Goal: Feedback & Contribution: Submit feedback/report problem

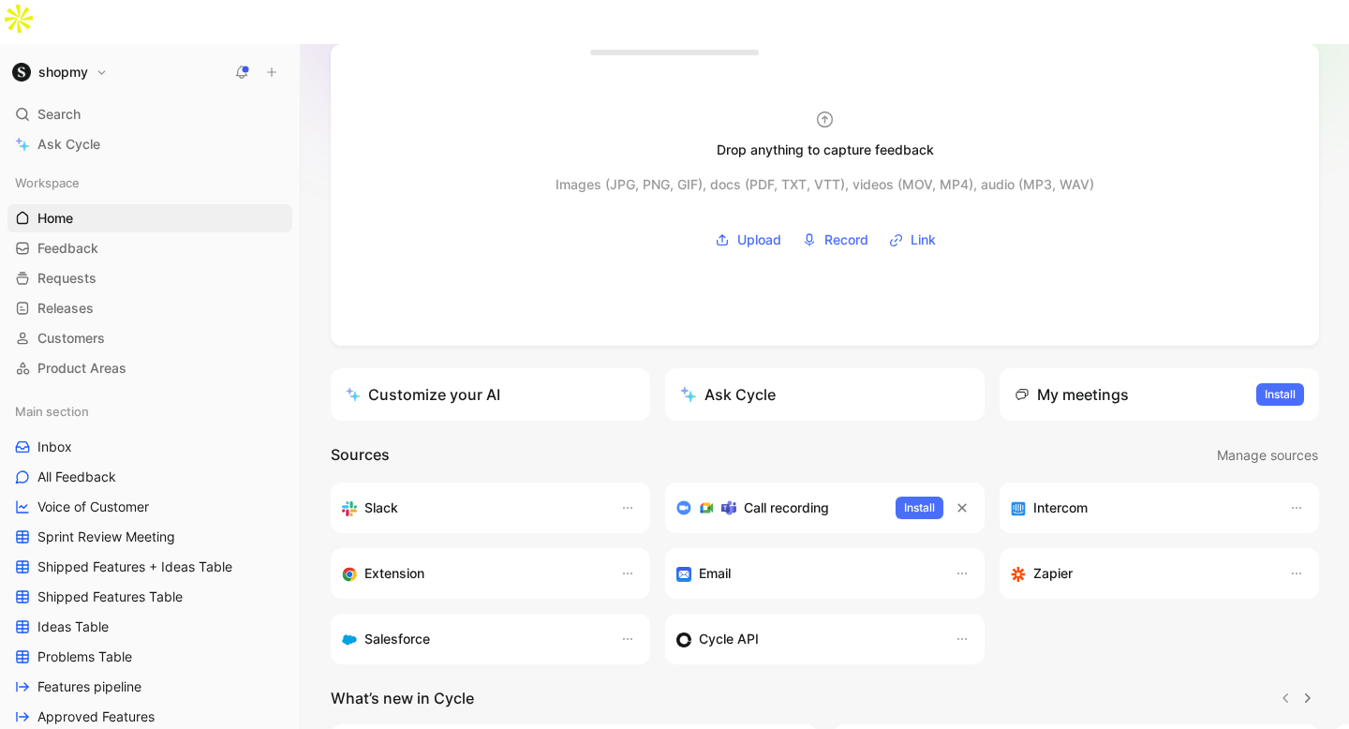
scroll to position [113, 0]
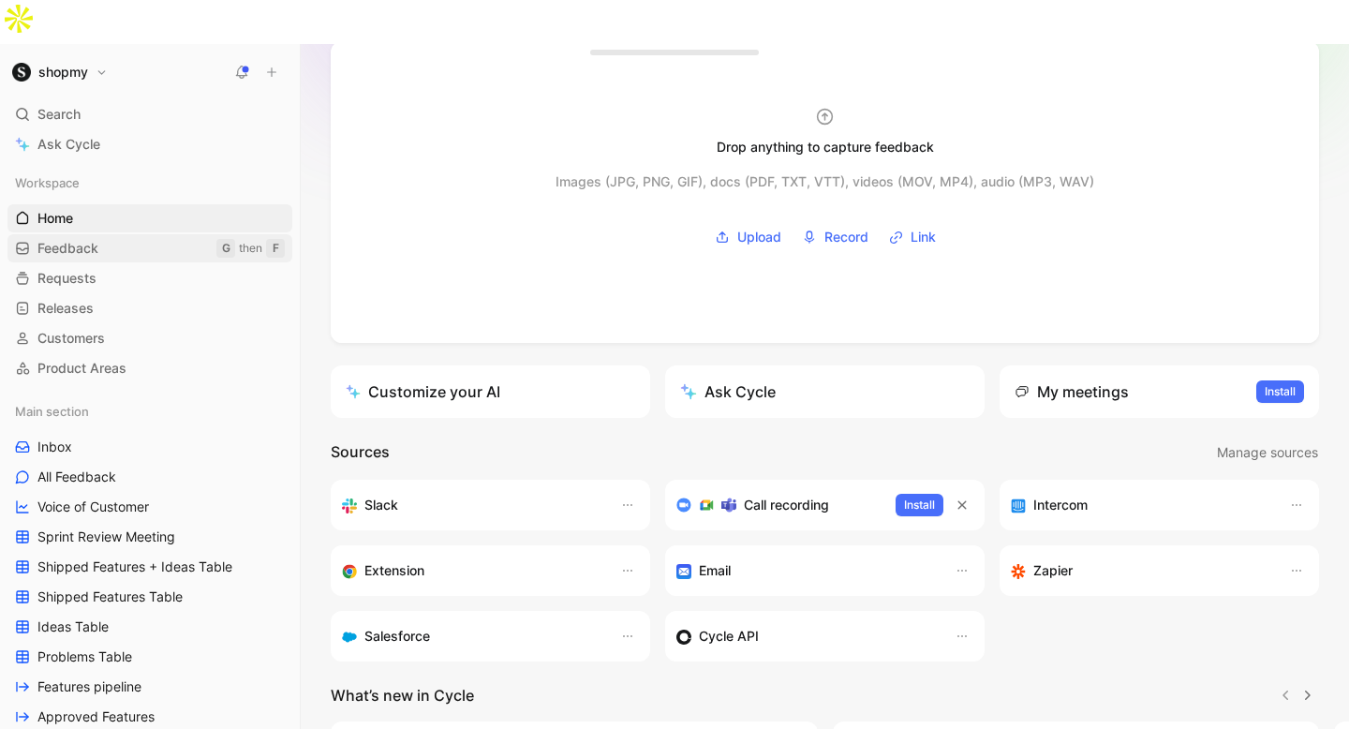
click at [171, 234] on link "Feedback G then F" at bounding box center [149, 248] width 285 height 28
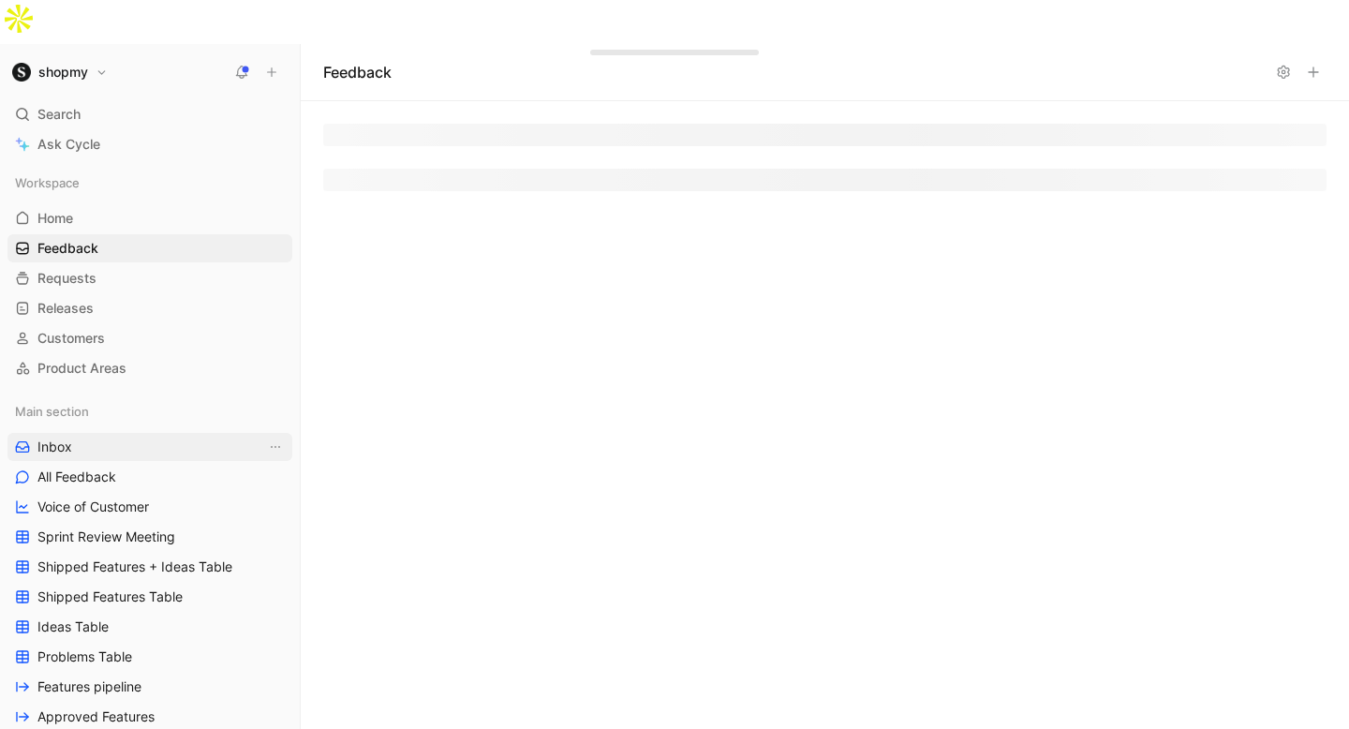
click at [129, 433] on link "Inbox" at bounding box center [149, 447] width 285 height 28
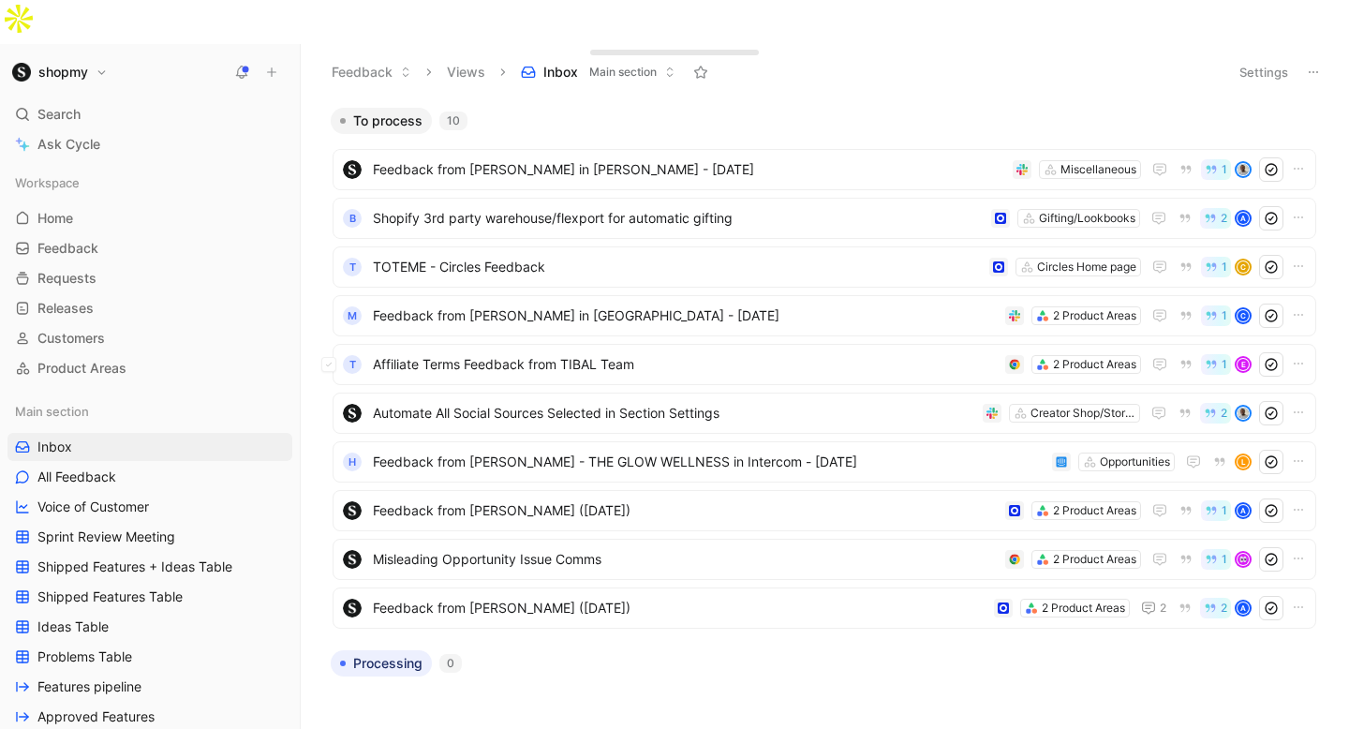
scroll to position [13, 0]
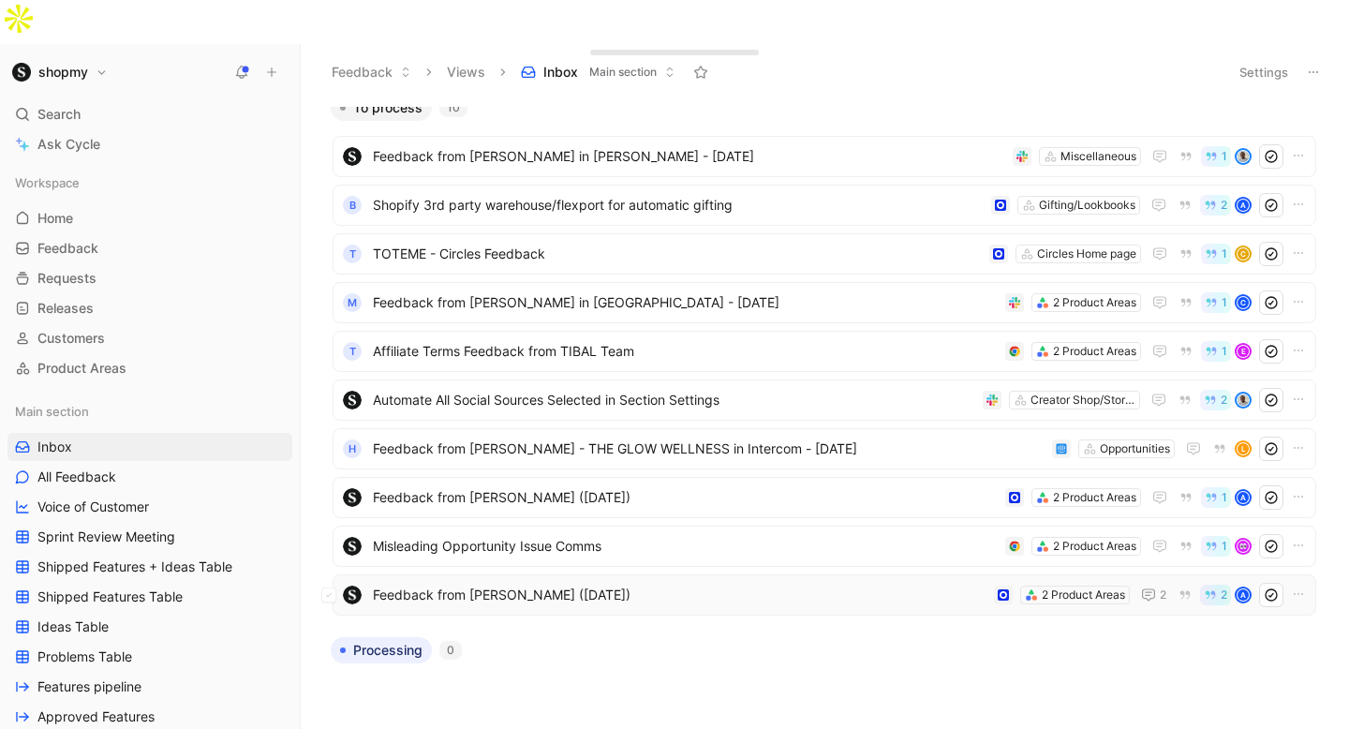
click at [601, 584] on span "Feedback from [PERSON_NAME] ([DATE])" at bounding box center [680, 595] width 614 height 22
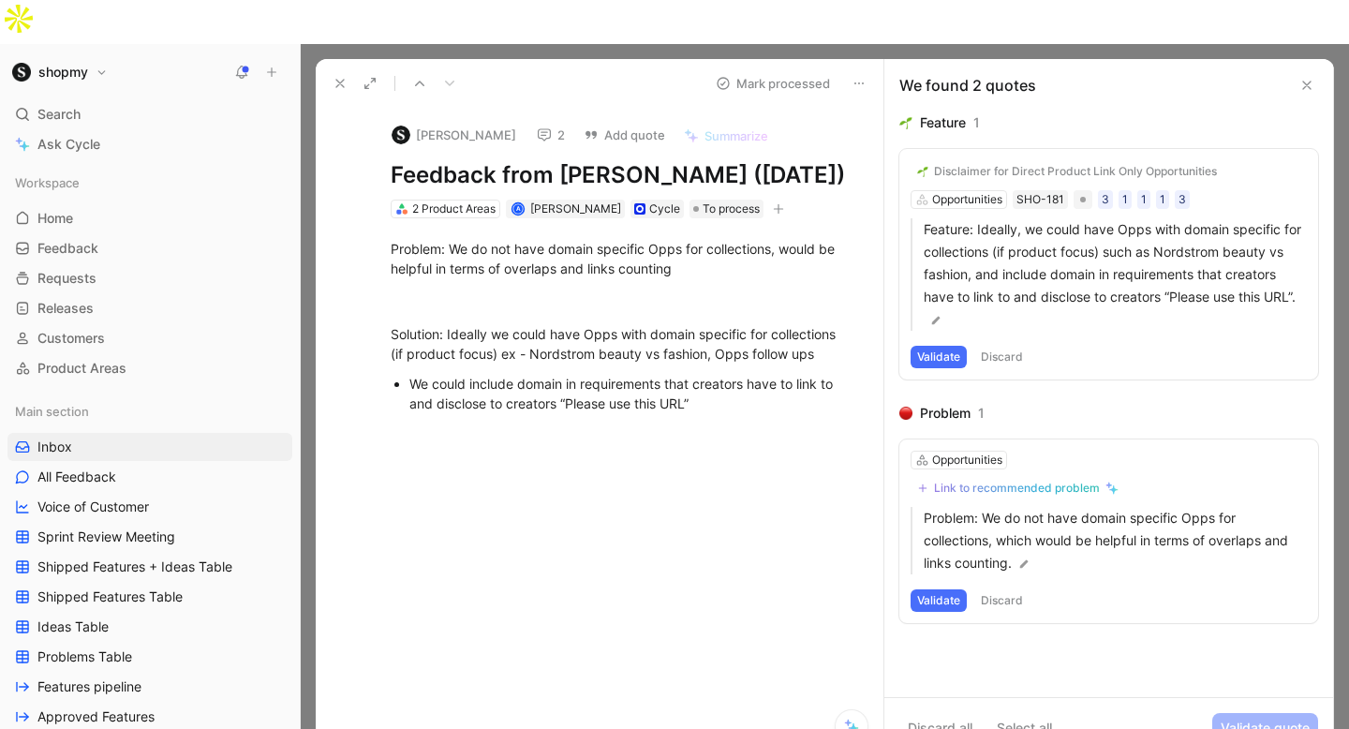
click at [949, 589] on button "Validate" at bounding box center [939, 600] width 56 height 22
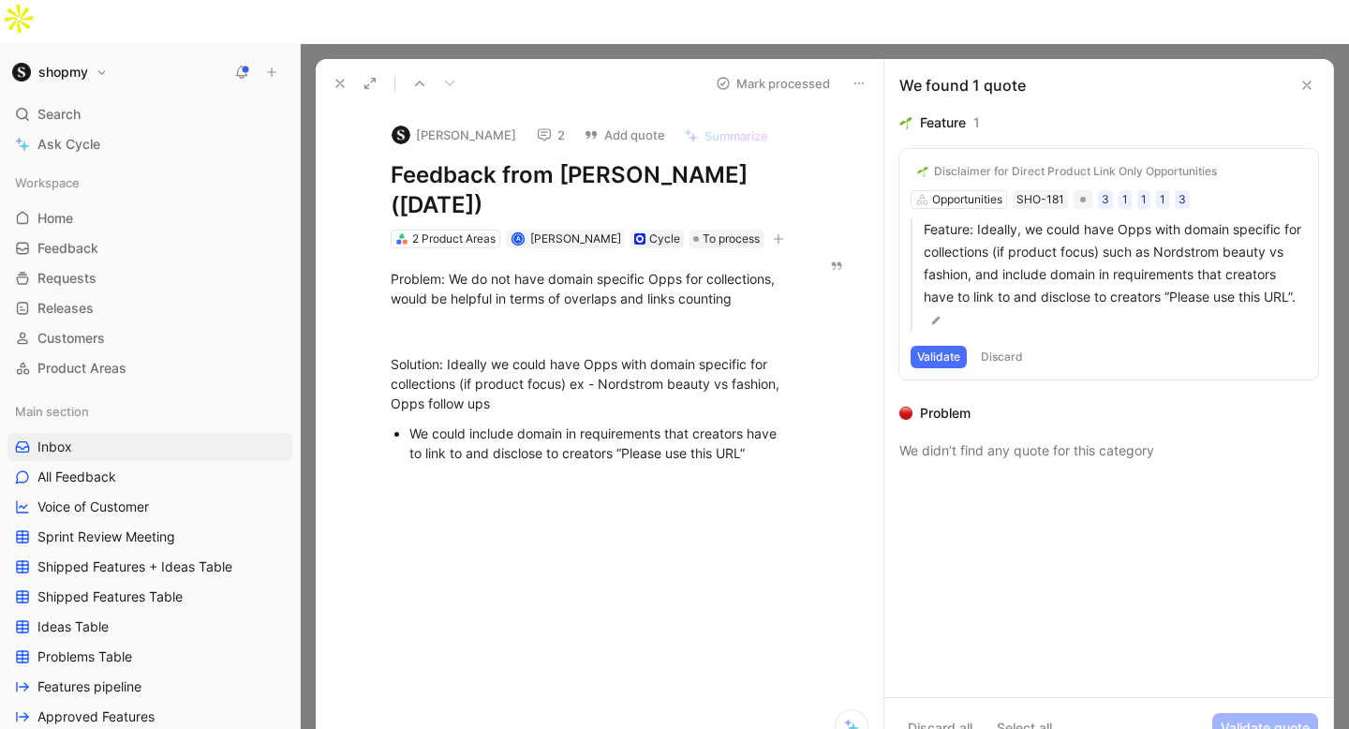
click at [997, 164] on div "Disclaimer for Direct Product Link Only Opportunities" at bounding box center [1075, 171] width 283 height 15
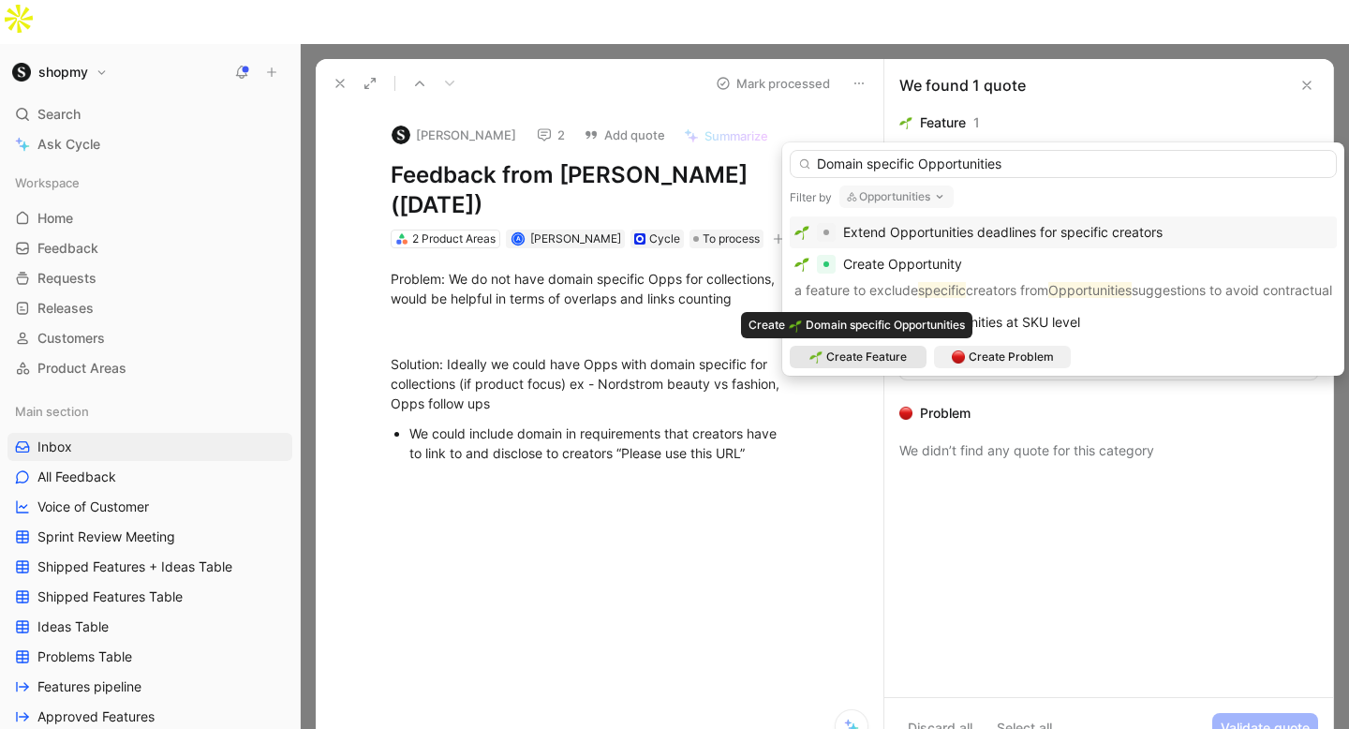
type input "Domain specific Opportunities"
click at [880, 356] on span "Create Feature" at bounding box center [866, 357] width 81 height 19
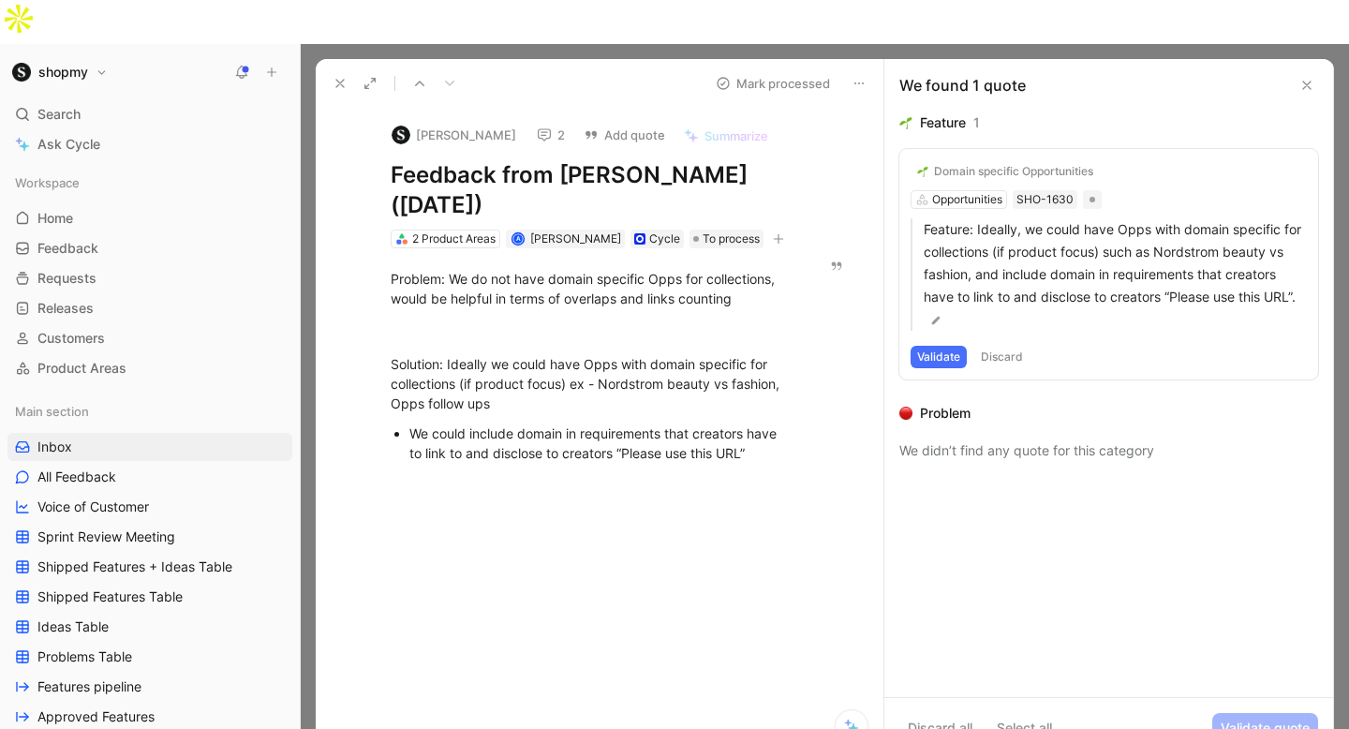
click at [949, 346] on button "Validate" at bounding box center [939, 357] width 56 height 22
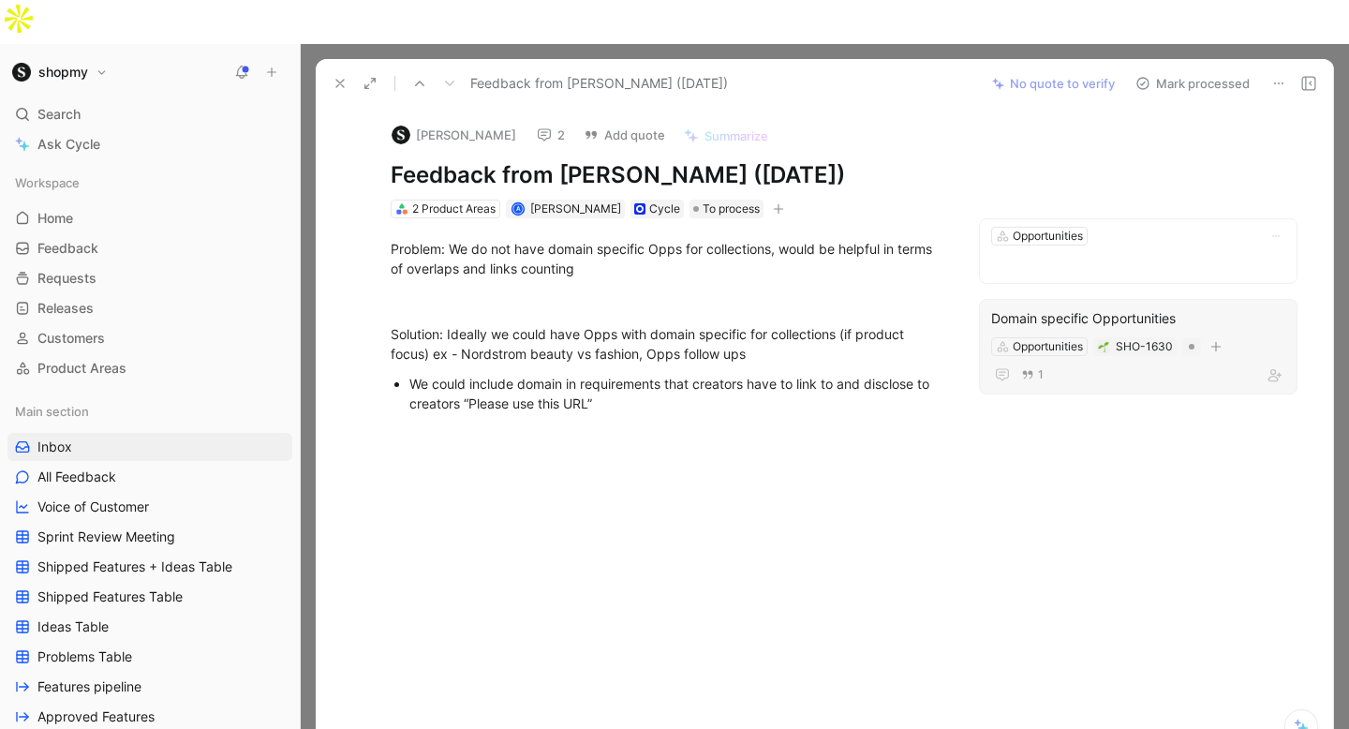
click at [1064, 307] on div "Domain specific Opportunities" at bounding box center [1138, 318] width 294 height 22
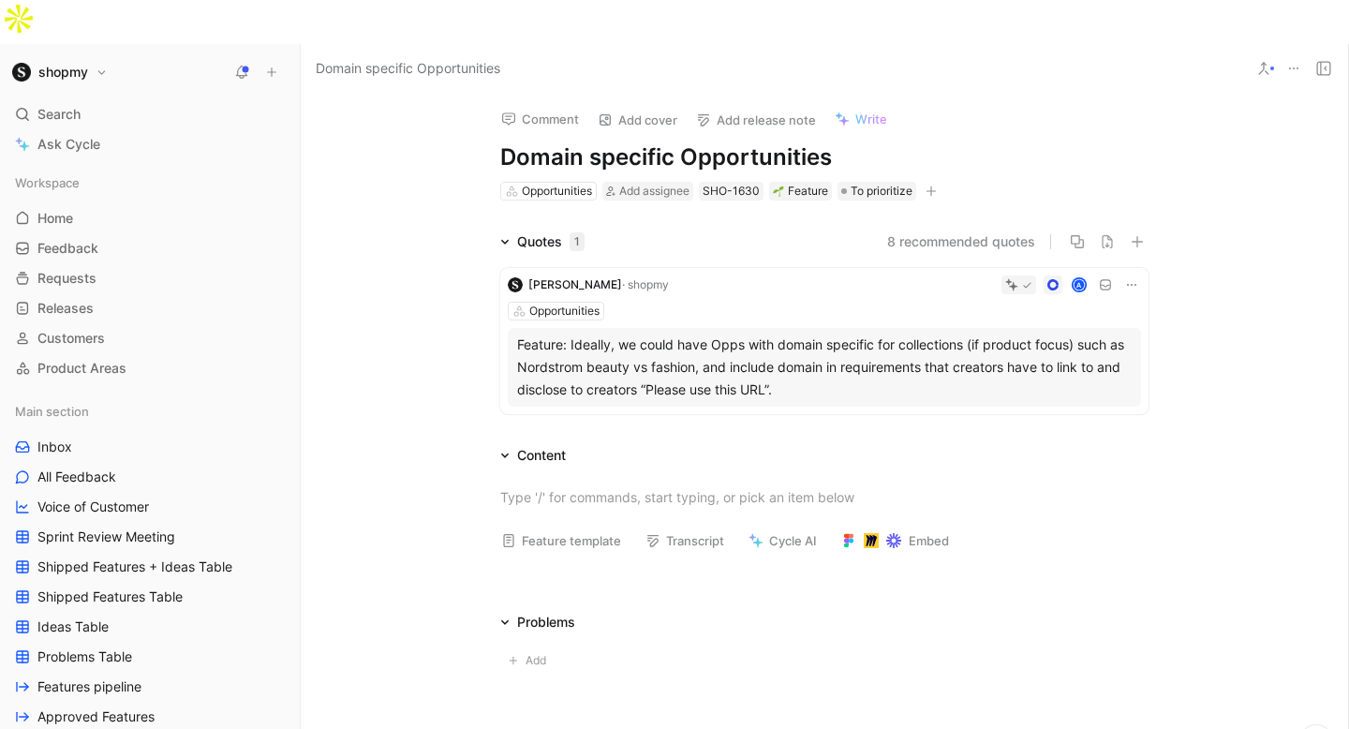
scroll to position [87, 0]
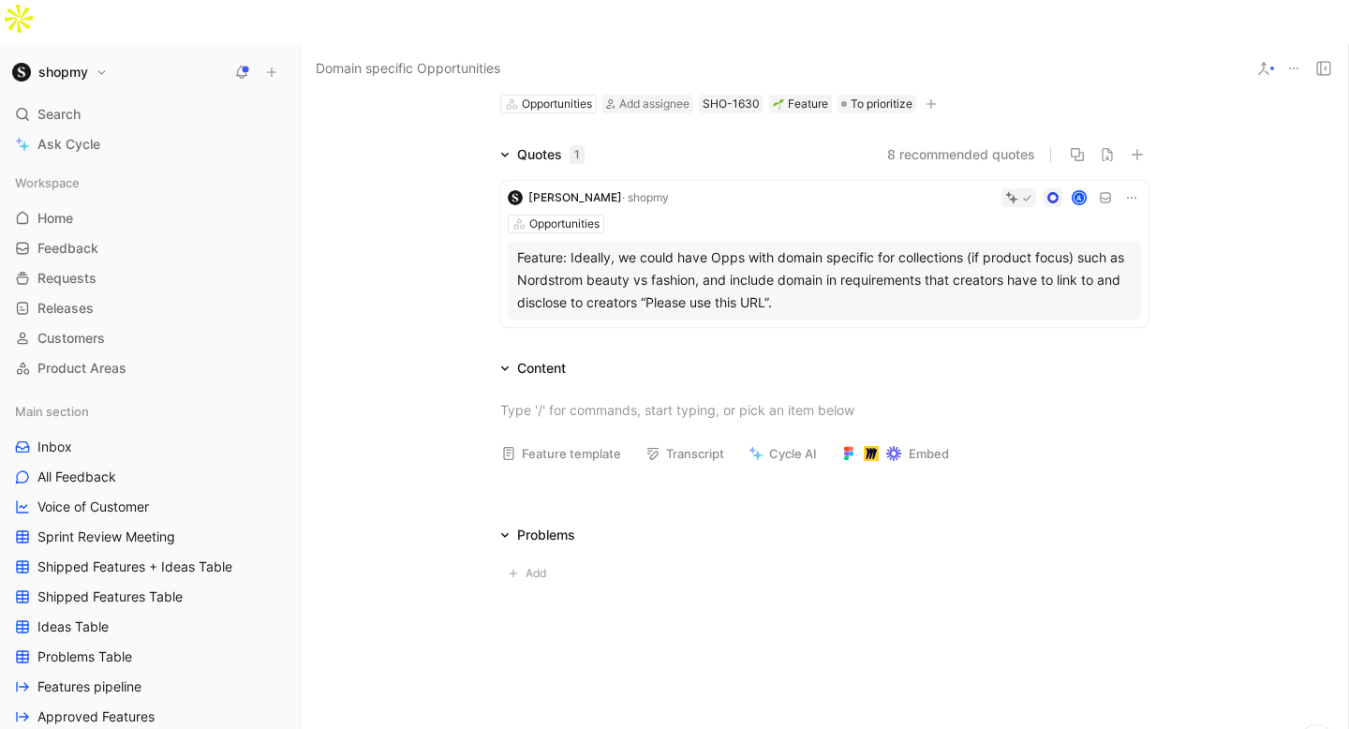
click at [568, 440] on button "Feature template" at bounding box center [561, 453] width 137 height 26
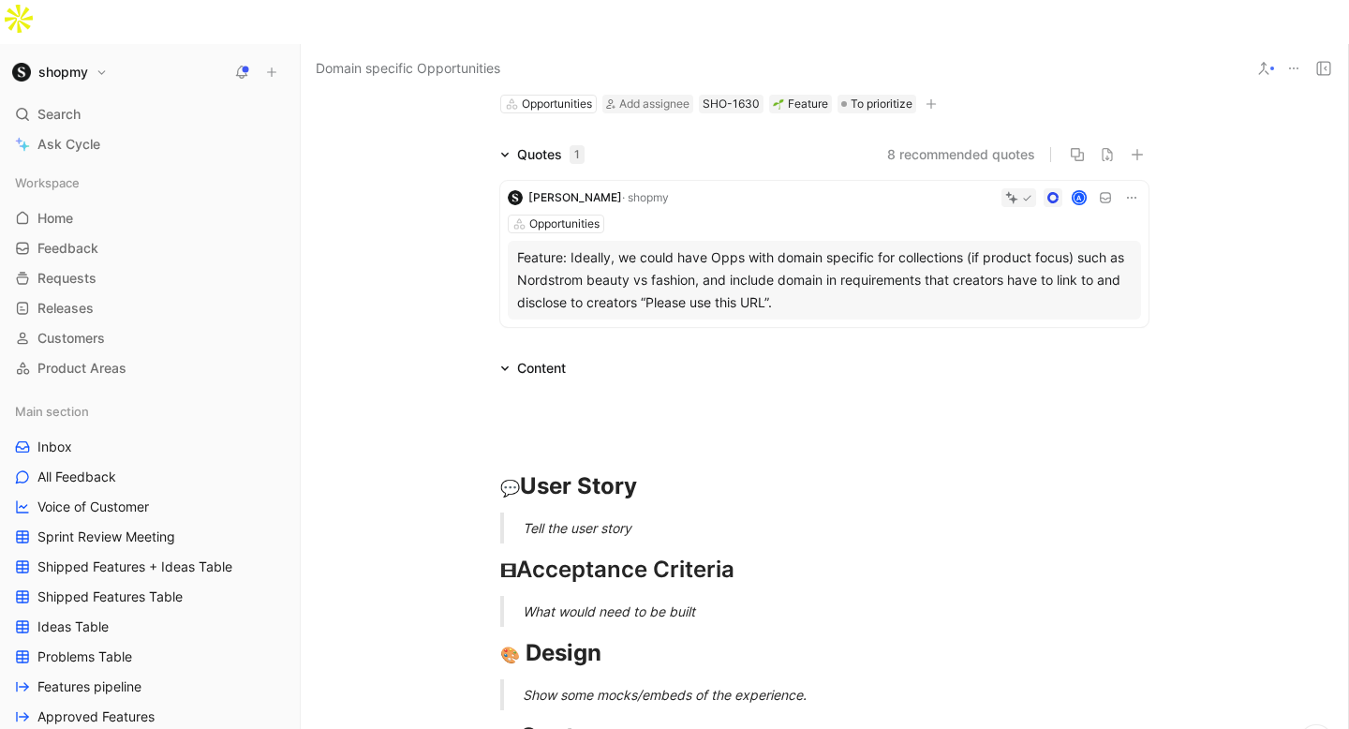
scroll to position [231, 0]
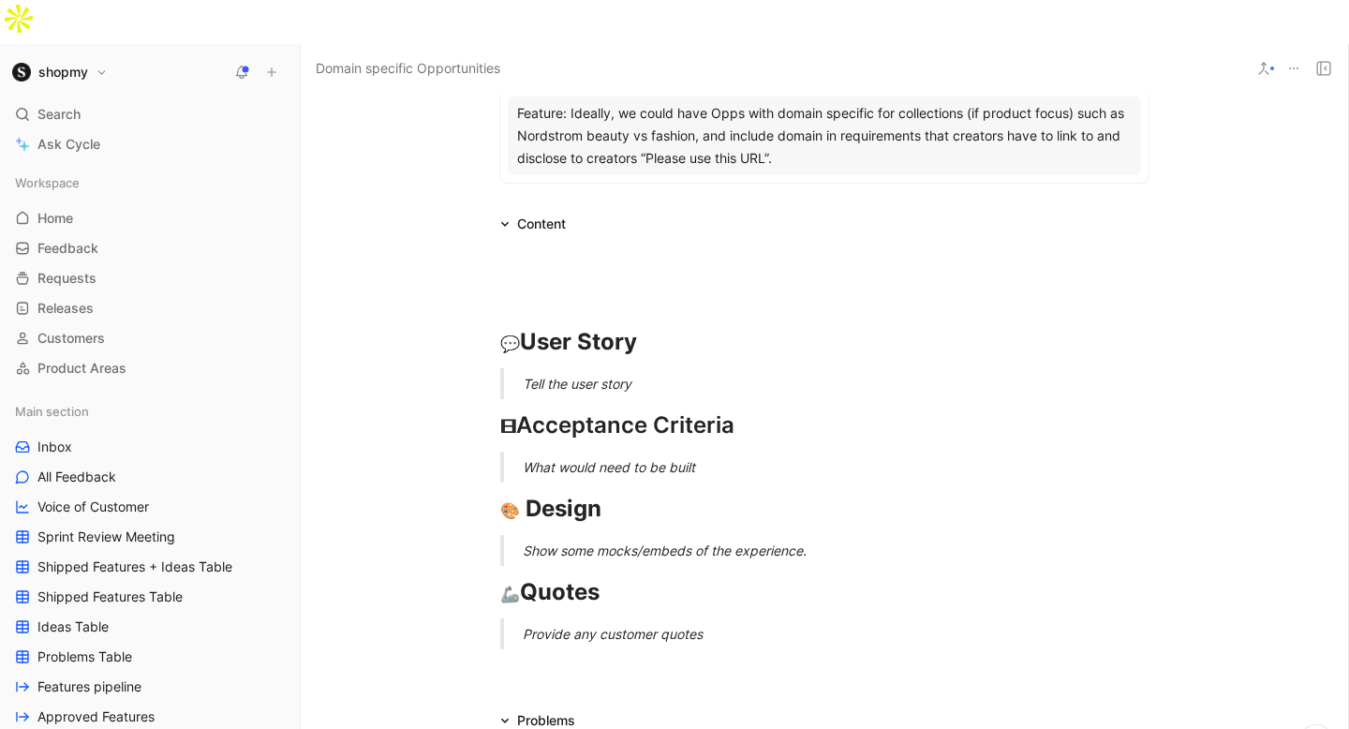
click at [558, 374] on div "Tell the user story" at bounding box center [847, 384] width 648 height 20
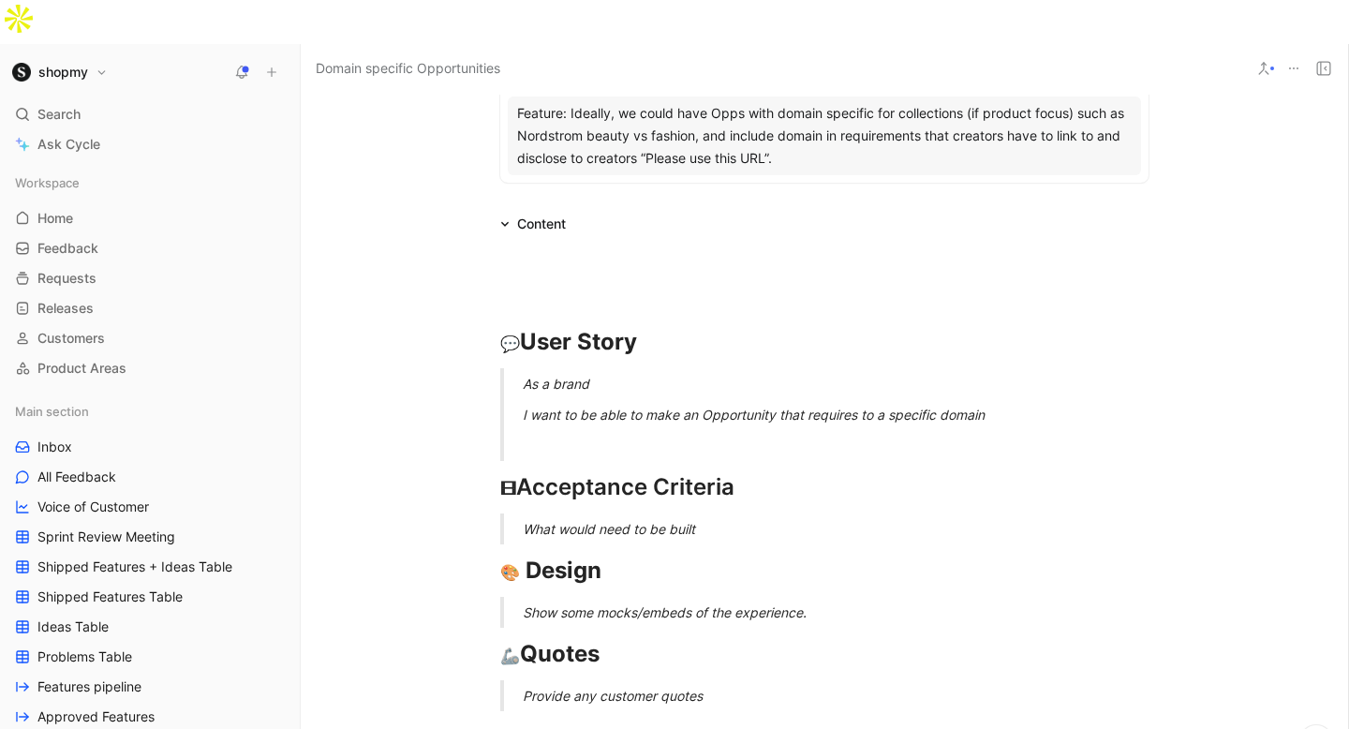
click at [854, 405] on div "I want to be able to make an Opportunity that requires to a specific domain" at bounding box center [847, 415] width 648 height 20
click at [860, 405] on div "I want to be able to make an Opportunity that requires to a specific domain" at bounding box center [847, 415] width 648 height 20
click at [689, 436] on div at bounding box center [847, 446] width 648 height 20
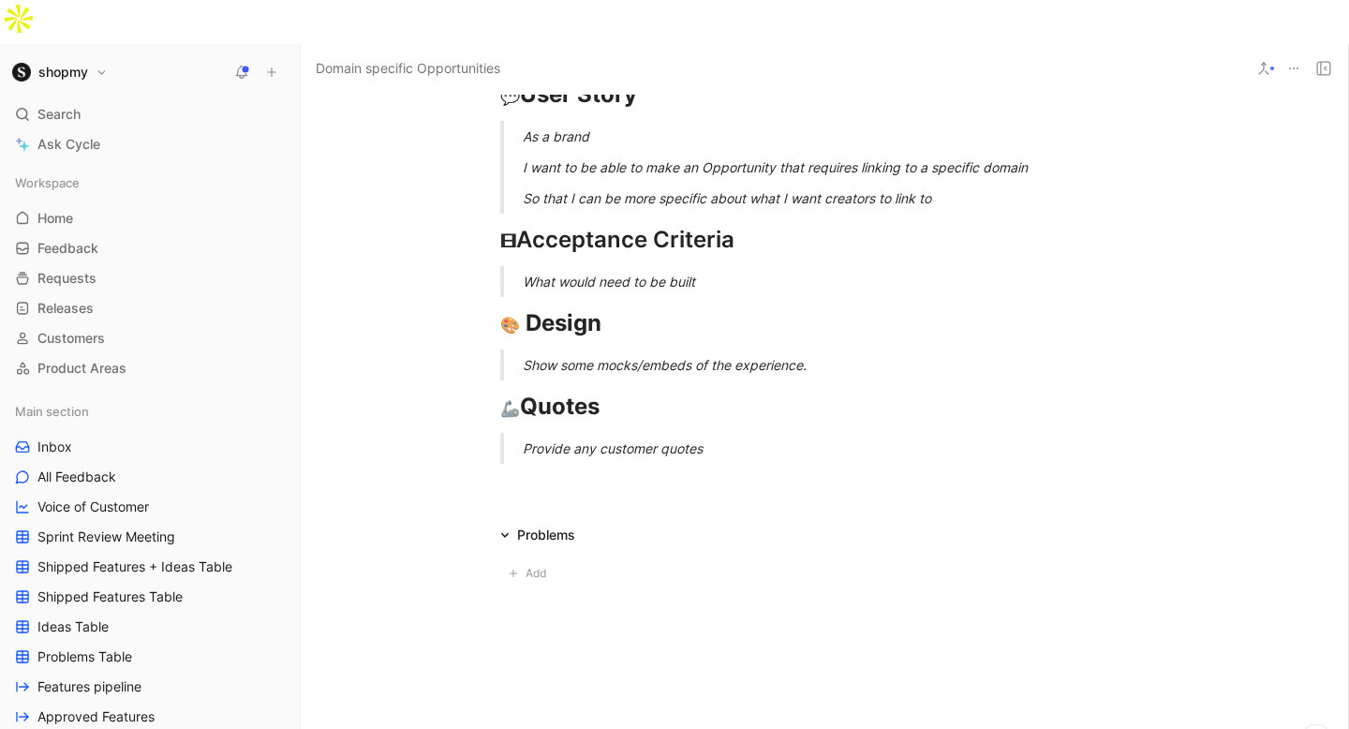
scroll to position [0, 0]
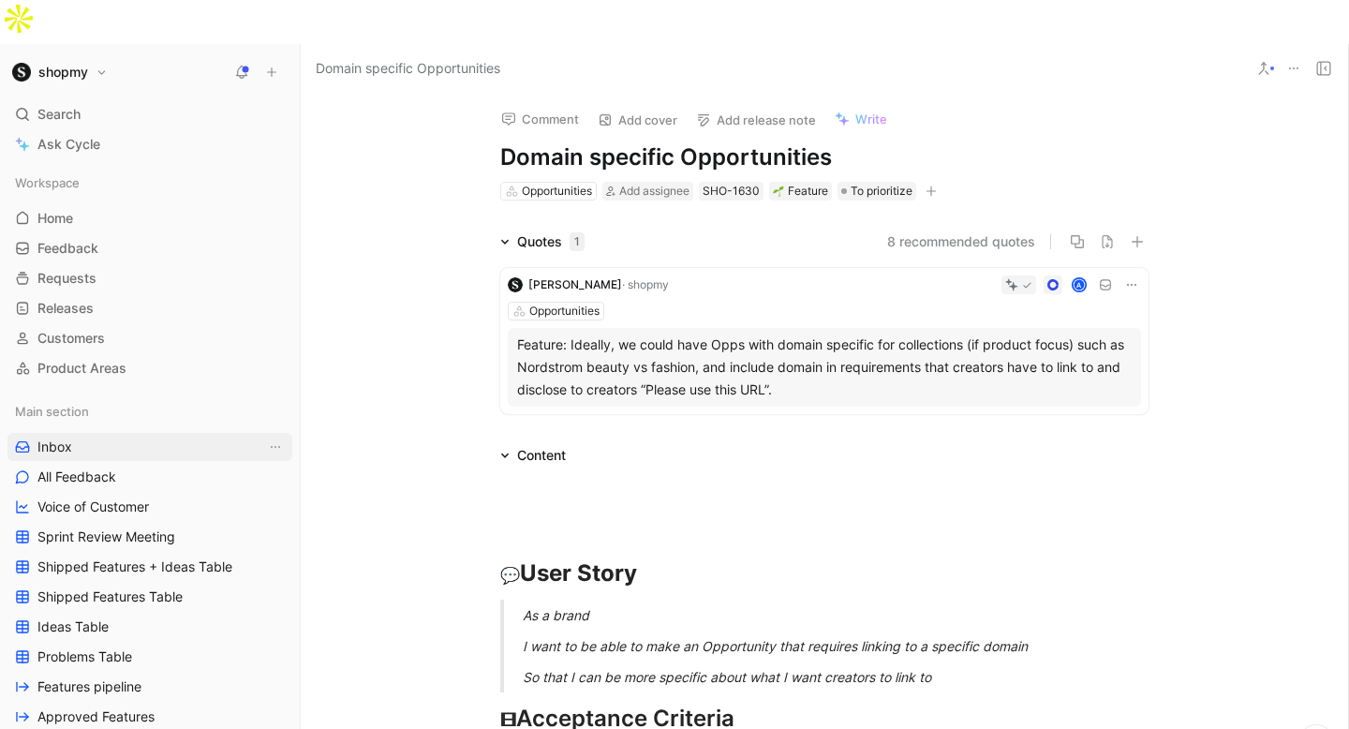
click at [138, 433] on link "Inbox" at bounding box center [149, 447] width 285 height 28
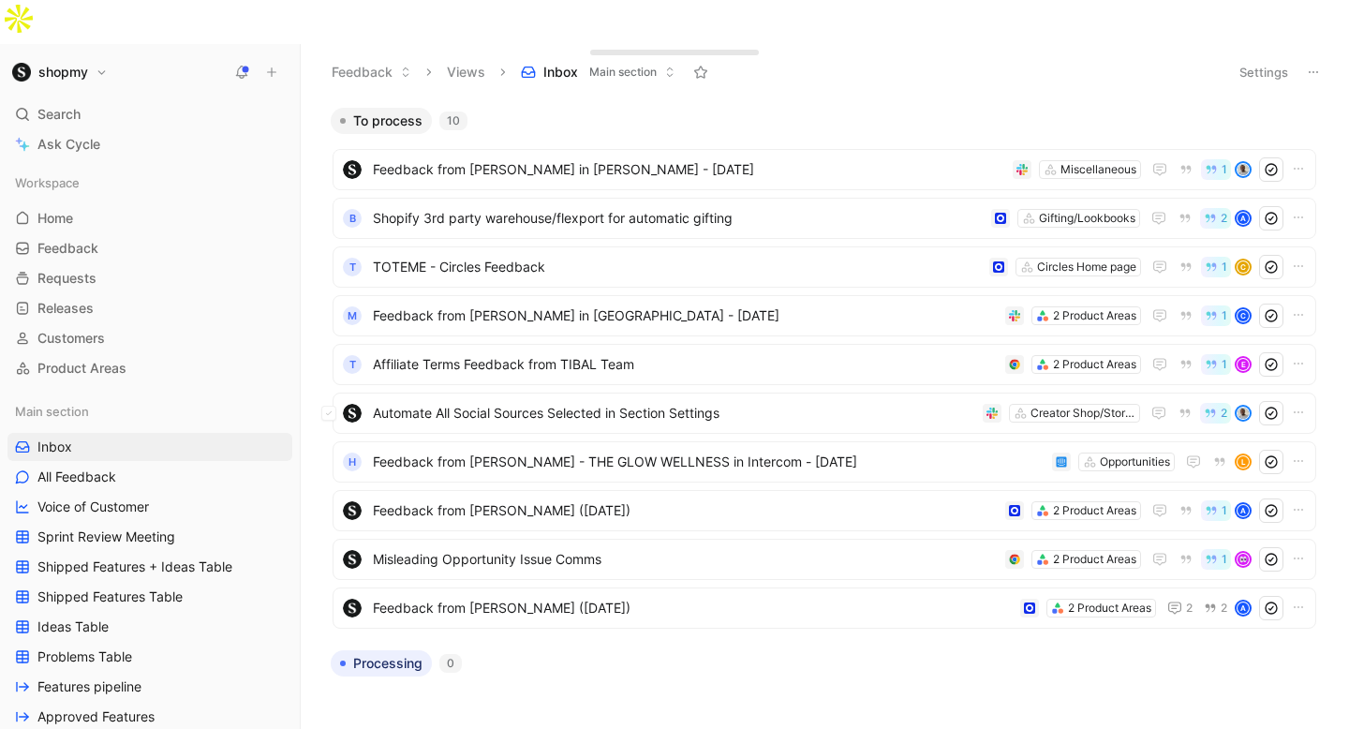
scroll to position [13, 0]
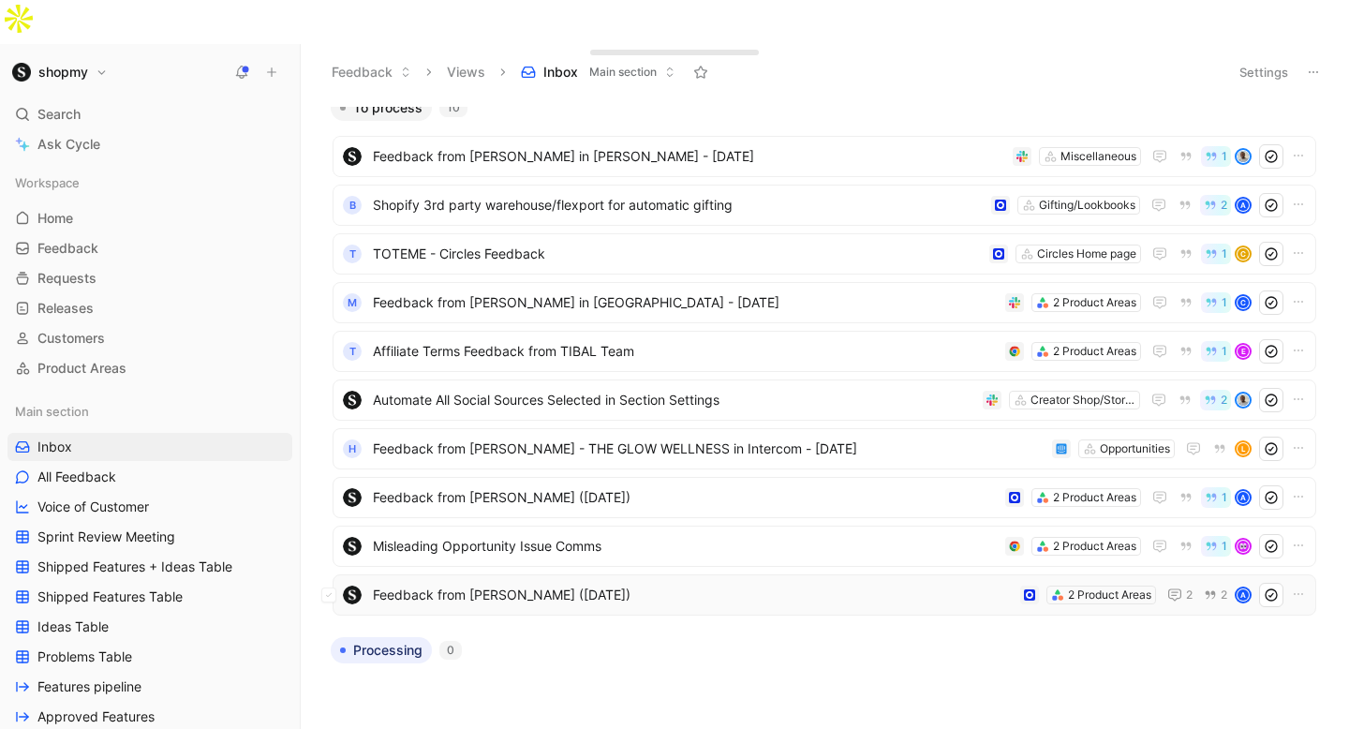
click at [1271, 589] on use at bounding box center [1271, 594] width 11 height 11
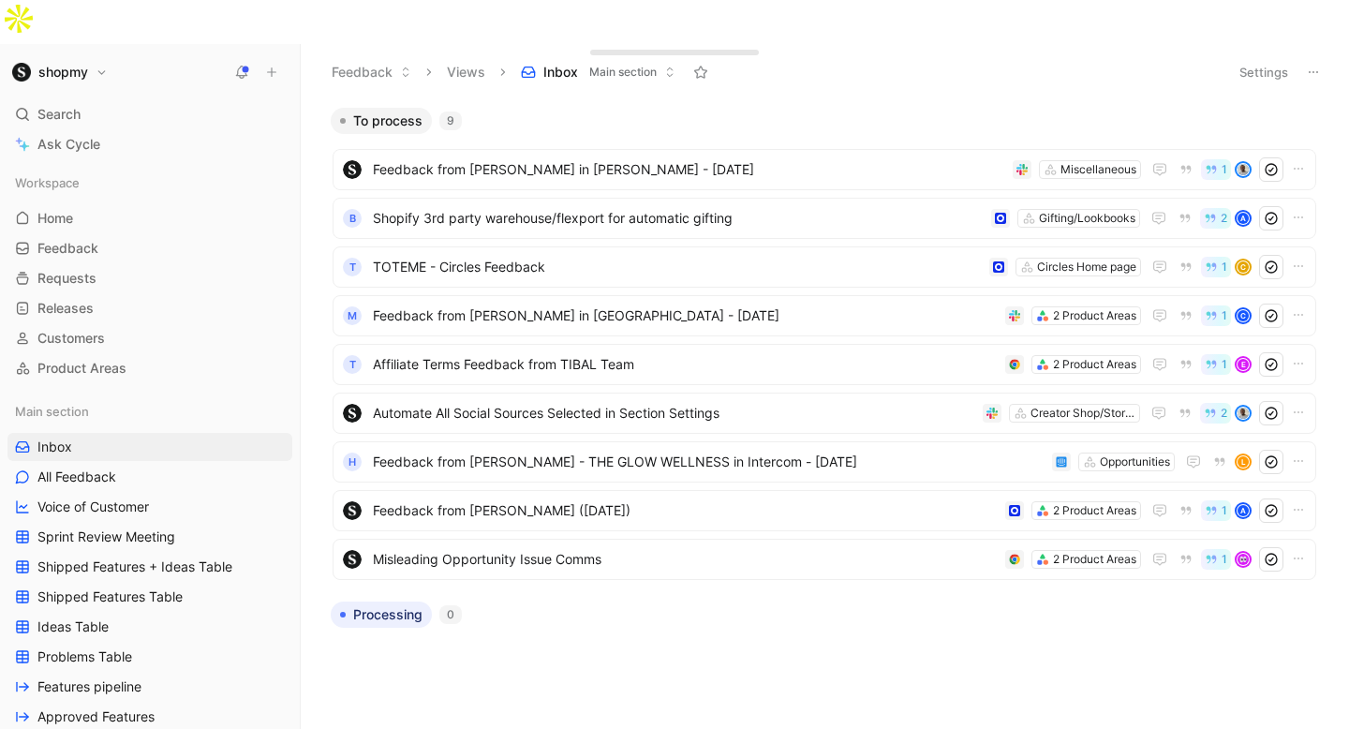
scroll to position [0, 0]
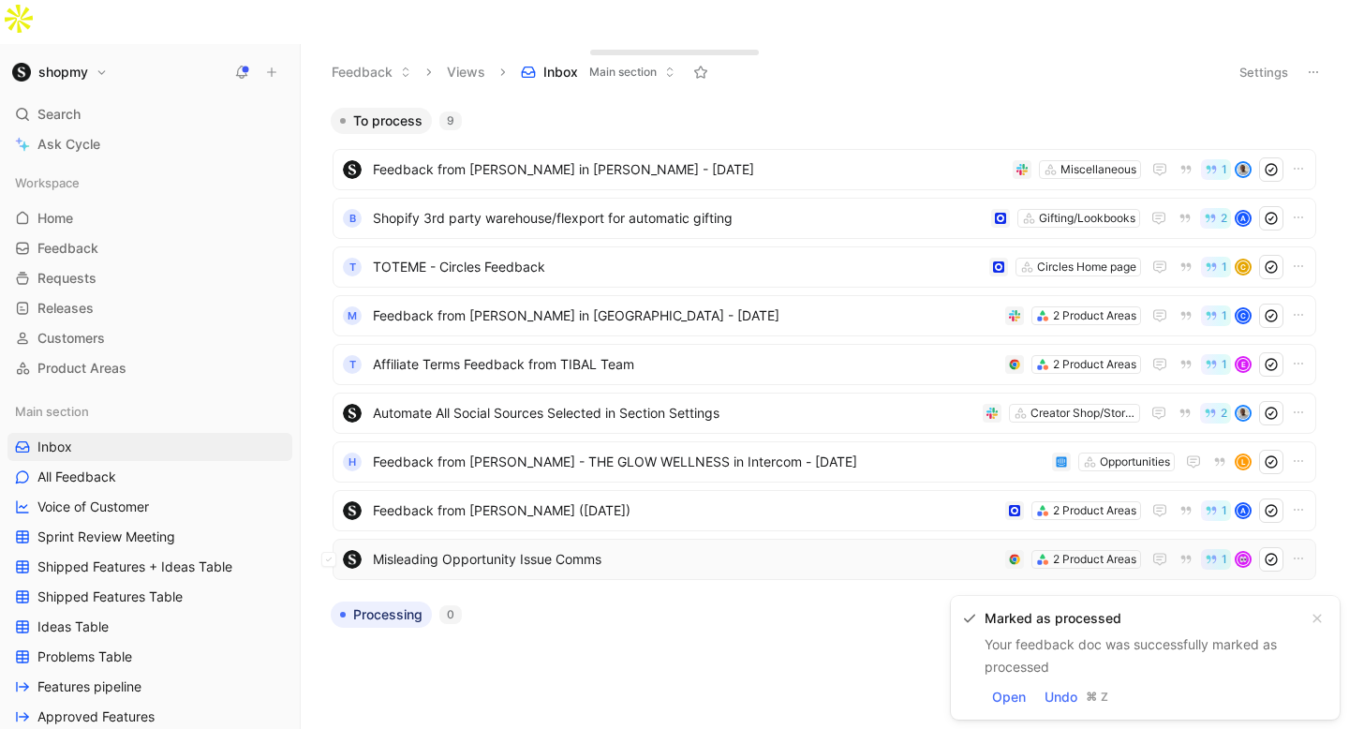
click at [559, 548] on span "Misleading Opportunity Issue Comms" at bounding box center [685, 559] width 625 height 22
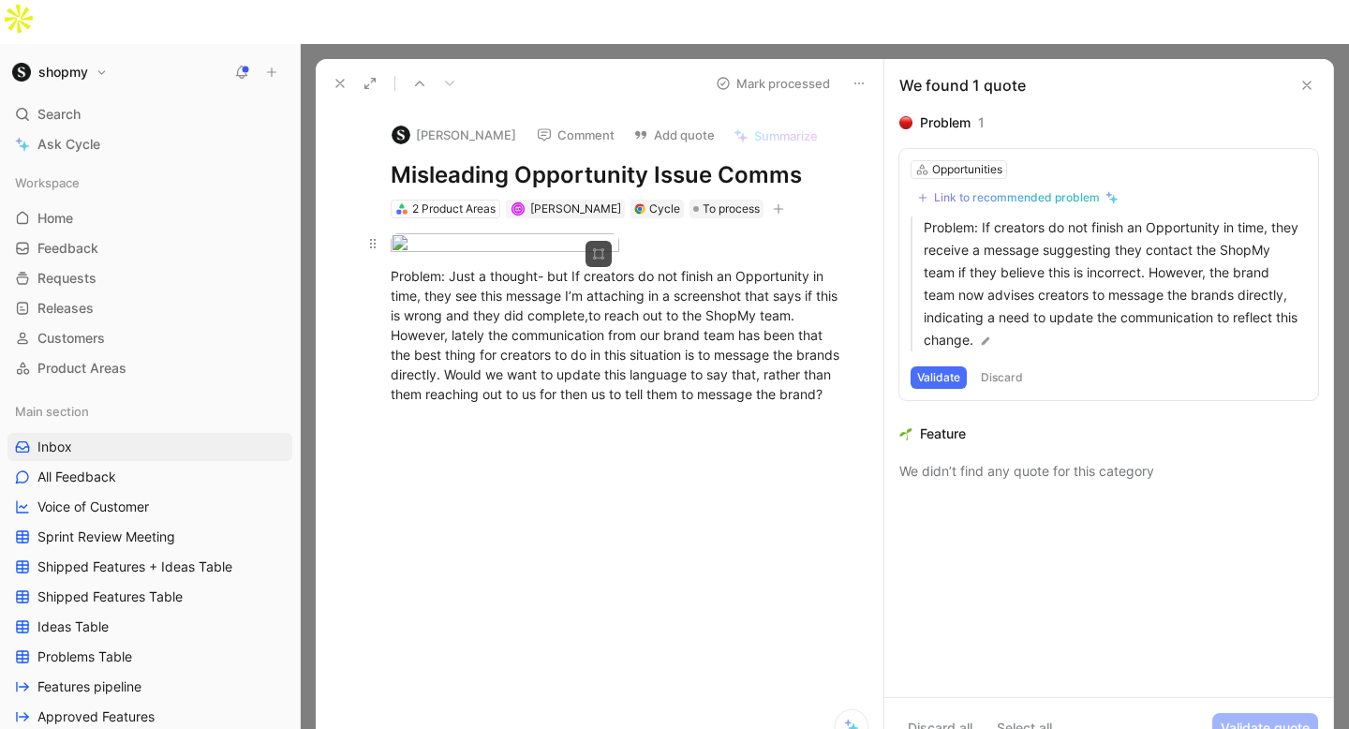
click at [532, 222] on body "shopmy Search ⌘ K Ask Cycle Workspace Home G then H Feedback G then F Requests …" at bounding box center [674, 364] width 1349 height 729
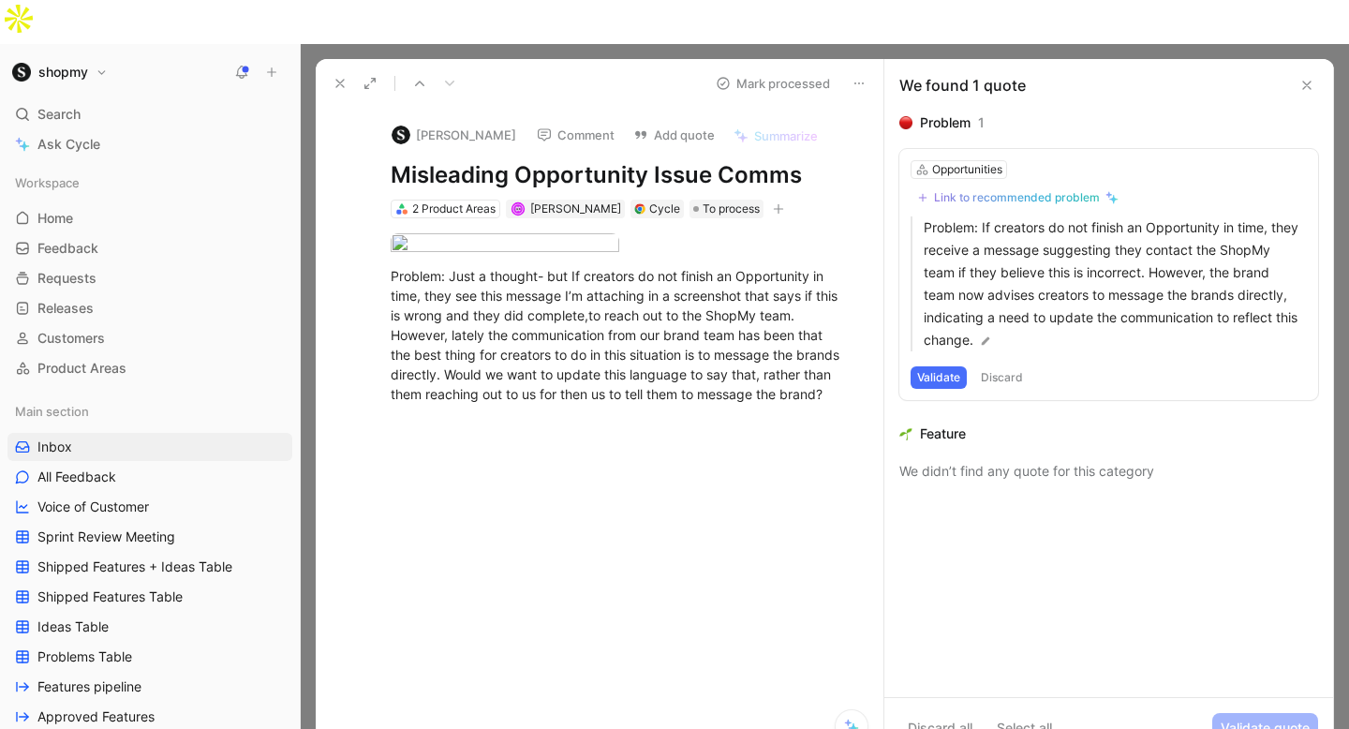
click at [589, 122] on button "Comment" at bounding box center [576, 135] width 95 height 26
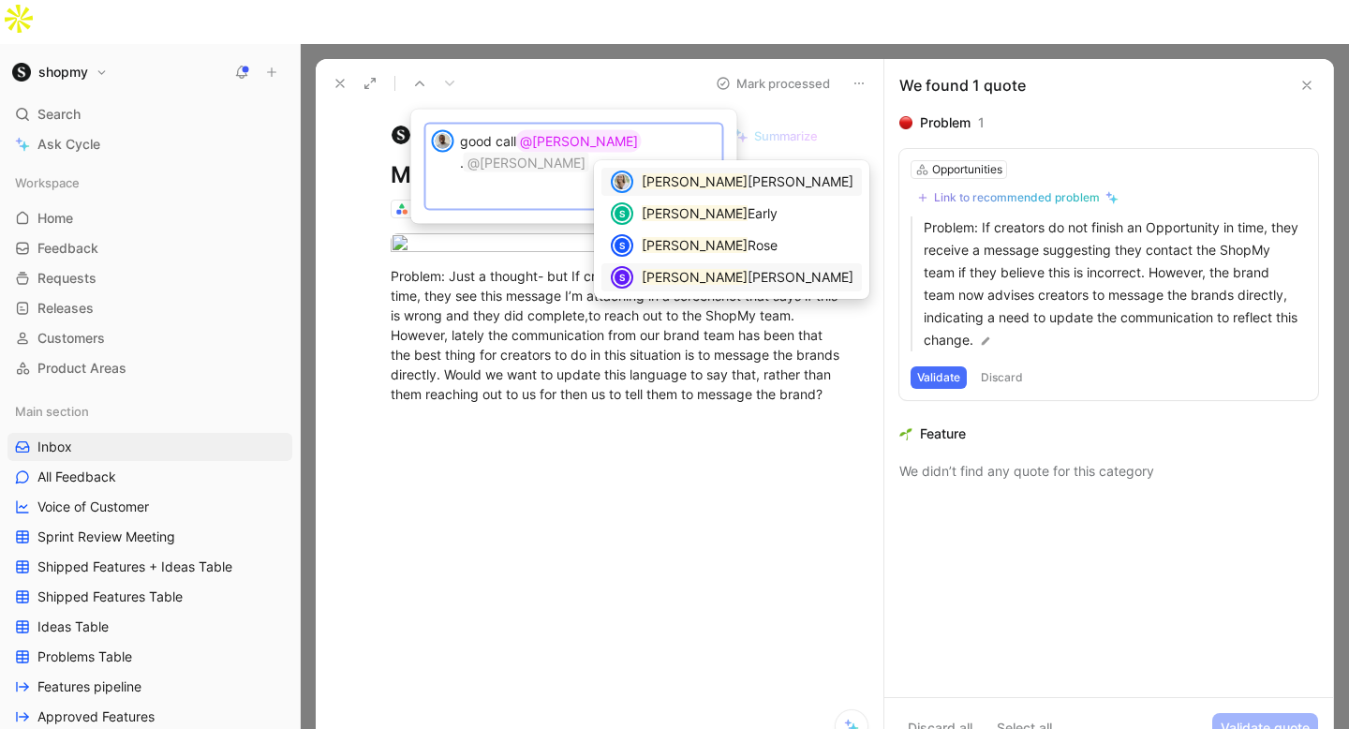
click at [748, 285] on span "[PERSON_NAME]" at bounding box center [801, 277] width 106 height 16
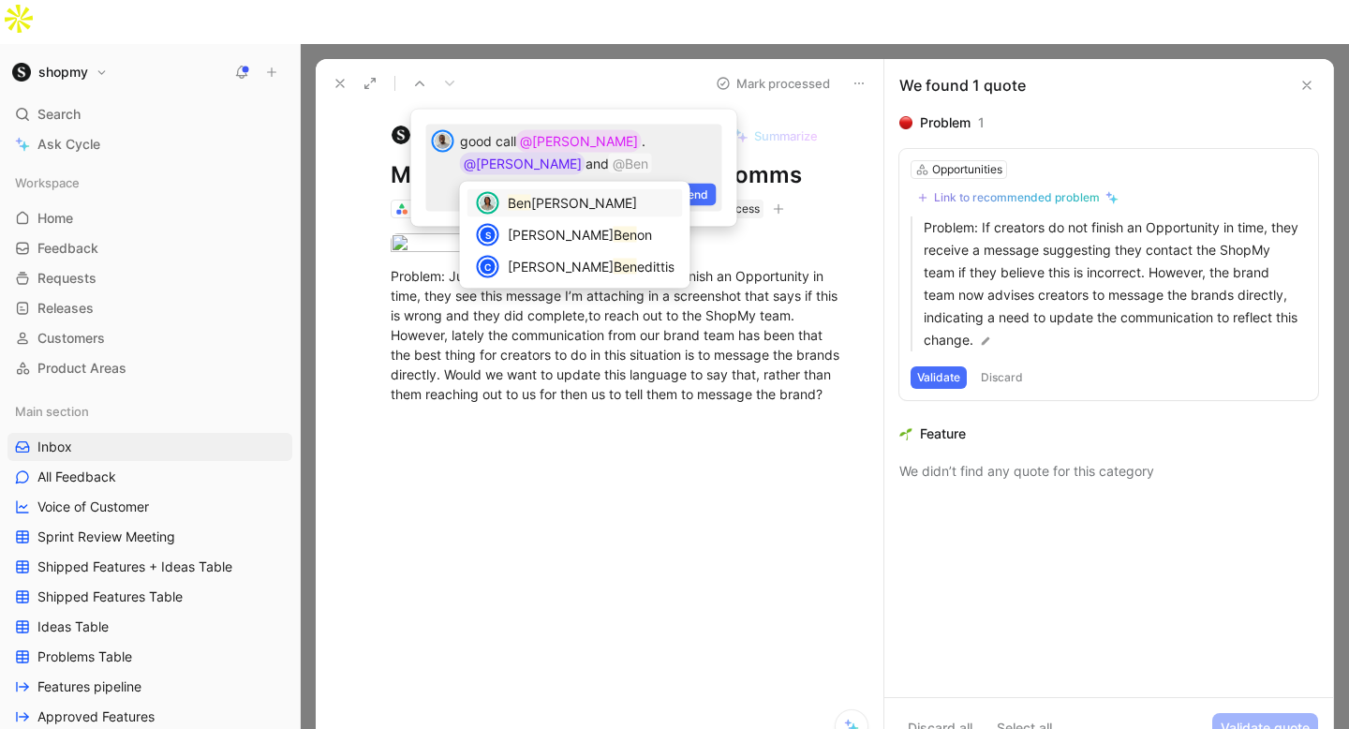
click at [578, 208] on div "[PERSON_NAME]" at bounding box center [591, 203] width 167 height 22
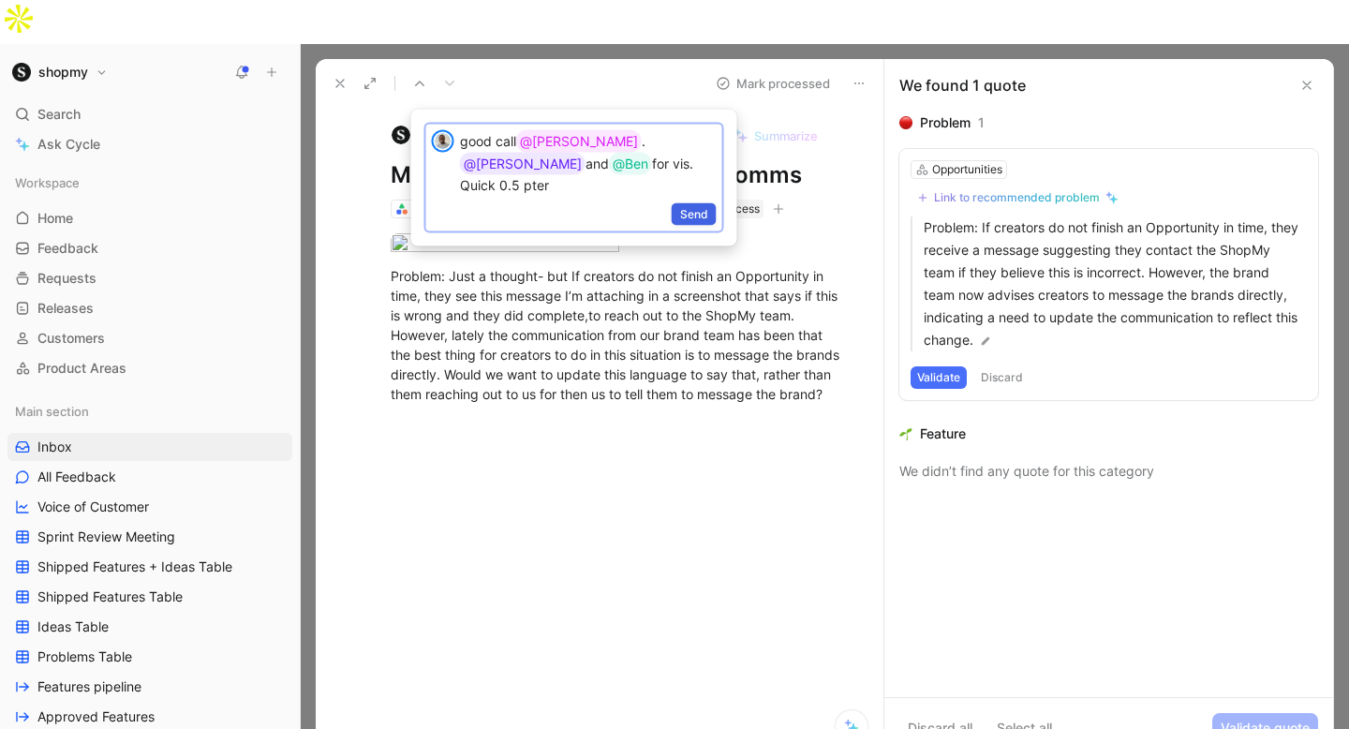
click at [708, 203] on button "Send" at bounding box center [694, 214] width 45 height 22
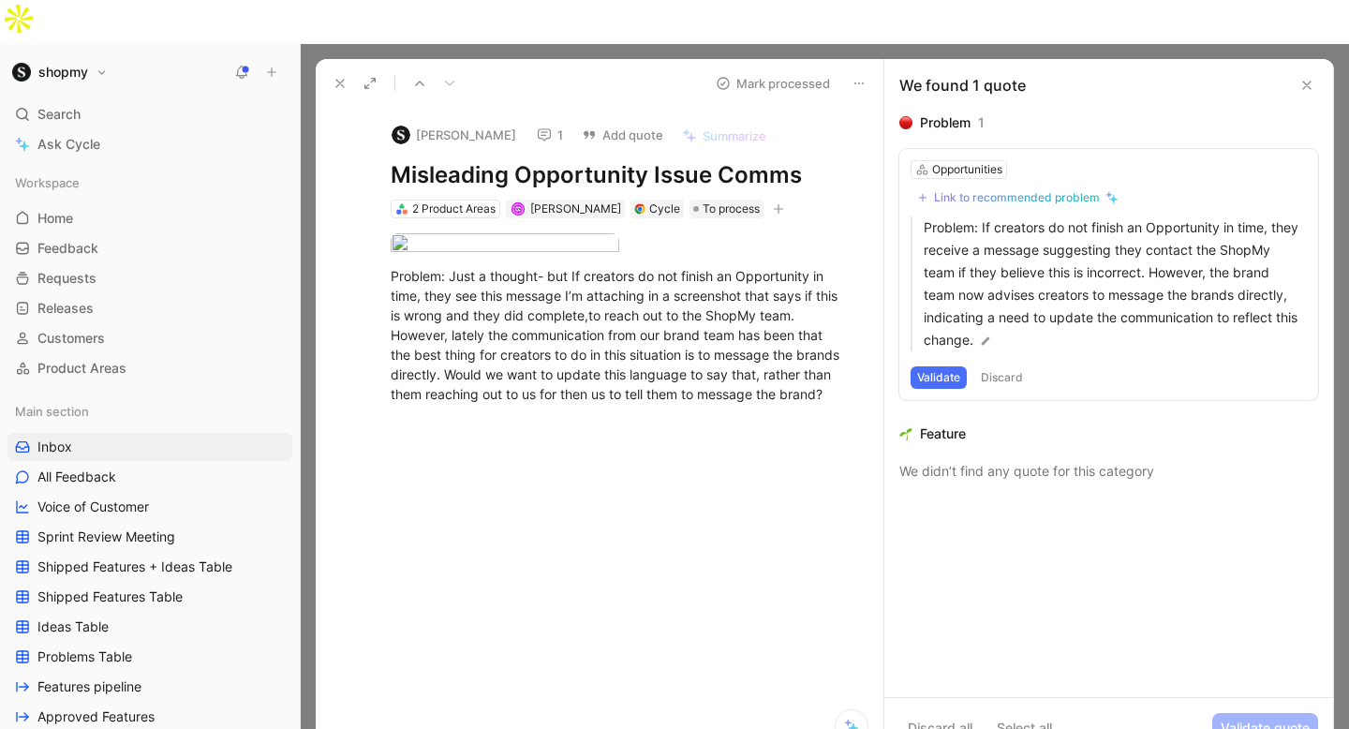
click at [800, 70] on button "Mark processed" at bounding box center [772, 83] width 131 height 26
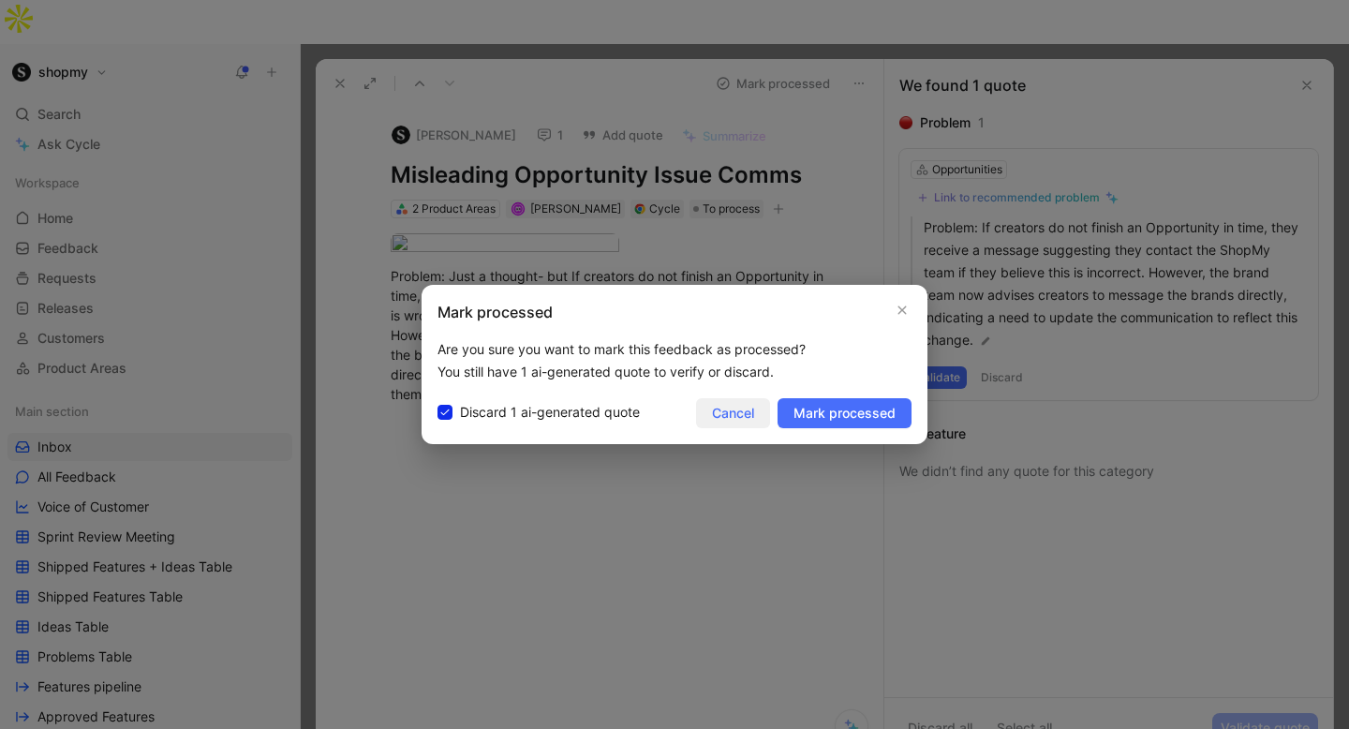
drag, startPoint x: 878, startPoint y: 409, endPoint x: 707, endPoint y: 408, distance: 170.6
click at [707, 408] on div "Cancel Mark processed" at bounding box center [804, 413] width 216 height 30
click at [717, 407] on span "Cancel" at bounding box center [733, 413] width 42 height 22
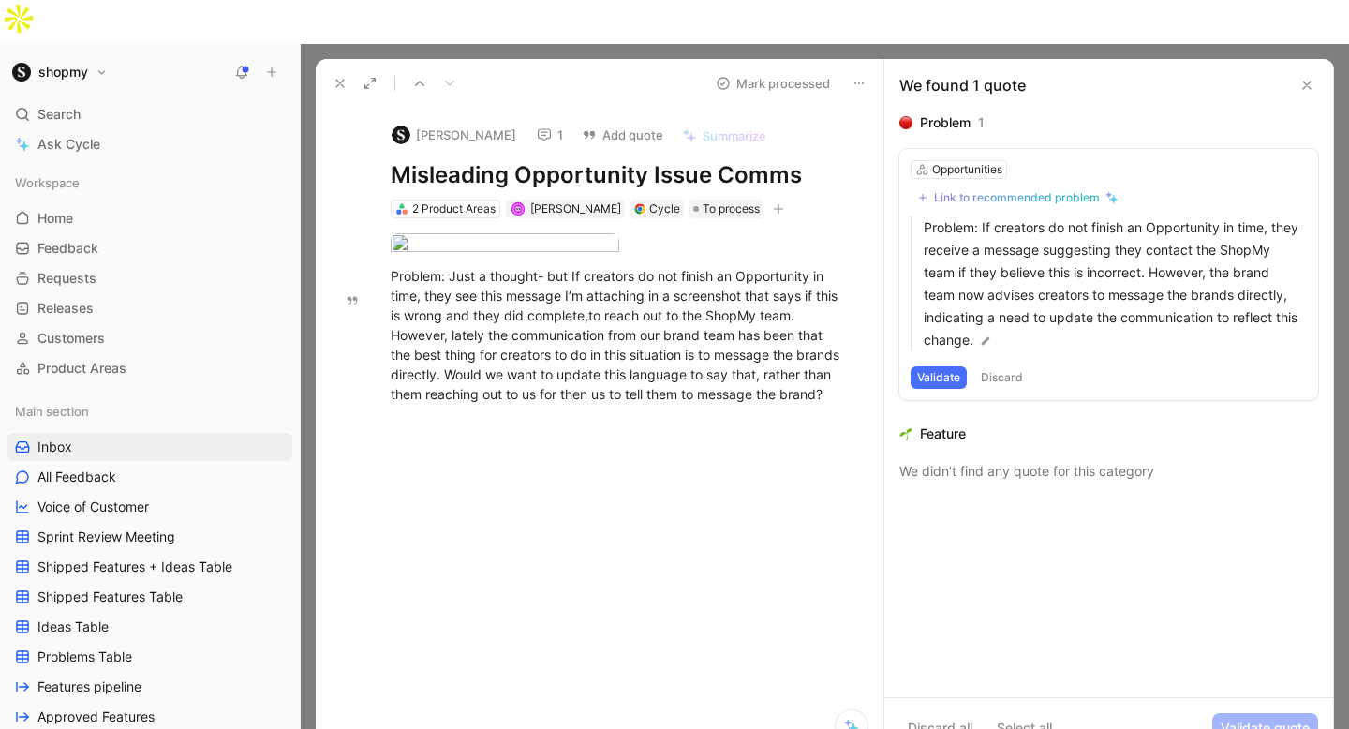
click at [1019, 366] on button "Discard" at bounding box center [1002, 377] width 55 height 22
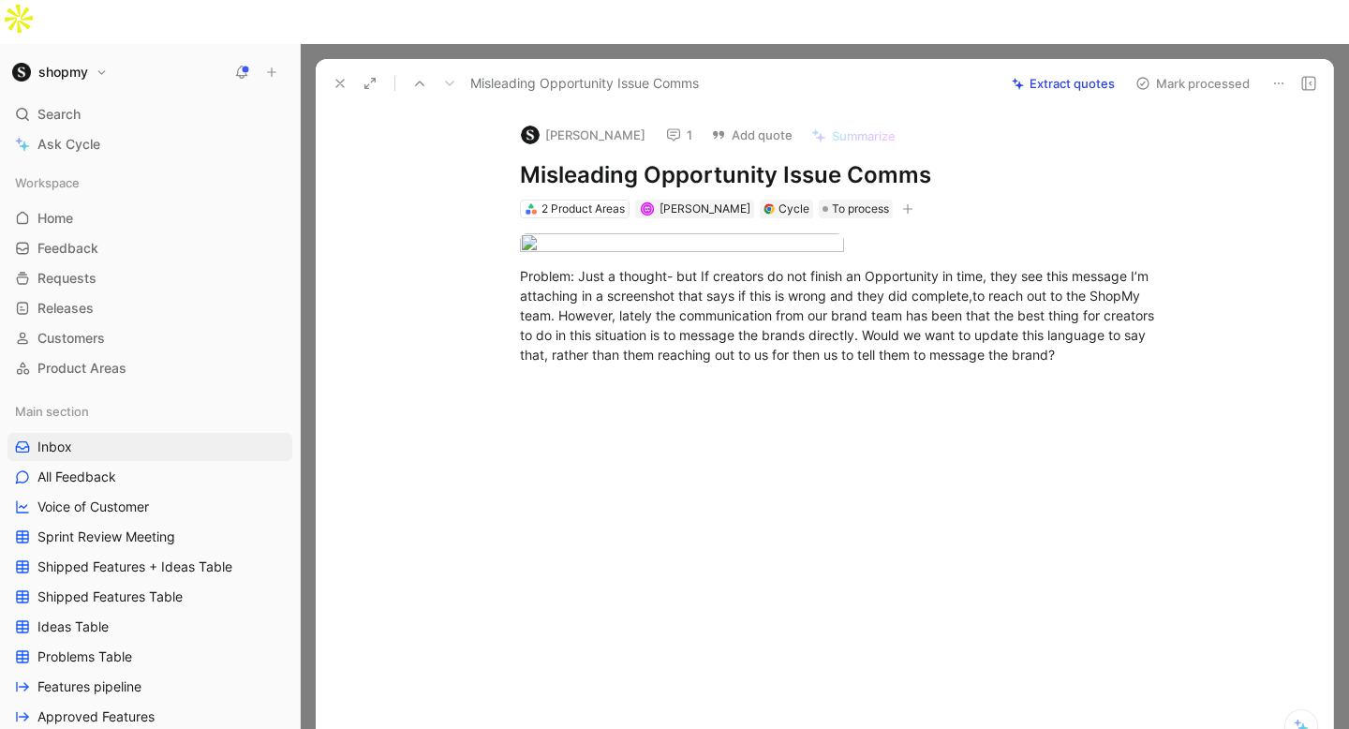
click at [1243, 59] on div "Misleading Opportunity Issue Comms Extract quotes Mark processed" at bounding box center [825, 83] width 1018 height 49
click at [1215, 70] on button "Mark processed" at bounding box center [1192, 83] width 131 height 26
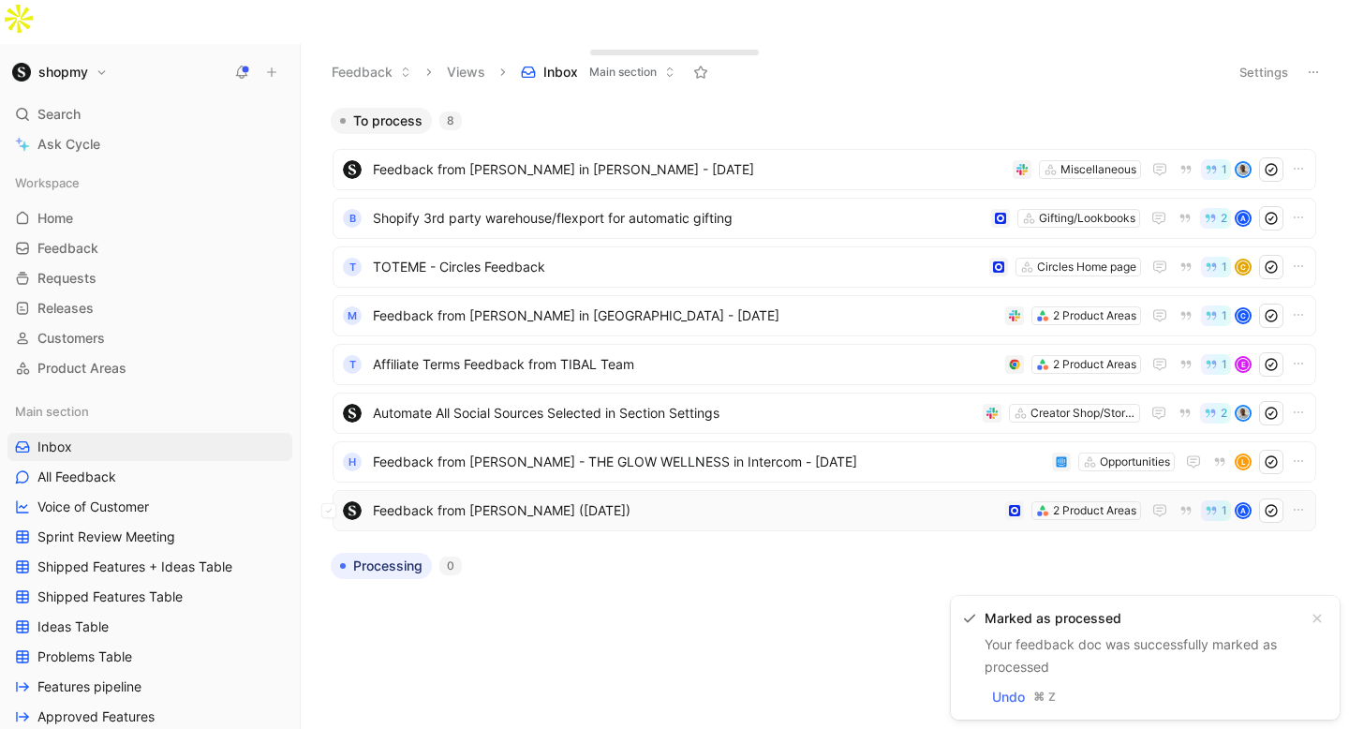
click at [627, 499] on span "Feedback from [PERSON_NAME] ([DATE])" at bounding box center [685, 510] width 625 height 22
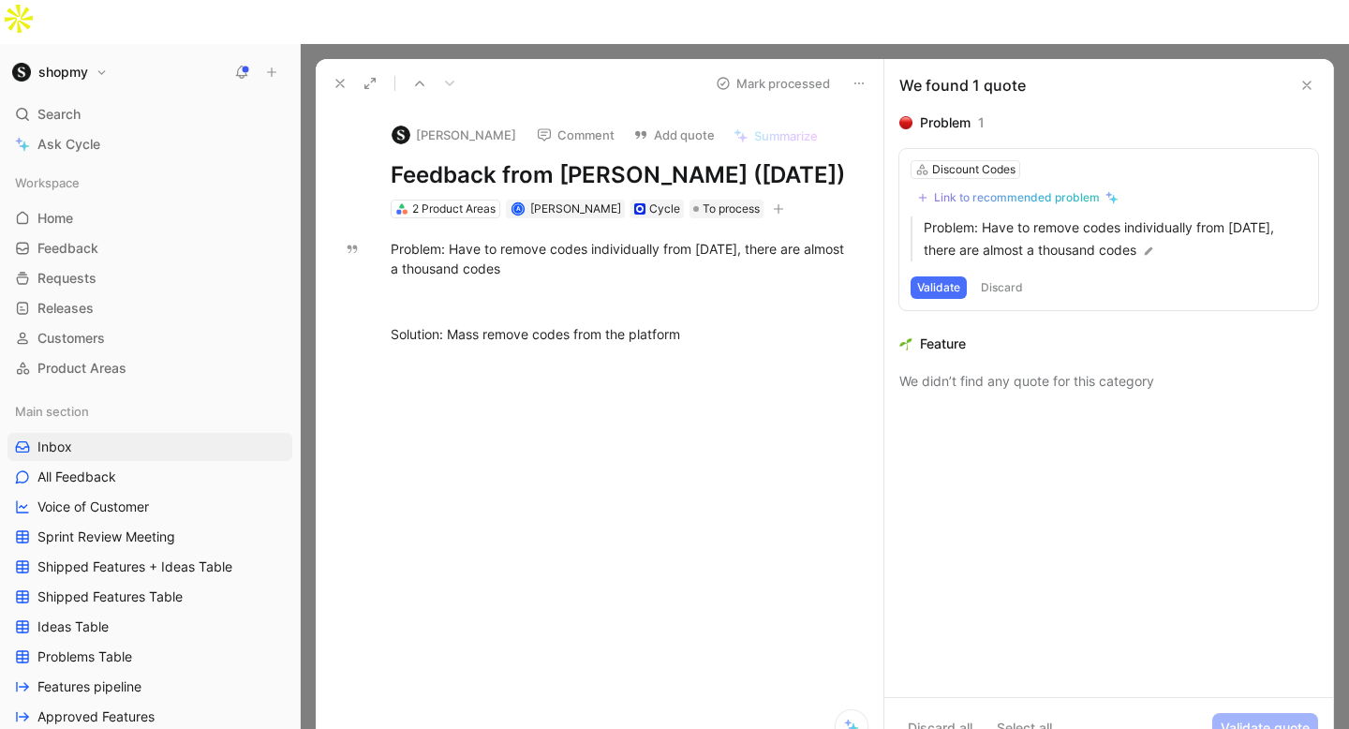
click at [1007, 276] on button "Discard" at bounding box center [1002, 287] width 55 height 22
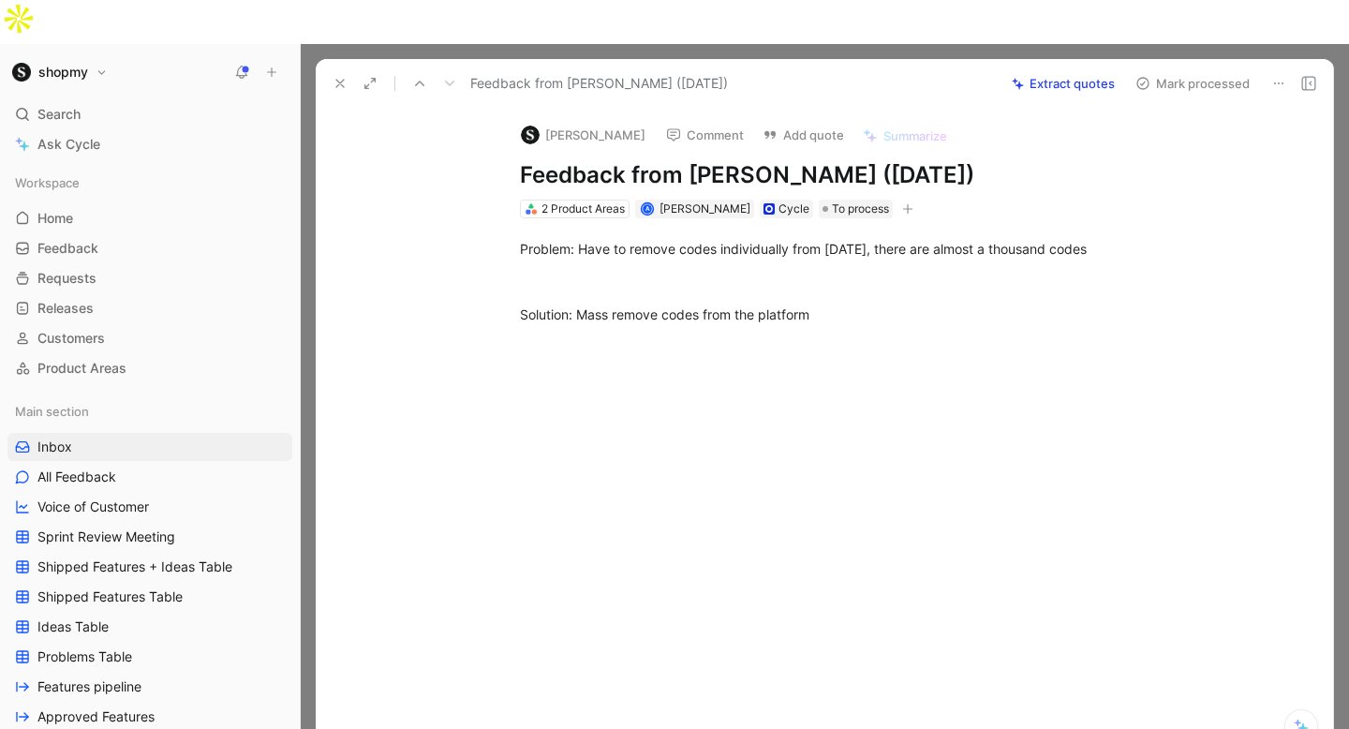
click at [702, 122] on button "Comment" at bounding box center [705, 135] width 95 height 26
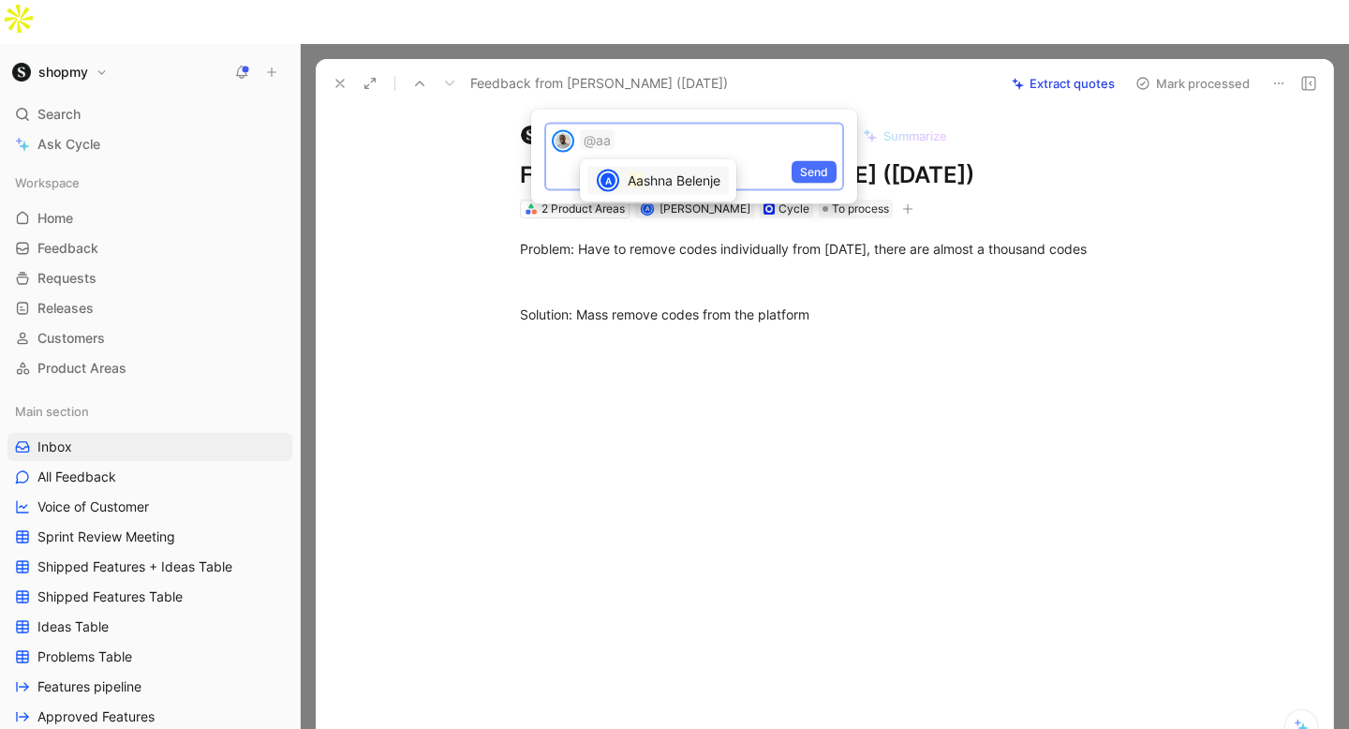
click at [692, 192] on div "Aa shna Belenje" at bounding box center [674, 181] width 93 height 22
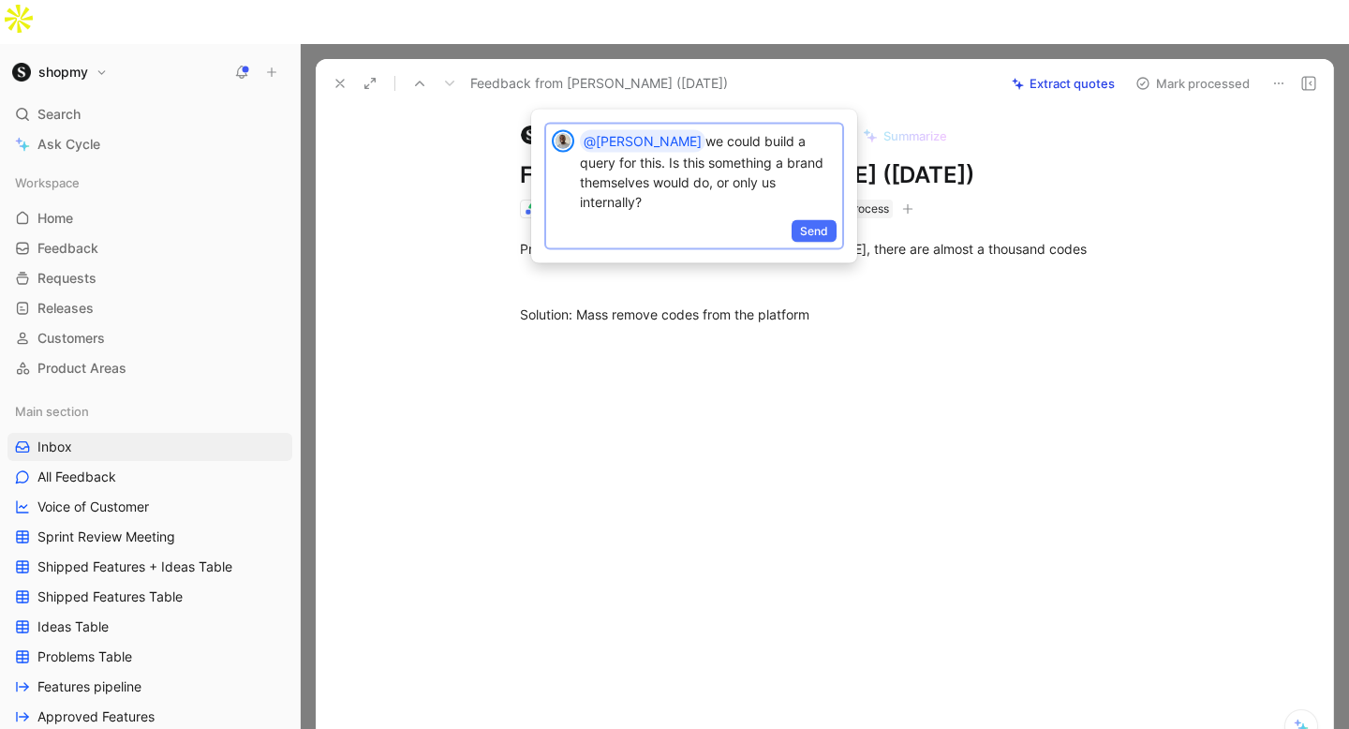
drag, startPoint x: 602, startPoint y: 159, endPoint x: 652, endPoint y: 138, distance: 55.0
click at [652, 138] on p "@[PERSON_NAME] we could build a query for this. Is this something a brand thems…" at bounding box center [708, 171] width 257 height 82
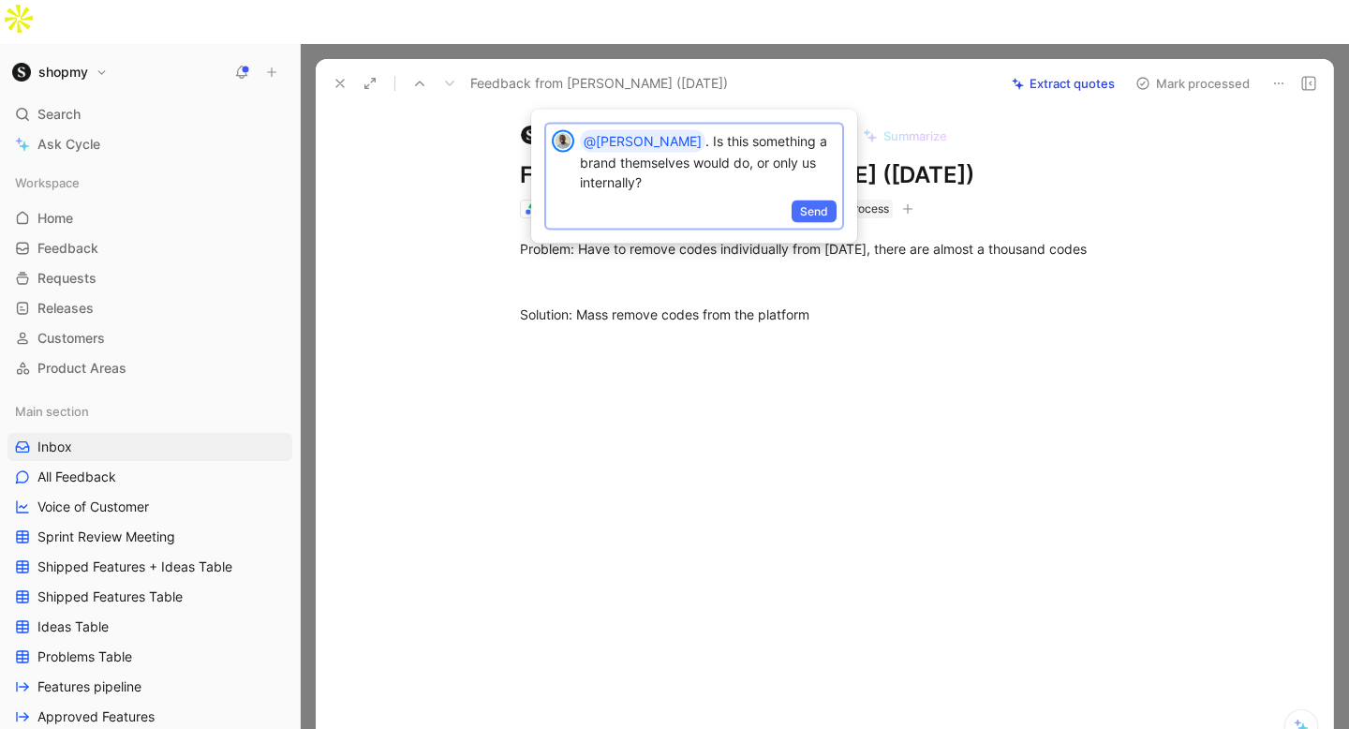
click at [670, 189] on p "@[PERSON_NAME] . Is this something a brand themselves would do, or only us inte…" at bounding box center [708, 161] width 257 height 62
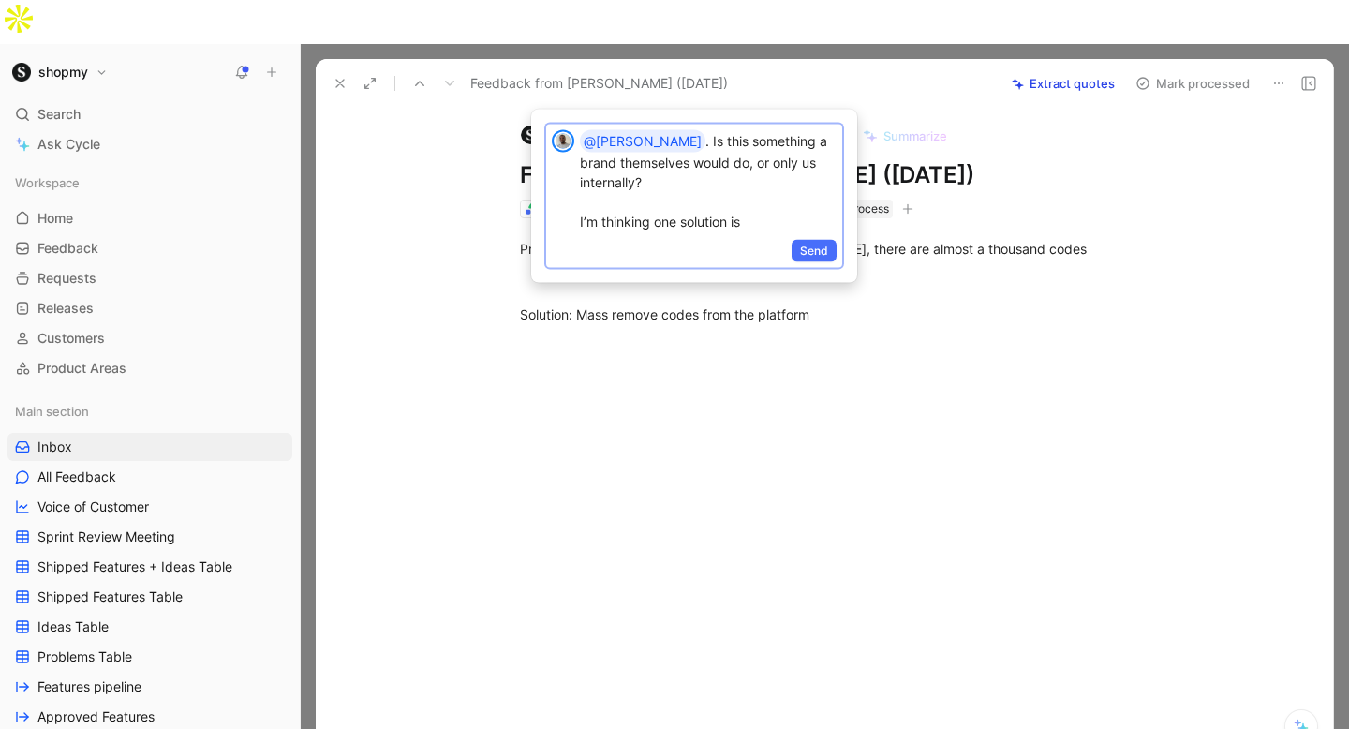
scroll to position [9, 0]
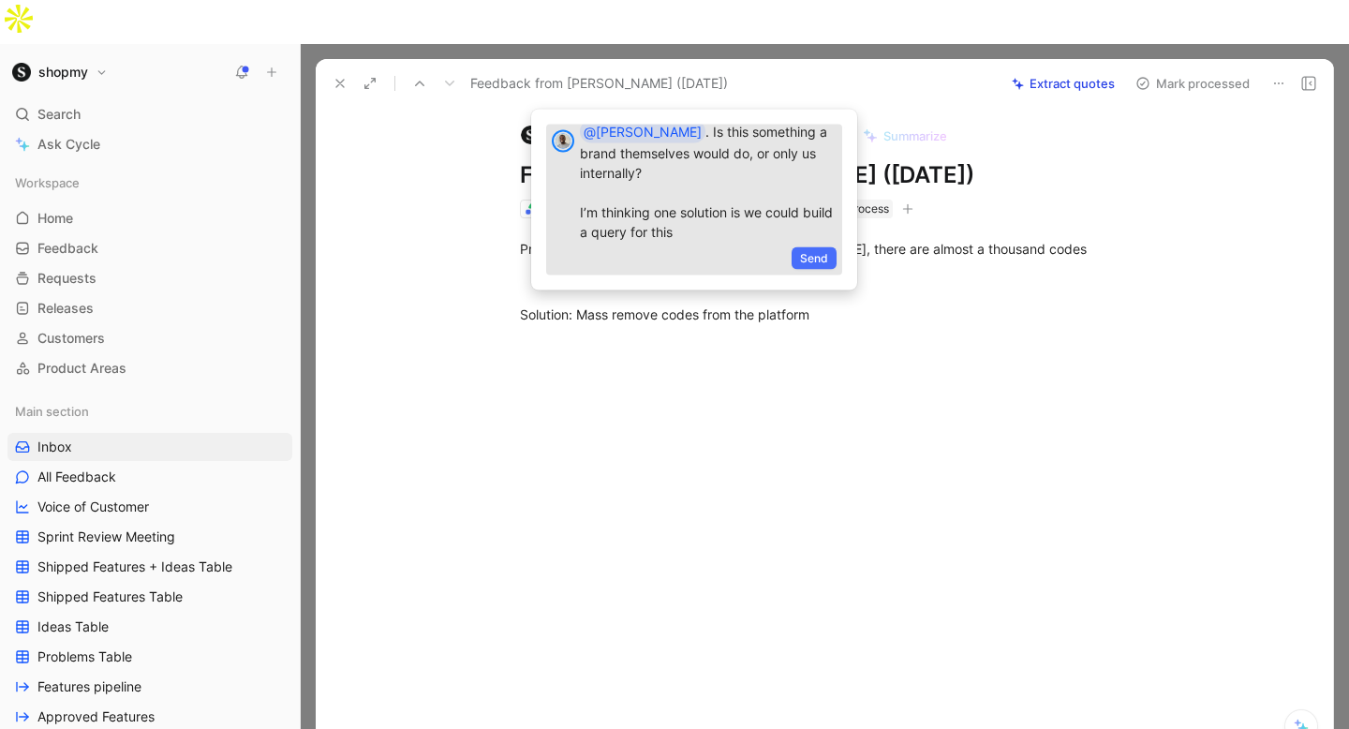
click at [810, 246] on div "Send" at bounding box center [694, 260] width 296 height 31
click at [810, 257] on span "Send" at bounding box center [814, 258] width 28 height 19
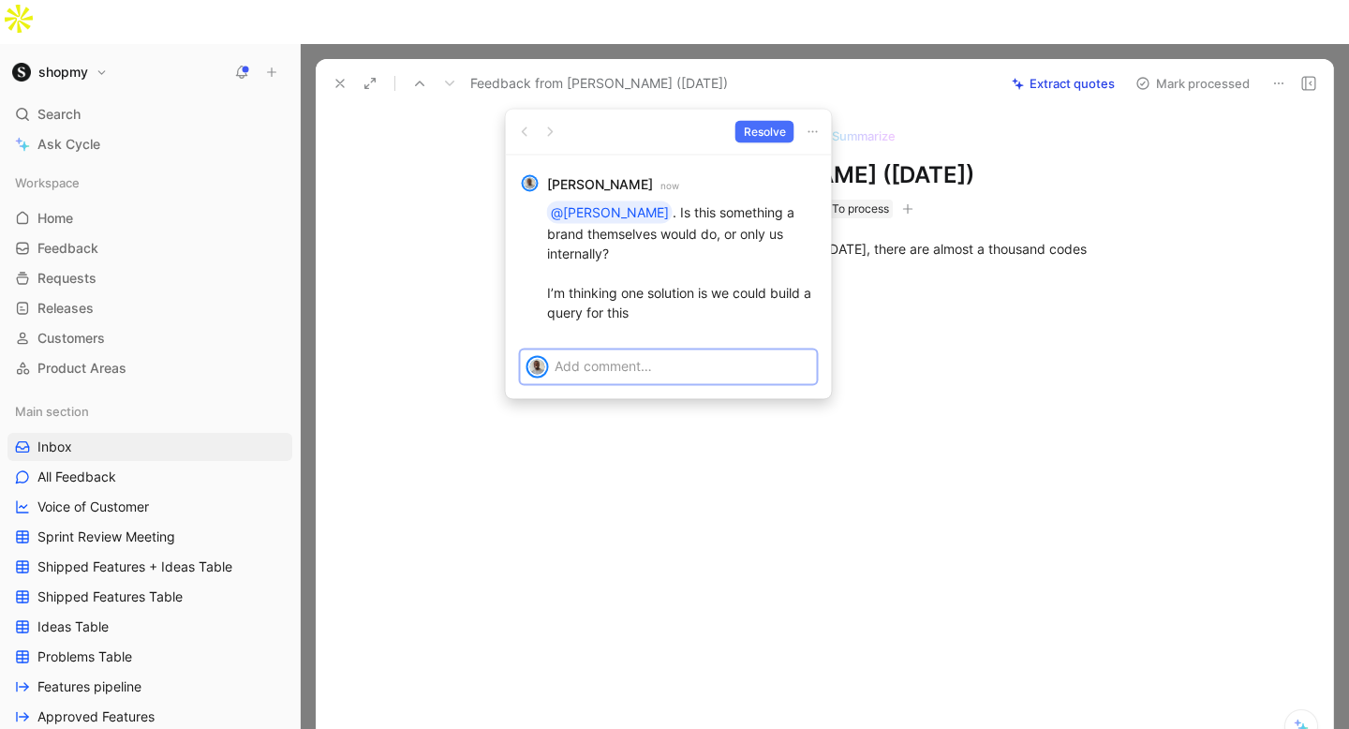
scroll to position [0, 0]
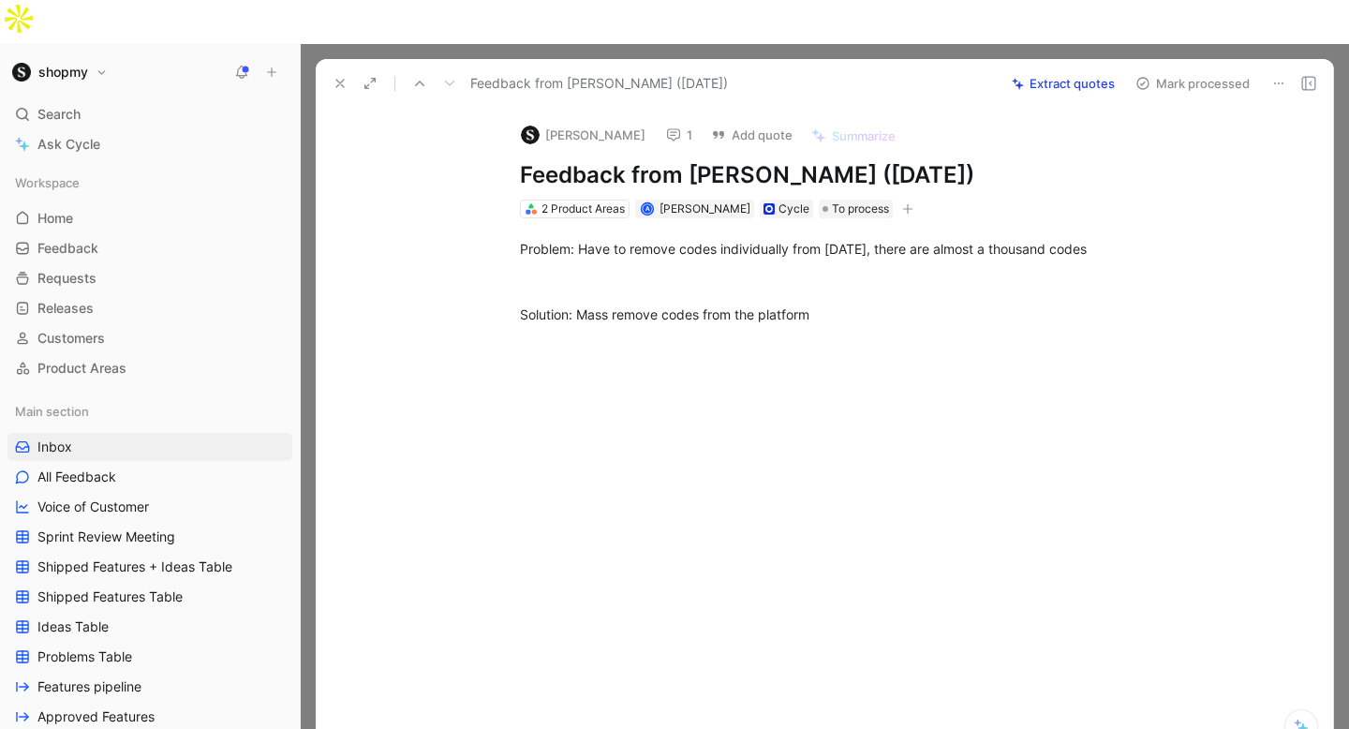
click at [1177, 70] on button "Mark processed" at bounding box center [1192, 83] width 131 height 26
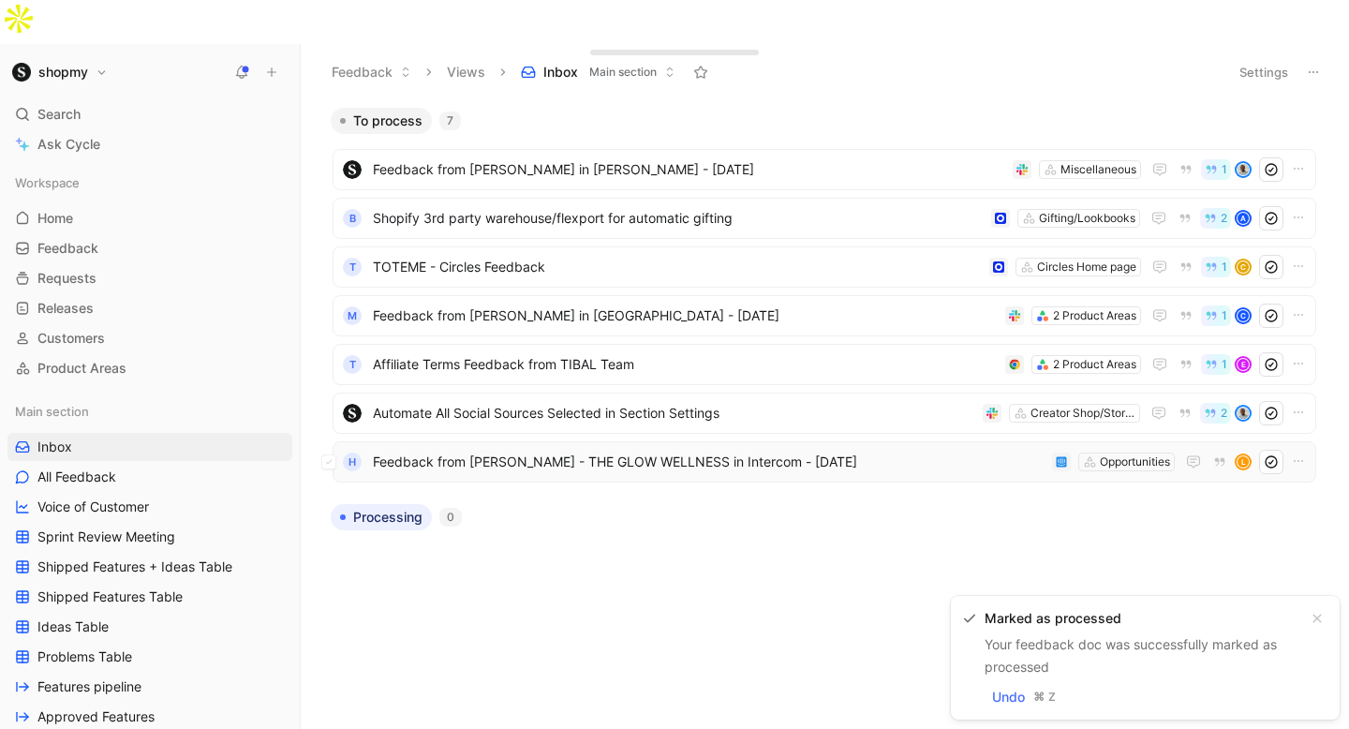
click at [545, 451] on span "Feedback from [PERSON_NAME] - THE GLOW WELLNESS in Intercom - [DATE]" at bounding box center [709, 462] width 672 height 22
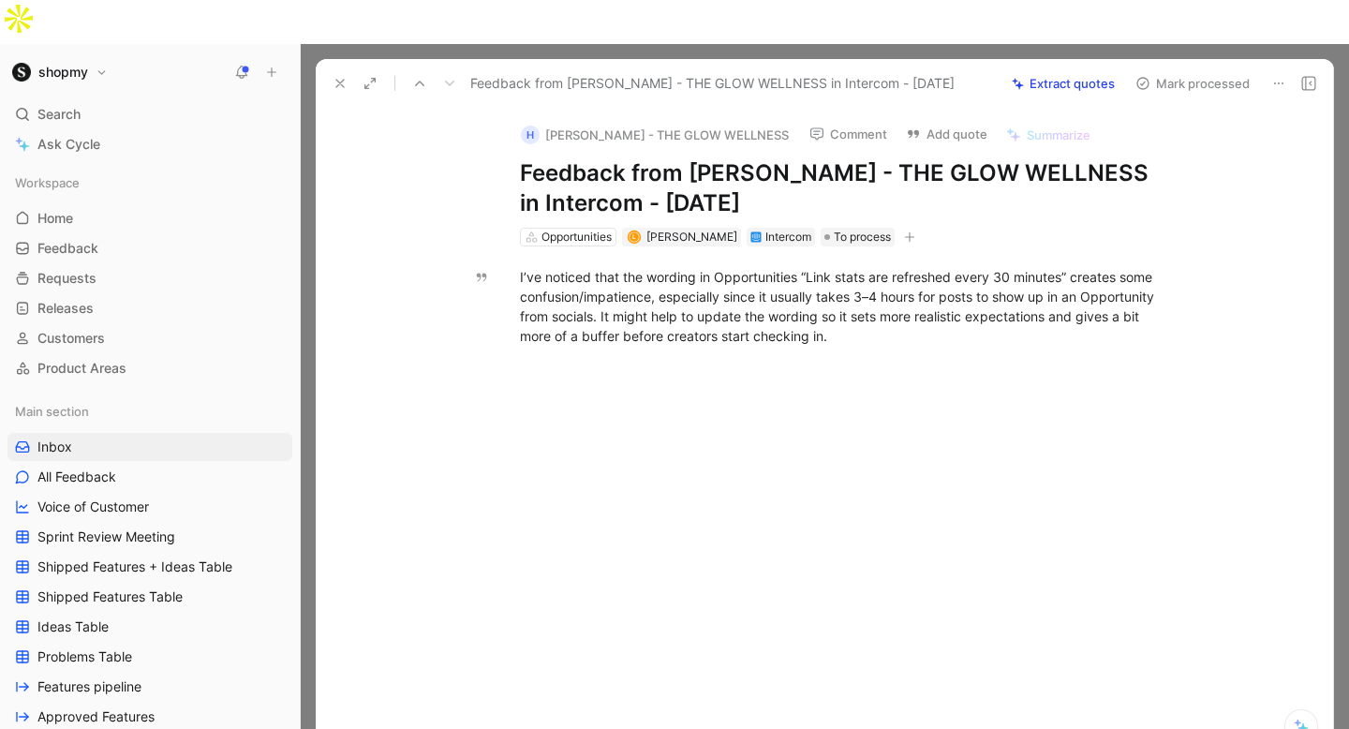
click at [828, 121] on button "Comment" at bounding box center [848, 134] width 95 height 26
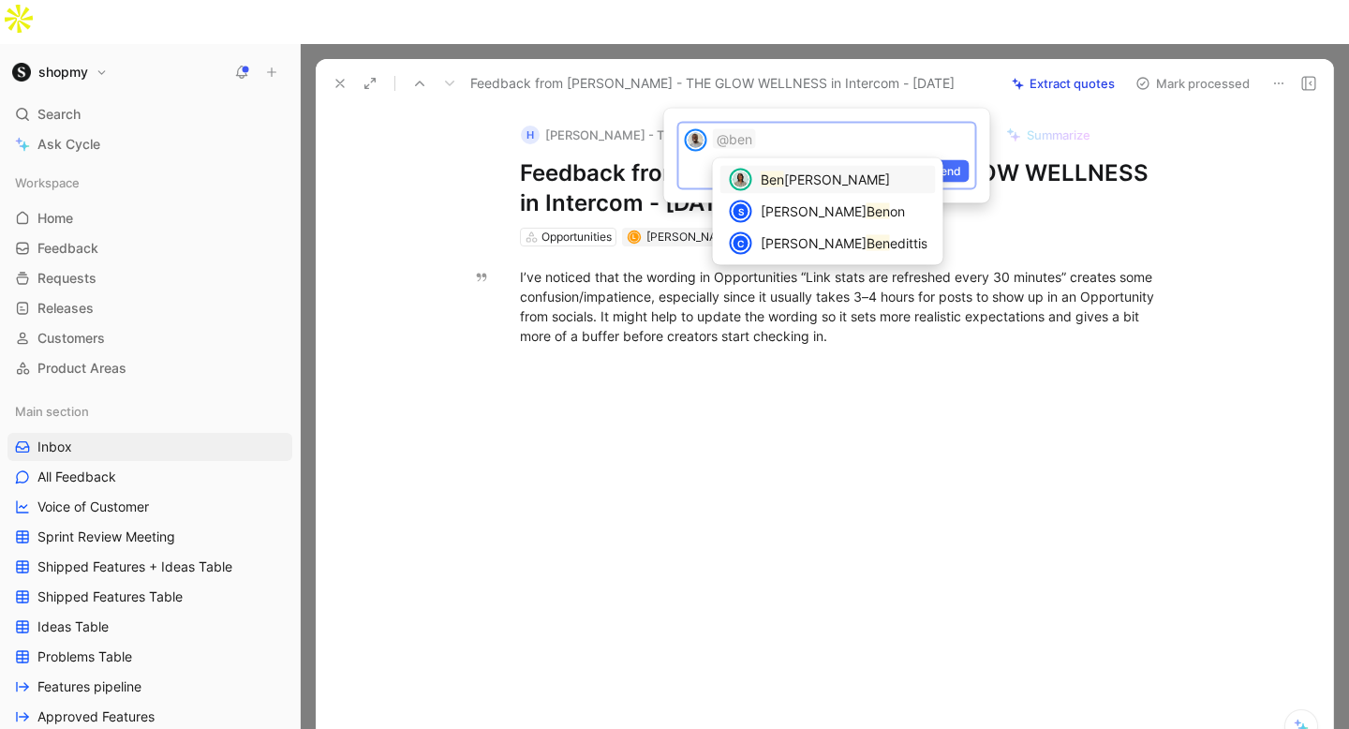
click at [784, 172] on div "[PERSON_NAME]" at bounding box center [844, 180] width 167 height 22
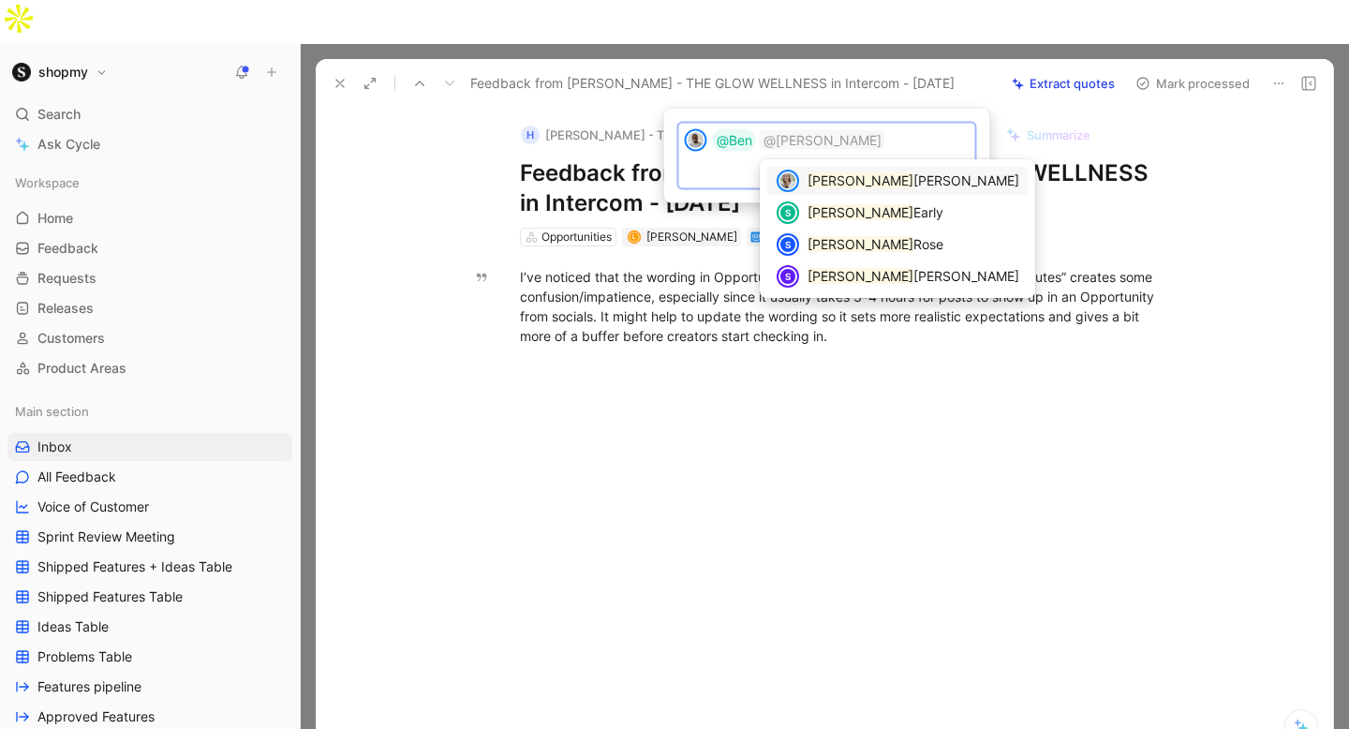
click at [881, 295] on div "[PERSON_NAME] S [PERSON_NAME] S [PERSON_NAME] S [PERSON_NAME]" at bounding box center [897, 228] width 275 height 139
click at [871, 271] on div "[PERSON_NAME]" at bounding box center [914, 276] width 212 height 22
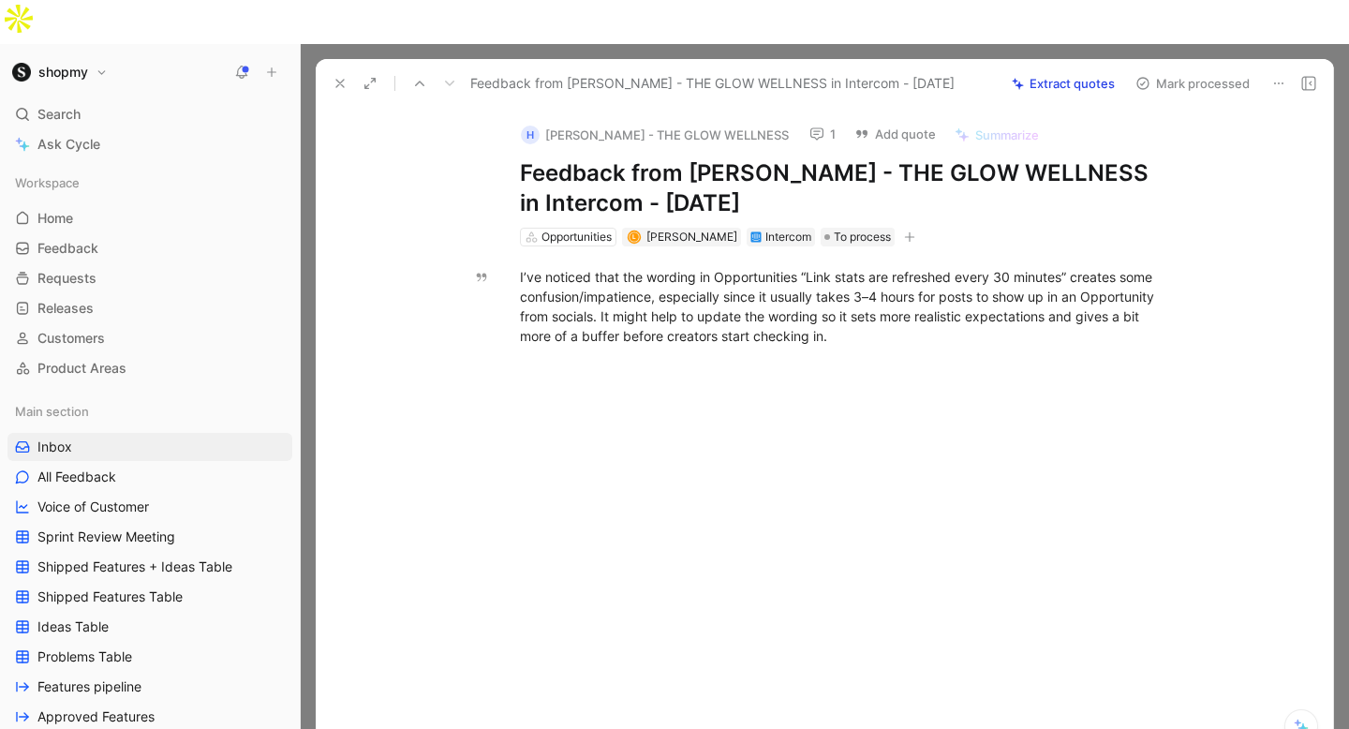
click at [1192, 70] on button "Mark processed" at bounding box center [1192, 83] width 131 height 26
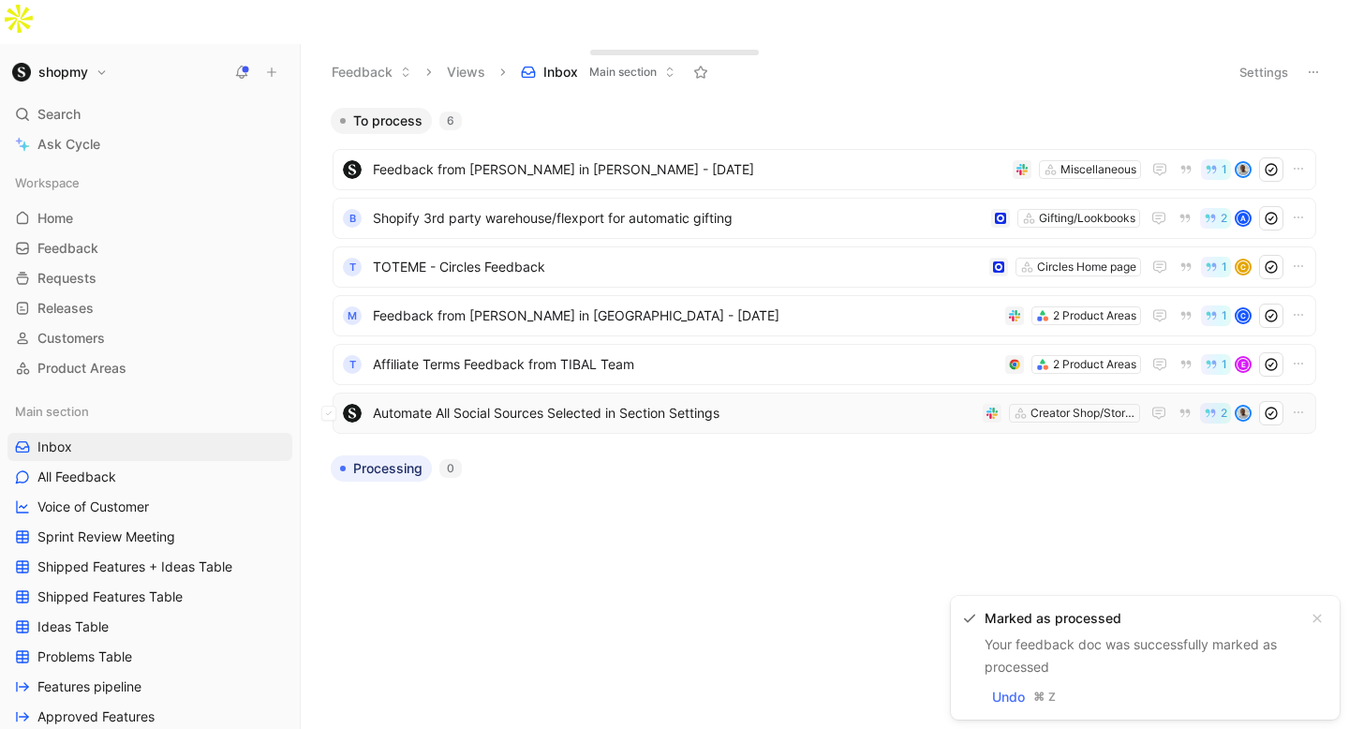
click at [542, 402] on span "Automate All Social Sources Selected in Section Settings" at bounding box center [674, 413] width 603 height 22
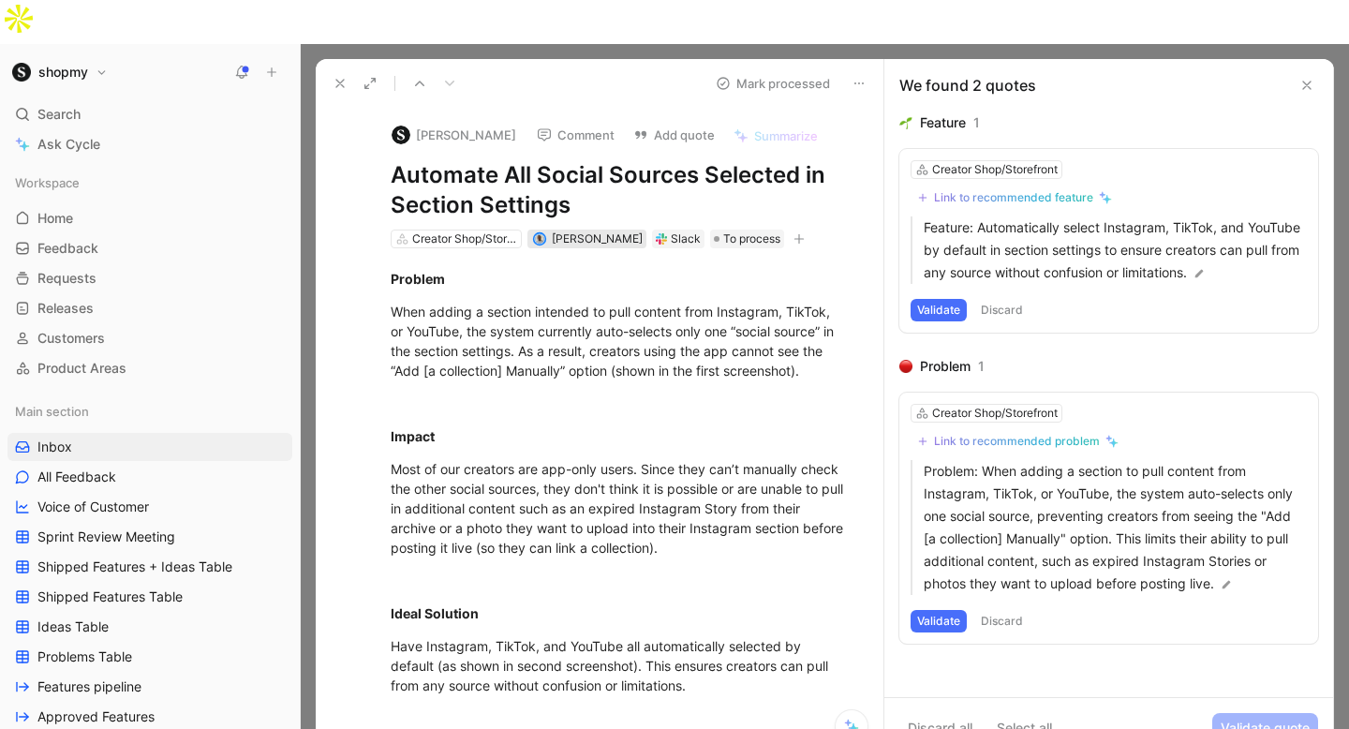
click at [586, 231] on span "[PERSON_NAME]" at bounding box center [597, 238] width 91 height 14
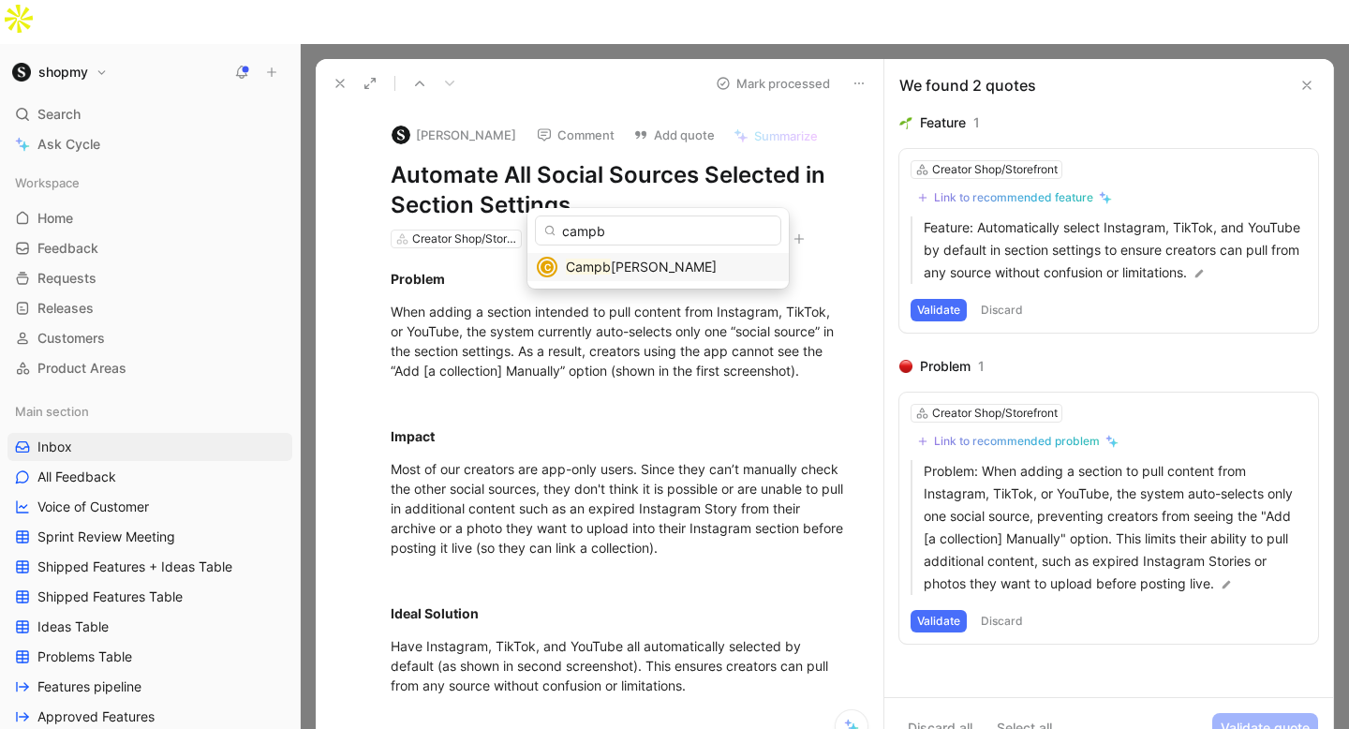
type input "campb"
click at [617, 267] on span "[PERSON_NAME]" at bounding box center [664, 267] width 106 height 16
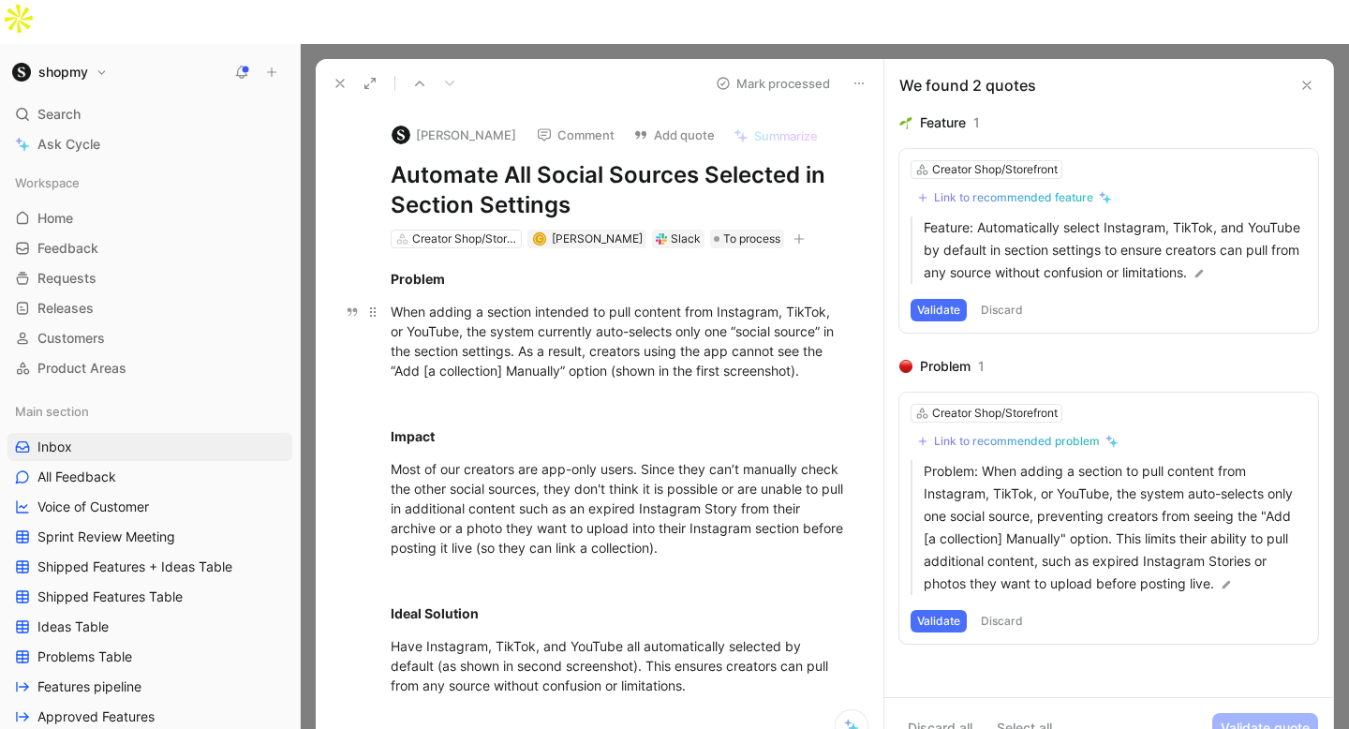
click at [651, 337] on p "When adding a section intended to pull content from Instagram, TikTok, or YouTu…" at bounding box center [619, 341] width 529 height 90
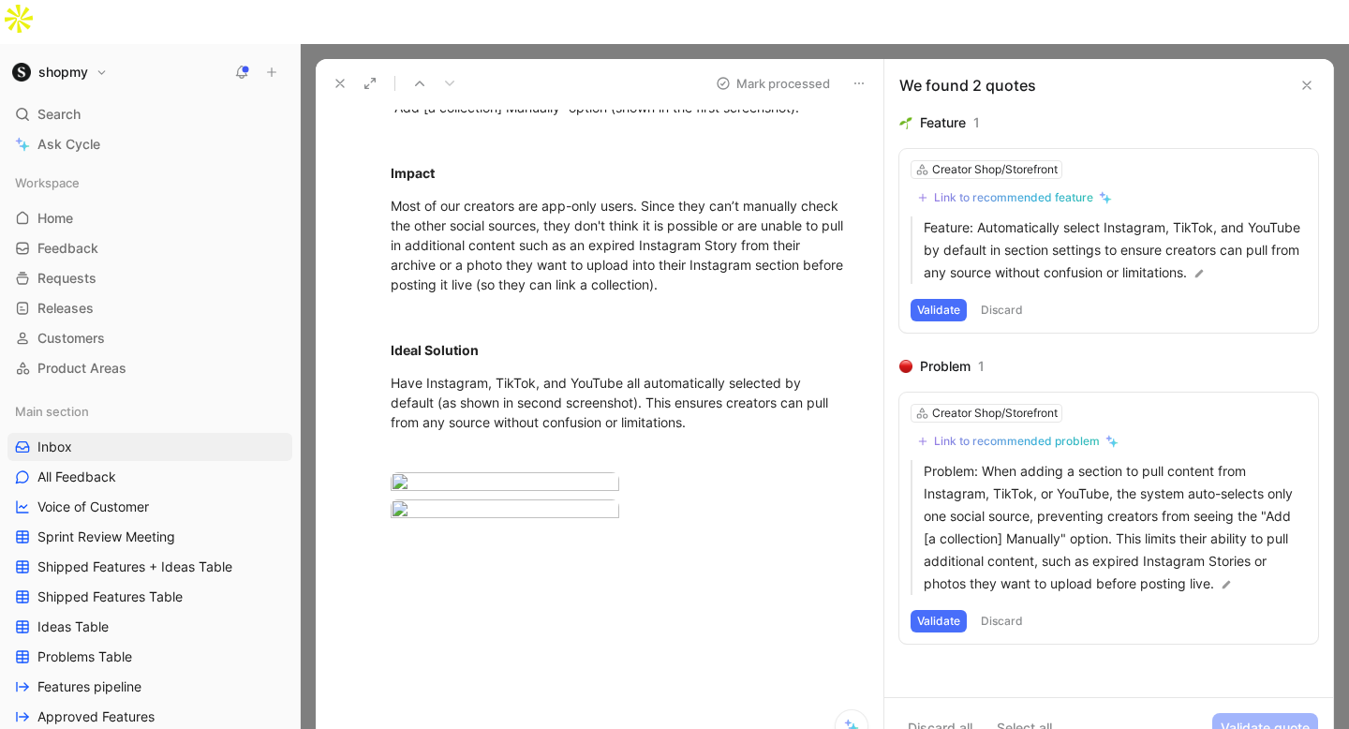
scroll to position [779, 0]
click at [547, 356] on body "shopmy Search ⌘ K Ask Cycle Workspace Home G then H Feedback G then F Requests …" at bounding box center [674, 364] width 1349 height 729
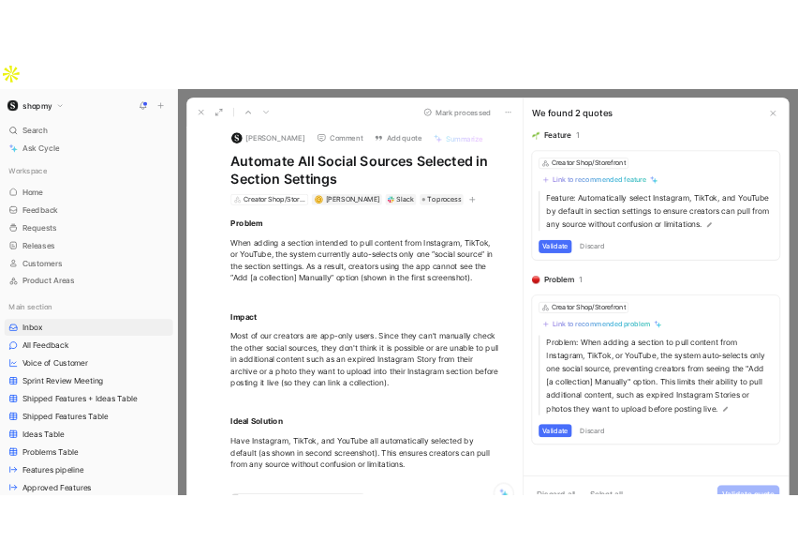
scroll to position [0, 0]
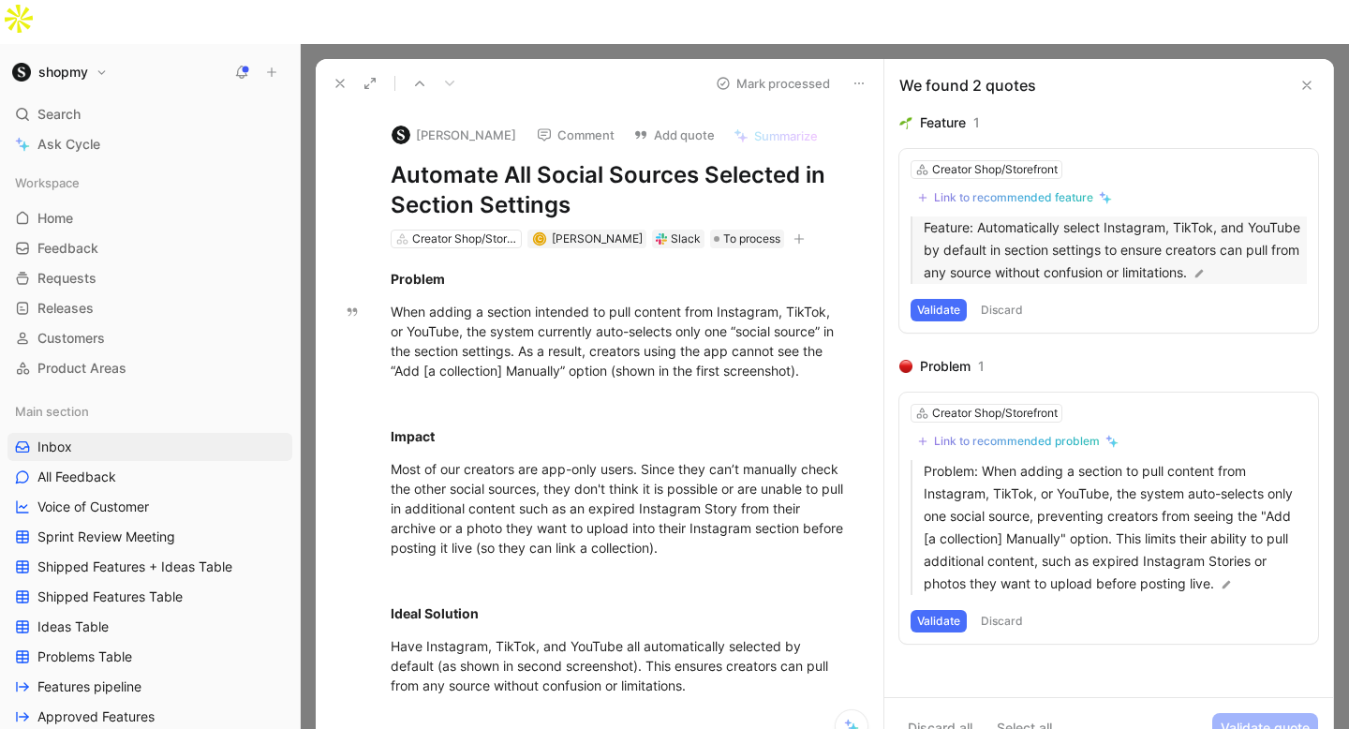
click at [1124, 220] on p "Feature: Automatically select Instagram, TikTok, and YouTube by default in sect…" at bounding box center [1115, 249] width 383 height 67
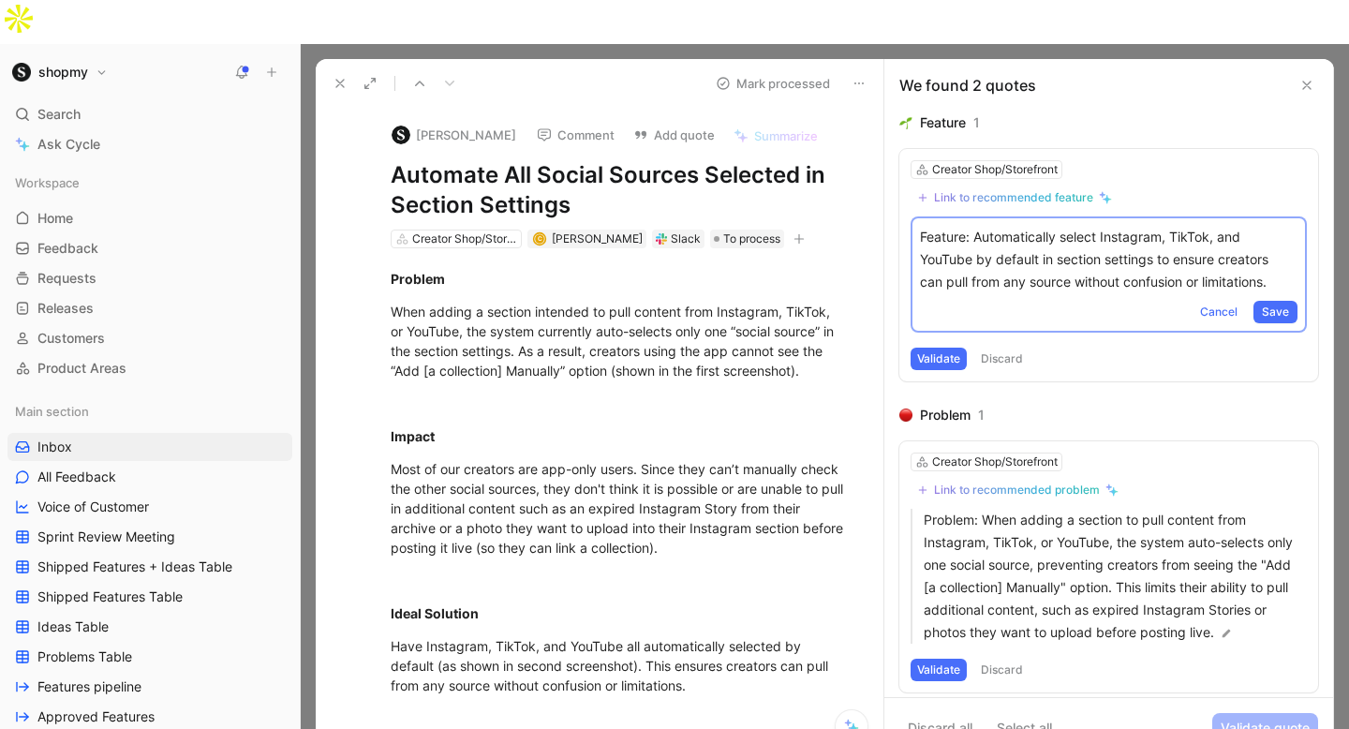
click at [1000, 348] on button "Discard" at bounding box center [1002, 359] width 55 height 22
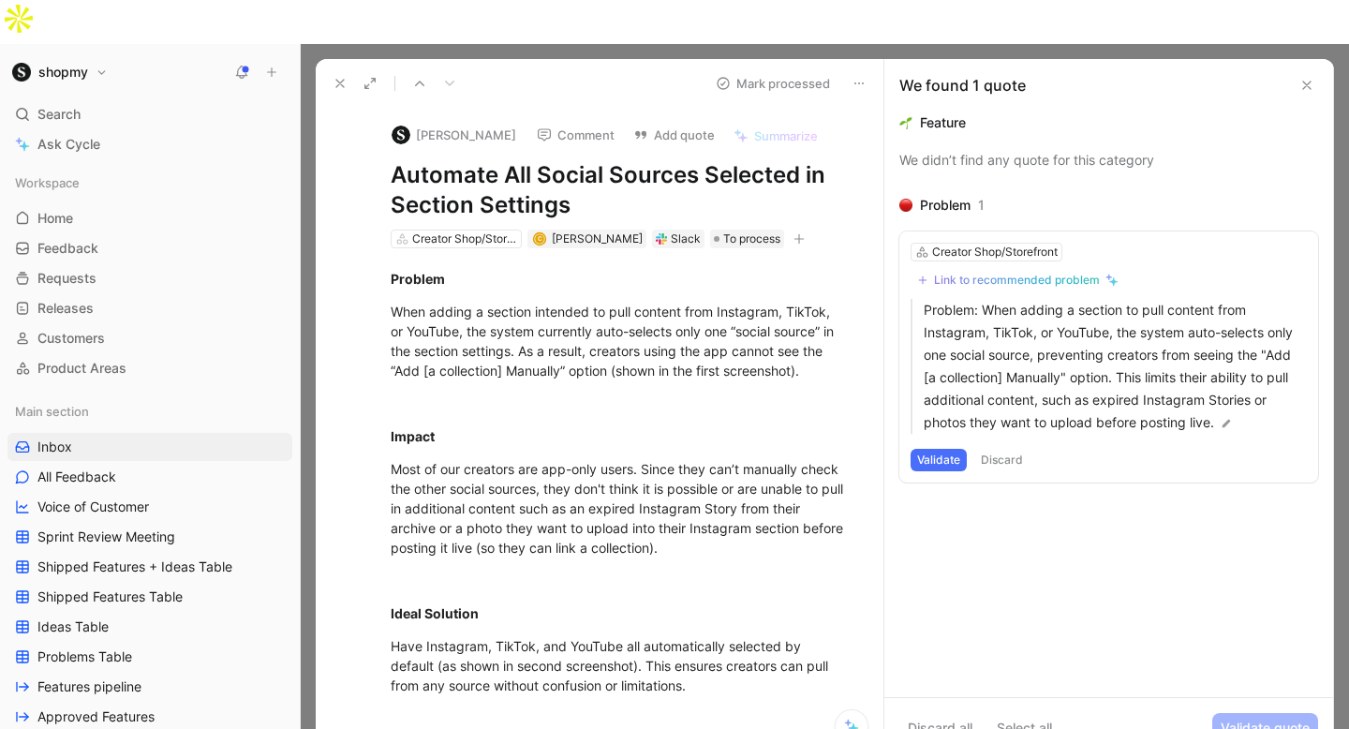
click at [1006, 449] on button "Discard" at bounding box center [1002, 460] width 55 height 22
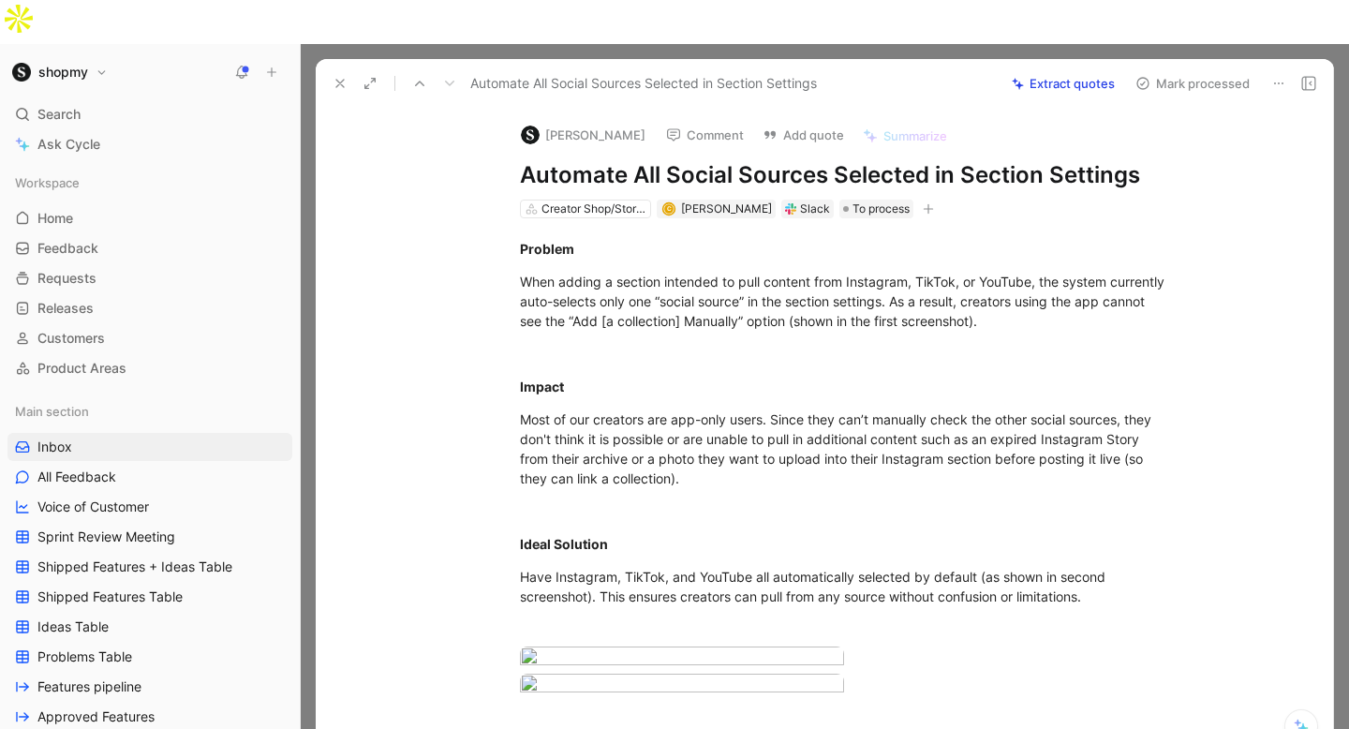
click at [1148, 59] on div "Automate All Social Sources Selected in Section Settings Extract quotes Mark pr…" at bounding box center [825, 83] width 1018 height 49
click at [1151, 70] on button "Mark processed" at bounding box center [1192, 83] width 131 height 26
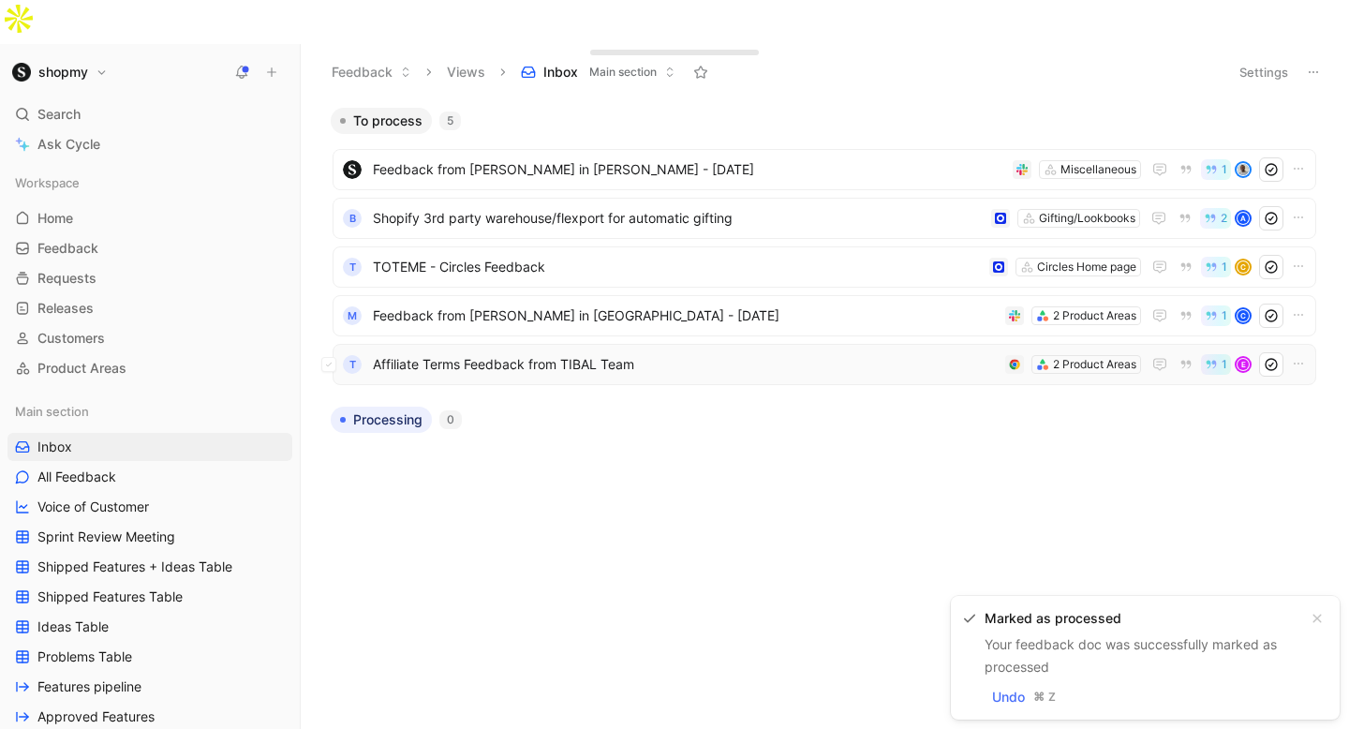
click at [578, 353] on span "Affiliate Terms Feedback from TIBAL Team" at bounding box center [685, 364] width 625 height 22
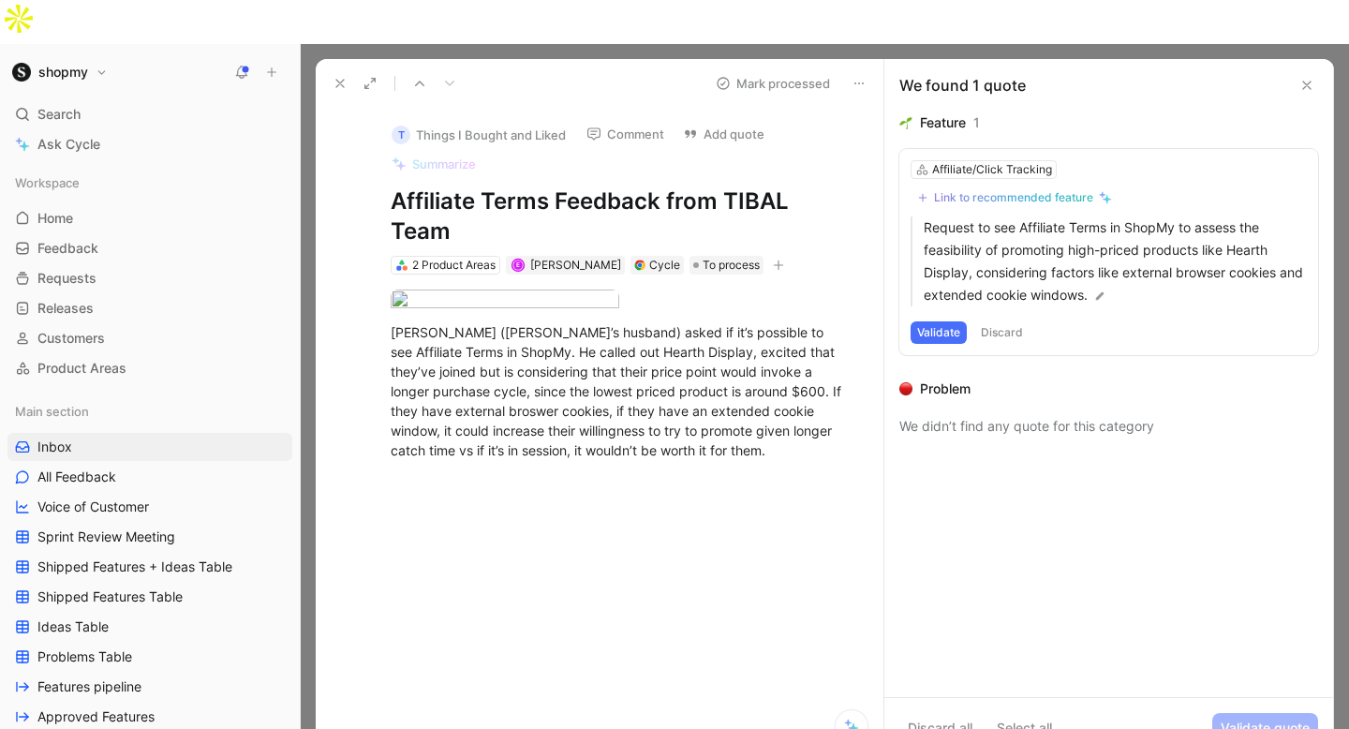
click at [642, 121] on button "Comment" at bounding box center [625, 134] width 95 height 26
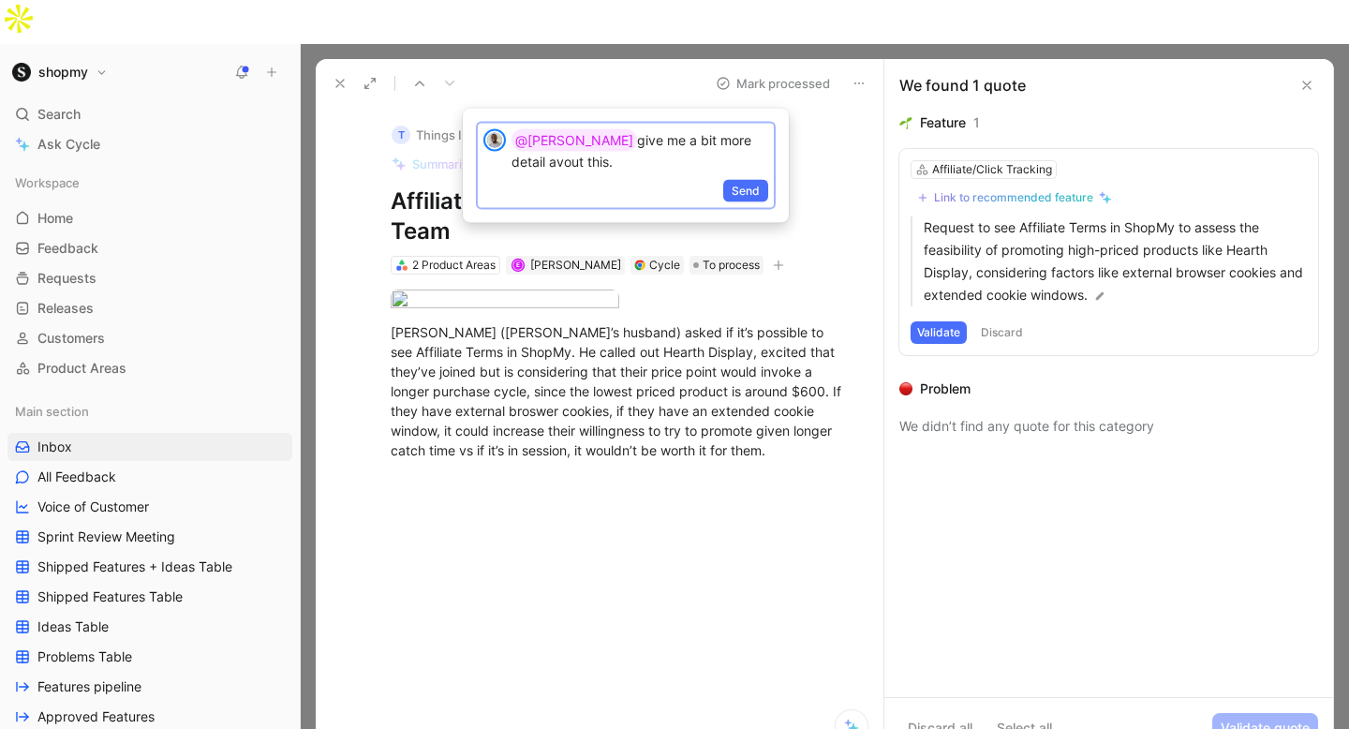
click at [735, 142] on p "@[PERSON_NAME] give me a bit more detail avout this." at bounding box center [640, 150] width 257 height 42
click at [594, 171] on p "@[PERSON_NAME] give me a bit more detail about this." at bounding box center [640, 150] width 257 height 42
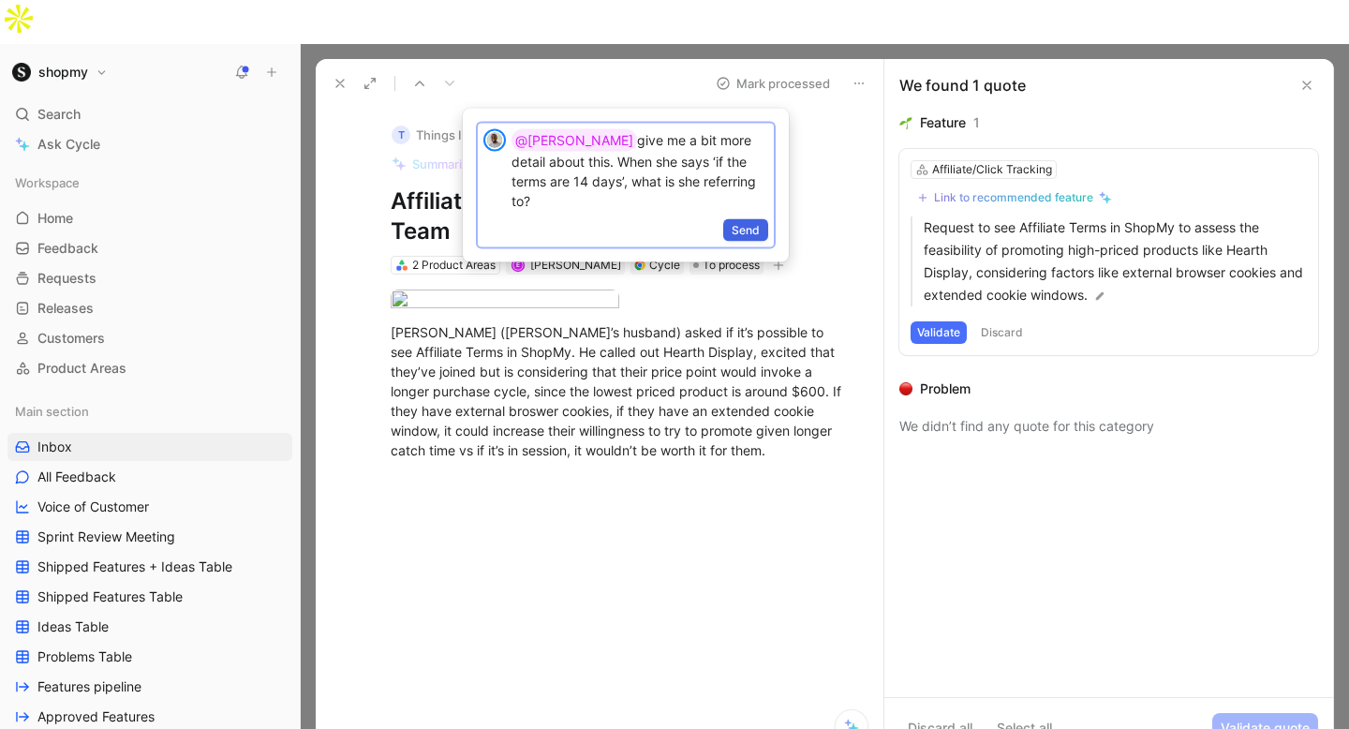
click at [733, 221] on span "Send" at bounding box center [746, 230] width 28 height 19
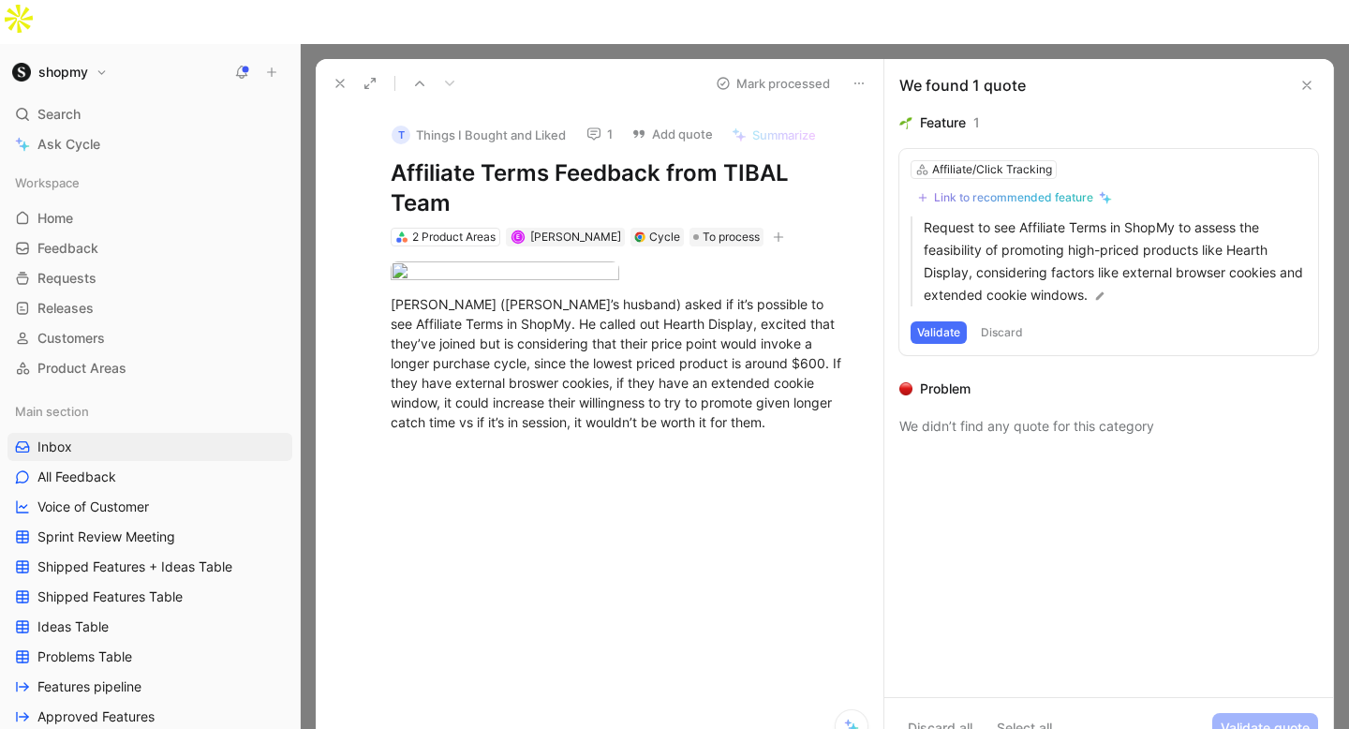
click at [336, 76] on icon at bounding box center [340, 83] width 15 height 15
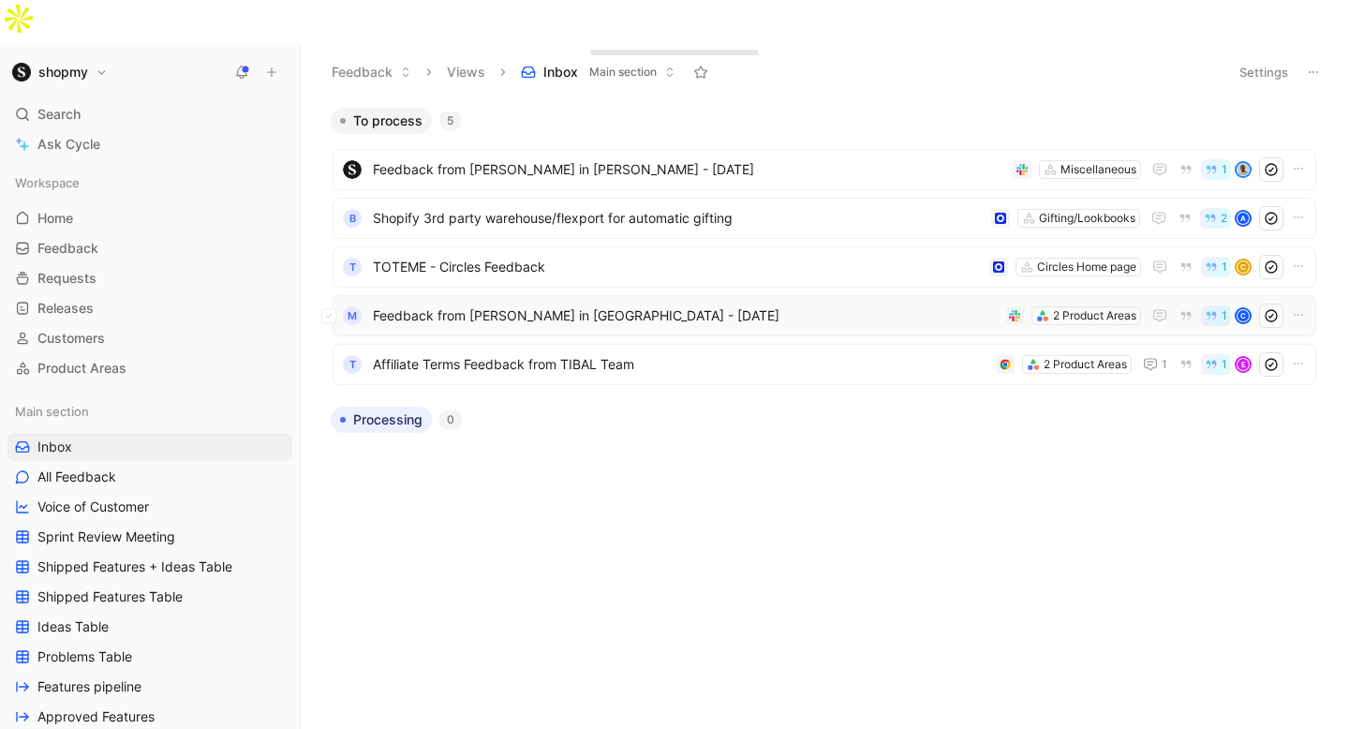
click at [599, 305] on span "Feedback from [PERSON_NAME] in [GEOGRAPHIC_DATA] - [DATE]" at bounding box center [685, 316] width 625 height 22
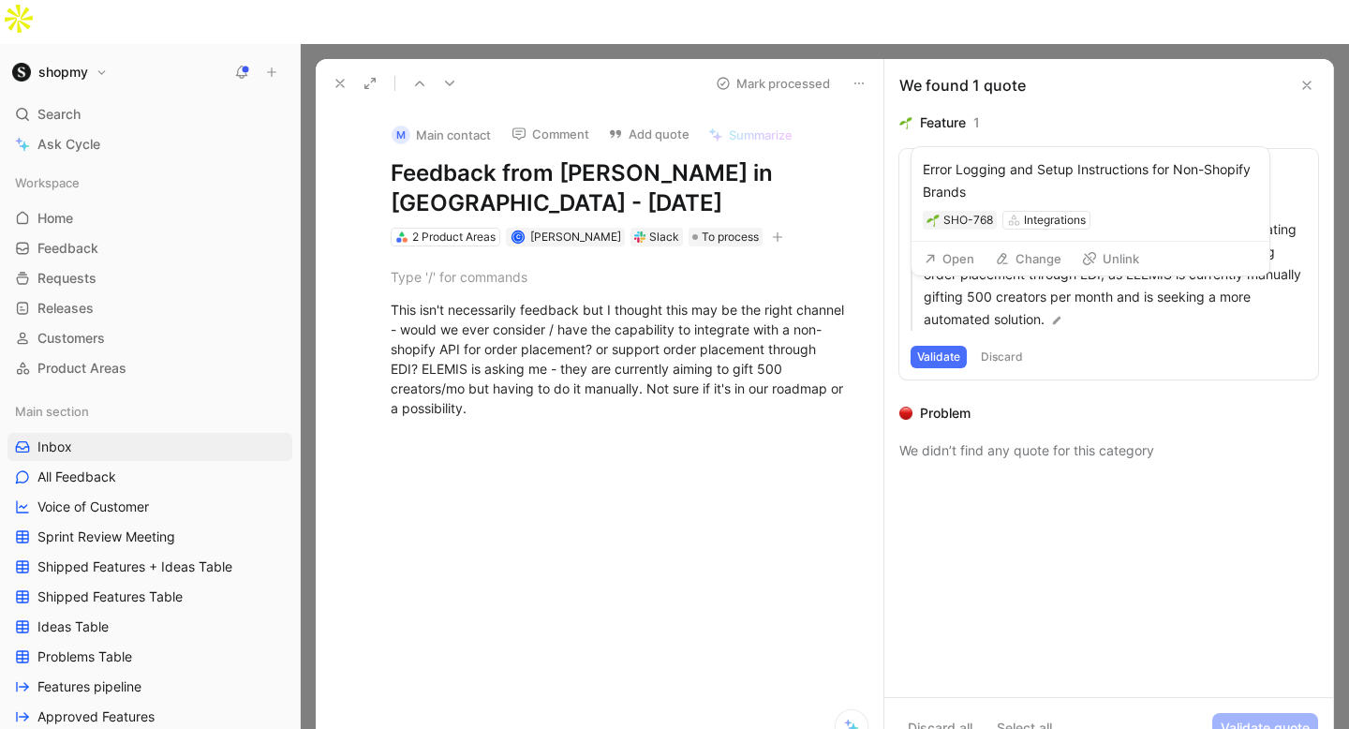
click at [1027, 164] on div "Error Logging and Setup Instructions for Non-Shopify Brands" at bounding box center [1095, 171] width 323 height 15
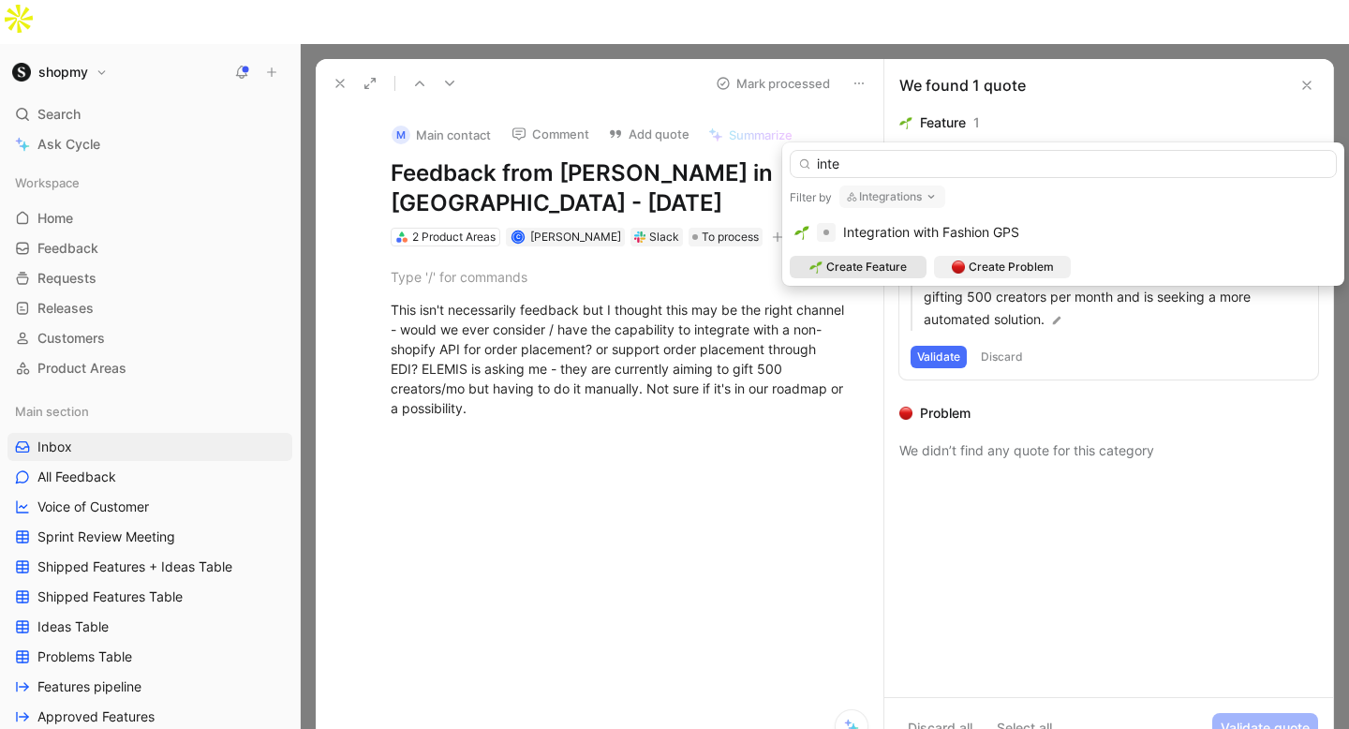
type input "integ"
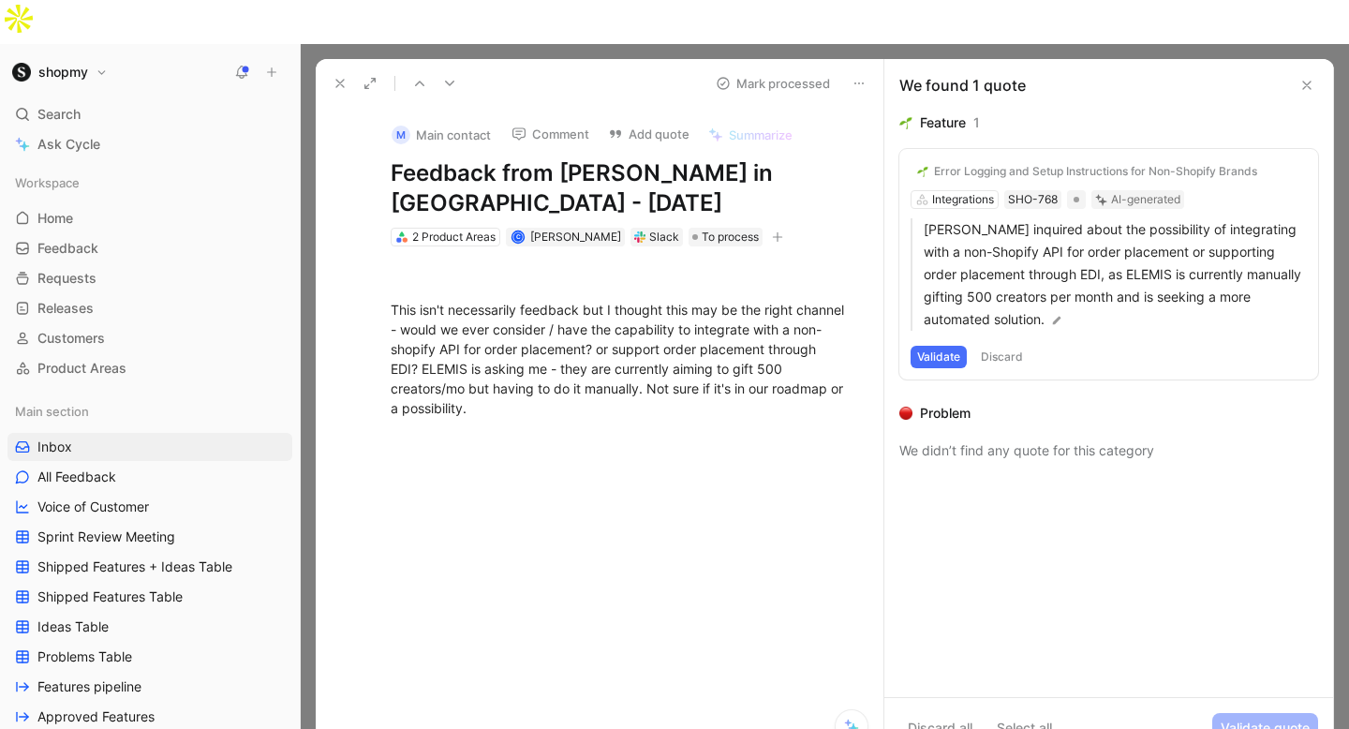
click at [968, 164] on div "Error Logging and Setup Instructions for Non-Shopify Brands" at bounding box center [1095, 171] width 323 height 15
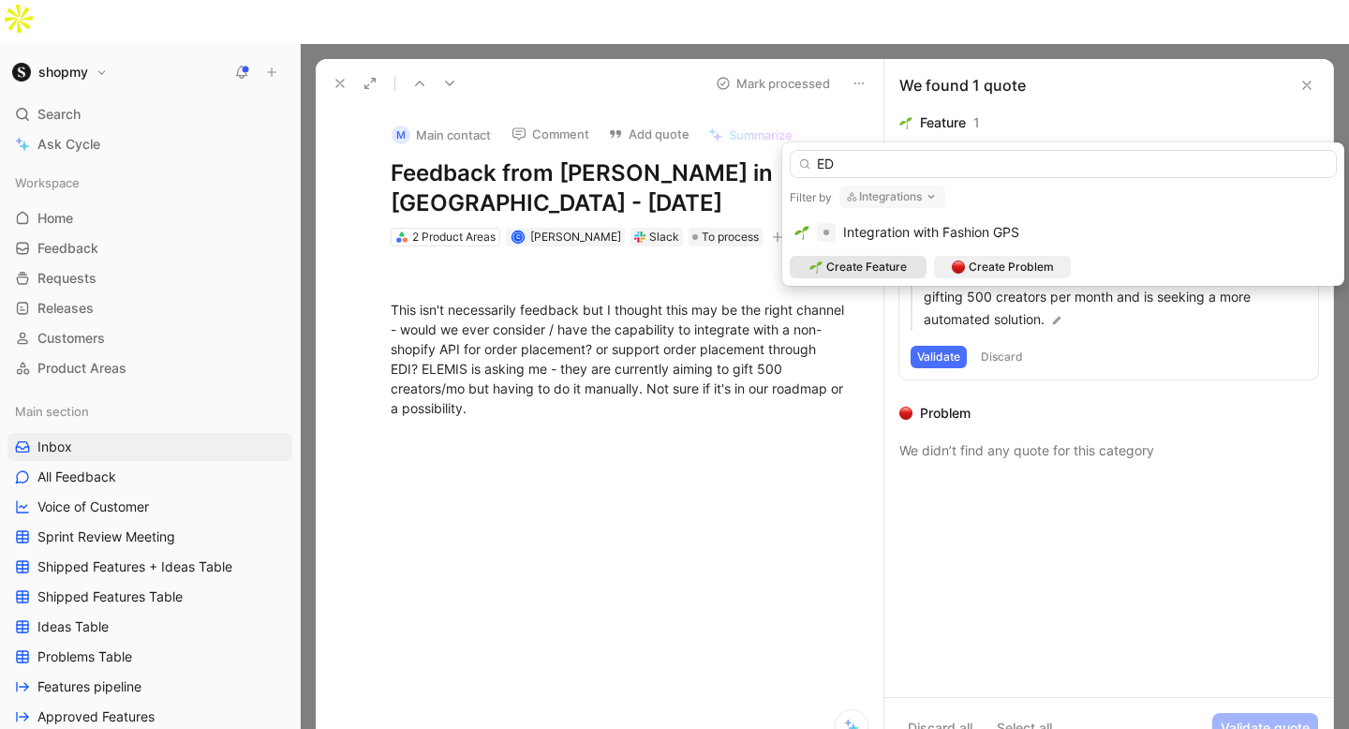
type input "E"
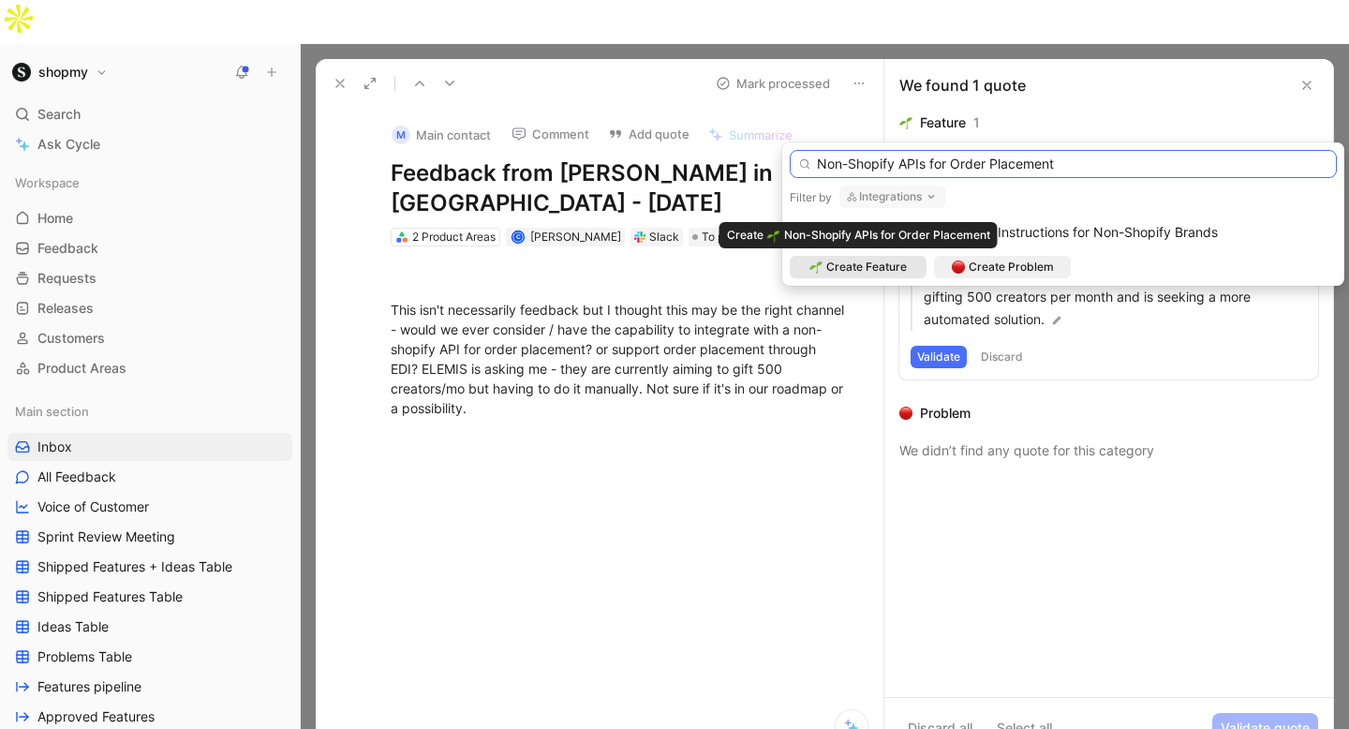
type input "Non-Shopify APIs for Order Placement"
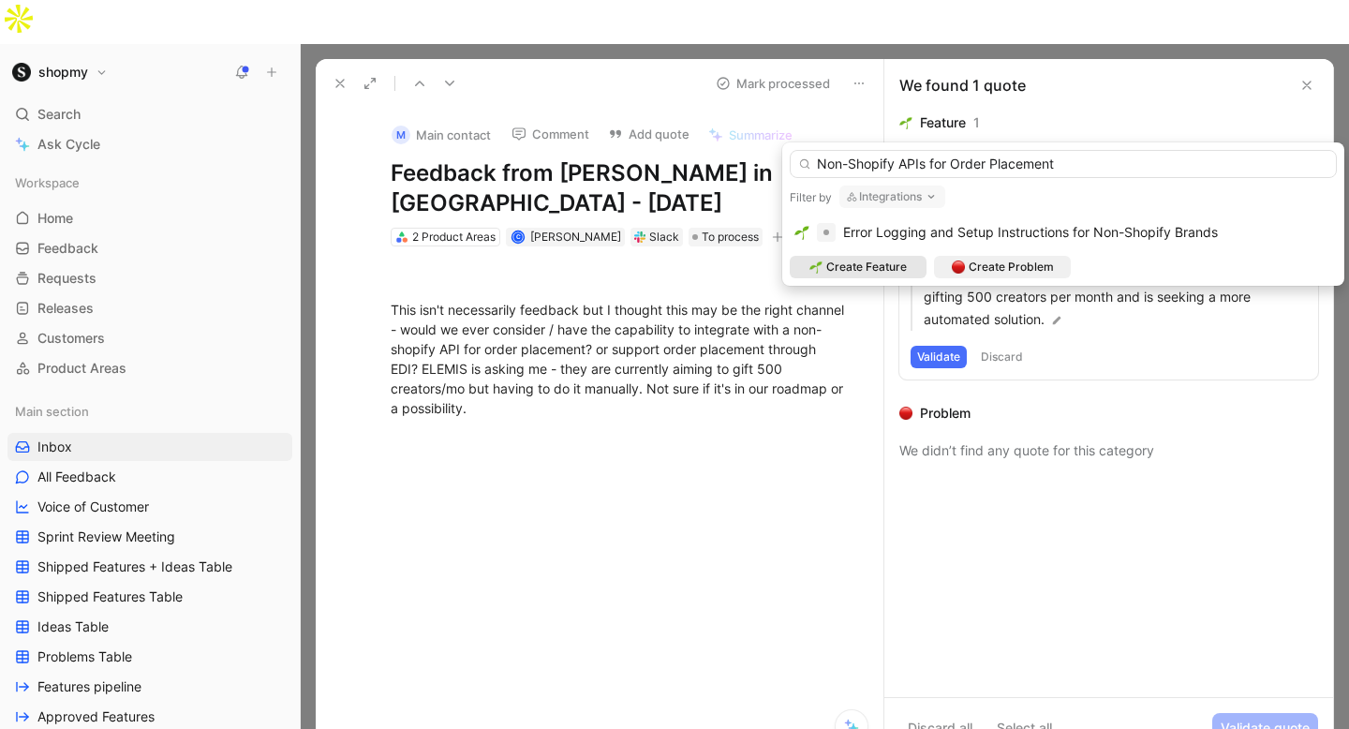
click at [882, 265] on span "Create Feature" at bounding box center [866, 267] width 81 height 19
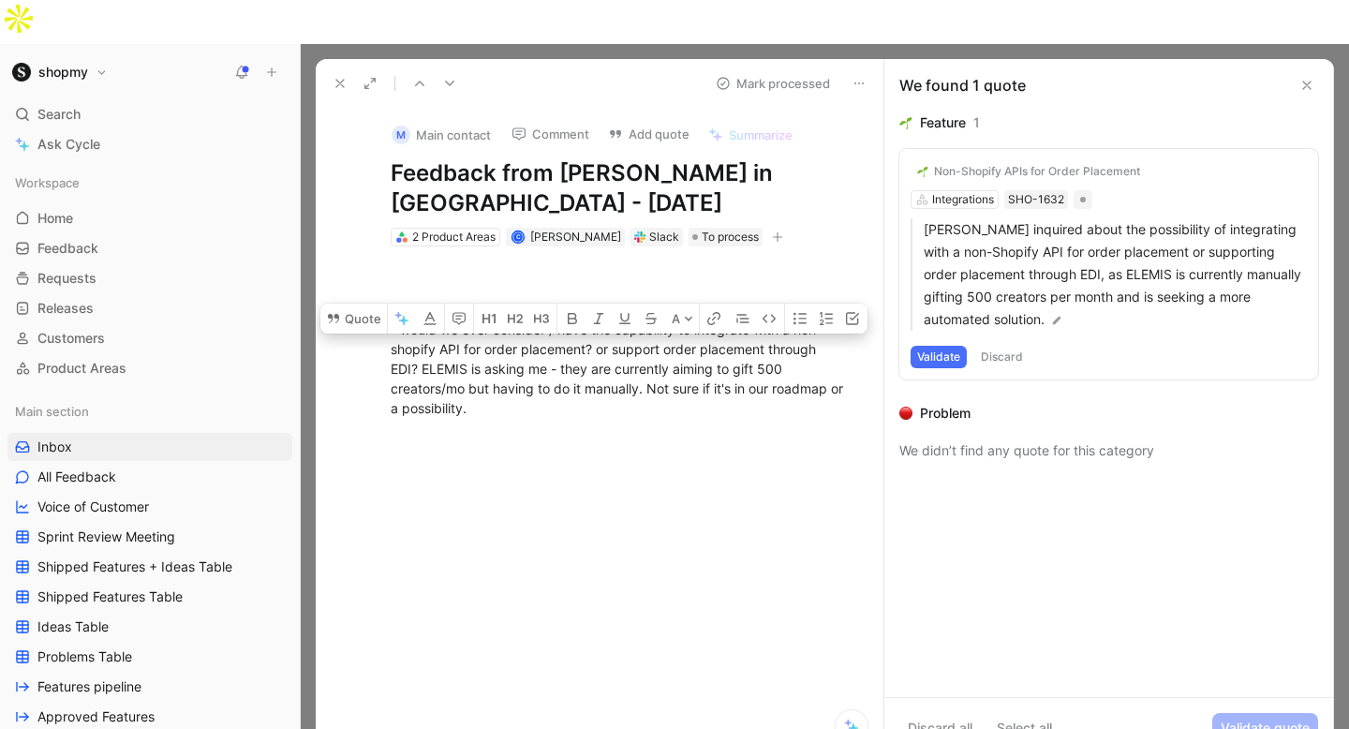
drag, startPoint x: 659, startPoint y: 306, endPoint x: 465, endPoint y: 325, distance: 194.9
click at [465, 325] on div "This isn't necessarily feedback but I thought this may be the right channel - w…" at bounding box center [619, 359] width 457 height 118
drag, startPoint x: 465, startPoint y: 325, endPoint x: 707, endPoint y: 305, distance: 242.6
click at [707, 305] on div "This isn't necessarily feedback but I thought this may be the right channel - w…" at bounding box center [619, 359] width 457 height 118
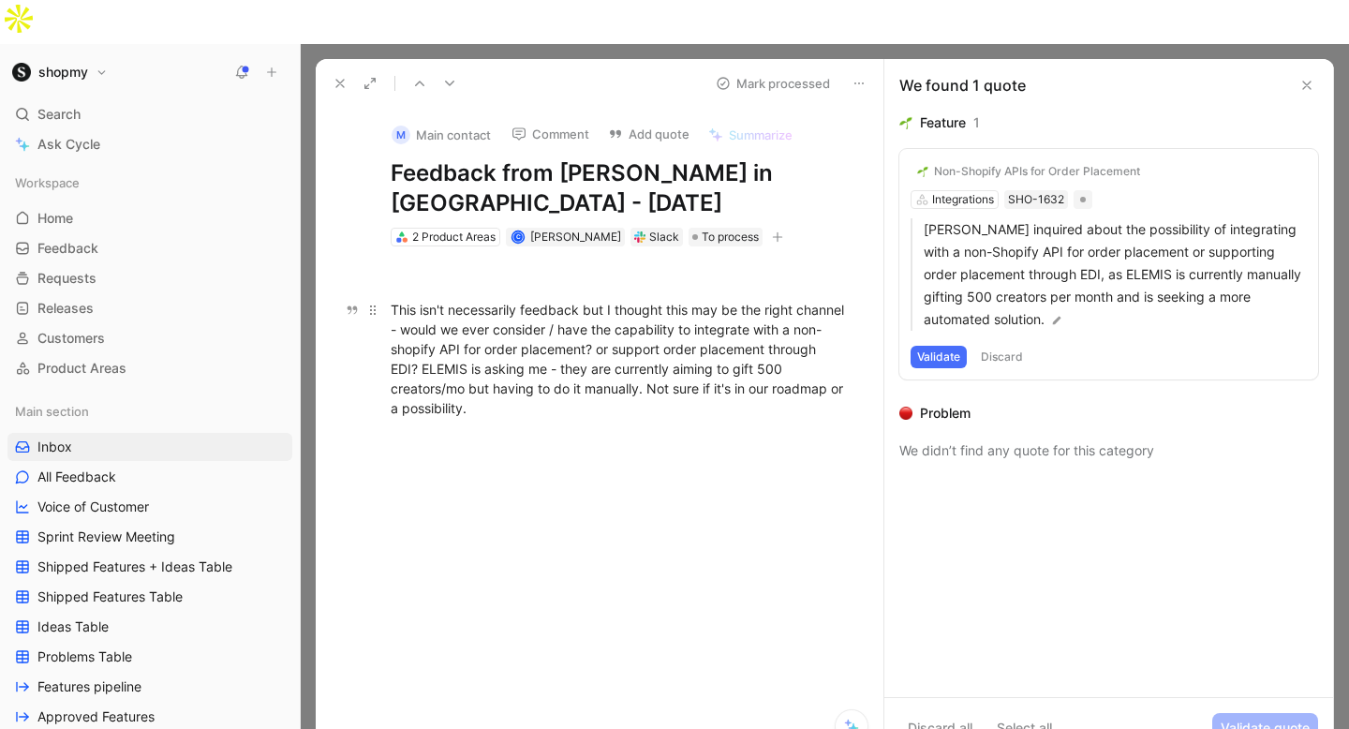
click at [656, 367] on div "This isn't necessarily feedback but I thought this may be the right channel - w…" at bounding box center [619, 359] width 457 height 118
click at [645, 359] on div "This isn't necessarily feedback but I thought this may be the right channel - w…" at bounding box center [619, 359] width 457 height 118
drag, startPoint x: 603, startPoint y: 386, endPoint x: 412, endPoint y: 251, distance: 233.2
click at [412, 252] on div "This isn't necessarily feedback but I thought this may be the right channel - w…" at bounding box center [619, 358] width 529 height 225
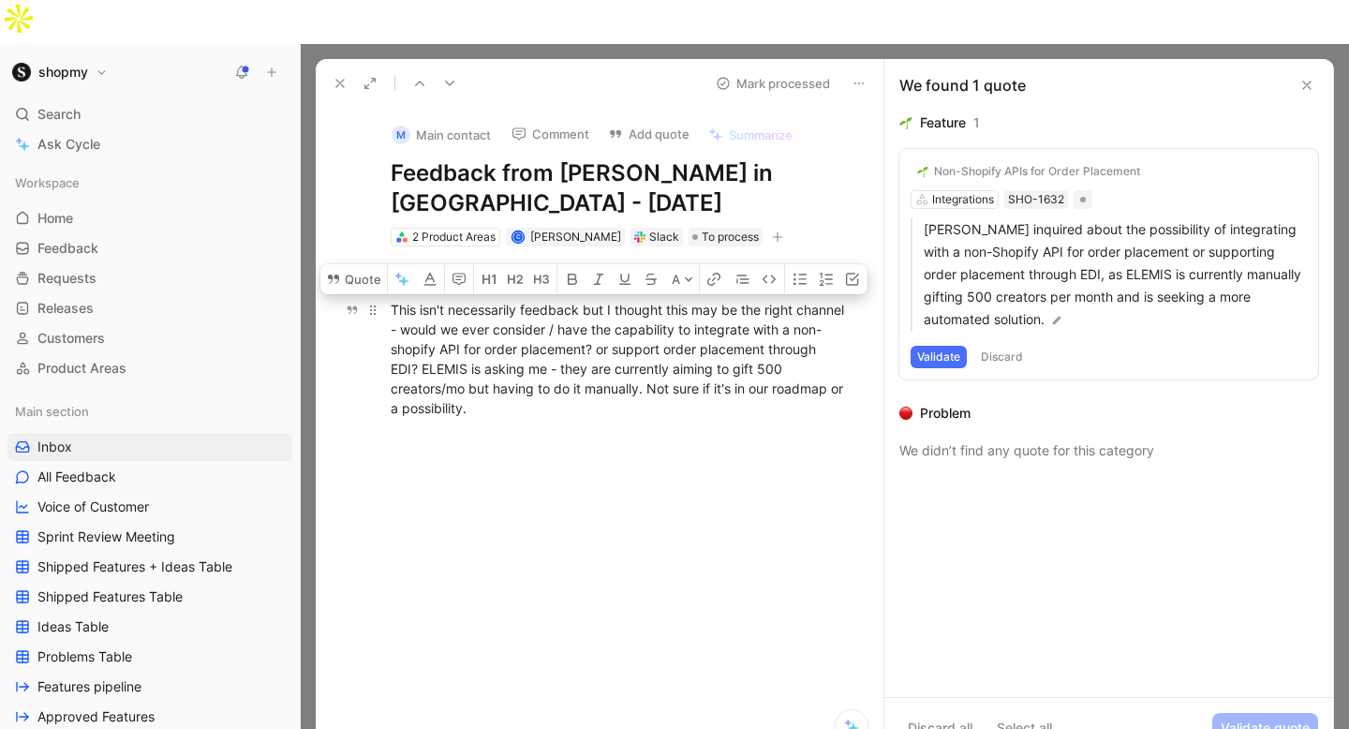
drag, startPoint x: 391, startPoint y: 266, endPoint x: 539, endPoint y: 372, distance: 182.0
click at [539, 372] on div "This isn't necessarily feedback but I thought this may be the right channel - w…" at bounding box center [619, 359] width 457 height 118
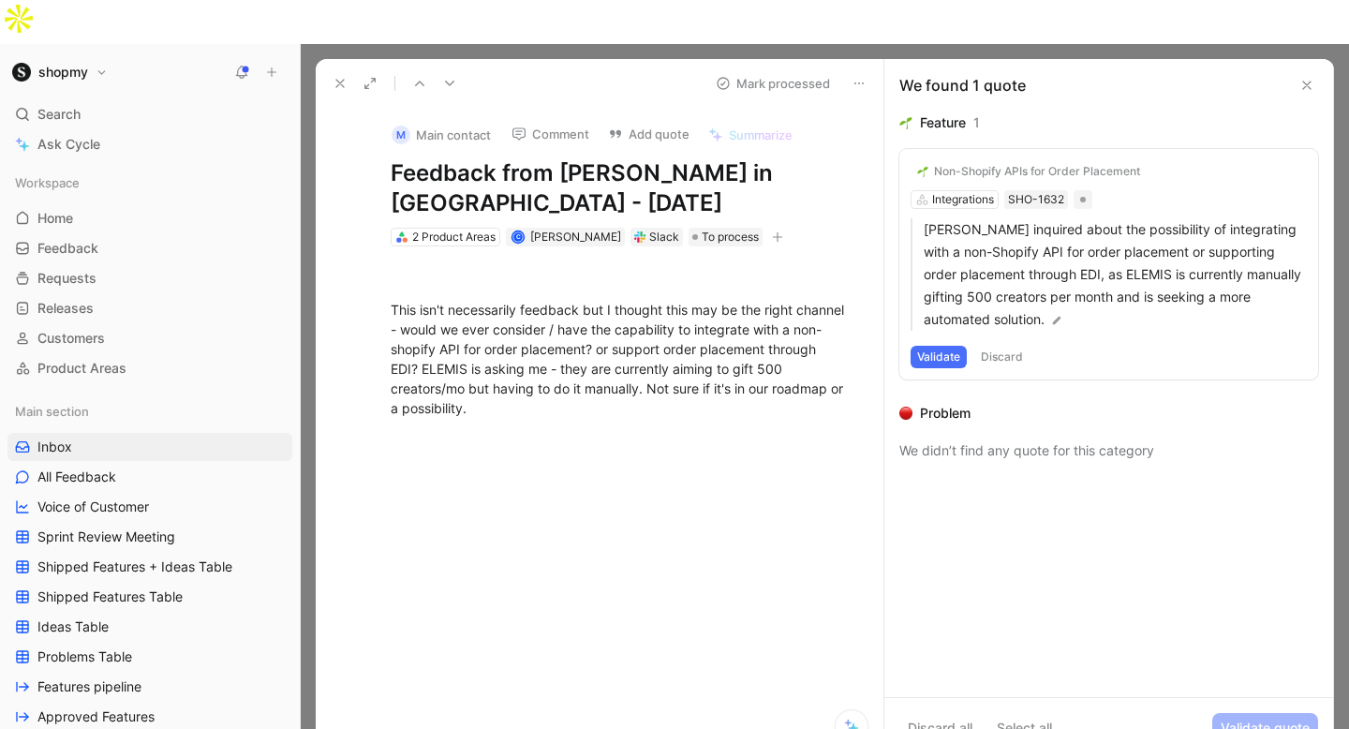
click at [643, 121] on button "Add quote" at bounding box center [649, 134] width 98 height 26
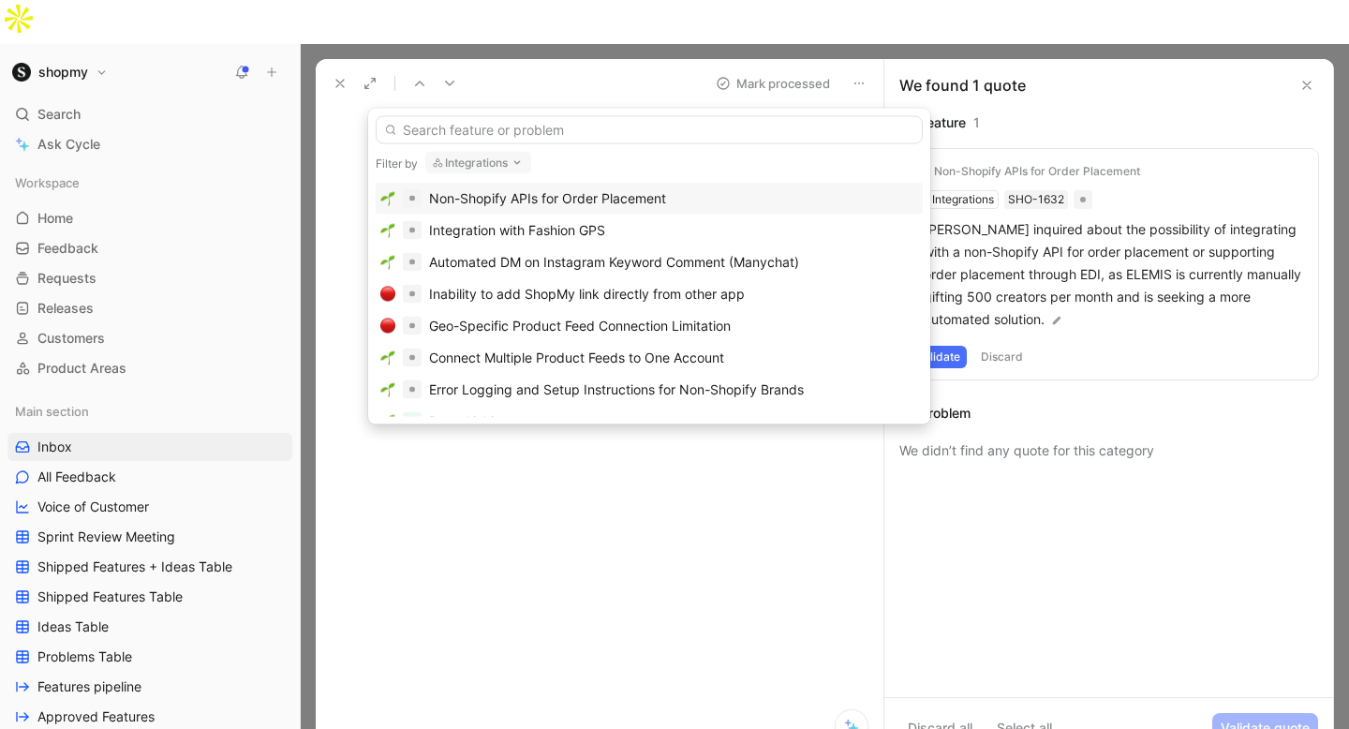
type input "A"
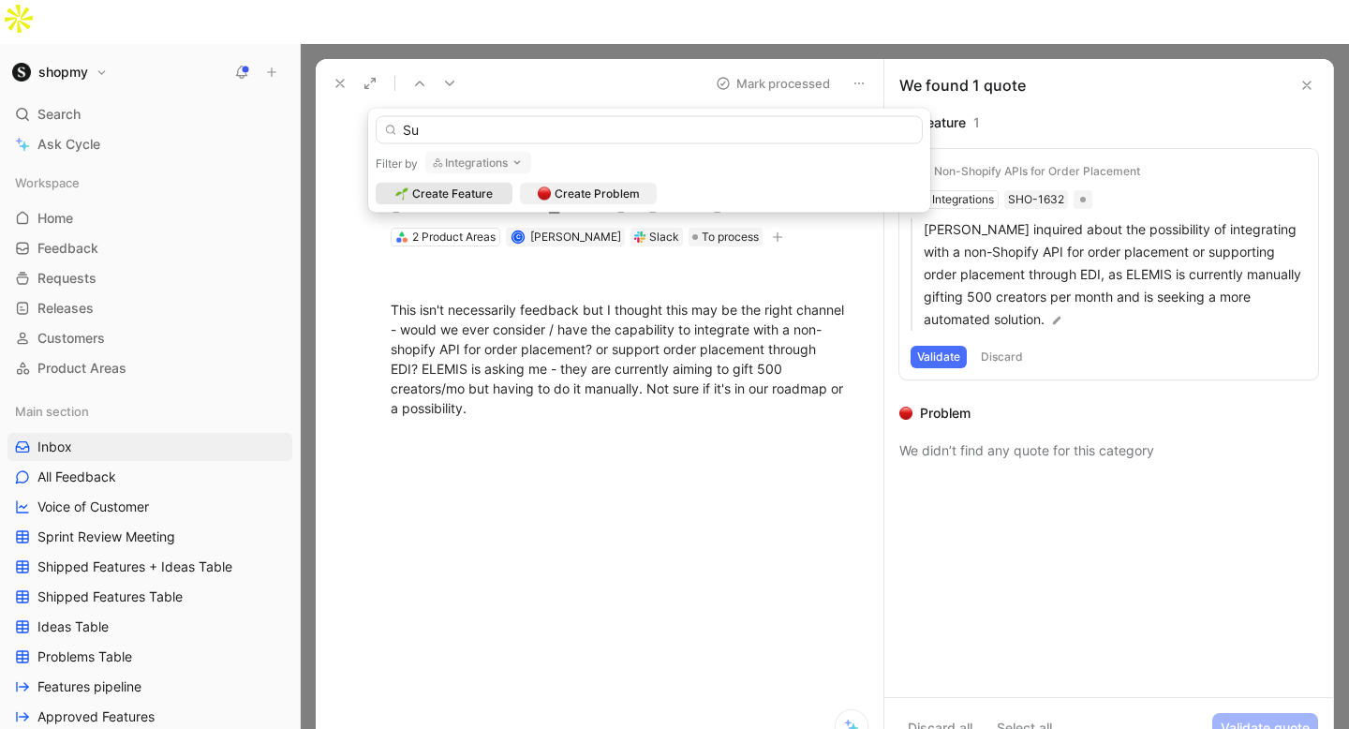
type input "S"
type input "e"
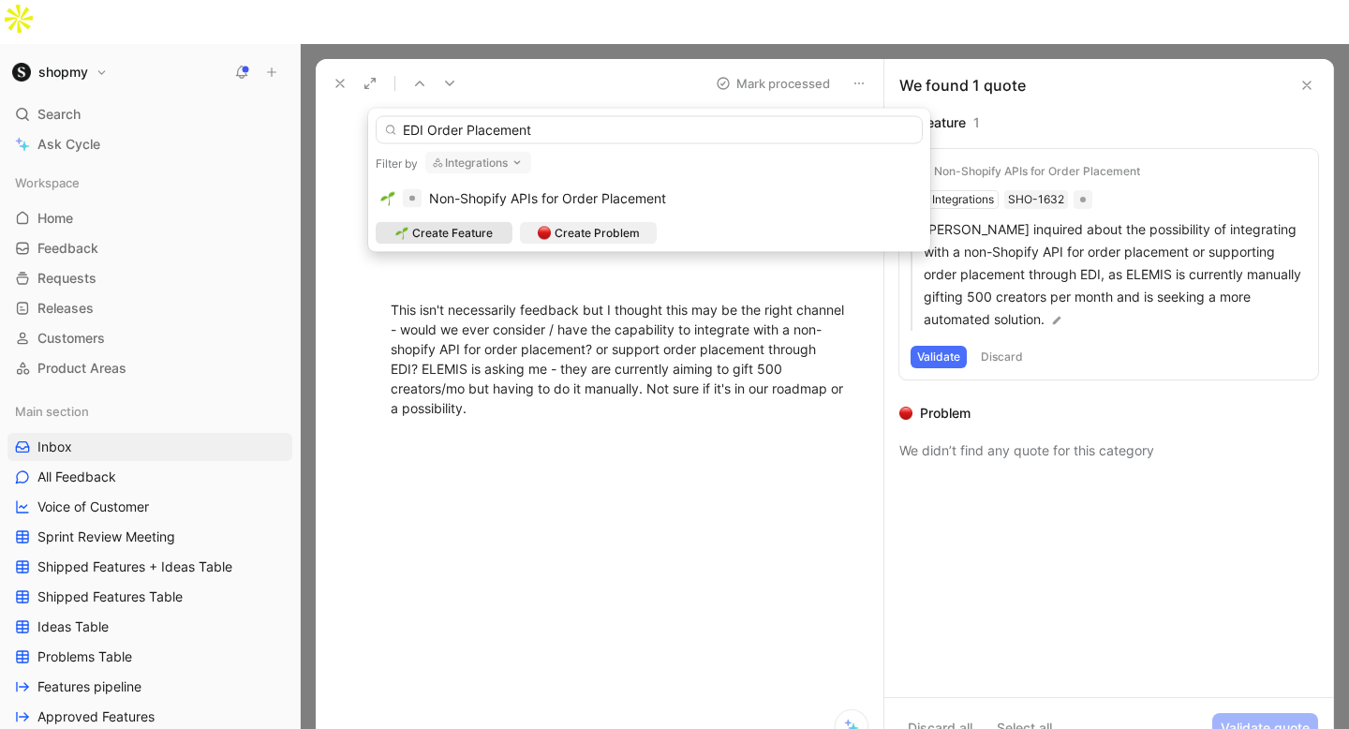
click at [399, 131] on input "EDI Order Placement" at bounding box center [649, 130] width 547 height 28
type input "Supporting EDI Order Placement"
click at [473, 237] on span "Create Feature" at bounding box center [452, 233] width 81 height 19
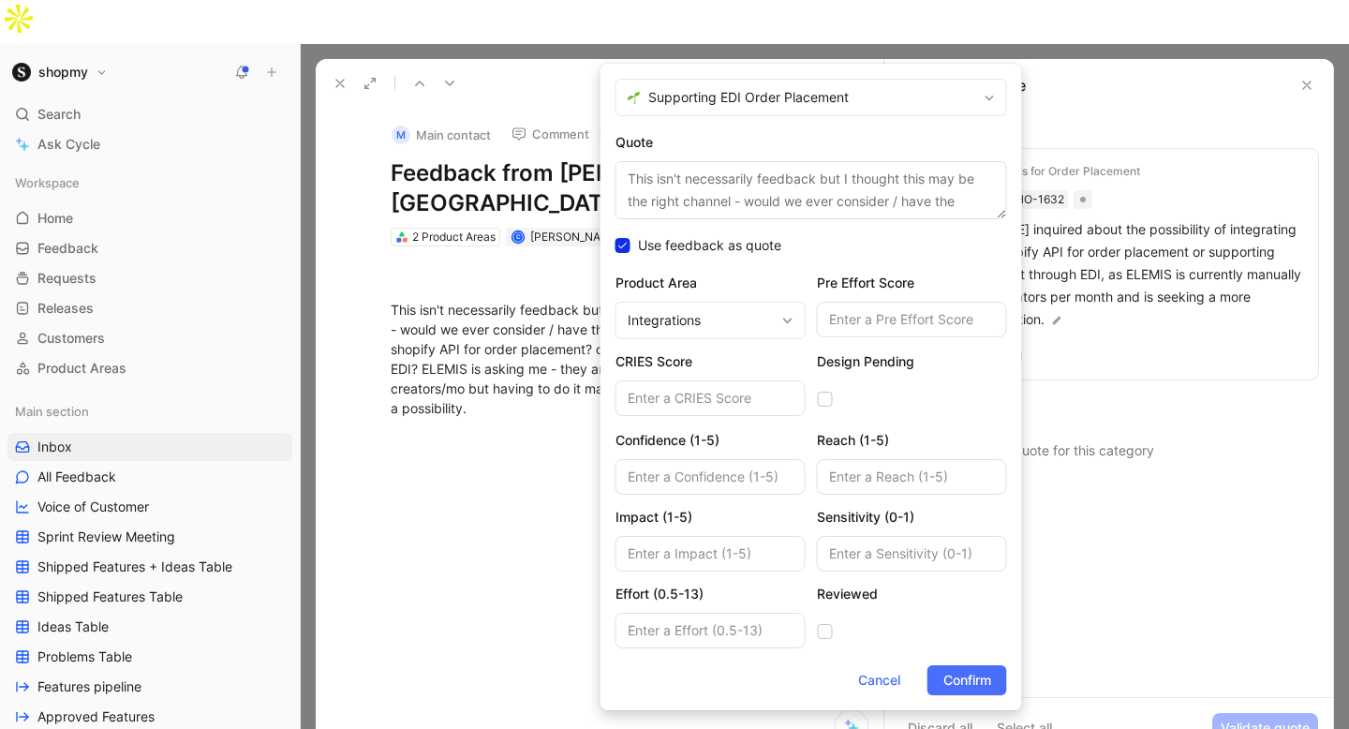
click at [782, 171] on textarea "This isn't necessarily feedback but I thought this may be the right channel - w…" at bounding box center [812, 190] width 392 height 58
click at [891, 616] on div at bounding box center [912, 631] width 190 height 37
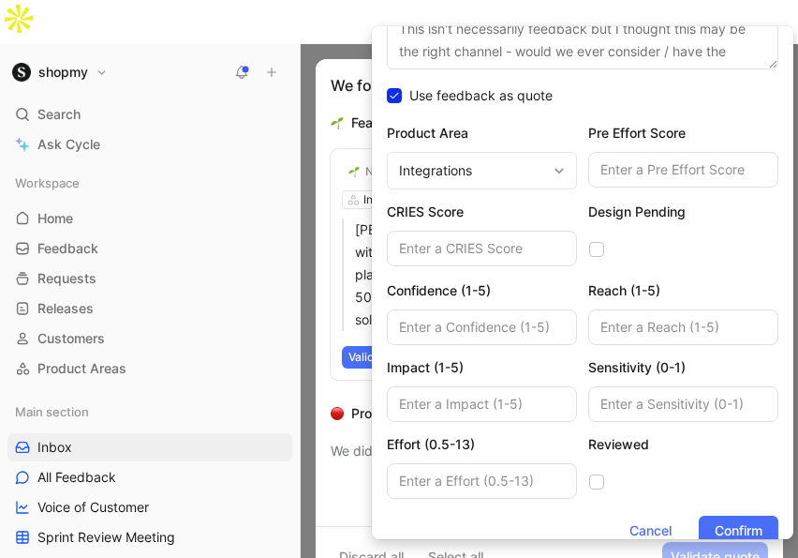
scroll to position [134, 0]
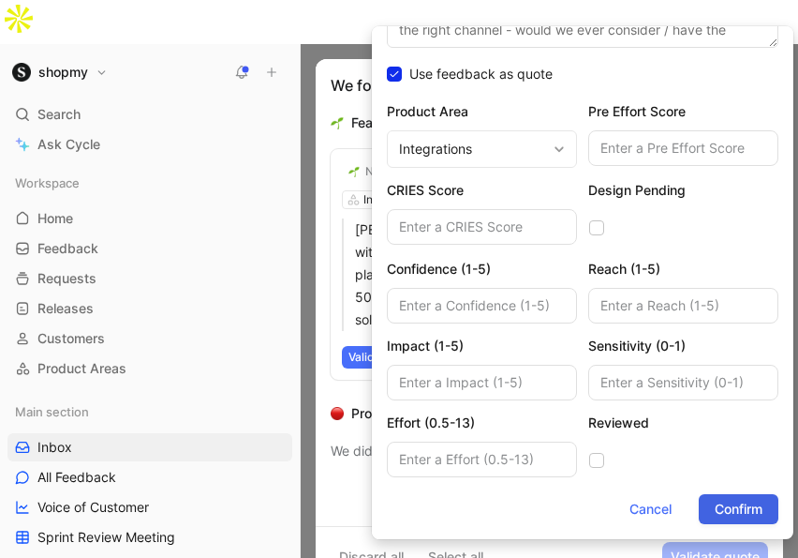
click at [740, 510] on span "Confirm" at bounding box center [739, 509] width 48 height 22
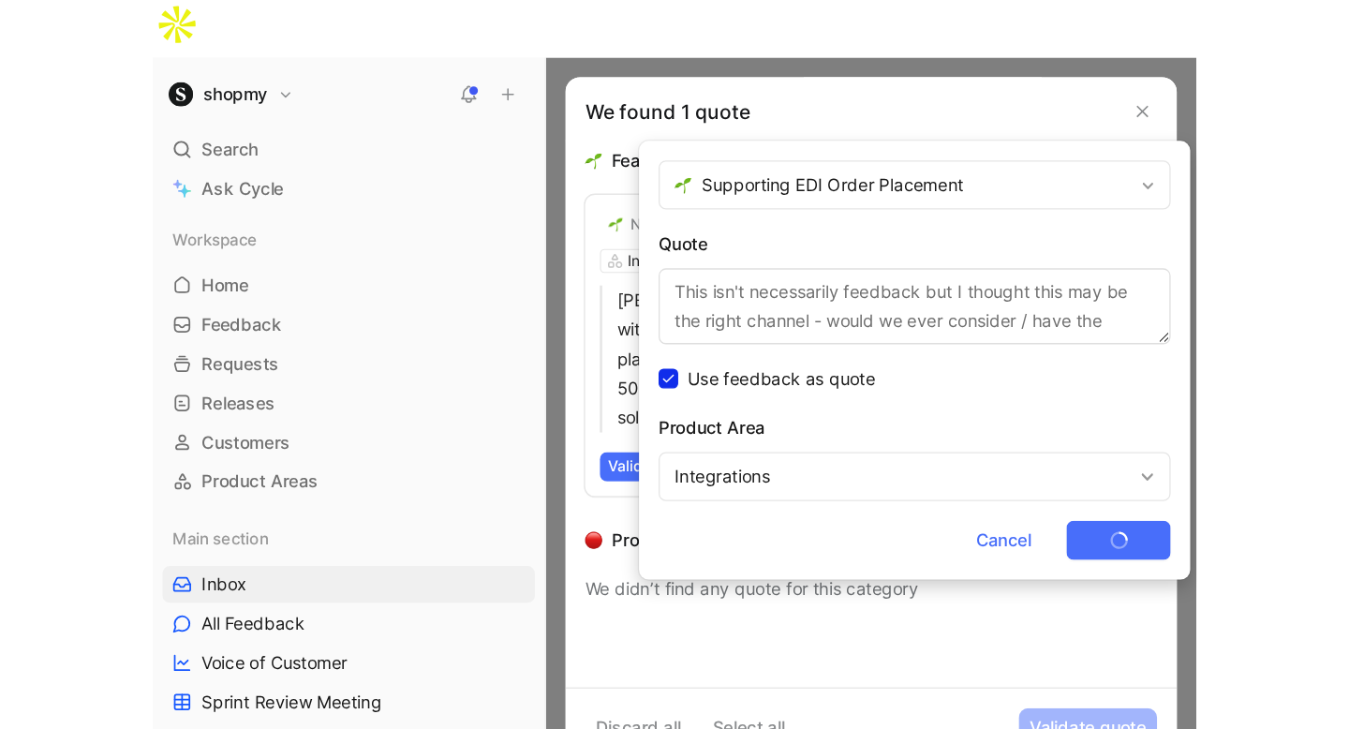
scroll to position [0, 0]
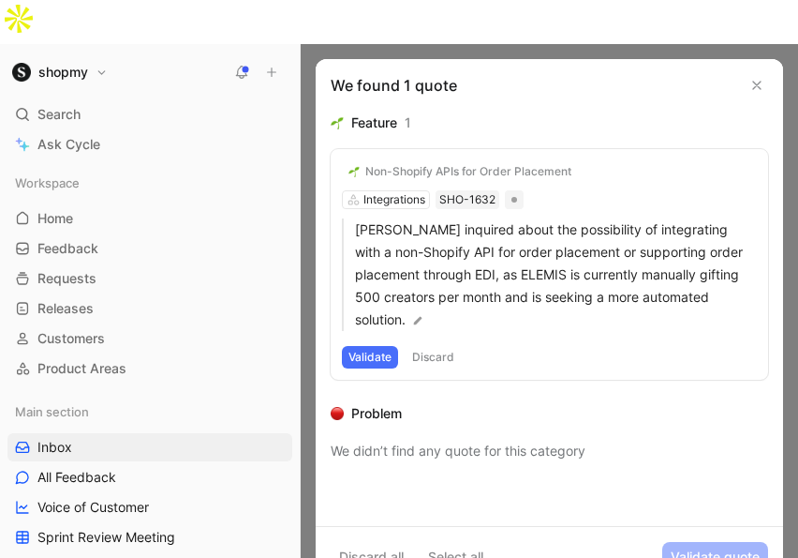
click at [387, 346] on button "Validate" at bounding box center [370, 357] width 56 height 22
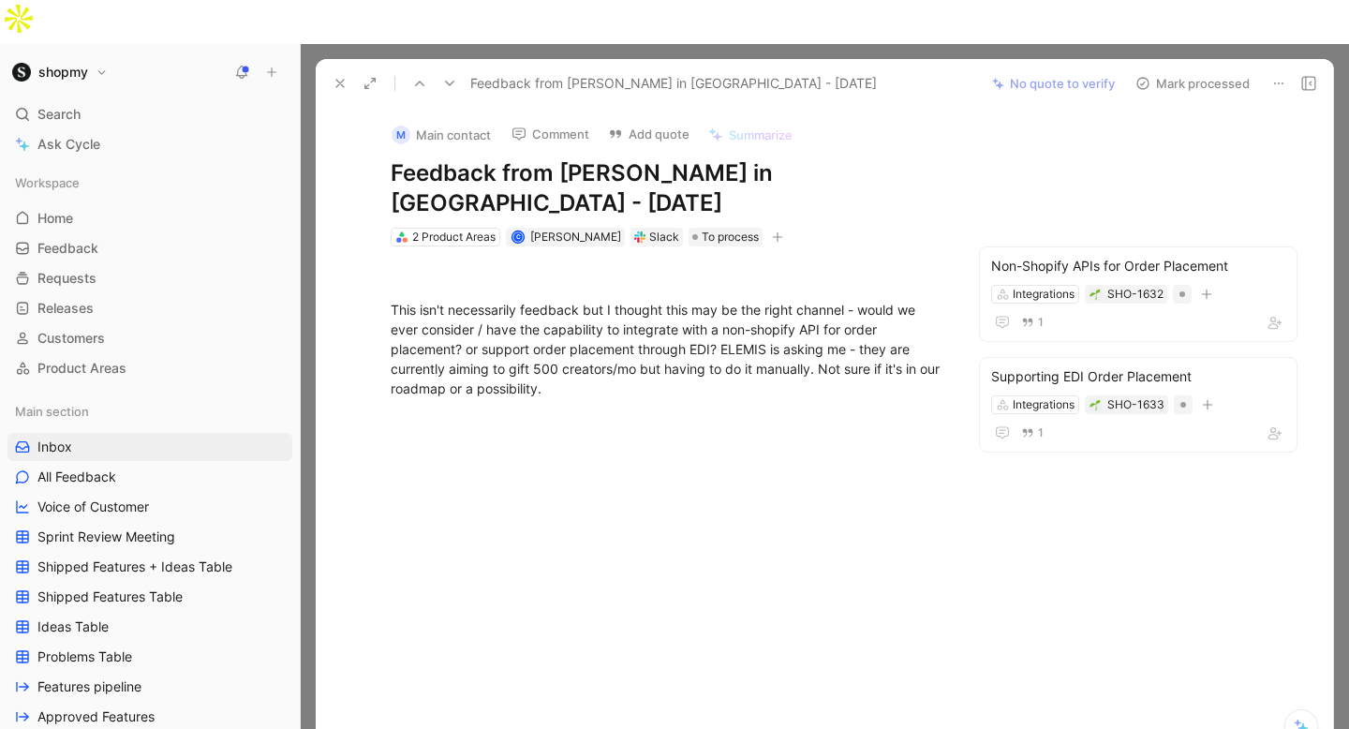
click at [1177, 70] on button "Mark processed" at bounding box center [1192, 83] width 131 height 26
click at [1158, 70] on button "Mark processed" at bounding box center [1192, 83] width 131 height 26
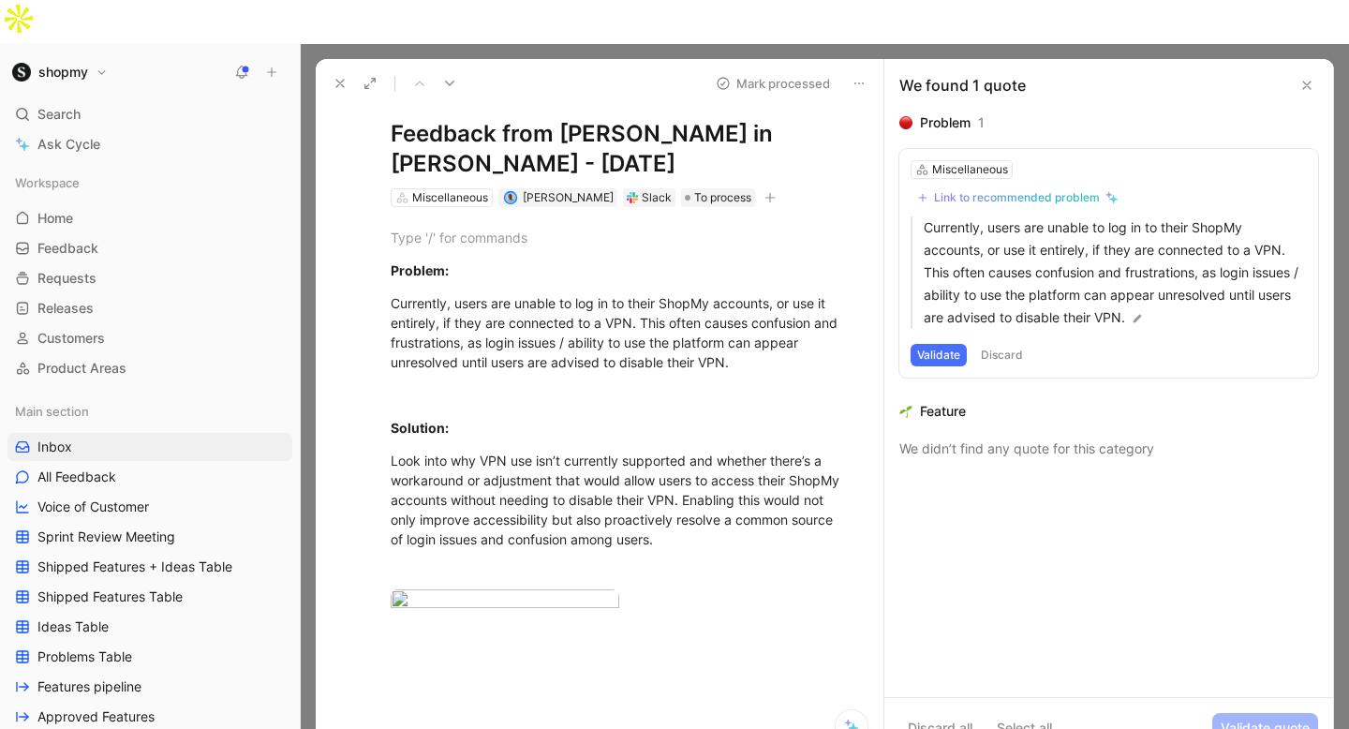
scroll to position [44, 0]
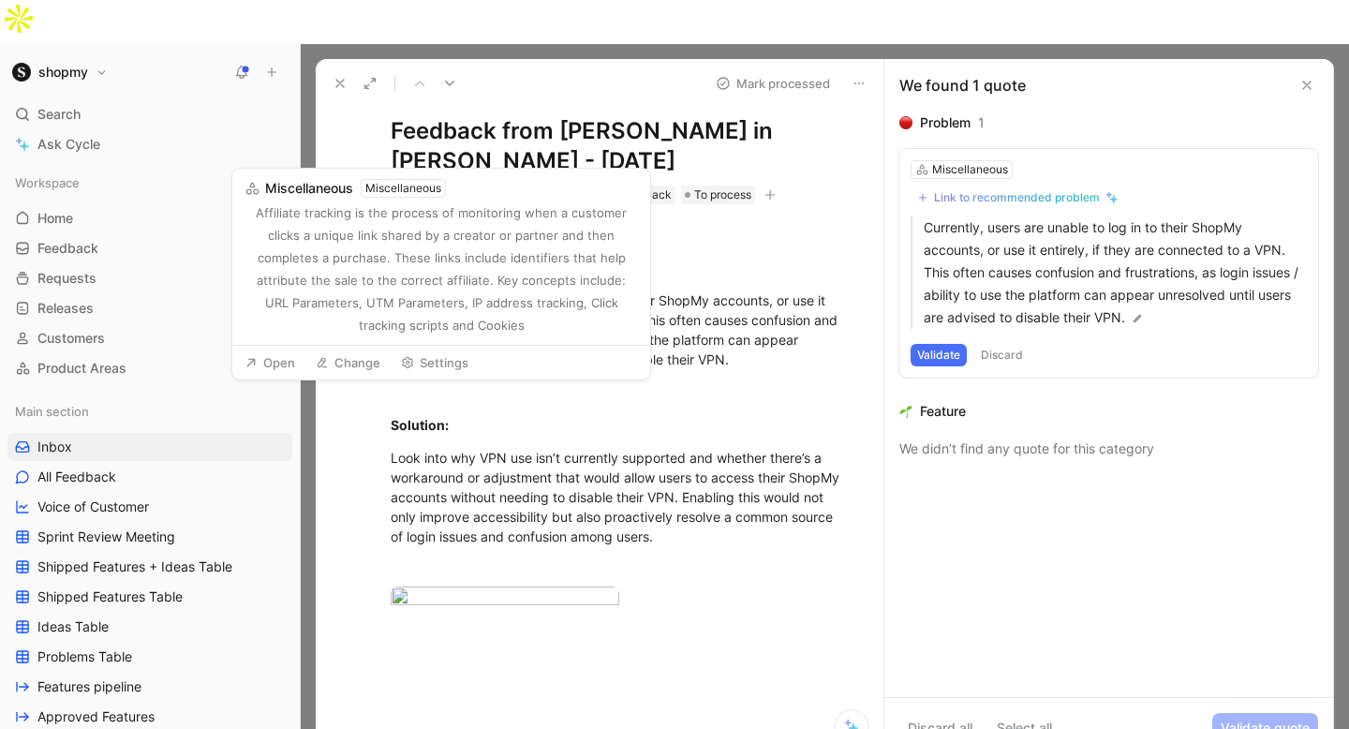
click at [466, 186] on div "Miscellaneous" at bounding box center [450, 195] width 76 height 19
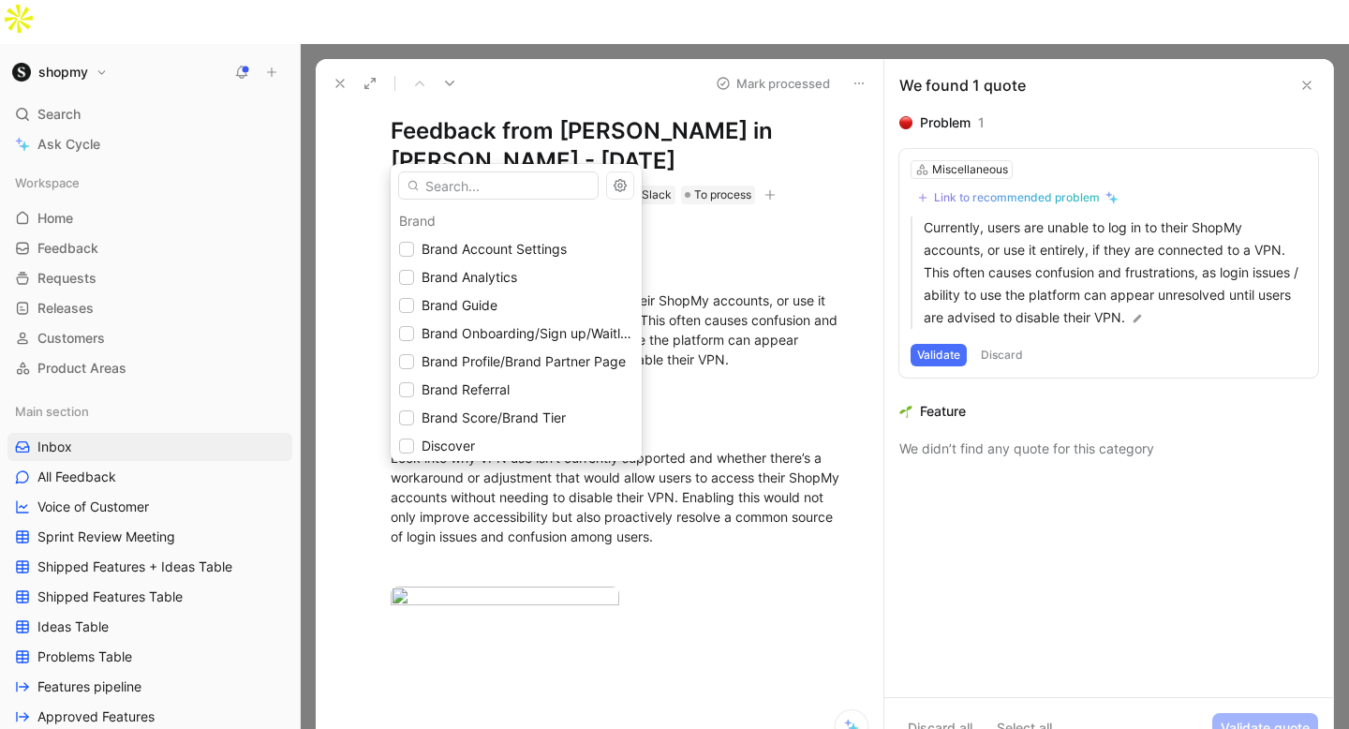
type input "i"
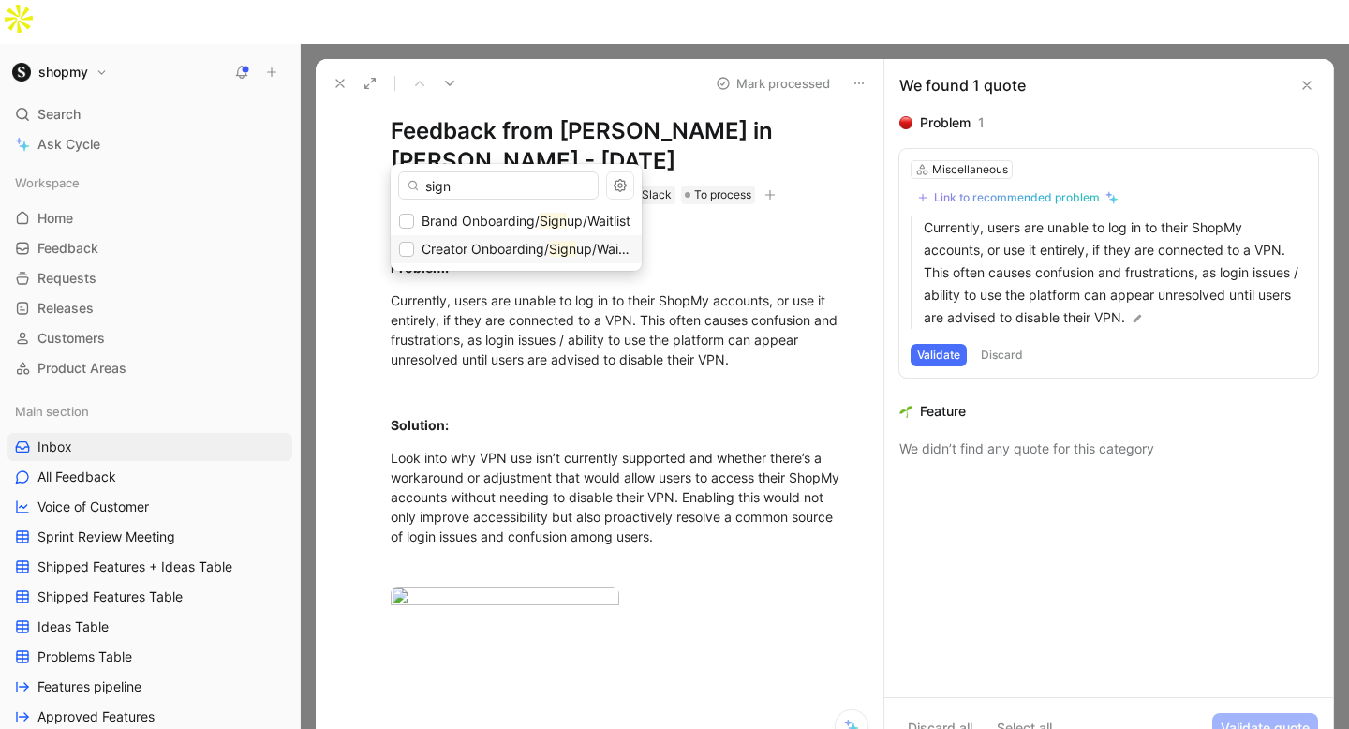
click at [529, 250] on span "Creator Onboarding/" at bounding box center [485, 249] width 127 height 16
drag, startPoint x: 560, startPoint y: 188, endPoint x: 359, endPoint y: 144, distance: 206.2
click at [359, 144] on body "shopmy Search ⌘ K Ask Cycle Workspace Home G then H Feedback G then F Requests …" at bounding box center [674, 364] width 1349 height 729
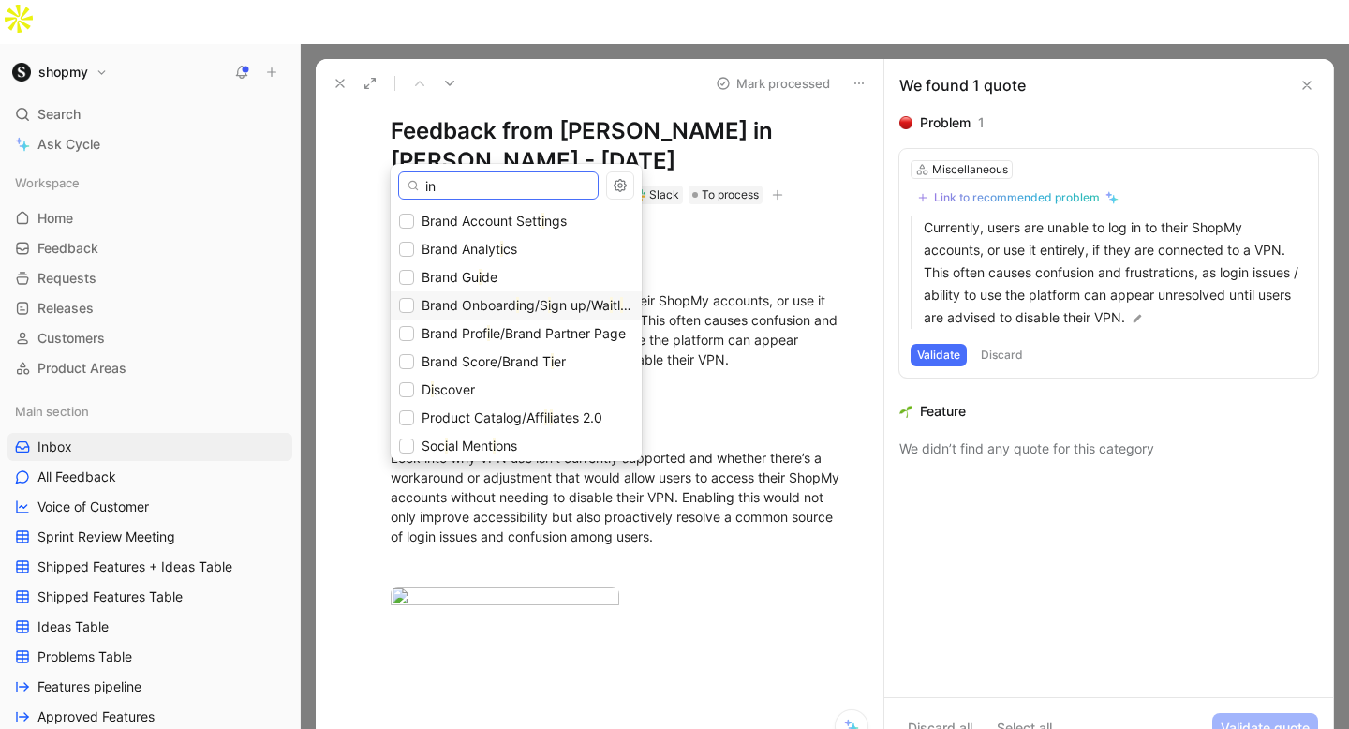
type input "inf"
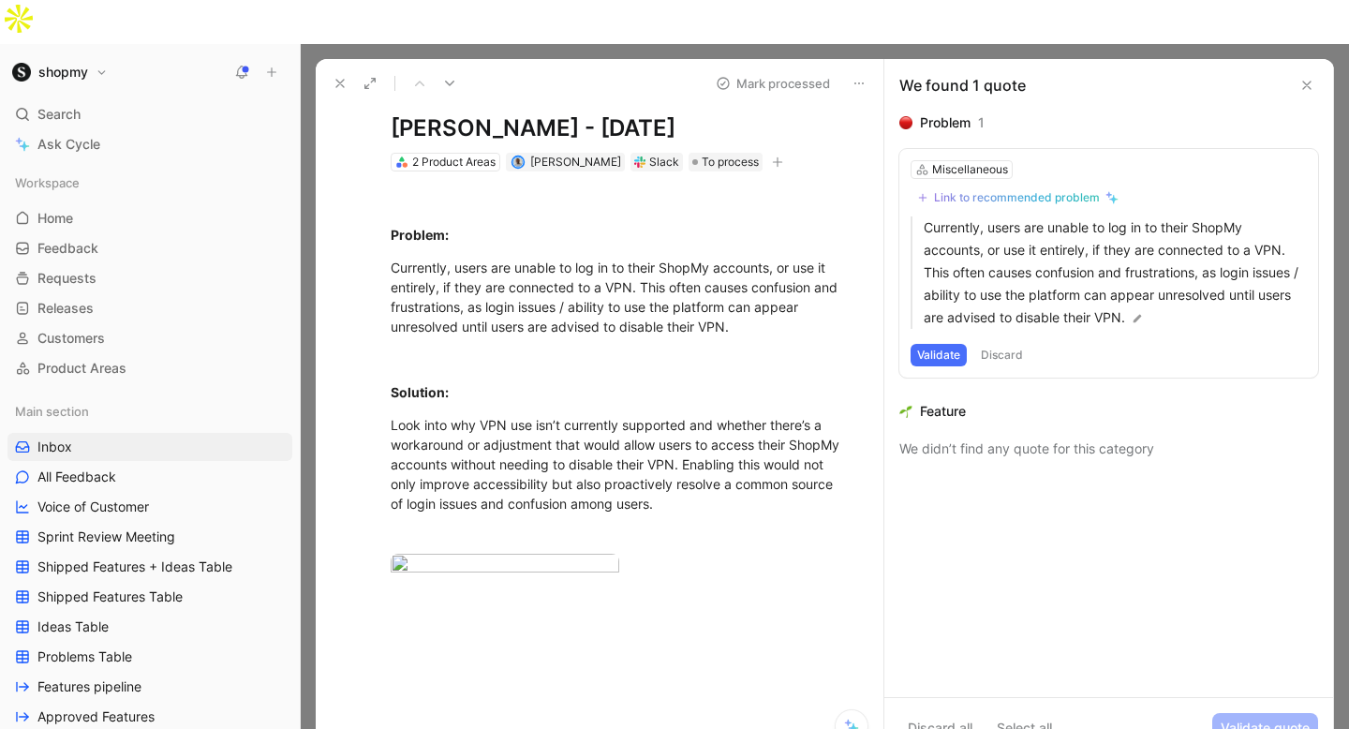
scroll to position [81, 0]
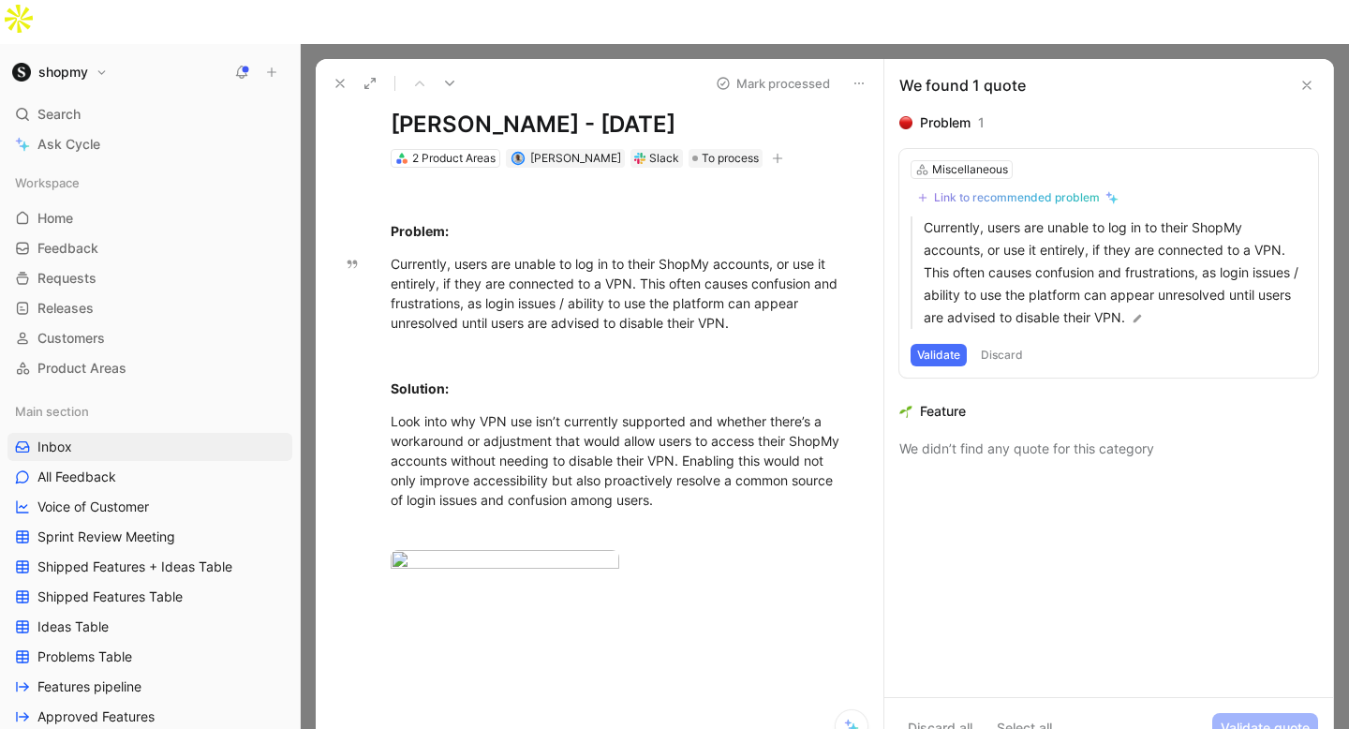
click at [934, 344] on button "Validate" at bounding box center [939, 355] width 56 height 22
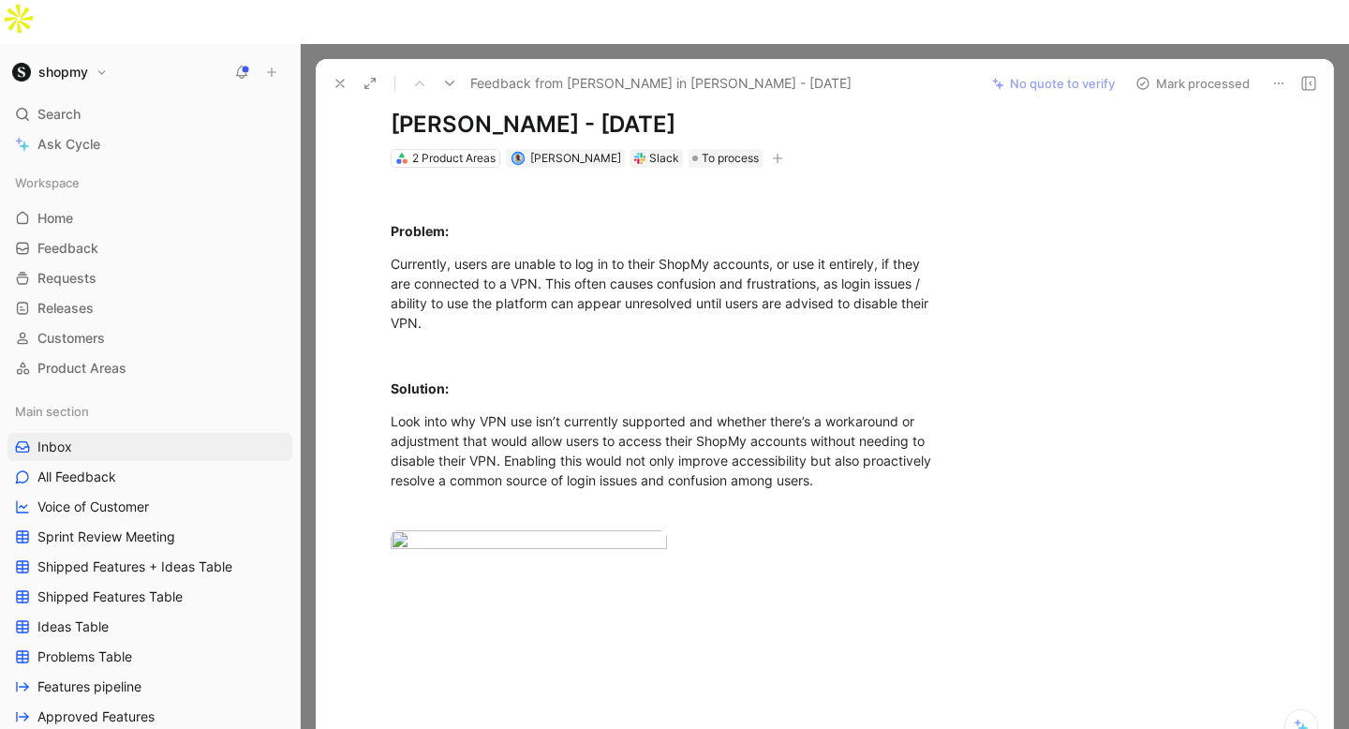
click at [1175, 70] on button "Mark processed" at bounding box center [1192, 83] width 131 height 26
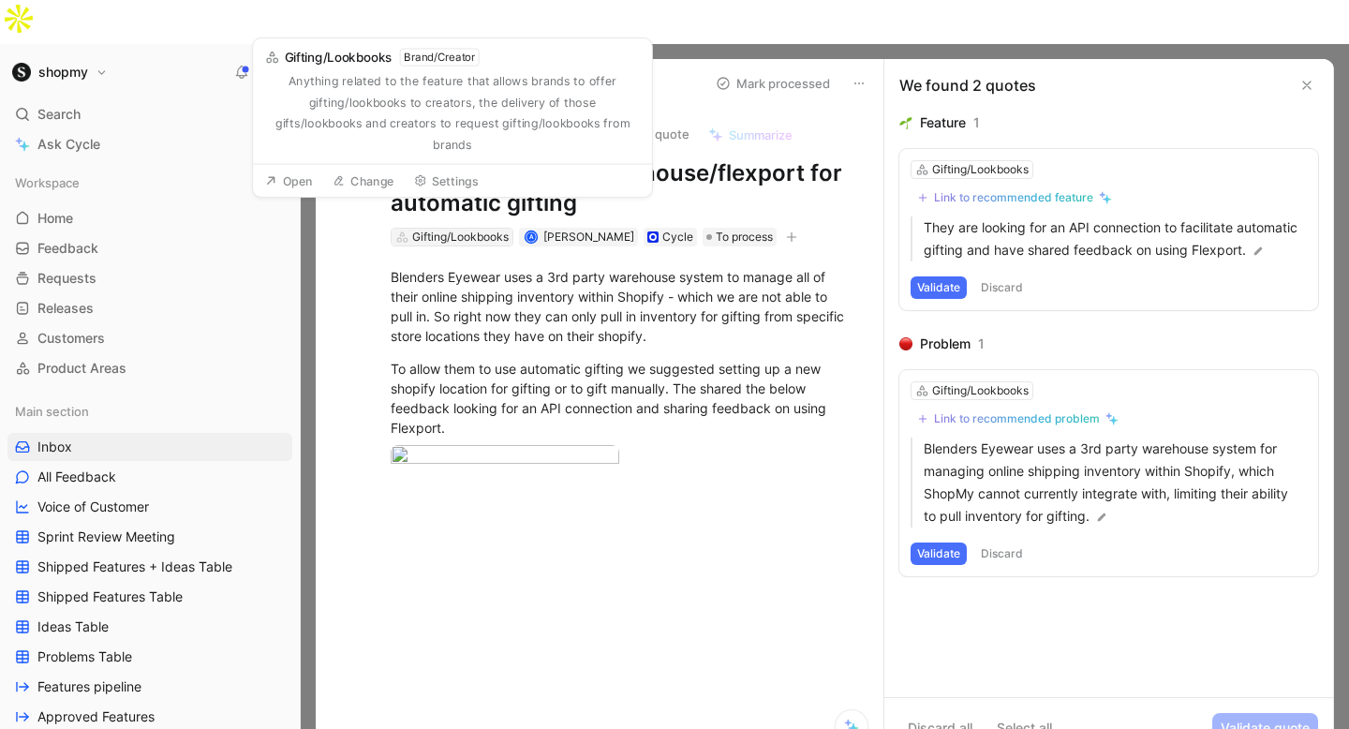
click at [461, 228] on div "Gifting/Lookbooks" at bounding box center [460, 237] width 97 height 19
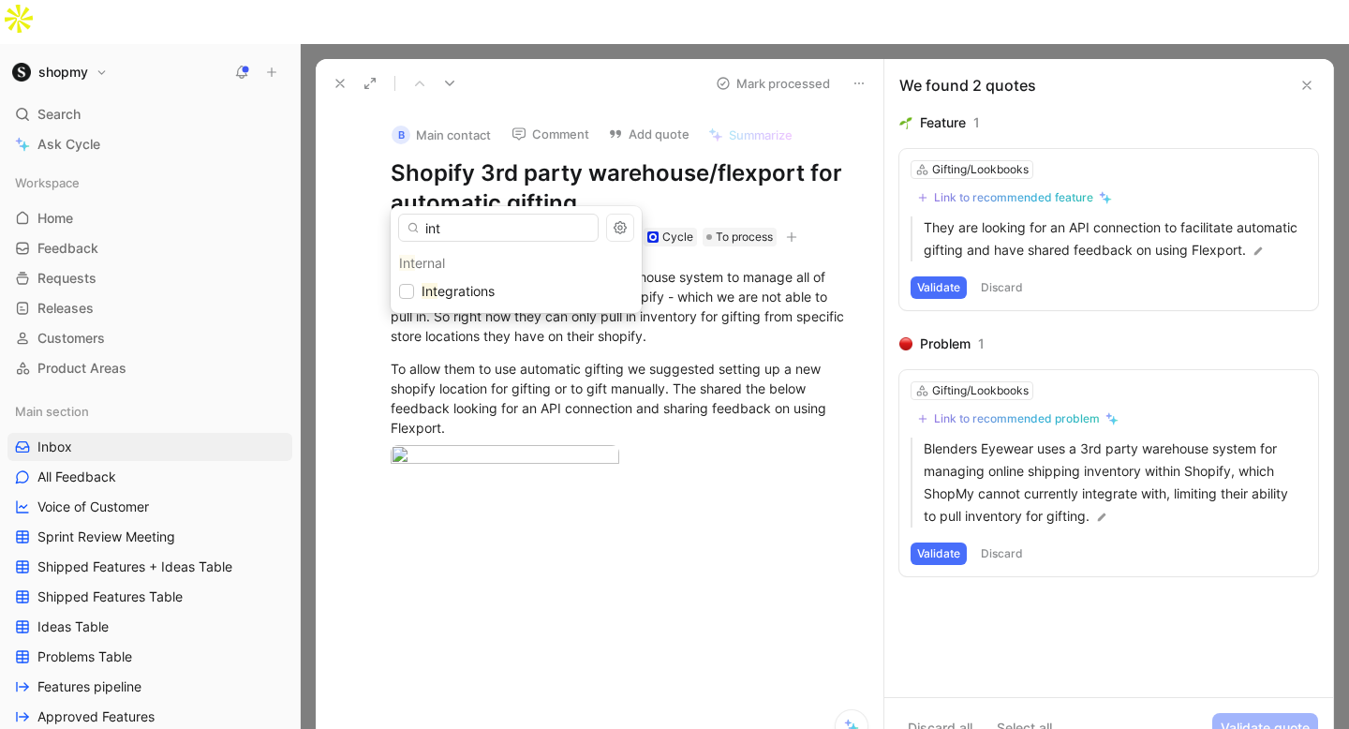
type input "int"
click at [444, 274] on div "Int ernal" at bounding box center [516, 263] width 251 height 28
click at [440, 277] on div "Int egrations" at bounding box center [516, 291] width 251 height 28
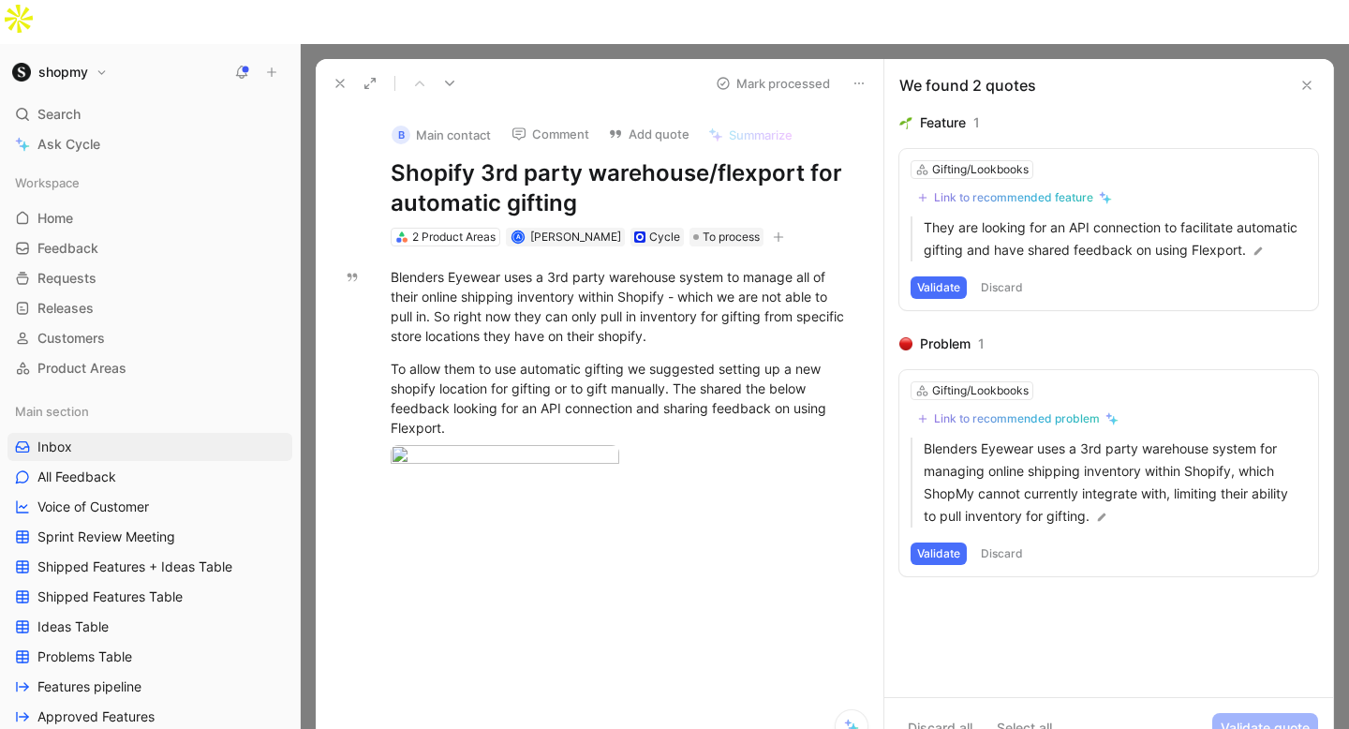
click at [930, 276] on button "Validate" at bounding box center [939, 287] width 56 height 22
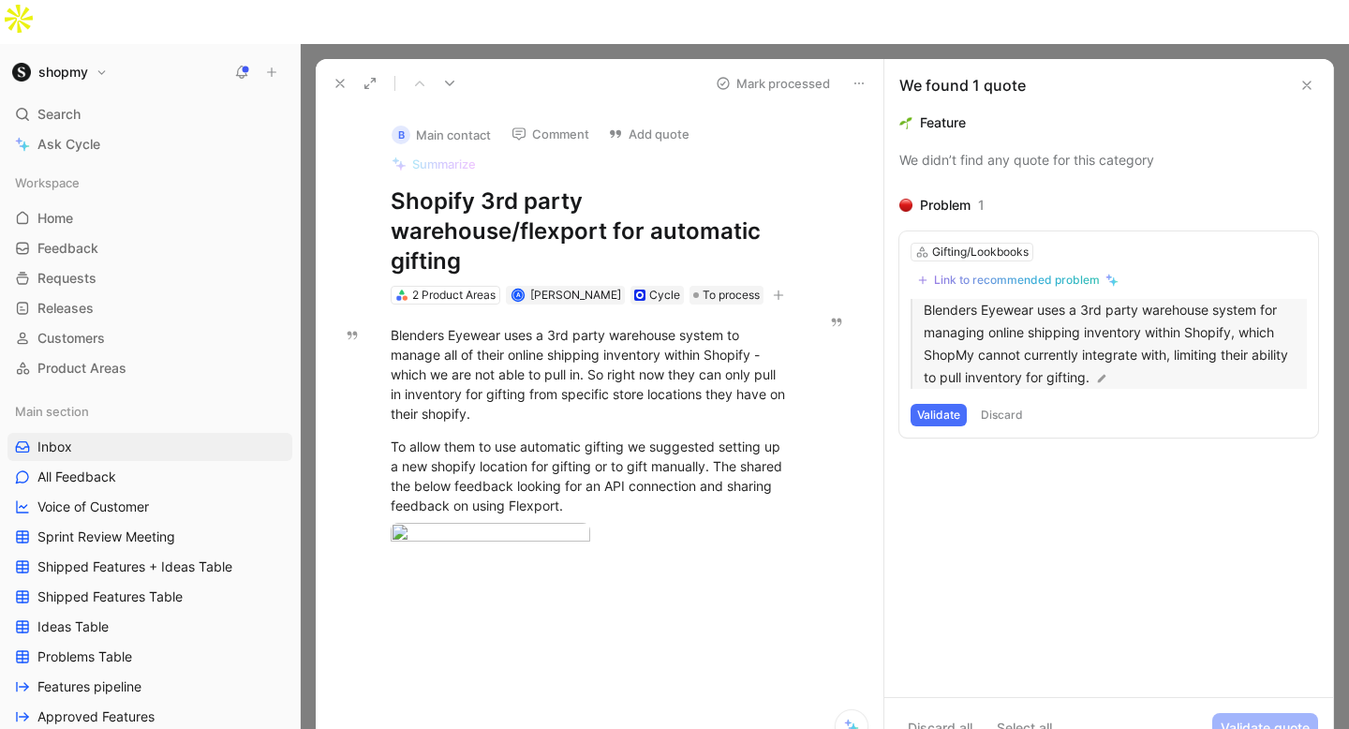
drag, startPoint x: 1085, startPoint y: 262, endPoint x: 1242, endPoint y: 288, distance: 158.5
click at [1242, 299] on p "Blenders Eyewear uses a 3rd party warehouse system for managing online shipping…" at bounding box center [1115, 344] width 383 height 90
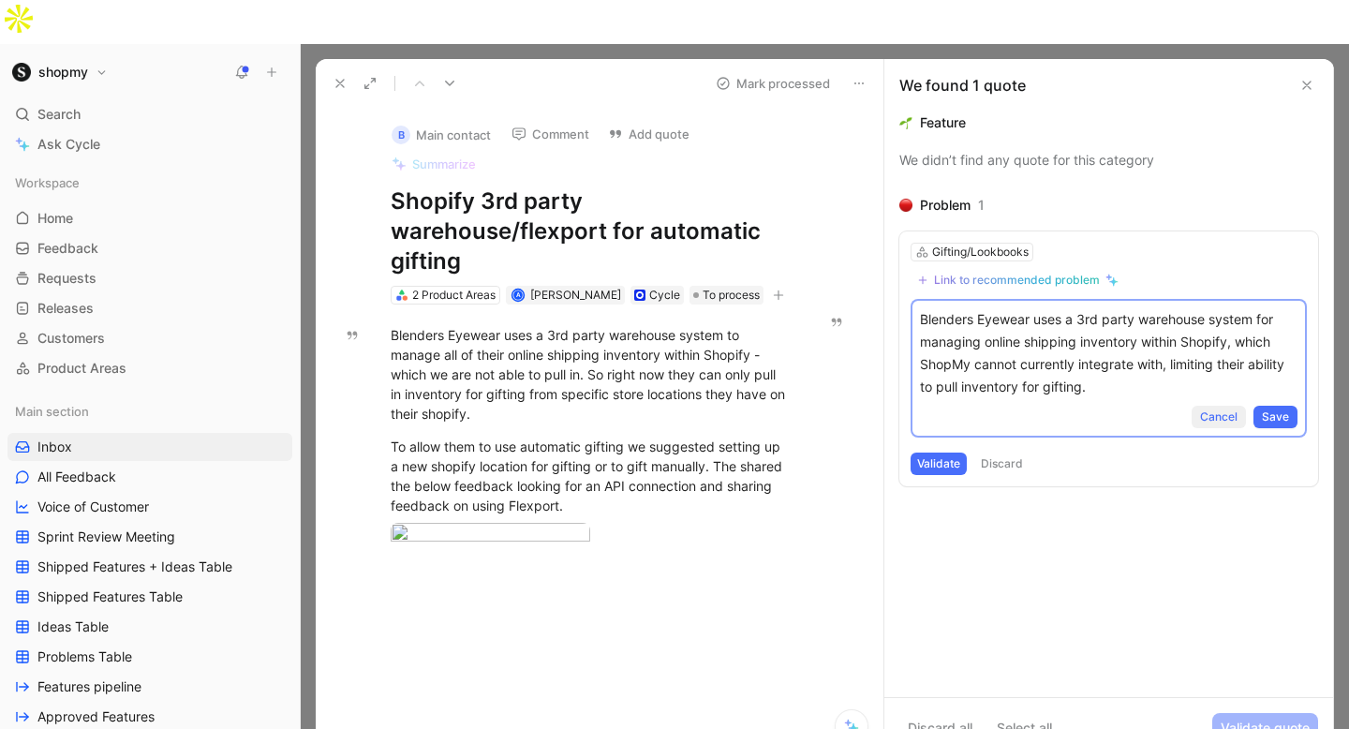
click at [1215, 406] on button "Cancel" at bounding box center [1219, 417] width 54 height 22
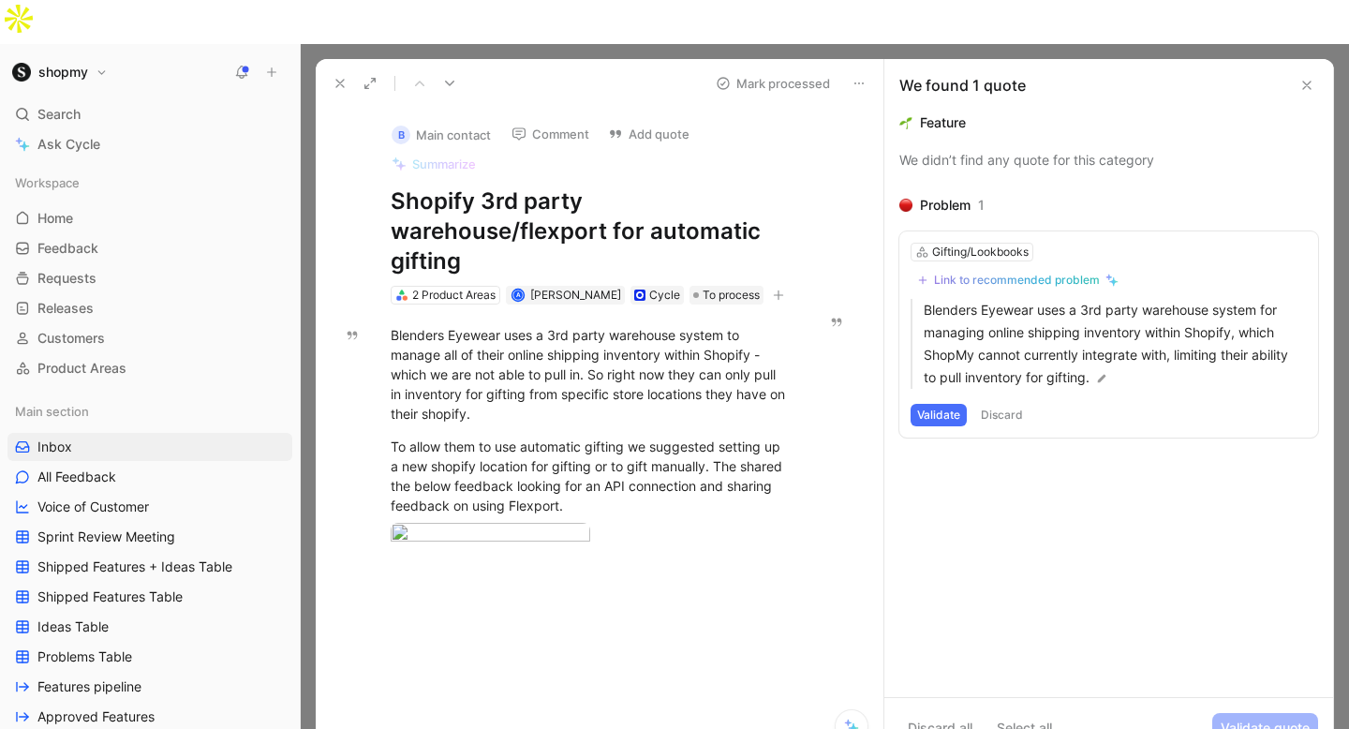
click at [997, 404] on button "Discard" at bounding box center [1002, 415] width 55 height 22
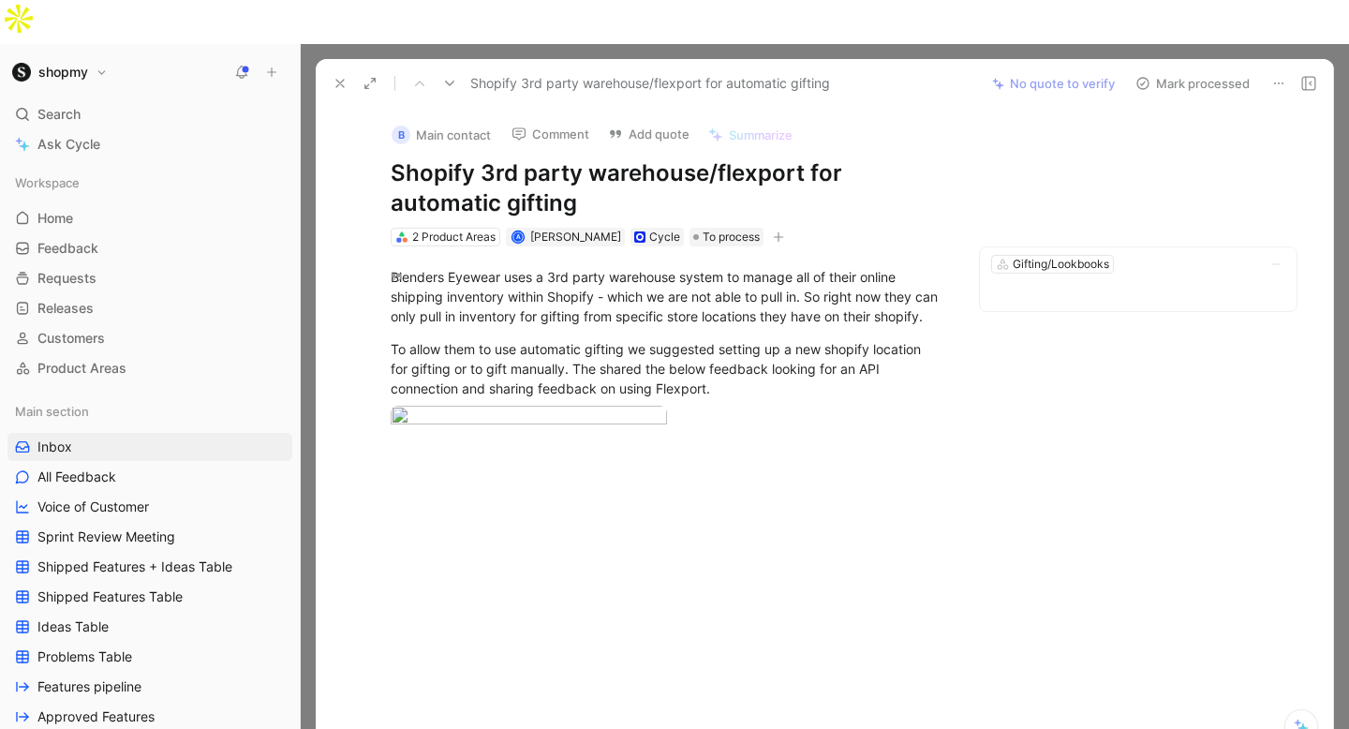
click at [1181, 70] on button "Mark processed" at bounding box center [1192, 83] width 131 height 26
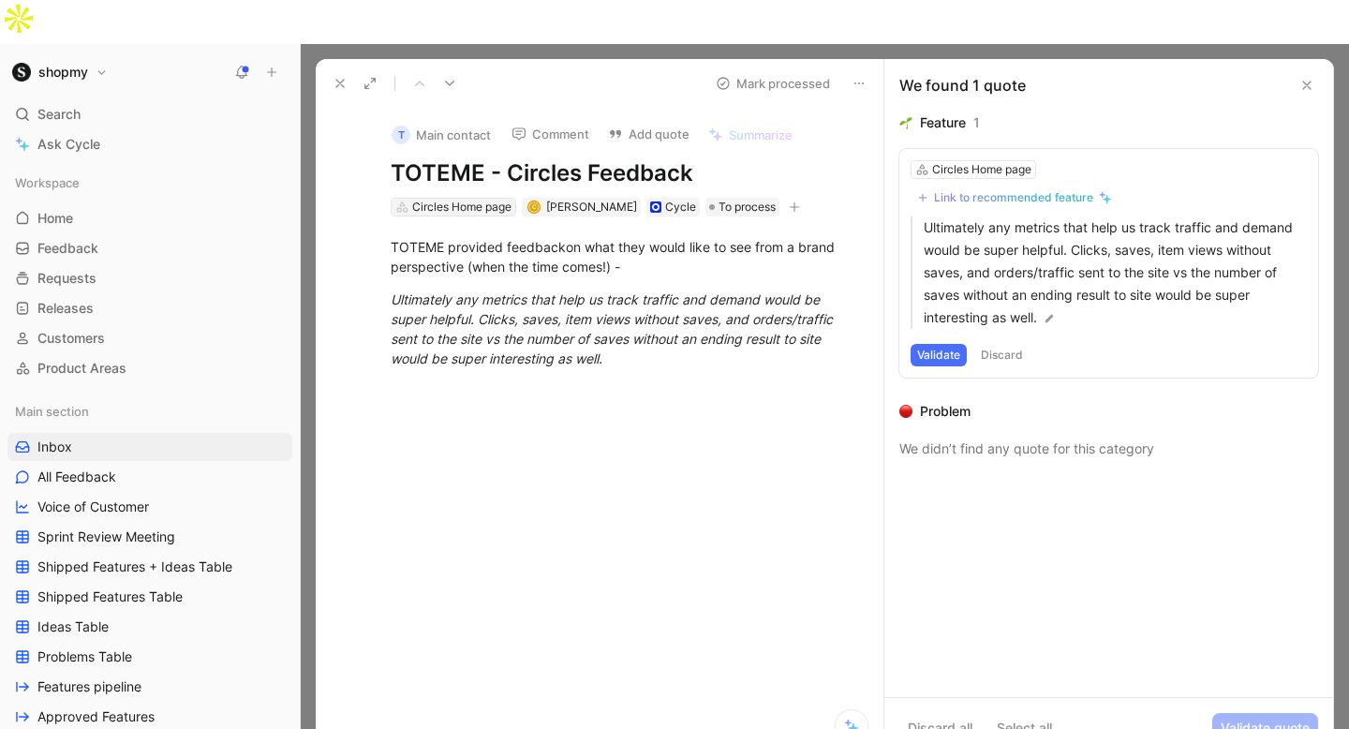
click at [506, 198] on div "Circles Home page" at bounding box center [461, 207] width 99 height 19
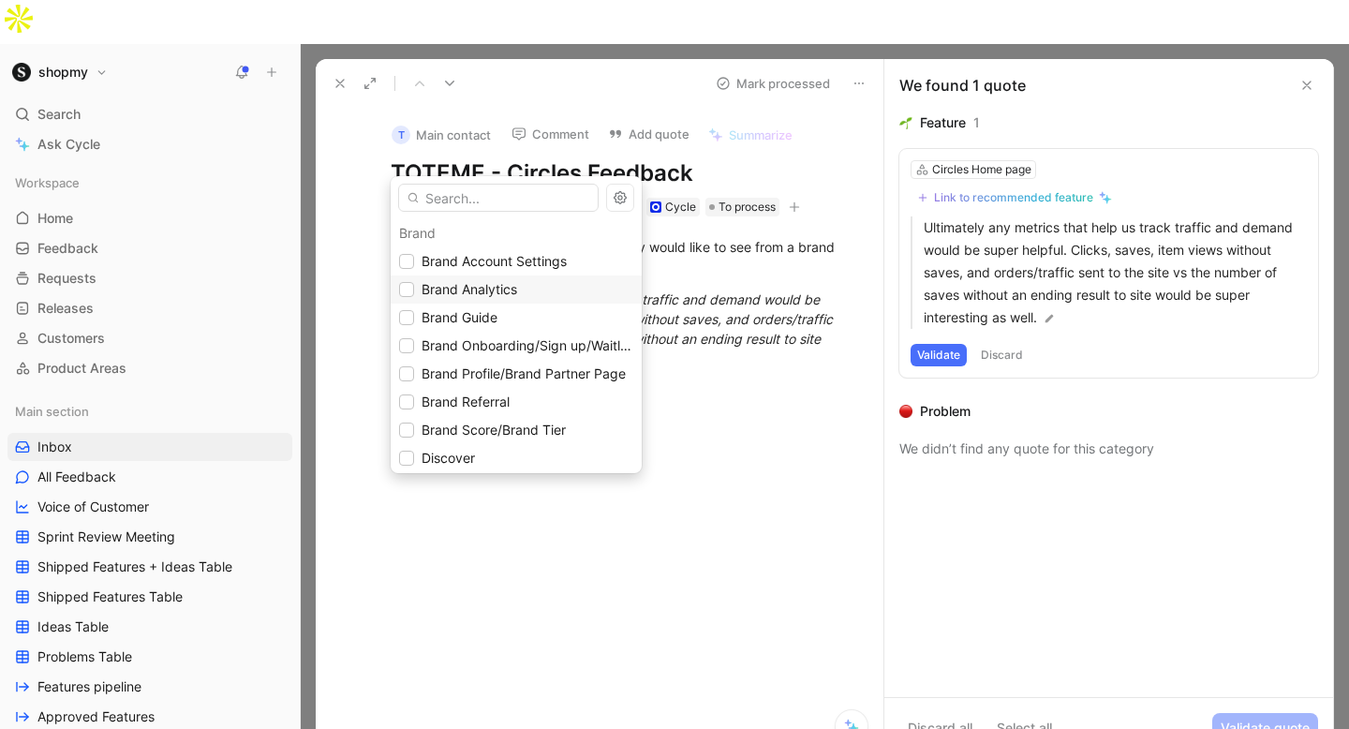
click at [515, 300] on span "Brand Analytics" at bounding box center [470, 289] width 96 height 22
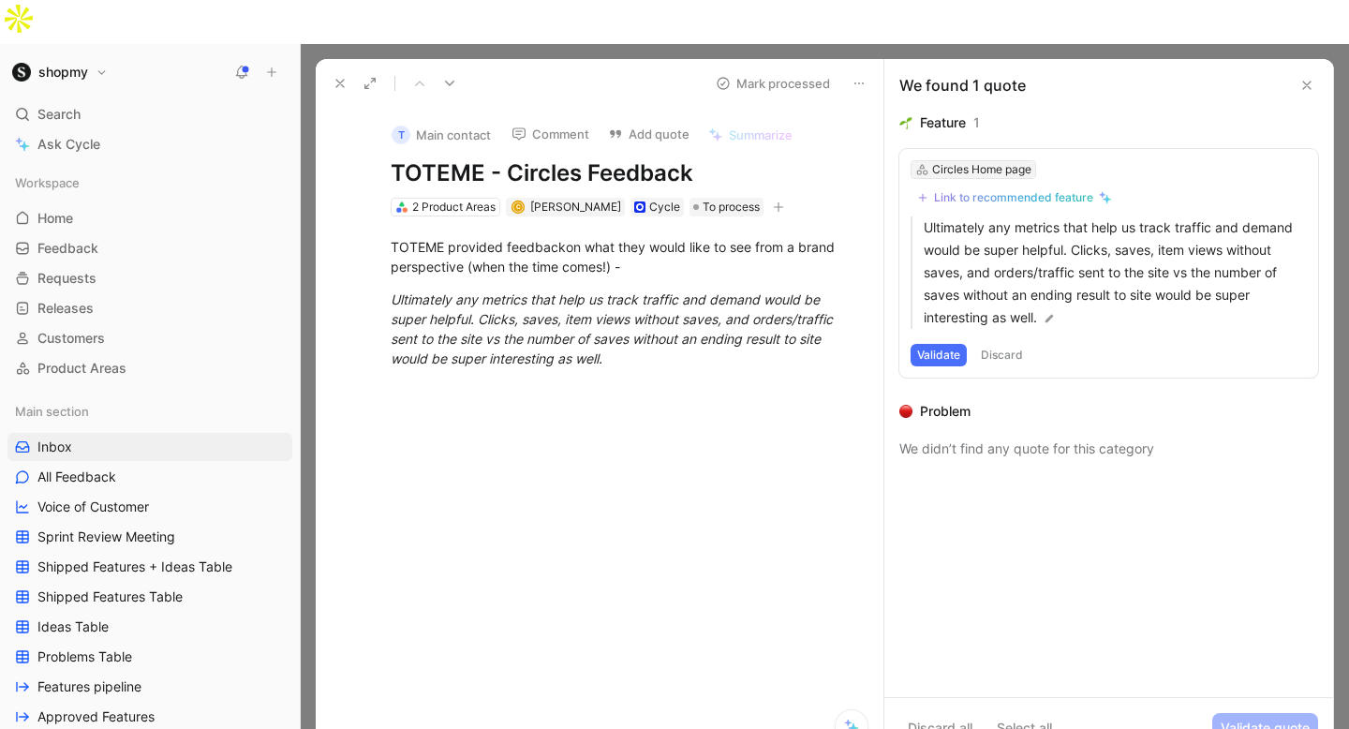
click at [967, 160] on div "Circles Home page" at bounding box center [981, 169] width 99 height 19
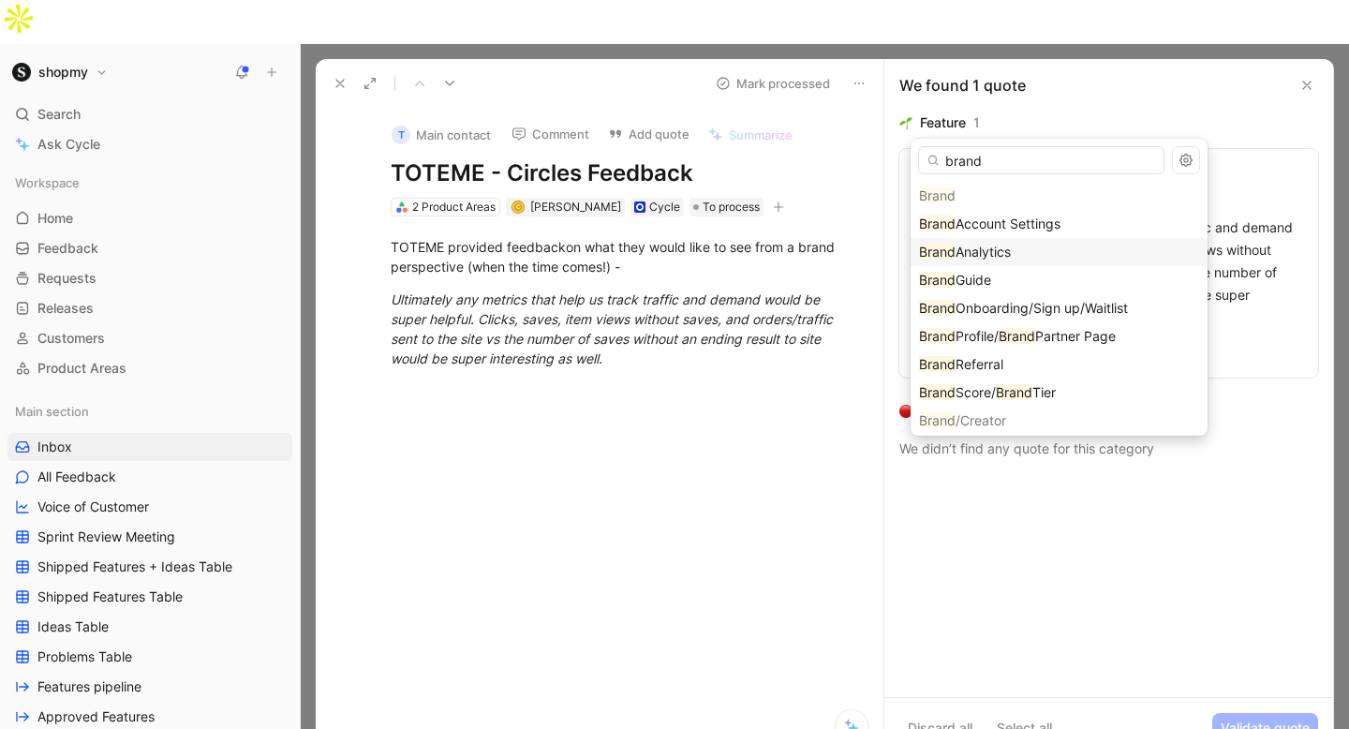
type input "brand"
click at [998, 248] on span "Analytics" at bounding box center [983, 252] width 55 height 16
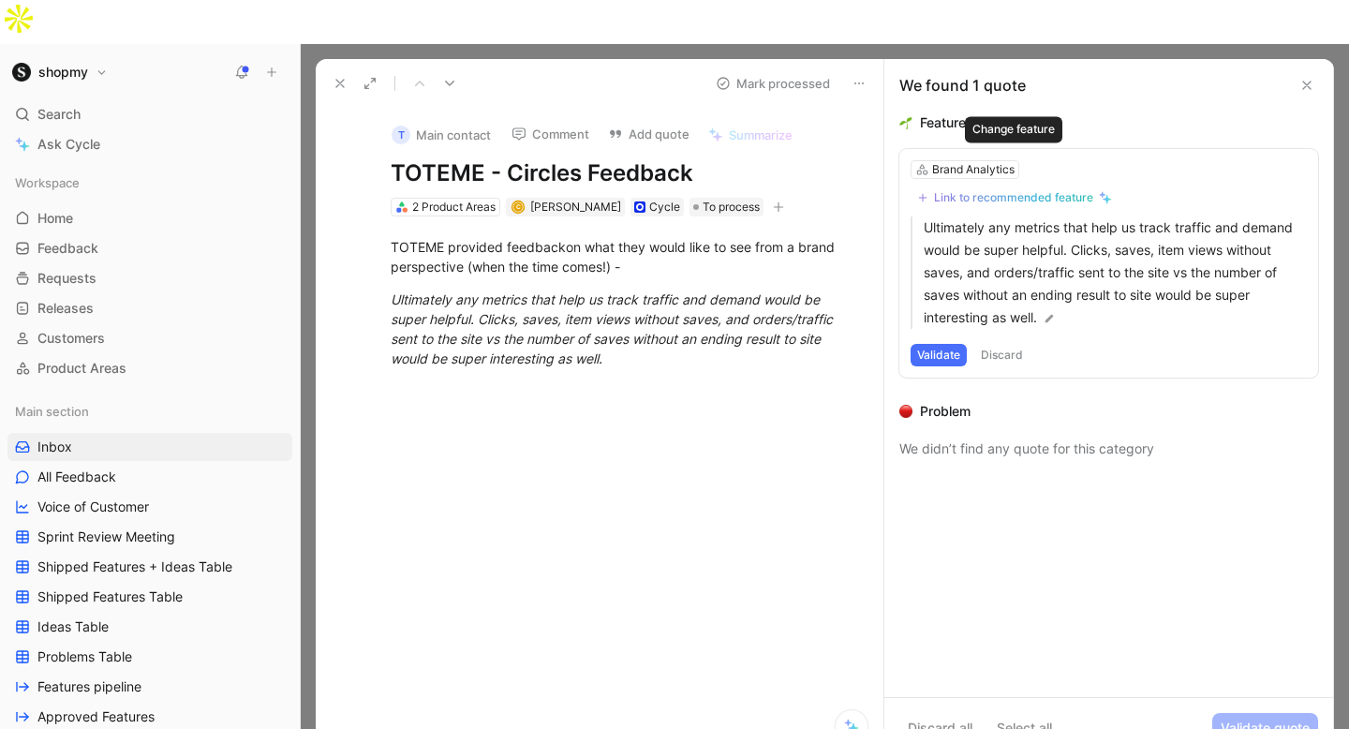
click at [970, 190] on div "Link to recommended feature" at bounding box center [1013, 197] width 159 height 15
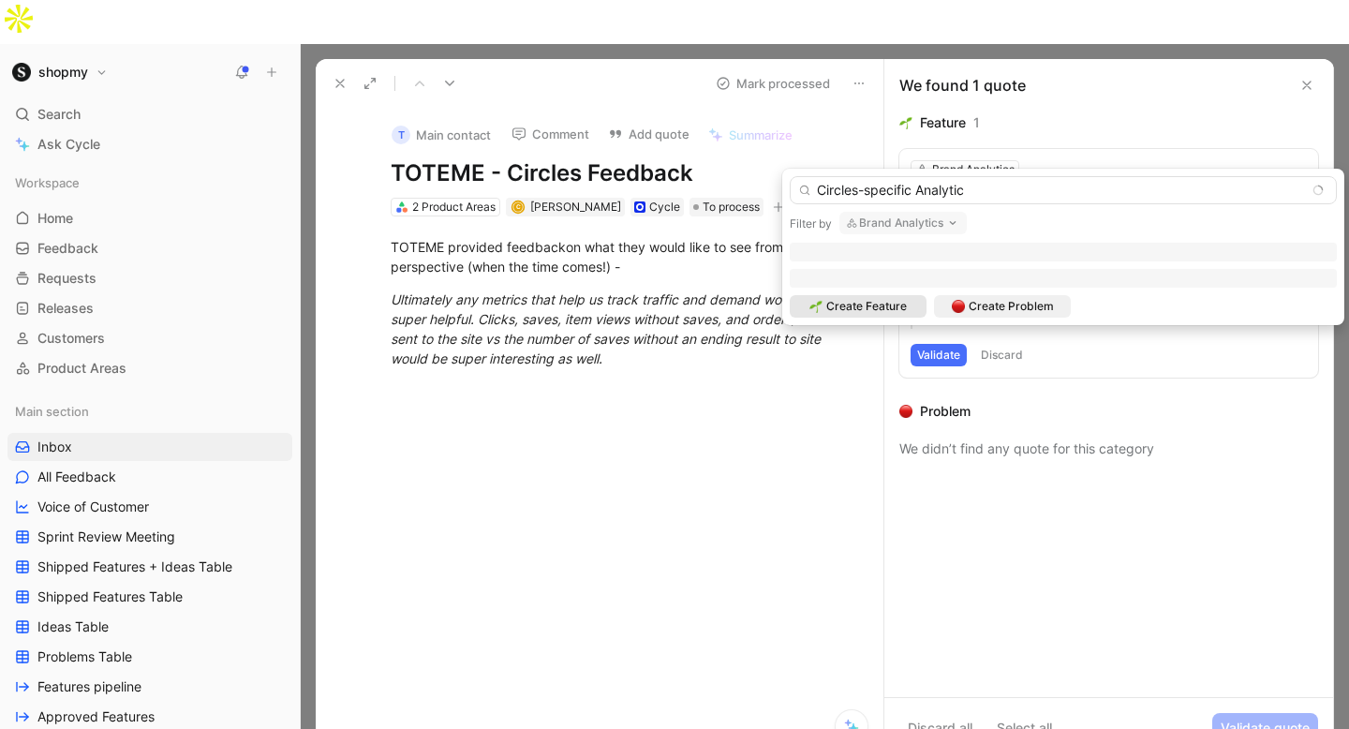
type input "Circles-specific Analytics"
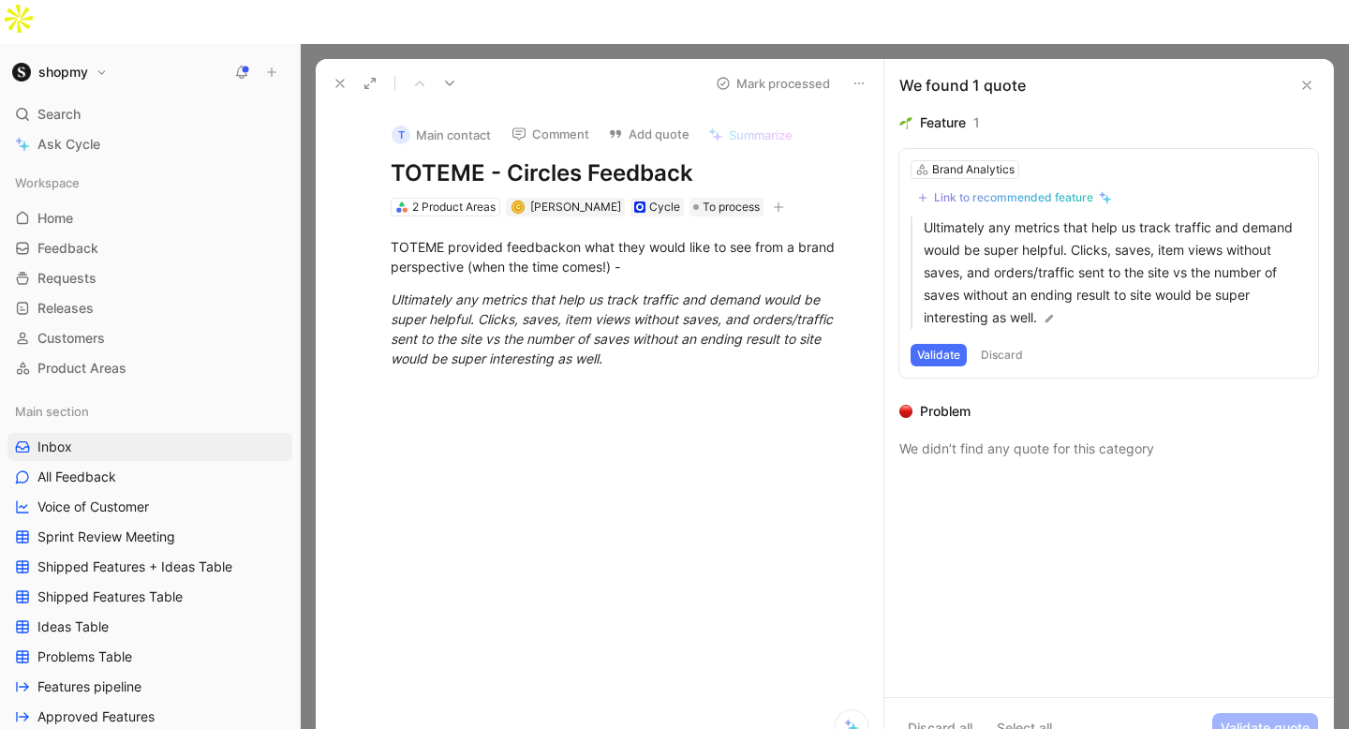
click at [1013, 344] on button "Discard" at bounding box center [1002, 355] width 55 height 22
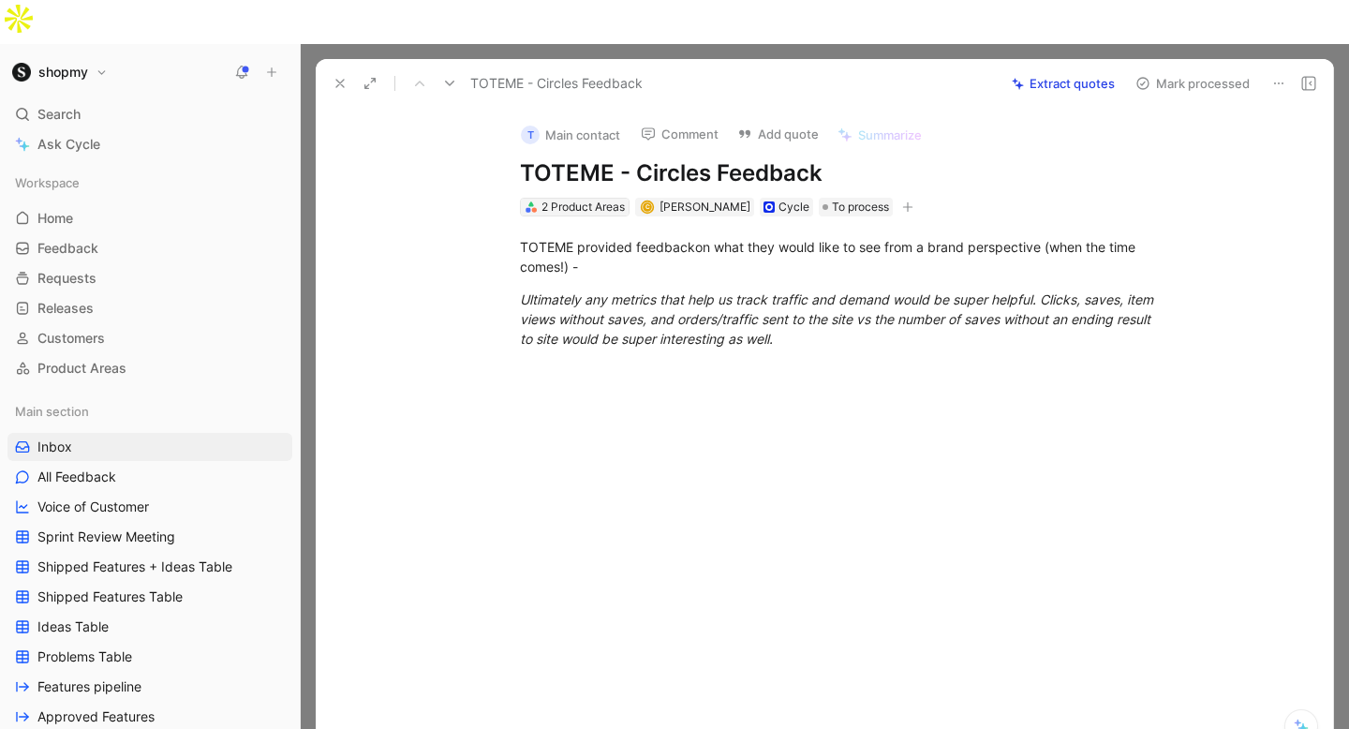
click at [564, 198] on div "2 Product Areas" at bounding box center [583, 207] width 83 height 19
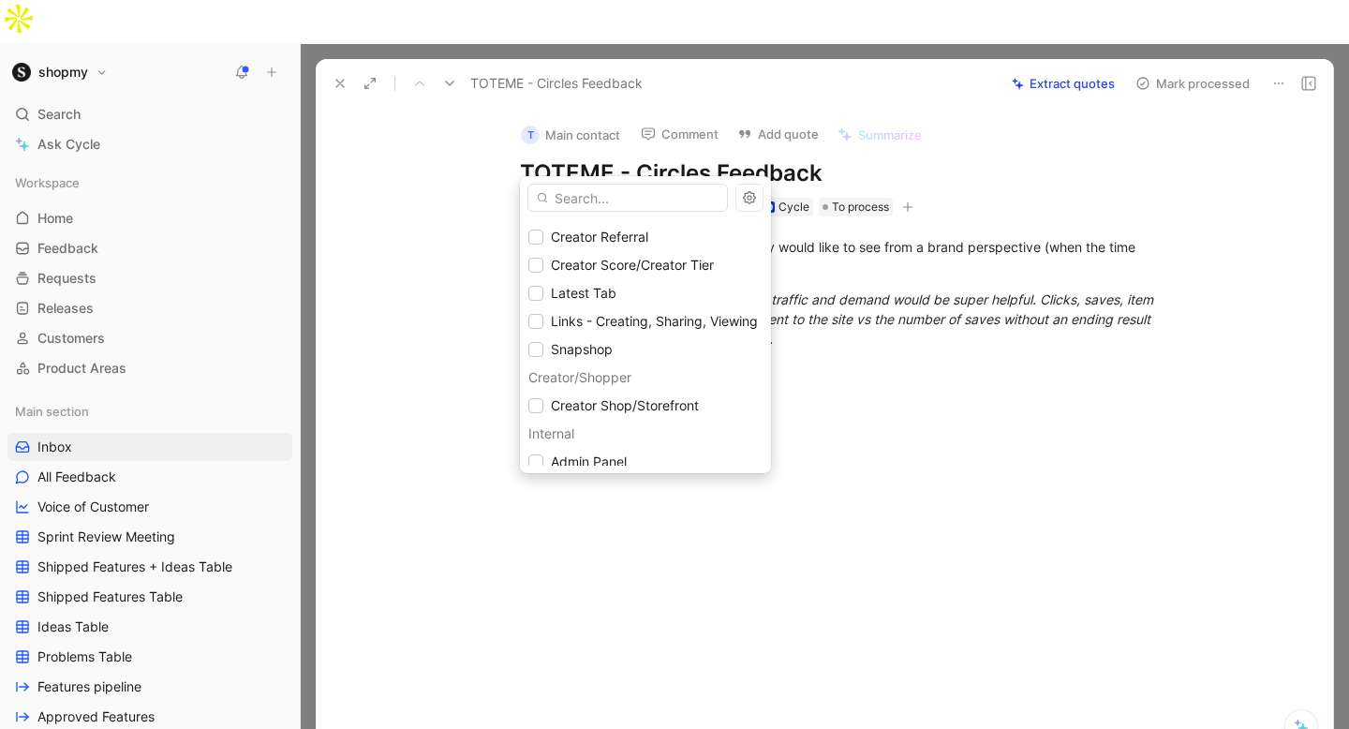
scroll to position [1187, 0]
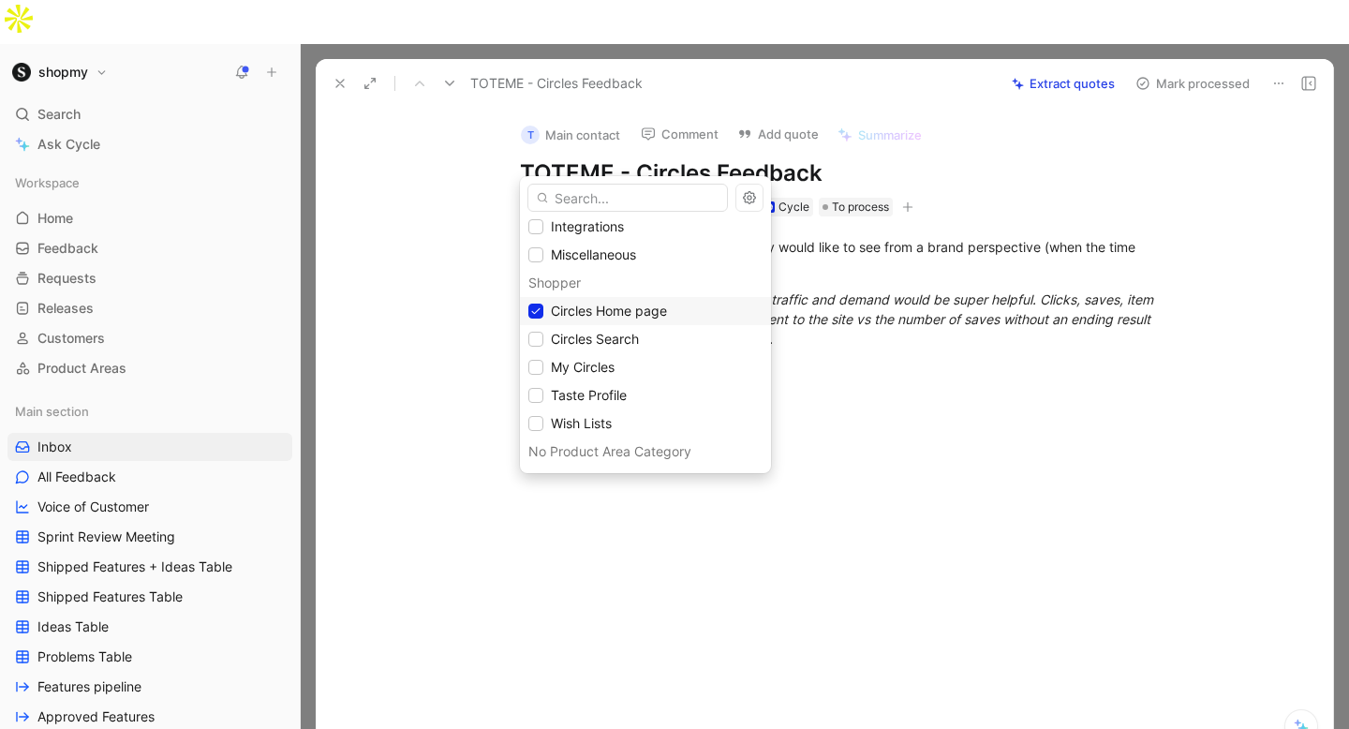
click at [603, 315] on span "Circles Home page" at bounding box center [609, 311] width 116 height 16
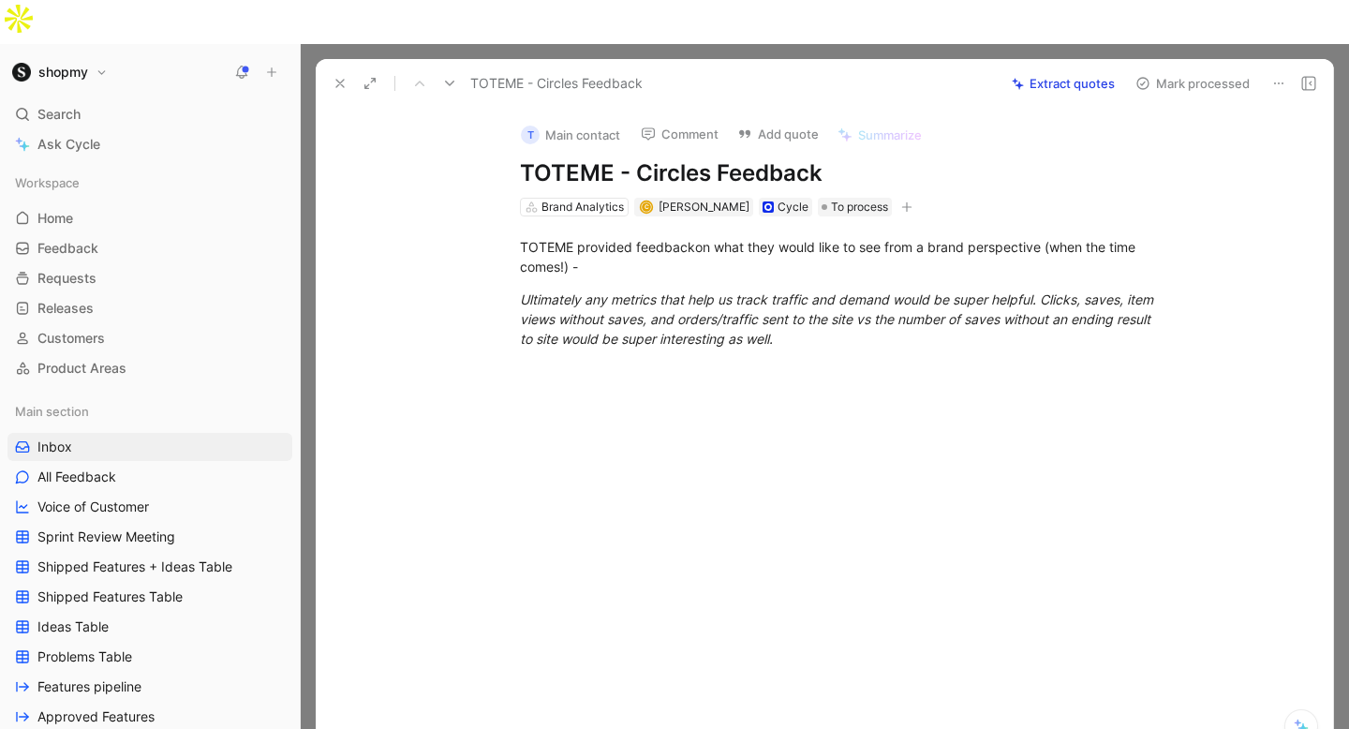
click at [1178, 70] on button "Mark processed" at bounding box center [1192, 83] width 131 height 26
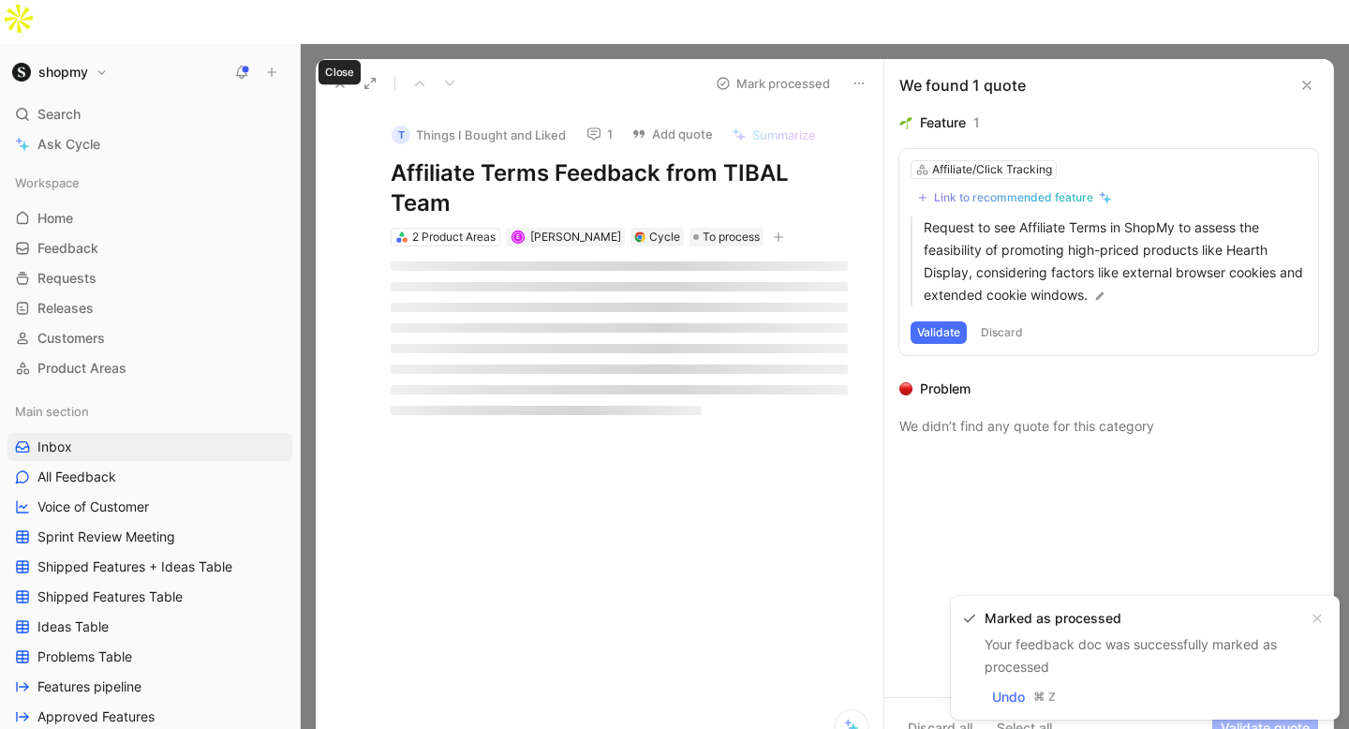
click at [337, 76] on icon at bounding box center [340, 83] width 15 height 15
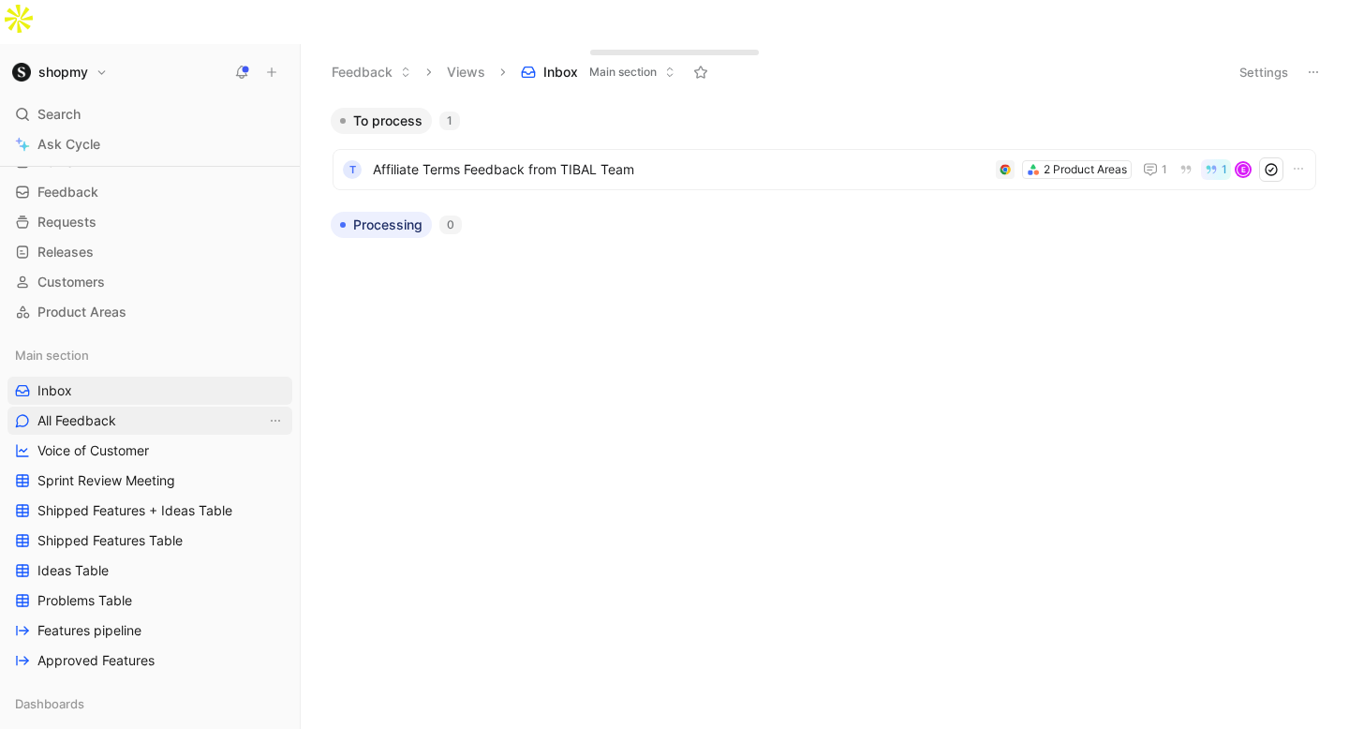
scroll to position [83, 0]
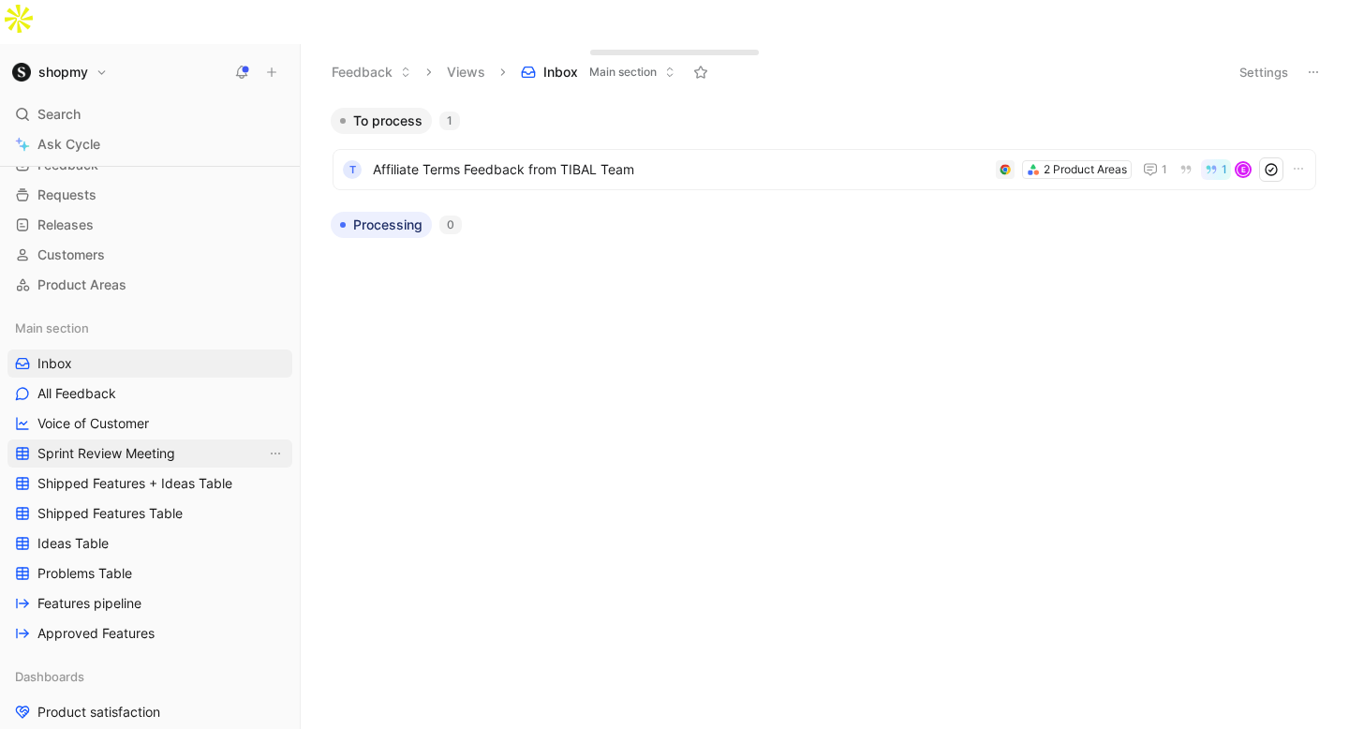
click at [148, 439] on link "Sprint Review Meeting" at bounding box center [149, 453] width 285 height 28
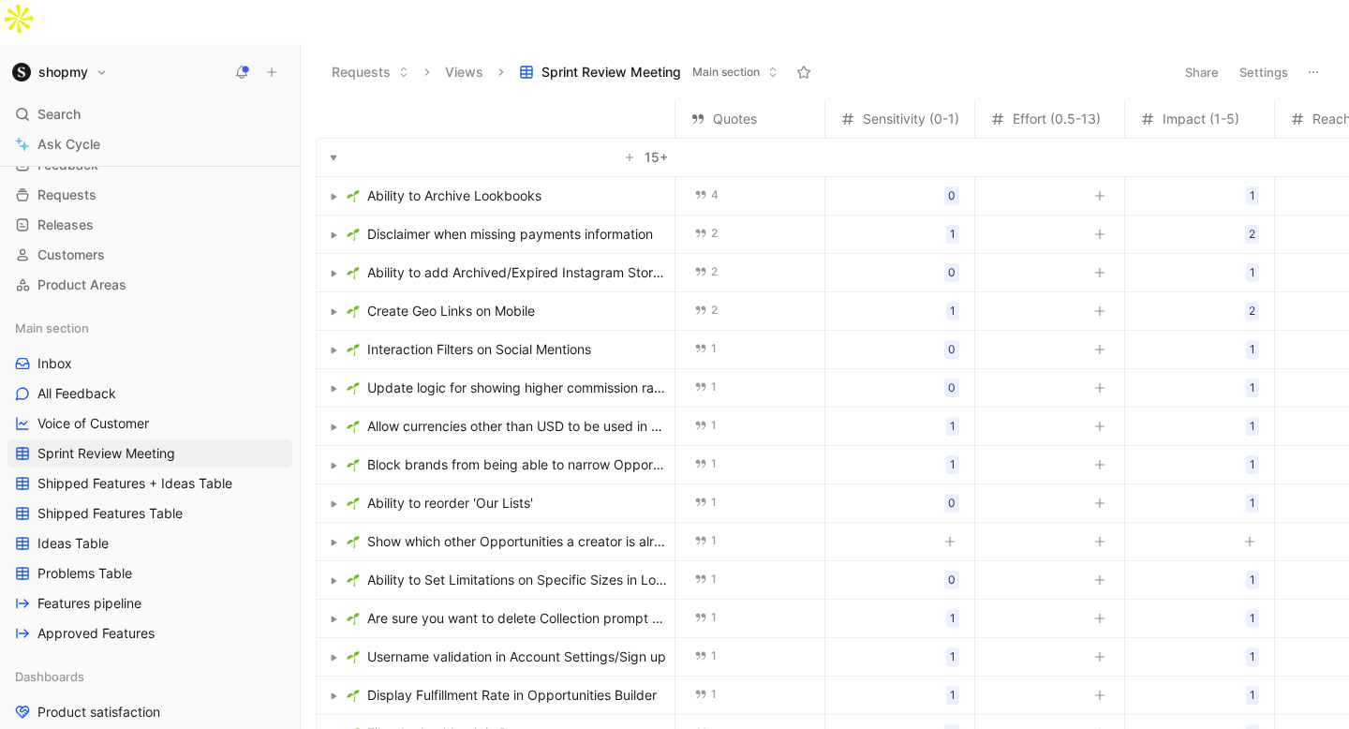
click at [657, 146] on span "15 +" at bounding box center [656, 157] width 23 height 22
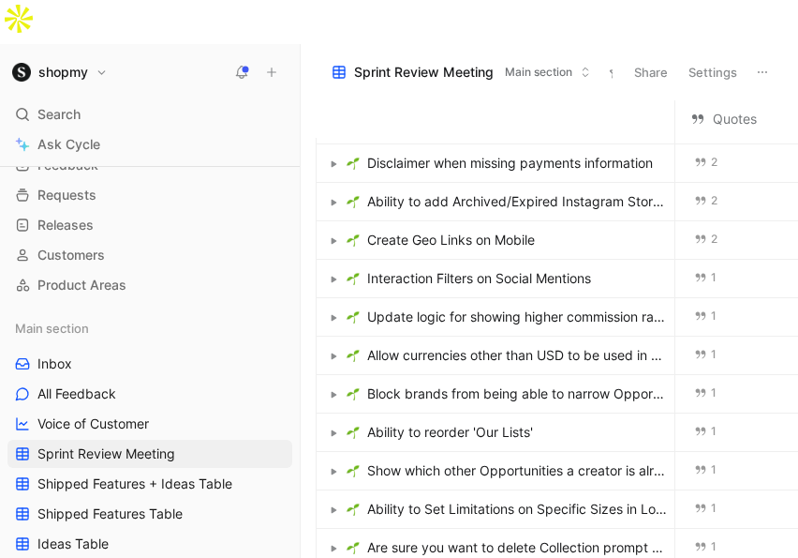
scroll to position [243, 0]
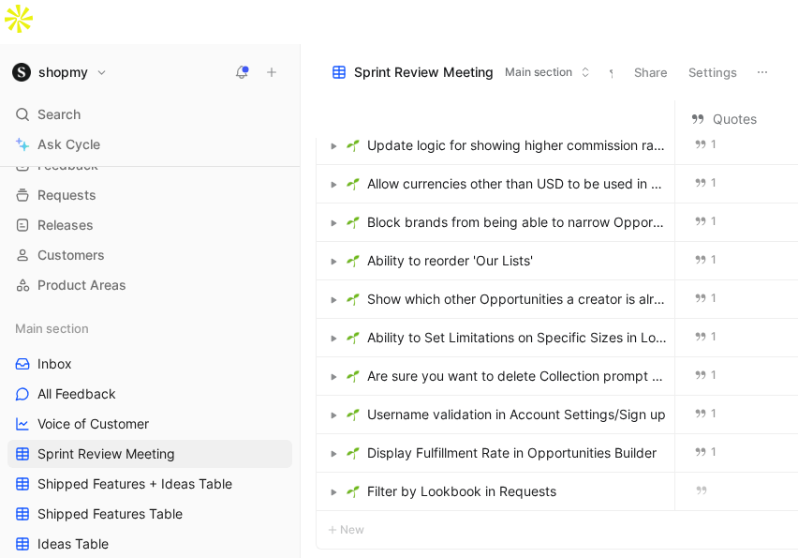
click at [388, 557] on button "Load 15 more" at bounding box center [365, 568] width 99 height 22
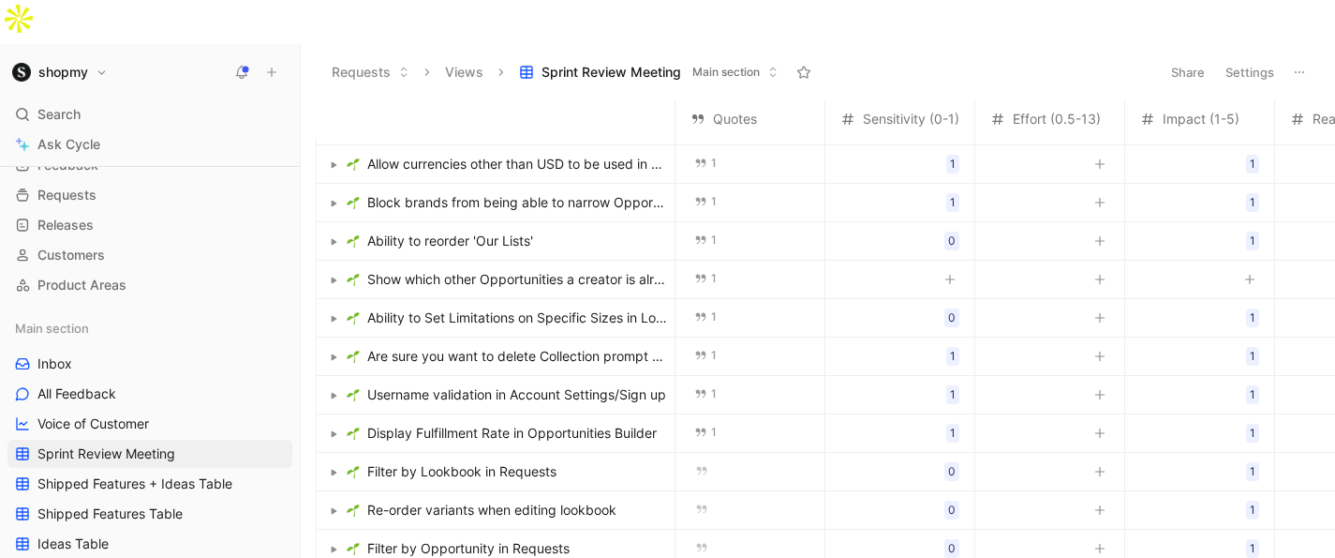
scroll to position [189, 0]
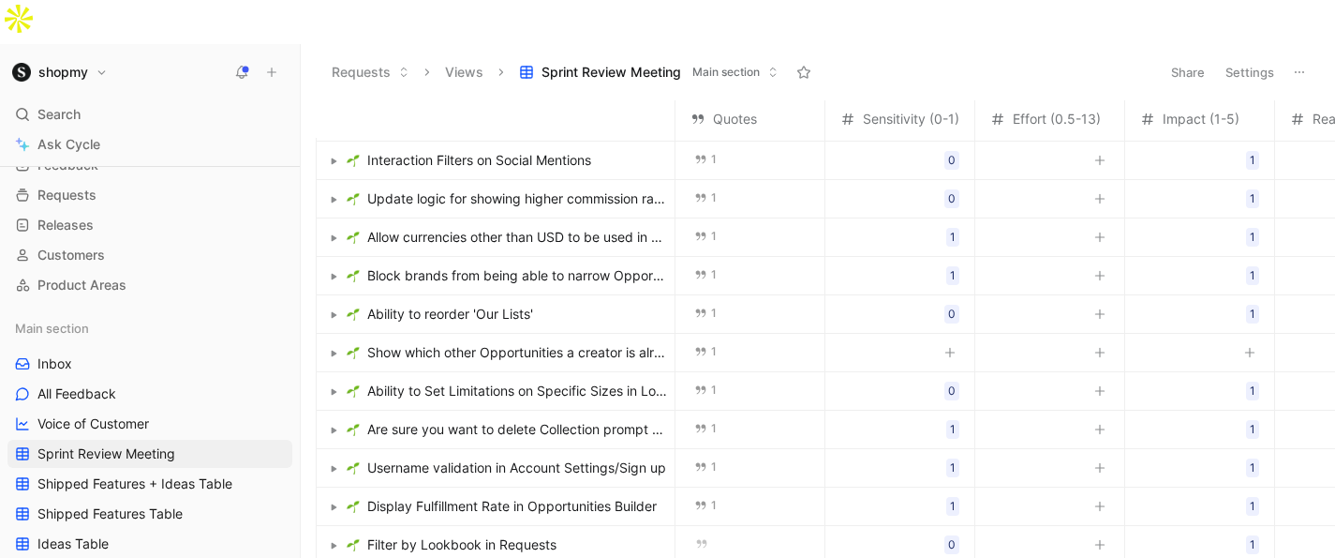
click at [571, 341] on span "Show which other Opportunities a creator is already in" at bounding box center [517, 352] width 300 height 22
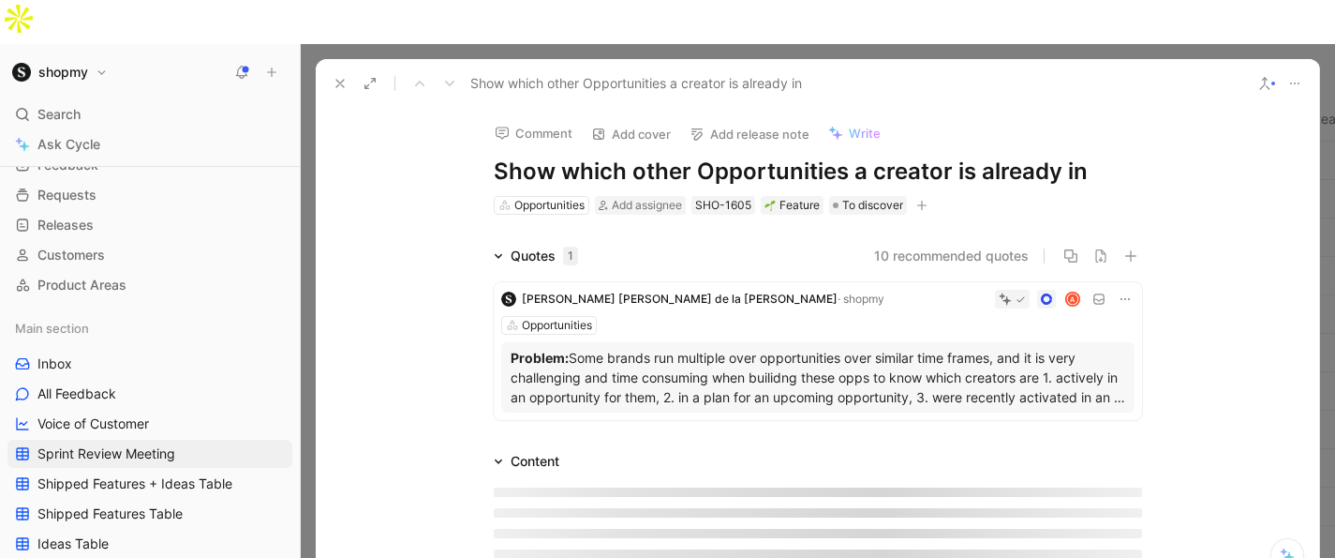
click at [340, 76] on icon at bounding box center [340, 83] width 15 height 15
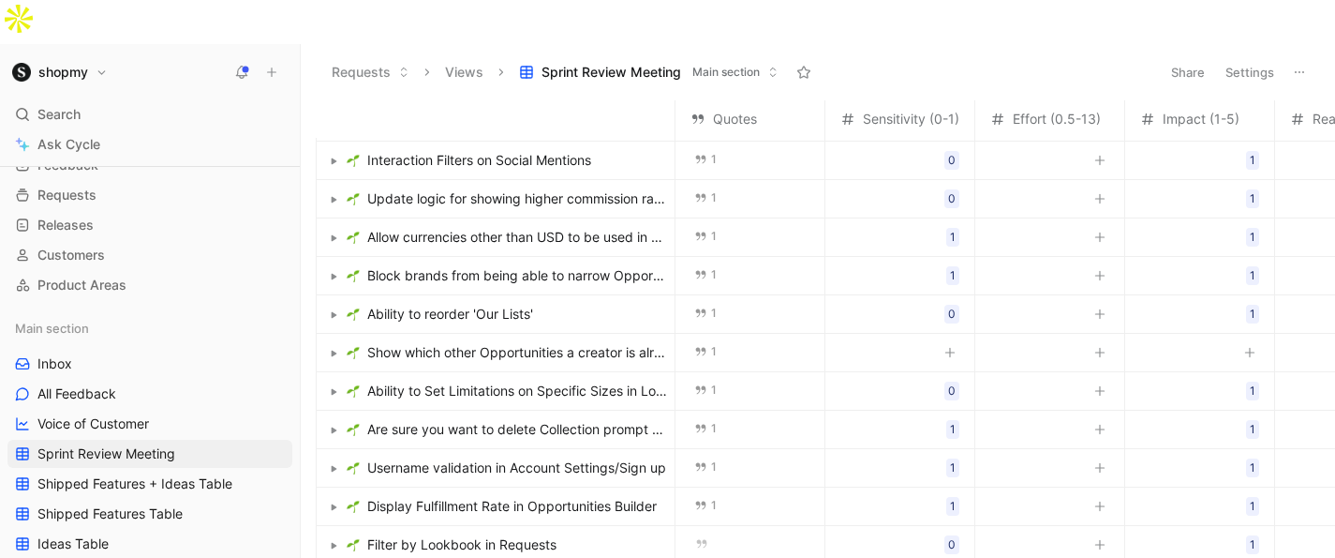
click at [563, 341] on span "Show which other Opportunities a creator is already in" at bounding box center [517, 352] width 300 height 22
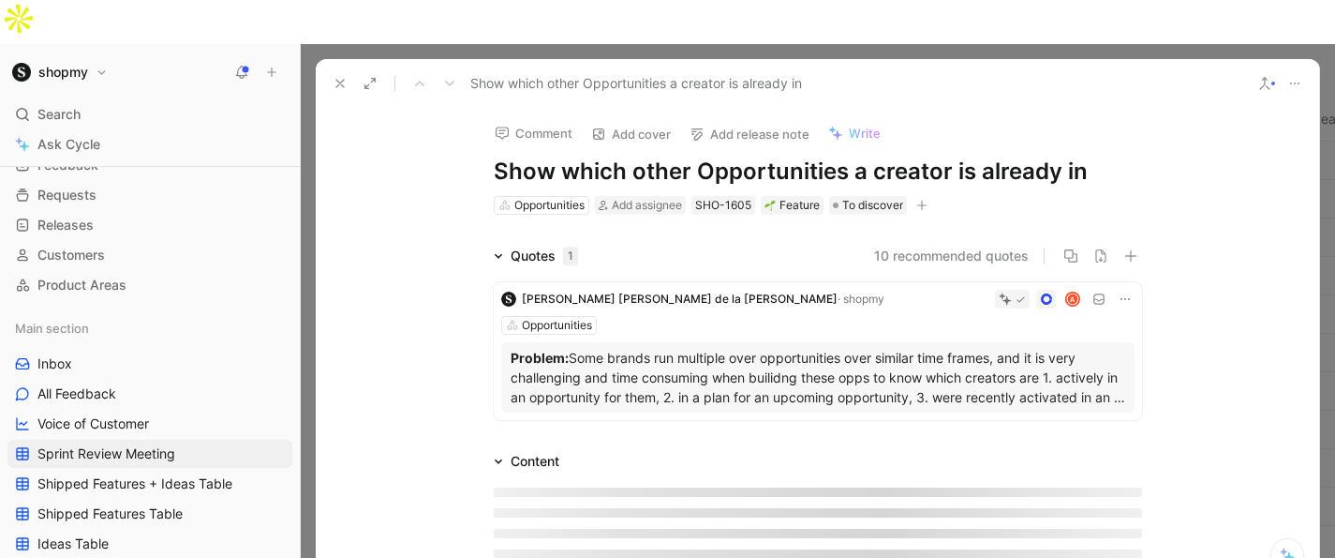
click at [866, 149] on div "Comment Add cover Add release note Write Show which other Opportunities a creat…" at bounding box center [818, 162] width 720 height 110
click at [866, 196] on span "To discover" at bounding box center [872, 205] width 61 height 19
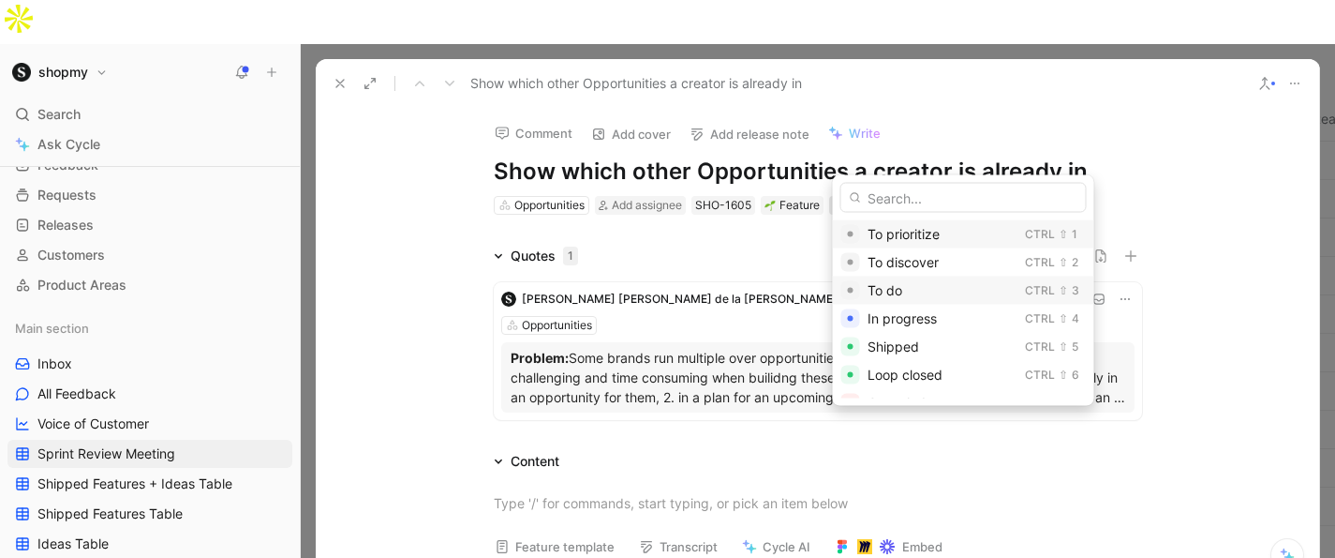
click at [889, 297] on span "To do" at bounding box center [885, 290] width 35 height 16
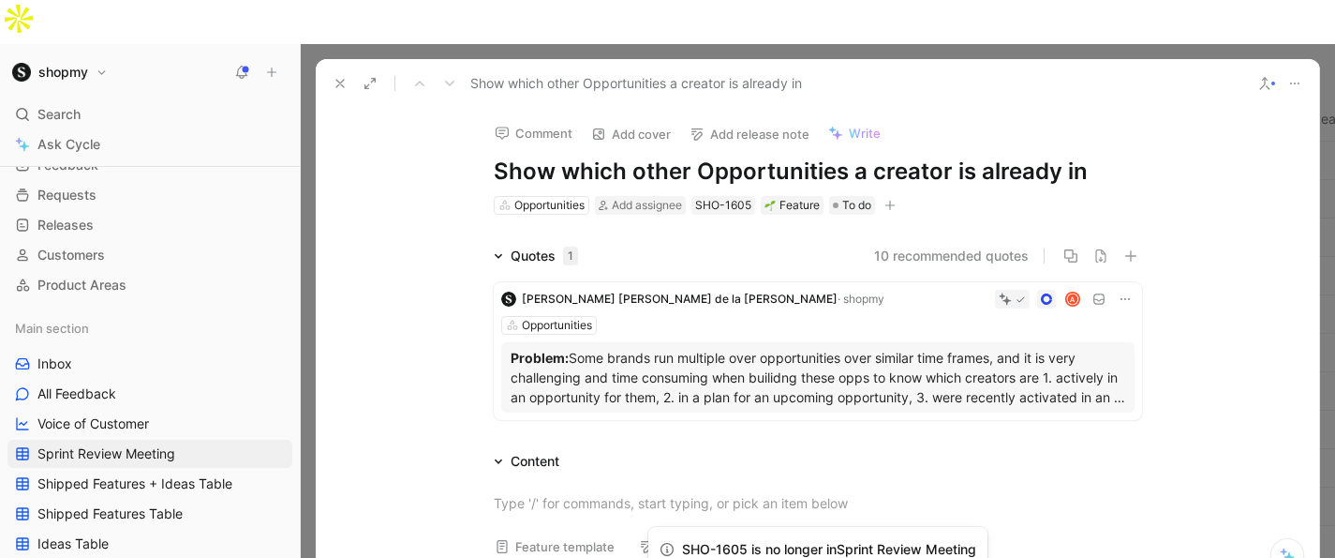
click at [338, 76] on icon at bounding box center [340, 83] width 15 height 15
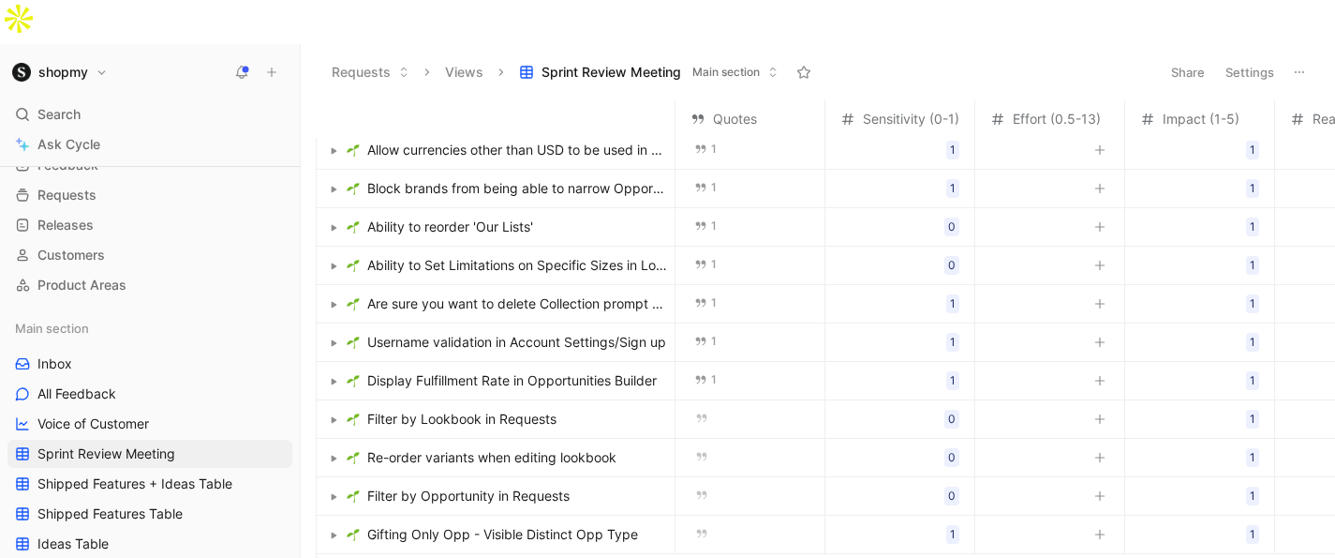
scroll to position [290, 0]
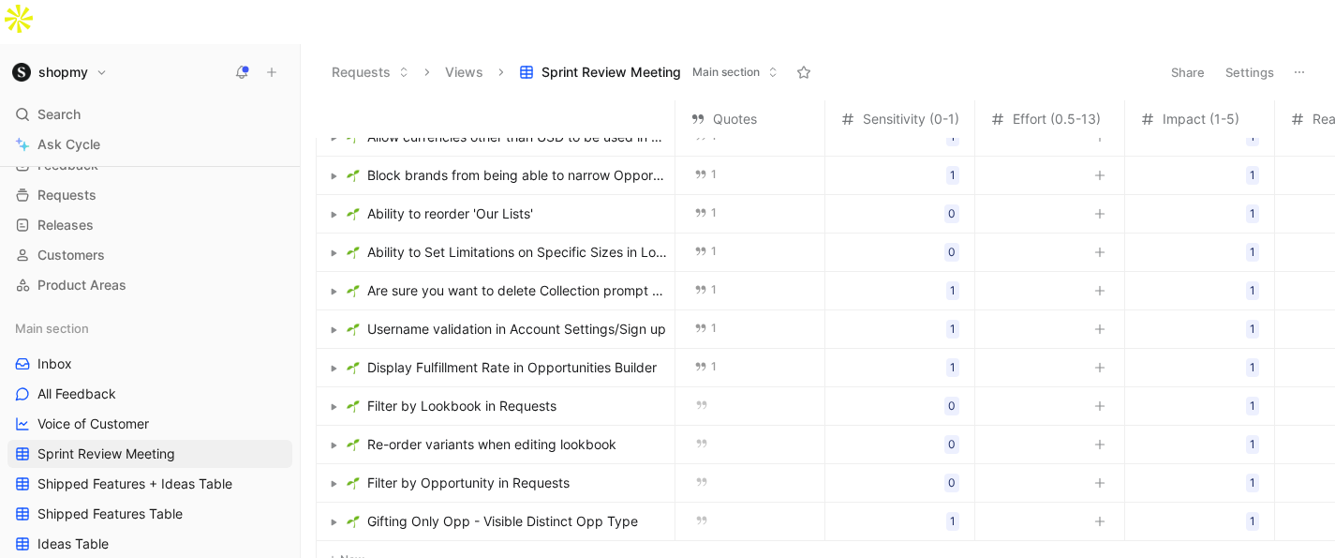
click at [567, 356] on span "Display Fulfillment Rate in Opportunities Builder" at bounding box center [512, 367] width 290 height 22
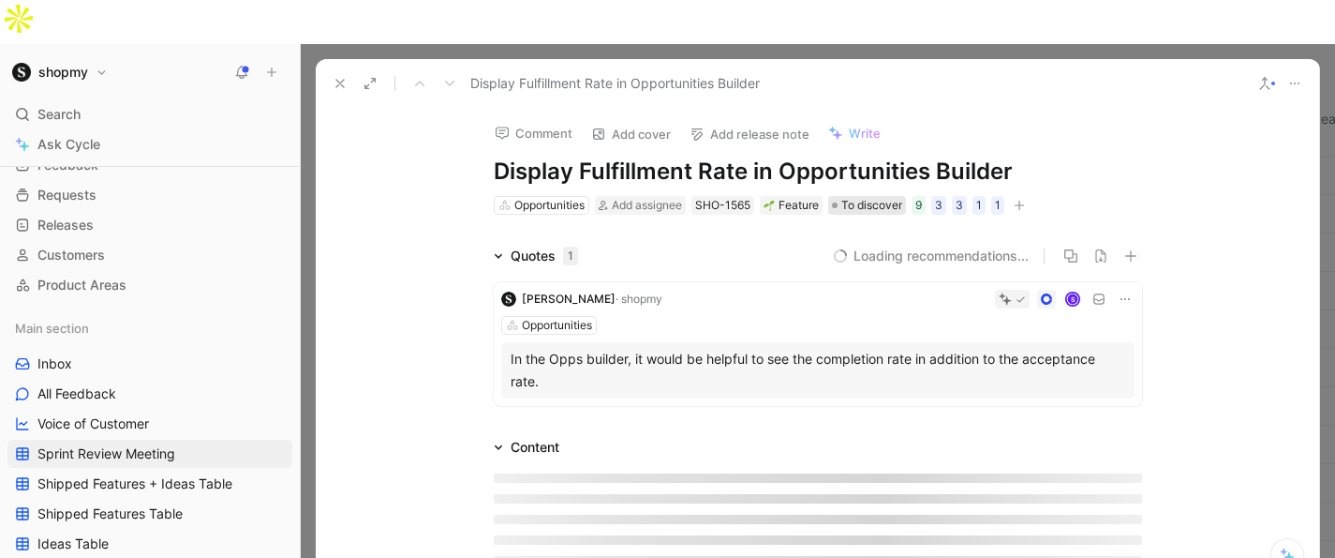
click at [880, 196] on span "To discover" at bounding box center [871, 205] width 61 height 19
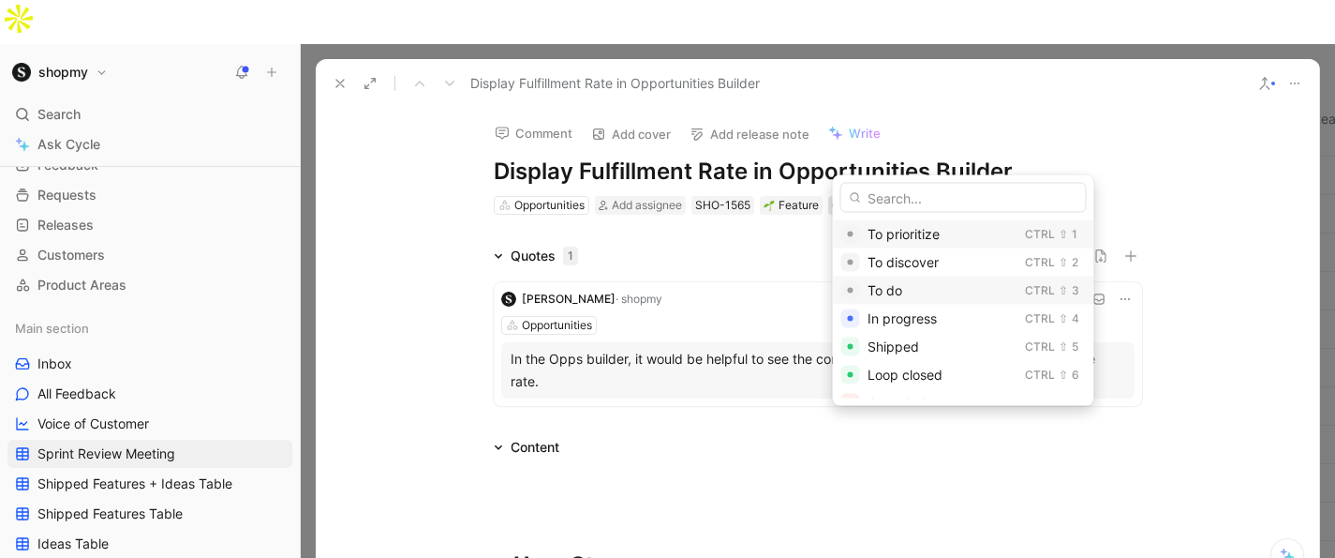
click at [877, 283] on span "To do" at bounding box center [885, 290] width 35 height 16
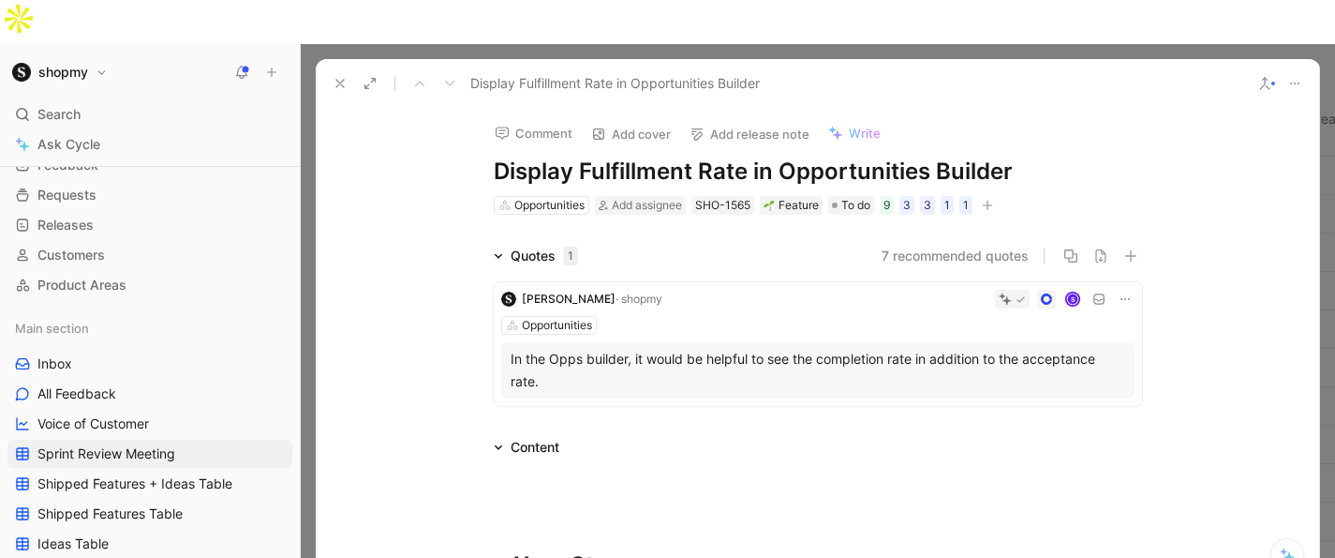
scroll to position [251, 0]
click at [341, 80] on use at bounding box center [339, 83] width 7 height 7
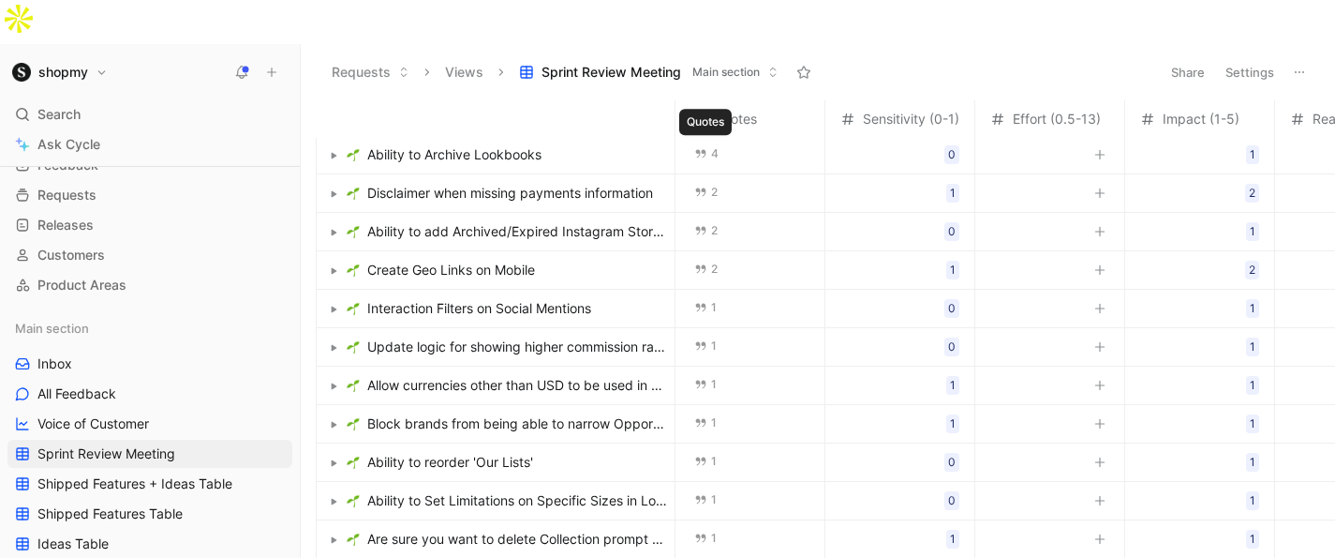
scroll to position [115, 0]
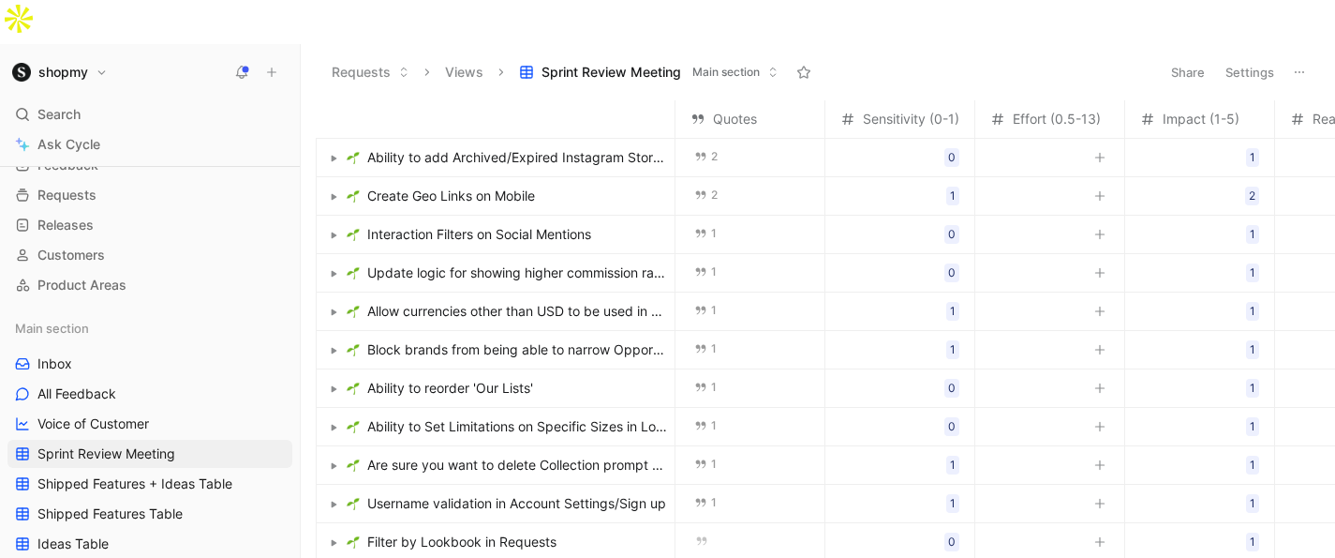
click at [526, 223] on span "Interaction Filters on Social Mentions" at bounding box center [479, 234] width 224 height 22
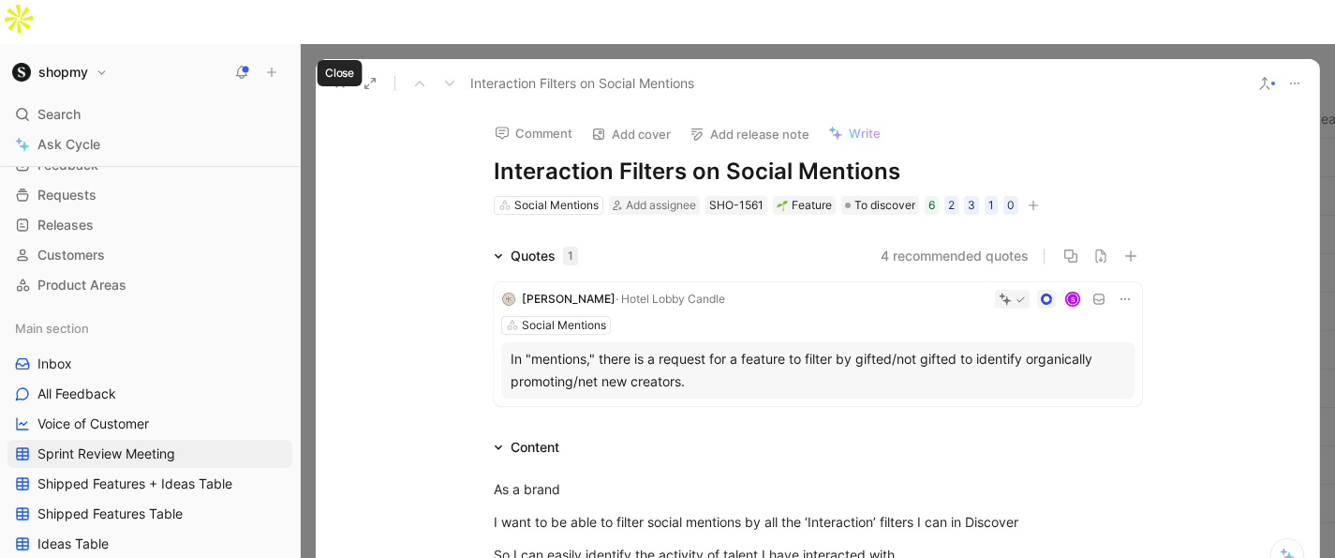
click at [335, 76] on icon at bounding box center [340, 83] width 15 height 15
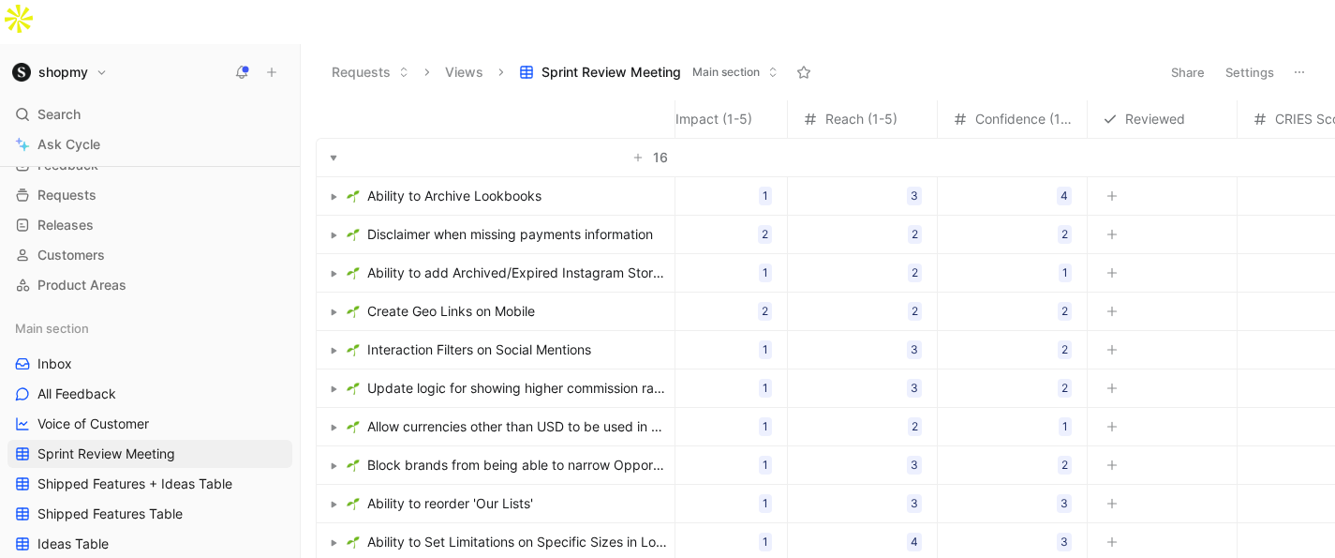
scroll to position [0, 426]
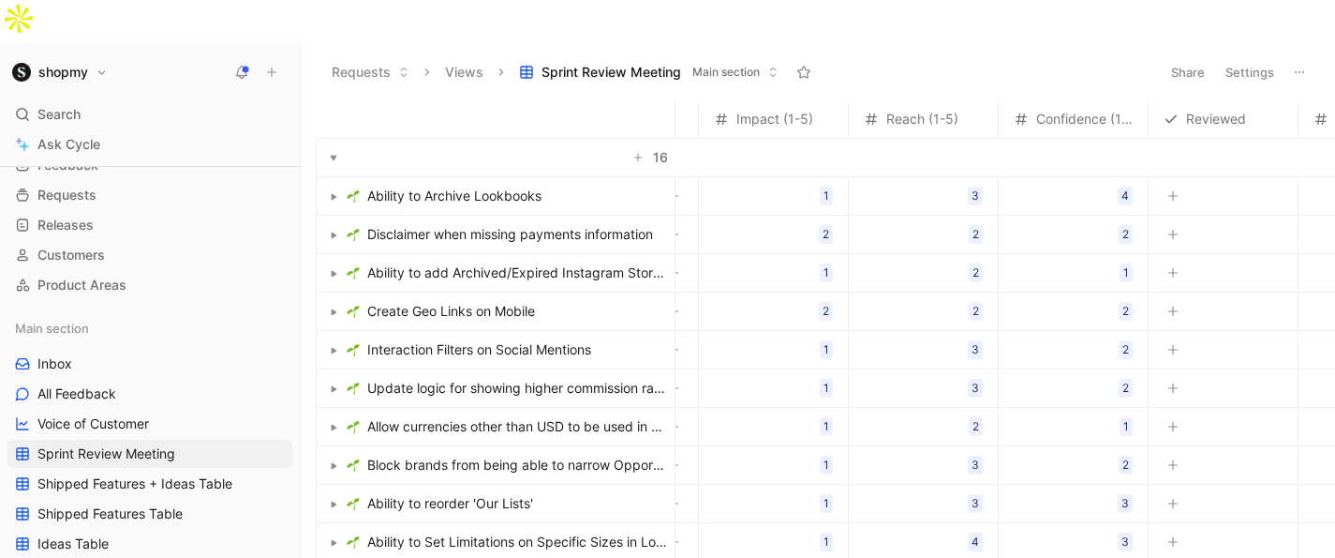
click at [548, 338] on span "Interaction Filters on Social Mentions" at bounding box center [479, 349] width 224 height 22
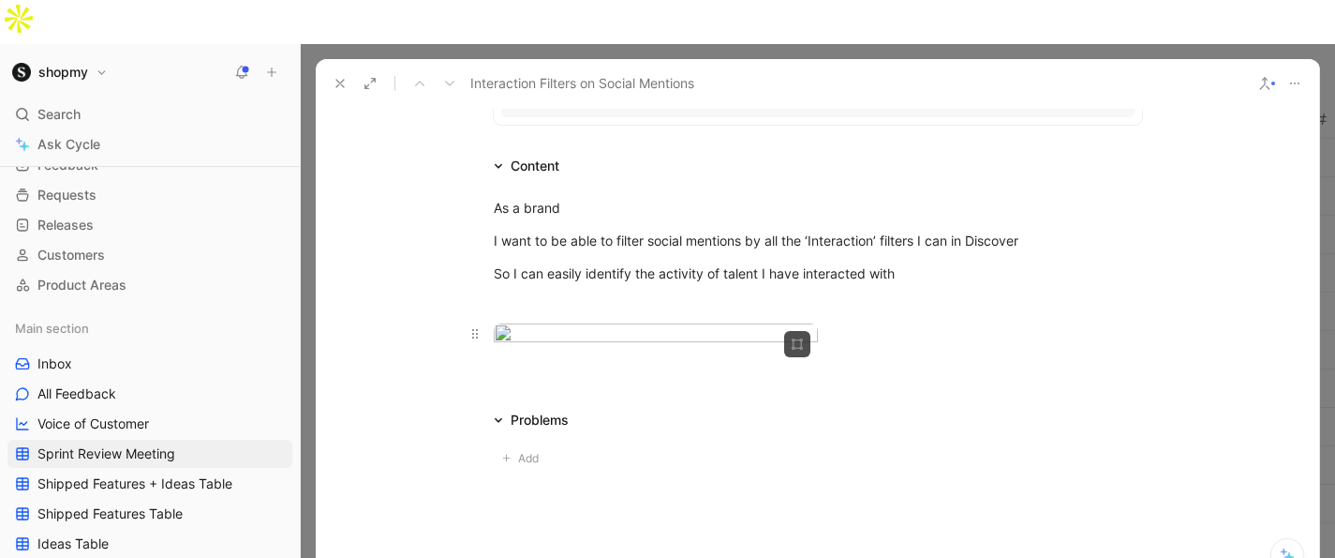
scroll to position [262, 0]
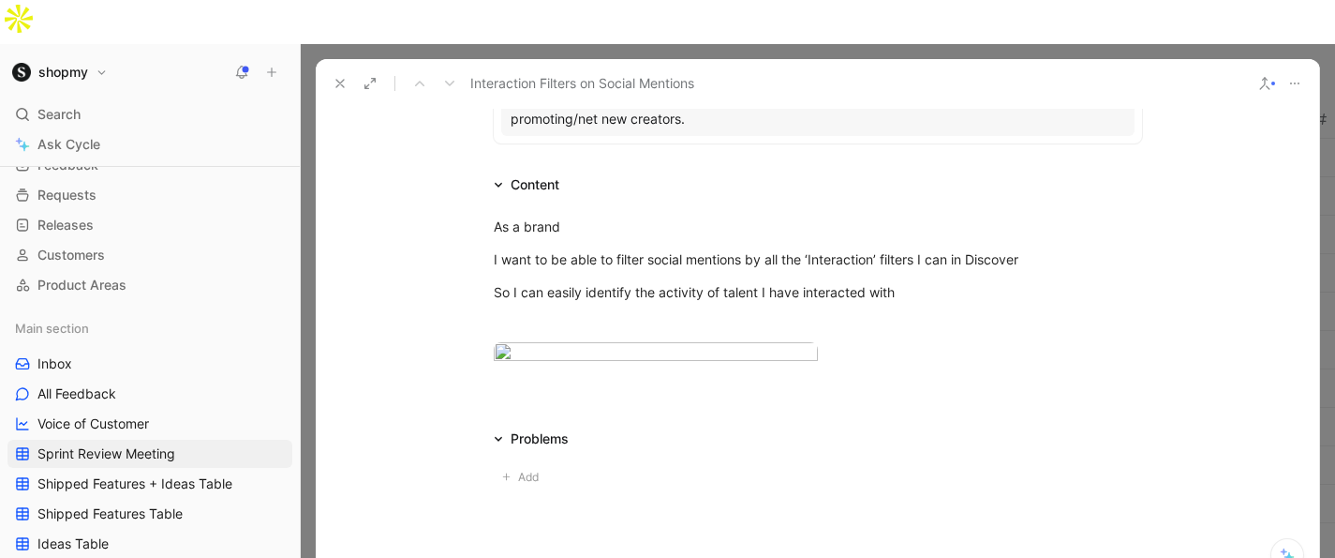
click at [342, 80] on use at bounding box center [339, 83] width 7 height 7
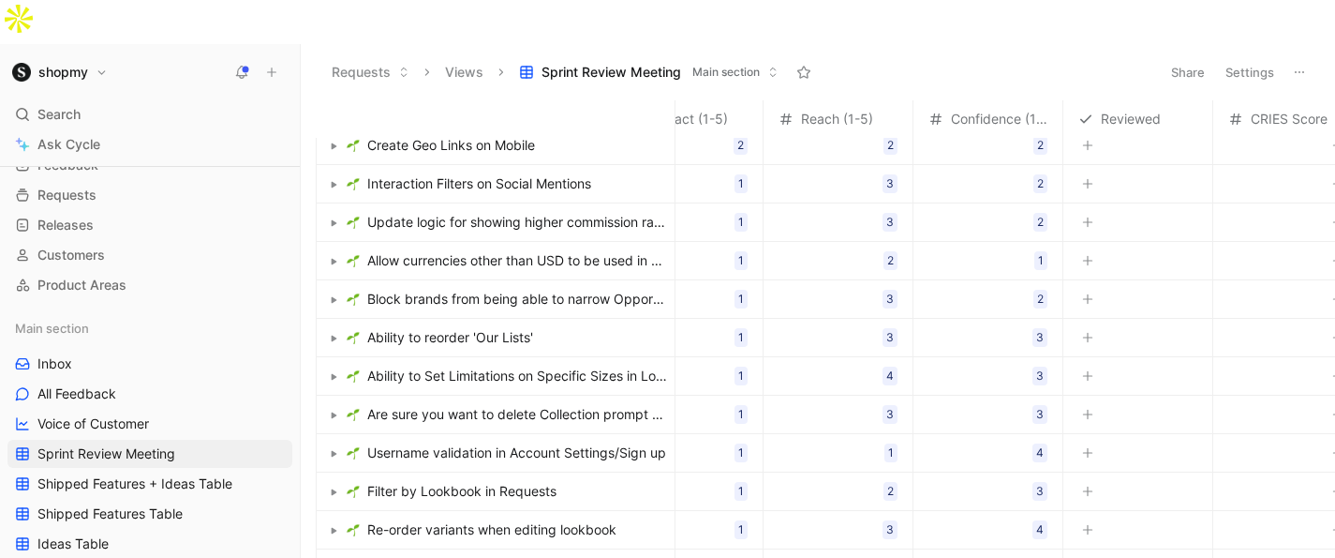
scroll to position [251, 512]
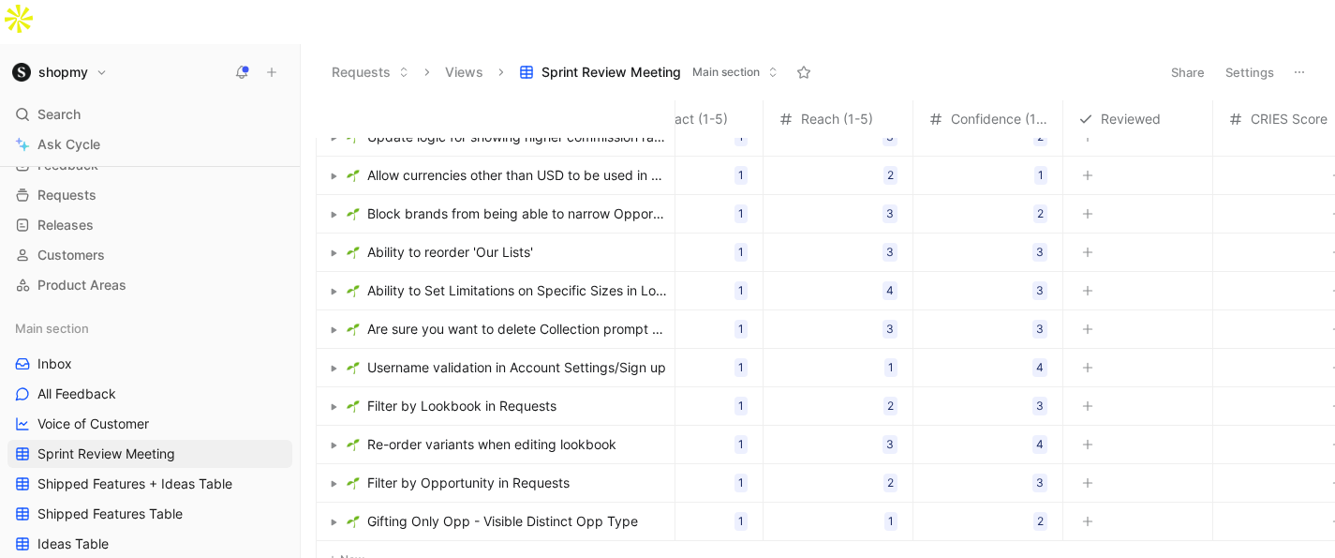
click at [588, 241] on link "Ability to reorder 'Our Lists'" at bounding box center [507, 252] width 320 height 22
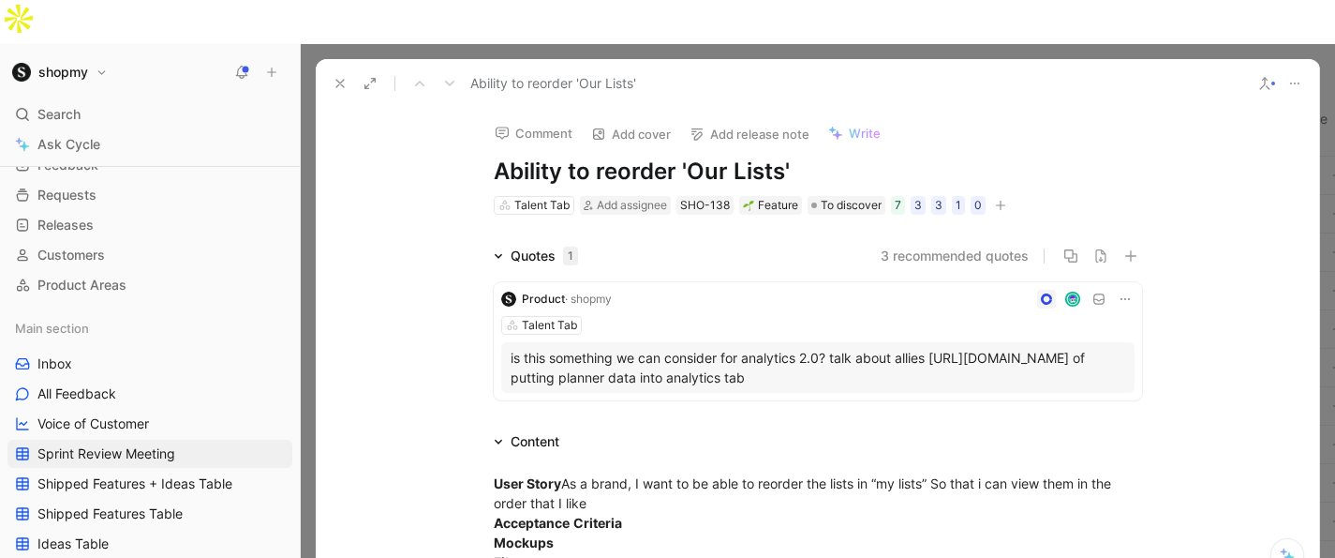
click at [338, 76] on icon at bounding box center [340, 83] width 15 height 15
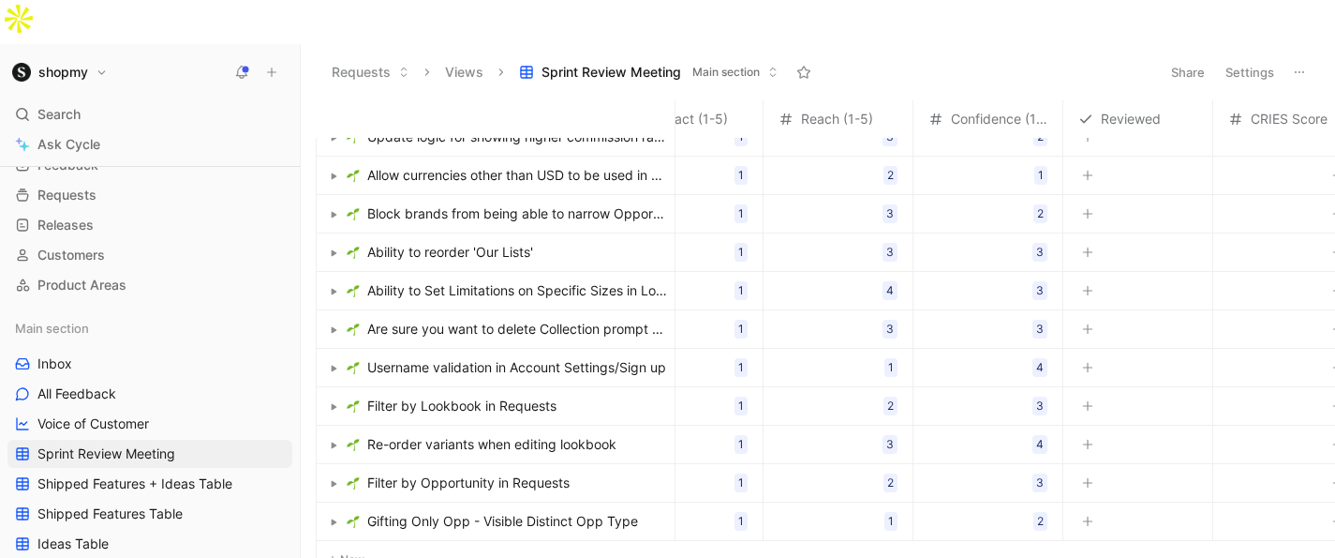
click at [564, 471] on span "Filter by Opportunity in Requests" at bounding box center [468, 482] width 202 height 22
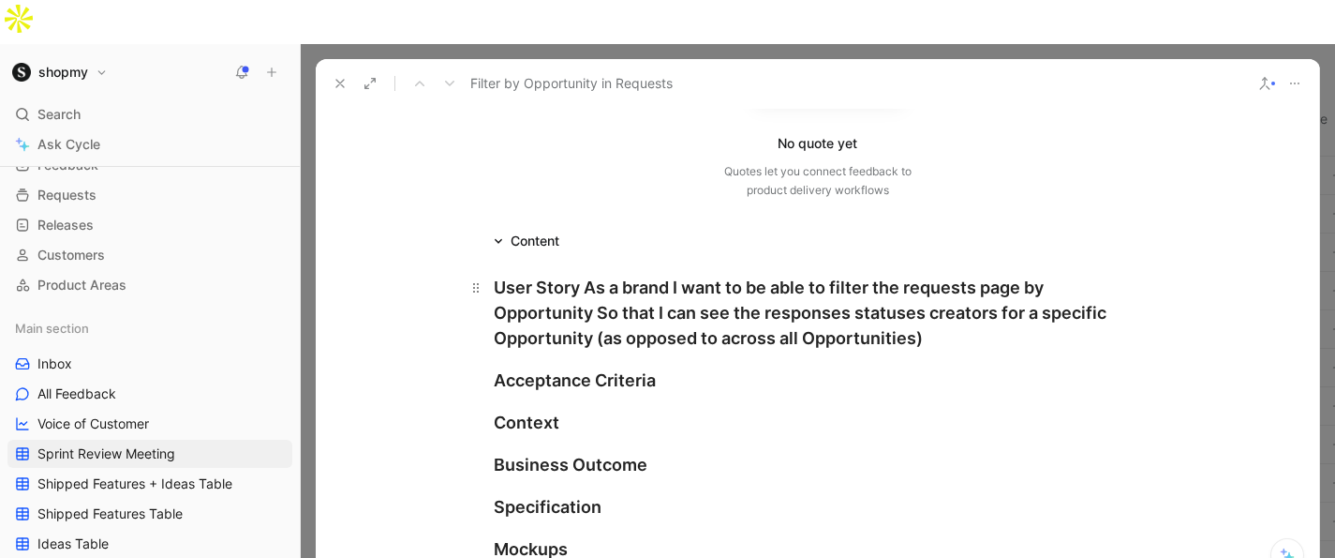
scroll to position [275, 0]
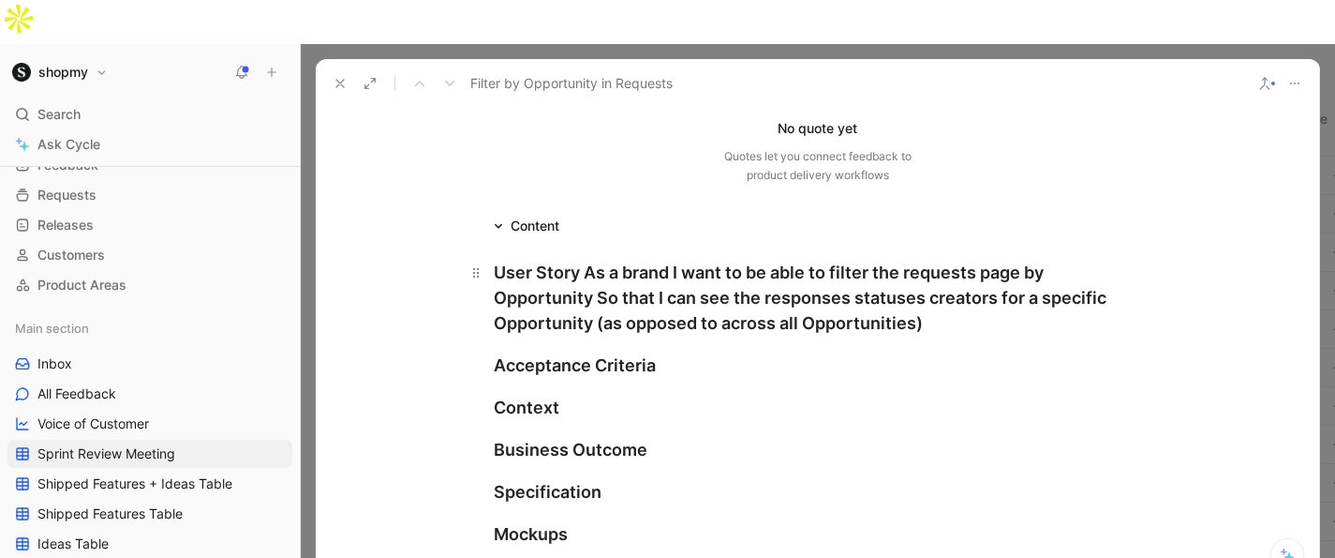
click at [583, 260] on div "User Story As a brand I want to be able to filter the requests page by Opportun…" at bounding box center [818, 298] width 648 height 76
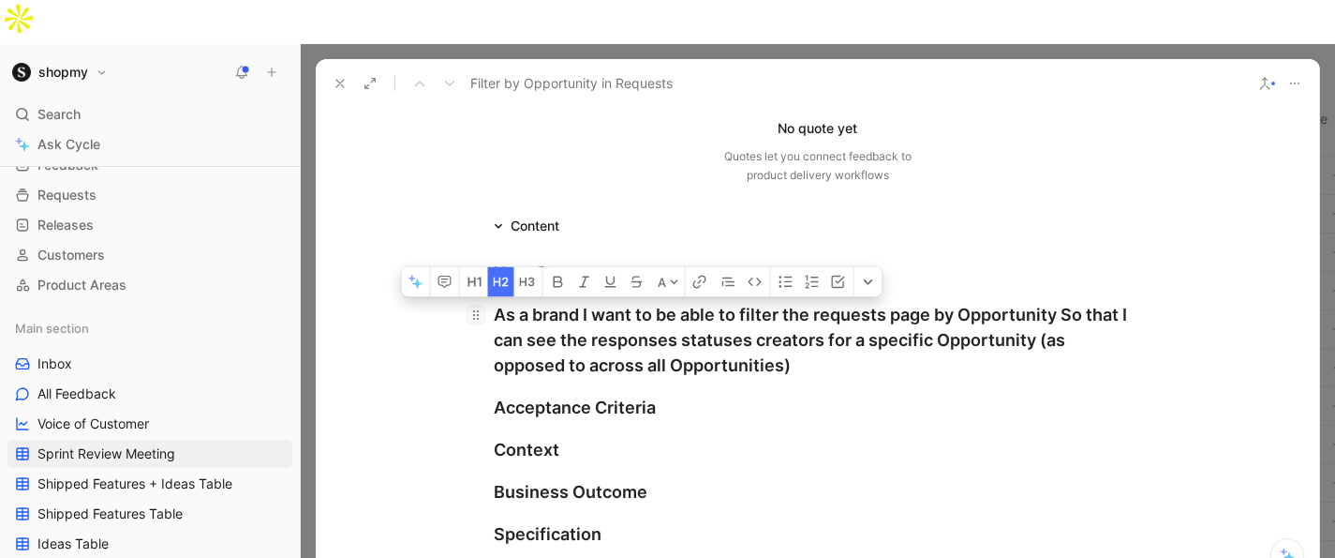
drag, startPoint x: 842, startPoint y: 325, endPoint x: 480, endPoint y: 275, distance: 366.2
click at [480, 294] on h2 "As a brand I want to be able to filter the requests page by Opportunity So that…" at bounding box center [818, 339] width 720 height 91
click at [496, 267] on button "button" at bounding box center [501, 282] width 26 height 30
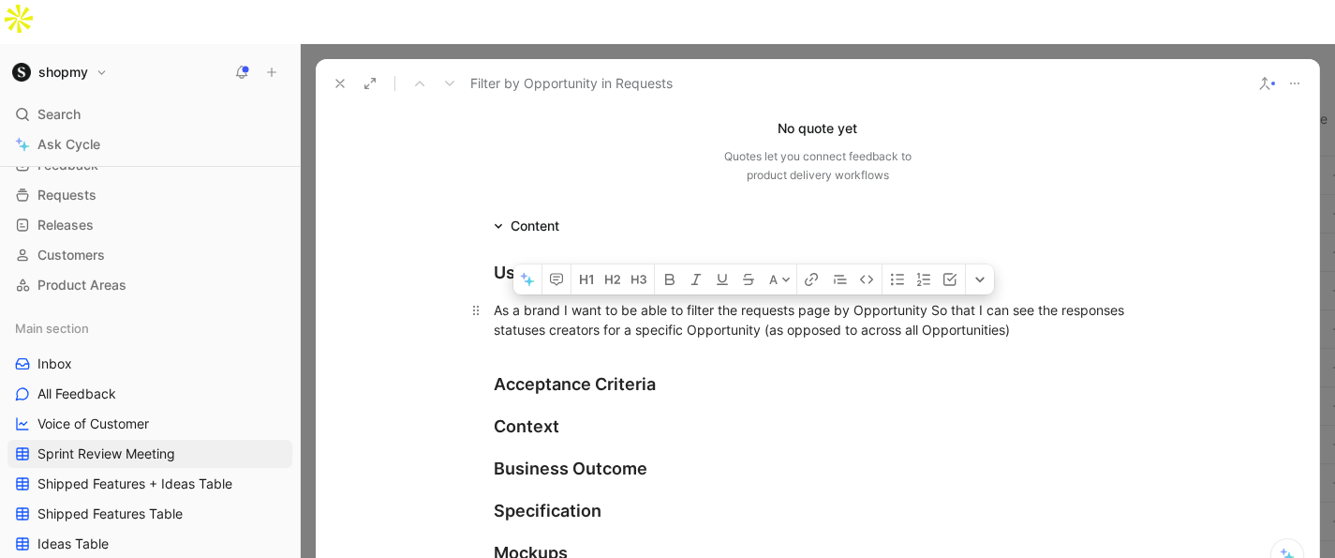
click at [662, 300] on div "As a brand I want to be able to filter the requests page by Opportunity So that…" at bounding box center [818, 319] width 648 height 39
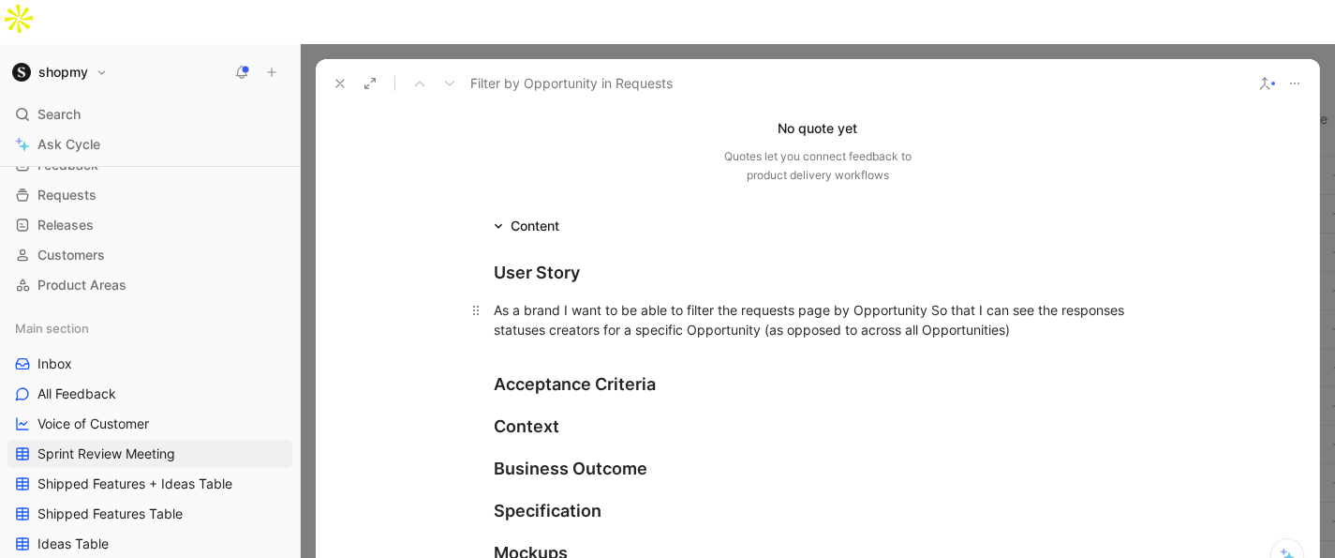
click at [934, 300] on div "As a brand I want to be able to filter the requests page by Opportunity So that…" at bounding box center [818, 319] width 648 height 39
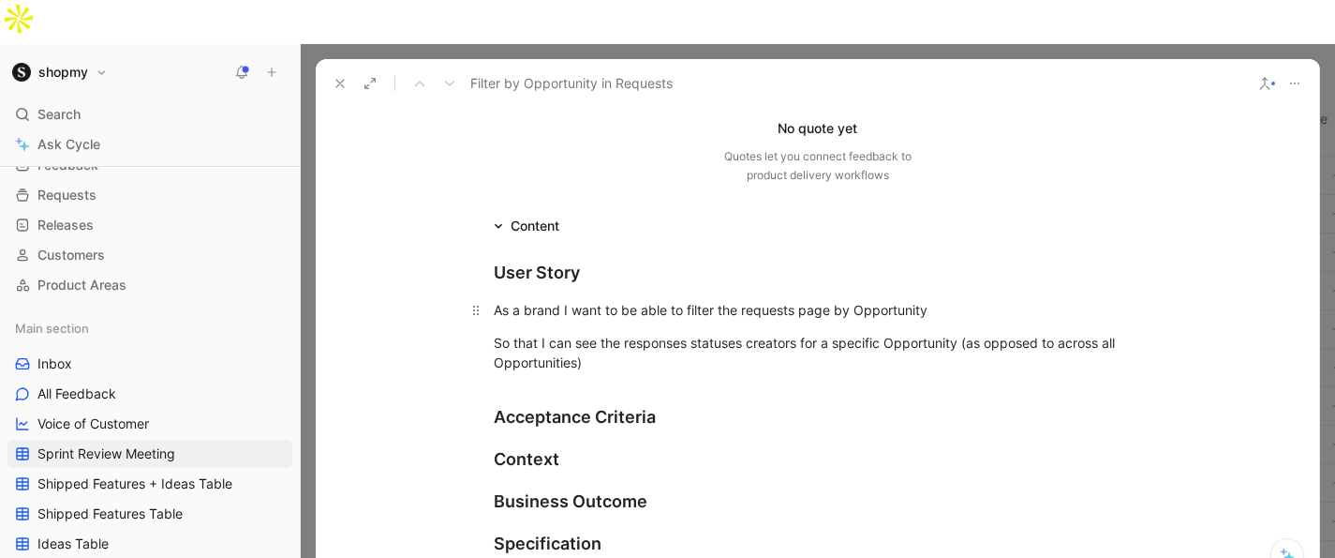
click at [561, 300] on div "As a brand I want to be able to filter the requests page by Opportunity" at bounding box center [818, 310] width 648 height 20
click at [562, 300] on div "As a brand I want to be able to filter the requests page by Opportunity" at bounding box center [818, 310] width 648 height 20
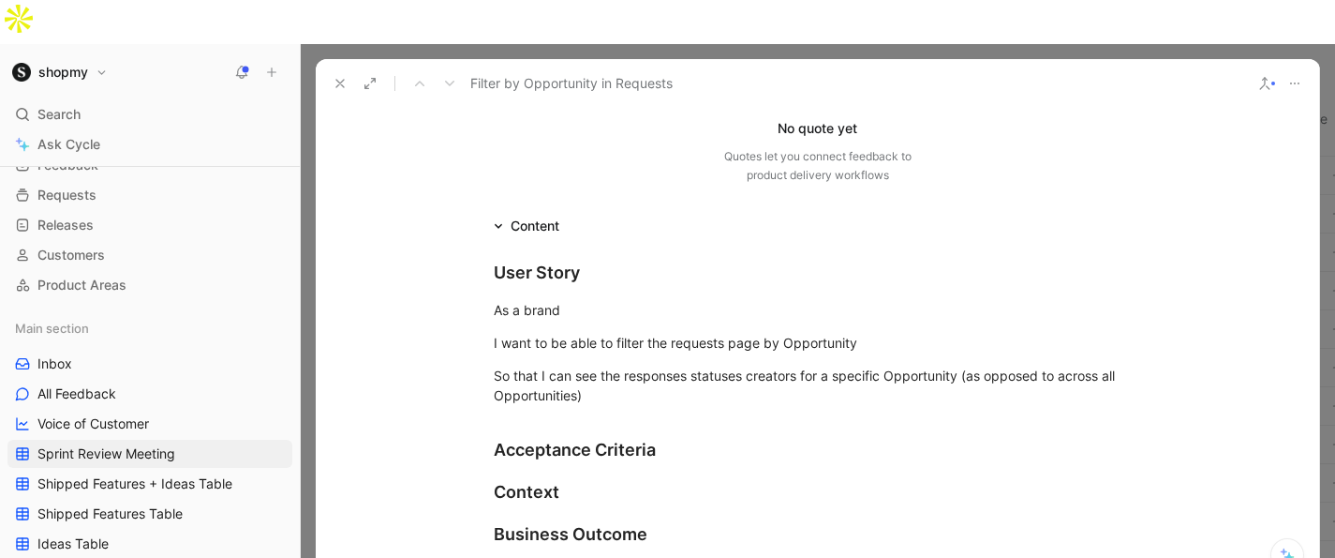
click at [344, 76] on icon at bounding box center [340, 83] width 15 height 15
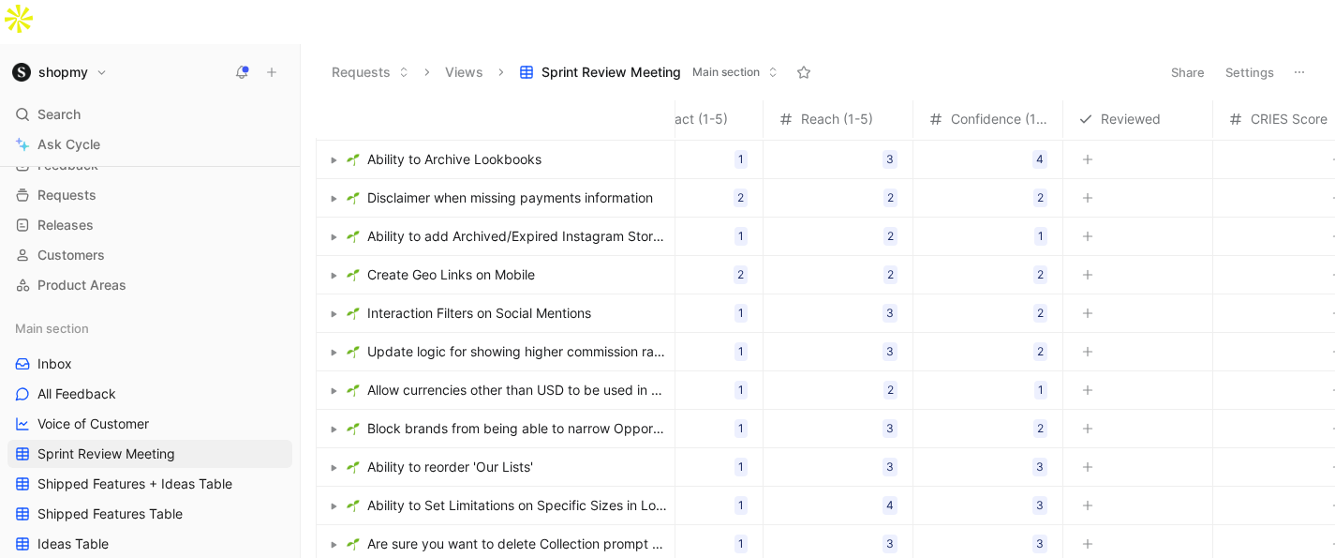
scroll to position [0, 512]
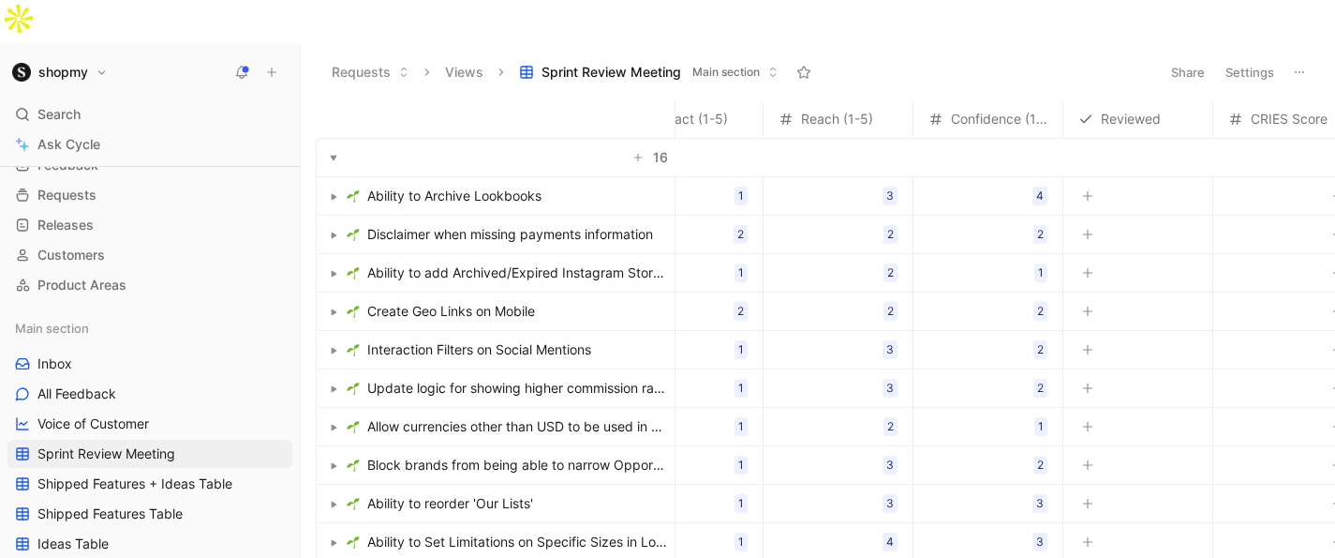
click at [476, 185] on span "Ability to Archive Lookbooks" at bounding box center [454, 196] width 174 height 22
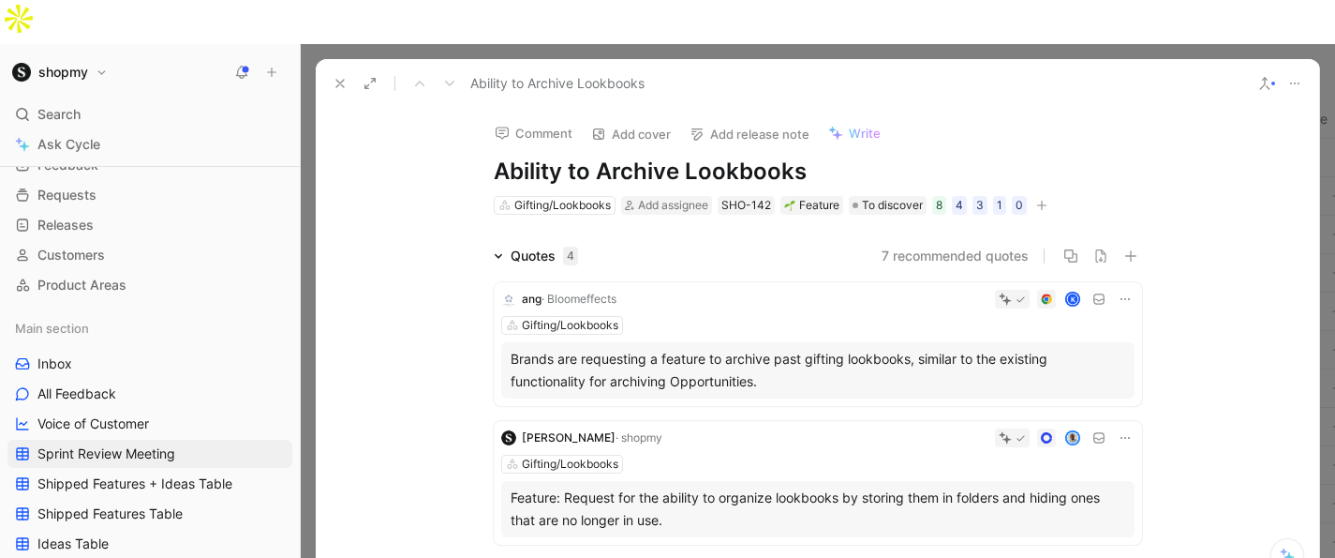
click at [341, 80] on use at bounding box center [339, 83] width 7 height 7
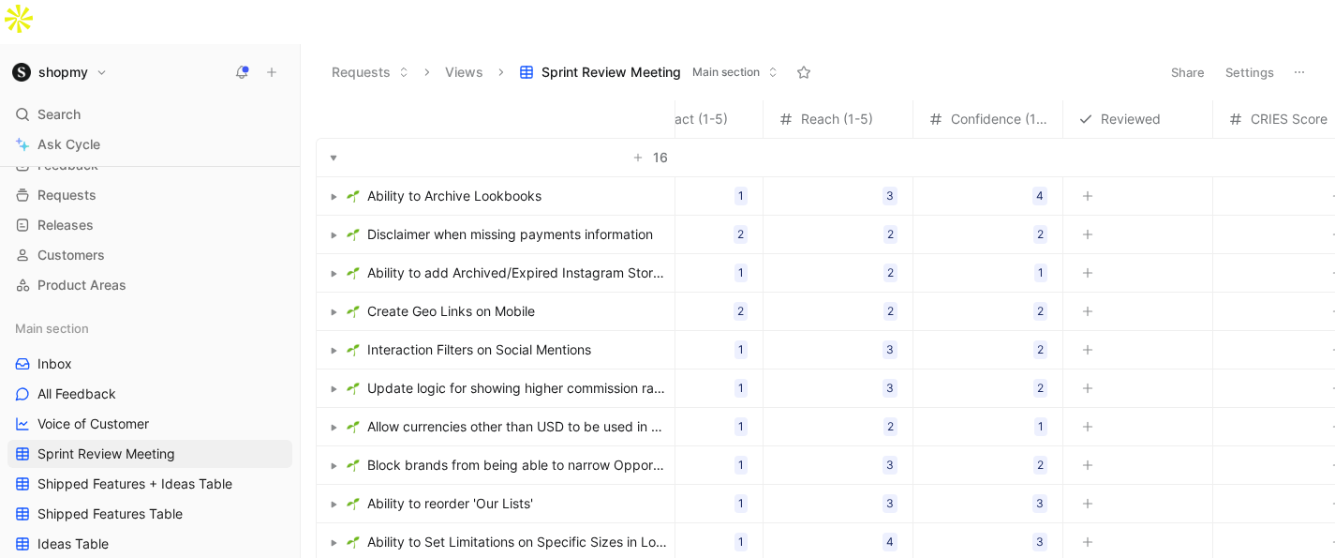
click at [590, 223] on span "Disclaimer when missing payments information" at bounding box center [510, 234] width 286 height 22
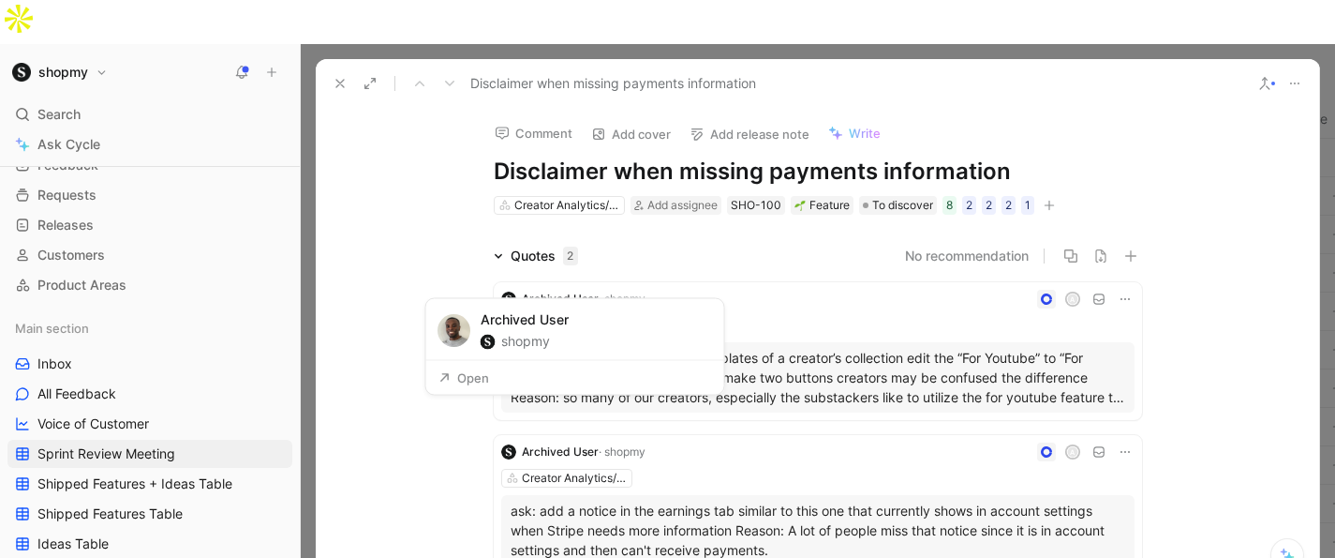
click at [1130, 291] on icon at bounding box center [1125, 298] width 15 height 15
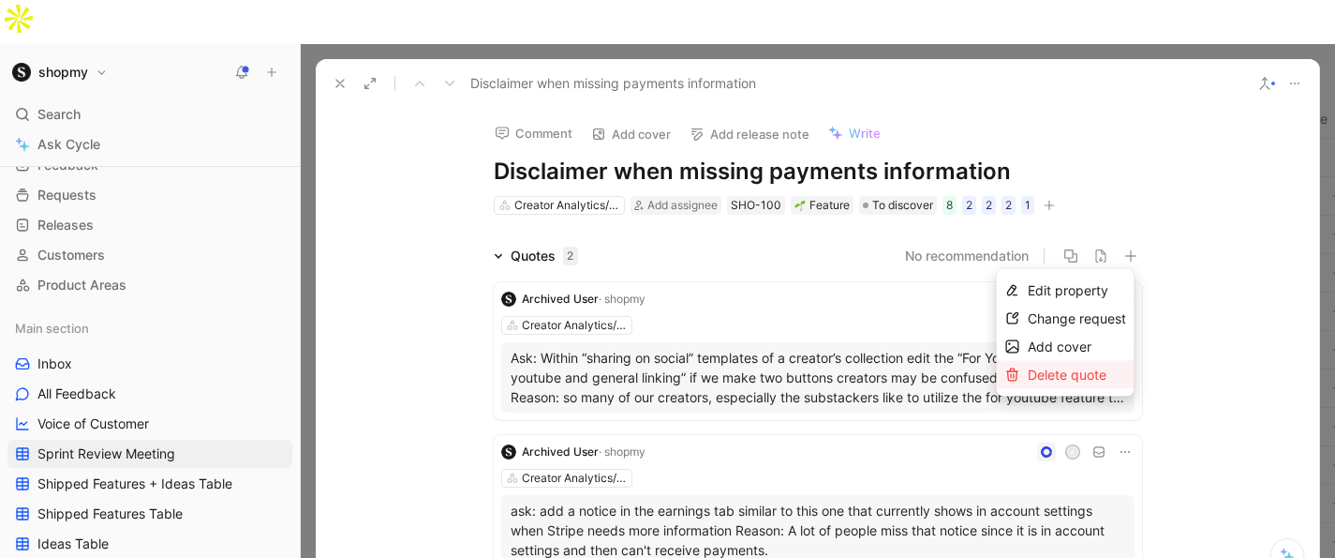
click at [1080, 373] on span "Delete quote" at bounding box center [1067, 374] width 79 height 16
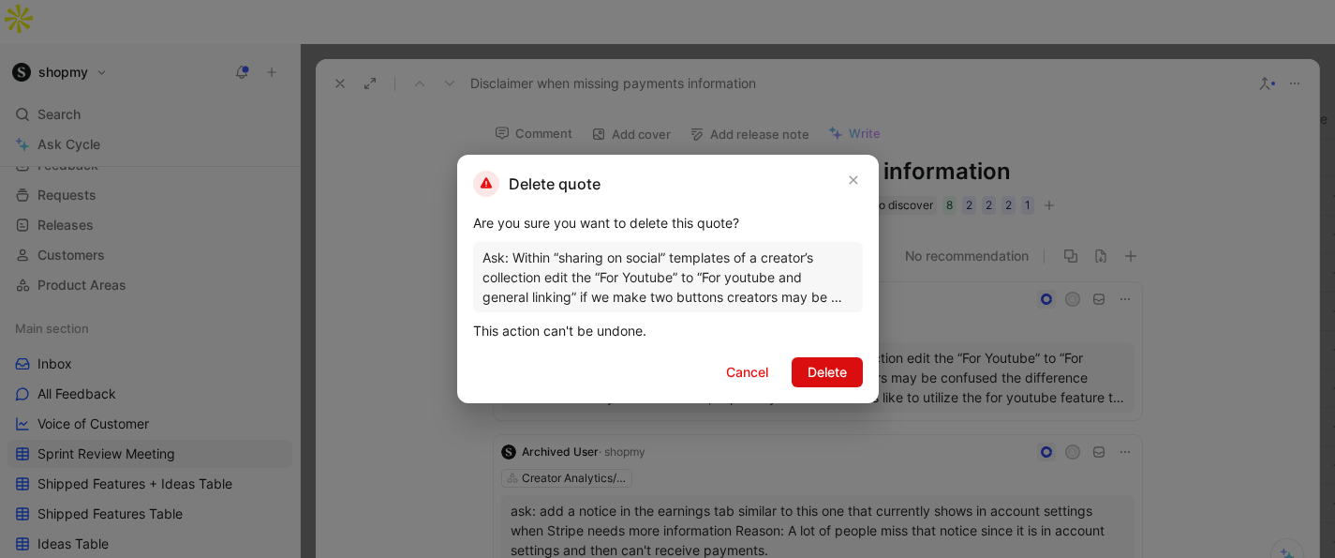
click at [841, 370] on span "Delete" at bounding box center [827, 372] width 39 height 22
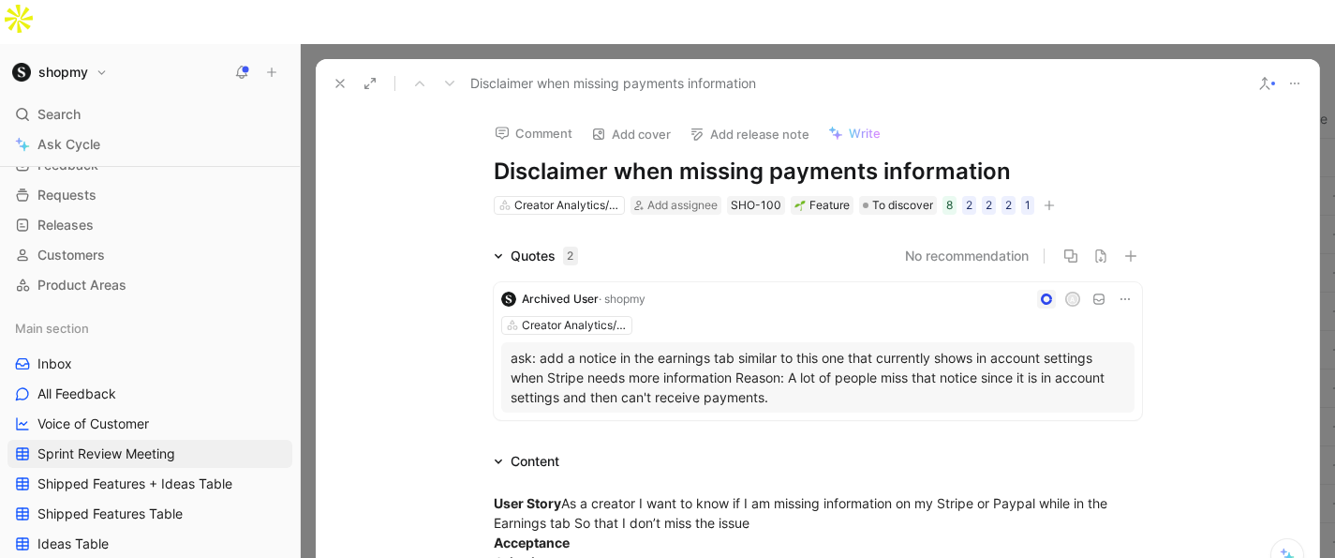
drag, startPoint x: 345, startPoint y: 43, endPoint x: 737, endPoint y: 214, distance: 427.2
click at [345, 76] on icon at bounding box center [340, 83] width 15 height 15
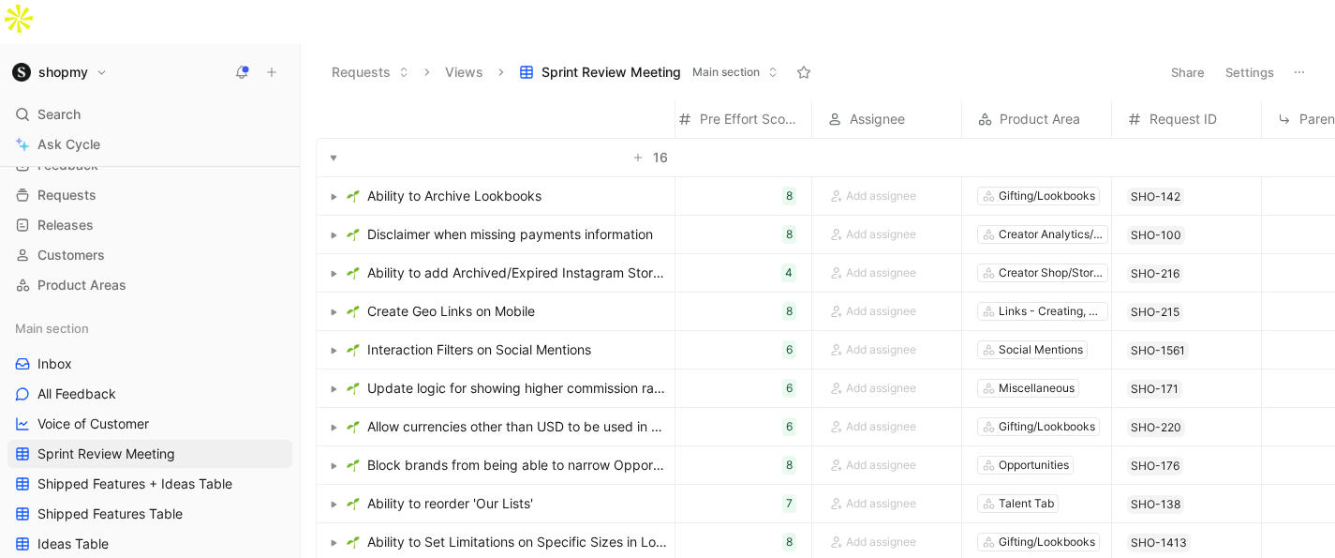
scroll to position [0, 1190]
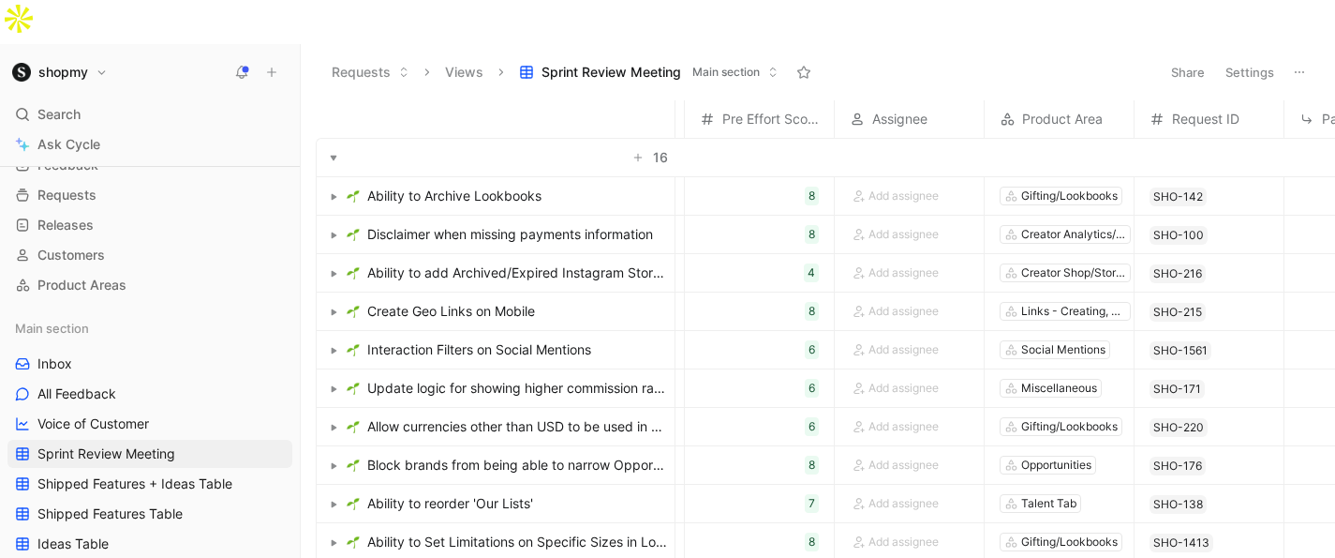
click at [519, 300] on span "Create Geo Links on Mobile" at bounding box center [451, 311] width 168 height 22
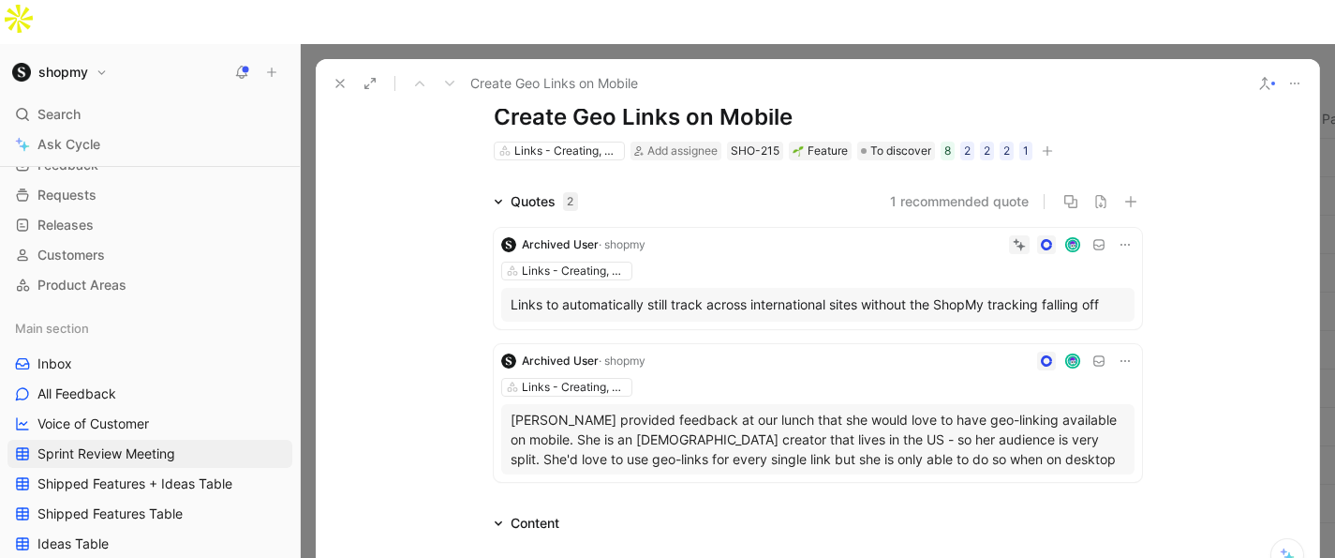
scroll to position [53, 0]
click at [1128, 236] on button at bounding box center [1125, 245] width 19 height 19
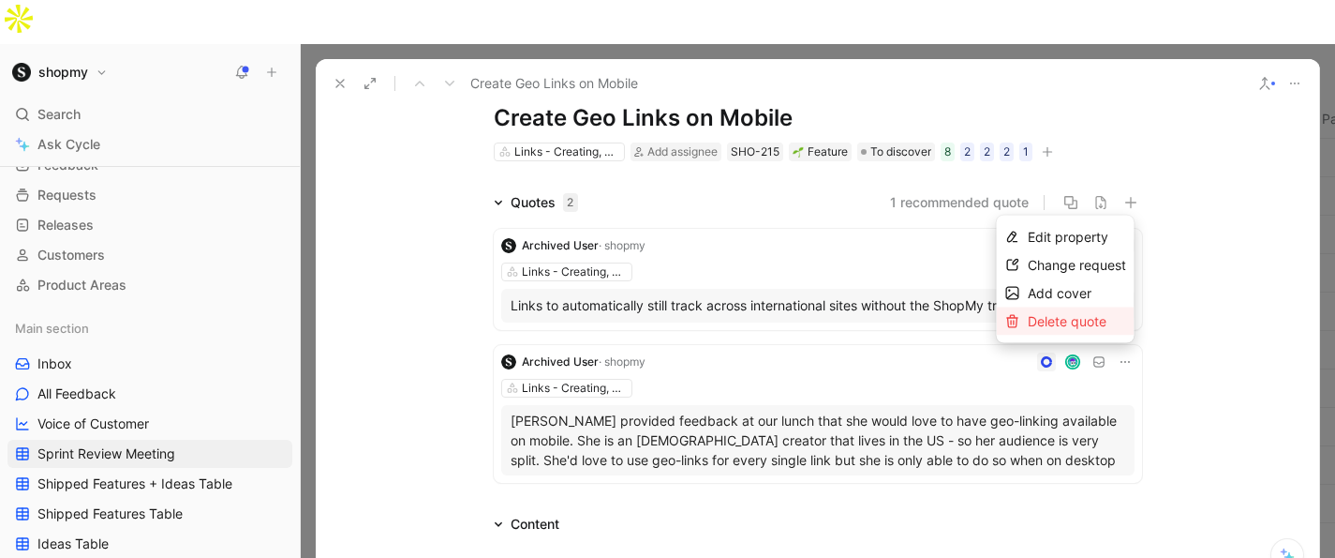
click at [1090, 324] on span "Delete quote" at bounding box center [1067, 321] width 79 height 16
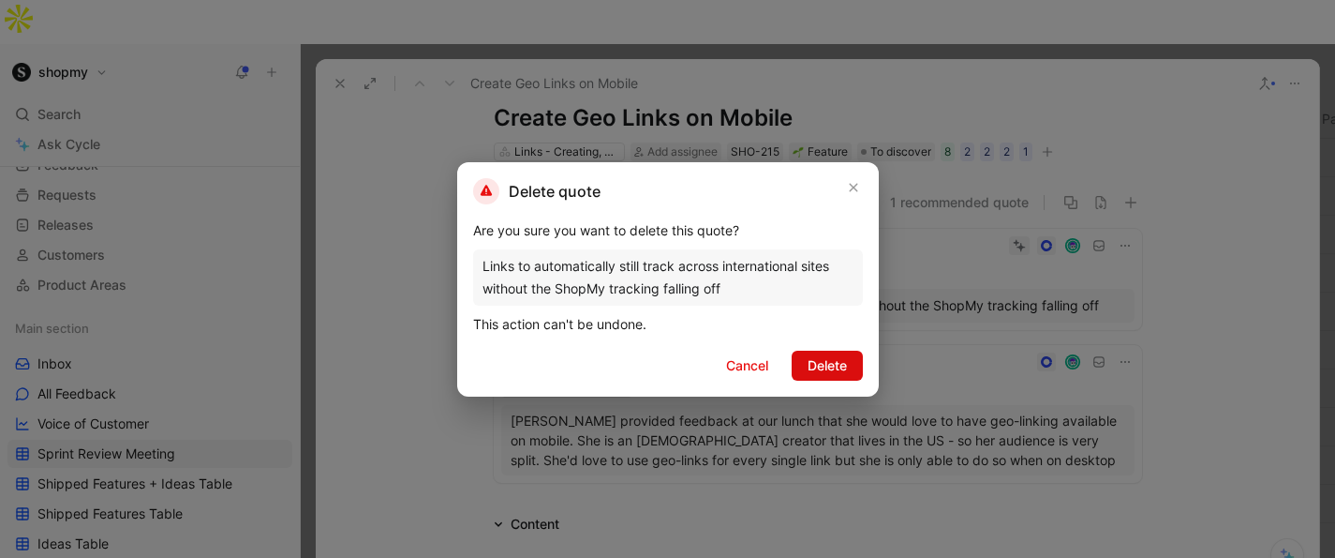
click at [846, 350] on button "Delete" at bounding box center [827, 365] width 71 height 30
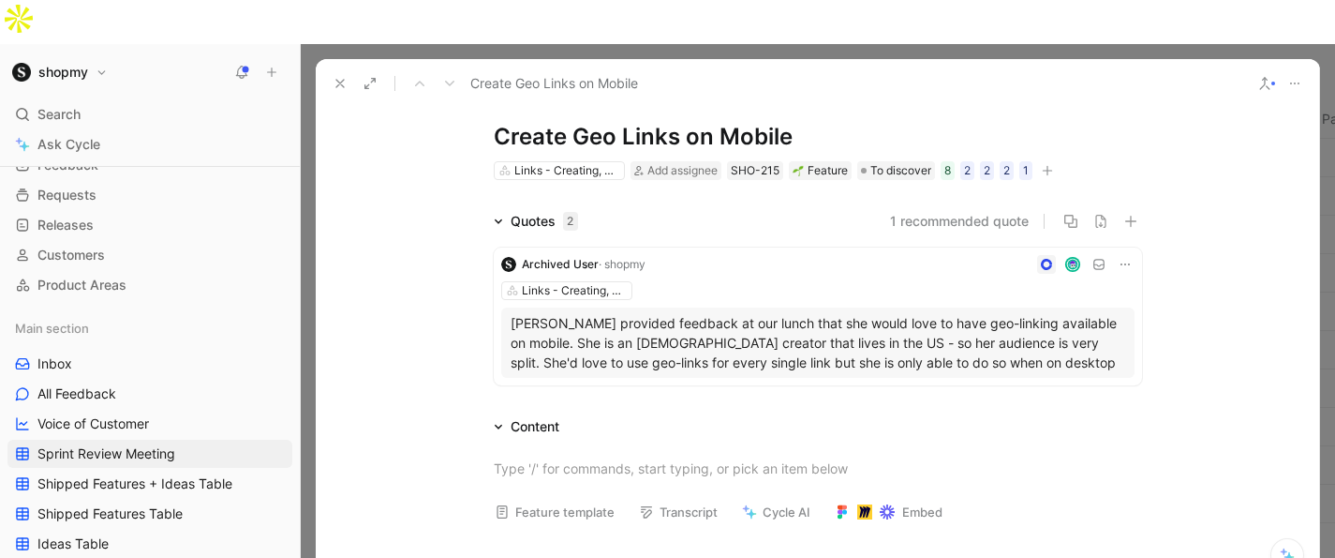
scroll to position [29, 0]
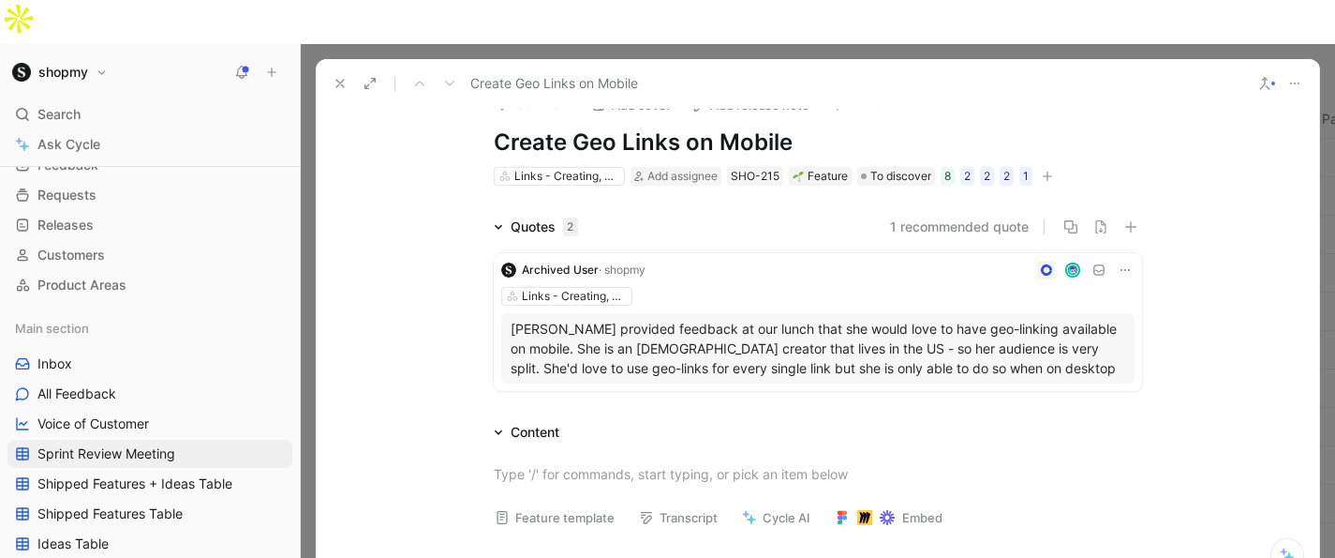
click at [338, 70] on button at bounding box center [340, 83] width 26 height 26
click at [338, 45] on header "Requests Views Sprint Review Meeting Main section Share Settings" at bounding box center [818, 72] width 1035 height 56
click at [338, 58] on button "Requests" at bounding box center [370, 72] width 95 height 28
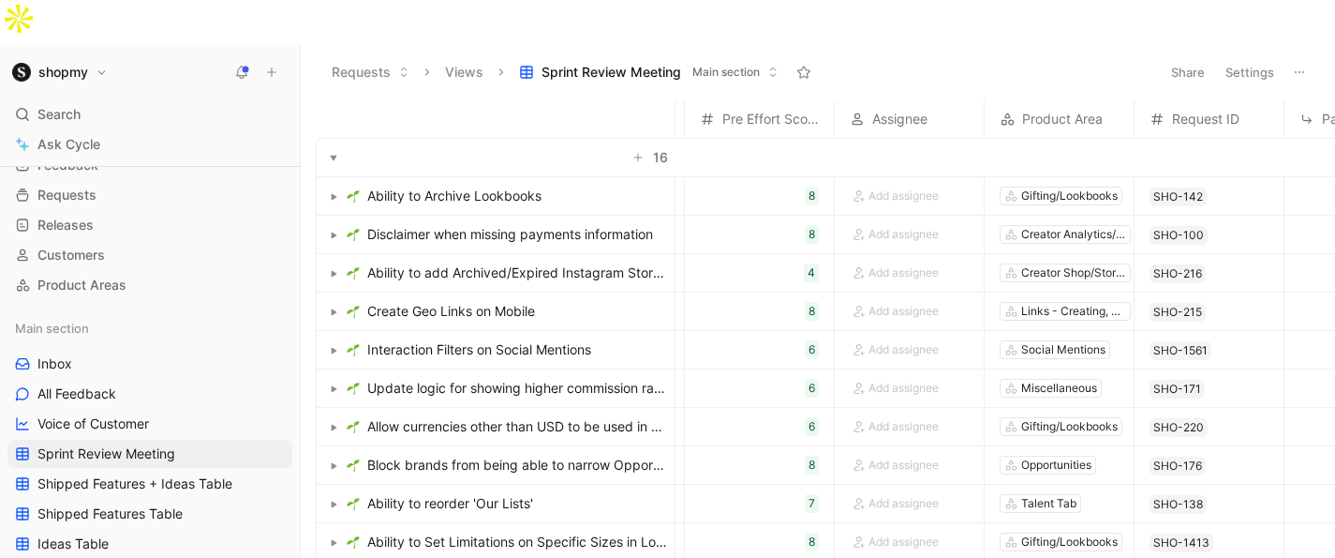
click at [551, 377] on span "Update logic for showing higher commission rate variants" at bounding box center [517, 388] width 300 height 22
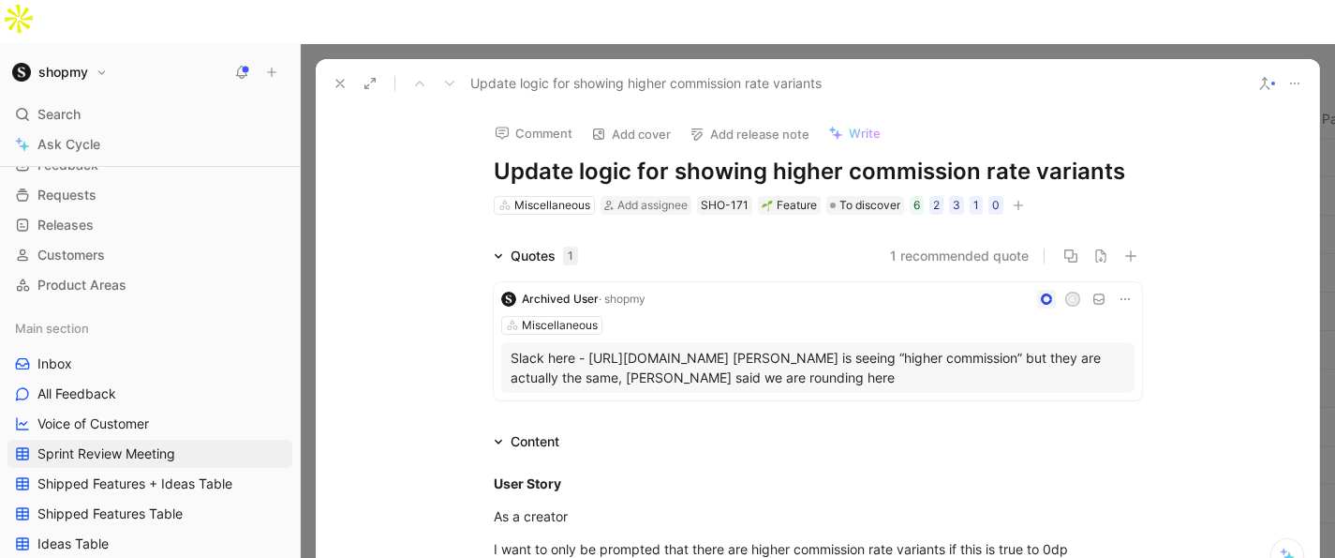
click at [624, 348] on p "Slack here - [URL][DOMAIN_NAME] [PERSON_NAME] is seeing “higher commission” but…" at bounding box center [818, 367] width 615 height 39
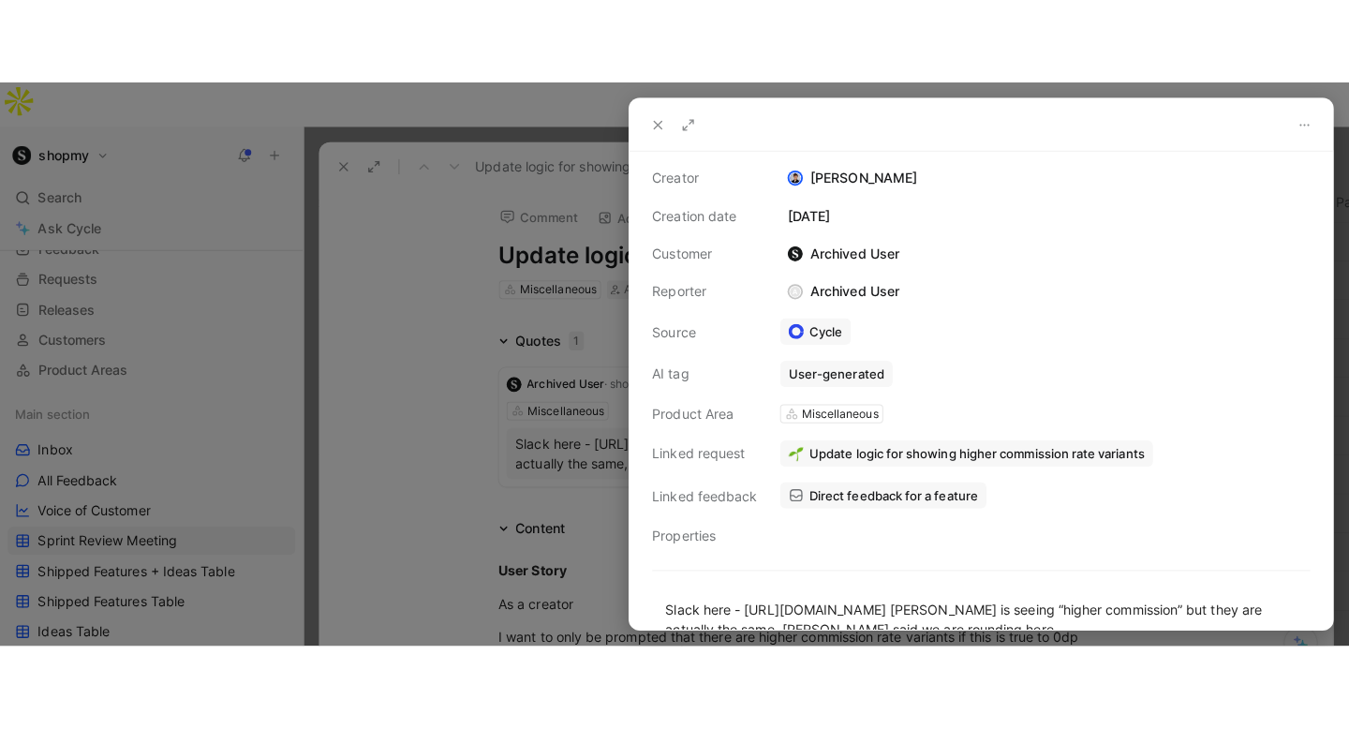
scroll to position [150, 0]
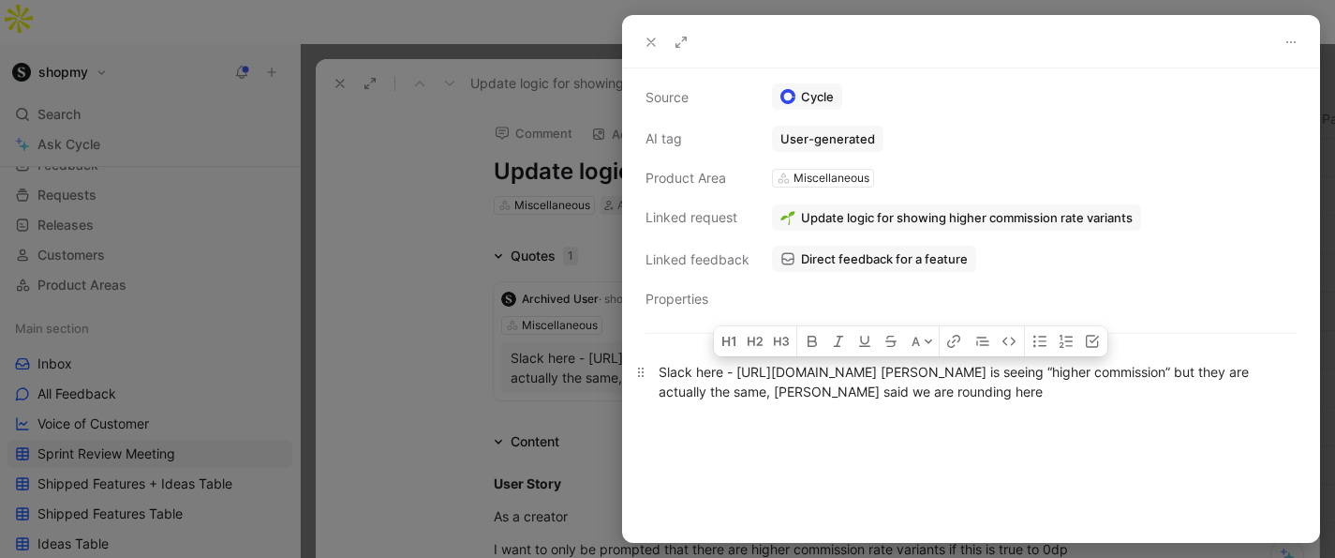
drag, startPoint x: 1085, startPoint y: 366, endPoint x: 740, endPoint y: 377, distance: 345.0
click at [740, 377] on div "Slack here - [URL][DOMAIN_NAME] [PERSON_NAME] is seeing “higher commission” but…" at bounding box center [971, 381] width 625 height 39
copy div "[URL][DOMAIN_NAME]"
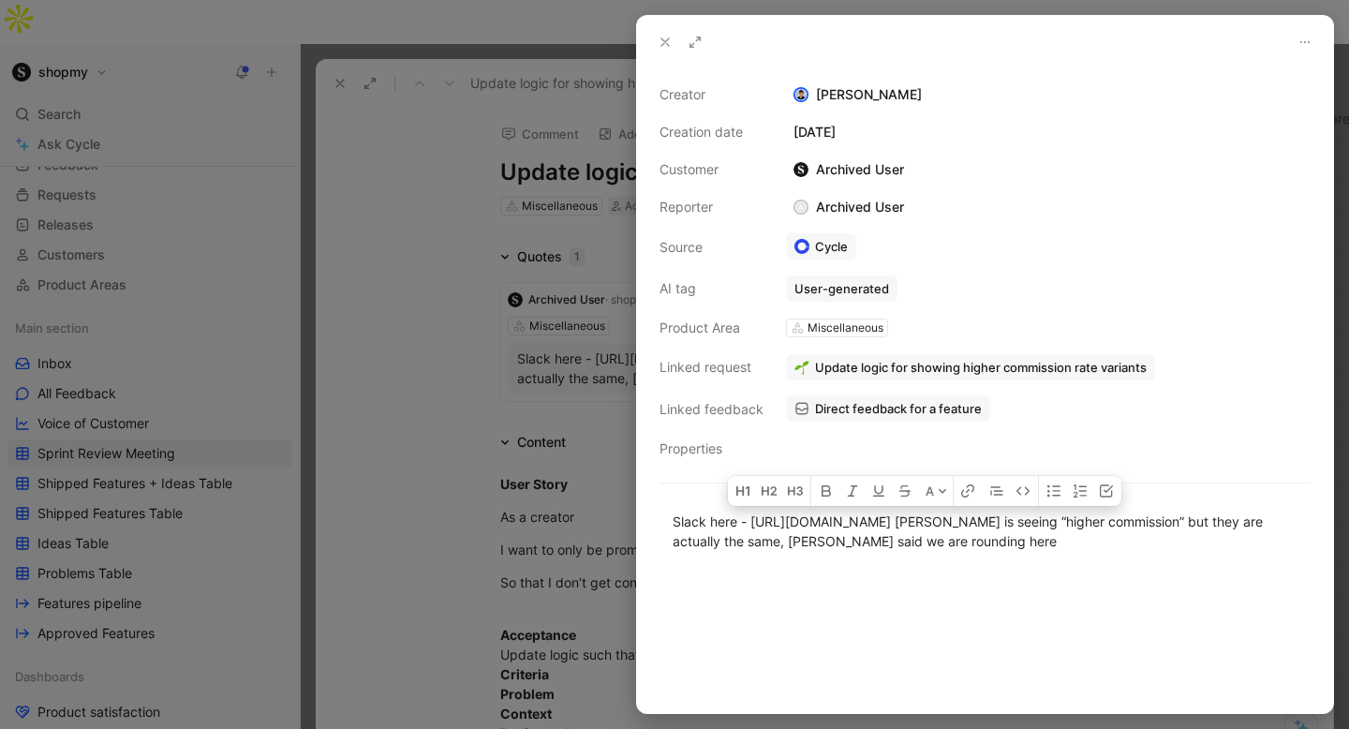
scroll to position [0, 0]
drag, startPoint x: 657, startPoint y: 38, endPoint x: 469, endPoint y: 58, distance: 188.4
click at [657, 39] on button at bounding box center [665, 42] width 26 height 26
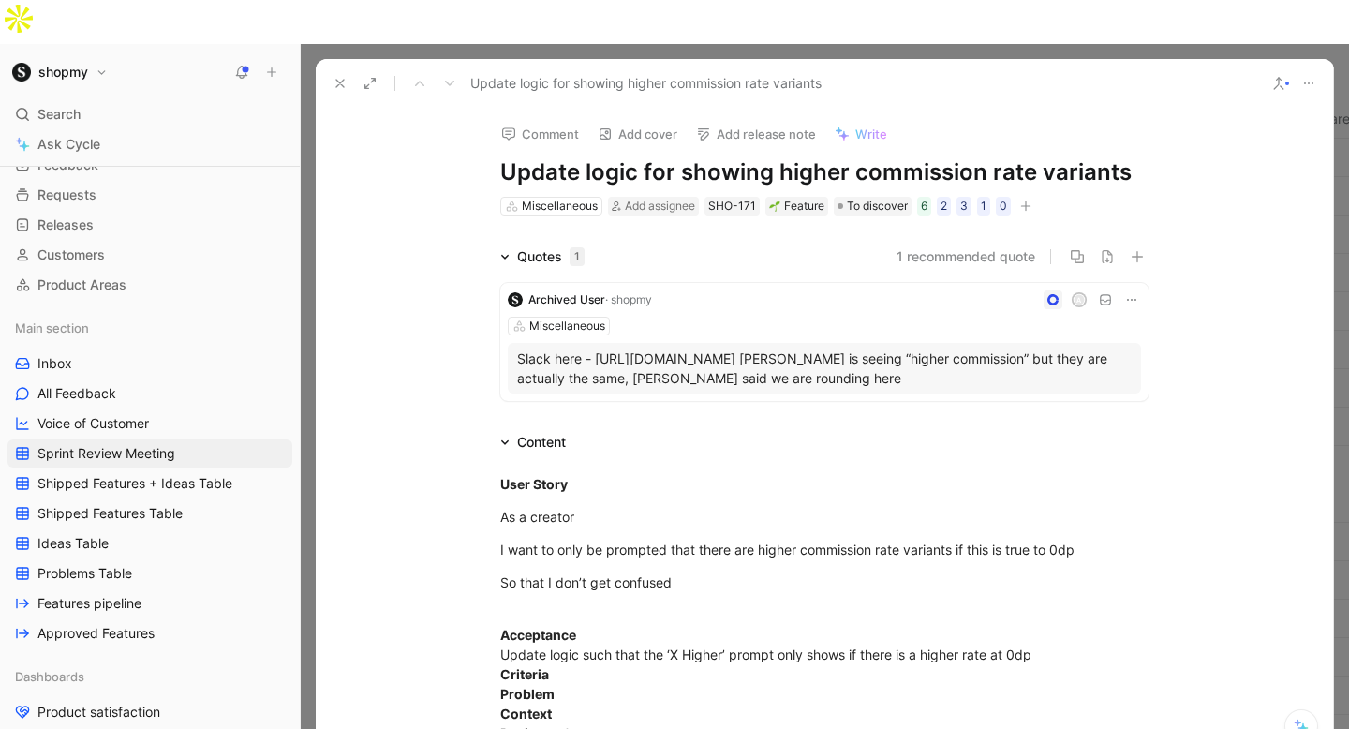
click at [342, 76] on icon at bounding box center [340, 83] width 15 height 15
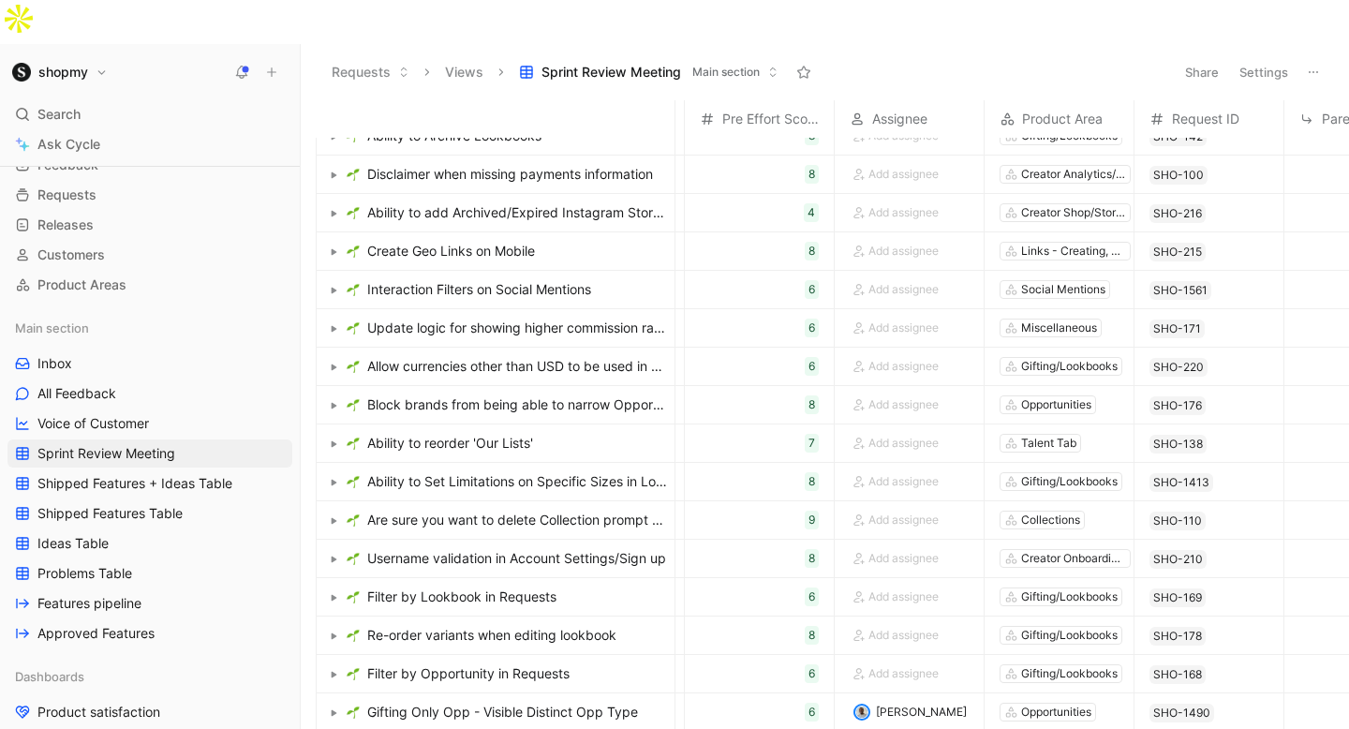
scroll to position [80, 1190]
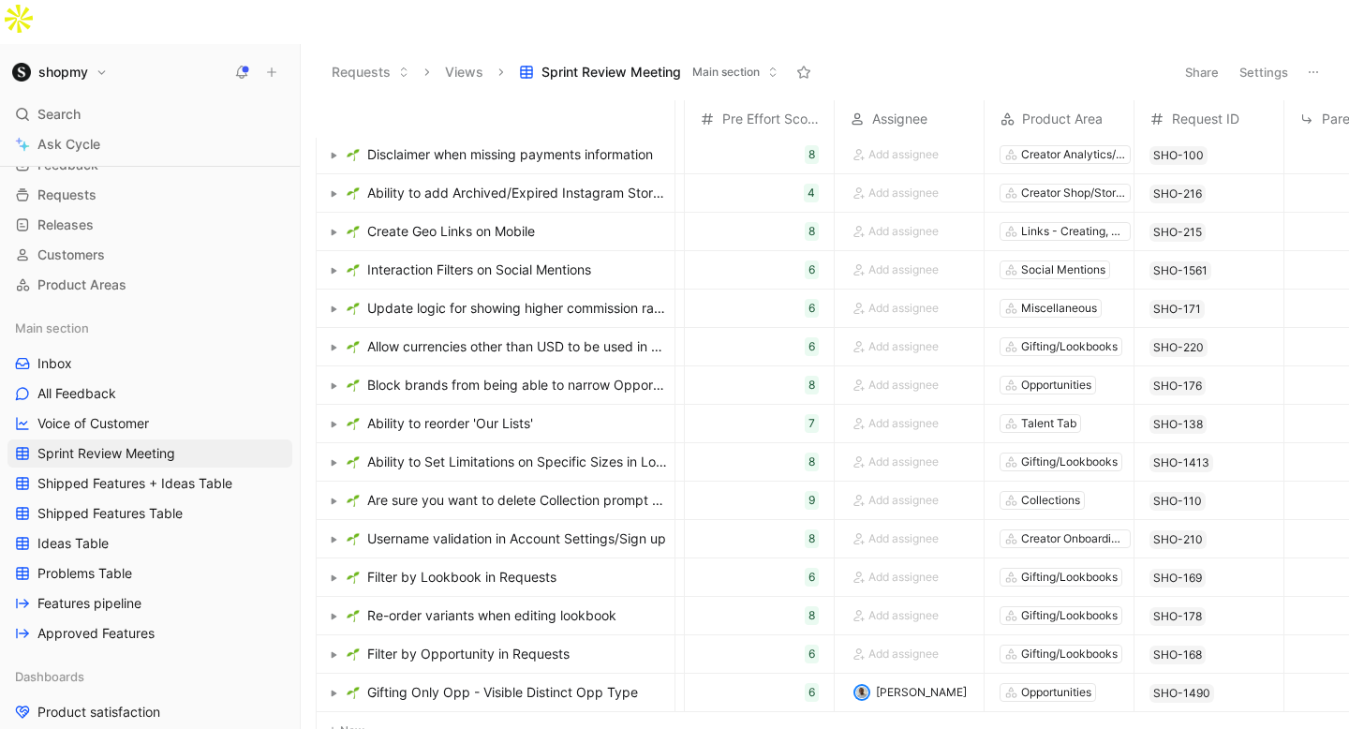
click at [577, 335] on span "Allow currencies other than USD to be used in manual feeds (non-shopify)" at bounding box center [517, 346] width 300 height 22
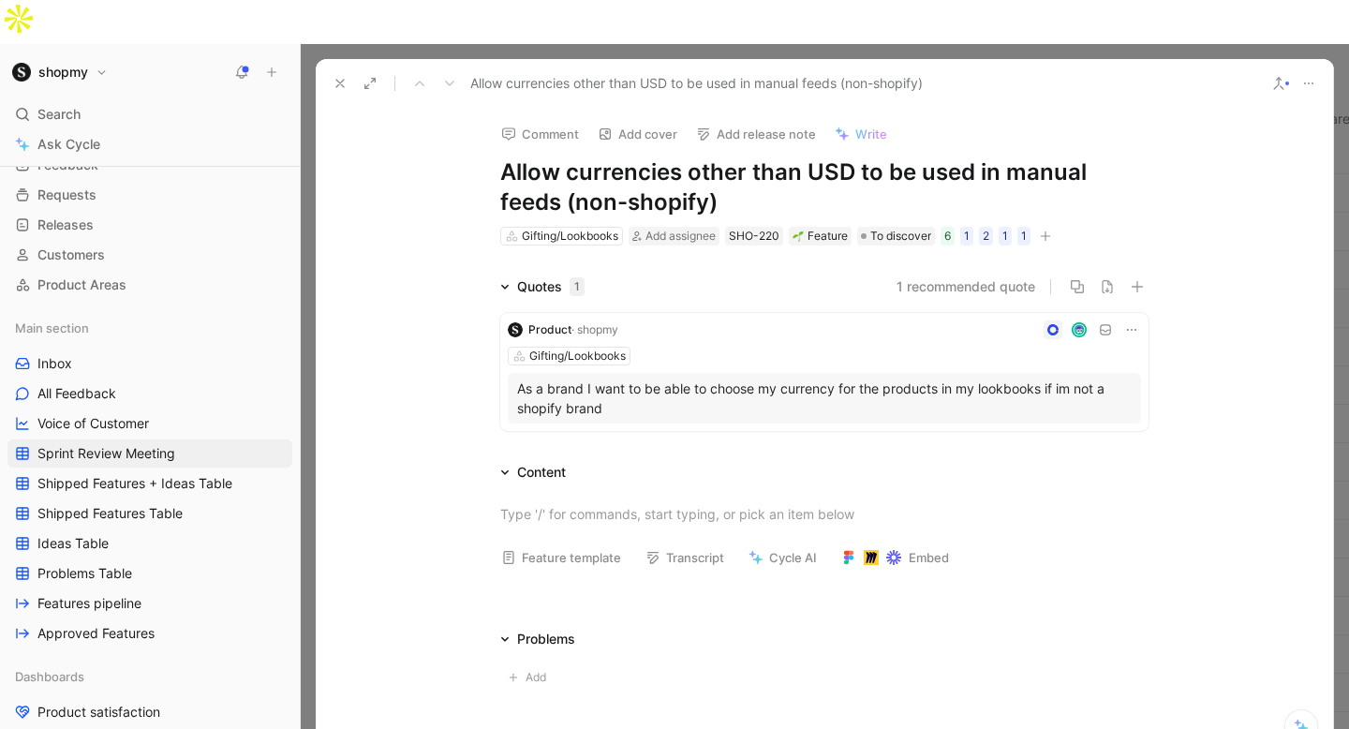
click at [332, 70] on button at bounding box center [340, 83] width 26 height 26
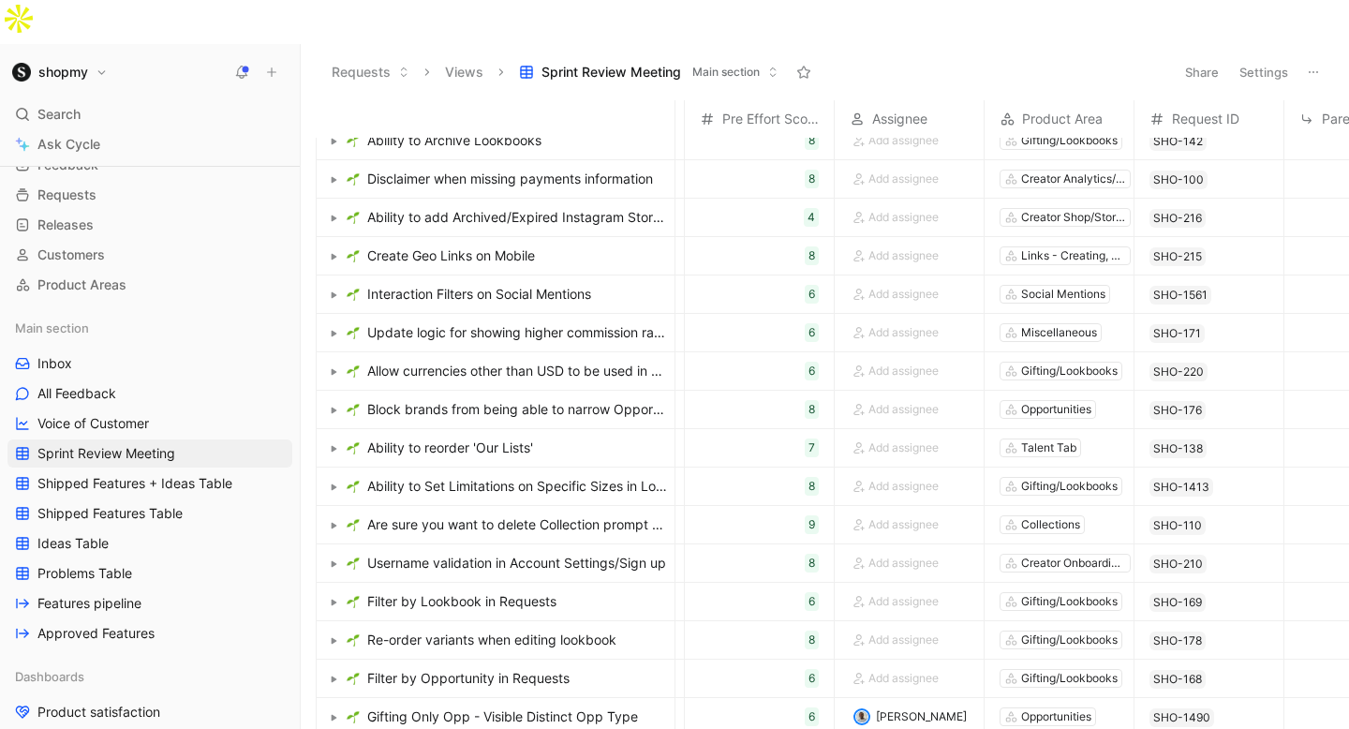
scroll to position [0, 1190]
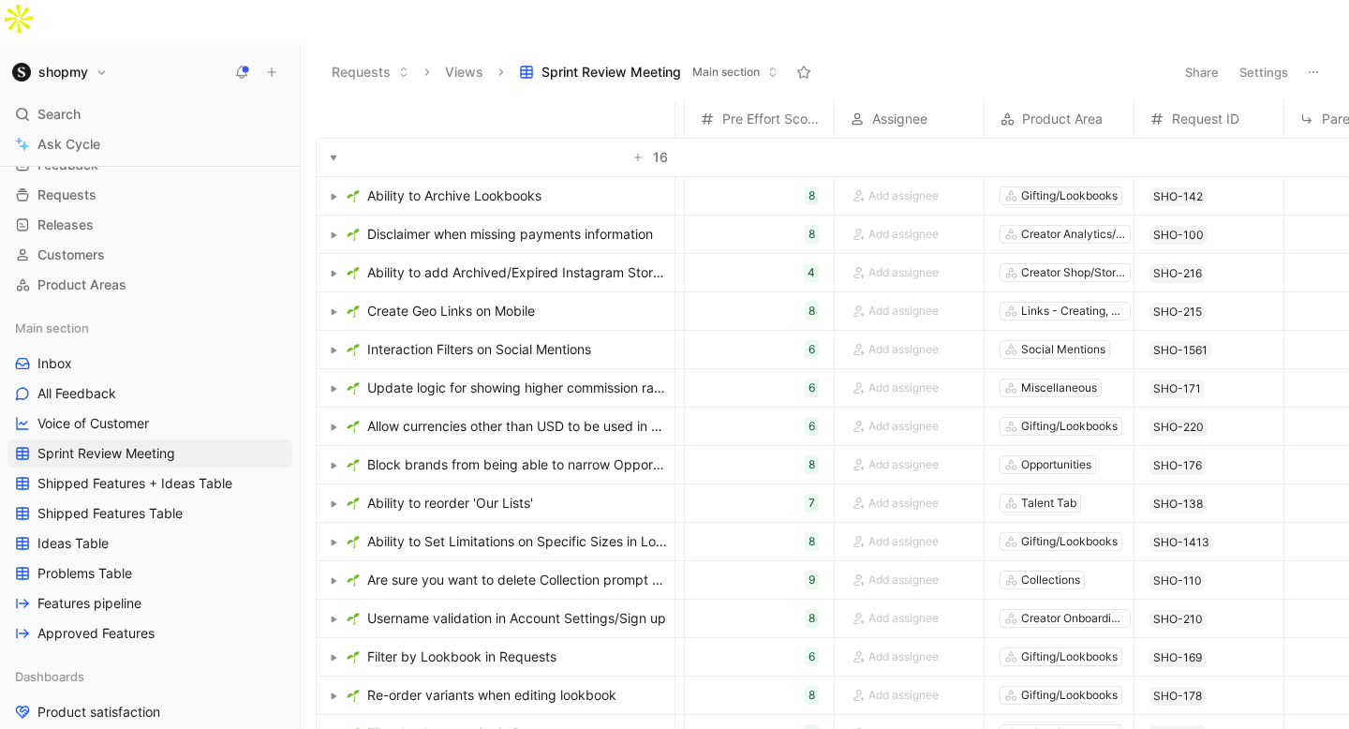
click at [487, 492] on span "Ability to reorder 'Our Lists'" at bounding box center [450, 503] width 166 height 22
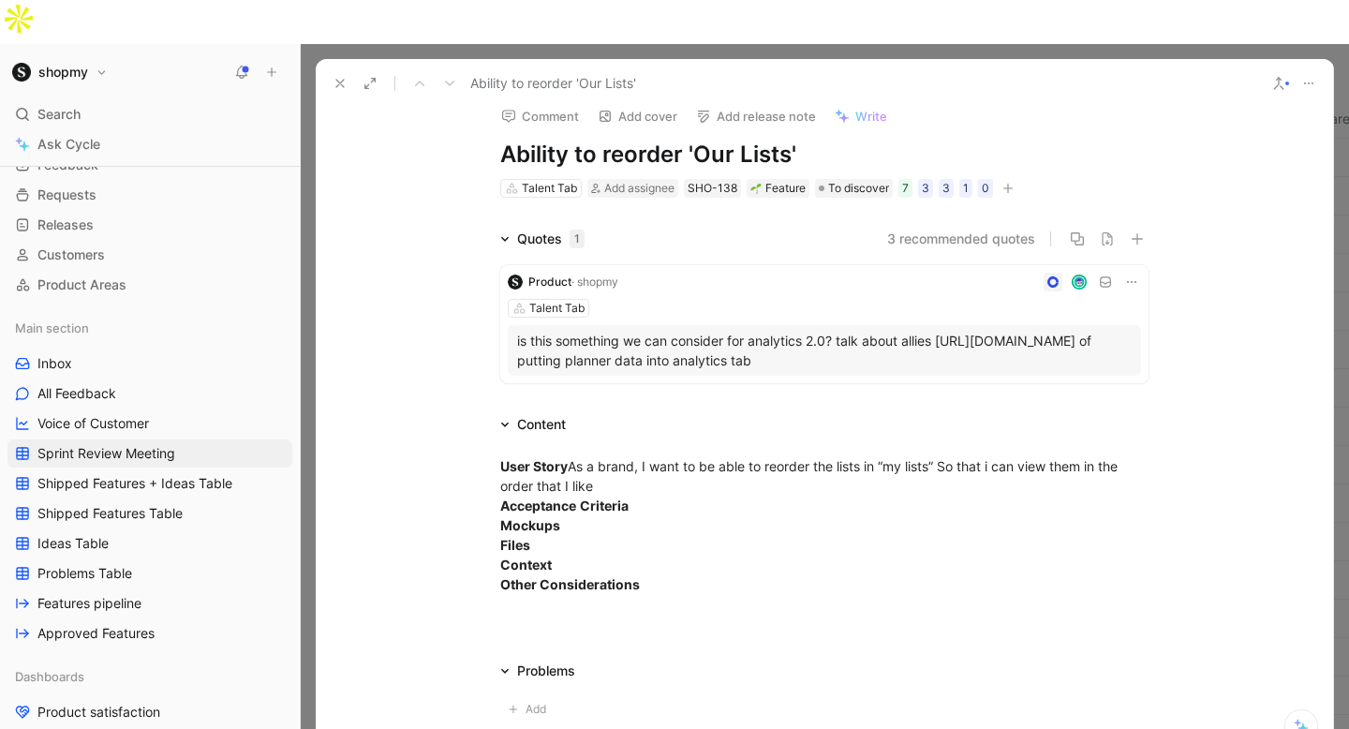
scroll to position [19, 0]
drag, startPoint x: 1003, startPoint y: 318, endPoint x: 515, endPoint y: 312, distance: 487.3
click at [515, 324] on div "is this something we can consider for analytics 2.0? talk about allies [URL][DO…" at bounding box center [824, 349] width 633 height 51
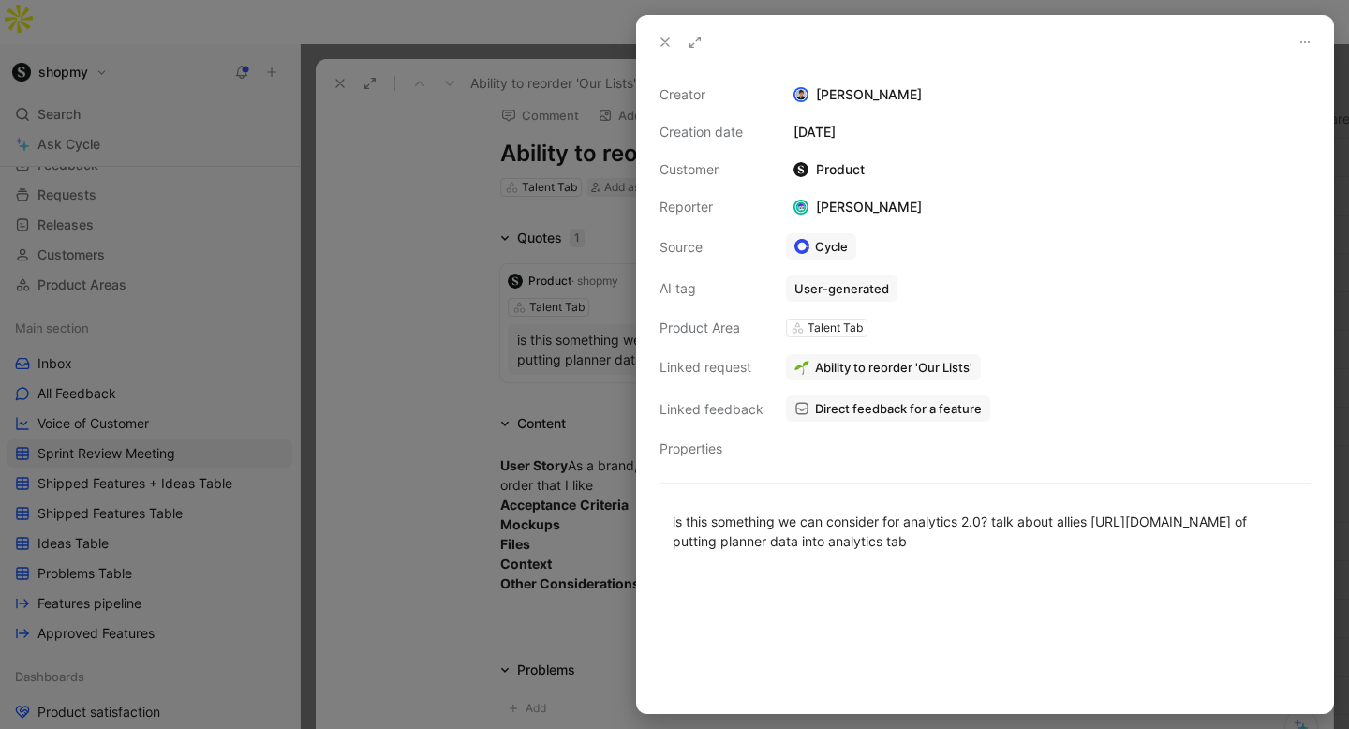
drag, startPoint x: 578, startPoint y: 436, endPoint x: 665, endPoint y: 41, distance: 404.0
click at [578, 436] on div at bounding box center [674, 364] width 1349 height 729
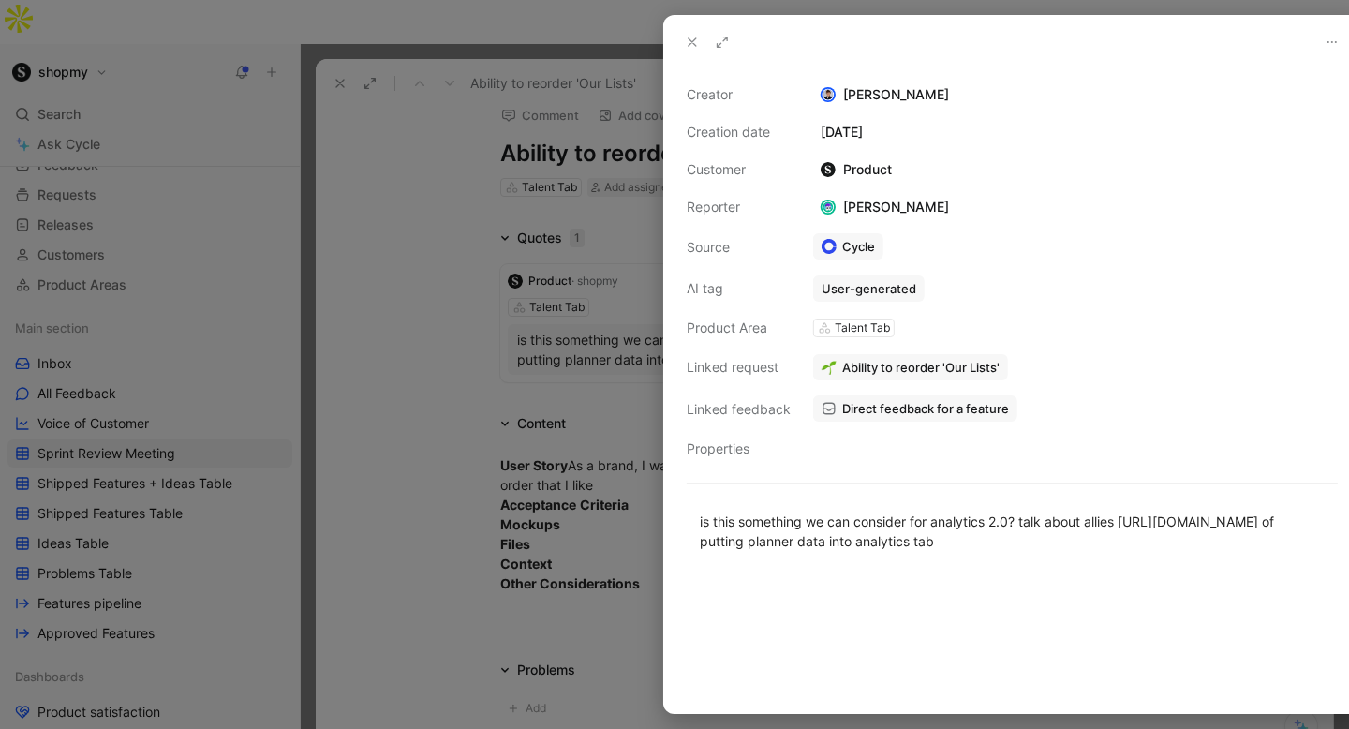
click at [665, 41] on div at bounding box center [1012, 42] width 696 height 52
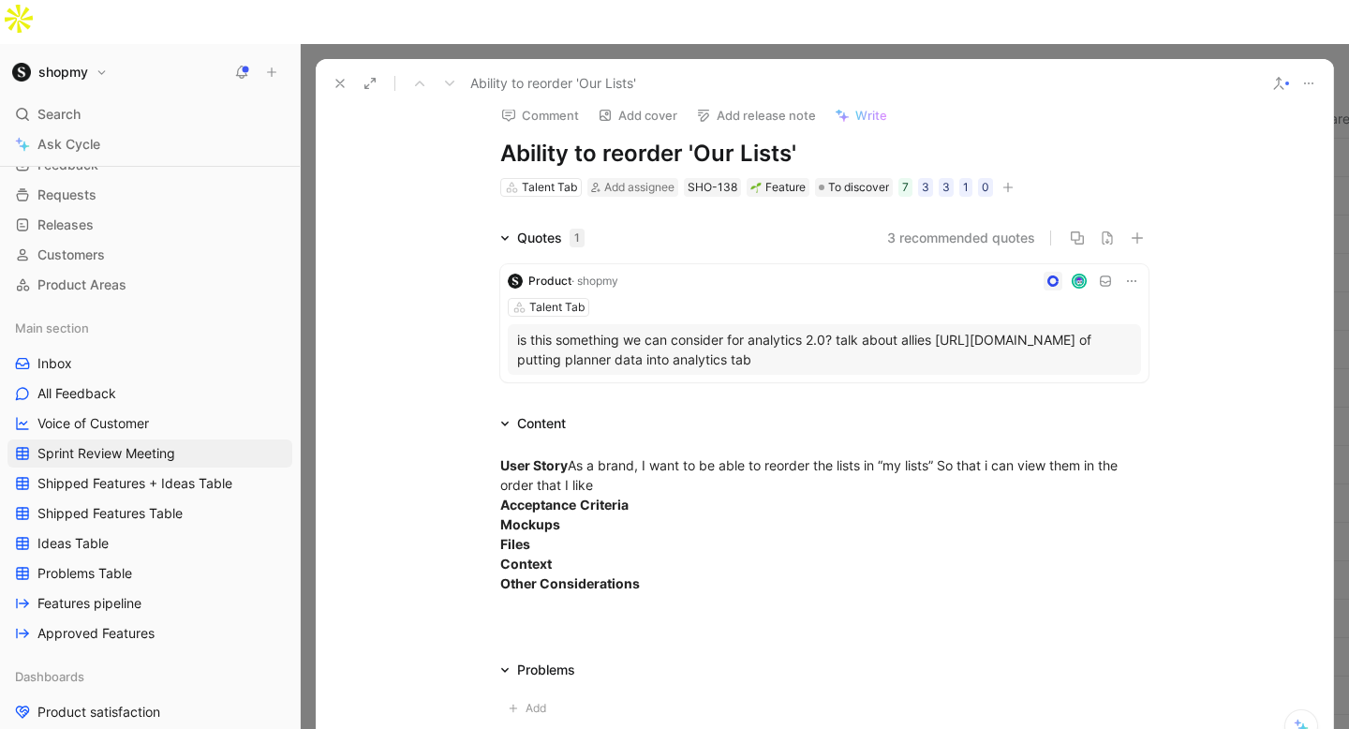
click at [1133, 274] on icon at bounding box center [1131, 281] width 15 height 15
click at [1069, 353] on span "Delete quote" at bounding box center [1074, 356] width 79 height 16
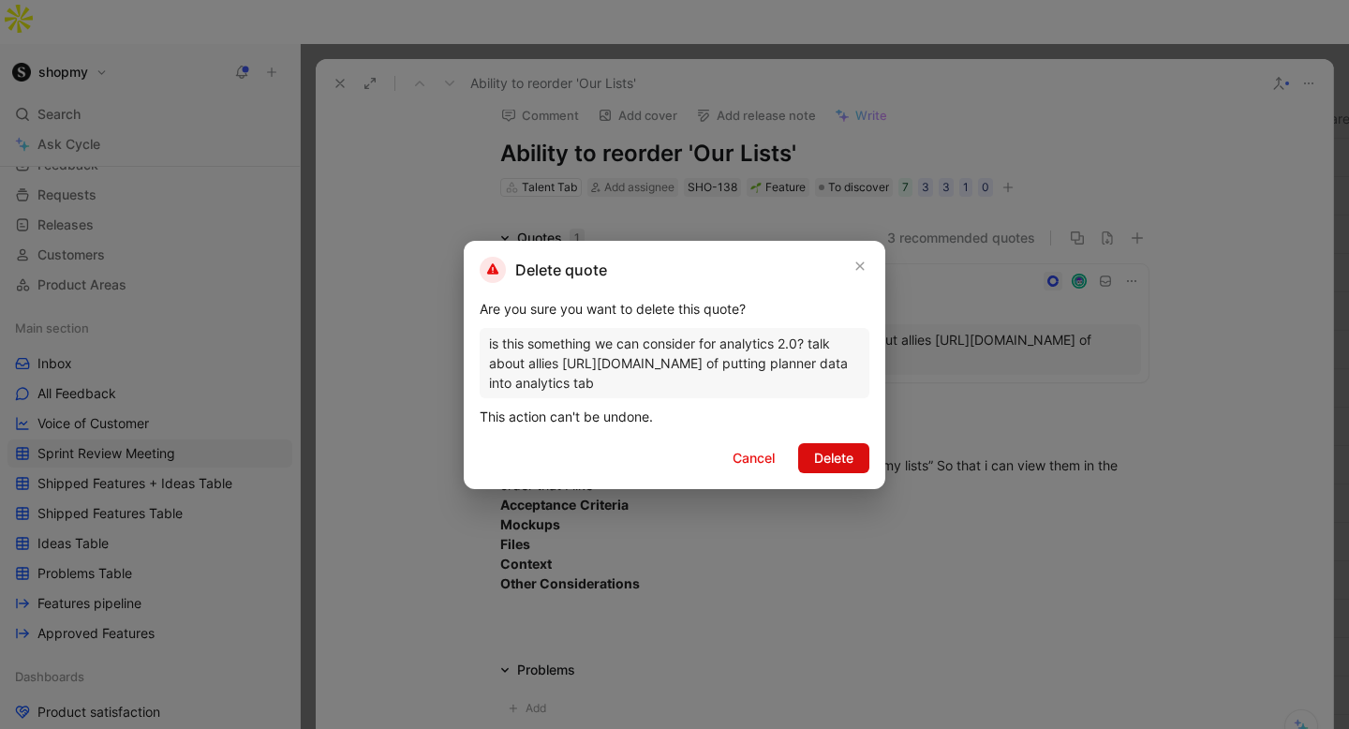
click at [843, 453] on span "Delete" at bounding box center [833, 458] width 39 height 22
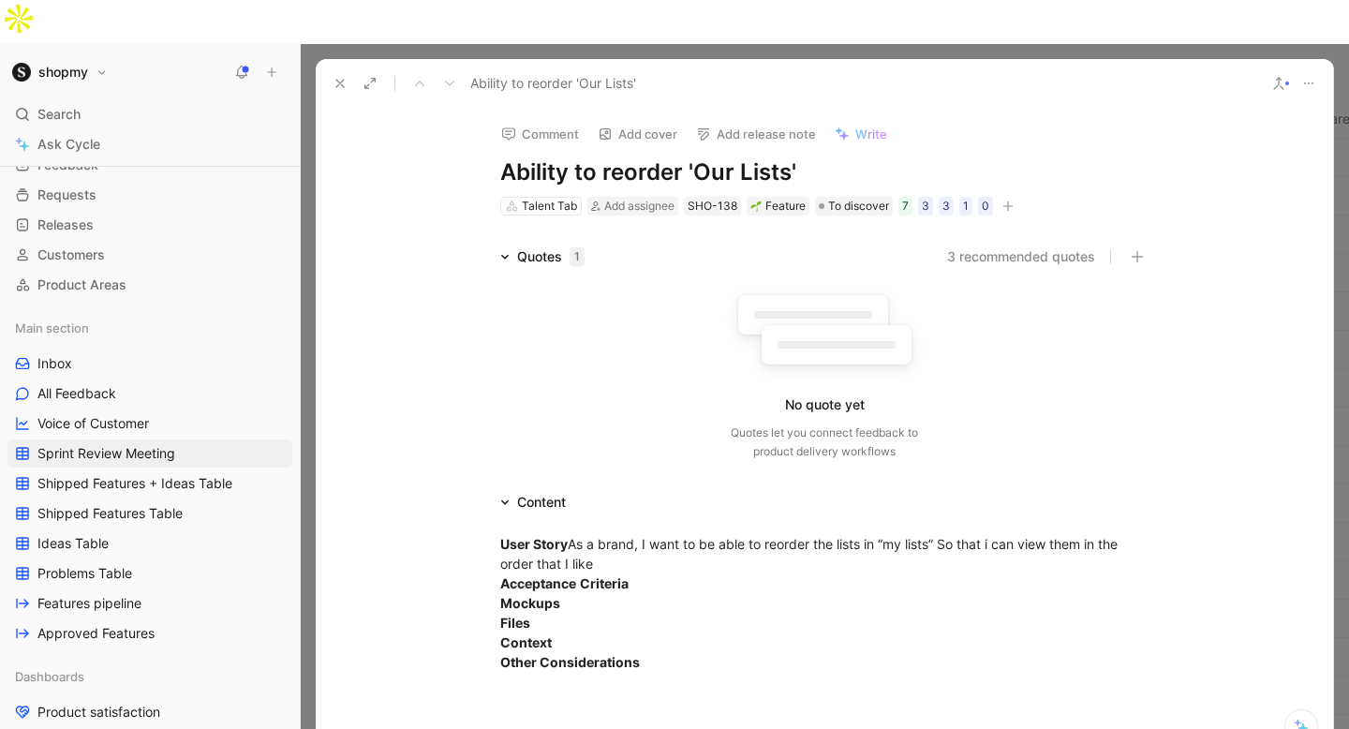
click at [335, 76] on icon at bounding box center [340, 83] width 15 height 15
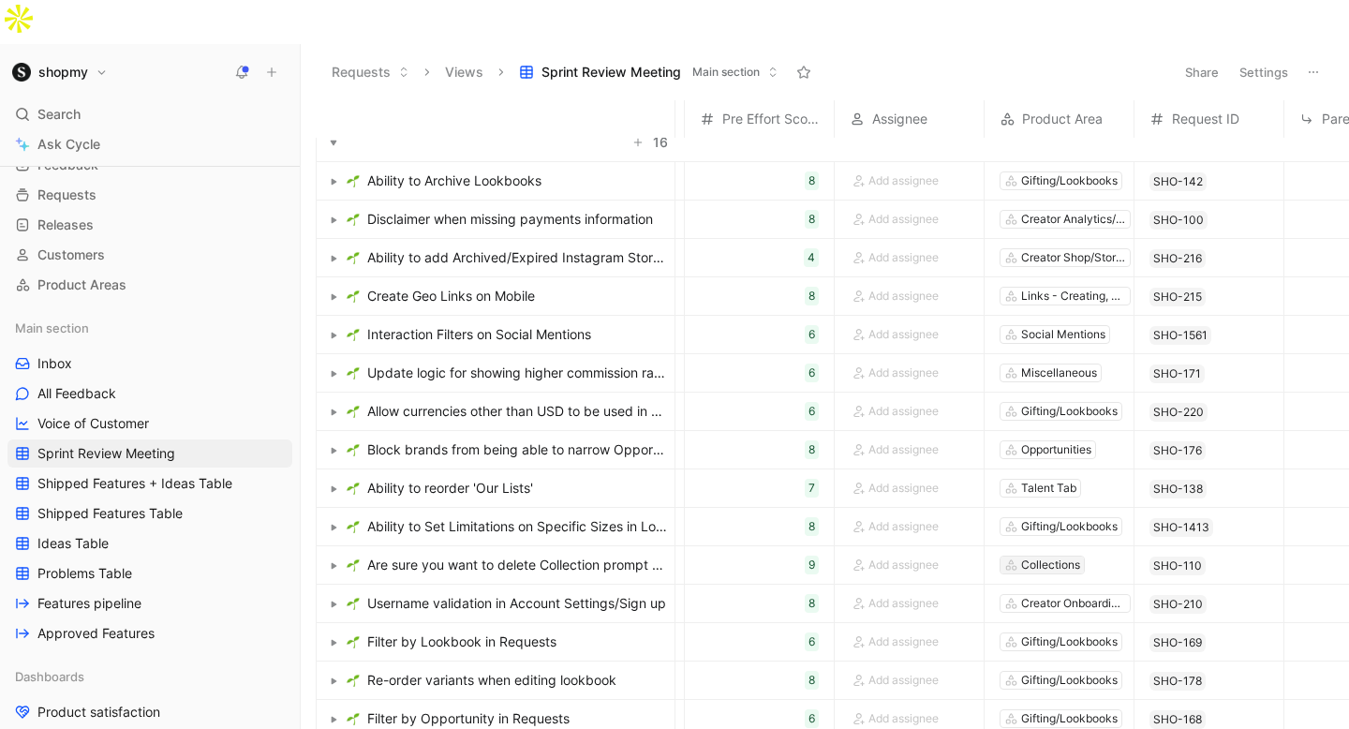
scroll to position [0, 1190]
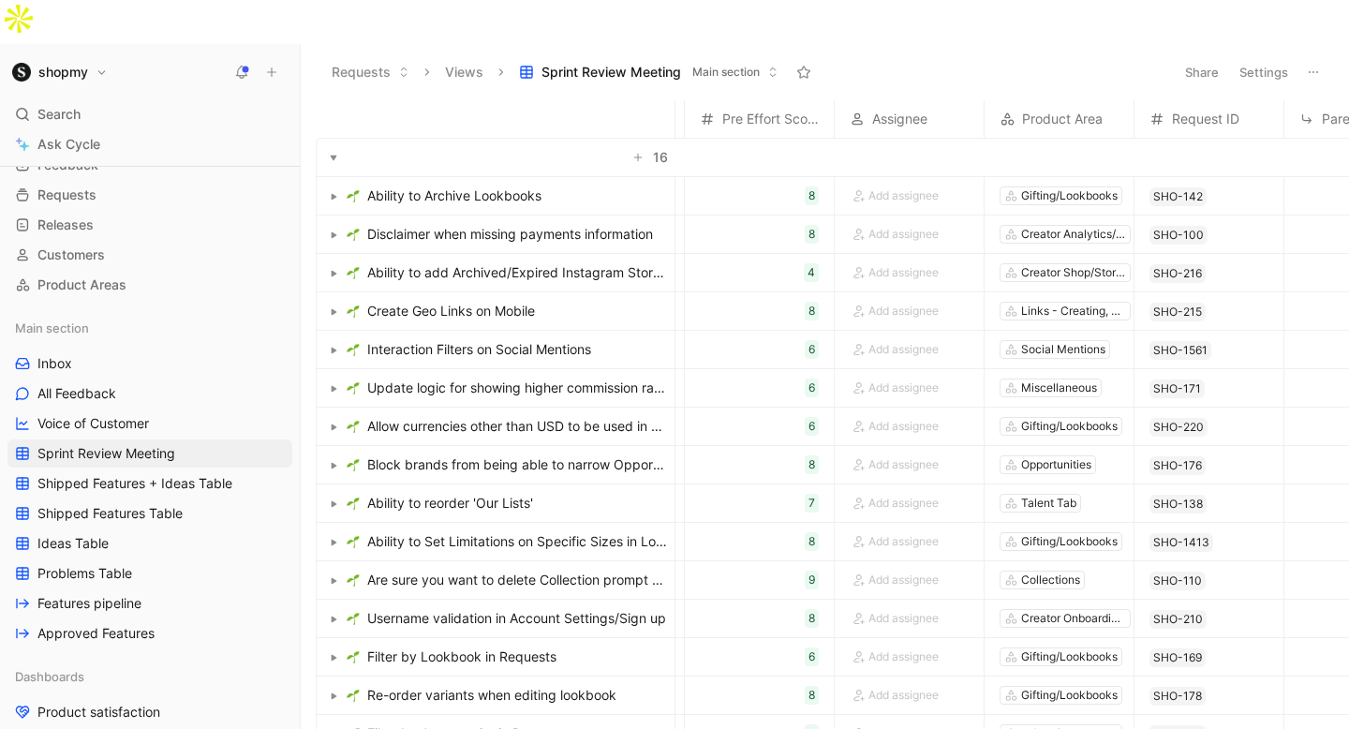
click at [520, 454] on span "Block brands from being able to narrow Opportunity live window (admin-only)" at bounding box center [517, 465] width 300 height 22
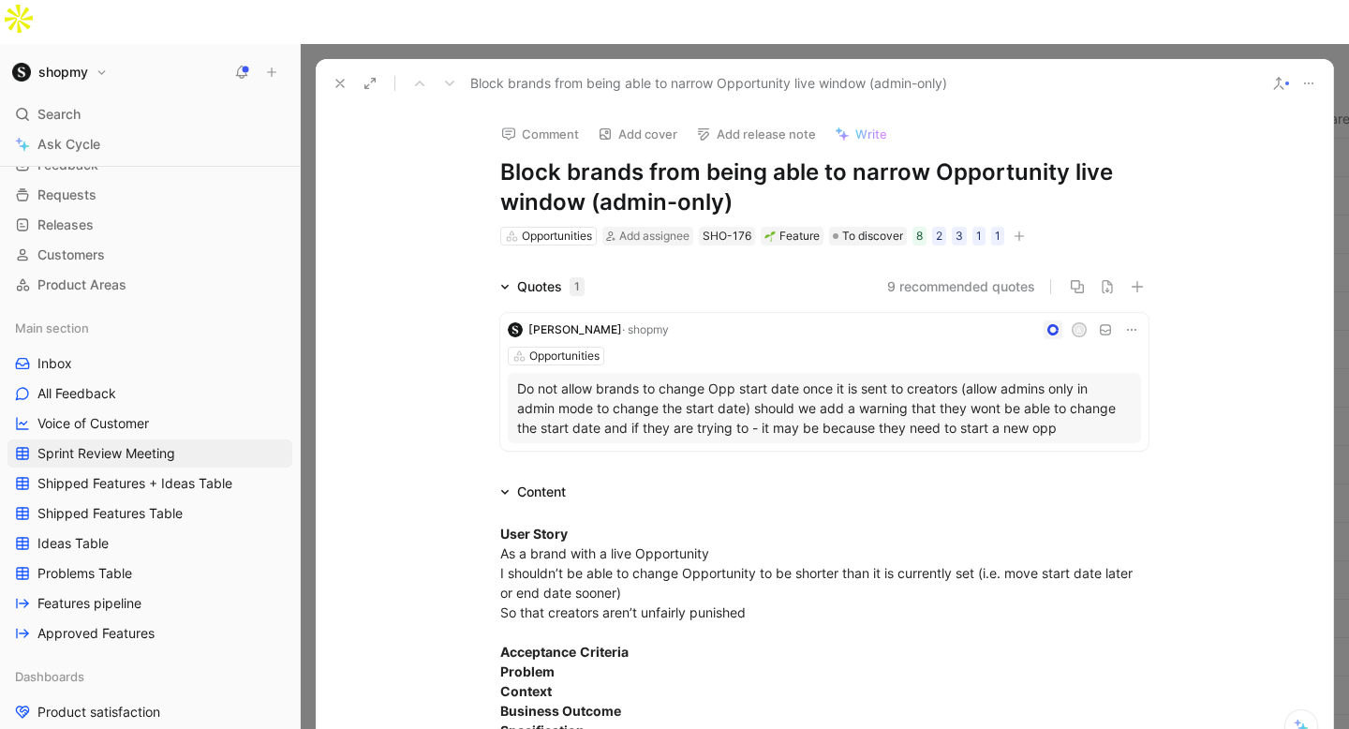
click at [335, 76] on icon at bounding box center [340, 83] width 15 height 15
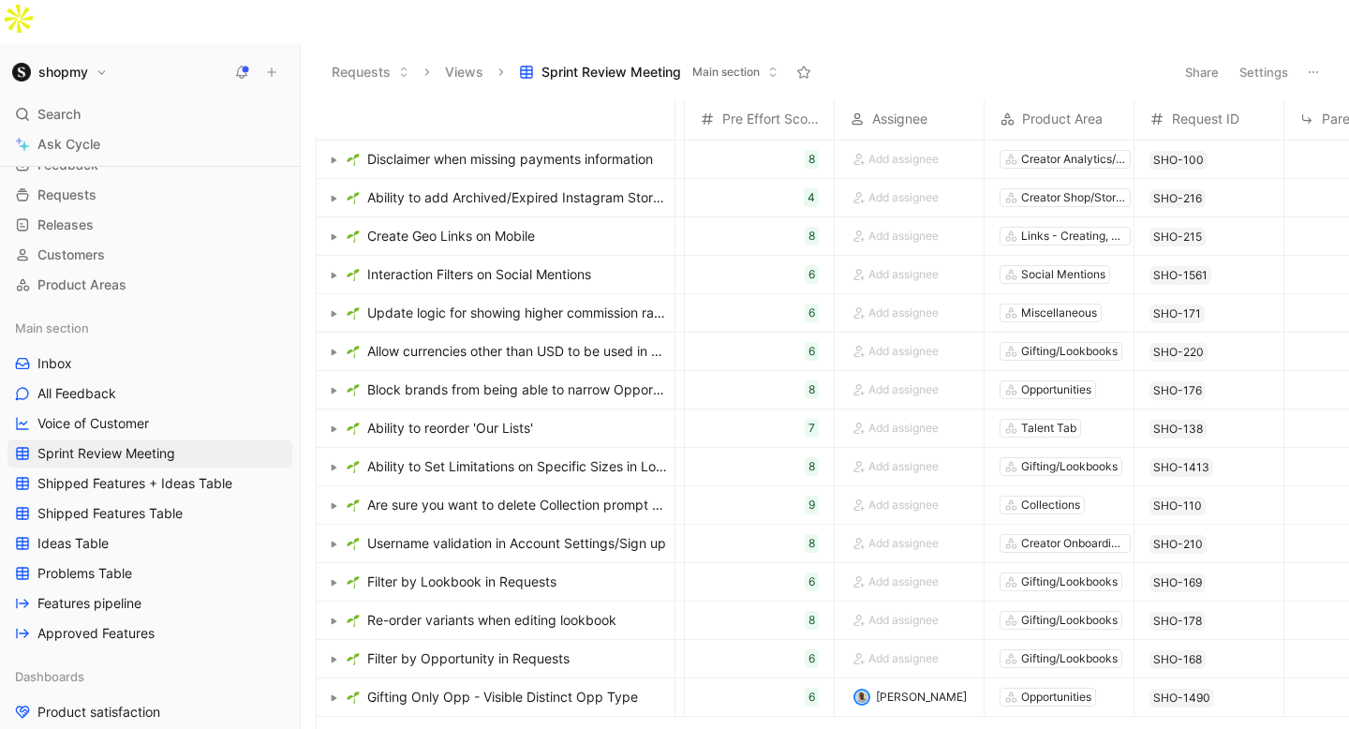
scroll to position [80, 1190]
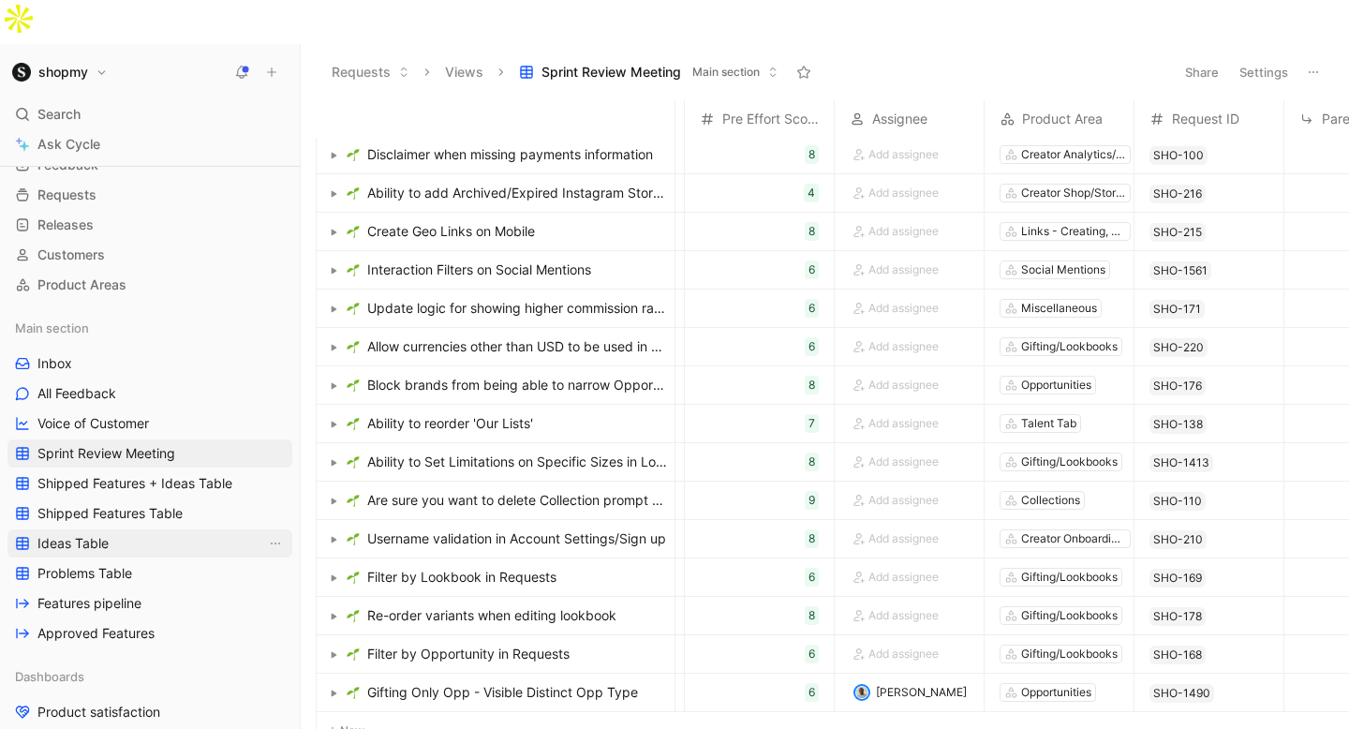
click at [95, 534] on span "Ideas Table" at bounding box center [72, 543] width 71 height 19
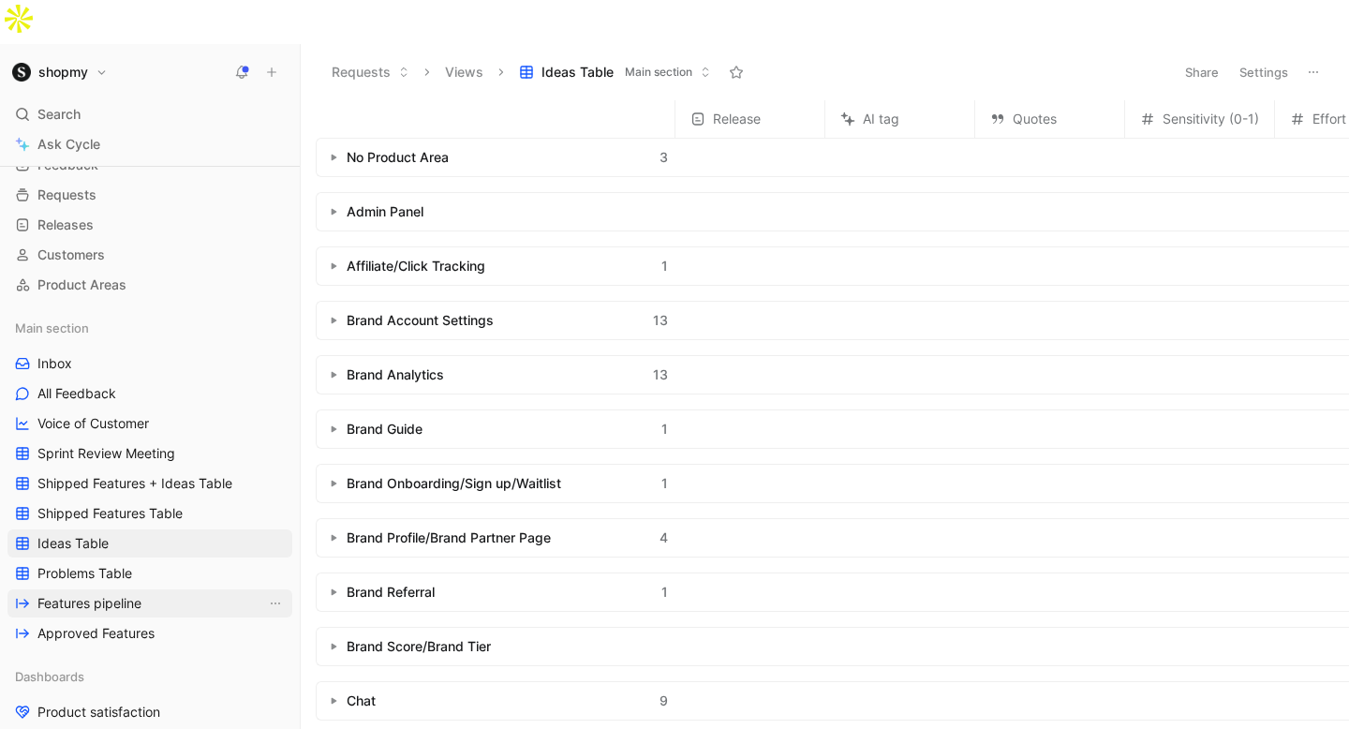
click at [97, 594] on span "Features pipeline" at bounding box center [89, 603] width 104 height 19
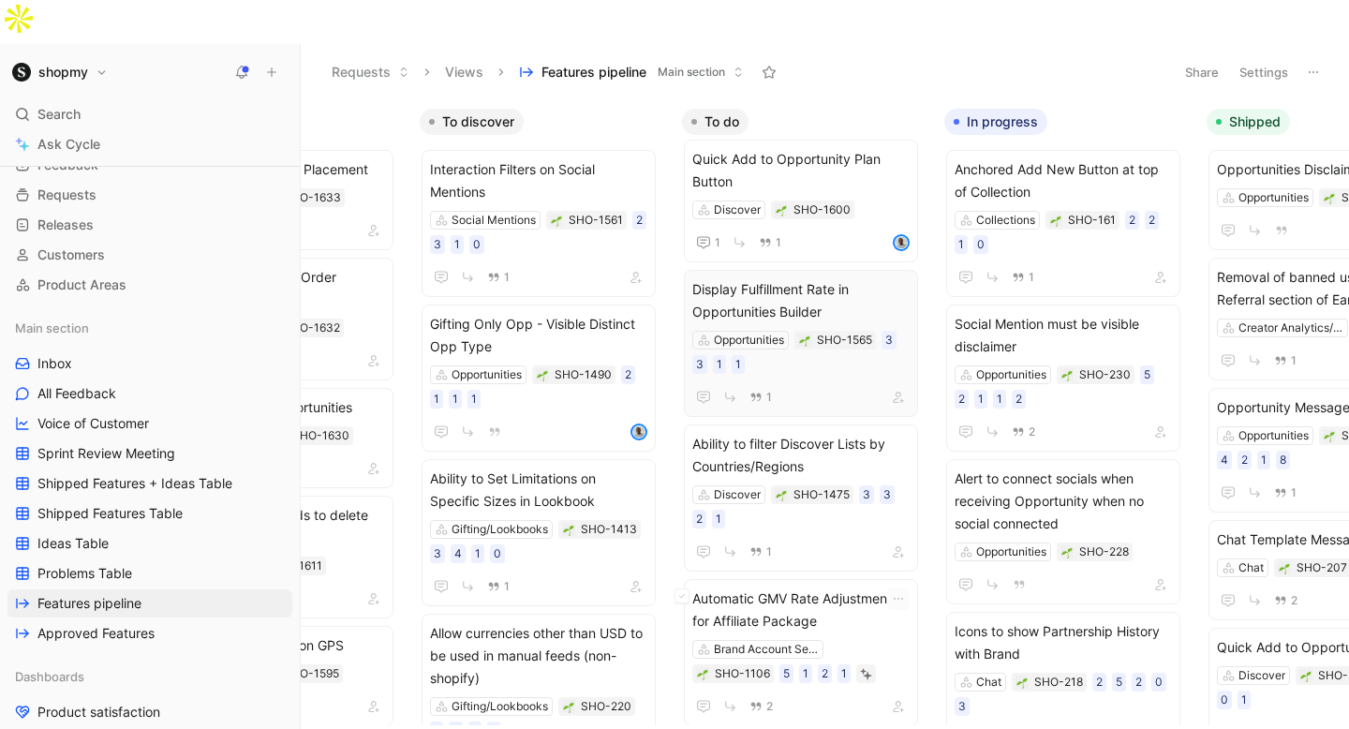
scroll to position [307, 0]
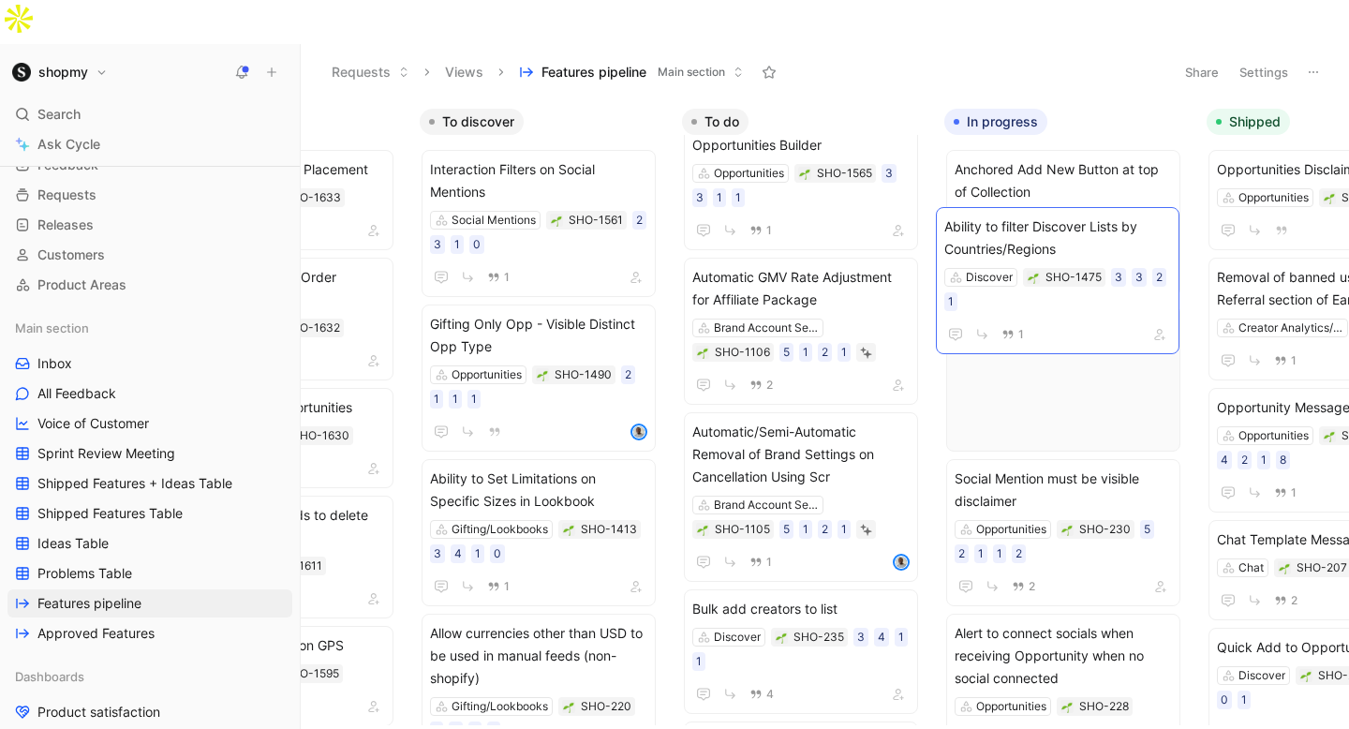
drag, startPoint x: 808, startPoint y: 255, endPoint x: 1060, endPoint y: 248, distance: 252.2
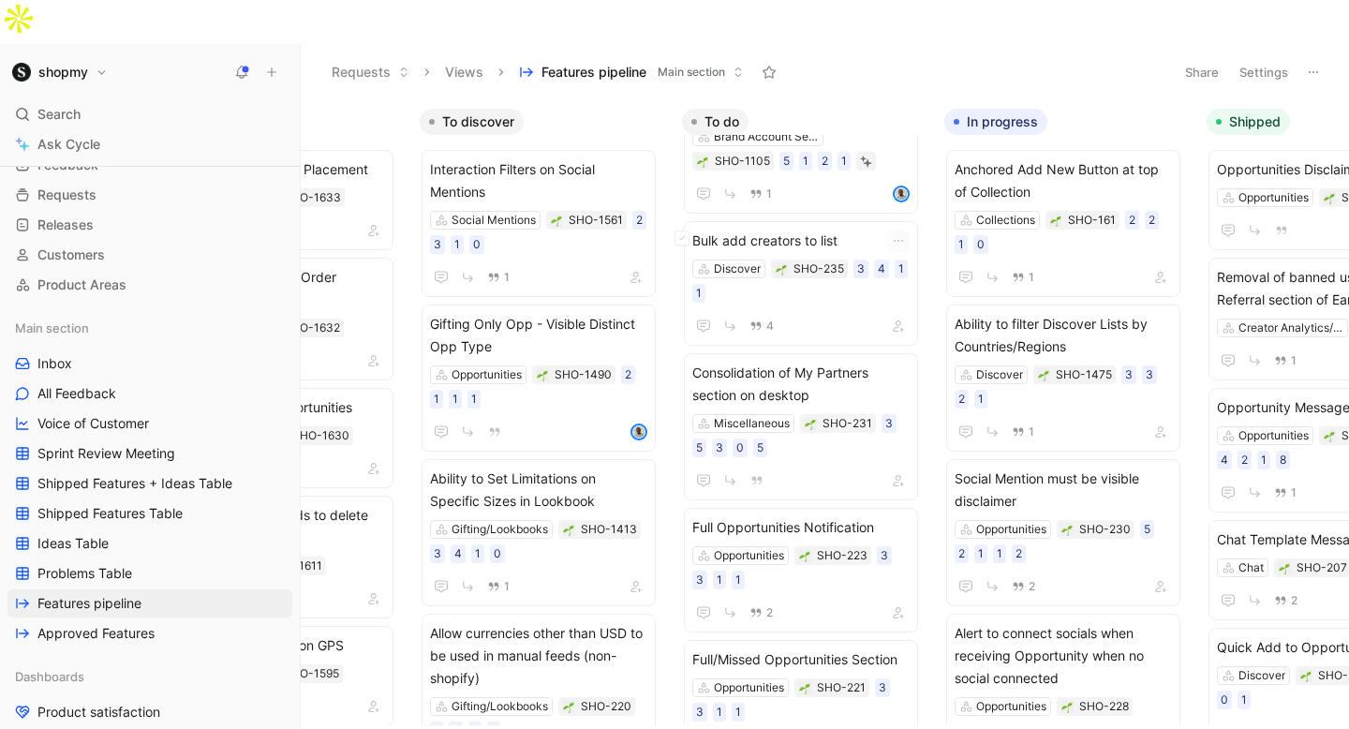
scroll to position [682, 0]
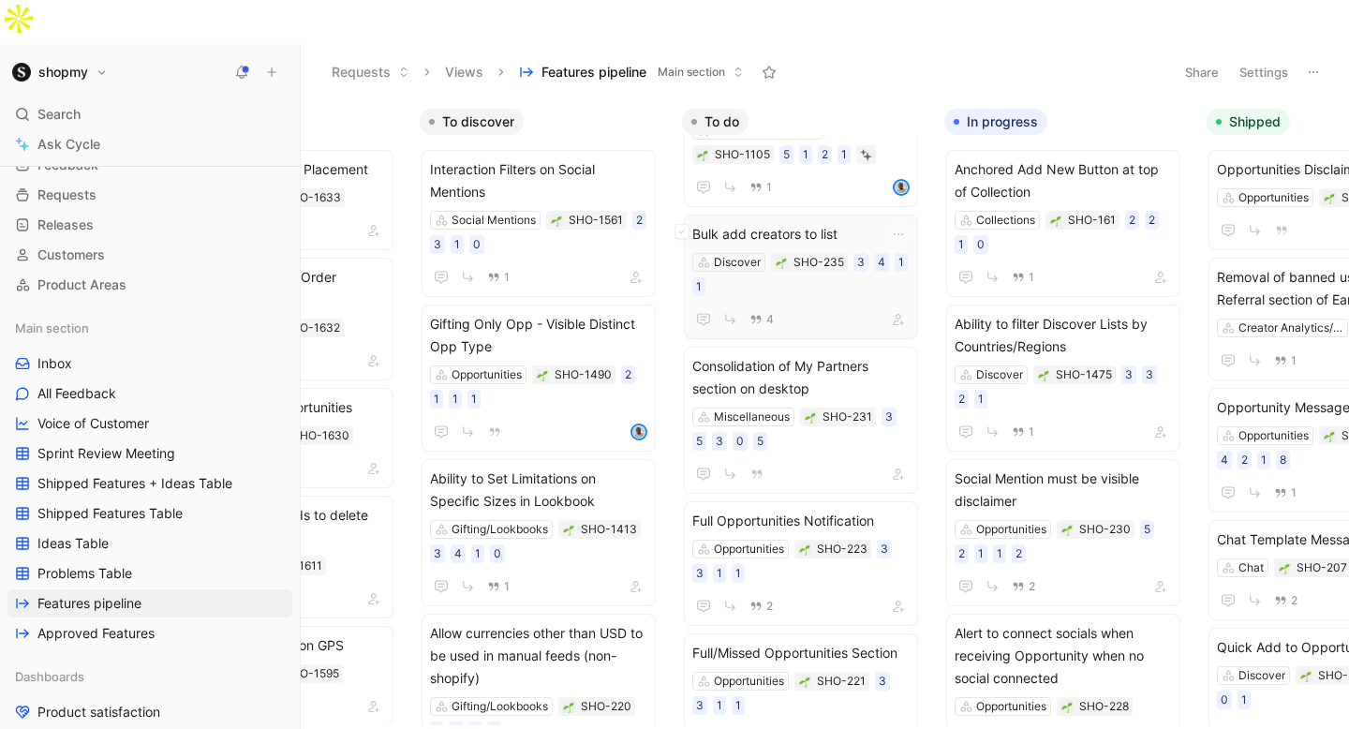
click at [811, 223] on span "Bulk add creators to list" at bounding box center [800, 234] width 217 height 22
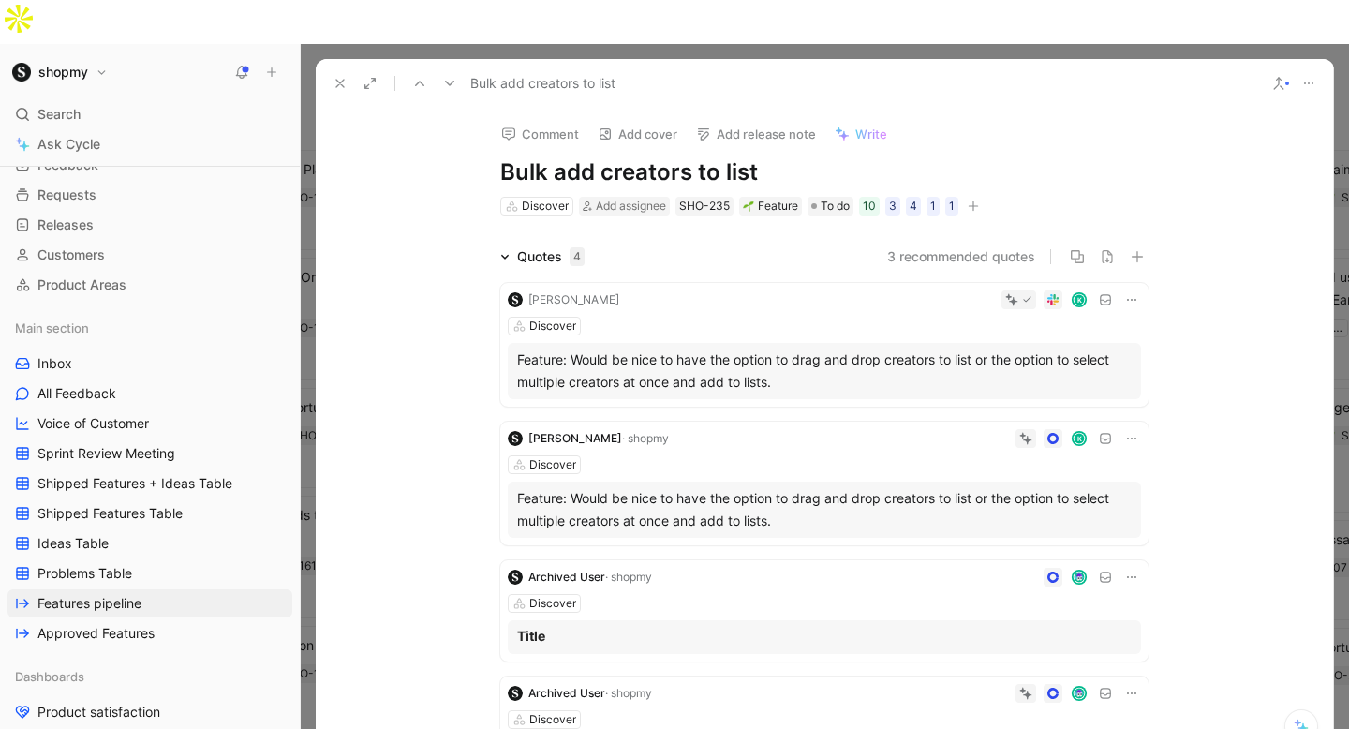
click at [339, 76] on icon at bounding box center [340, 83] width 15 height 15
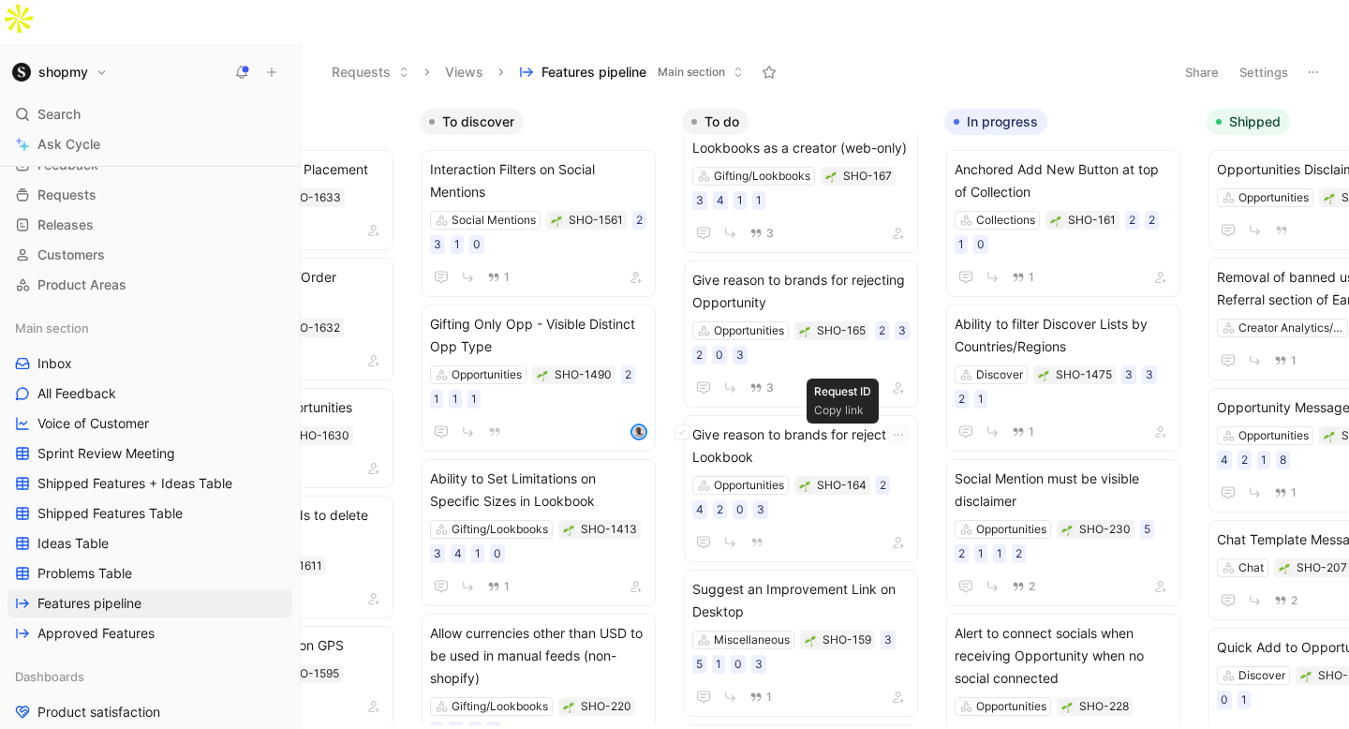
scroll to position [2155, 0]
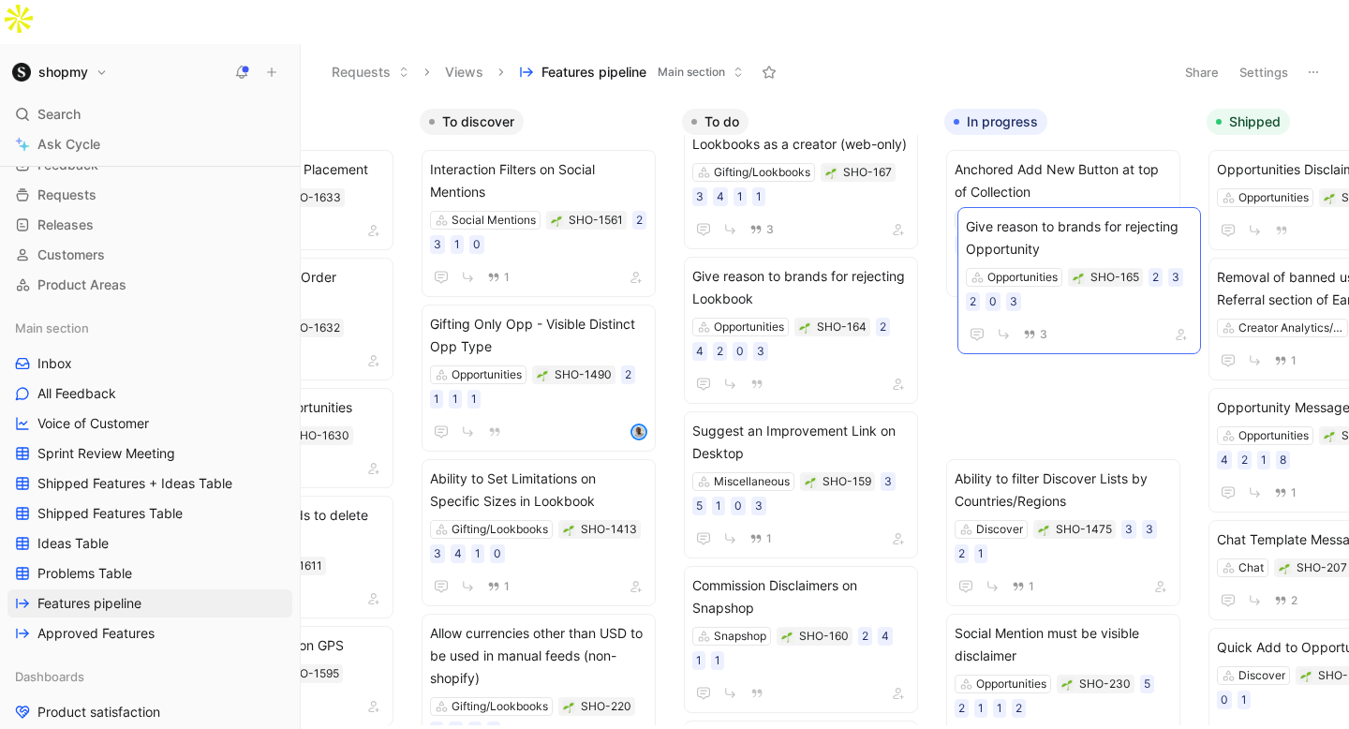
drag, startPoint x: 760, startPoint y: 240, endPoint x: 1034, endPoint y: 234, distance: 273.7
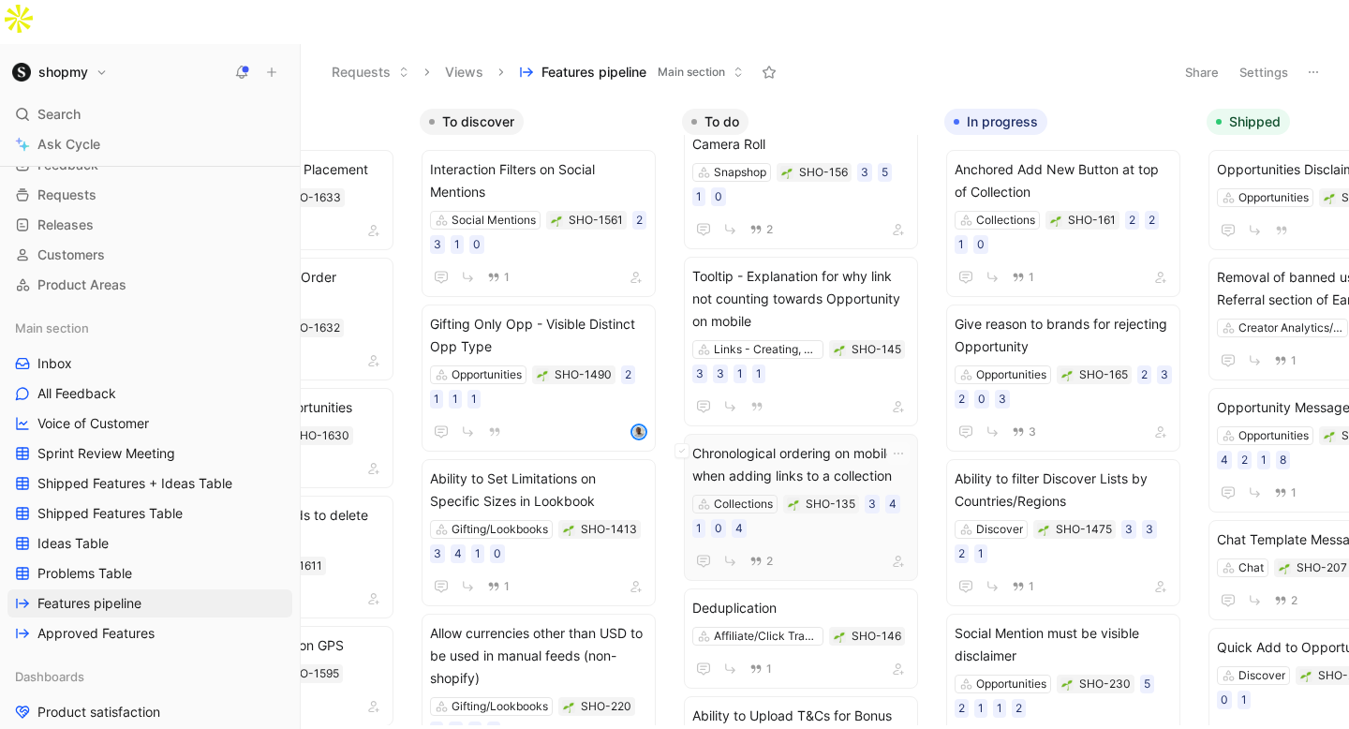
scroll to position [2599, 0]
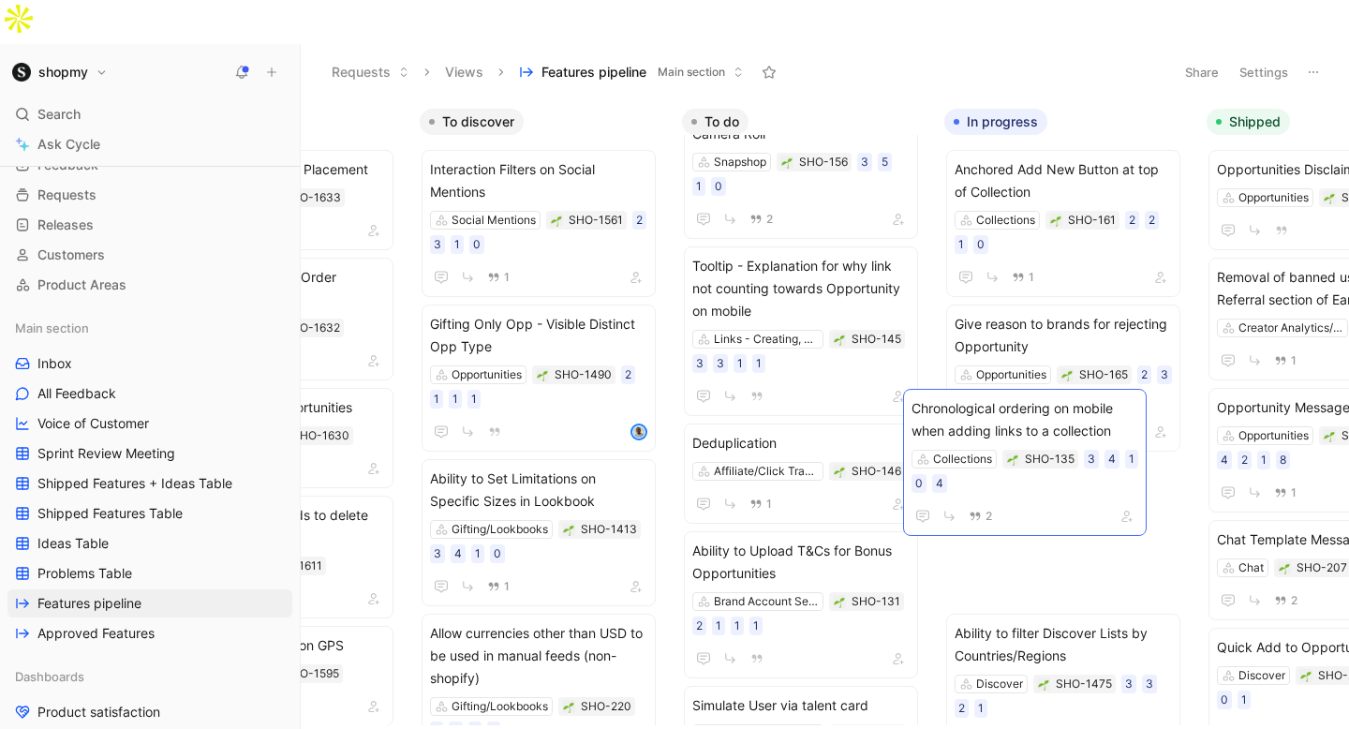
drag, startPoint x: 792, startPoint y: 402, endPoint x: 1011, endPoint y: 411, distance: 219.5
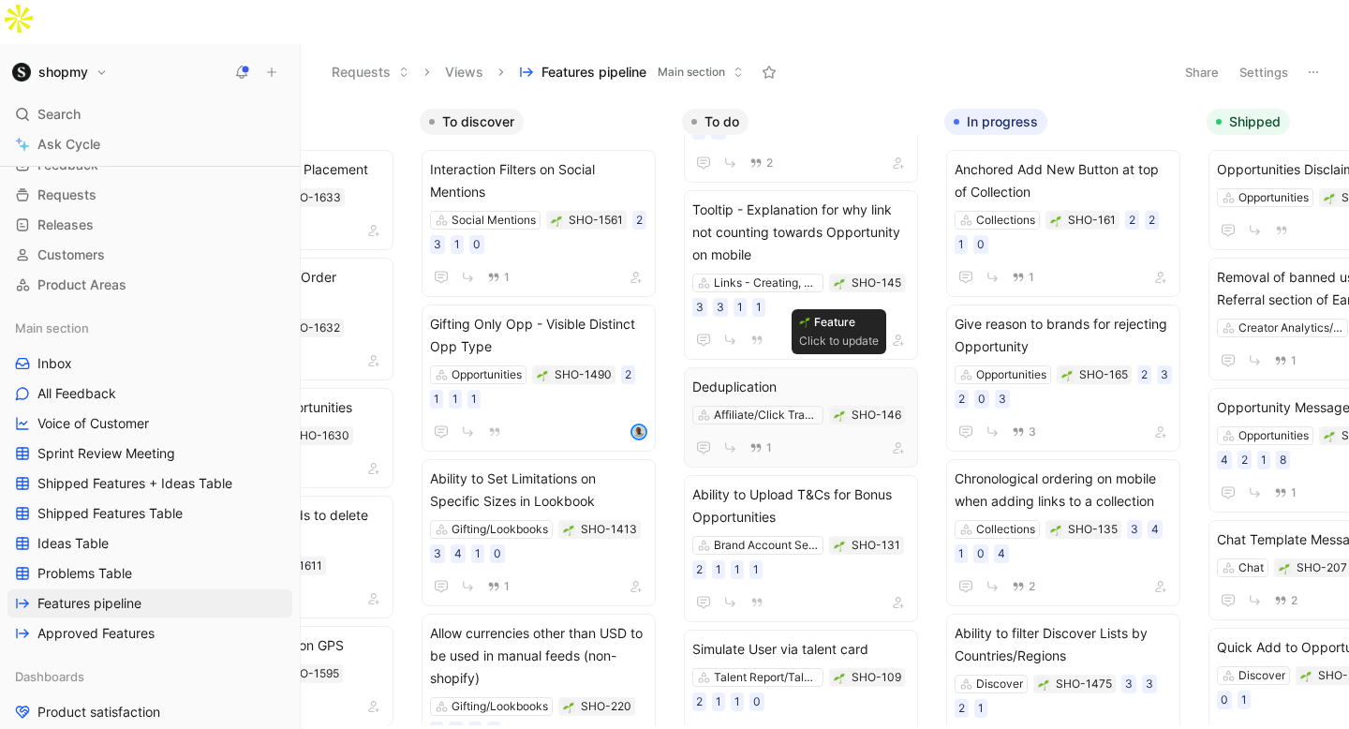
scroll to position [2618, 0]
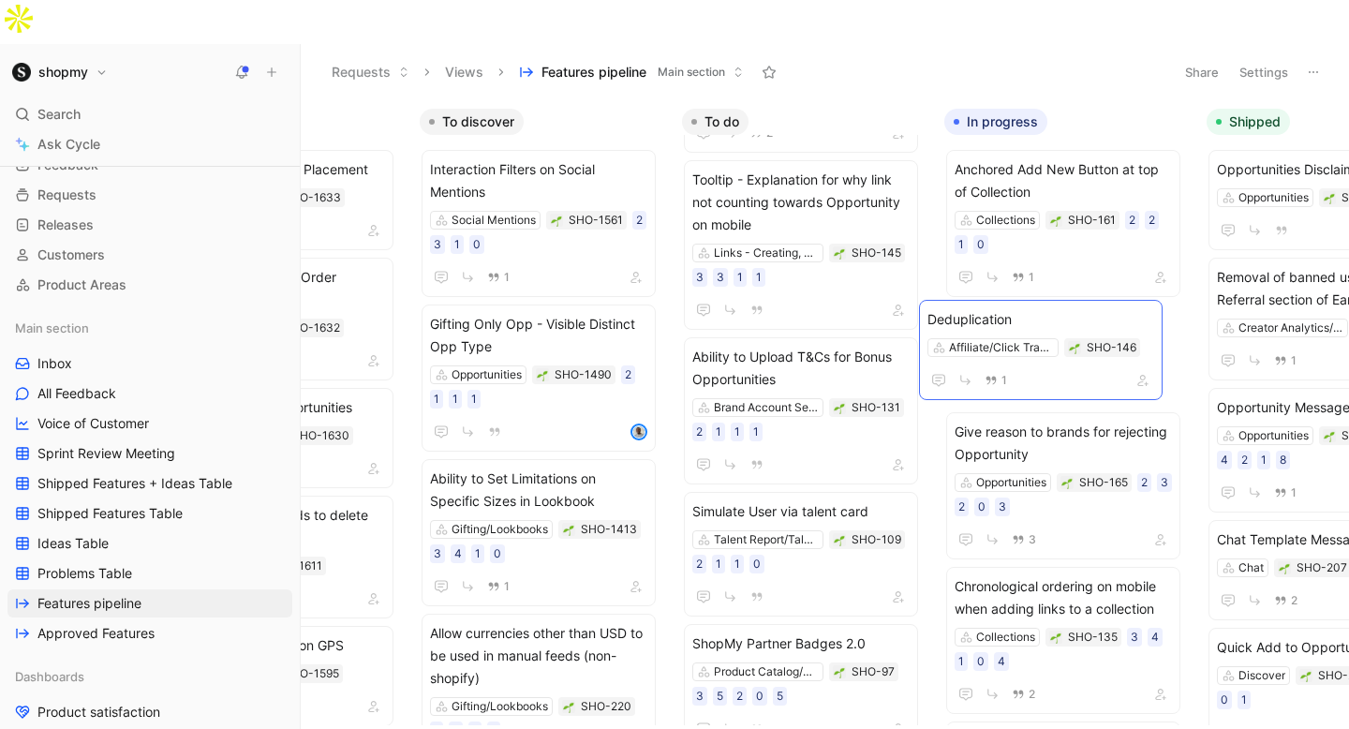
drag, startPoint x: 794, startPoint y: 315, endPoint x: 1029, endPoint y: 321, distance: 235.3
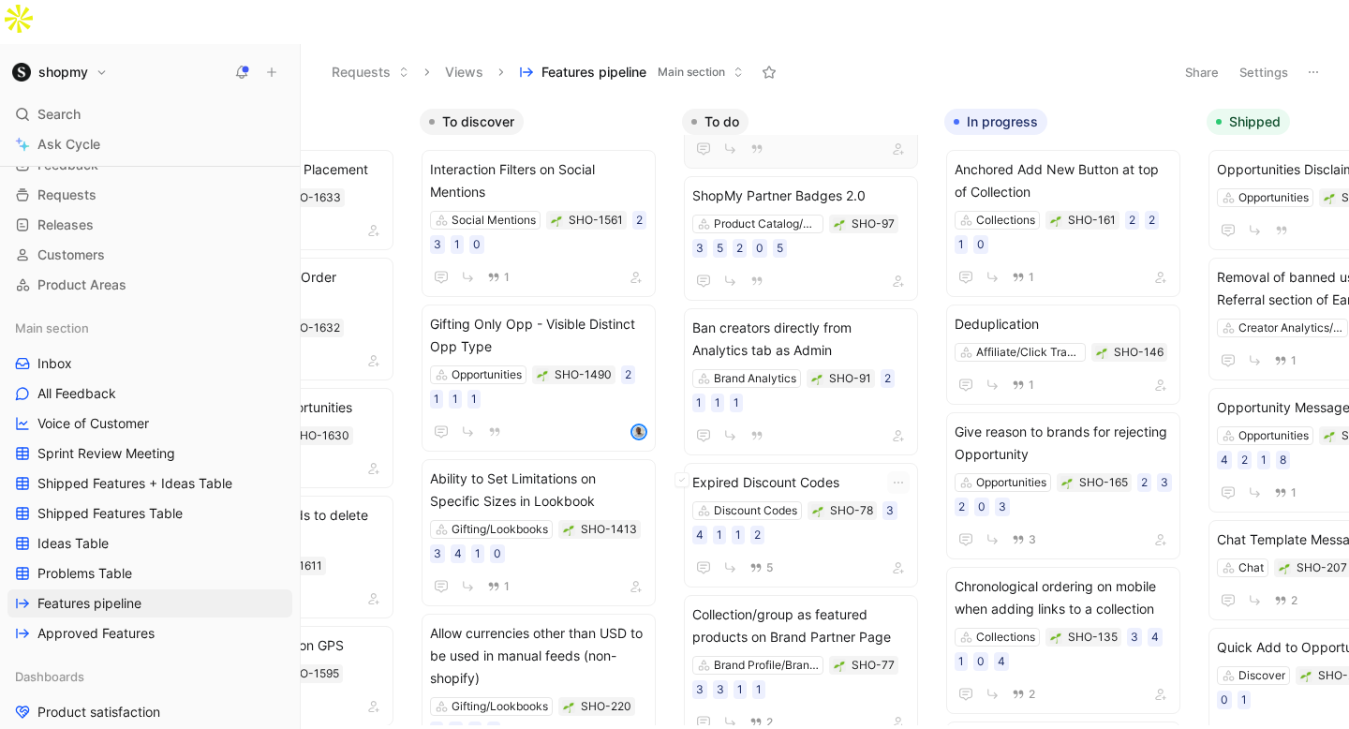
scroll to position [2889, 0]
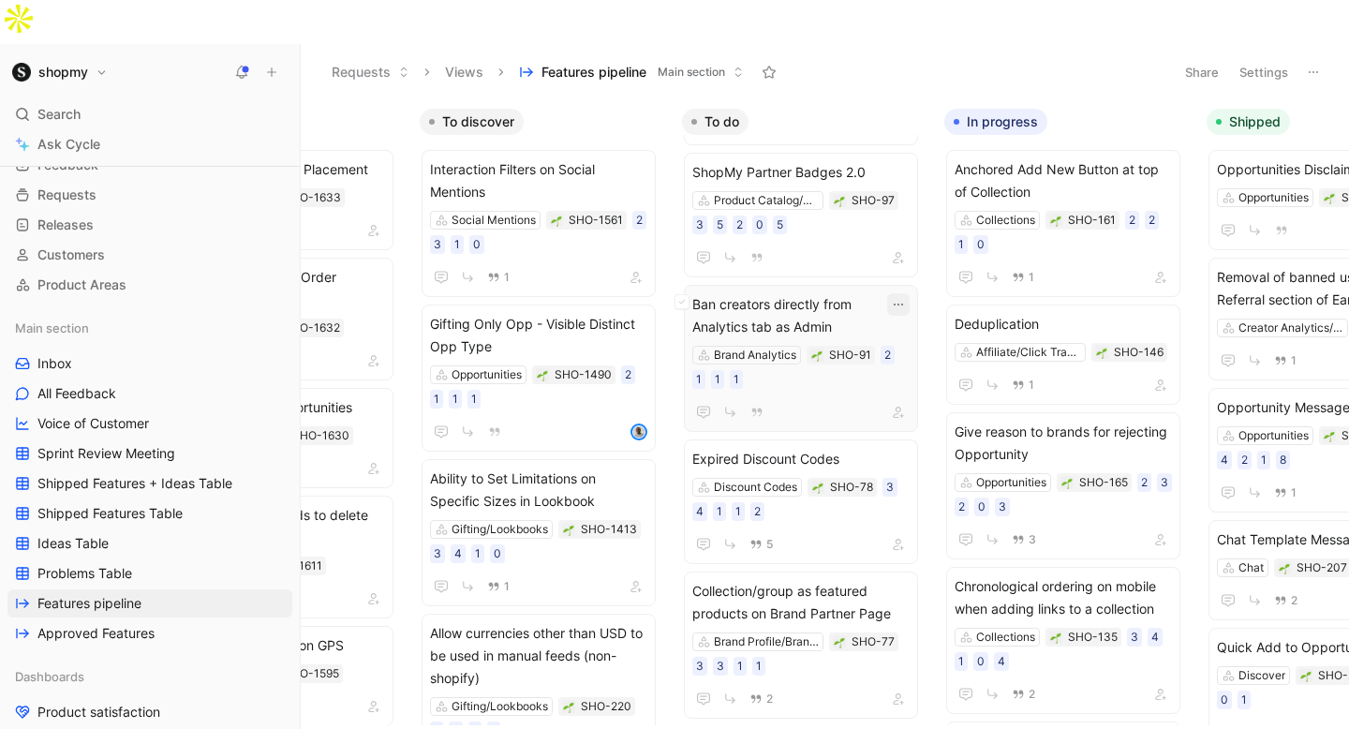
click at [903, 304] on icon "button" at bounding box center [898, 305] width 9 height 2
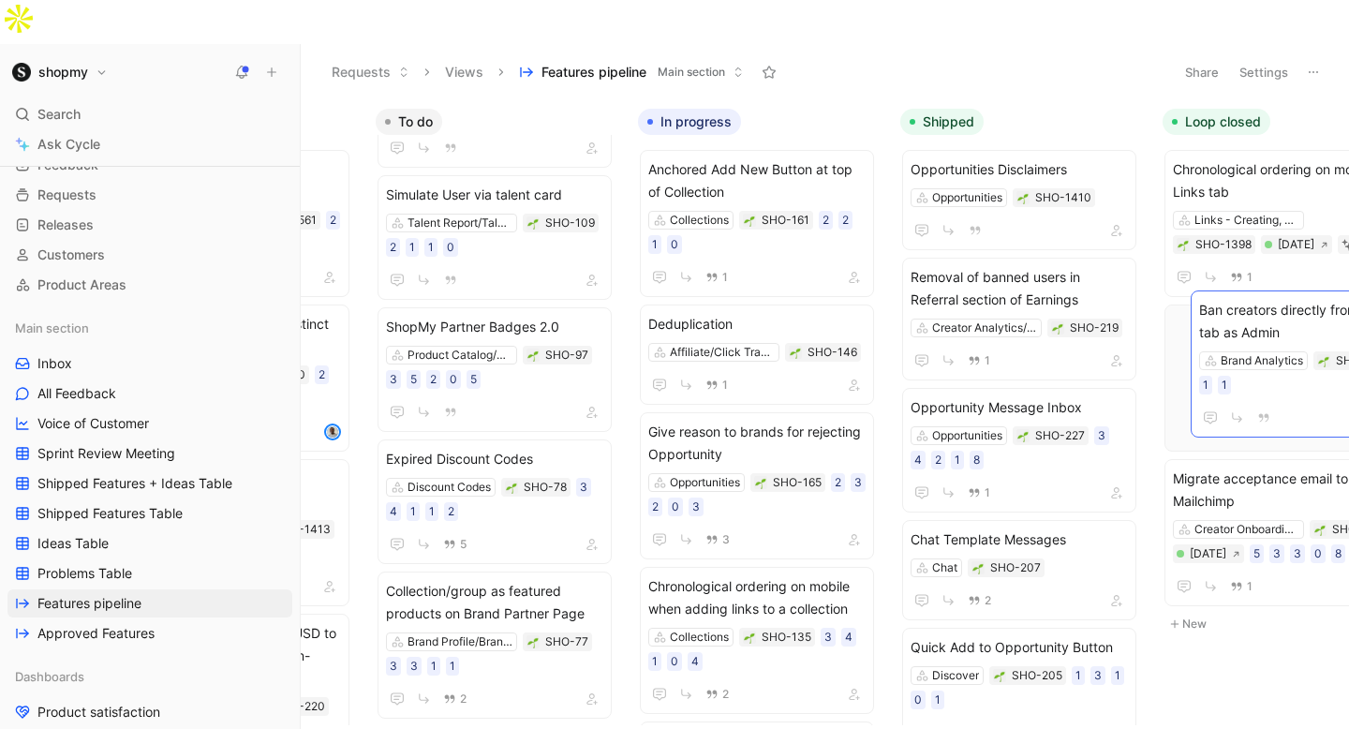
scroll to position [2802, 0]
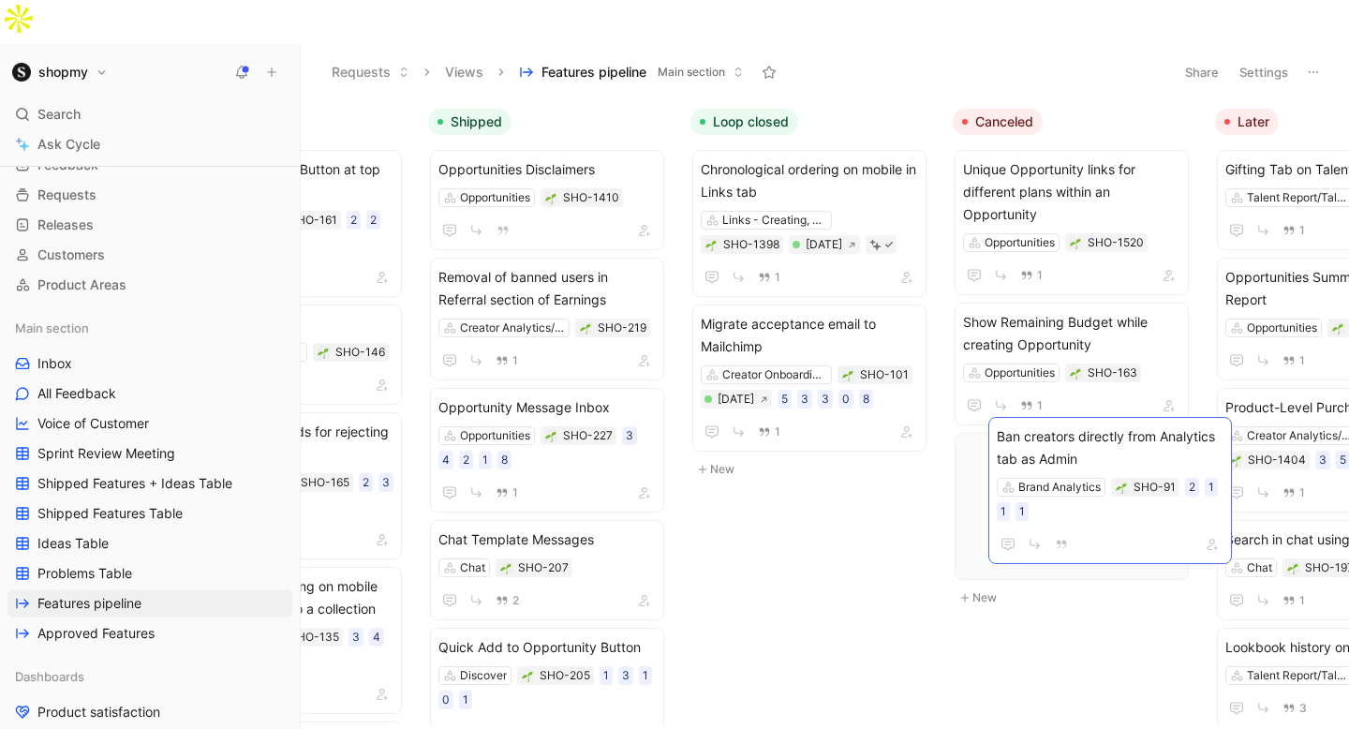
drag, startPoint x: 535, startPoint y: 260, endPoint x: 1139, endPoint y: 438, distance: 629.2
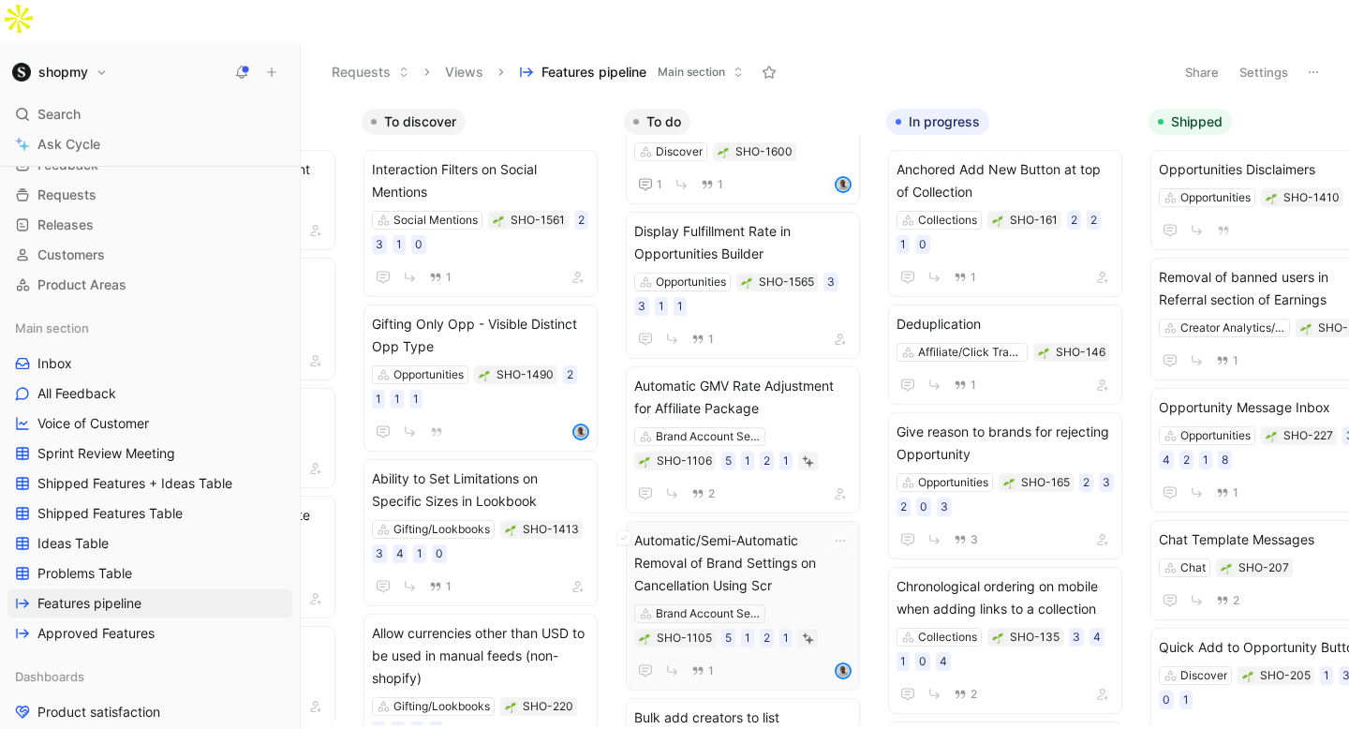
scroll to position [203, 0]
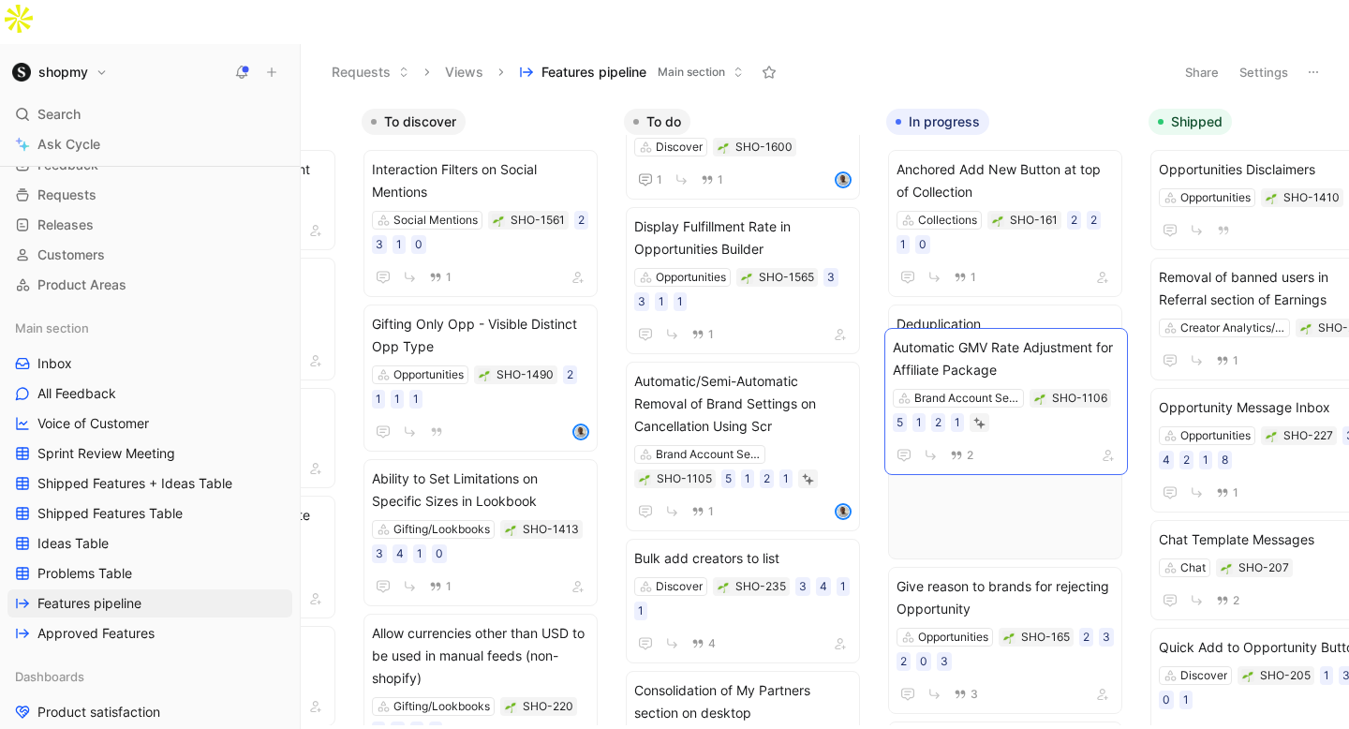
drag, startPoint x: 720, startPoint y: 357, endPoint x: 978, endPoint y: 367, distance: 258.8
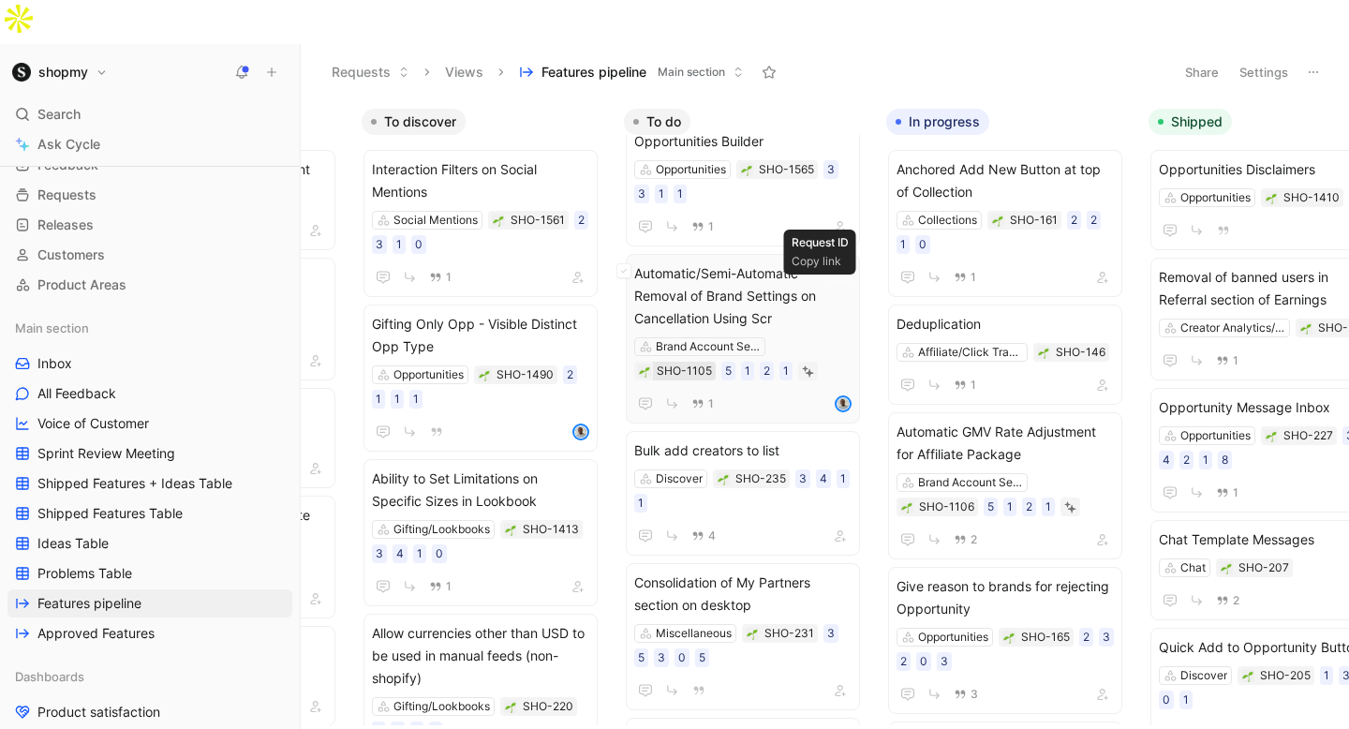
scroll to position [322, 0]
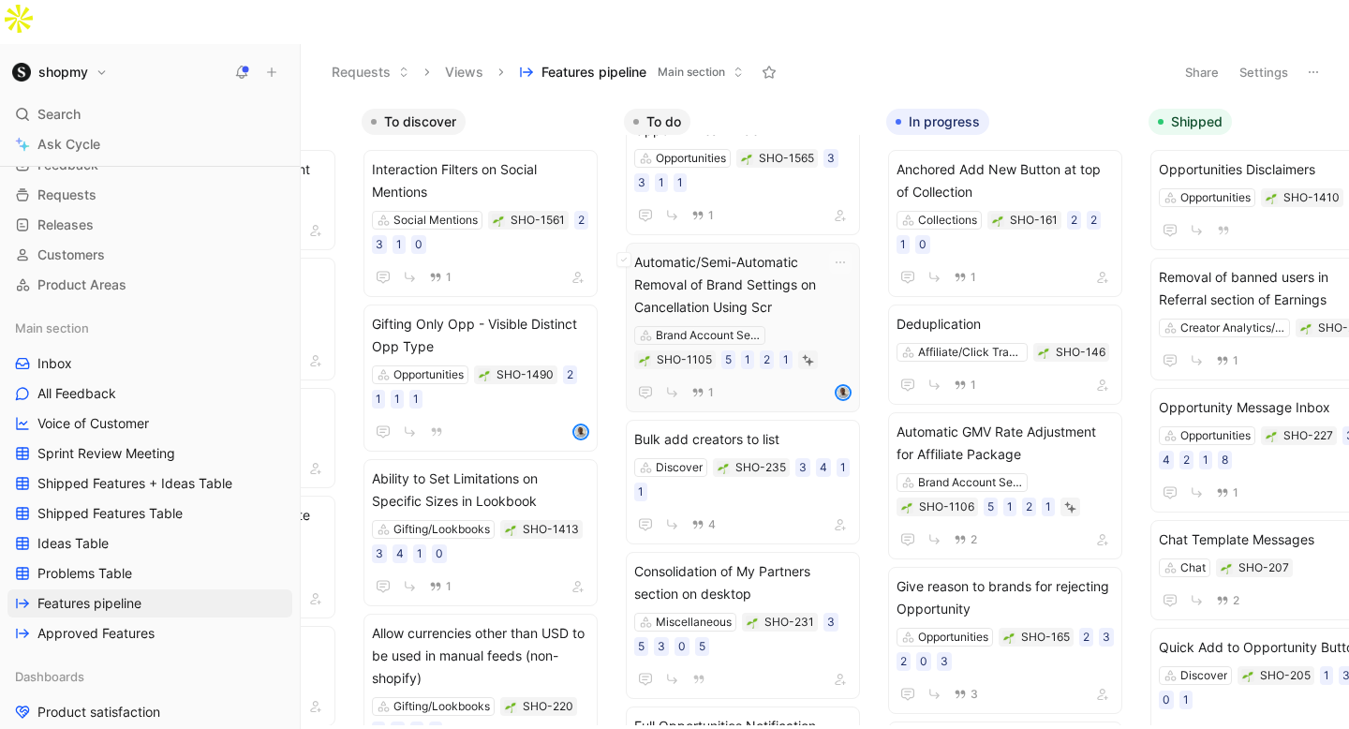
click at [712, 251] on span "Automatic/Semi-Automatic Removal of Brand Settings on Cancellation Using Scr" at bounding box center [742, 284] width 217 height 67
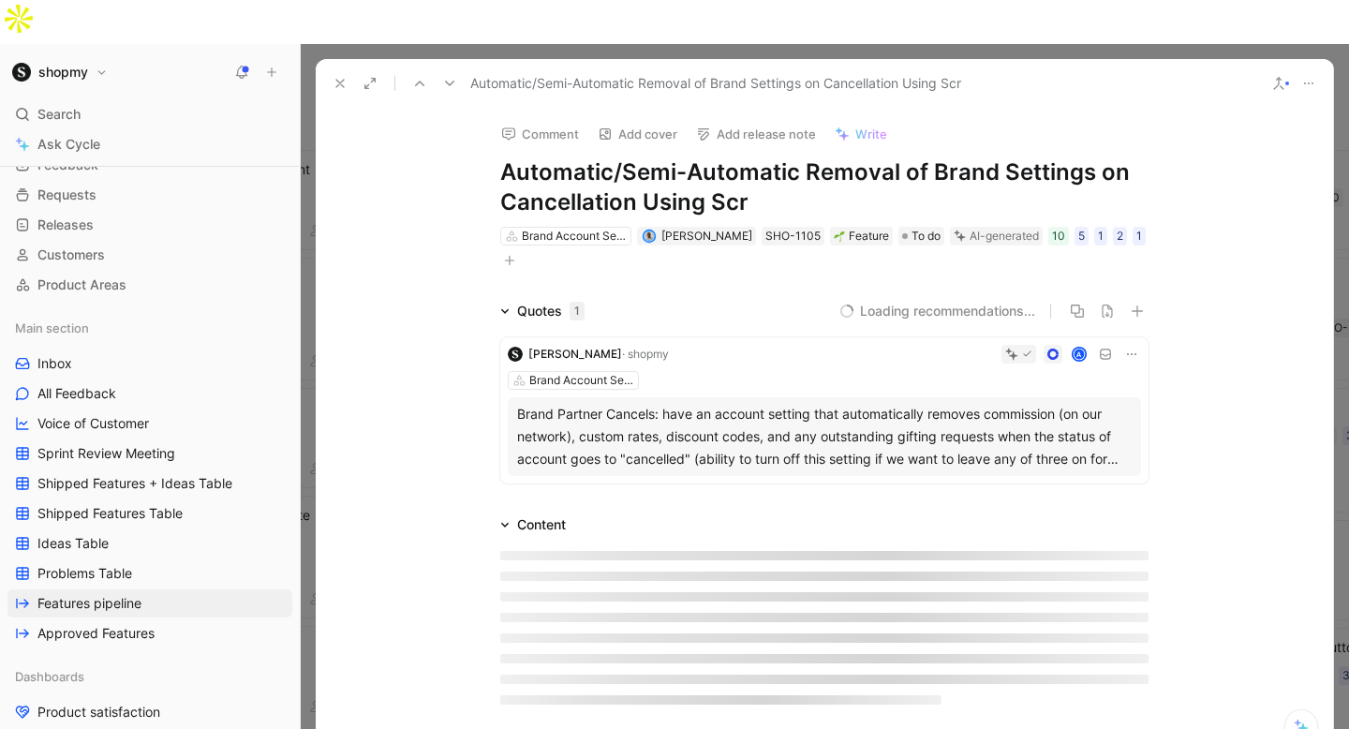
click at [757, 157] on h1 "Automatic/Semi-Automatic Removal of Brand Settings on Cancellation Using Scr" at bounding box center [824, 187] width 648 height 60
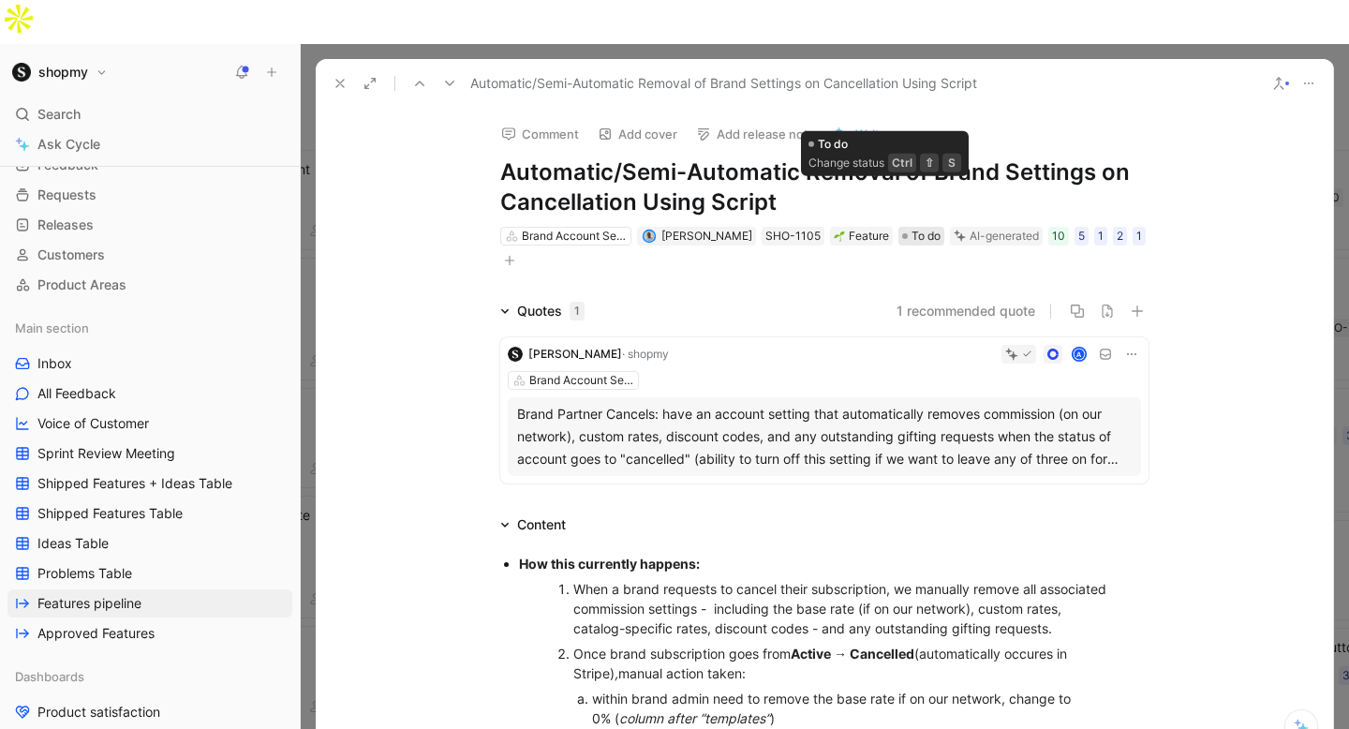
click at [912, 227] on span "To do" at bounding box center [926, 236] width 29 height 19
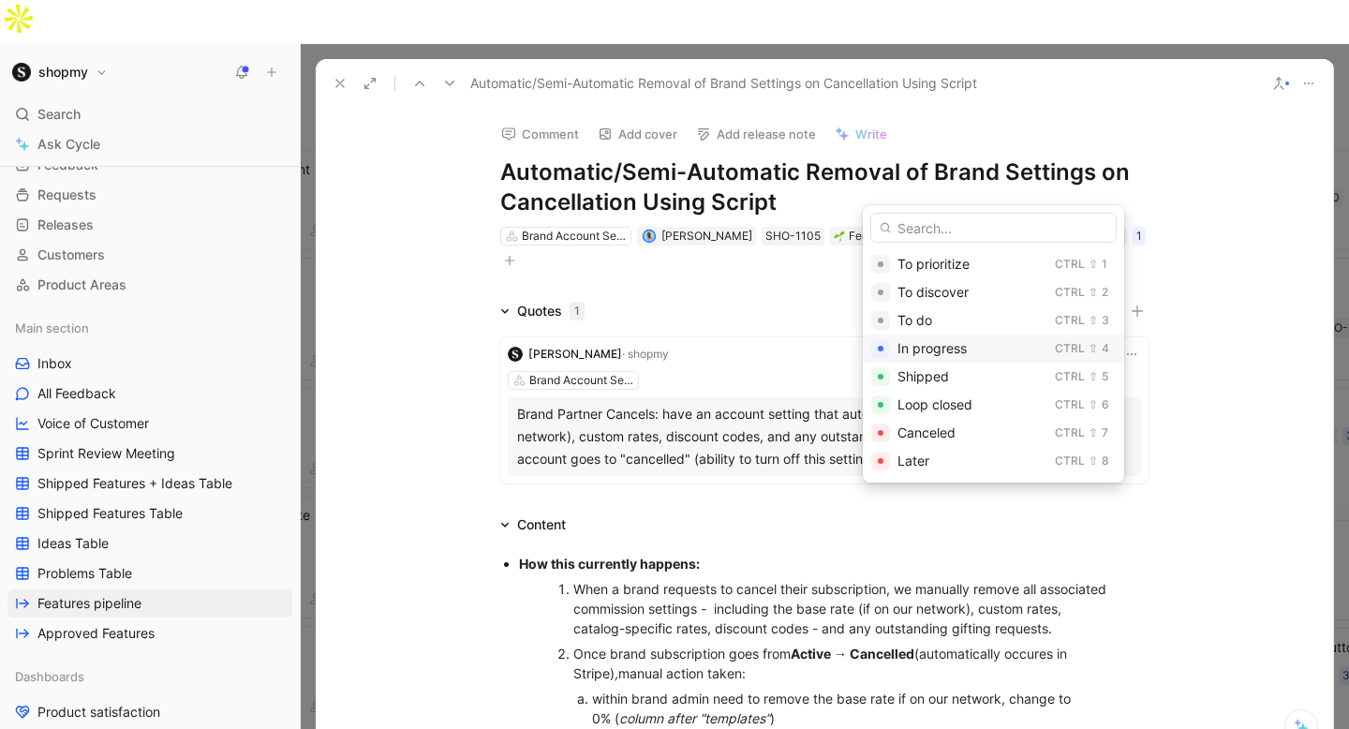
click at [923, 335] on div "In progress Ctrl ⇧ 4" at bounding box center [993, 349] width 261 height 28
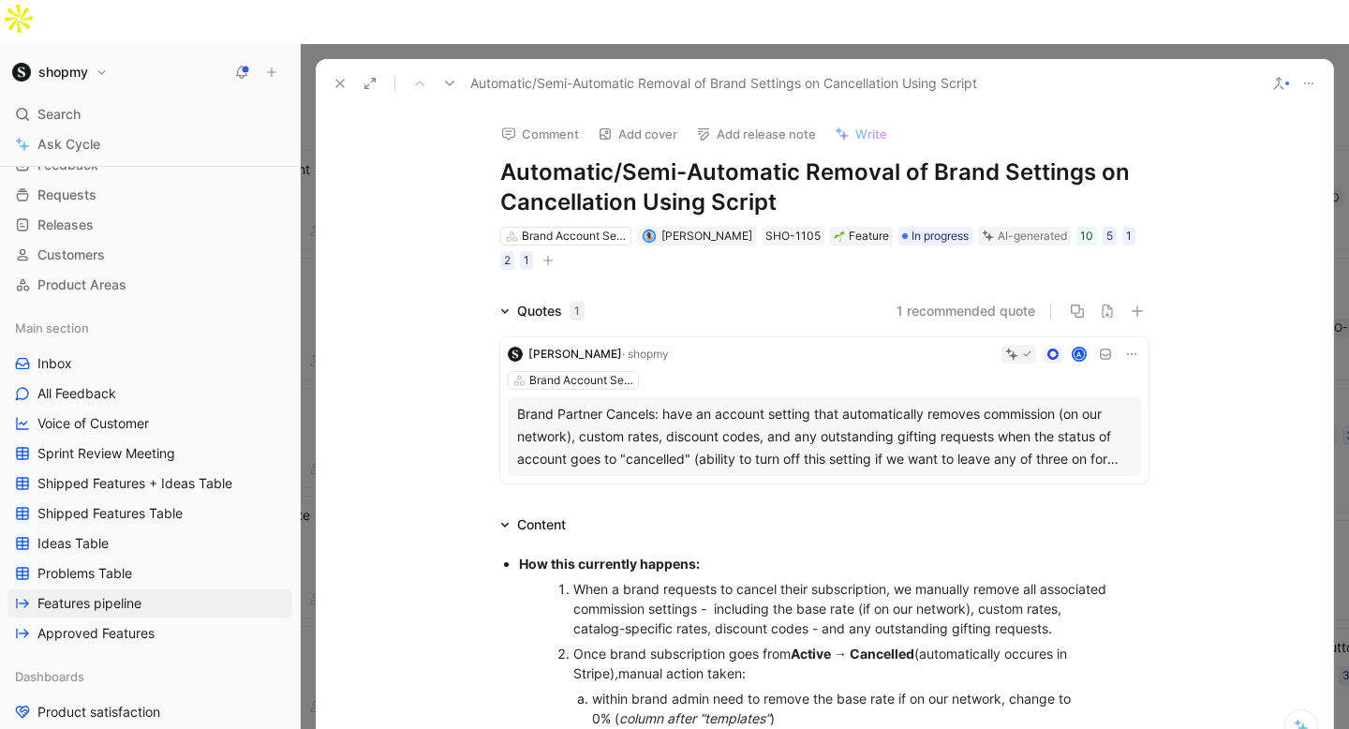
click at [335, 76] on icon at bounding box center [340, 83] width 15 height 15
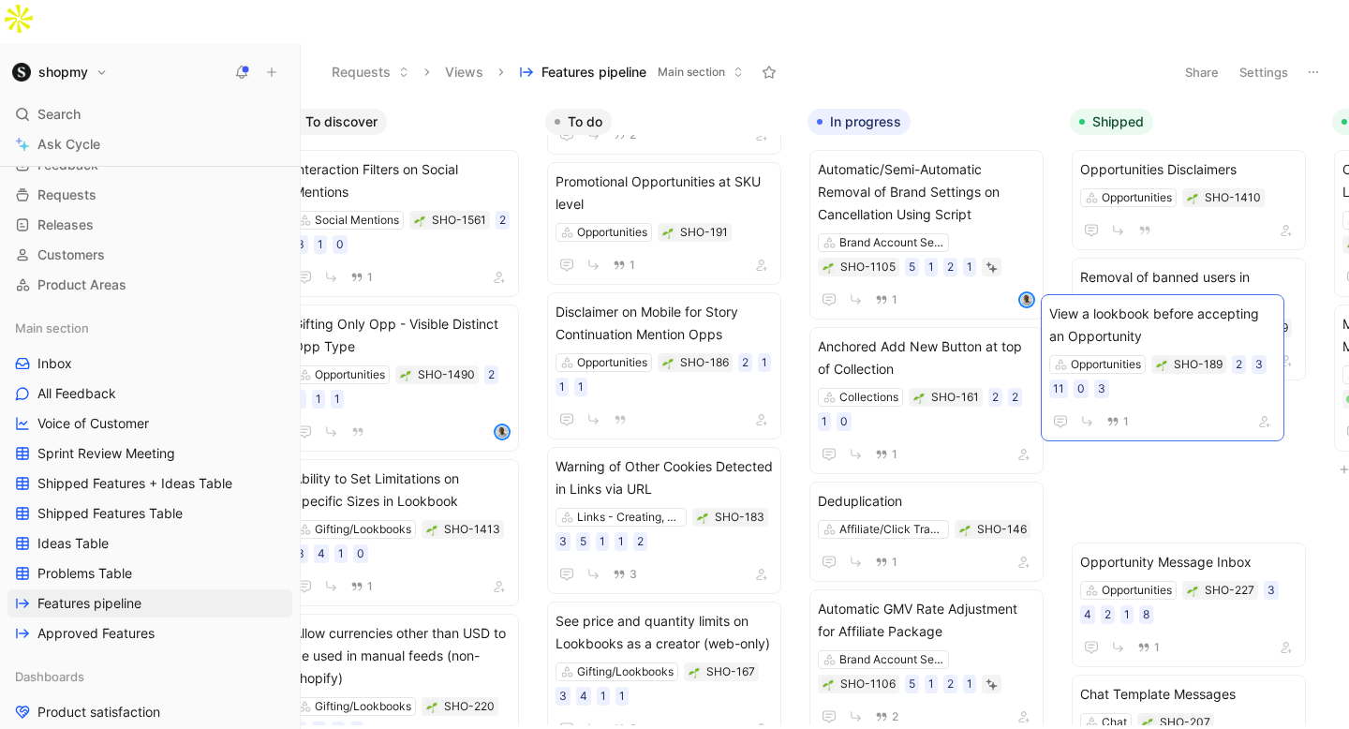
scroll to position [0, 313]
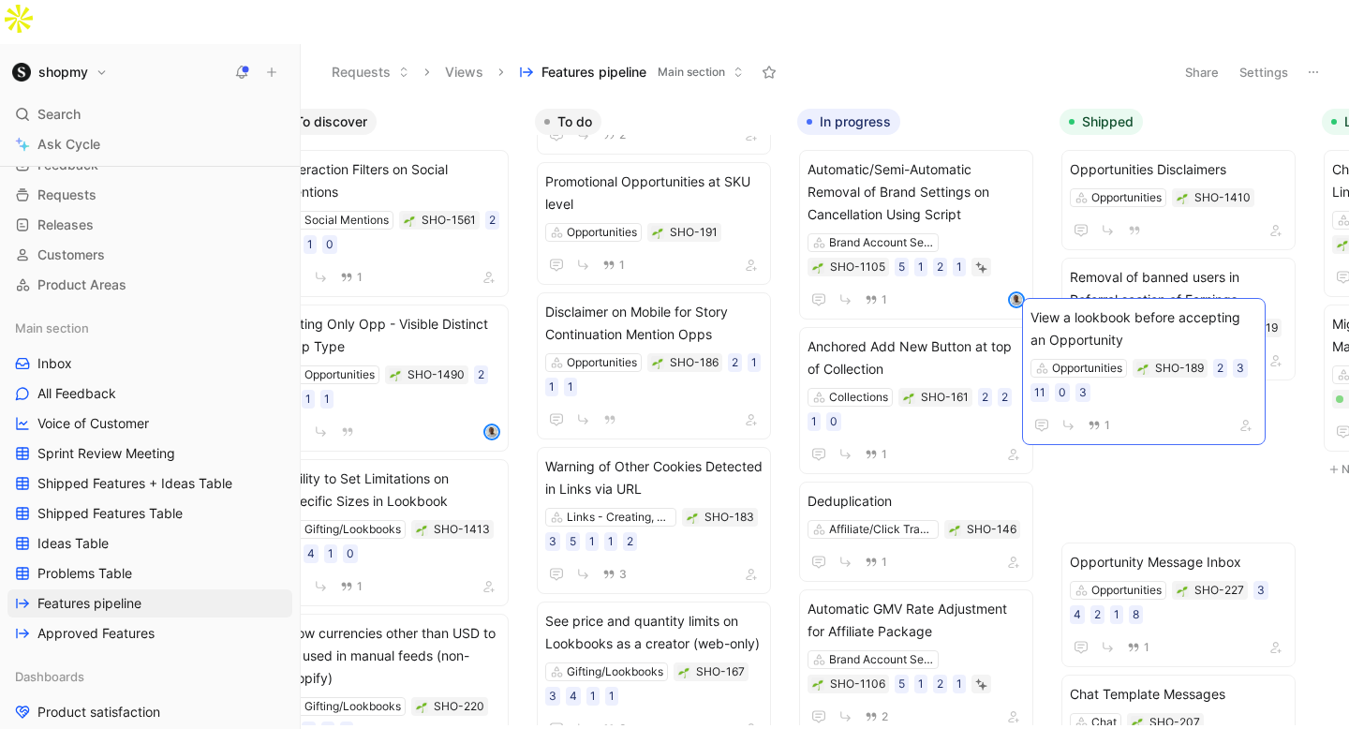
drag, startPoint x: 696, startPoint y: 283, endPoint x: 1101, endPoint y: 332, distance: 407.7
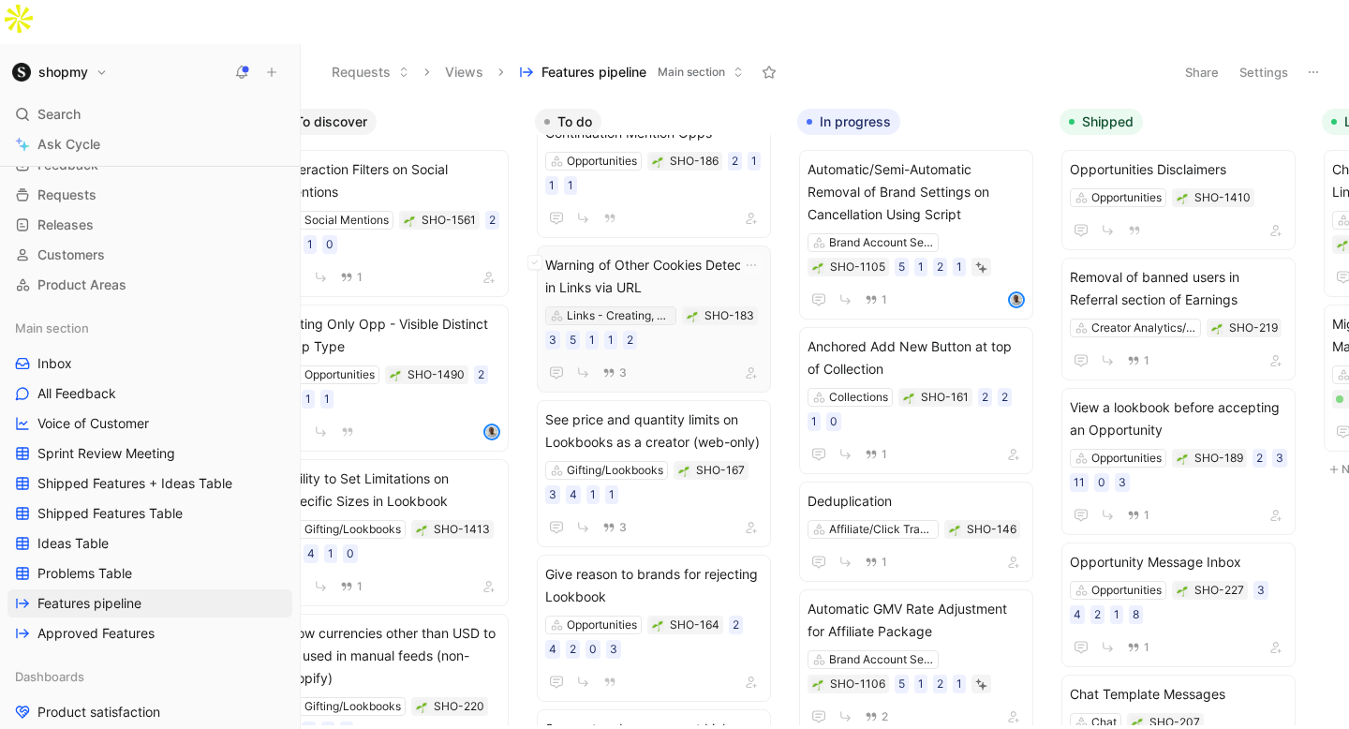
scroll to position [1571, 0]
click at [684, 255] on span "Warning of Other Cookies Detected in Links via URL" at bounding box center [653, 277] width 217 height 45
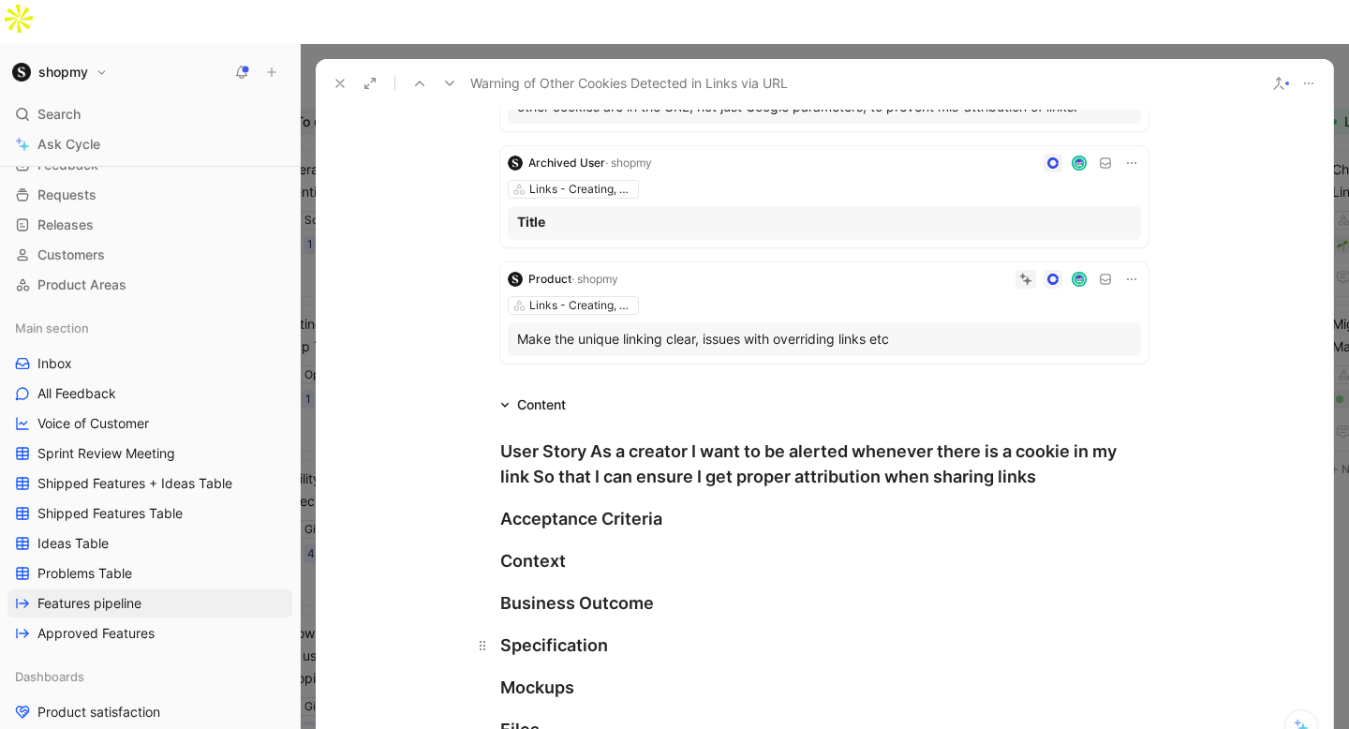
scroll to position [48, 0]
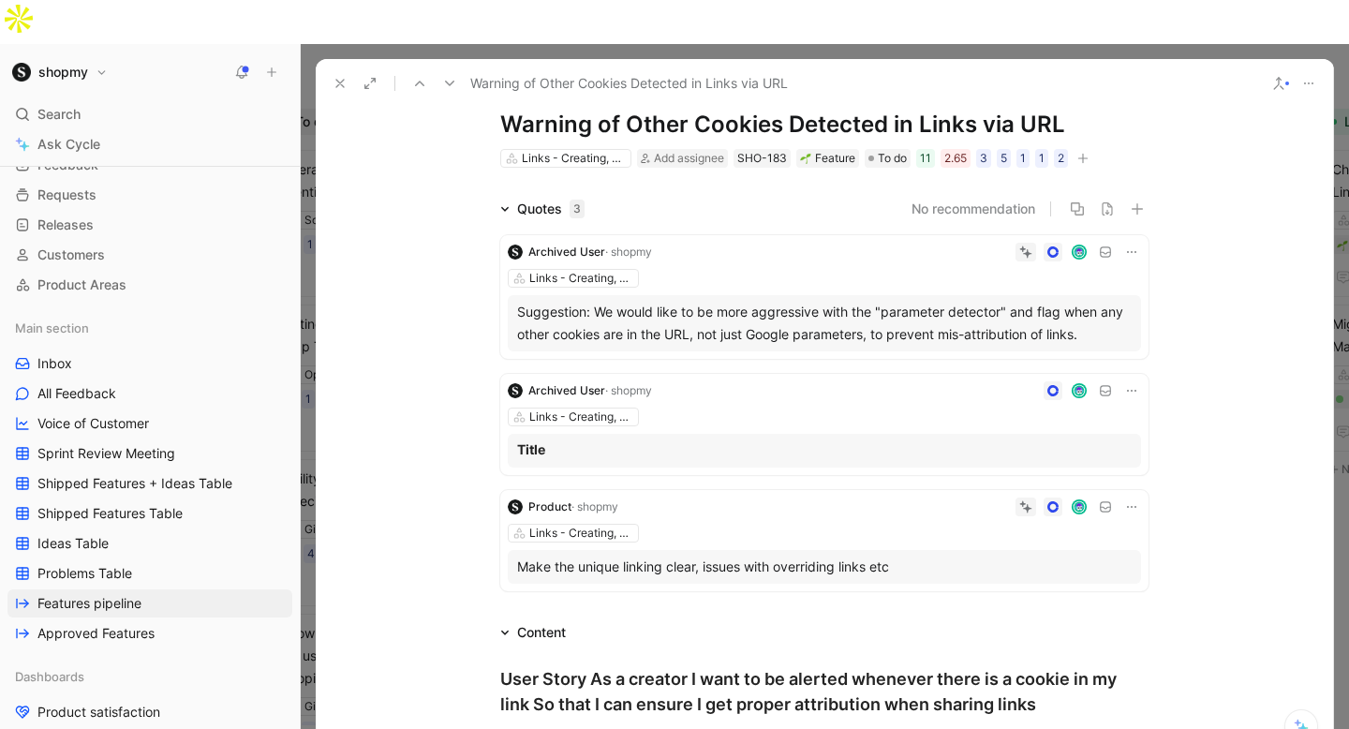
click at [341, 76] on icon at bounding box center [340, 83] width 15 height 15
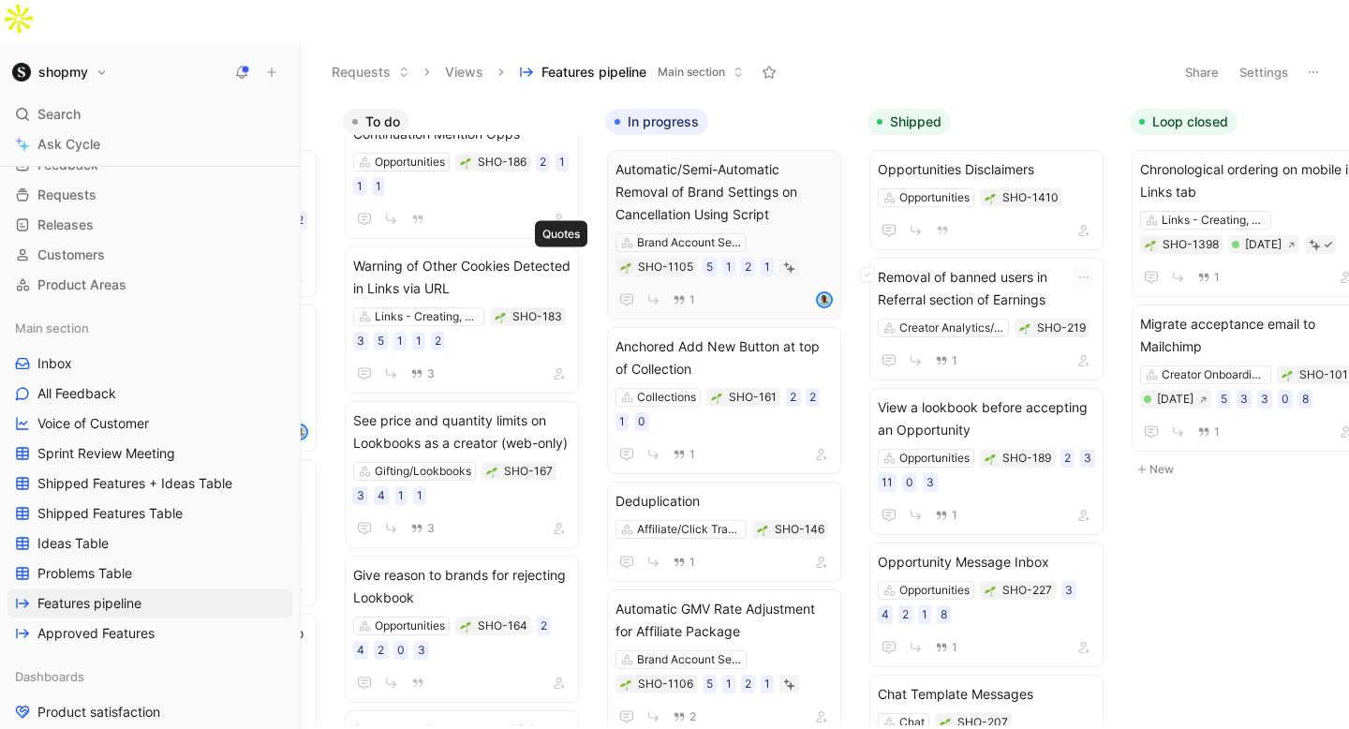
scroll to position [0, 648]
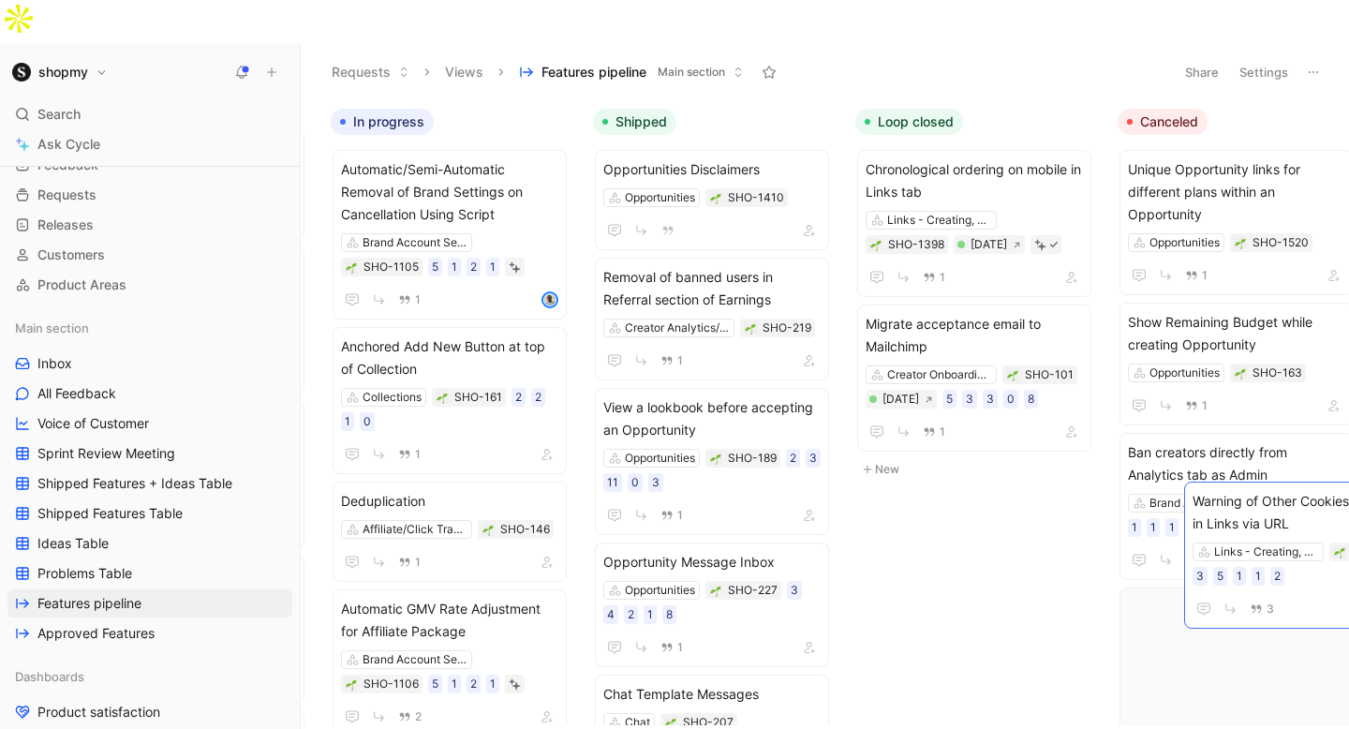
drag, startPoint x: 348, startPoint y: 240, endPoint x: 1282, endPoint y: 500, distance: 969.9
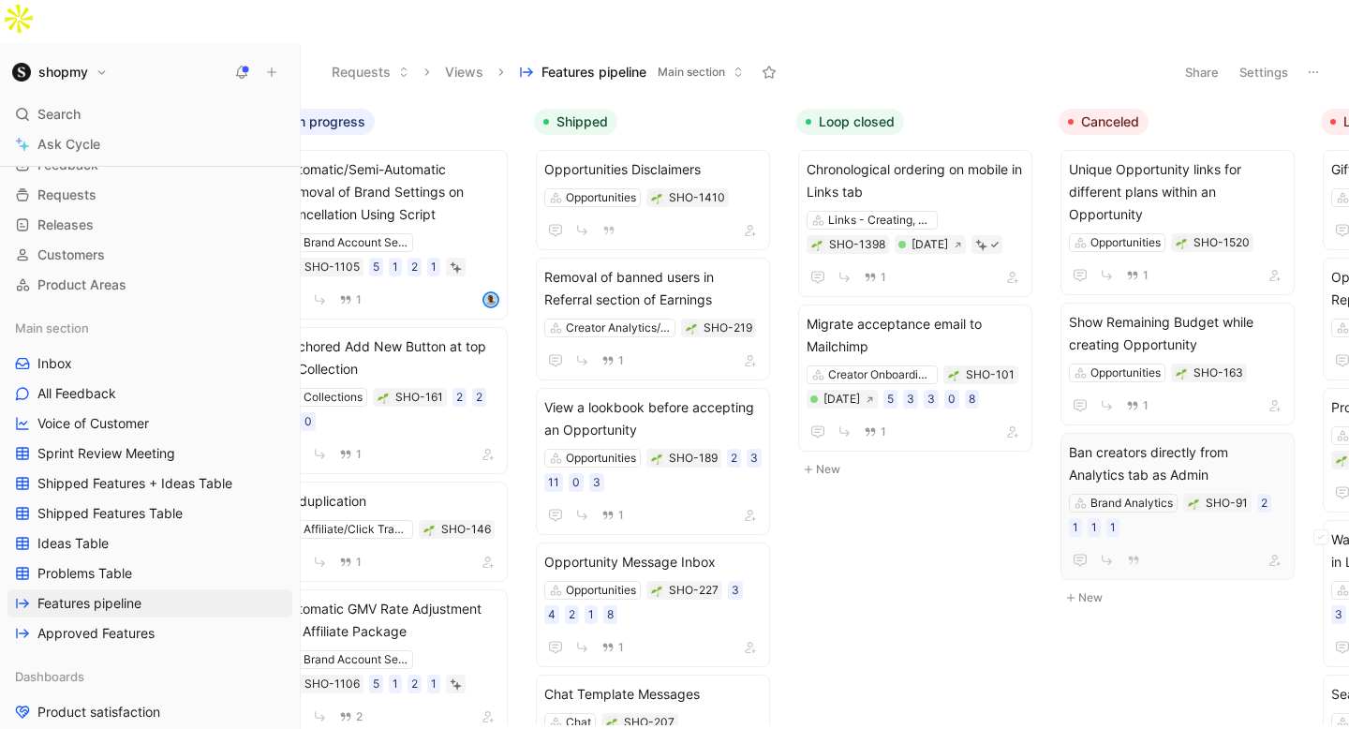
scroll to position [0, 1080]
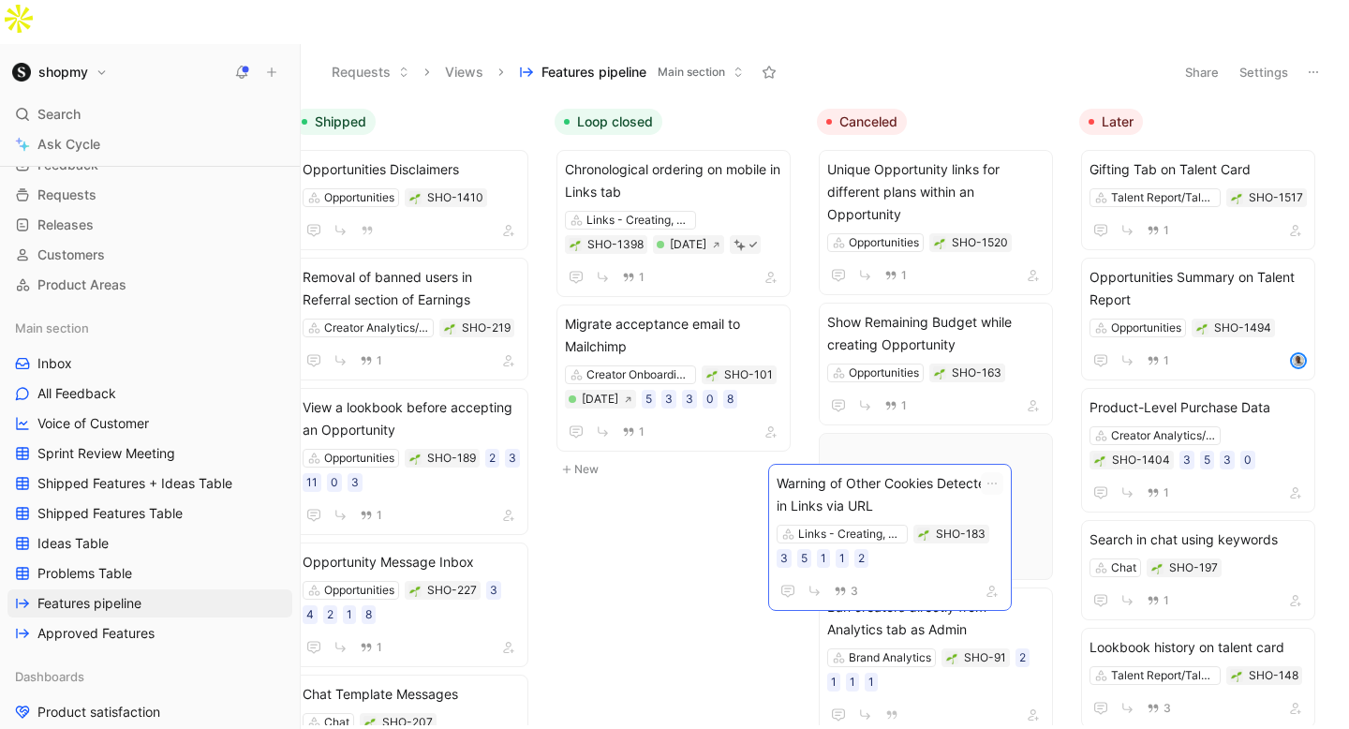
drag, startPoint x: 1256, startPoint y: 524, endPoint x: 943, endPoint y: 512, distance: 313.2
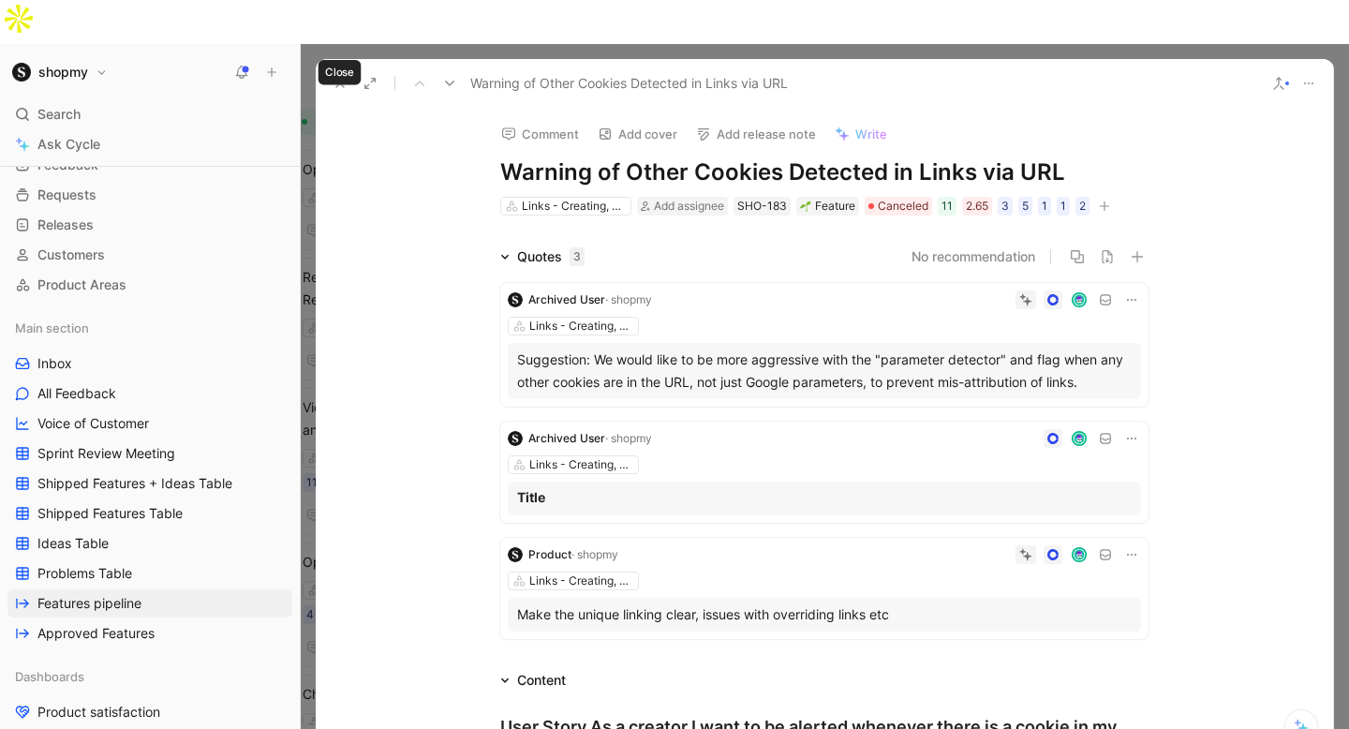
click at [335, 76] on icon at bounding box center [340, 83] width 15 height 15
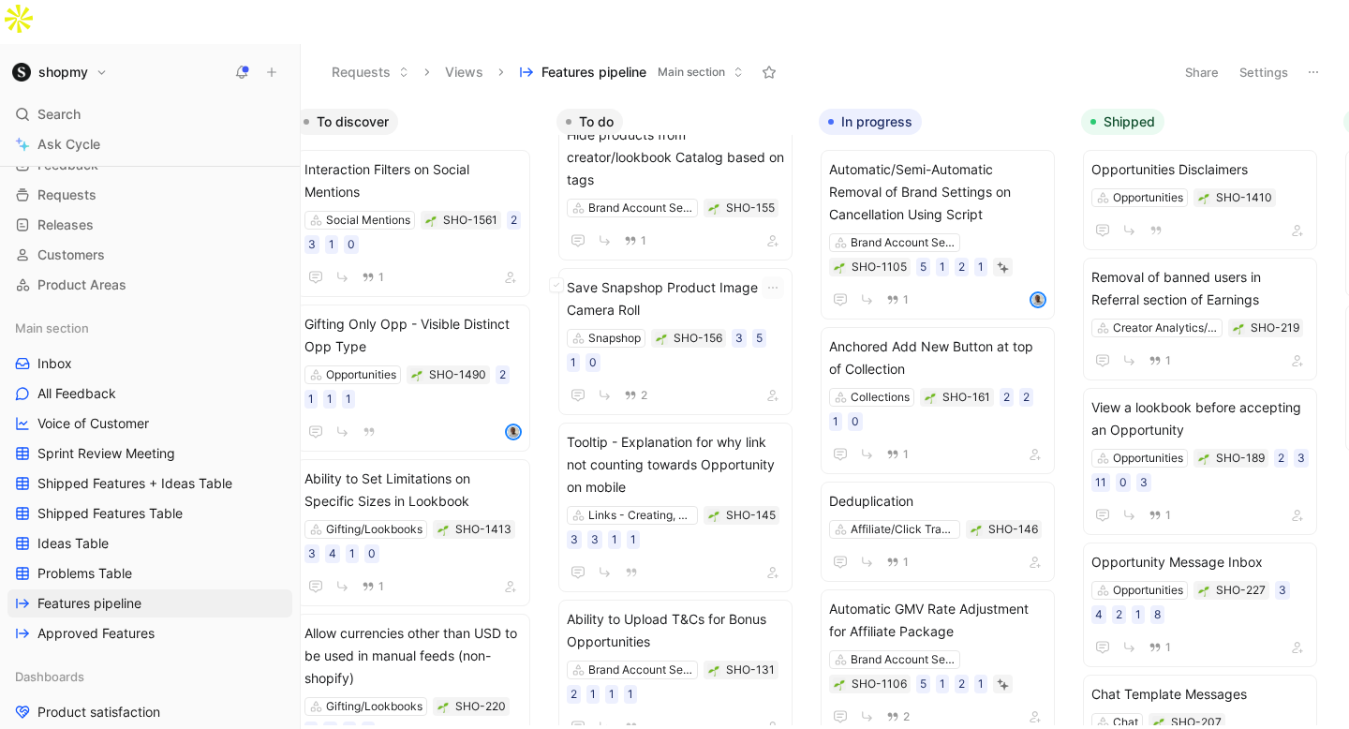
scroll to position [1996, 0]
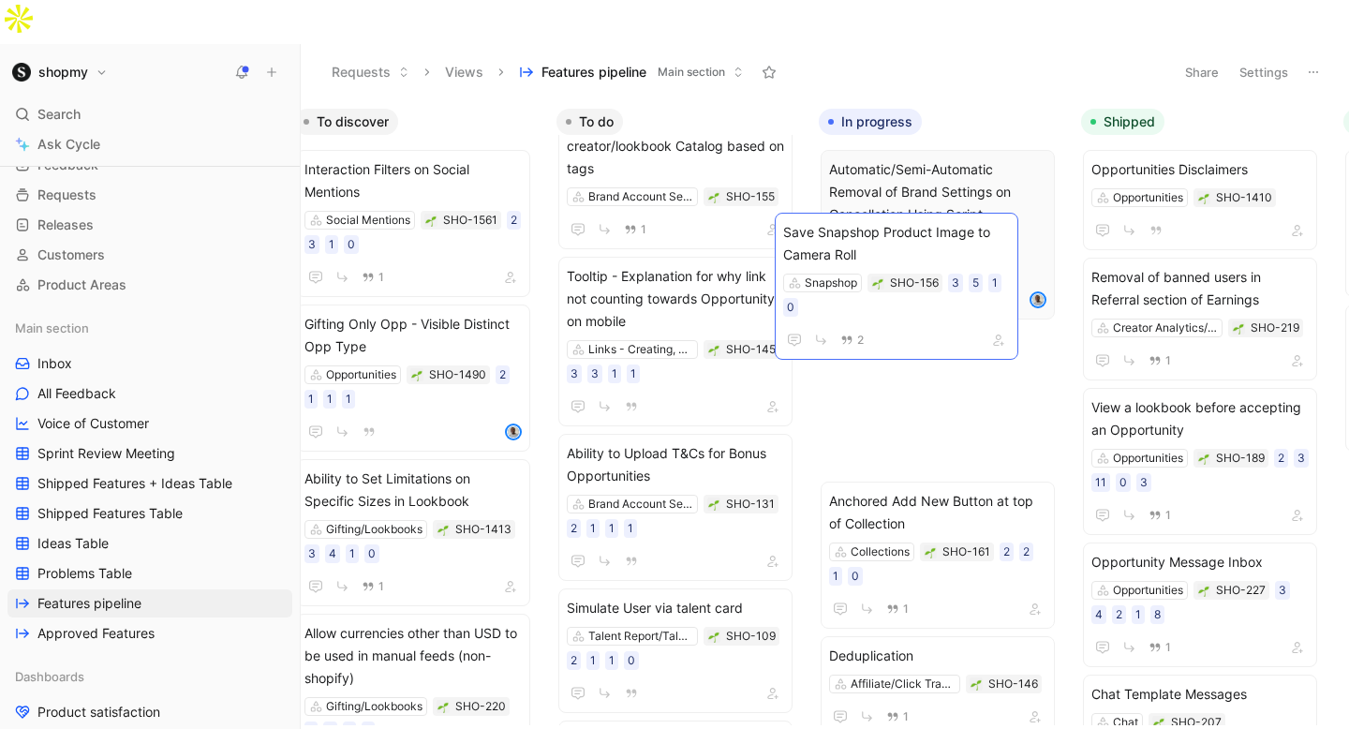
drag, startPoint x: 659, startPoint y: 243, endPoint x: 875, endPoint y: 243, distance: 216.5
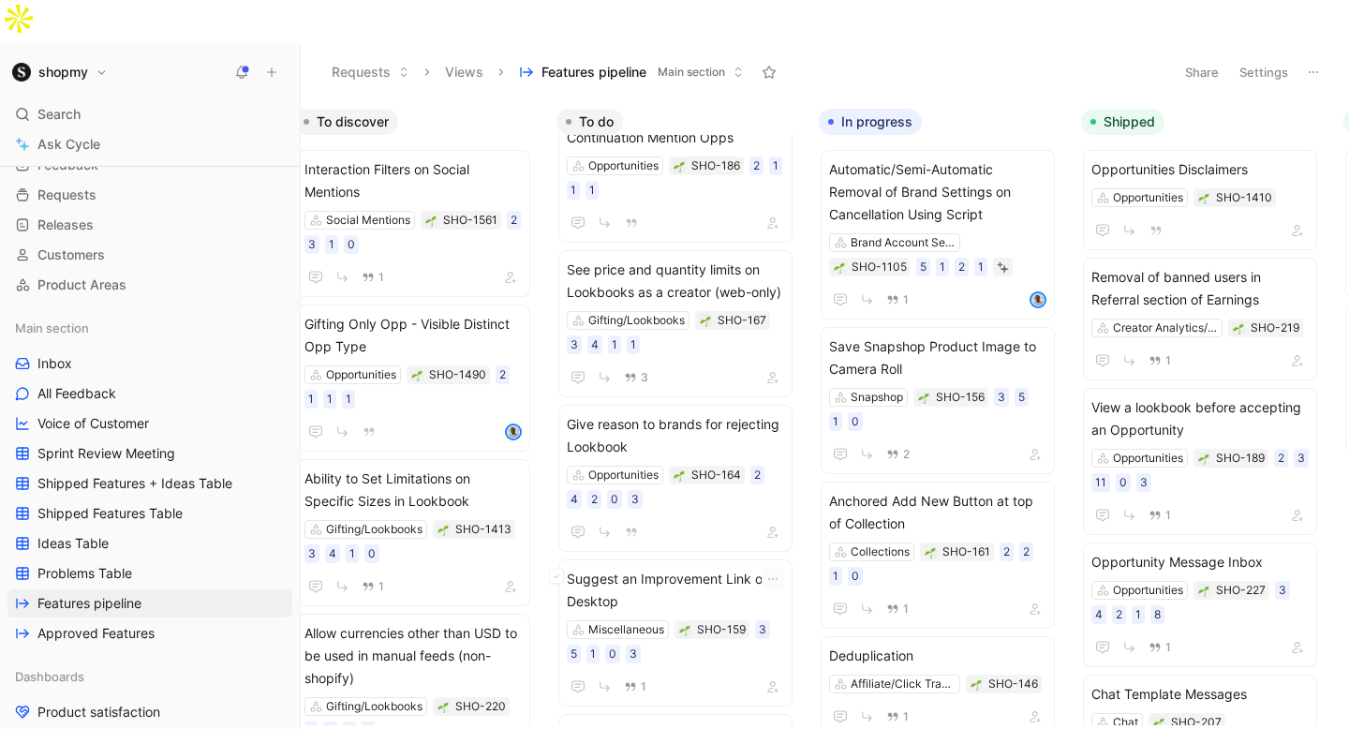
scroll to position [1570, 0]
click at [670, 256] on span "See price and quantity limits on Lookbooks as a creator (web-only)" at bounding box center [675, 278] width 217 height 45
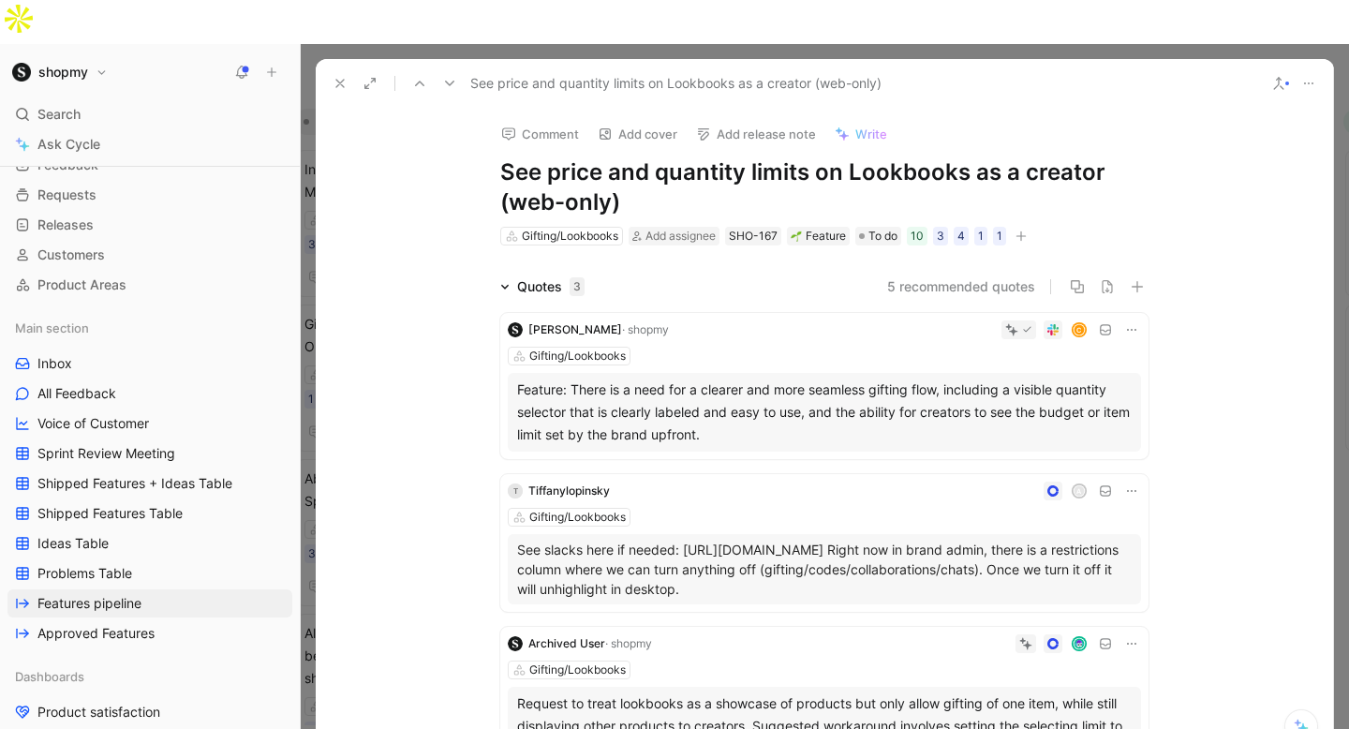
click at [531, 121] on button "Comment" at bounding box center [540, 134] width 95 height 26
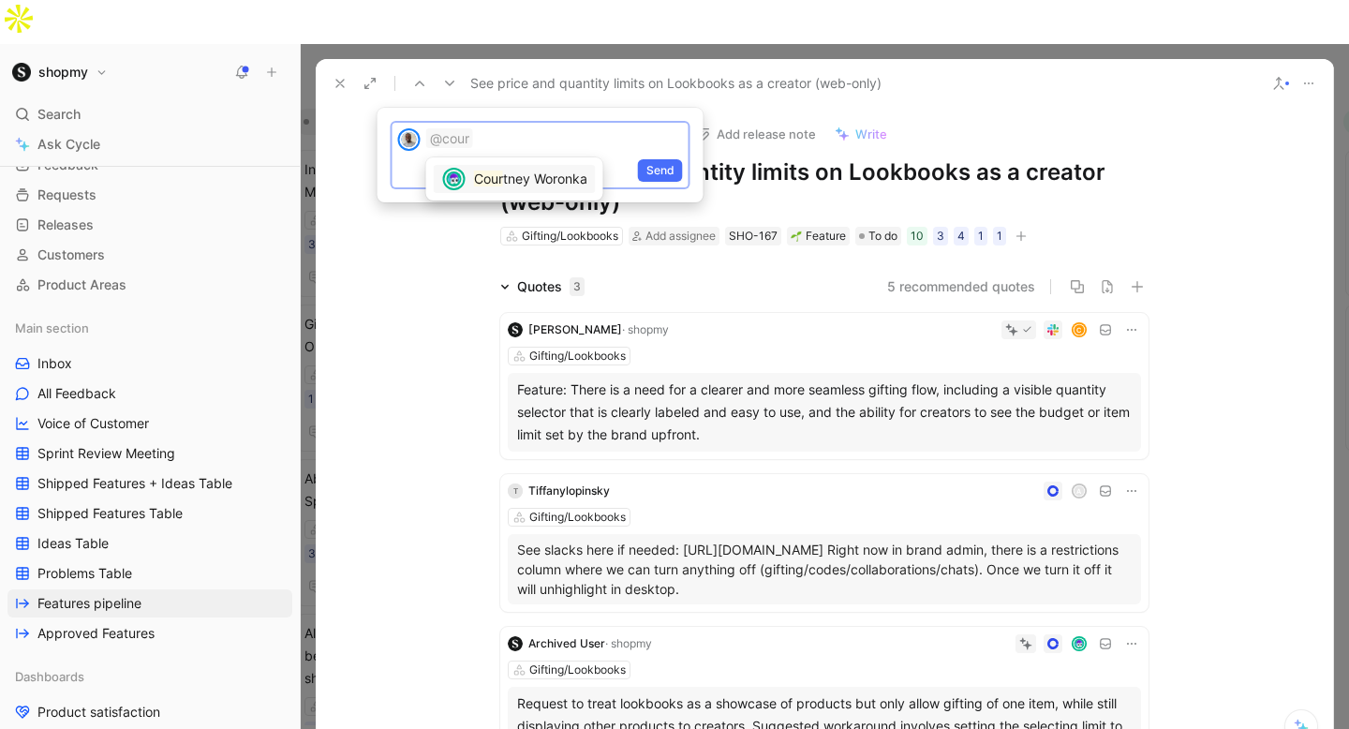
click at [556, 175] on span "tney Woronka" at bounding box center [545, 179] width 84 height 16
click at [608, 141] on p "@[PERSON_NAME] remind me. Has" at bounding box center [554, 139] width 257 height 22
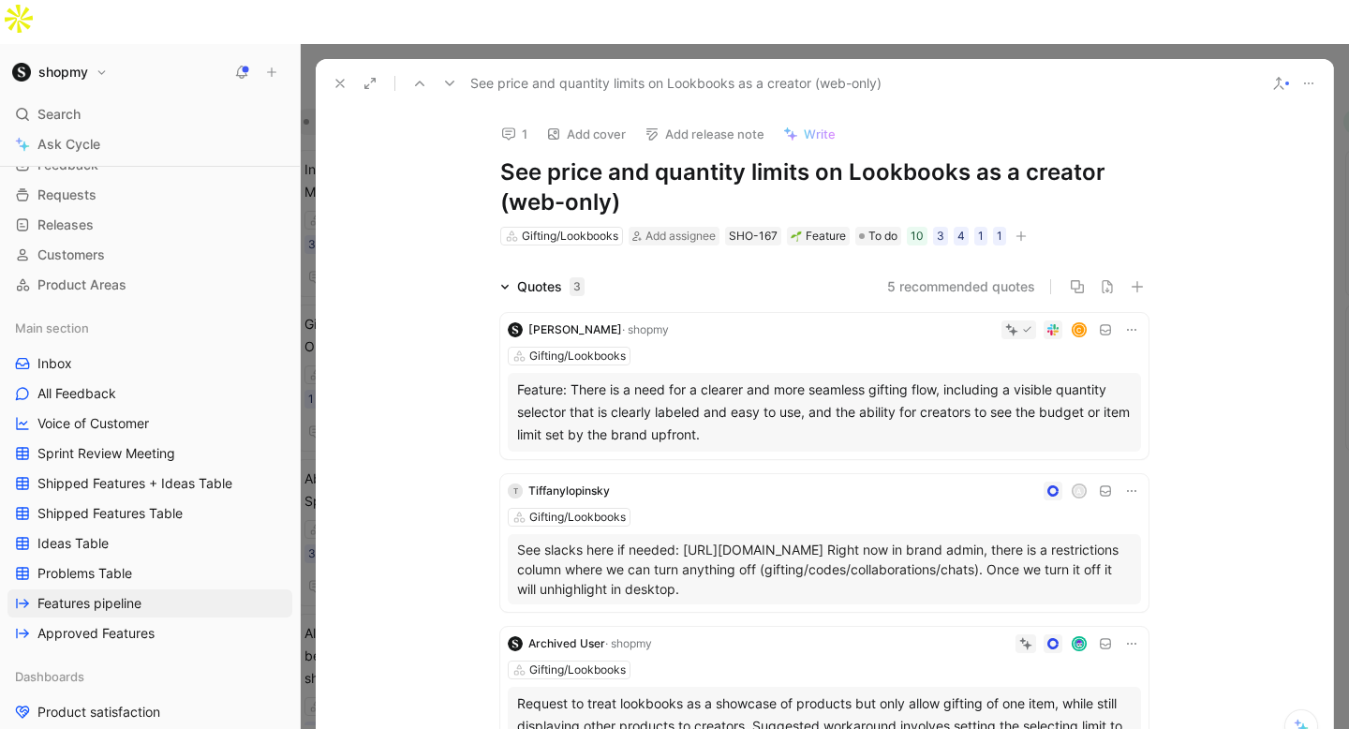
click at [339, 76] on icon at bounding box center [340, 83] width 15 height 15
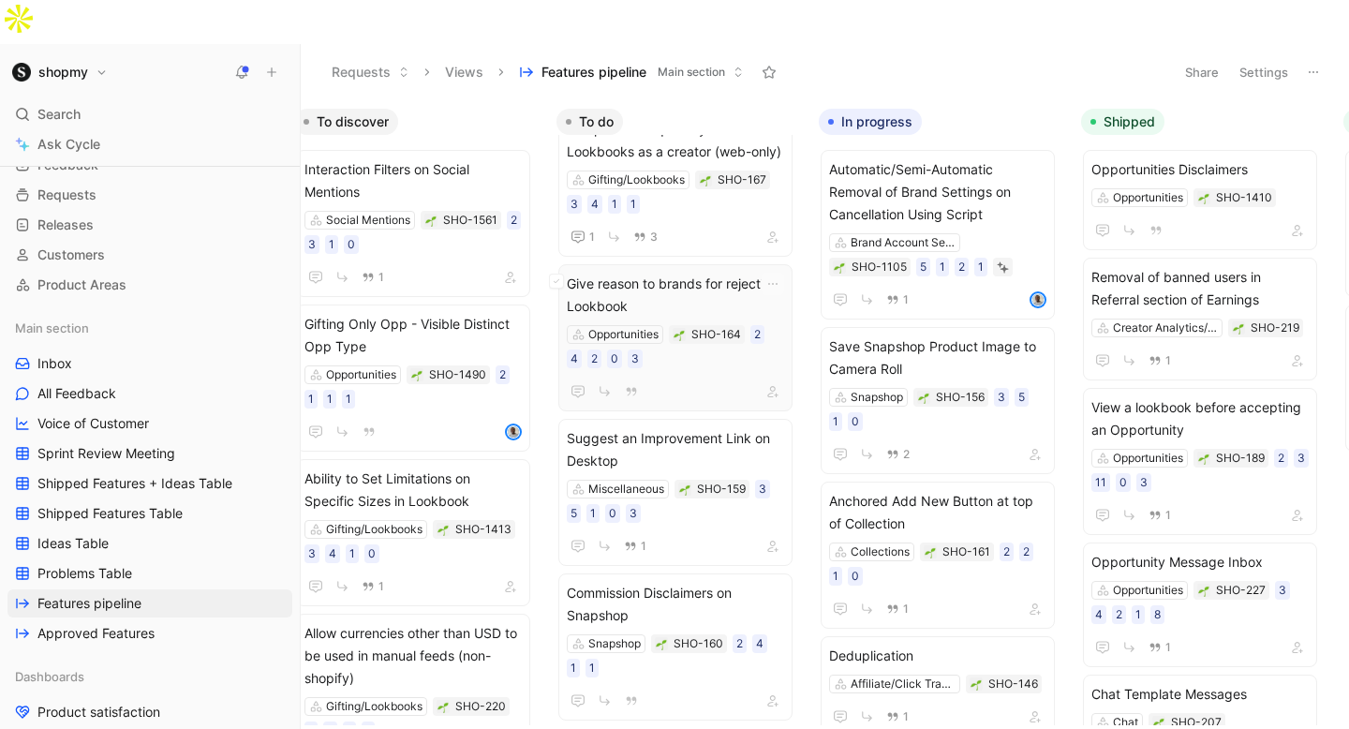
scroll to position [1615, 0]
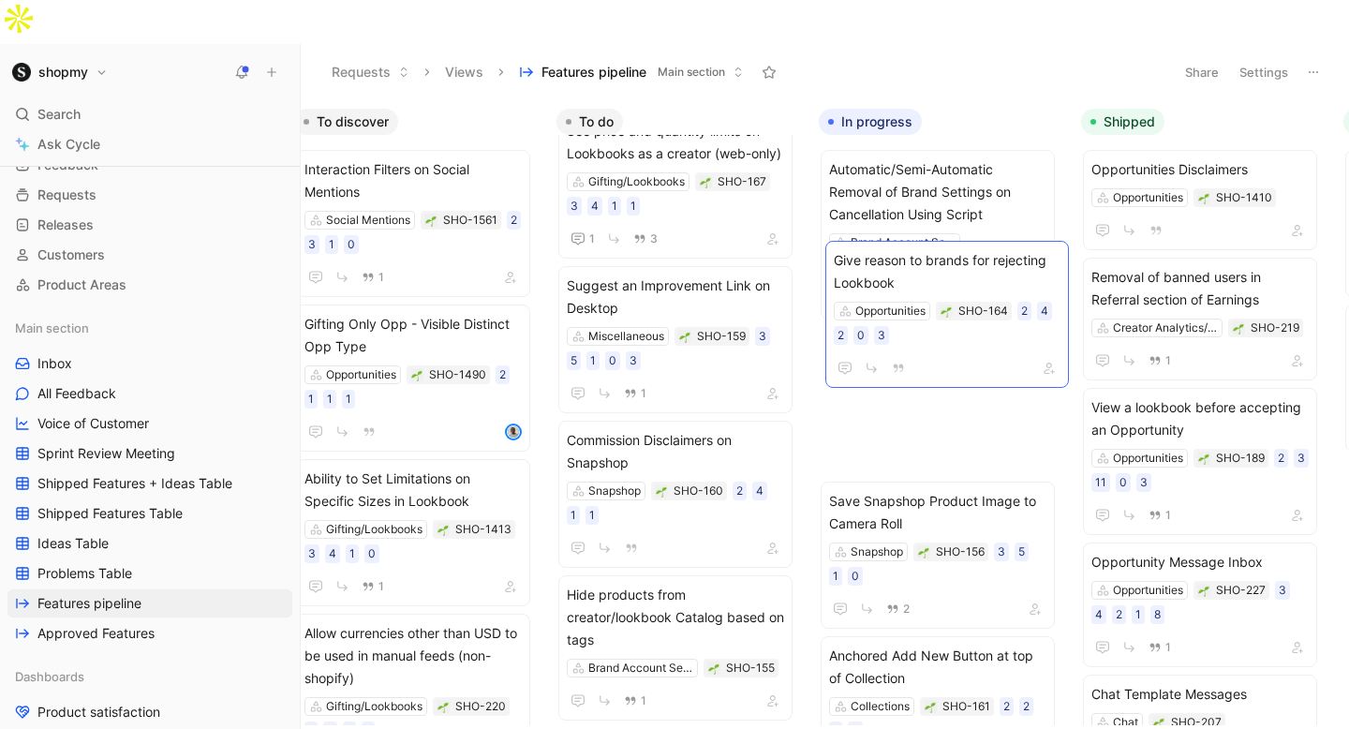
drag, startPoint x: 681, startPoint y: 245, endPoint x: 948, endPoint y: 263, distance: 267.7
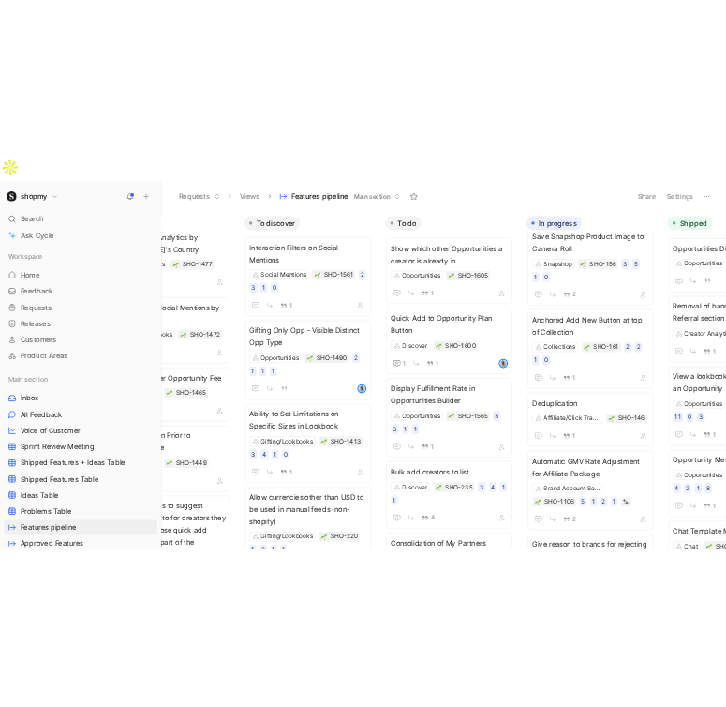
scroll to position [0, 0]
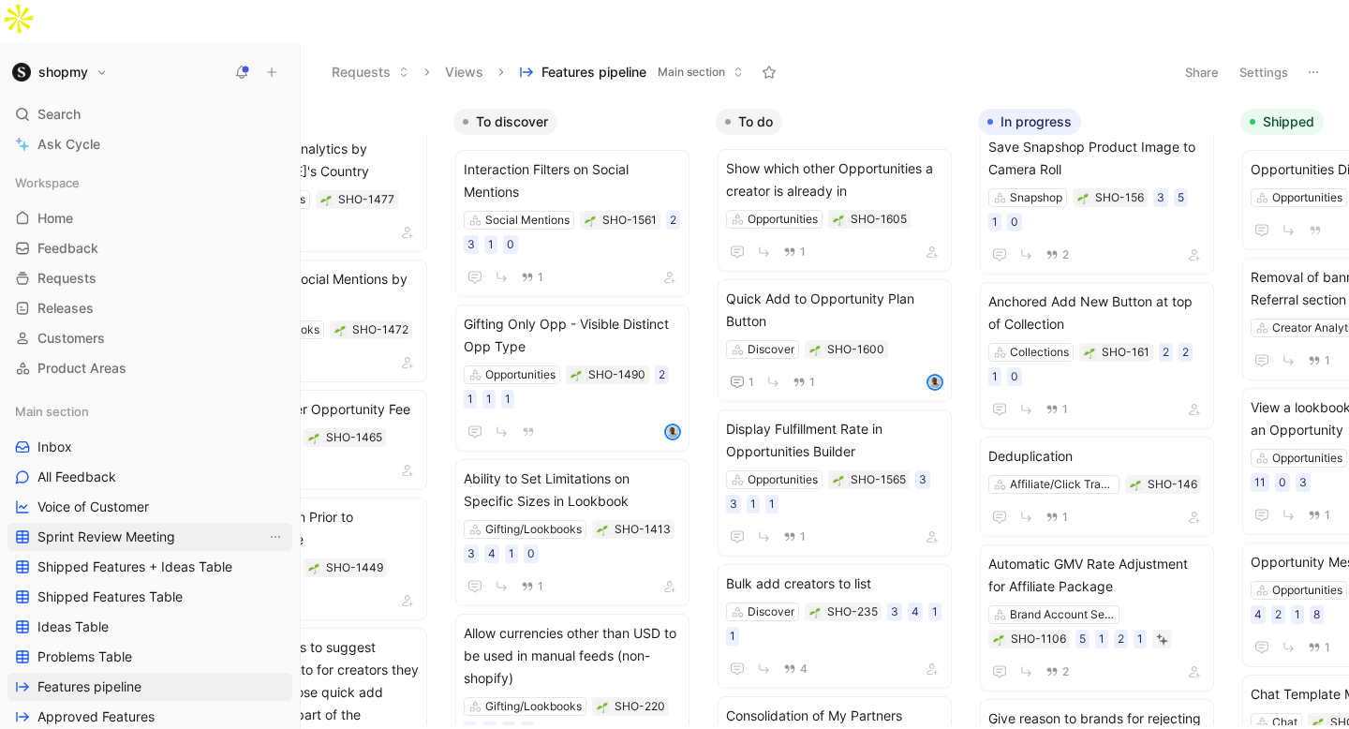
click at [116, 528] on span "Sprint Review Meeting" at bounding box center [106, 537] width 138 height 19
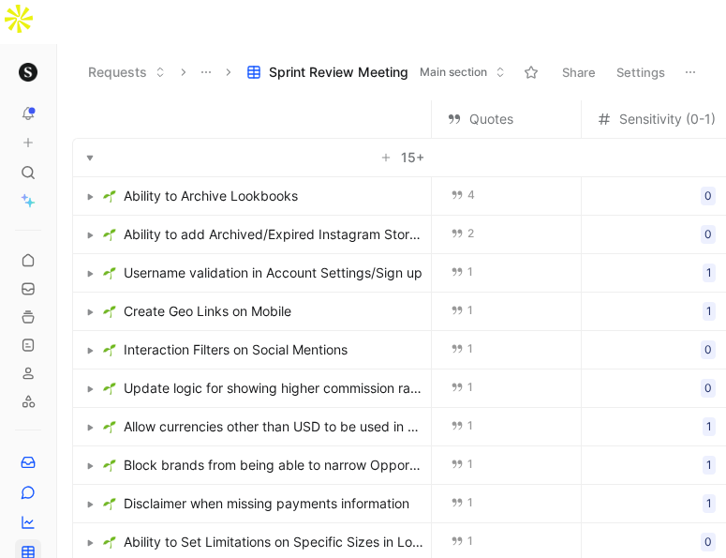
click at [620, 553] on div "Quotes Sensitivity (0-1) Effort (0.5-13) Impact (1-5) Reach (1-5) Confidence (1…" at bounding box center [391, 350] width 669 height 501
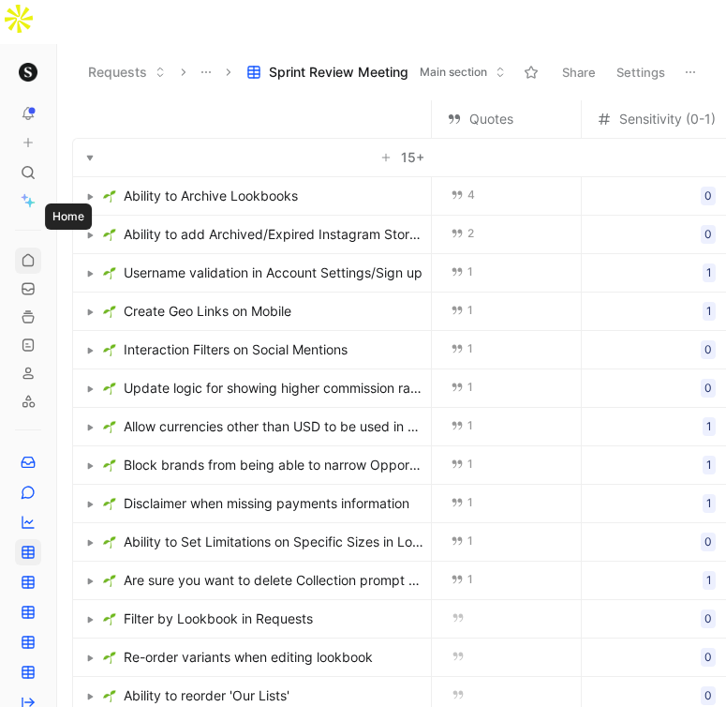
click at [24, 253] on icon at bounding box center [28, 260] width 15 height 15
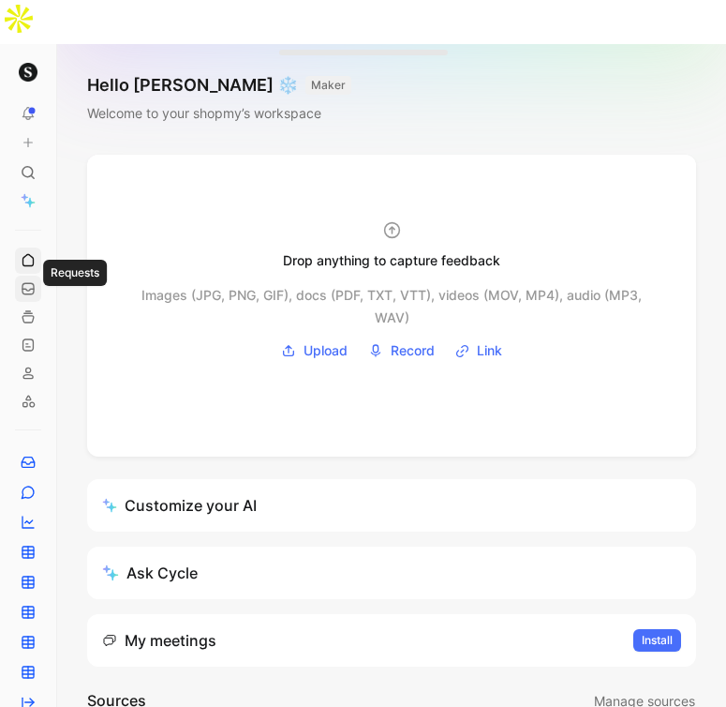
click at [29, 281] on icon at bounding box center [28, 288] width 15 height 15
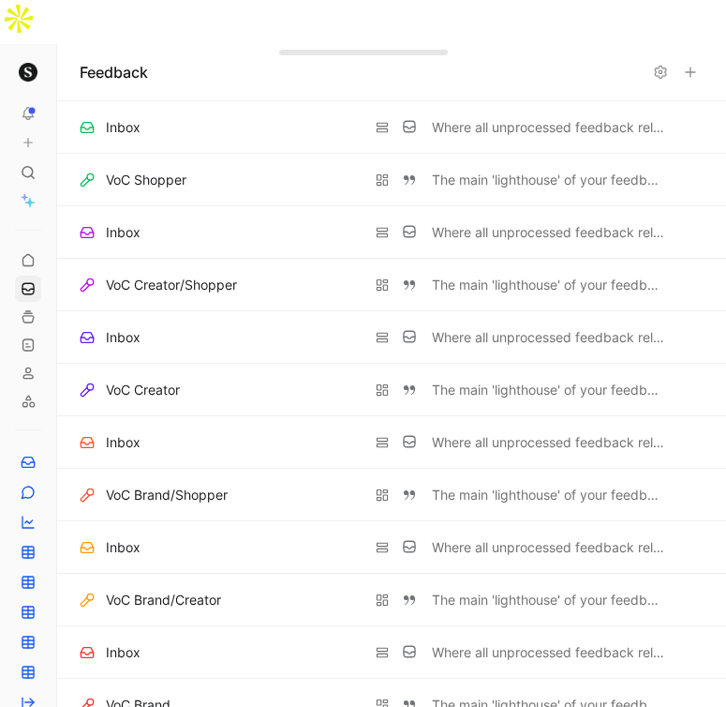
click at [42, 289] on div "To pick up a draggable item, press the space bar. While dragging, use the arrow…" at bounding box center [28, 485] width 56 height 529
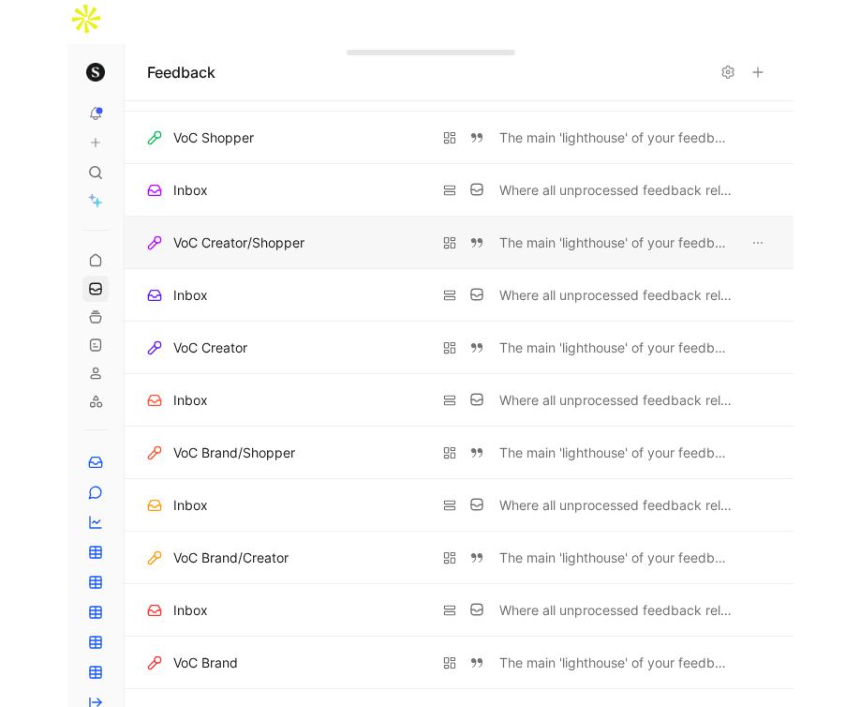
scroll to position [66, 0]
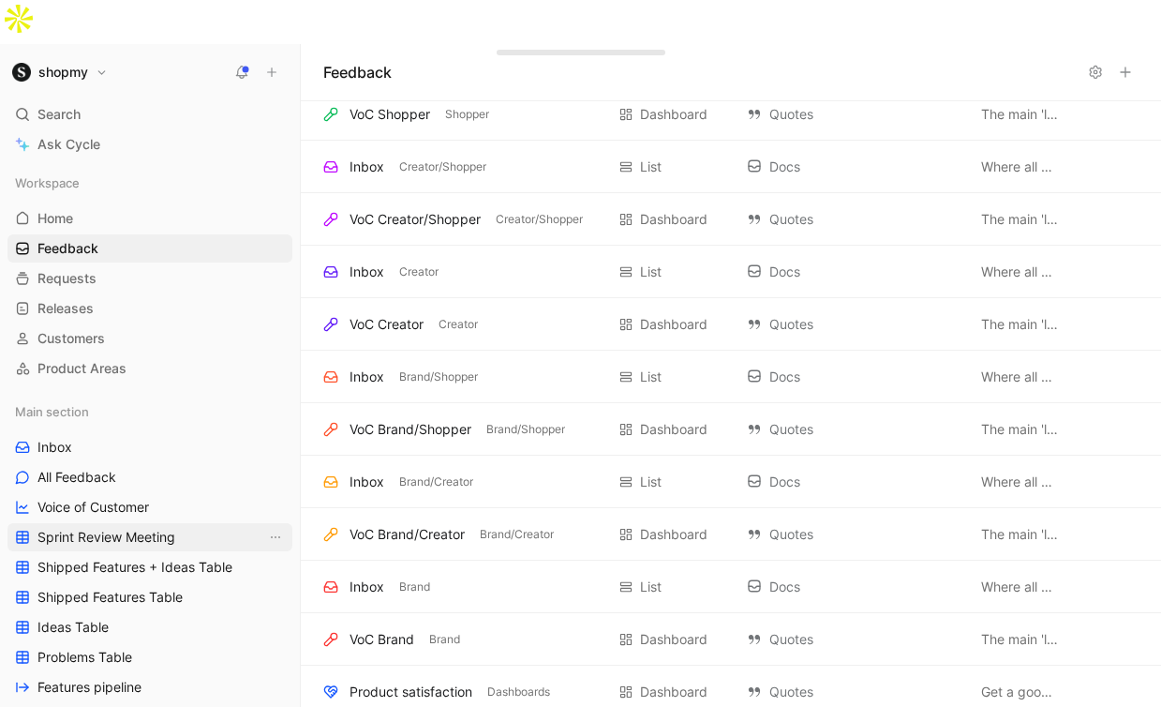
click at [143, 528] on span "Sprint Review Meeting" at bounding box center [106, 537] width 138 height 19
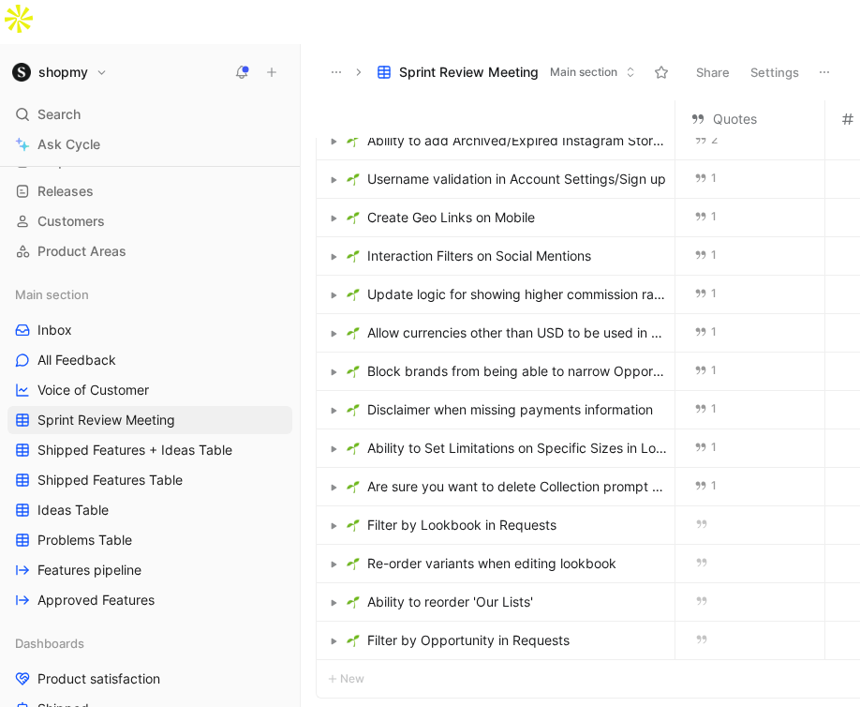
scroll to position [121, 0]
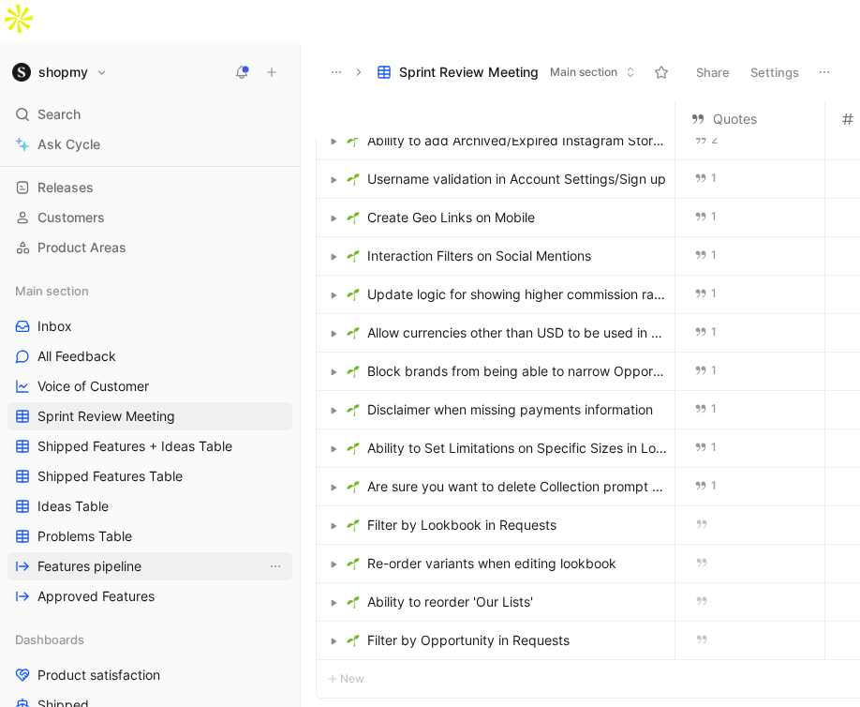
click at [141, 552] on link "Features pipeline" at bounding box center [149, 566] width 285 height 28
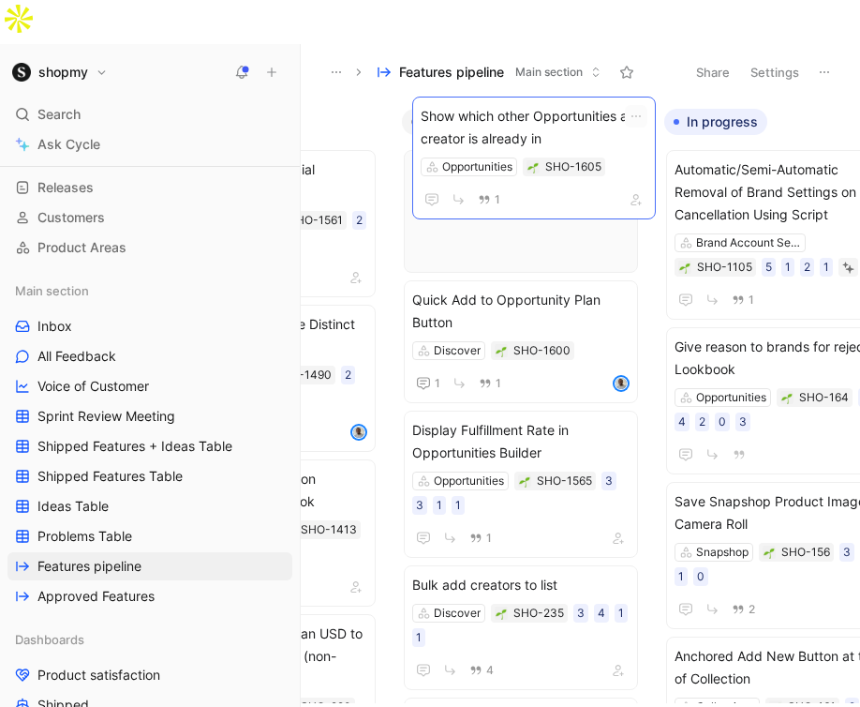
scroll to position [0, 444]
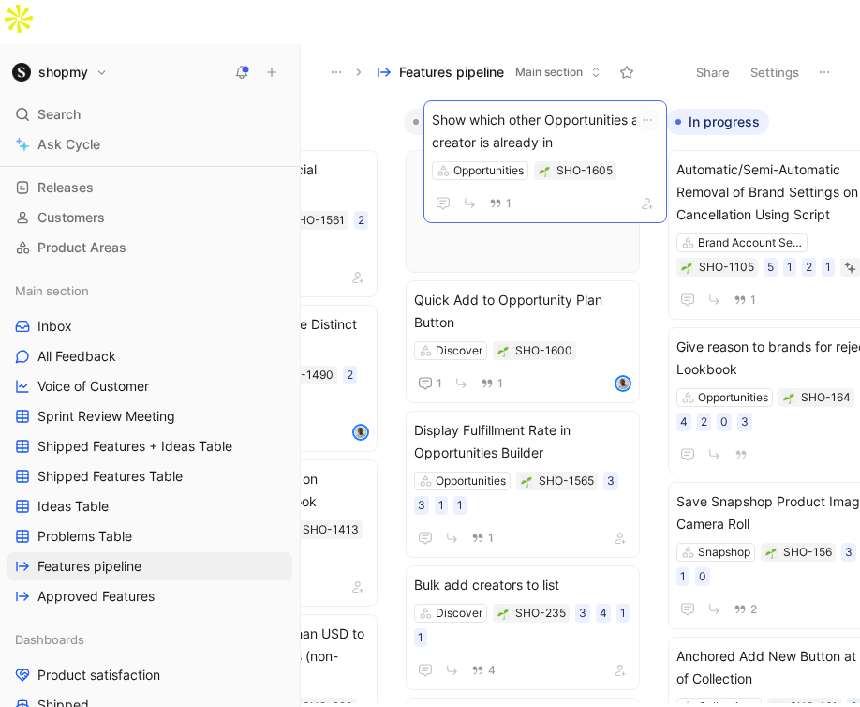
drag, startPoint x: 549, startPoint y: 143, endPoint x: 565, endPoint y: 135, distance: 18.0
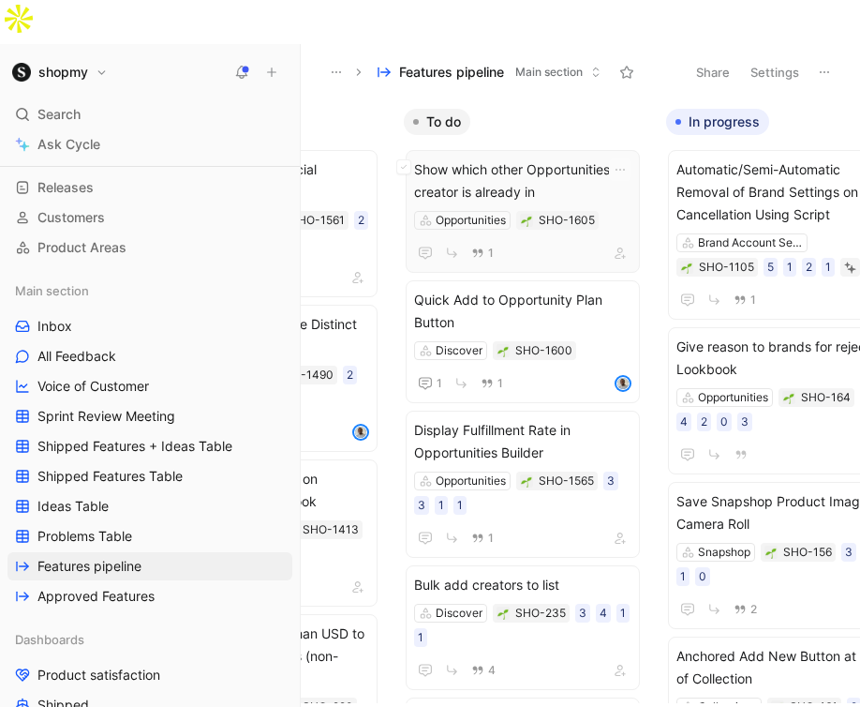
click at [558, 158] on span "Show which other Opportunities a creator is already in" at bounding box center [522, 180] width 217 height 45
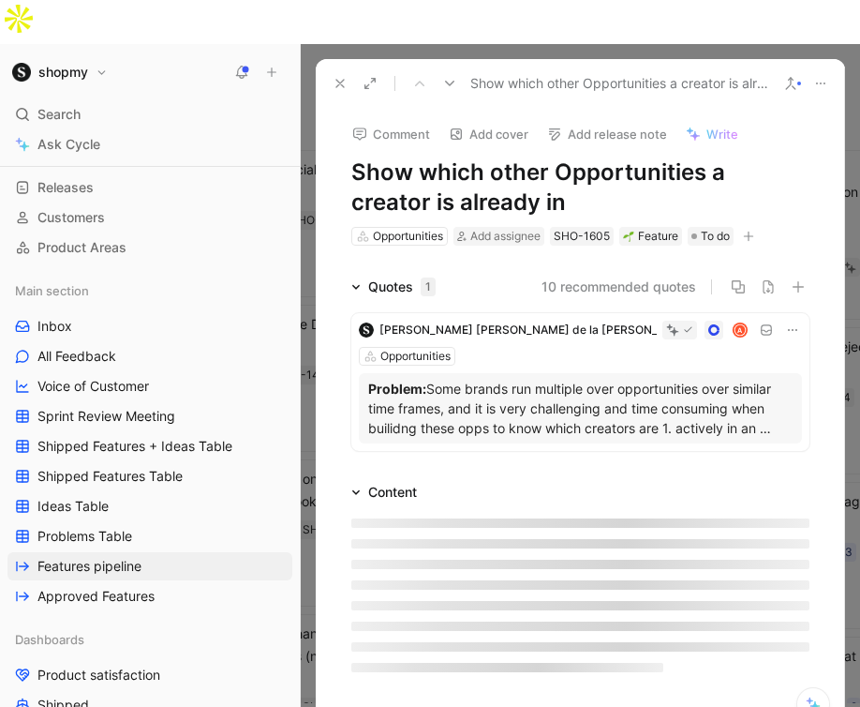
click at [517, 157] on h1 "Show which other Opportunities a creator is already in" at bounding box center [580, 187] width 458 height 60
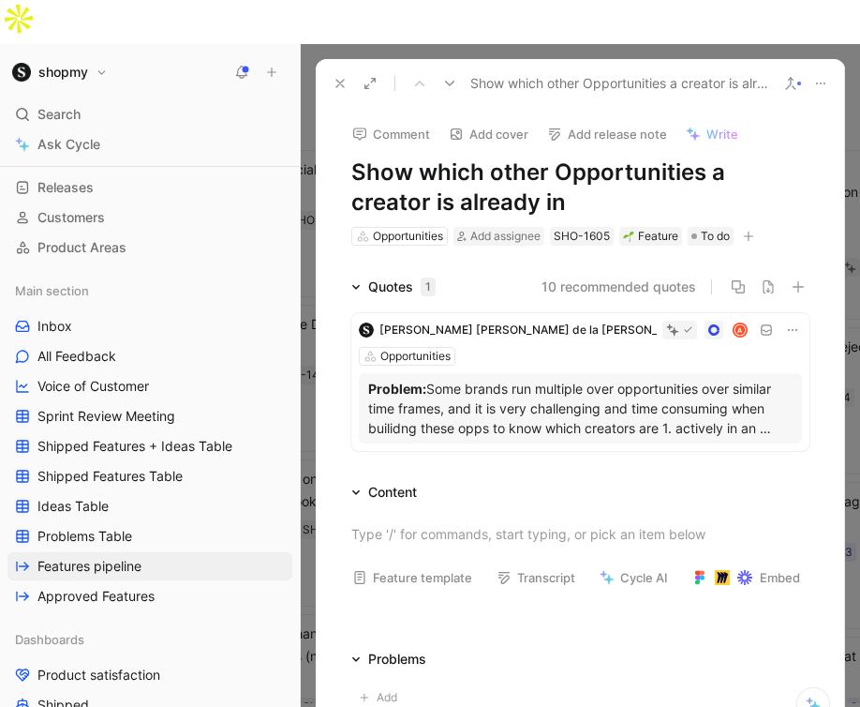
click at [437, 110] on div "Comment Add cover Add release note Write Show which other Opportunities a creat…" at bounding box center [580, 178] width 529 height 140
click at [437, 157] on h1 "Show which other Opportunities a creator is already in" at bounding box center [580, 187] width 458 height 60
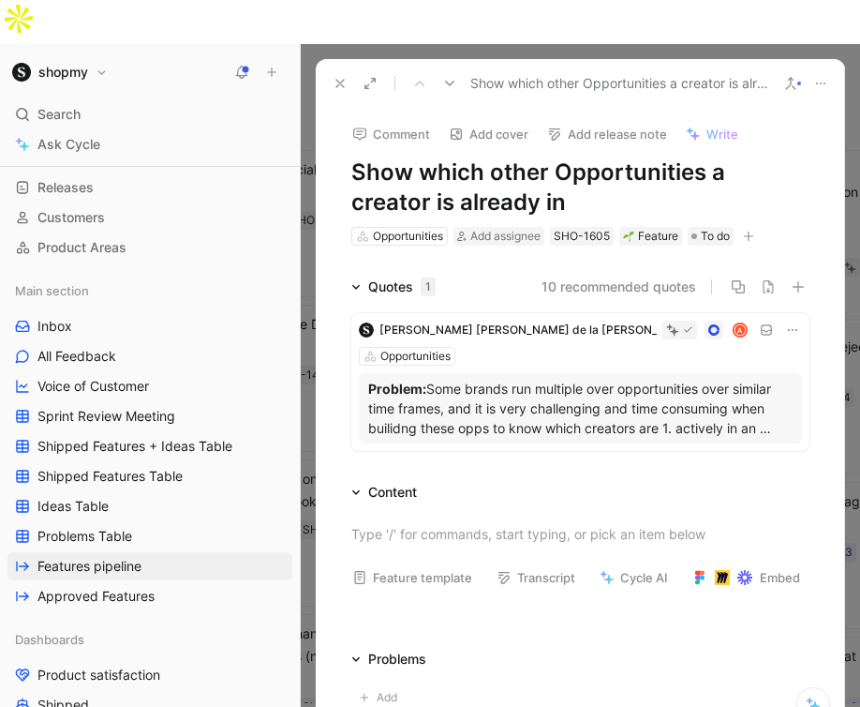
click at [437, 157] on h1 "Show which other Opportunities a creator is already in" at bounding box center [580, 187] width 458 height 60
copy h1 "Show which other Opportunities a creator is already in"
click at [335, 76] on icon at bounding box center [340, 83] width 15 height 15
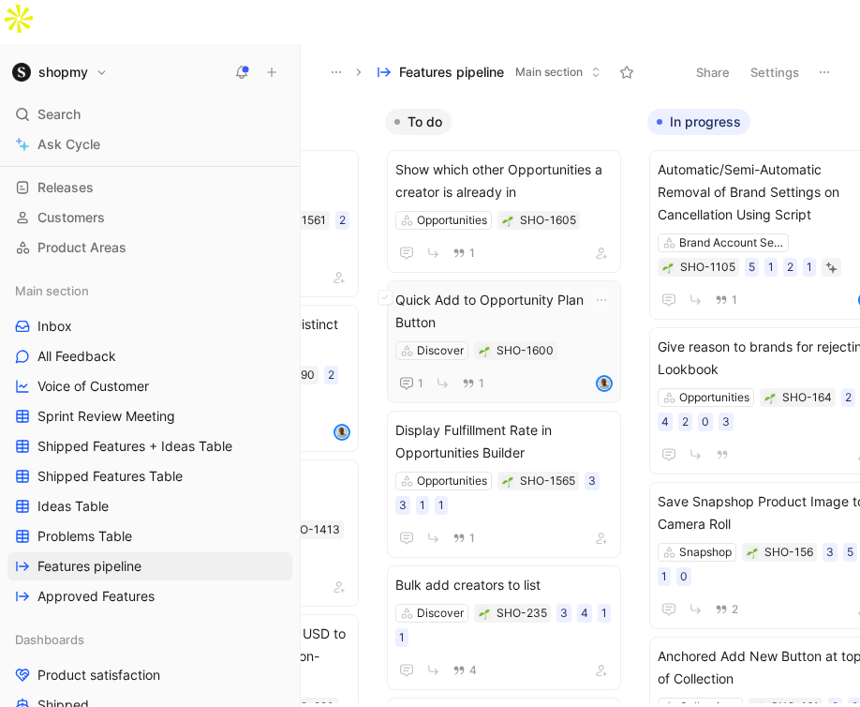
scroll to position [0, 464]
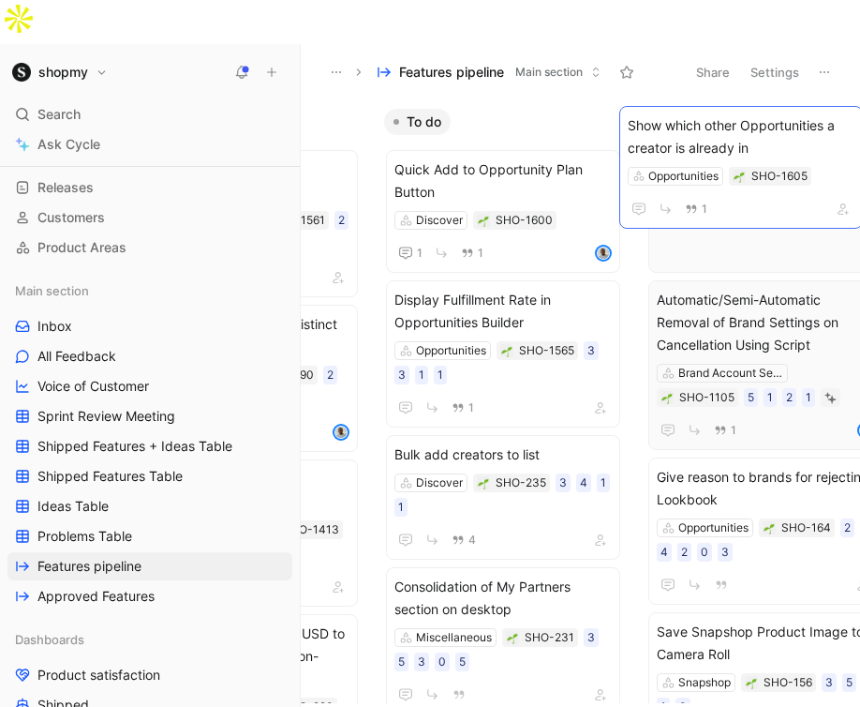
drag, startPoint x: 492, startPoint y: 127, endPoint x: 725, endPoint y: 127, distance: 233.3
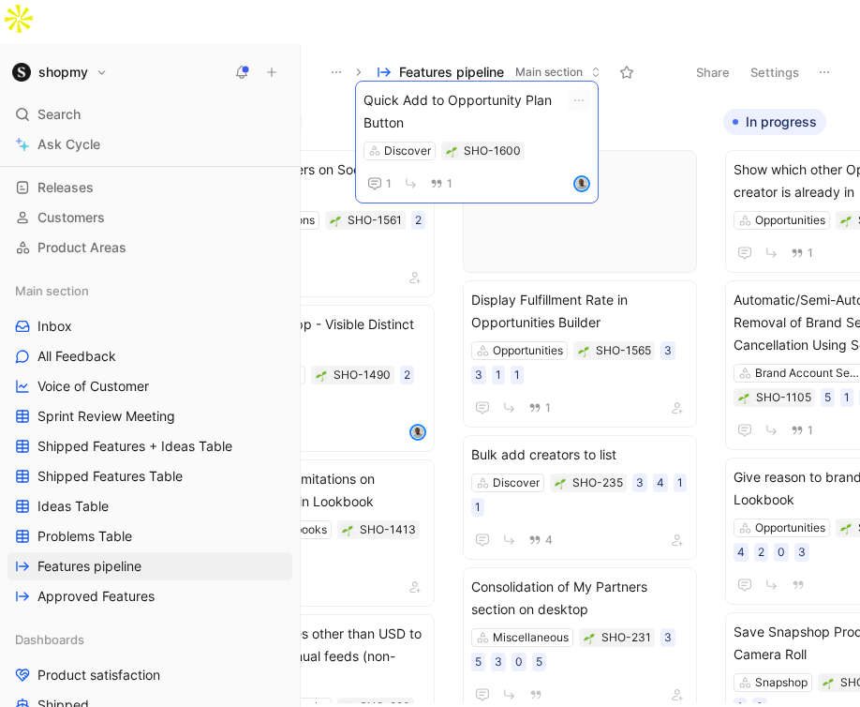
scroll to position [0, 385]
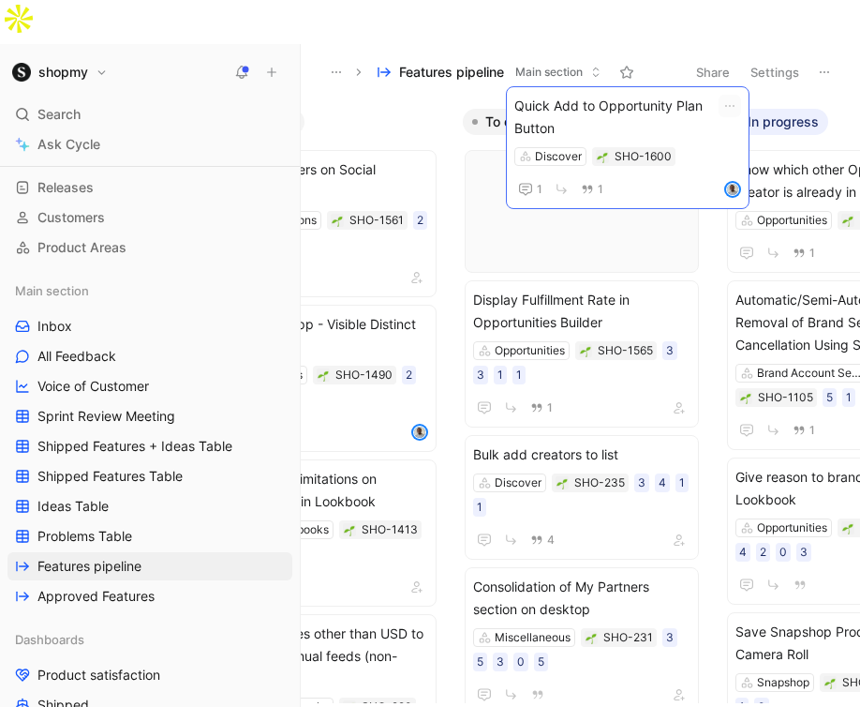
drag, startPoint x: 450, startPoint y: 149, endPoint x: 570, endPoint y: 130, distance: 121.4
click at [533, 139] on div "Quick Add to Opportunity Plan Button Discover SHO-1600 1 1" at bounding box center [628, 147] width 244 height 123
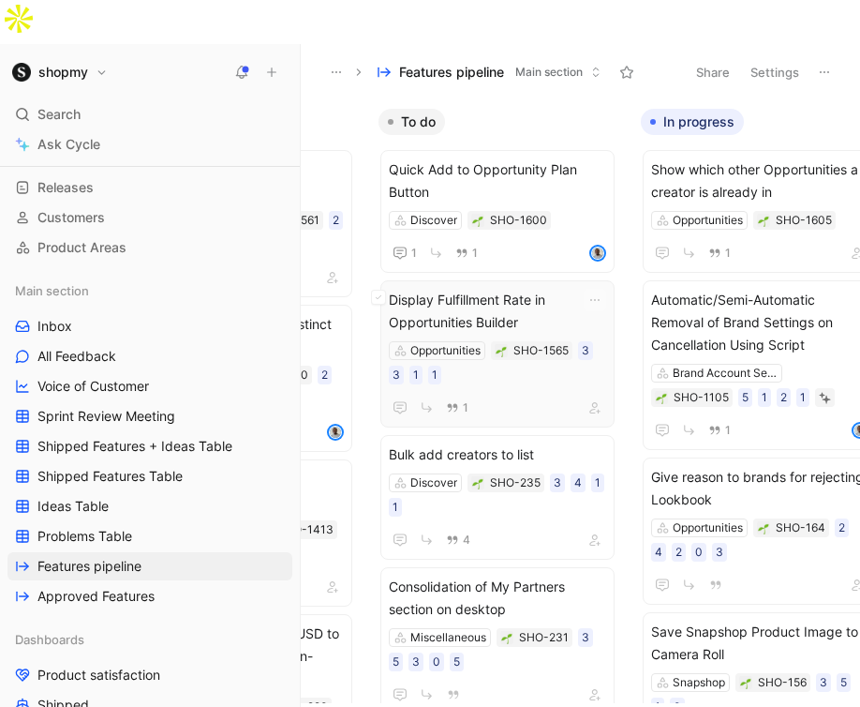
scroll to position [0, 543]
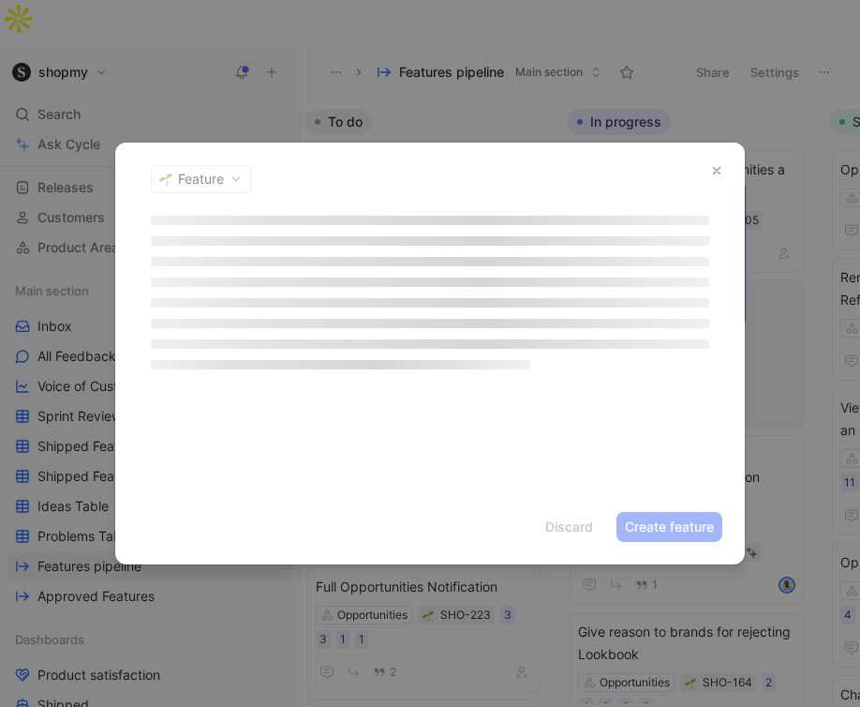
drag, startPoint x: 421, startPoint y: 276, endPoint x: 627, endPoint y: 216, distance: 215.0
click at [711, 171] on icon "button" at bounding box center [716, 170] width 13 height 13
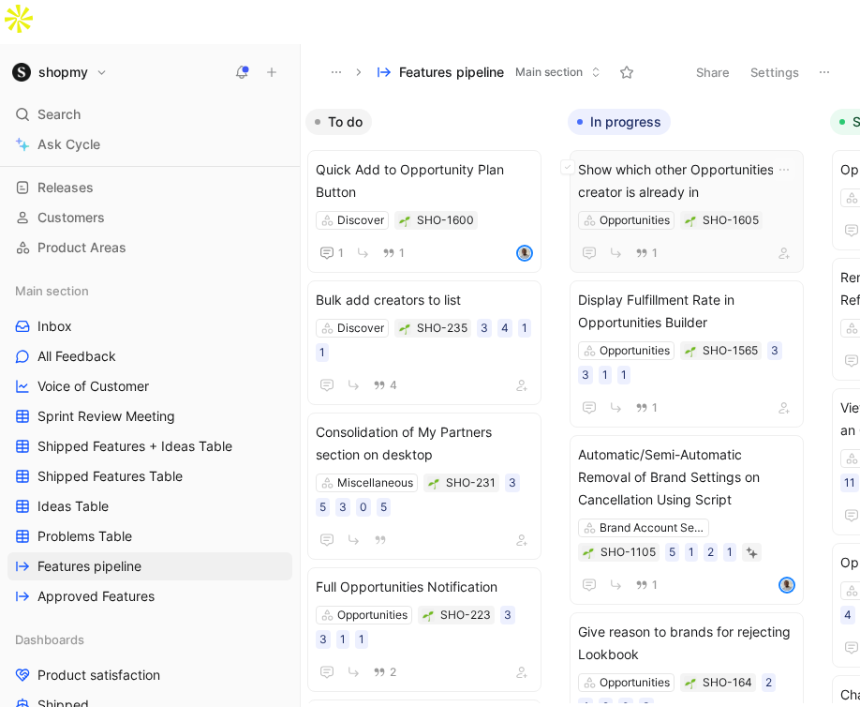
click at [676, 158] on span "Show which other Opportunities a creator is already in" at bounding box center [686, 180] width 217 height 45
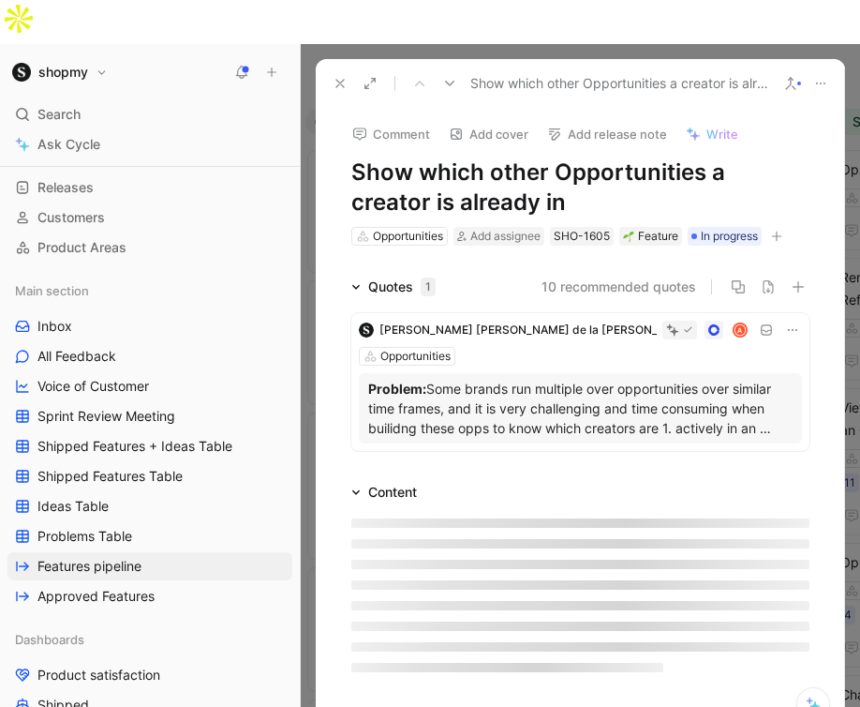
click at [403, 121] on button "Comment" at bounding box center [391, 134] width 95 height 26
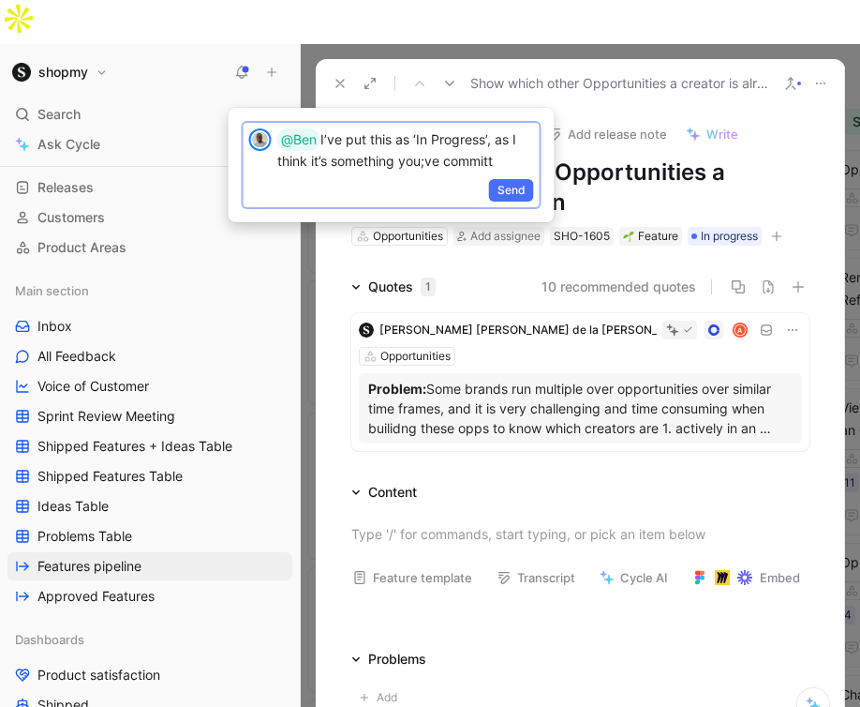
click at [428, 164] on p "@Ben I’ve put this as ‘In Progress’, as I think it’s something you;ve committ" at bounding box center [405, 149] width 257 height 42
click at [294, 165] on p "@Ben I’ve put this as ‘In Progress’, as I think it’s something you’ve committ" at bounding box center [405, 149] width 257 height 42
click at [487, 162] on p "@Ben I’ve put this as ‘In Progress’, as I believe it’s something you’ve committ" at bounding box center [405, 149] width 257 height 42
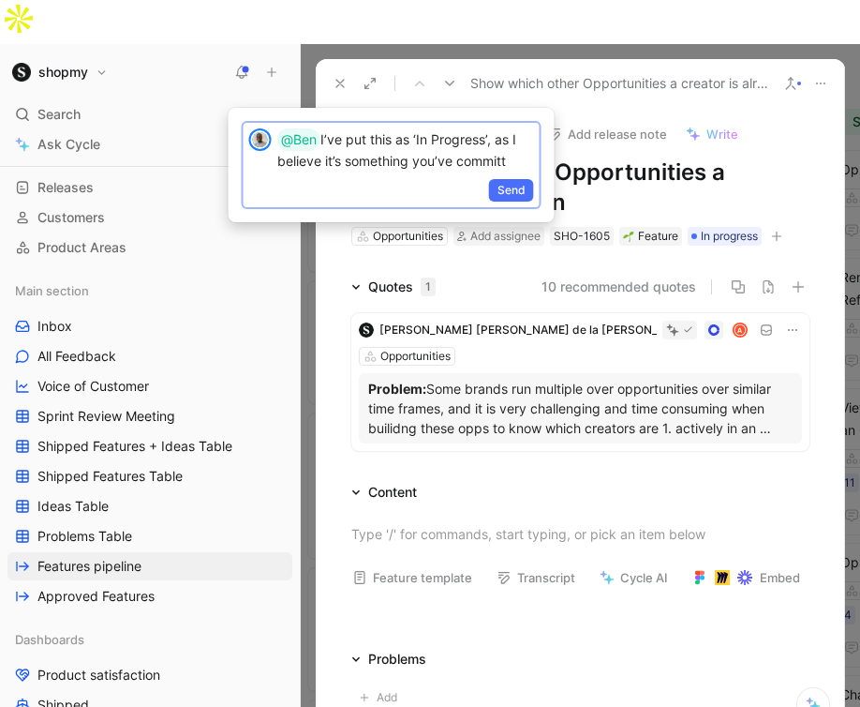
click at [523, 160] on p "@Ben I’ve put this as ‘In Progress’, as I believe it’s something you’ve committ" at bounding box center [405, 149] width 257 height 42
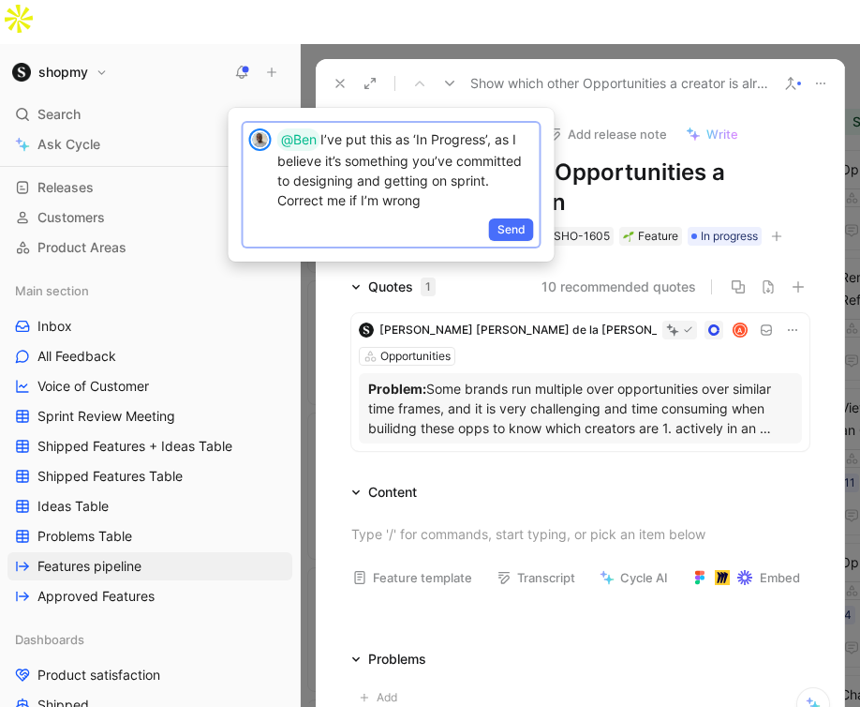
drag, startPoint x: 450, startPoint y: 209, endPoint x: 267, endPoint y: 132, distance: 198.2
click at [267, 132] on div "@Ben I’ve put this as ‘In Progress’, as I believe it’s something you’ve committ…" at bounding box center [392, 169] width 296 height 93
copy p "@Ben I’ve put this as ‘In Progress’, as I believe it’s something you’ve committ…"
click at [518, 237] on span "Send" at bounding box center [512, 229] width 28 height 19
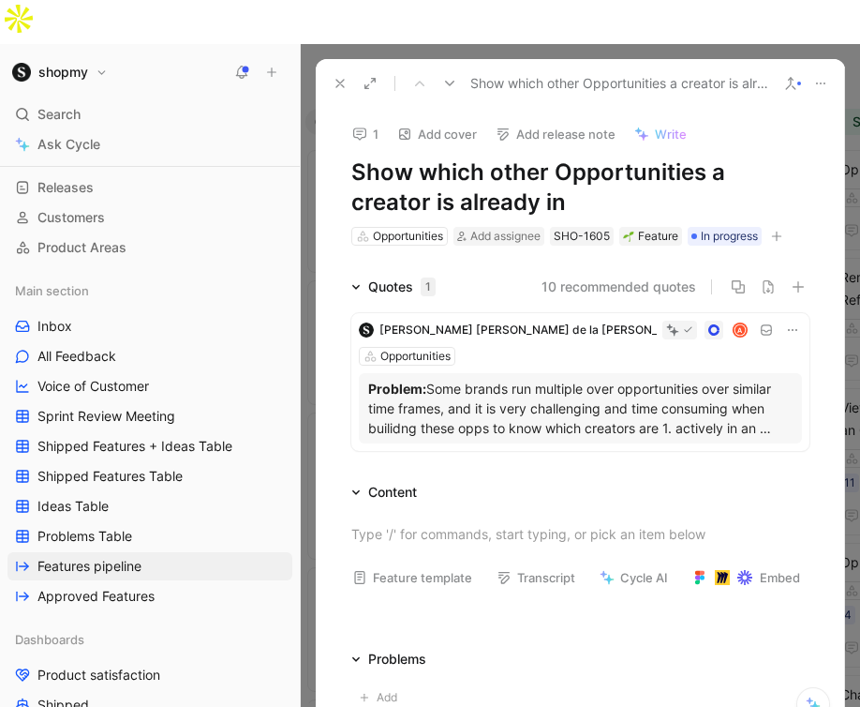
click at [337, 76] on icon at bounding box center [340, 83] width 15 height 15
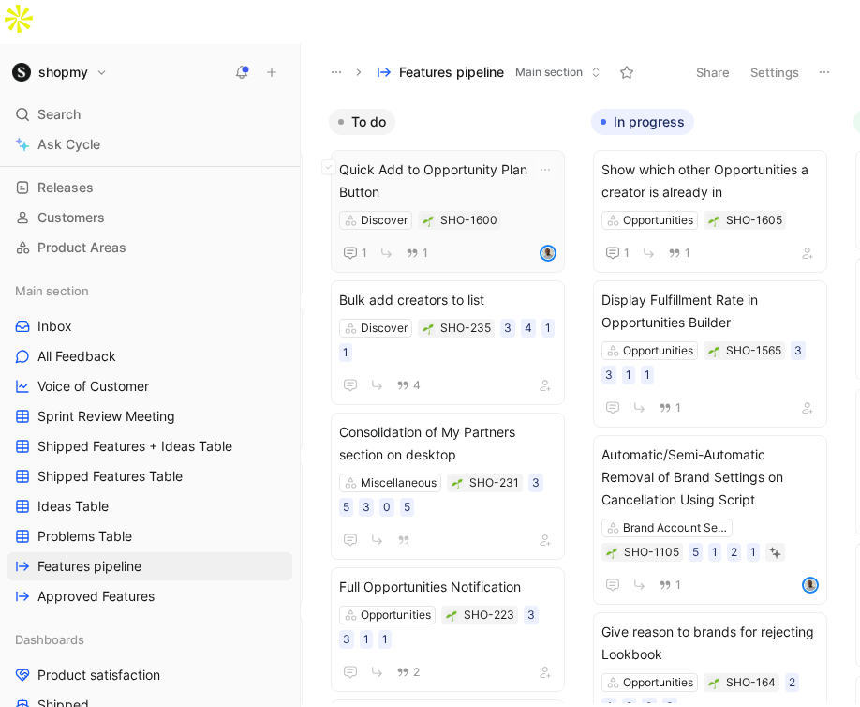
scroll to position [0, 541]
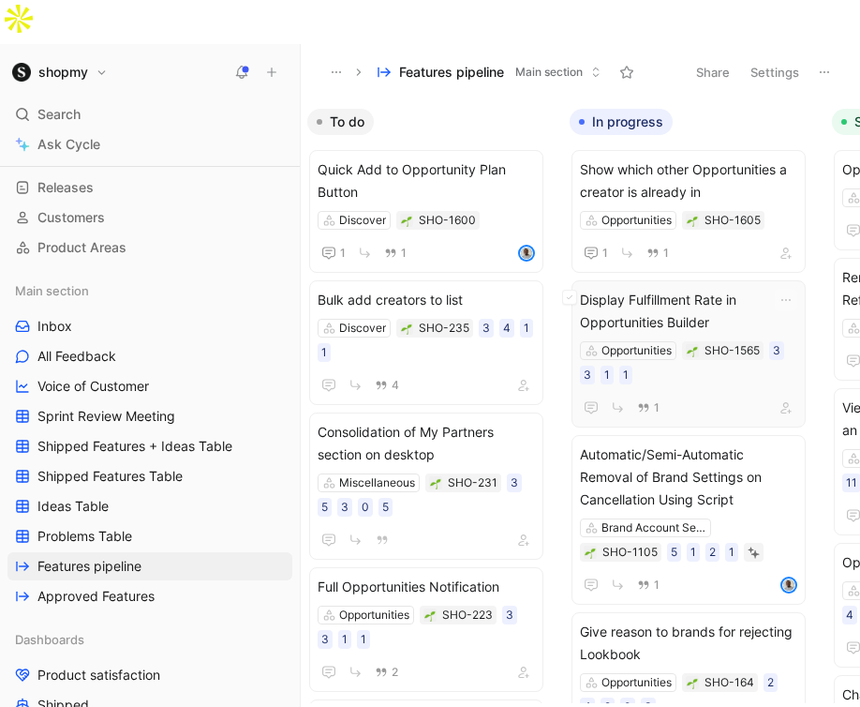
click at [635, 289] on span "Display Fulfillment Rate in Opportunities Builder" at bounding box center [688, 311] width 217 height 45
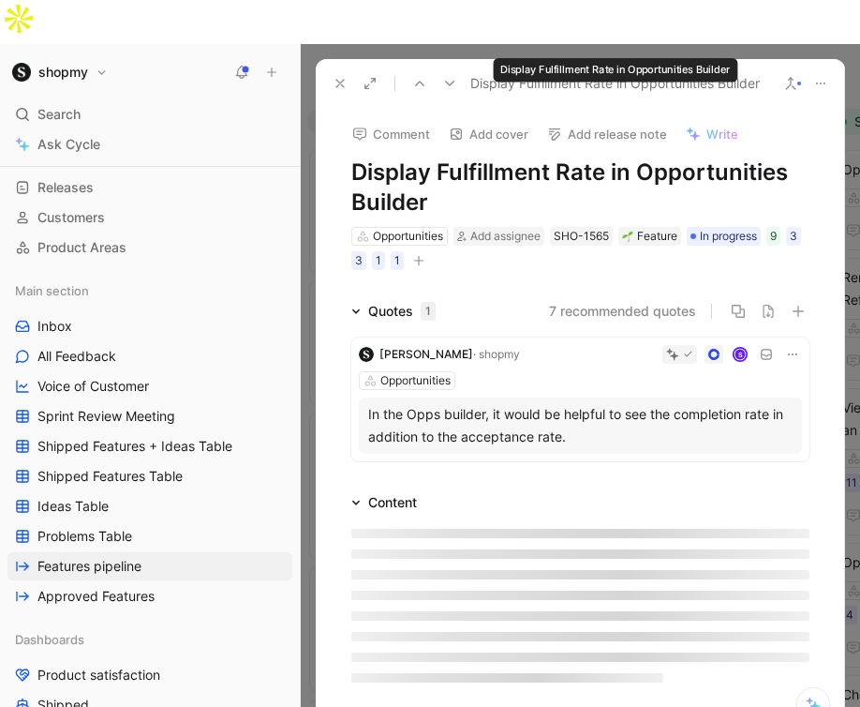
click at [424, 121] on button "Comment" at bounding box center [391, 134] width 95 height 26
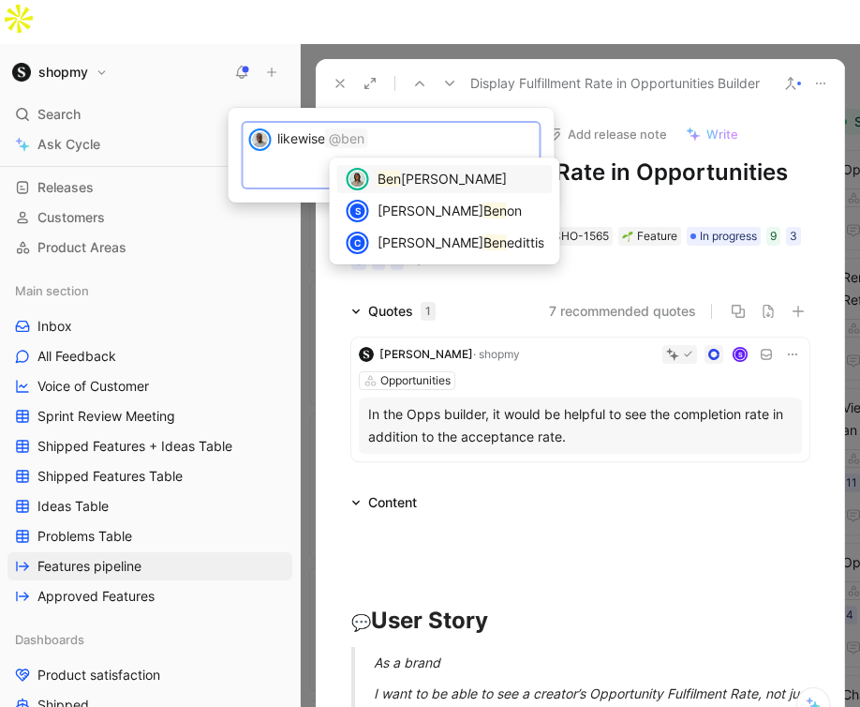
click at [442, 176] on span "[PERSON_NAME]" at bounding box center [454, 179] width 106 height 16
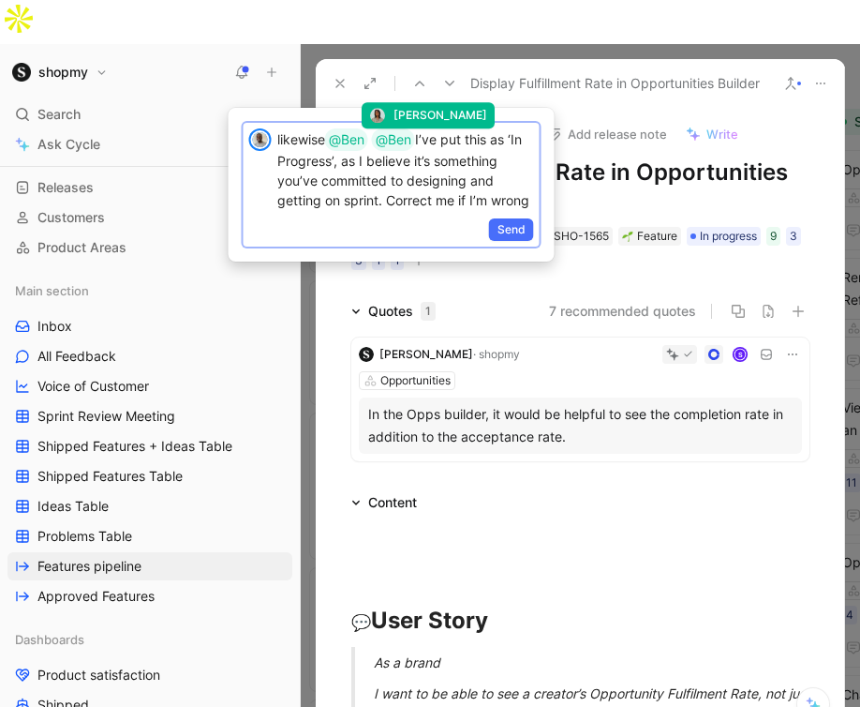
drag, startPoint x: 420, startPoint y: 138, endPoint x: 378, endPoint y: 138, distance: 42.2
click at [378, 138] on p "likewise @Ben @[PERSON_NAME] I’ve put this as ‘In Progress’, as I believe it’s …" at bounding box center [405, 169] width 257 height 82
drag, startPoint x: 341, startPoint y: 158, endPoint x: 377, endPoint y: 194, distance: 50.4
click at [377, 194] on p "likewise @Ben I’ve put this as ‘In Progress’, as I believe it’s something you’v…" at bounding box center [405, 169] width 257 height 82
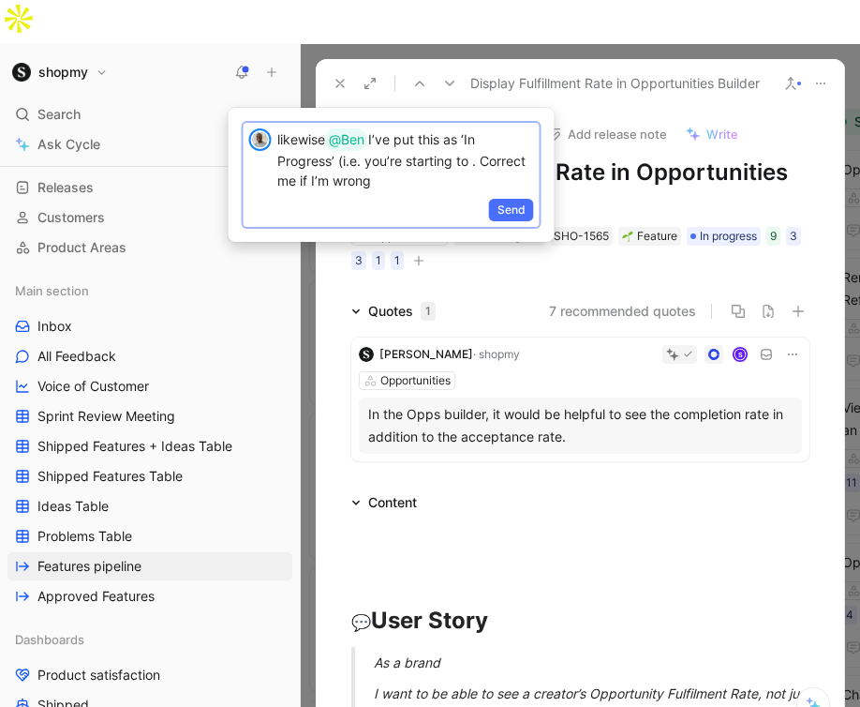
drag, startPoint x: 407, startPoint y: 194, endPoint x: 267, endPoint y: 134, distance: 152.0
click at [267, 134] on div "likewise @Ben I’ve put this as ‘In Progress’ (i.e. you’re starting to . Correct…" at bounding box center [392, 159] width 296 height 73
drag, startPoint x: 401, startPoint y: 173, endPoint x: 449, endPoint y: 166, distance: 48.4
click at [449, 166] on p "likewise @Ben I’ve put this as ‘In Progress’ (i.e. you’re starting to . Correct…" at bounding box center [405, 159] width 257 height 62
click at [466, 163] on p "likewise @Ben I’ve put this as ‘In Progress’ (i.e. you’re starting to . Correct…" at bounding box center [405, 159] width 257 height 62
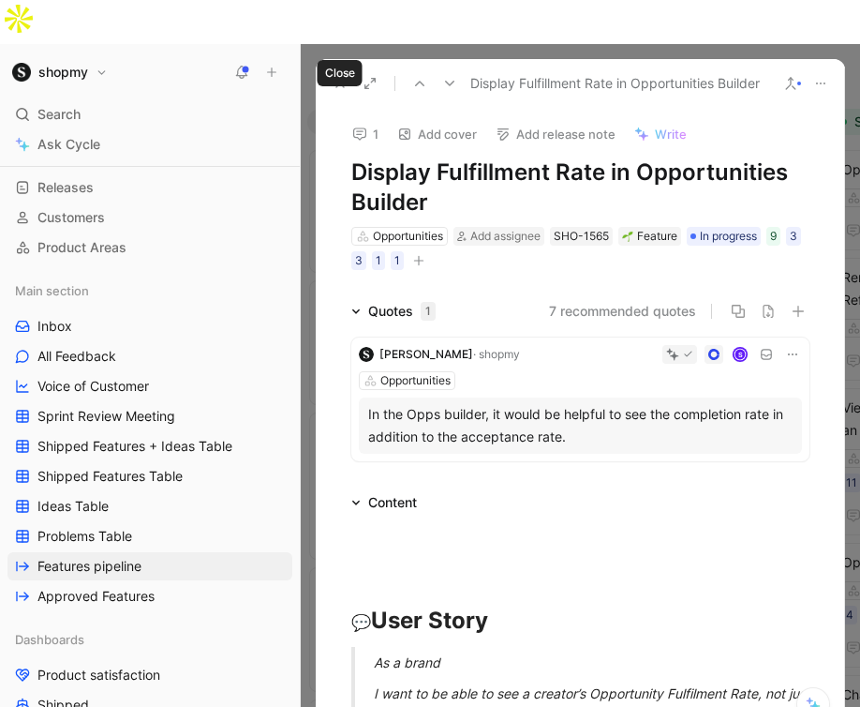
click at [335, 76] on icon at bounding box center [340, 83] width 15 height 15
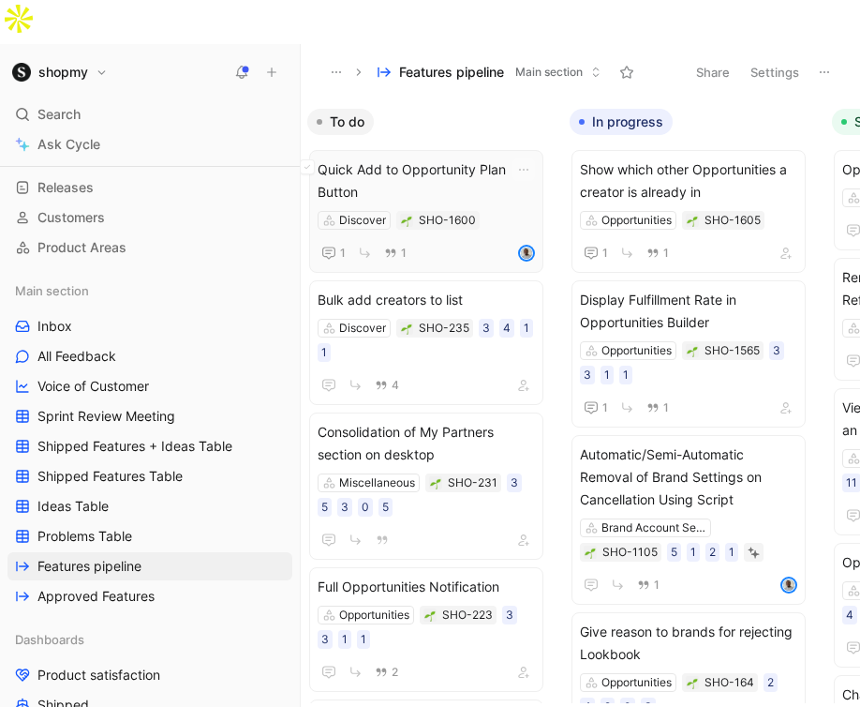
click at [454, 158] on span "Quick Add to Opportunity Plan Button" at bounding box center [426, 180] width 217 height 45
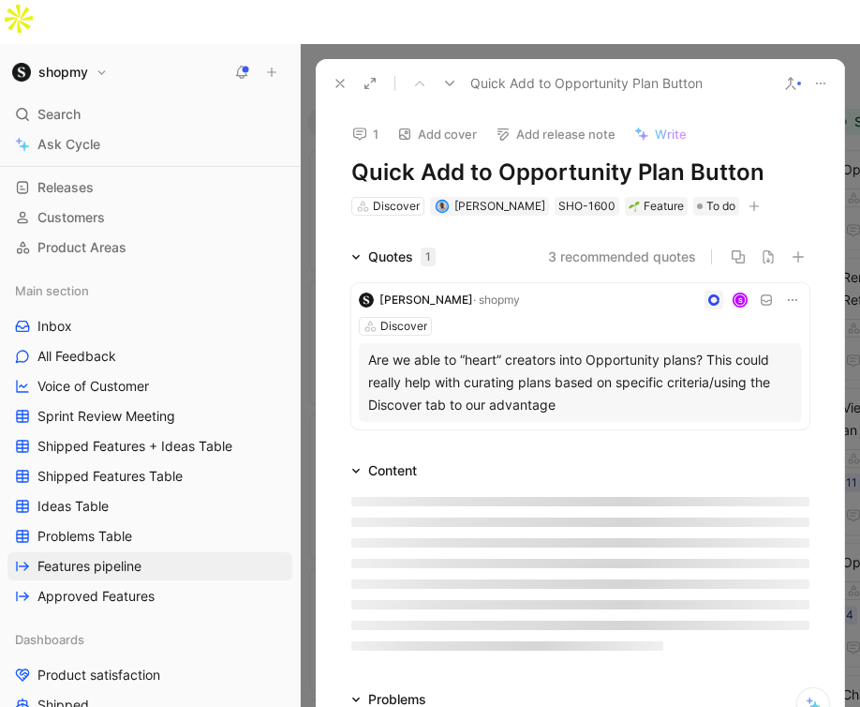
click at [344, 76] on icon at bounding box center [340, 83] width 15 height 15
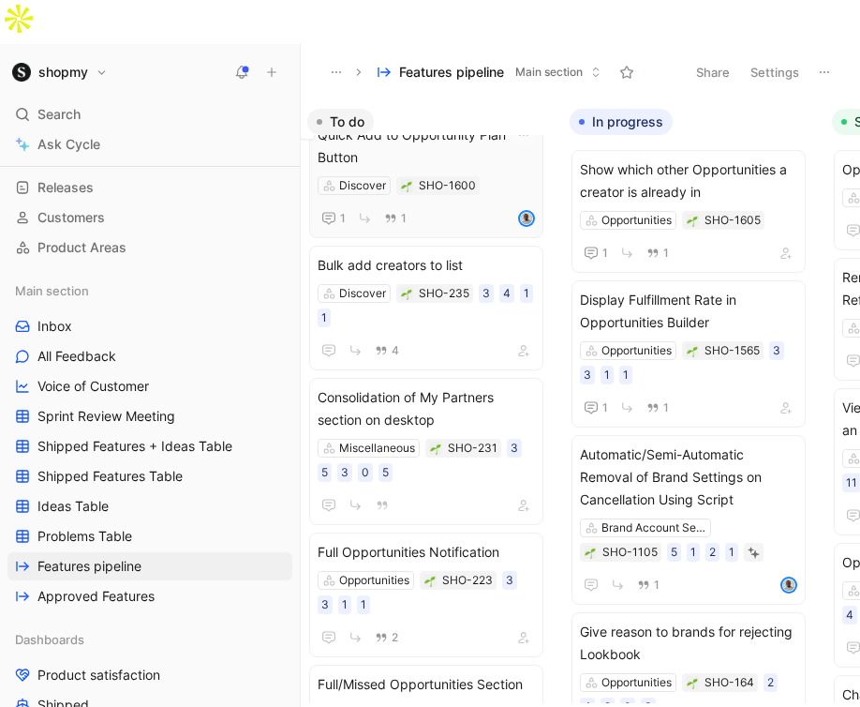
scroll to position [38, 0]
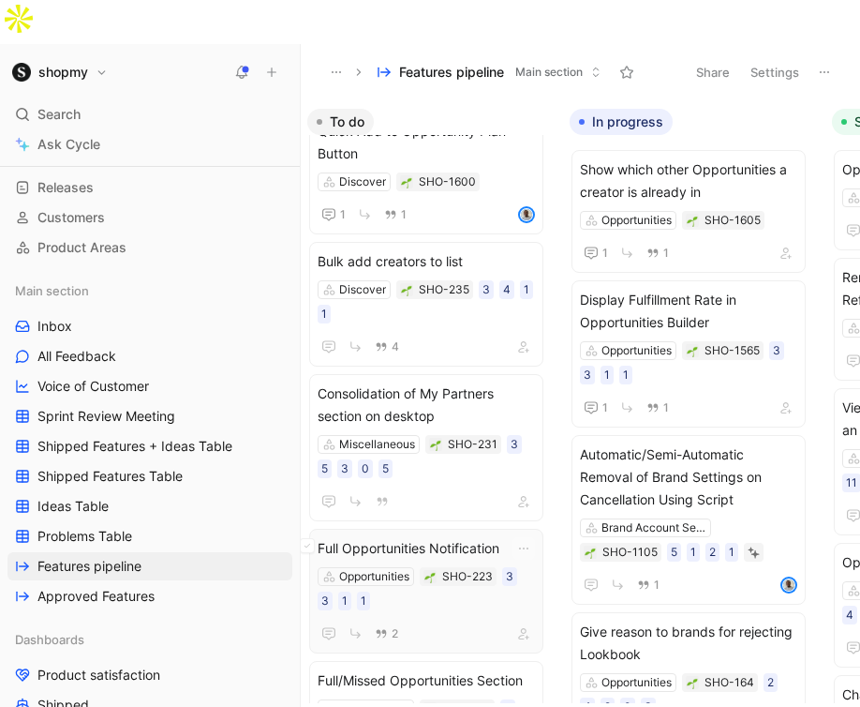
click at [439, 537] on span "Full Opportunities Notification" at bounding box center [426, 548] width 217 height 22
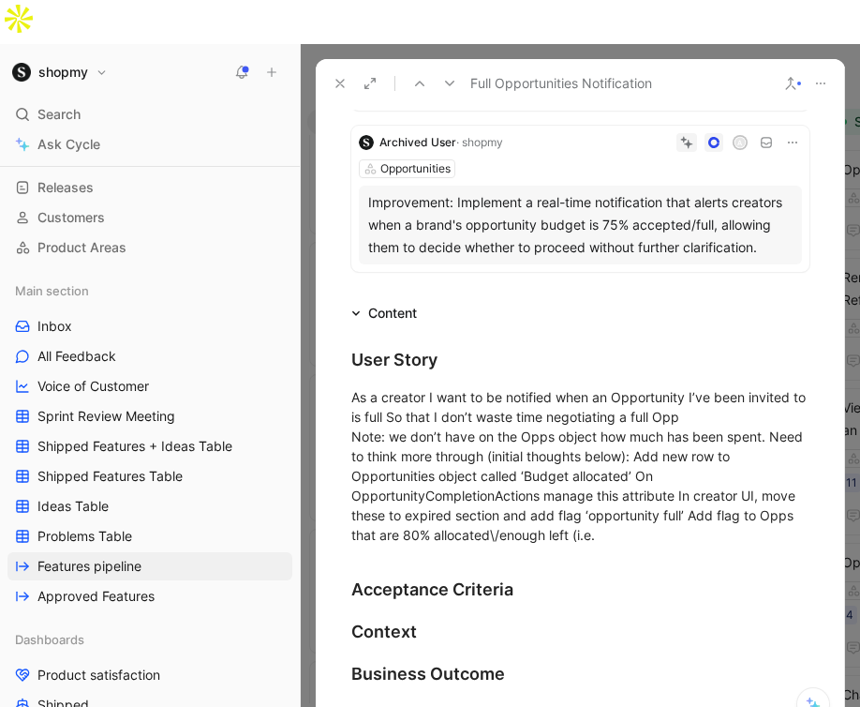
scroll to position [301, 0]
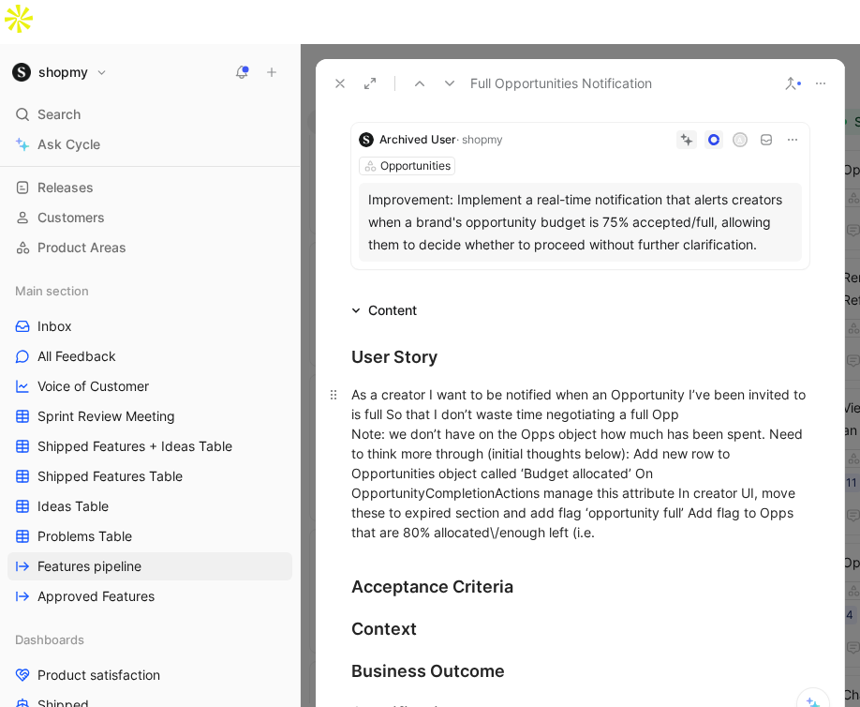
click at [406, 384] on div "As a creator I want to be notified when an Opportunity I’ve been invited to is …" at bounding box center [580, 462] width 458 height 157
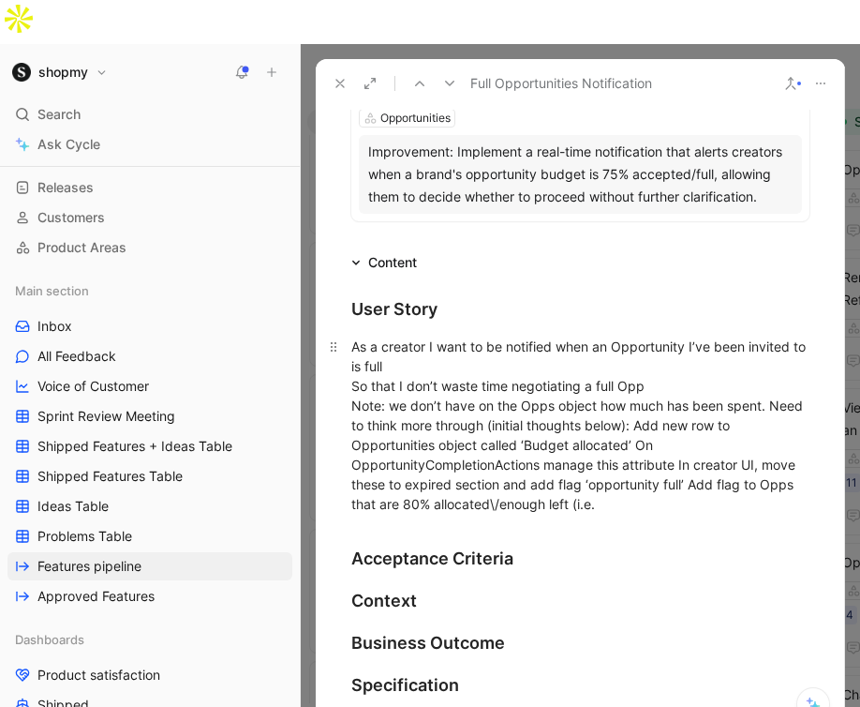
scroll to position [352, 0]
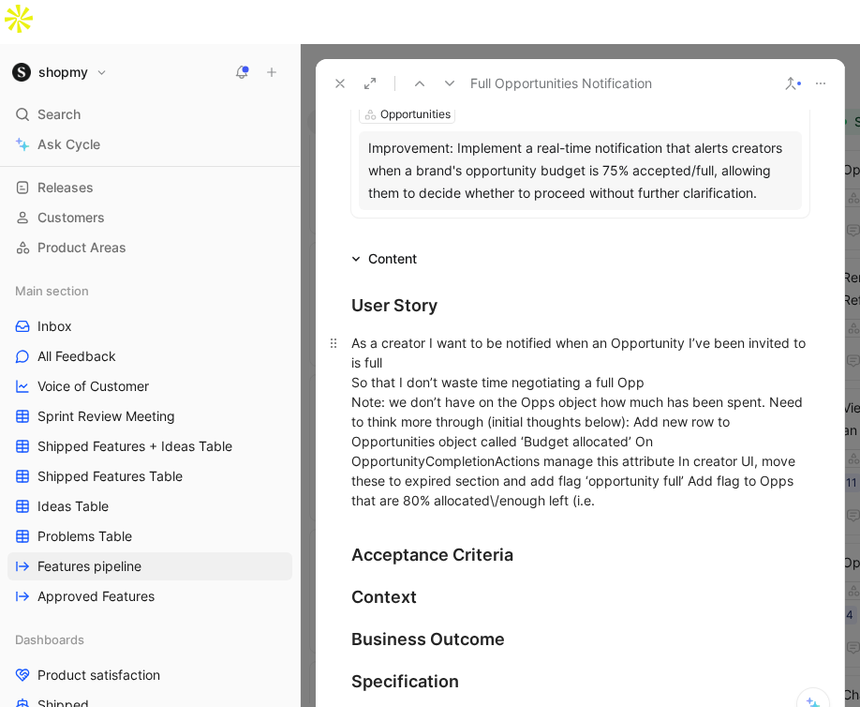
click at [651, 337] on div "As a creator I want to be notified when an Opportunity I’ve been invited to is …" at bounding box center [580, 421] width 458 height 177
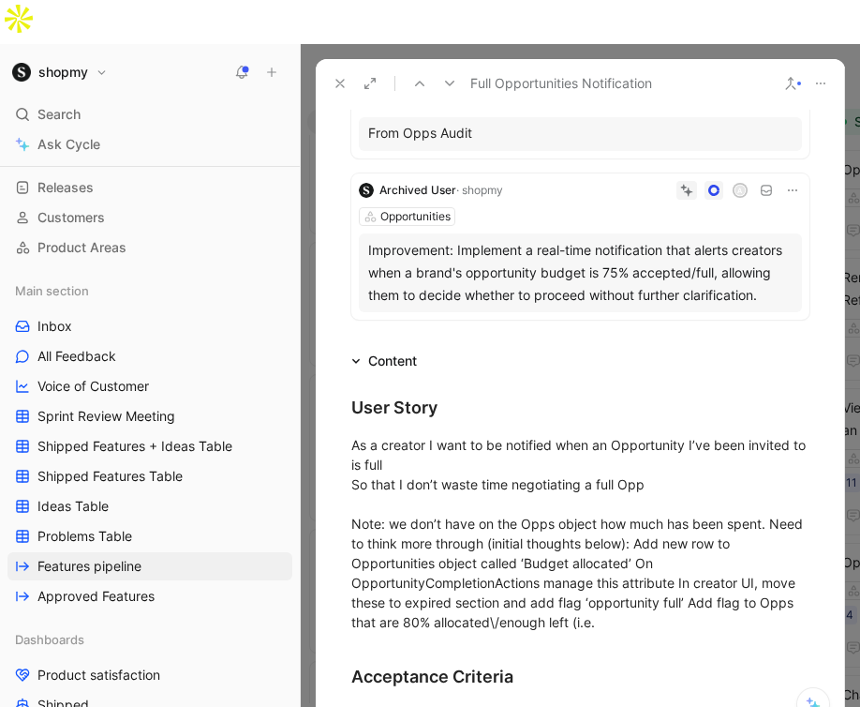
scroll to position [416, 0]
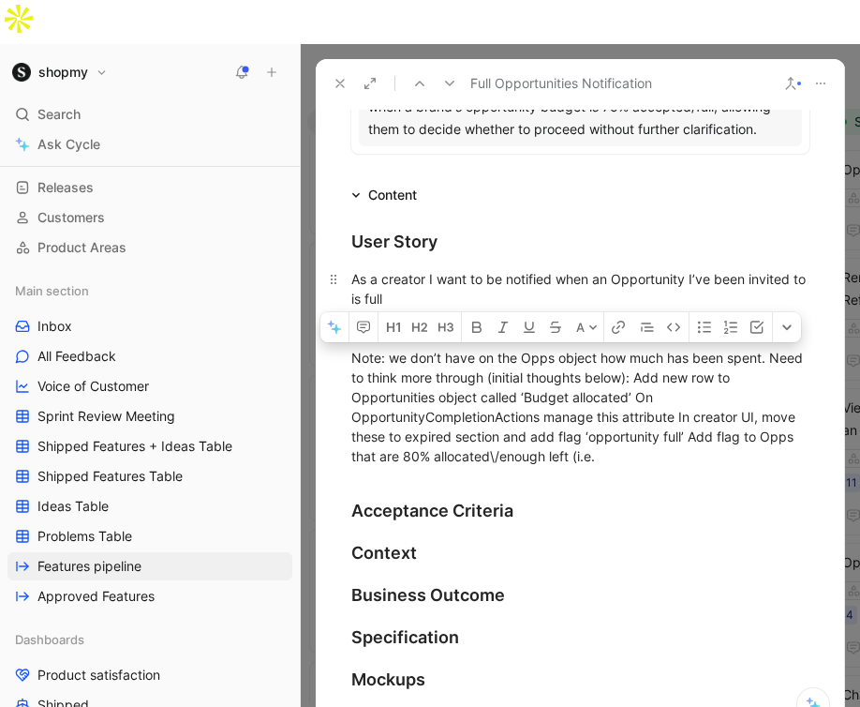
drag, startPoint x: 339, startPoint y: 313, endPoint x: 656, endPoint y: 410, distance: 331.4
click at [656, 410] on p "As a creator I want to be notified when an Opportunity I’ve been invited to is …" at bounding box center [580, 367] width 529 height 208
copy div "Note: we don’t have on the Opps object how much has been spent. Need to think m…"
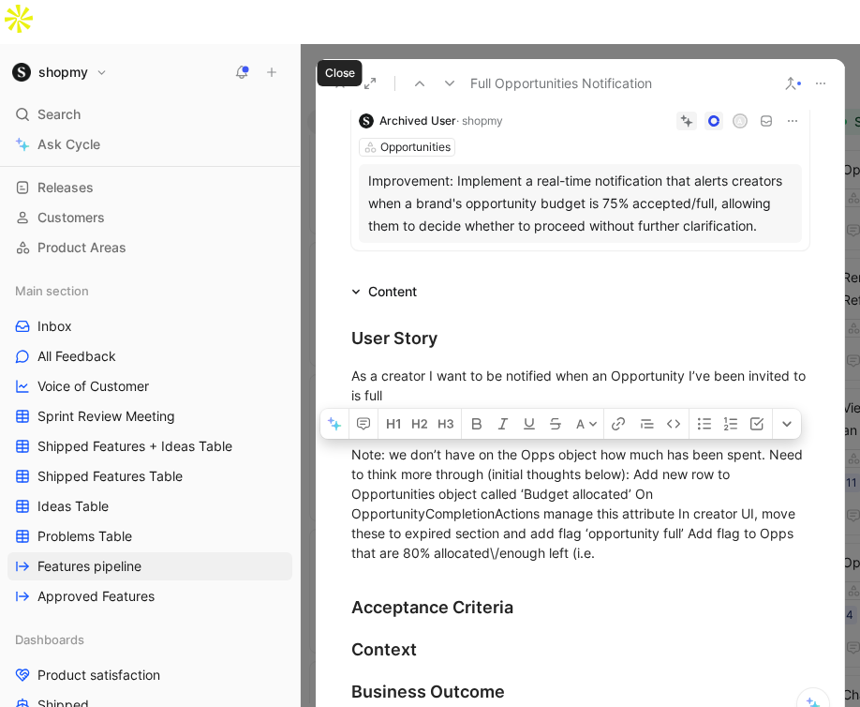
click at [338, 80] on use at bounding box center [339, 83] width 7 height 7
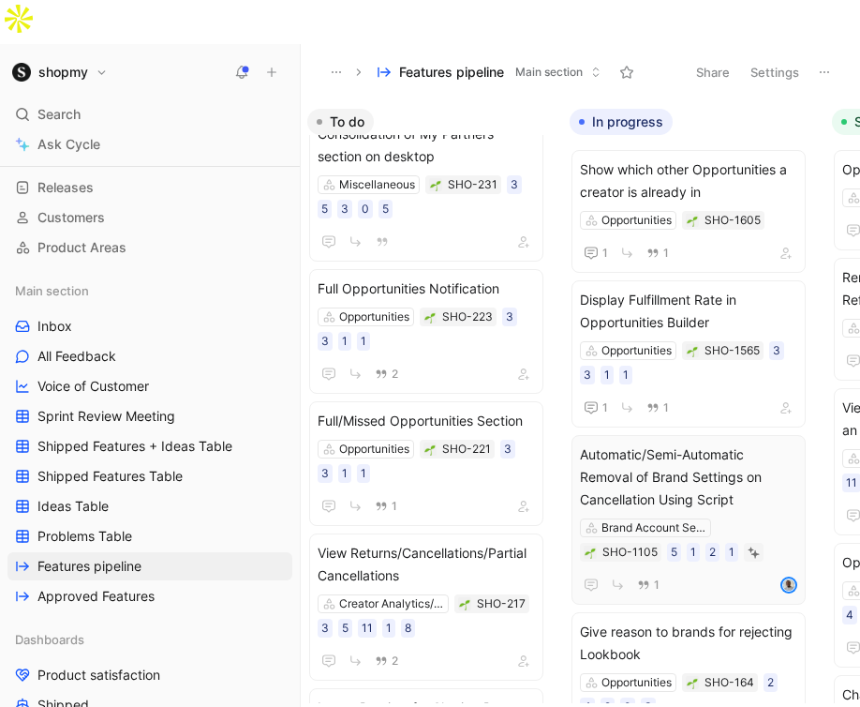
scroll to position [304, 0]
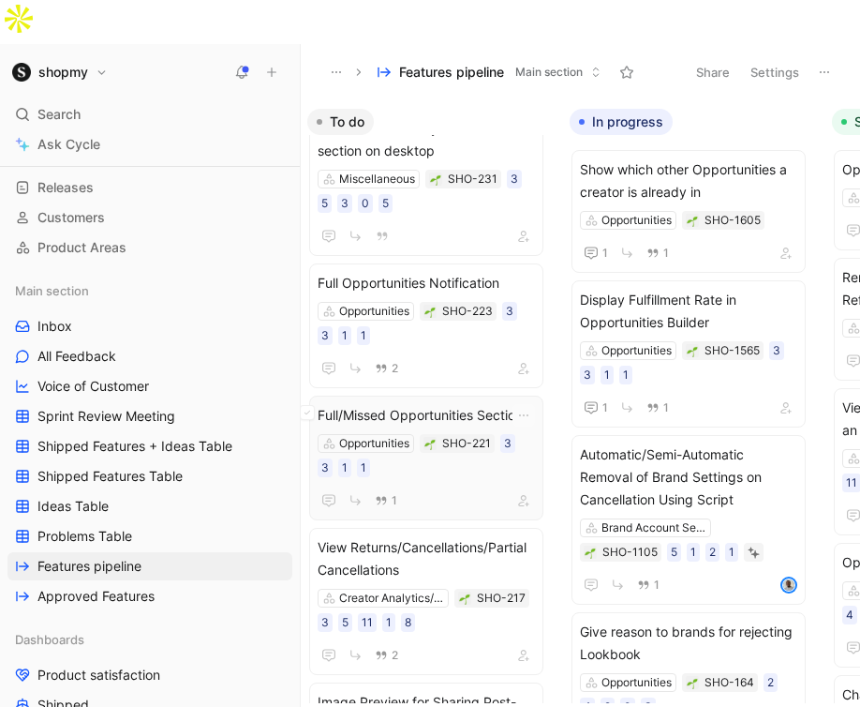
click at [511, 404] on span "Full/Missed Opportunities Section" at bounding box center [426, 415] width 217 height 22
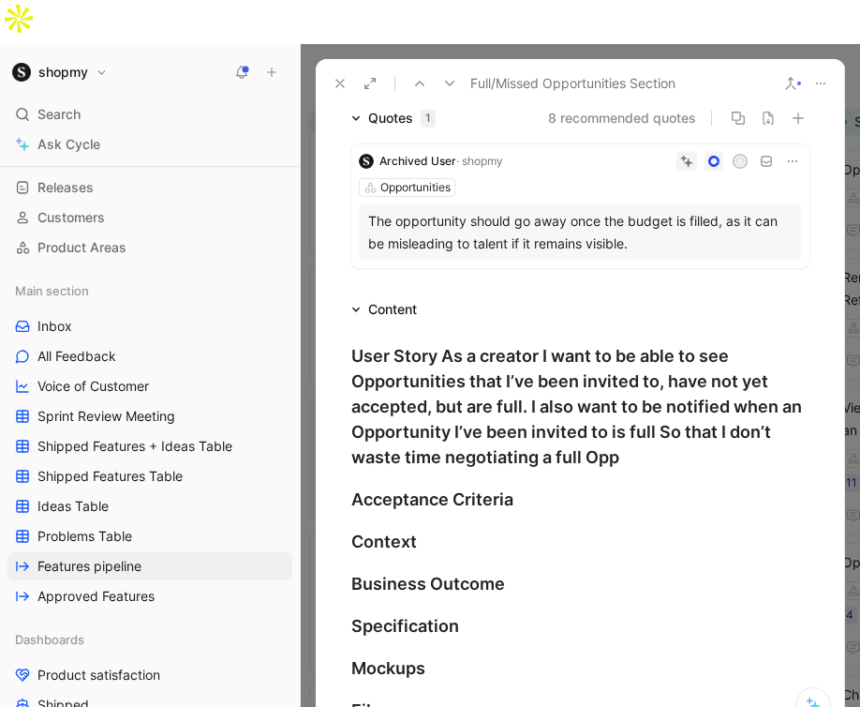
scroll to position [184, 0]
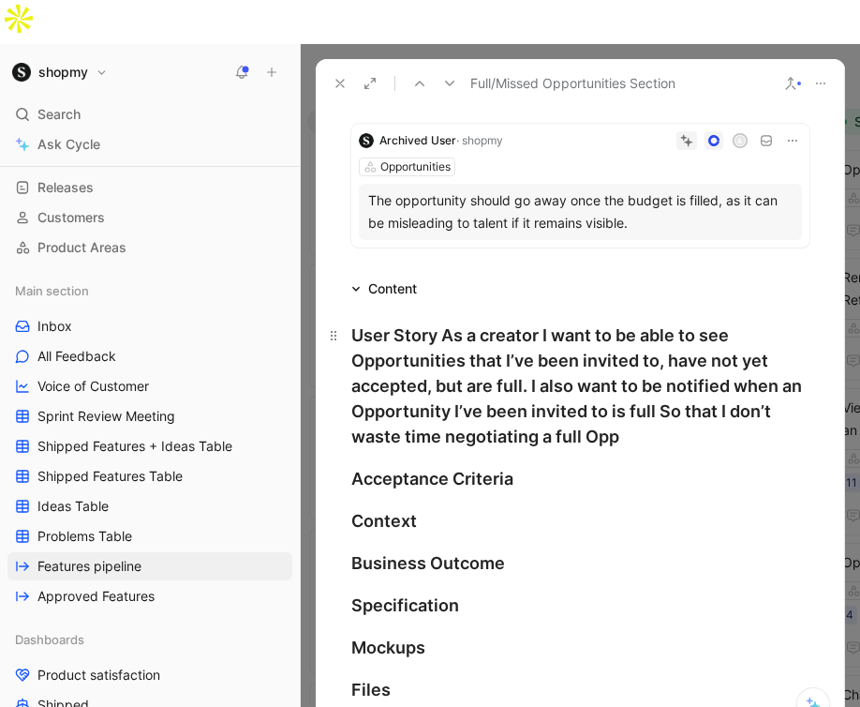
click at [439, 322] on div "User Story As a creator I want to be able to see Opportunities that I’ve been i…" at bounding box center [580, 385] width 458 height 127
click at [444, 322] on div "User Story As a creator I want to be able to see Opportunities that I’ve been i…" at bounding box center [580, 385] width 458 height 127
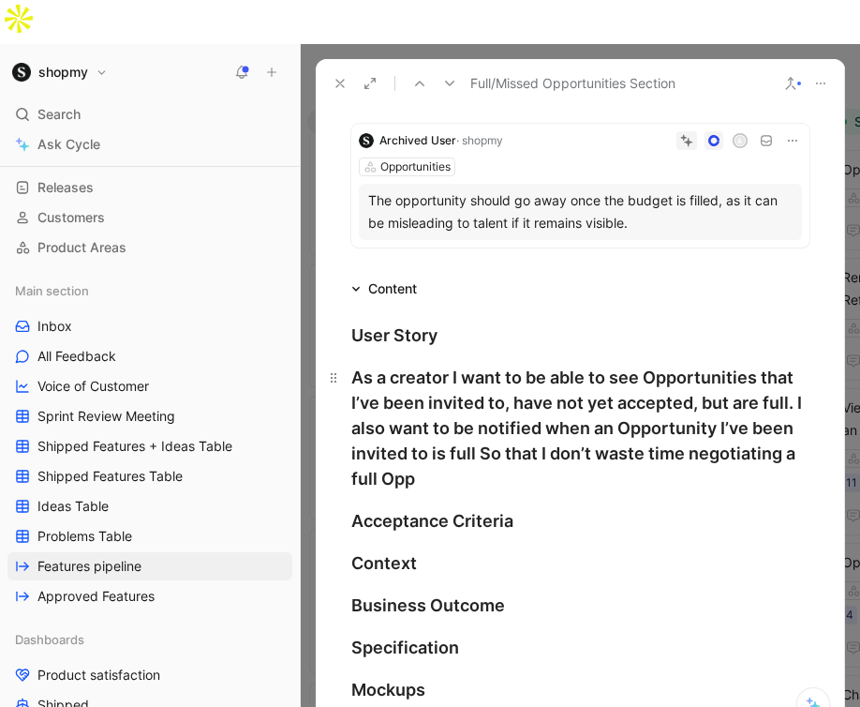
click at [795, 365] on div "As a creator I want to be able to see Opportunities that I’ve been invited to, …" at bounding box center [580, 428] width 458 height 127
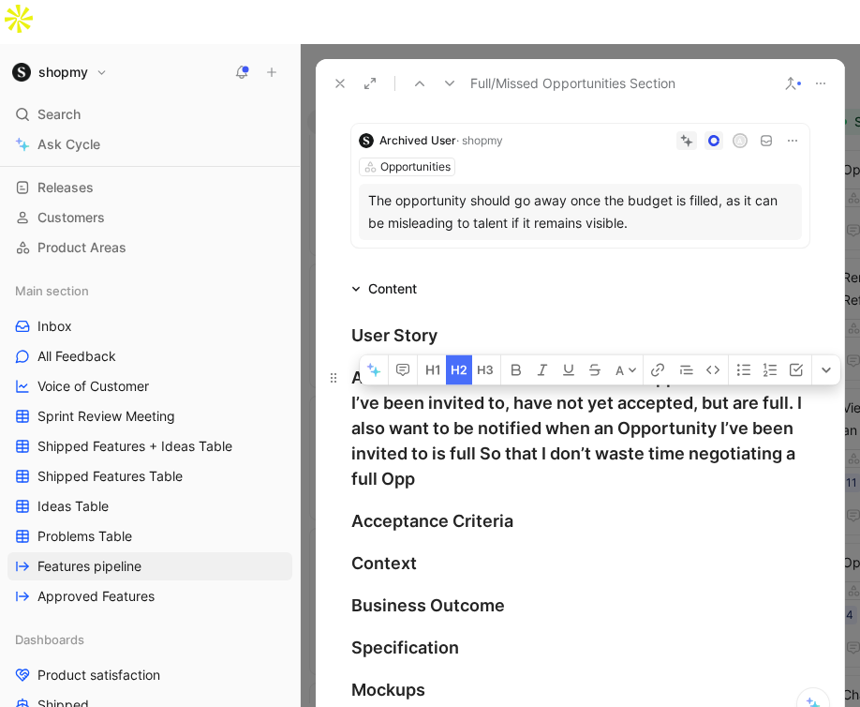
drag, startPoint x: 799, startPoint y: 355, endPoint x: 452, endPoint y: 432, distance: 356.0
click at [452, 432] on div "As a creator I want to be able to see Opportunities that I’ve been invited to, …" at bounding box center [580, 428] width 458 height 127
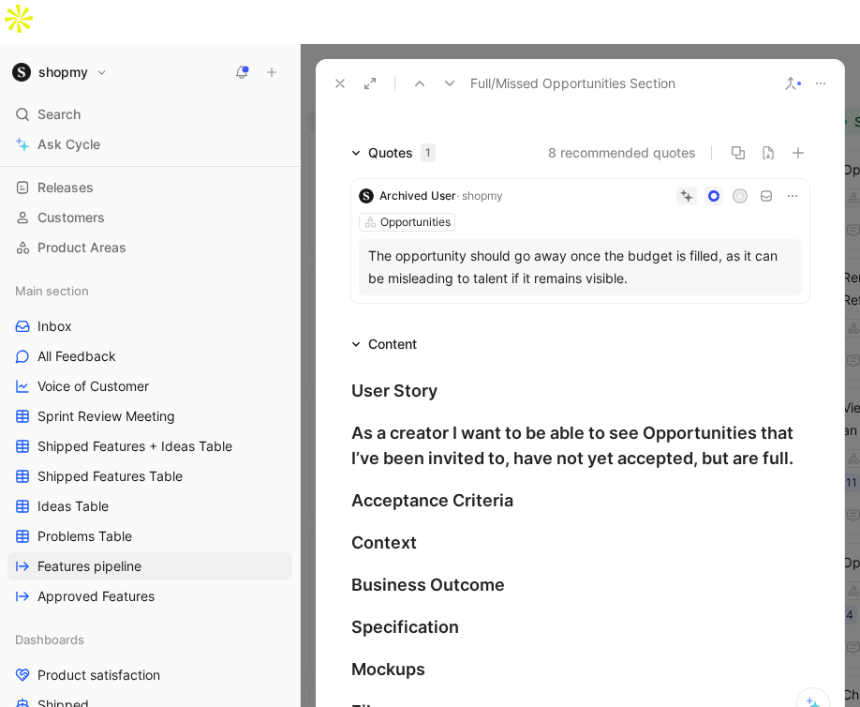
scroll to position [127, 0]
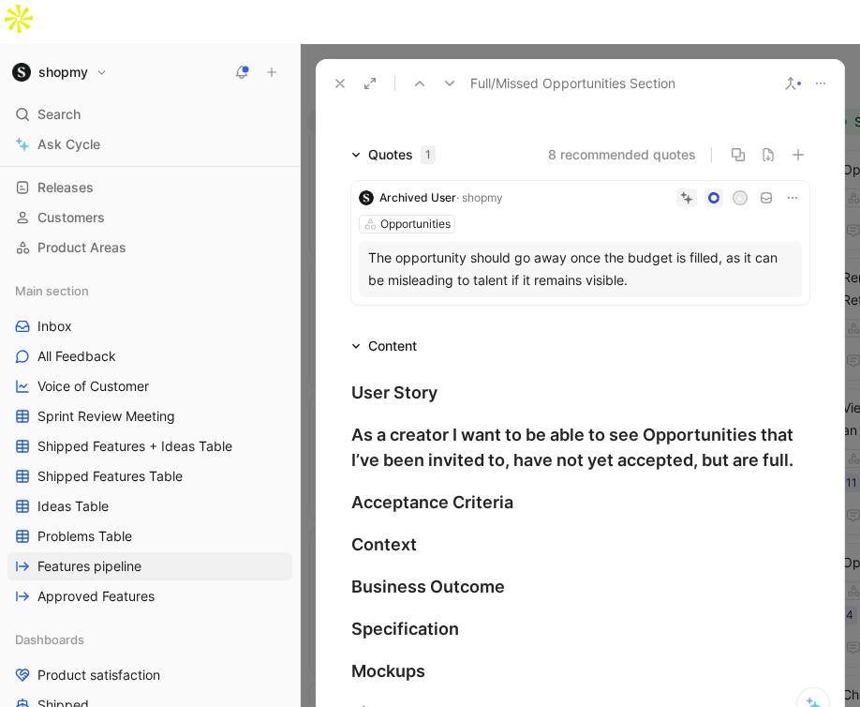
drag, startPoint x: 548, startPoint y: 38, endPoint x: 499, endPoint y: 28, distance: 50.7
click at [499, 72] on span "Full/Missed Opportunities Section" at bounding box center [572, 83] width 205 height 22
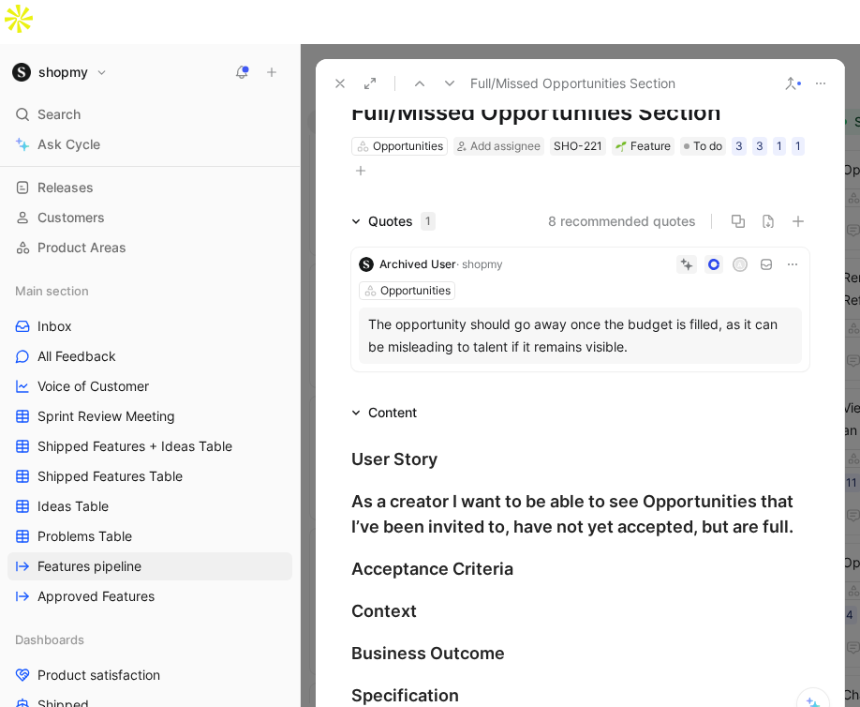
scroll to position [35, 0]
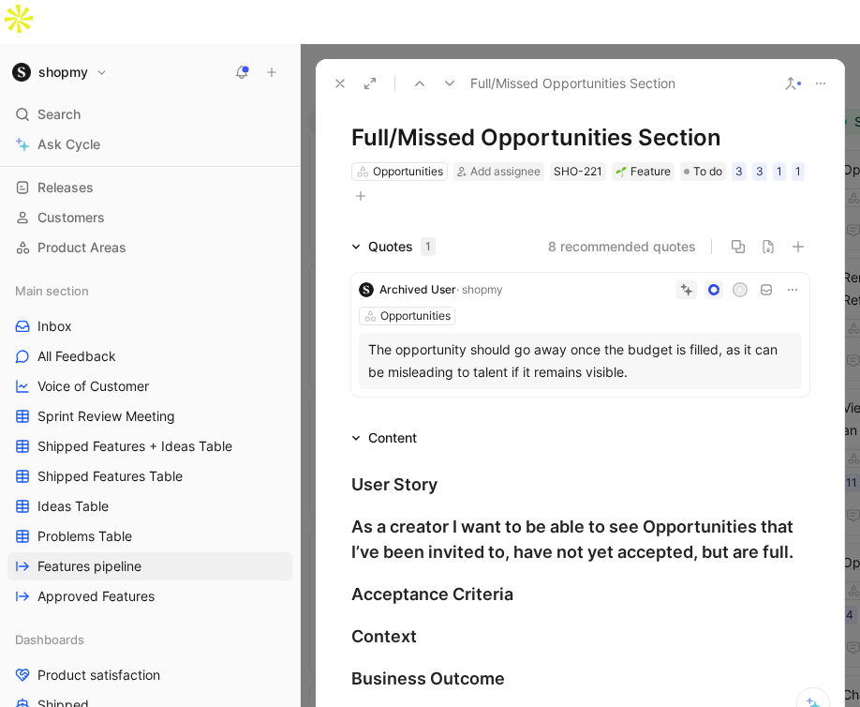
click at [520, 72] on span "Full/Missed Opportunities Section" at bounding box center [572, 83] width 205 height 22
click at [458, 123] on h1 "Full/Missed Opportunities Section" at bounding box center [580, 138] width 458 height 30
drag, startPoint x: 477, startPoint y: 97, endPoint x: 378, endPoint y: 93, distance: 99.4
click at [378, 123] on h1 "Full/Missed Opportunities Section" at bounding box center [580, 138] width 458 height 30
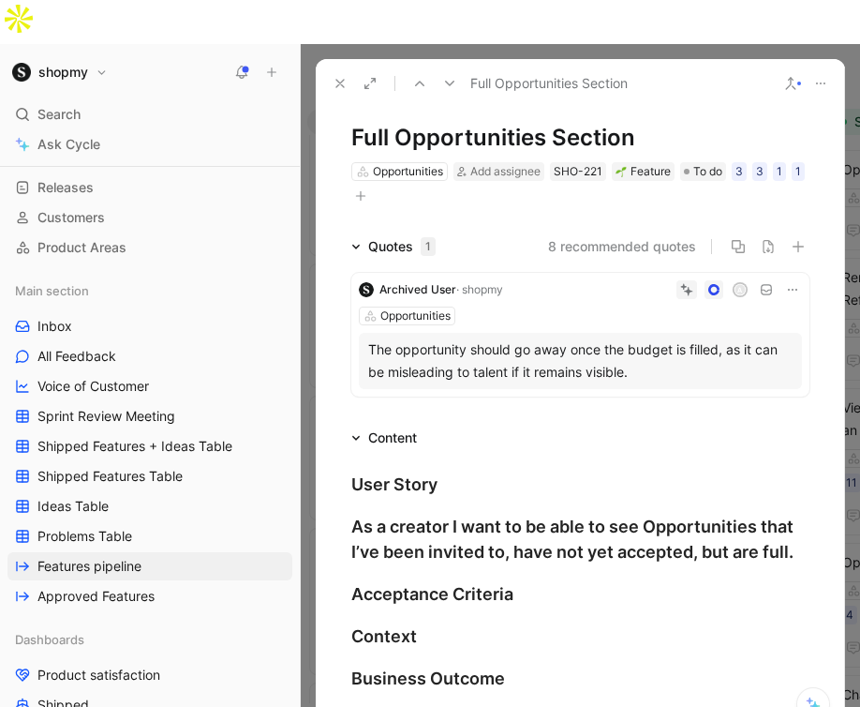
click at [336, 76] on icon at bounding box center [340, 83] width 15 height 15
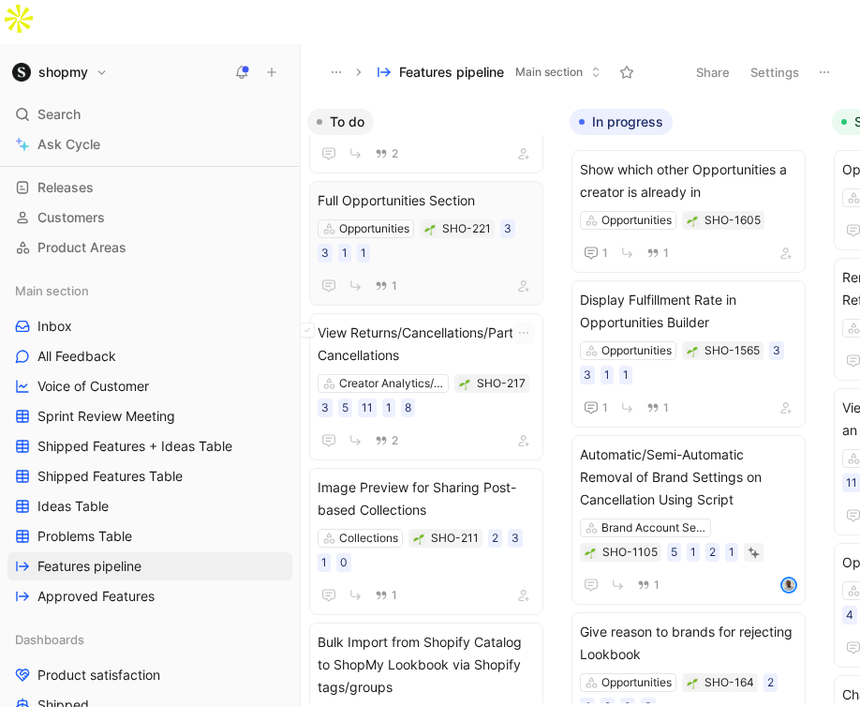
scroll to position [526, 0]
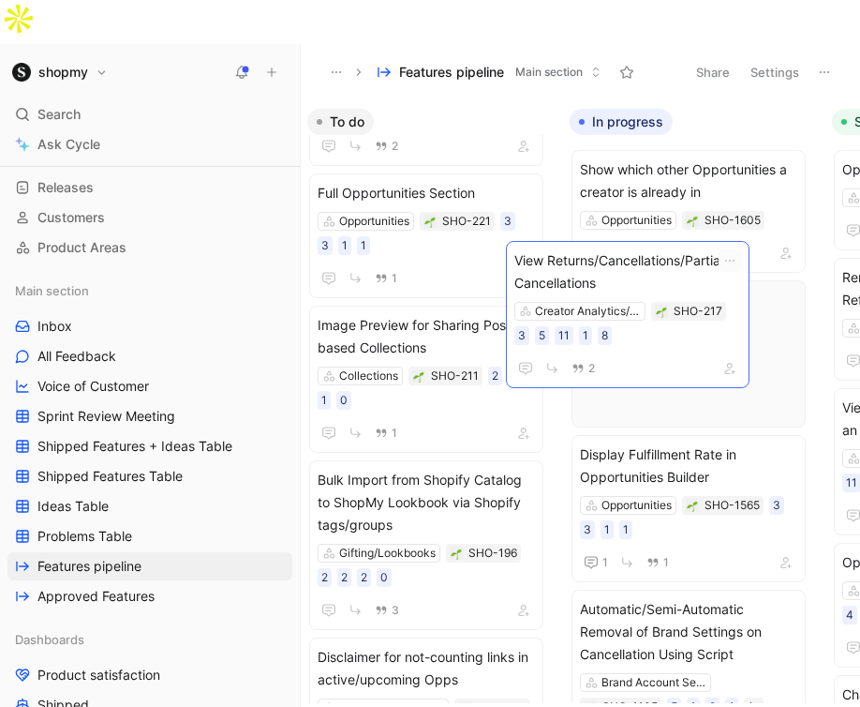
drag, startPoint x: 453, startPoint y: 283, endPoint x: 651, endPoint y: 262, distance: 199.7
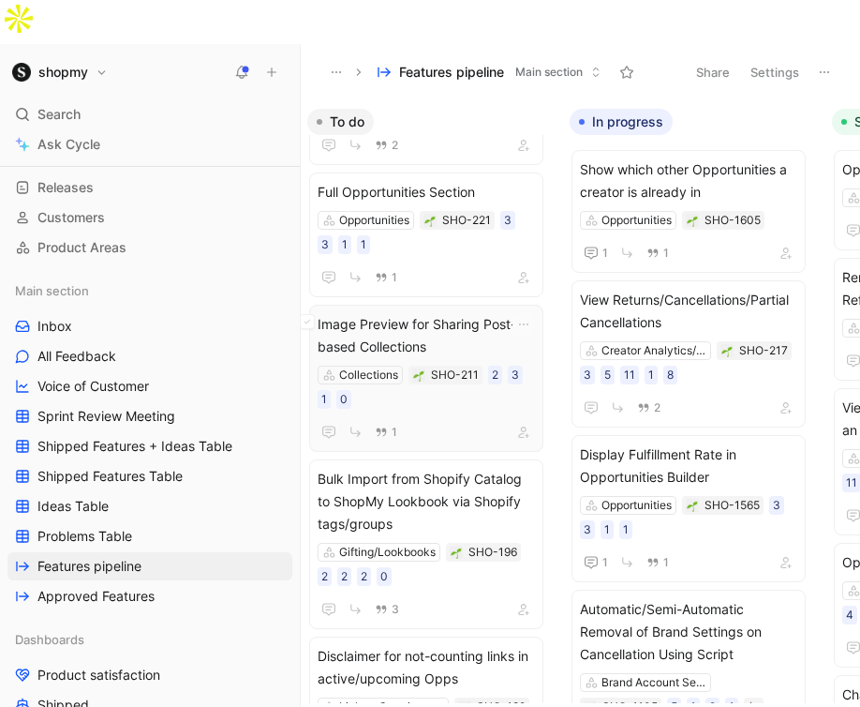
scroll to position [525, 0]
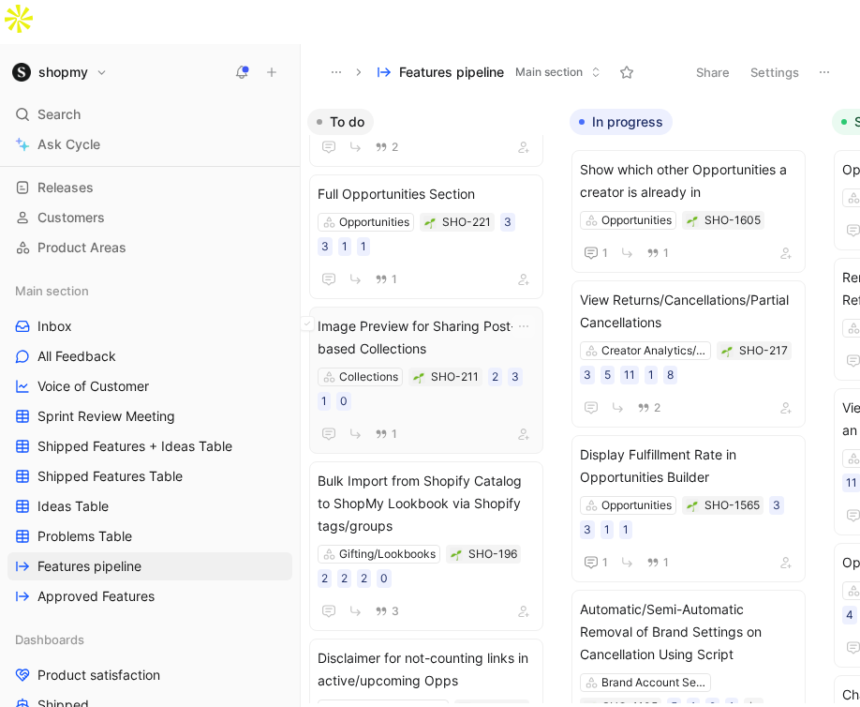
click at [416, 315] on span "Image Preview for Sharing Post-based Collections" at bounding box center [426, 337] width 217 height 45
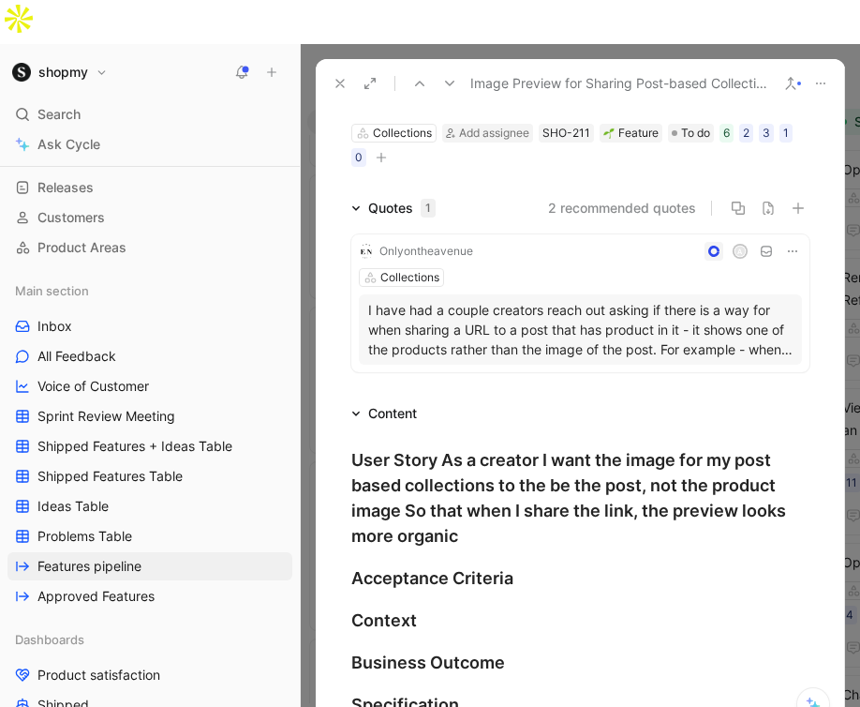
scroll to position [138, 0]
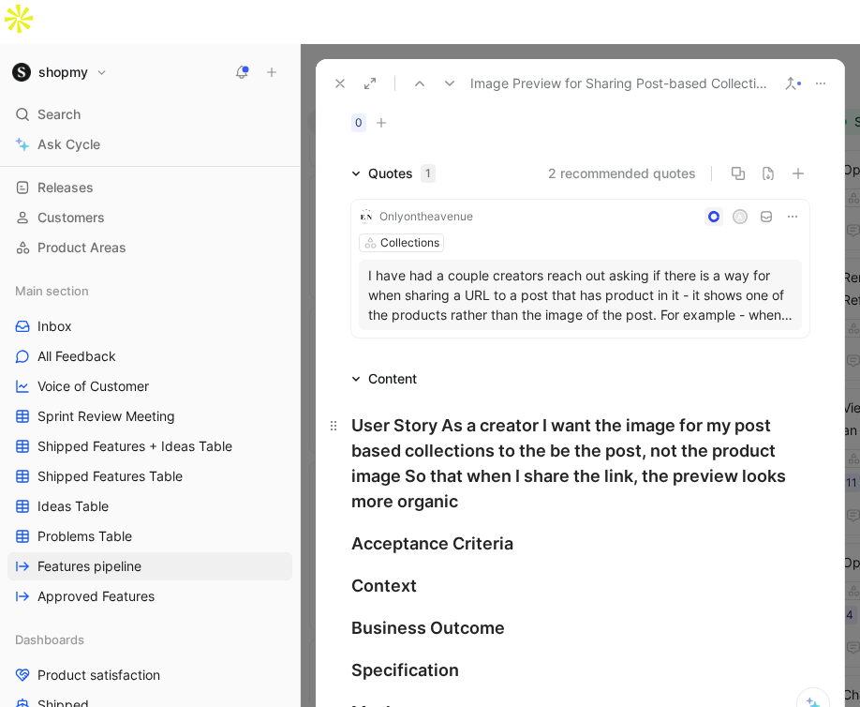
click at [446, 412] on div "User Story As a creator I want the image for my post based collections to the b…" at bounding box center [580, 462] width 458 height 101
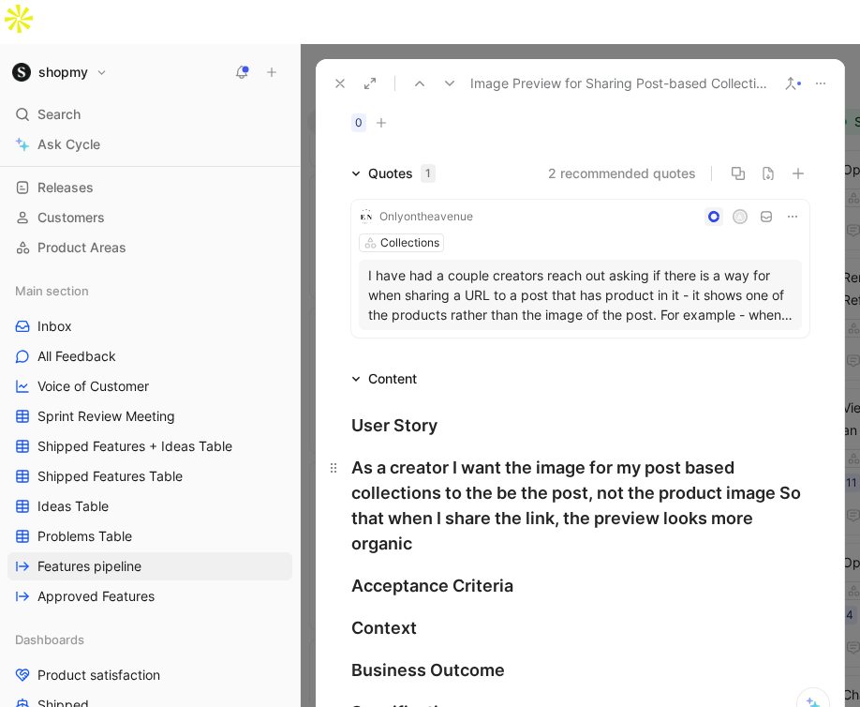
click at [780, 454] on div "As a creator I want the image for my post based collections to the be the post,…" at bounding box center [580, 504] width 458 height 101
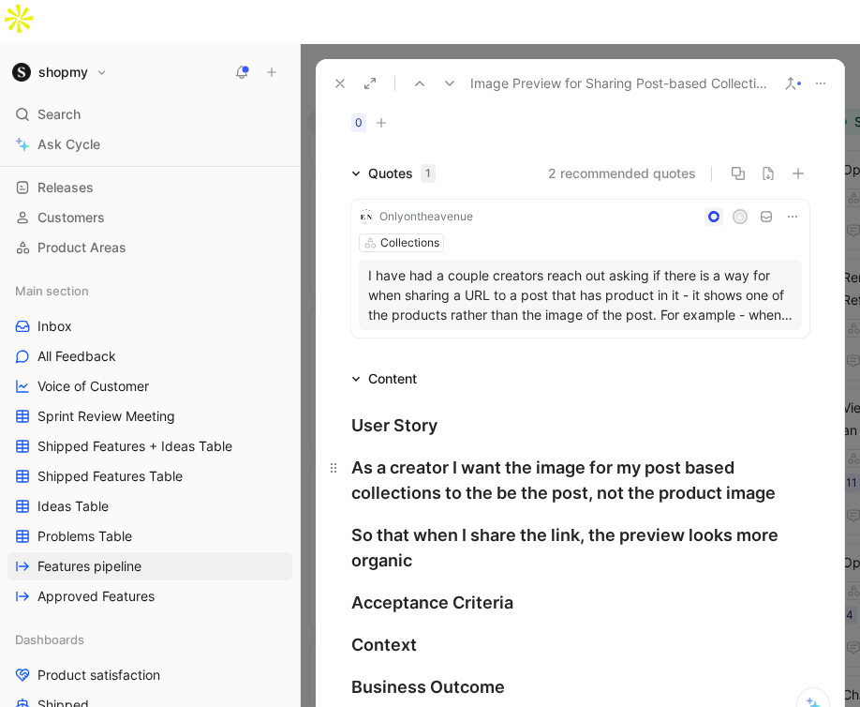
scroll to position [0, 0]
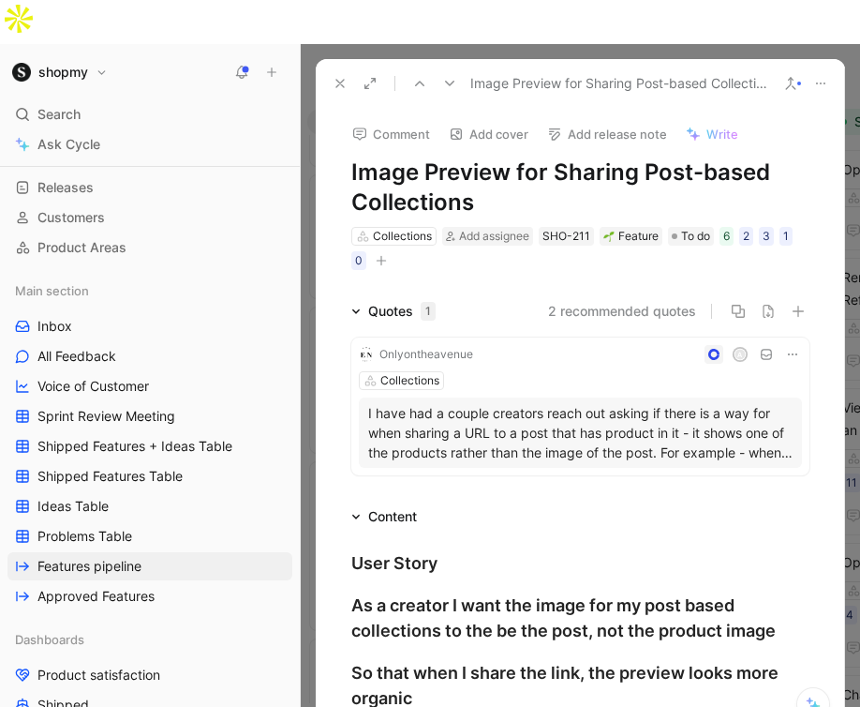
drag, startPoint x: 496, startPoint y: 151, endPoint x: 331, endPoint y: 131, distance: 166.1
click at [331, 131] on div "Comment Add cover Add release note Write Image Preview for Sharing Post-based C…" at bounding box center [580, 190] width 529 height 164
copy h1 "Image Preview for Sharing Post-based Collections"
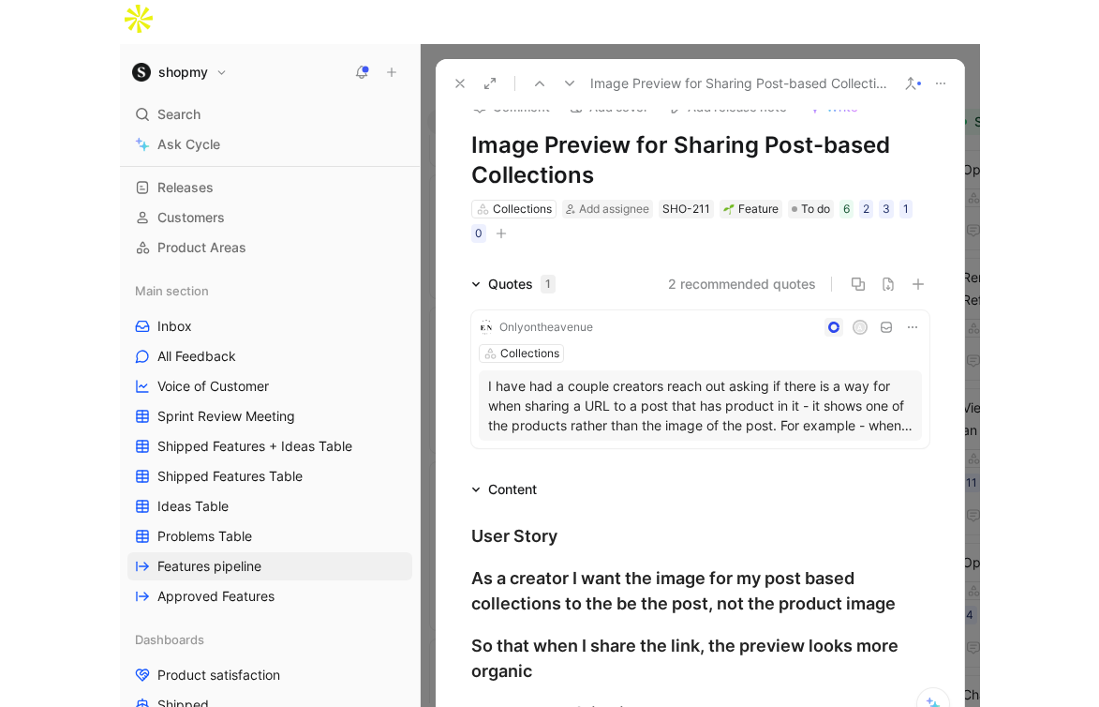
scroll to position [5, 0]
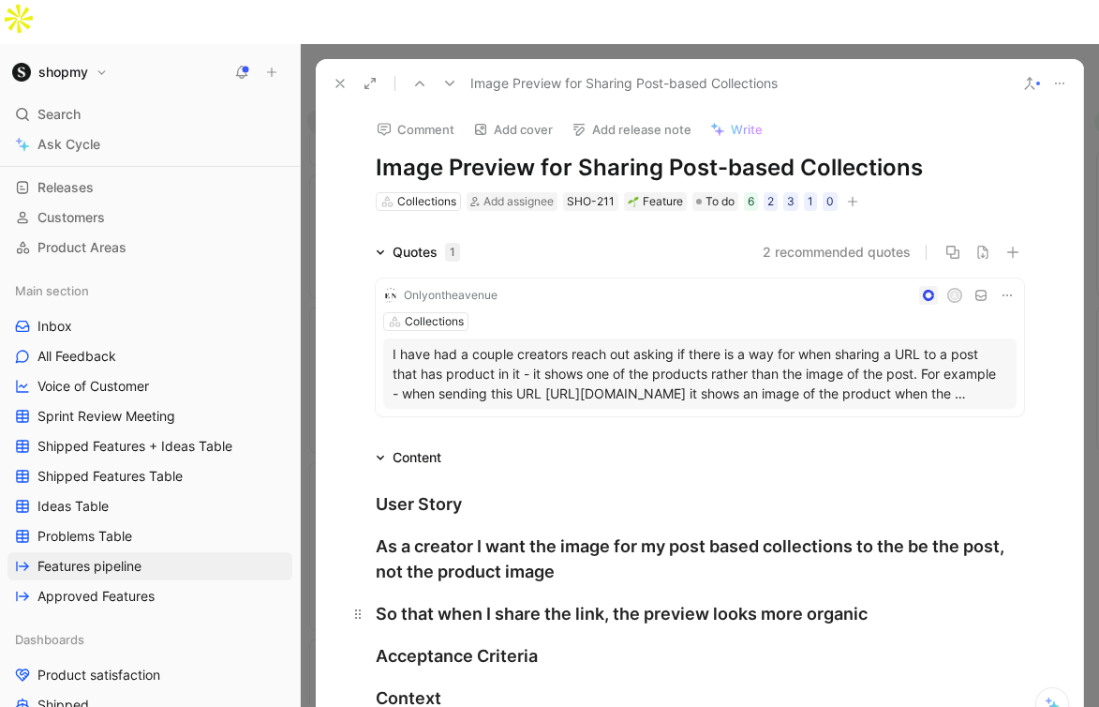
click at [908, 593] on h2 "So that when I share the link, the preview looks more organic" at bounding box center [700, 613] width 720 height 40
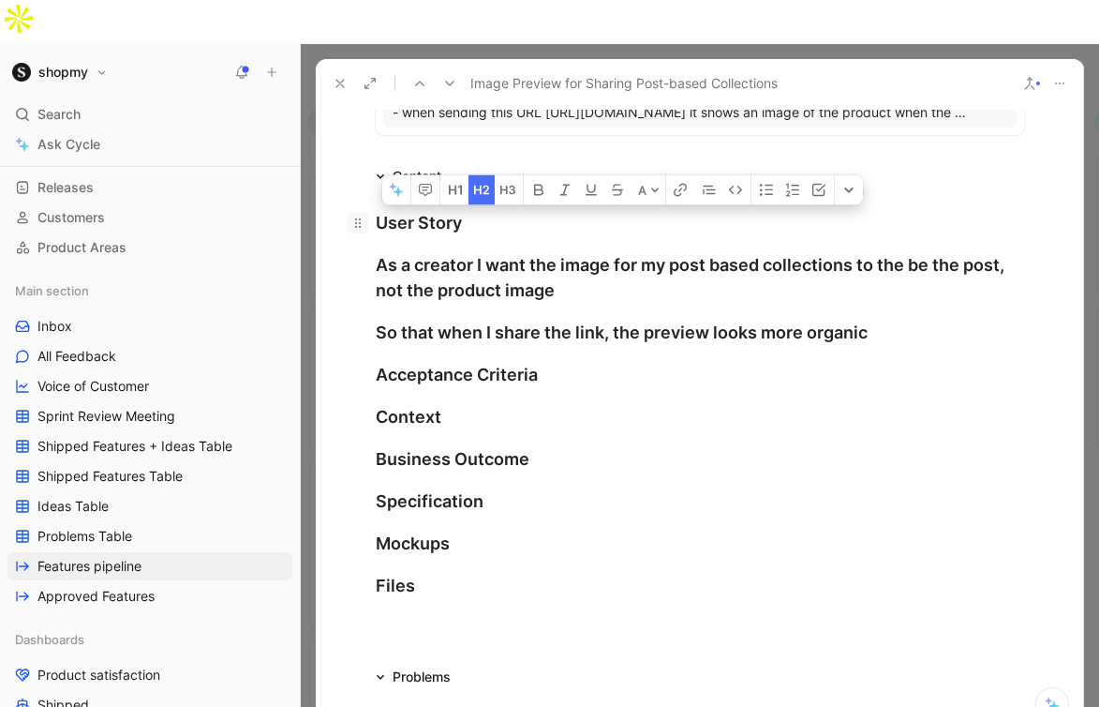
drag, startPoint x: 901, startPoint y: 295, endPoint x: 366, endPoint y: 180, distance: 546.4
click at [366, 187] on div "User Story As a creator I want the image for my post based collections to the b…" at bounding box center [700, 403] width 768 height 433
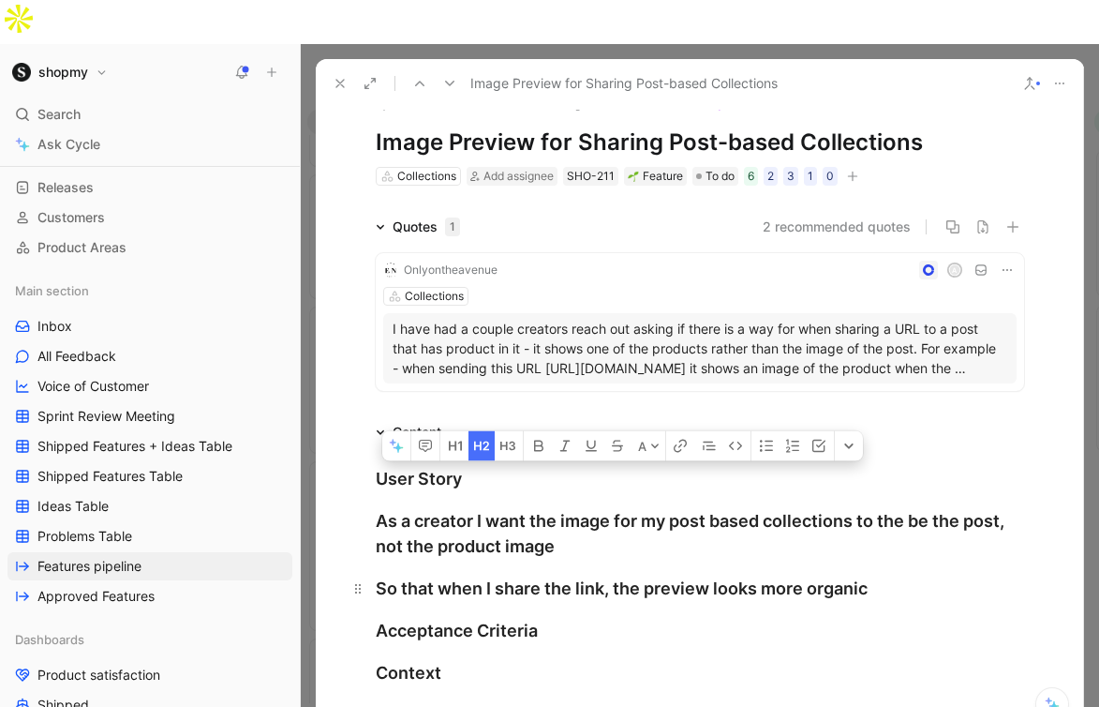
scroll to position [21, 0]
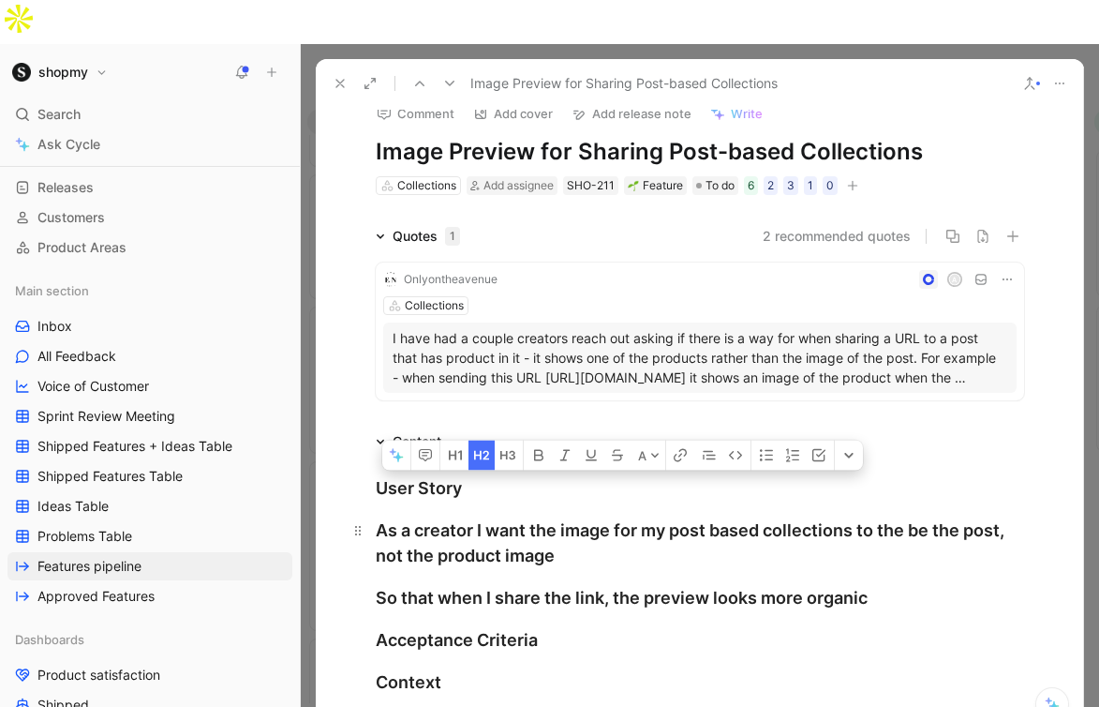
click at [601, 517] on div "As a creator I want the image for my post based collections to the be the post,…" at bounding box center [700, 542] width 648 height 51
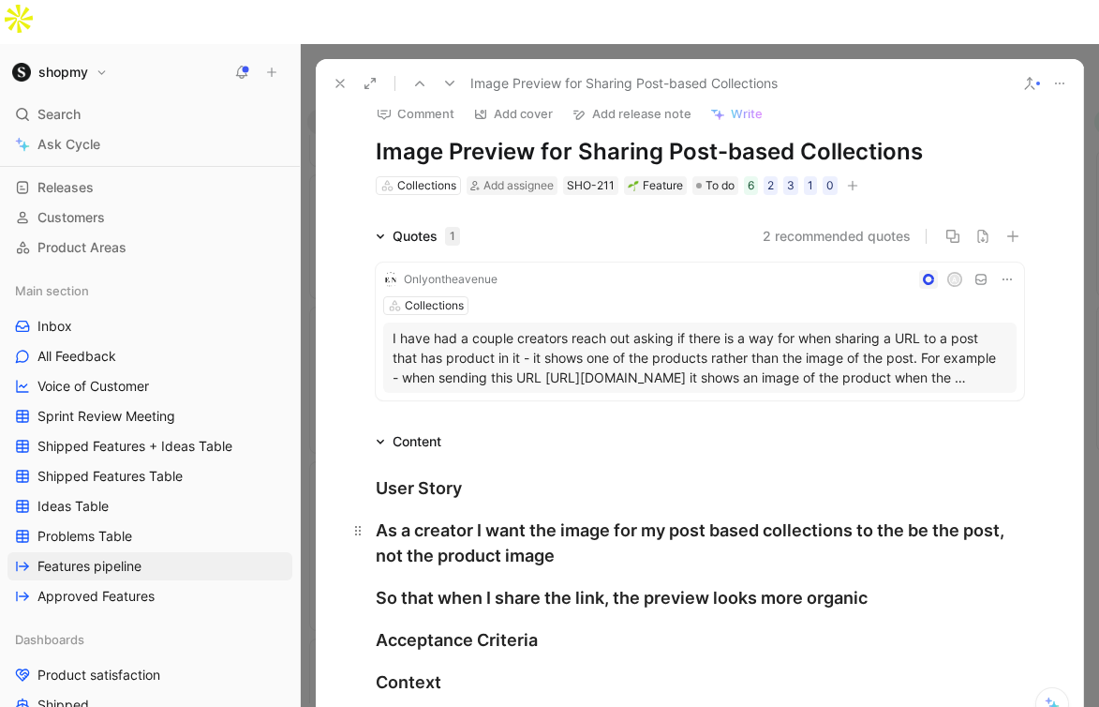
click at [614, 517] on div "As a creator I want the image for my post based collections to the be the post,…" at bounding box center [700, 542] width 648 height 51
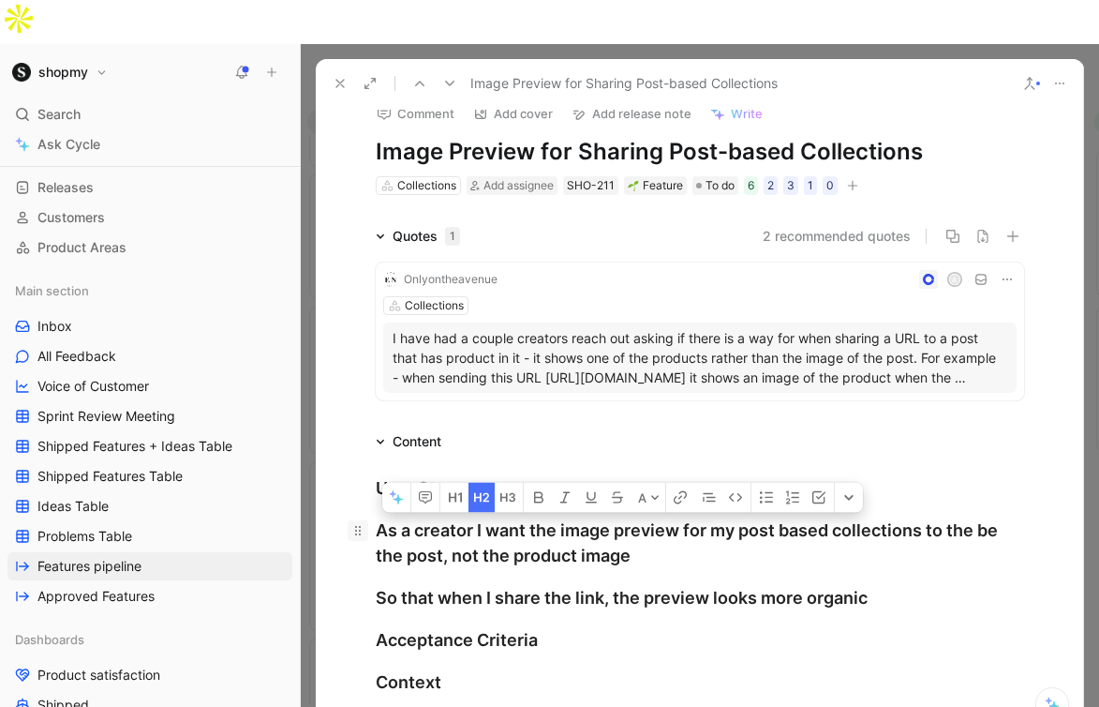
drag, startPoint x: 915, startPoint y: 557, endPoint x: 357, endPoint y: 487, distance: 561.8
click at [357, 487] on div "User Story As a creator I want the image preview for my post based collections …" at bounding box center [700, 669] width 768 height 433
click at [480, 493] on icon "button" at bounding box center [477, 497] width 7 height 8
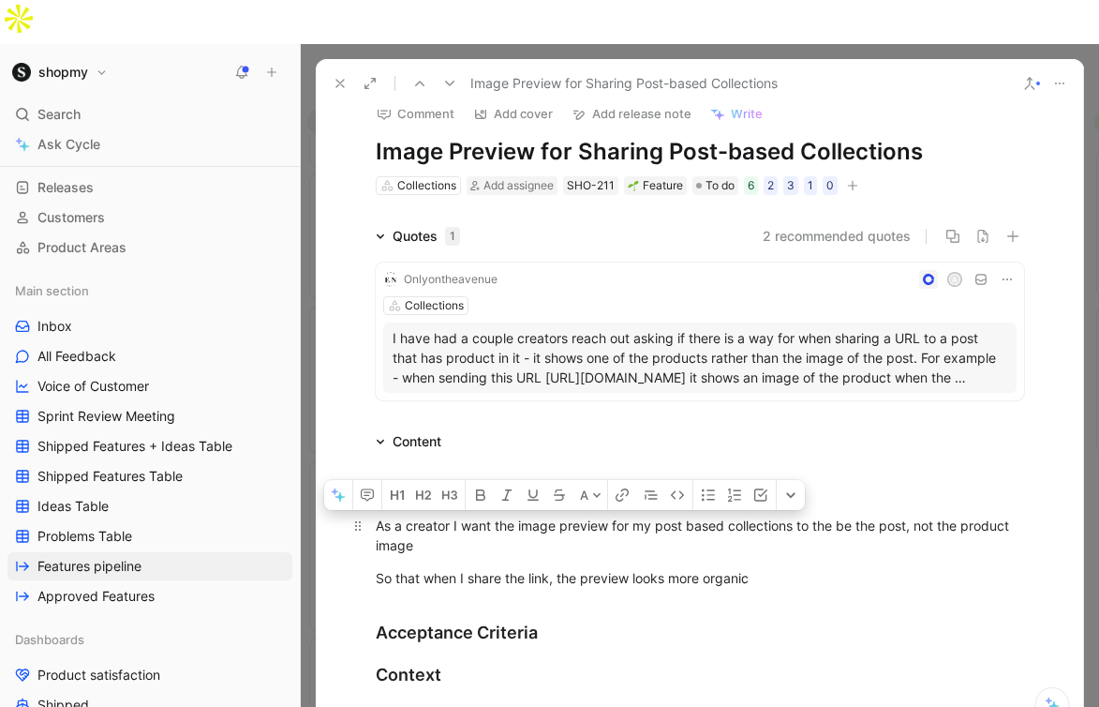
click at [453, 515] on div "As a creator I want the image preview for my post based collections to the be t…" at bounding box center [700, 534] width 648 height 39
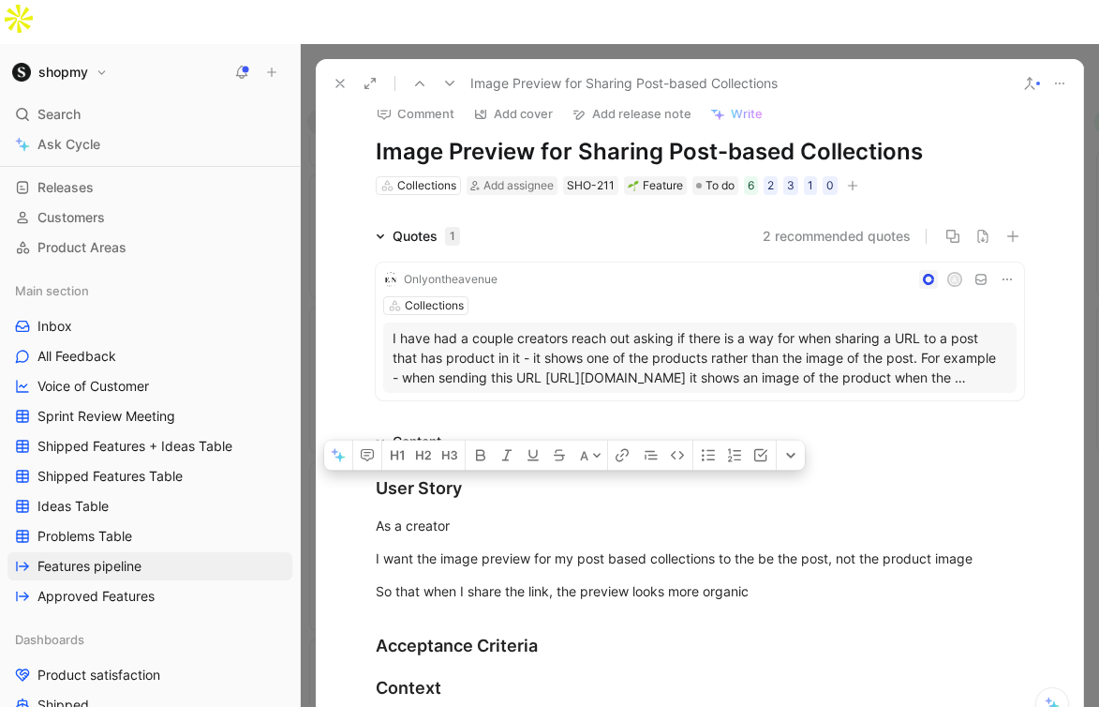
drag, startPoint x: 794, startPoint y: 538, endPoint x: 304, endPoint y: 437, distance: 500.4
click at [304, 437] on div "Requests Views Features pipeline Main section Share Settings To prioritize Supp…" at bounding box center [700, 397] width 798 height 707
copy div "User Story As a creator I want the image preview for my post based collections …"
click at [724, 176] on span "To do" at bounding box center [720, 185] width 29 height 19
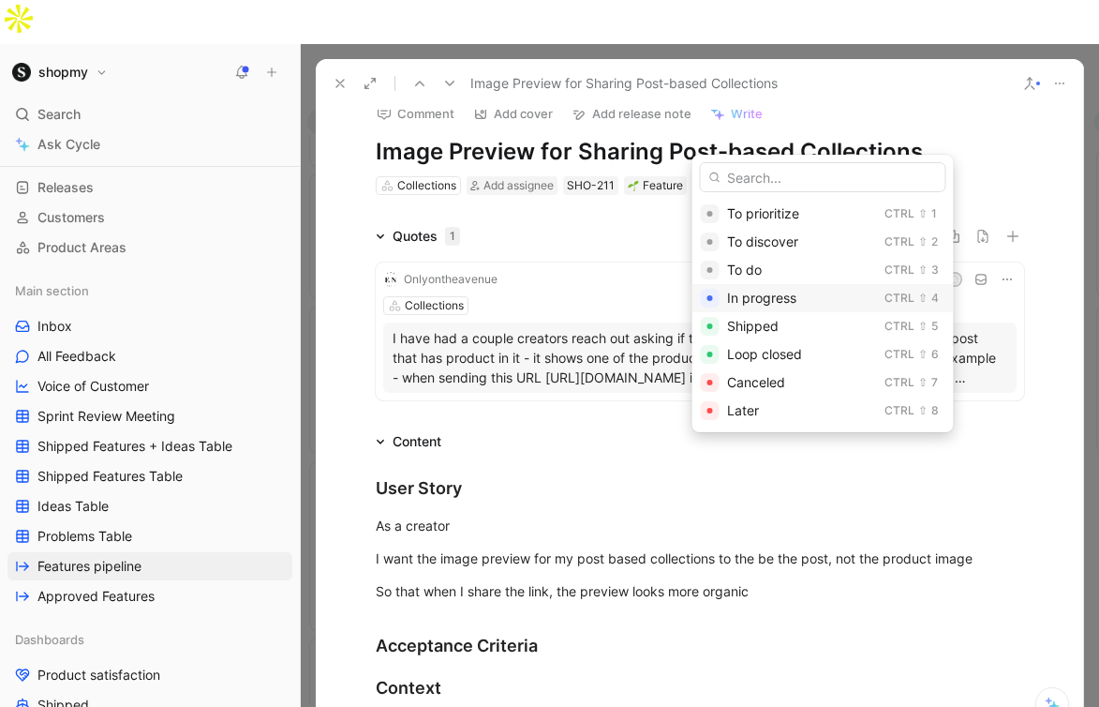
click at [764, 300] on span "In progress" at bounding box center [761, 298] width 69 height 16
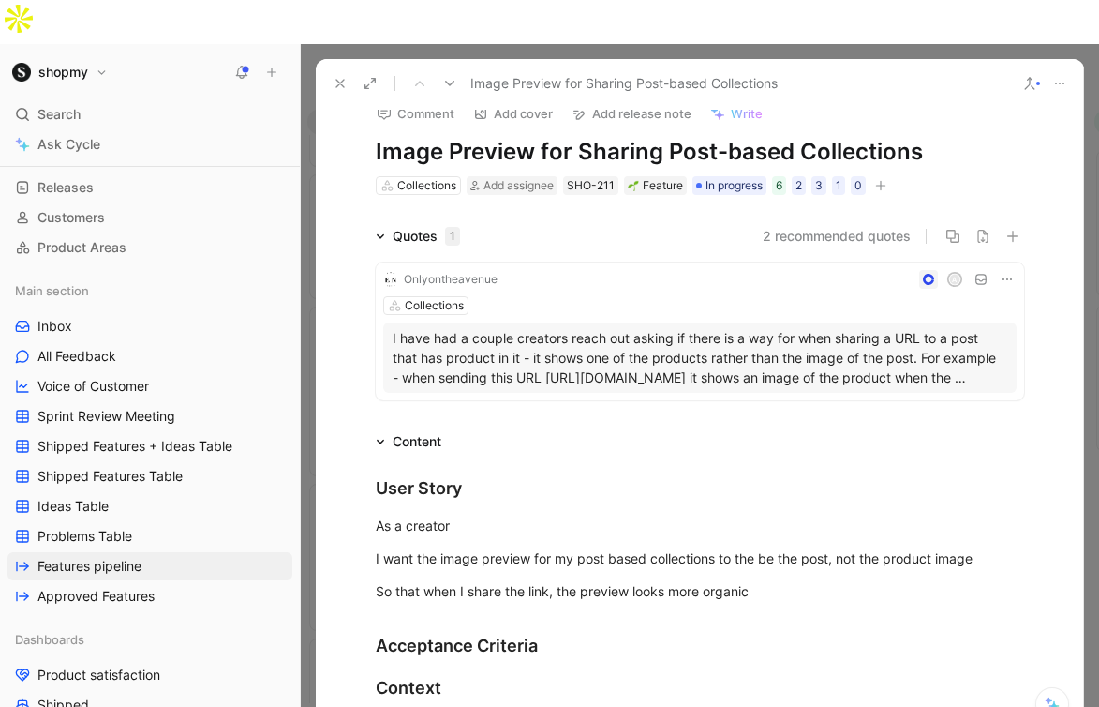
click at [332, 70] on button at bounding box center [340, 83] width 26 height 26
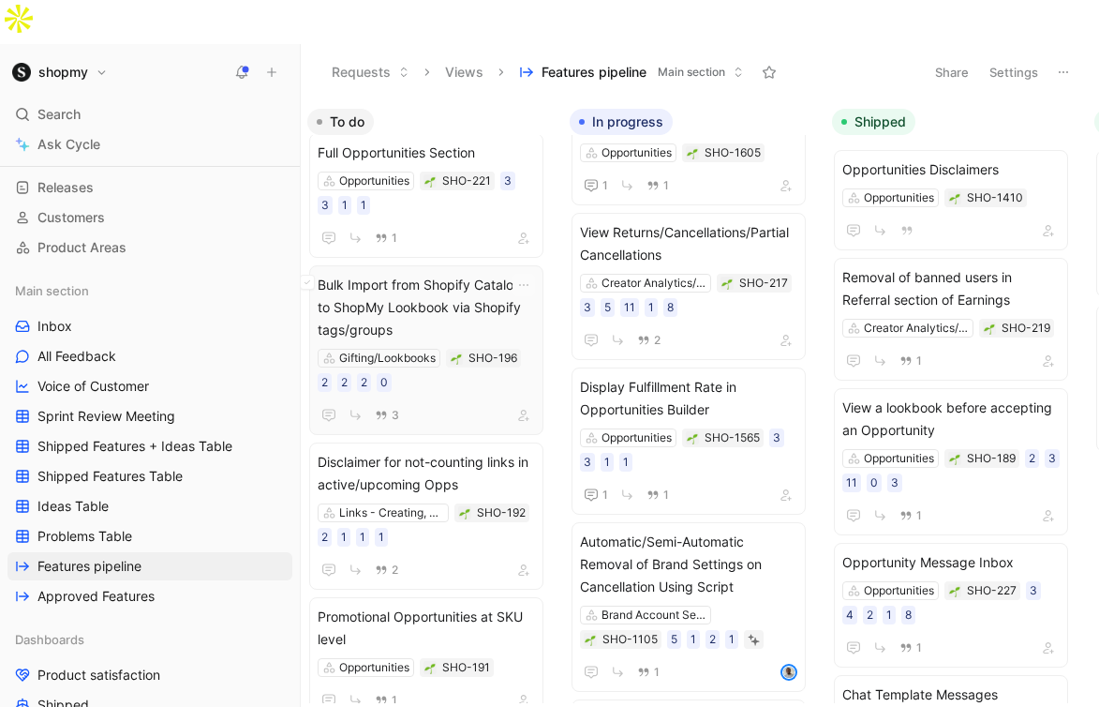
scroll to position [572, 0]
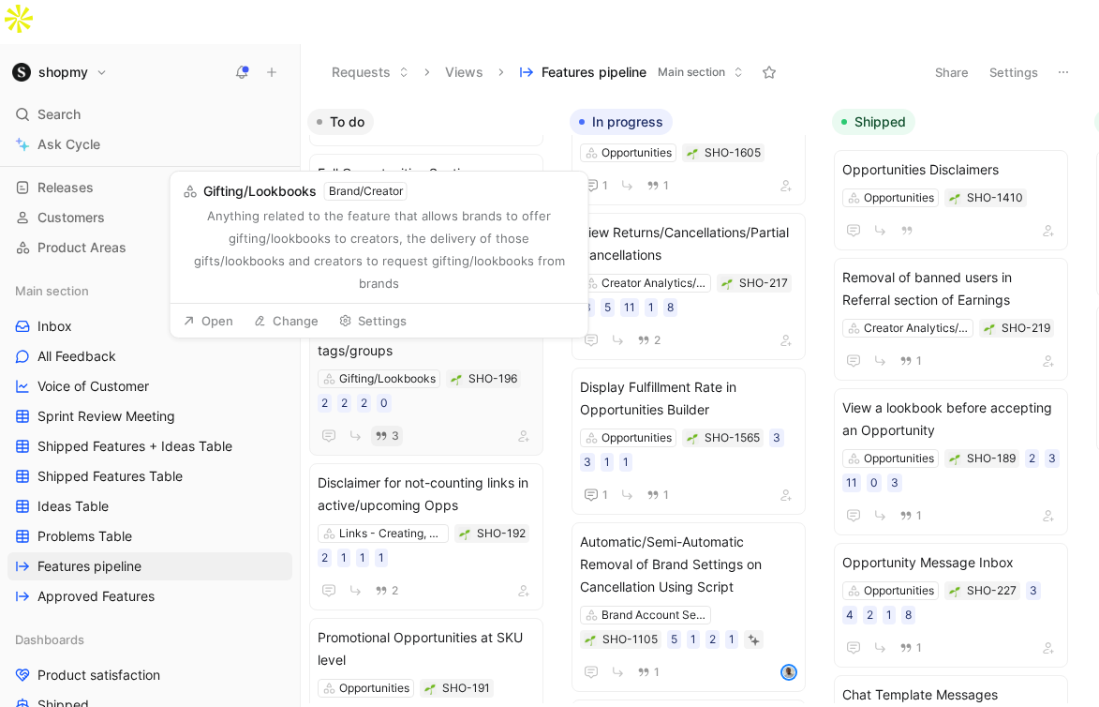
scroll to position [549, 0]
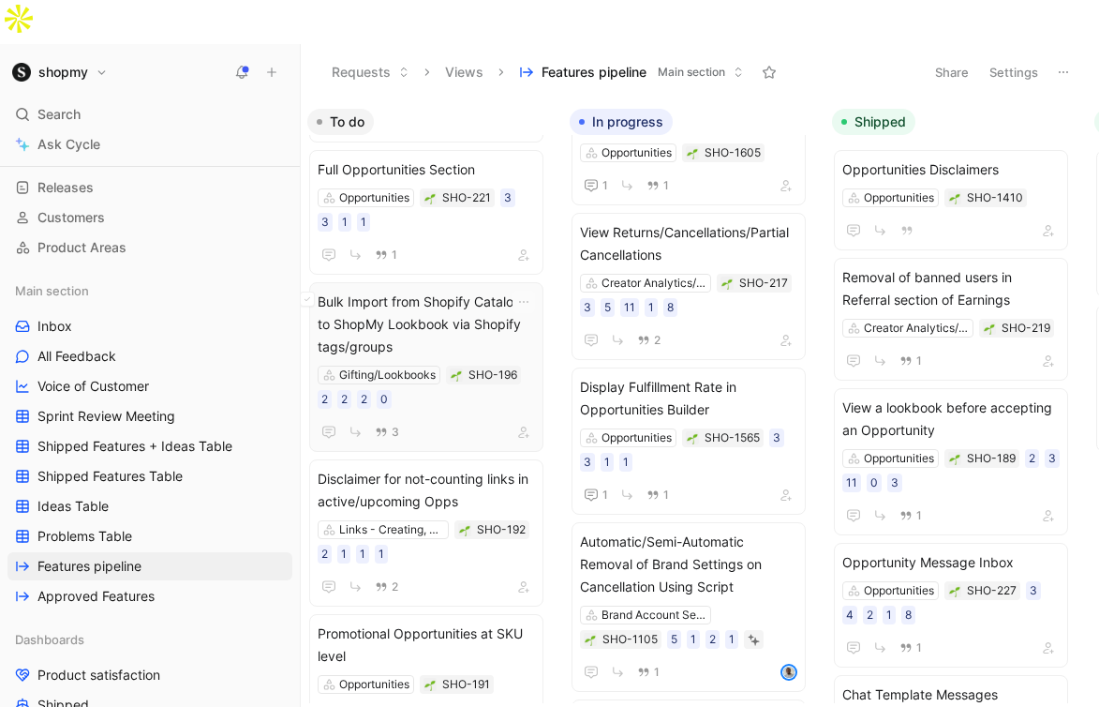
click at [377, 290] on span "Bulk Import from Shopify Catalog to ShopMy Lookbook via Shopify tags/groups" at bounding box center [426, 323] width 217 height 67
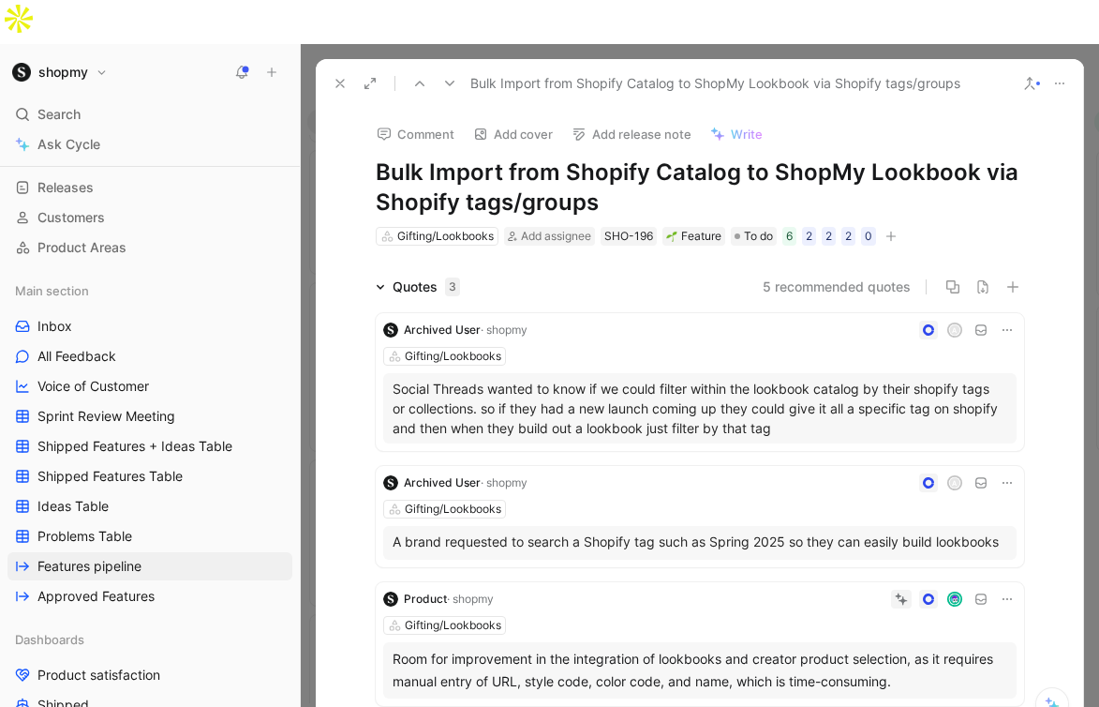
click at [331, 70] on button at bounding box center [340, 83] width 26 height 26
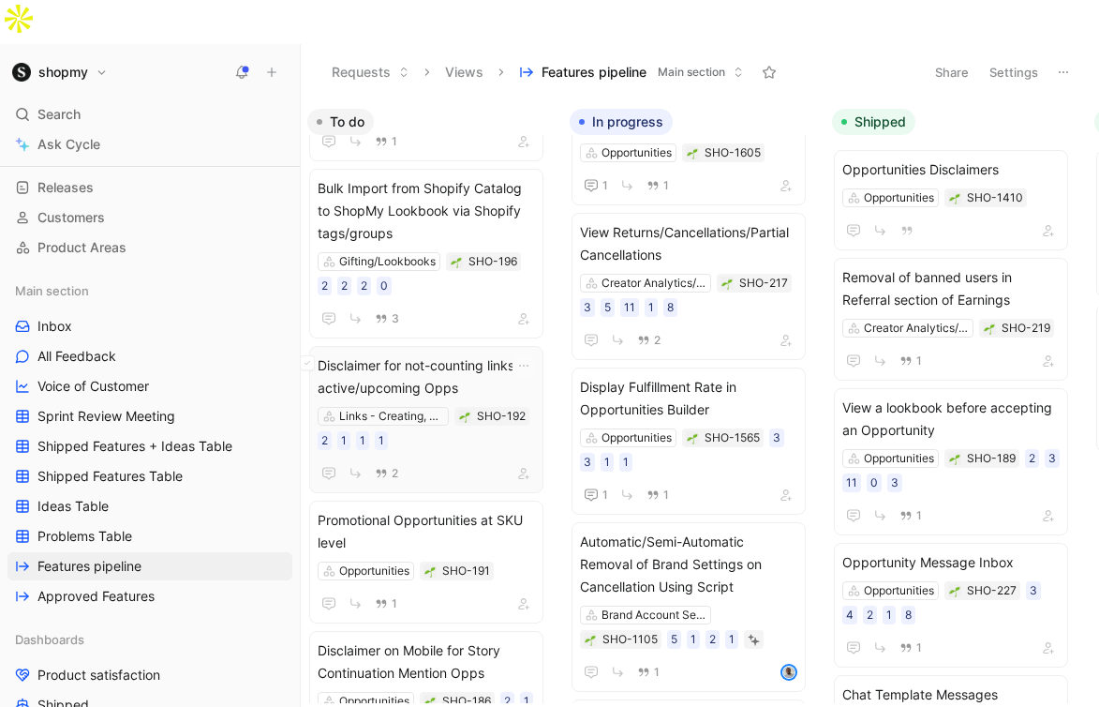
scroll to position [688, 0]
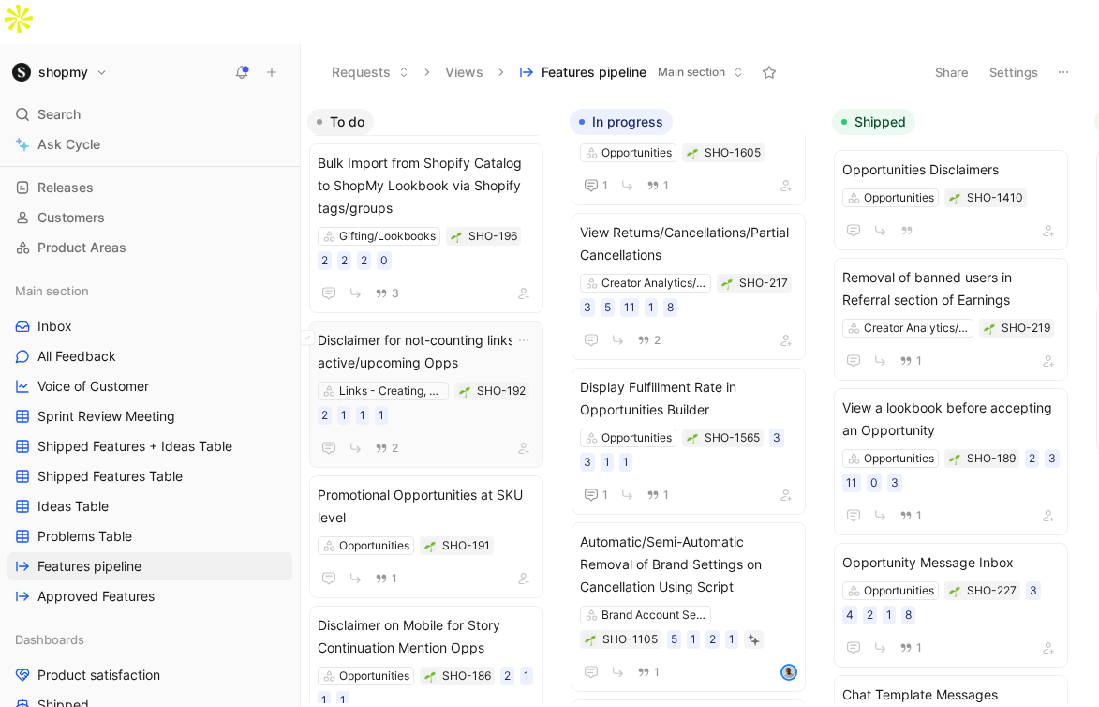
click at [472, 329] on span "Disclaimer for not-counting links in active/upcoming Opps" at bounding box center [426, 351] width 217 height 45
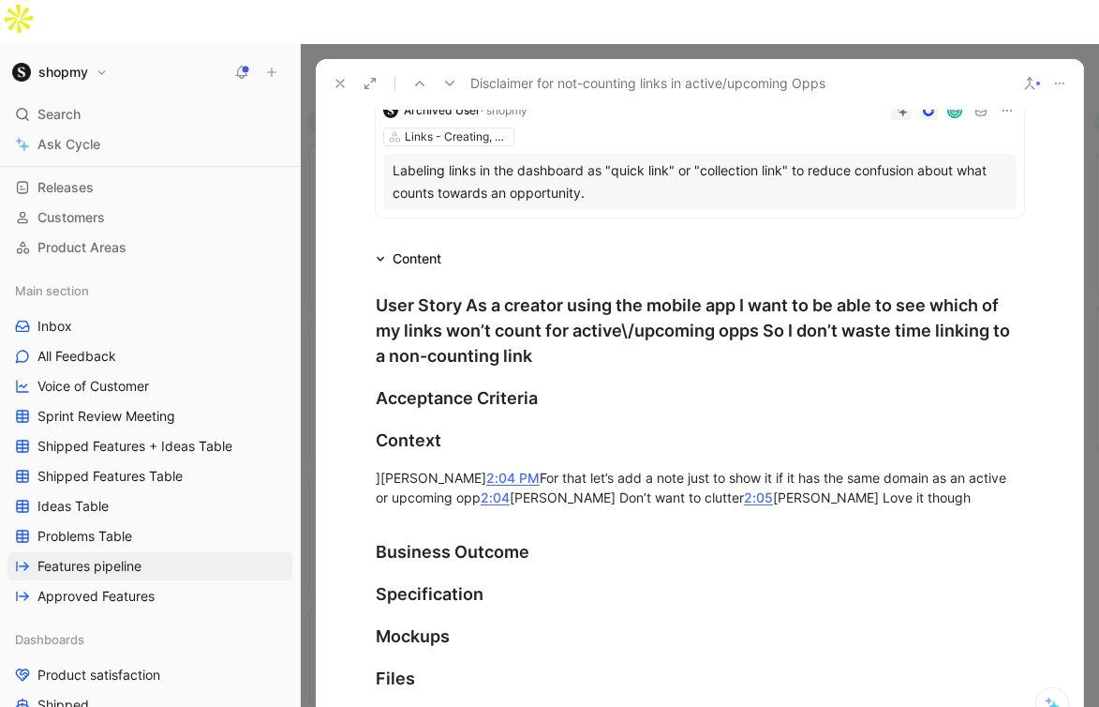
scroll to position [344, 0]
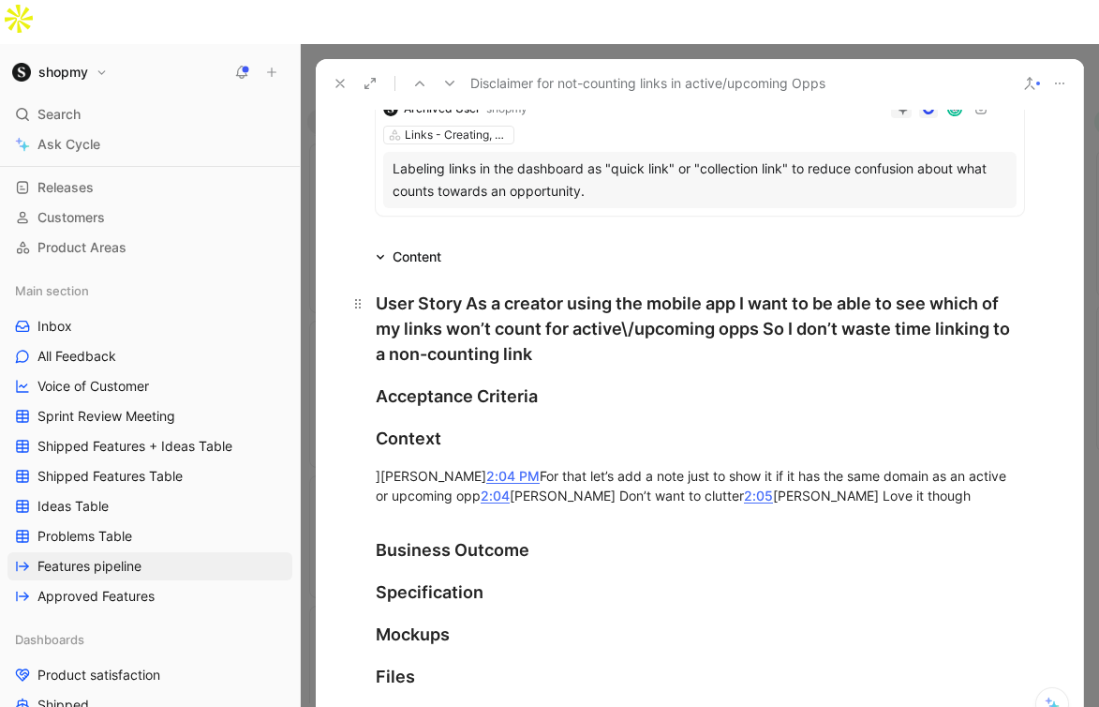
click at [466, 290] on div "User Story As a creator using the mobile app I want to be able to see which of …" at bounding box center [700, 328] width 648 height 76
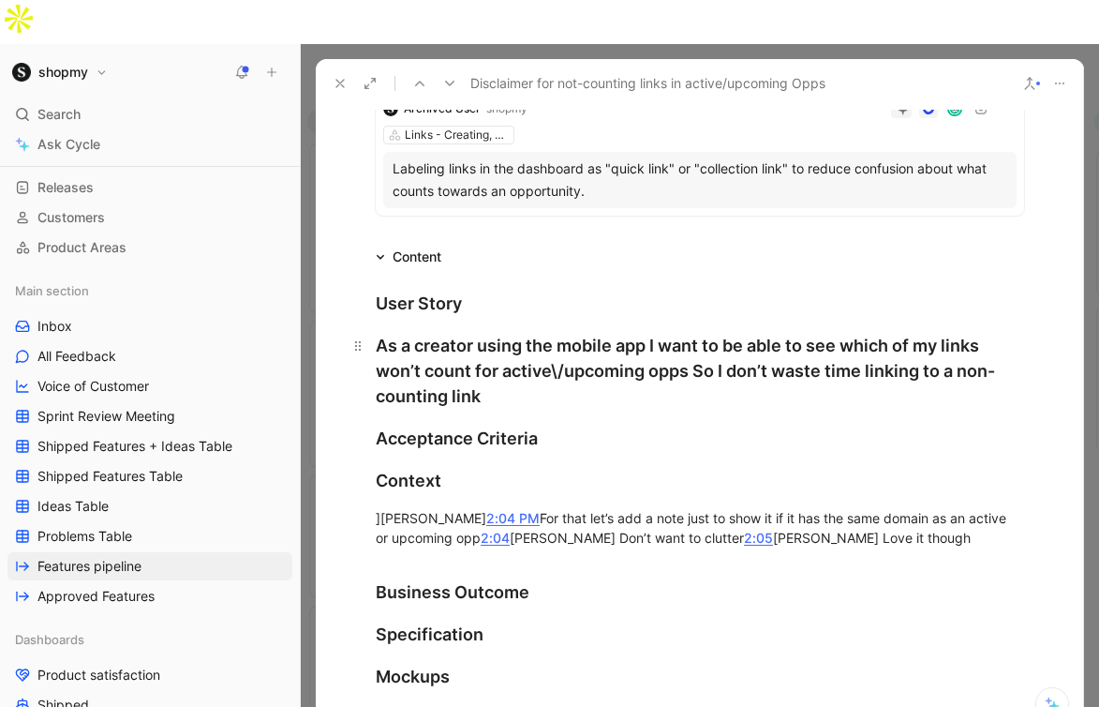
click at [653, 333] on div "As a creator using the mobile app I want to be able to see which of my links wo…" at bounding box center [700, 371] width 648 height 76
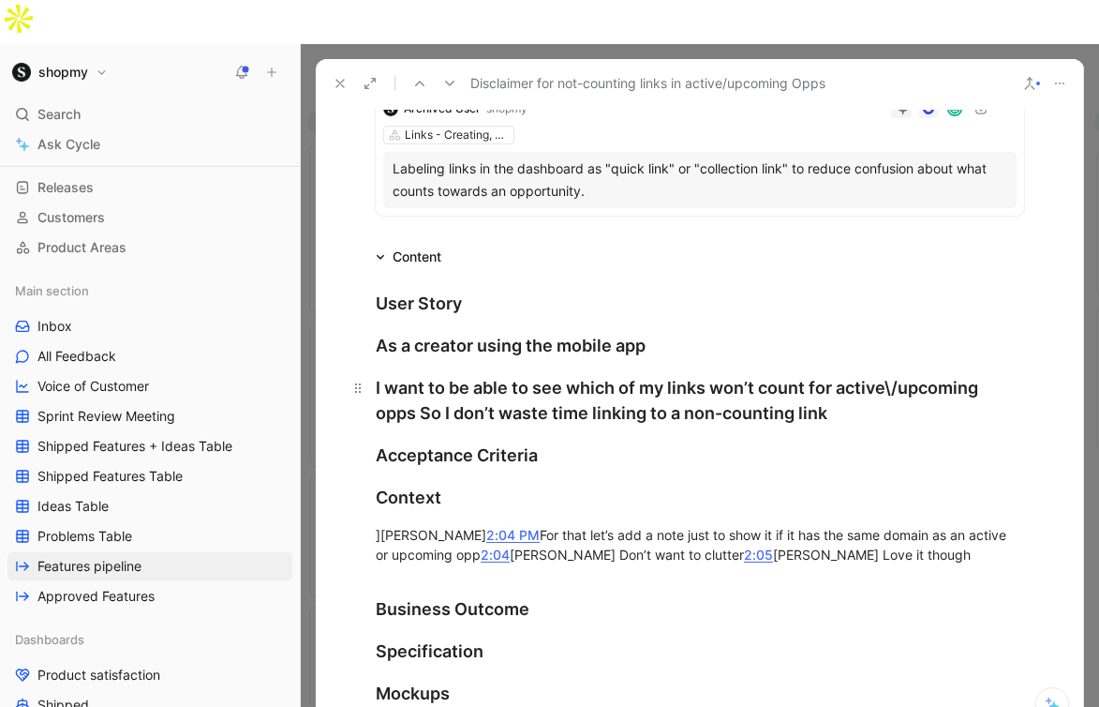
click at [903, 375] on div "I want to be able to see which of my links won’t count for active\/upcoming opp…" at bounding box center [700, 400] width 648 height 51
click at [893, 375] on div "I want to be able to see which of my links won’t count for active\/upcoming opp…" at bounding box center [700, 400] width 648 height 51
click at [422, 375] on div "I want to be able to see which of my links won’t count for active/upcoming opps…" at bounding box center [700, 400] width 648 height 51
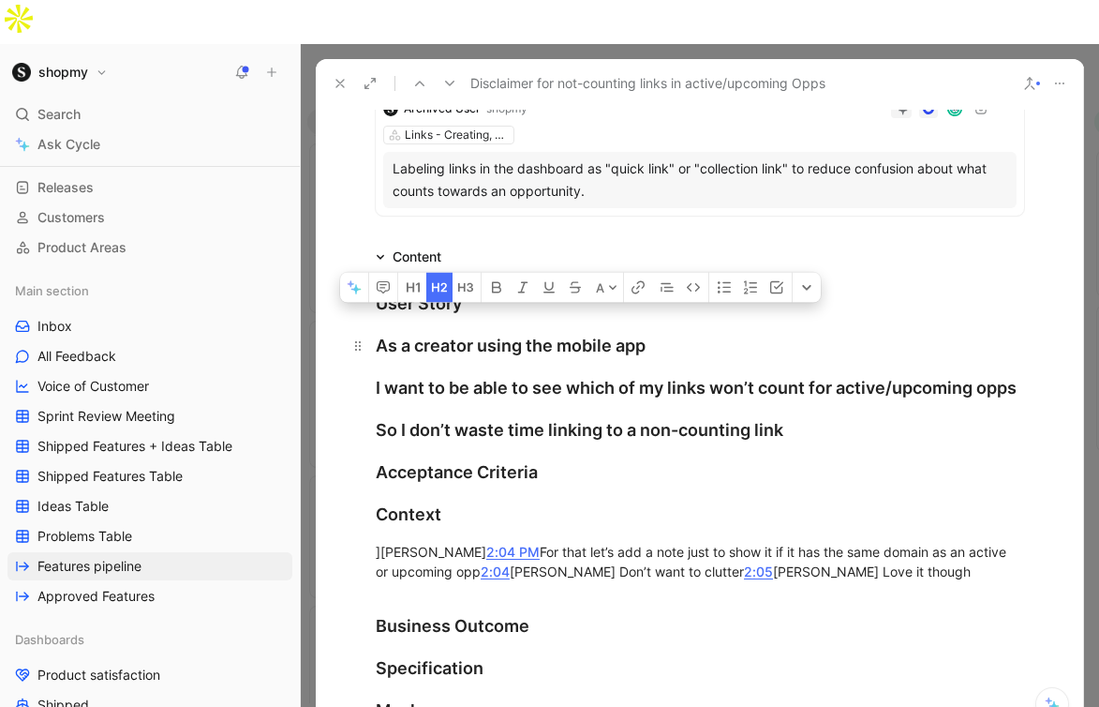
drag, startPoint x: 812, startPoint y: 407, endPoint x: 372, endPoint y: 302, distance: 452.7
click at [372, 302] on div "User Story As a creator using the mobile app I want to be able to see which of …" at bounding box center [700, 527] width 768 height 519
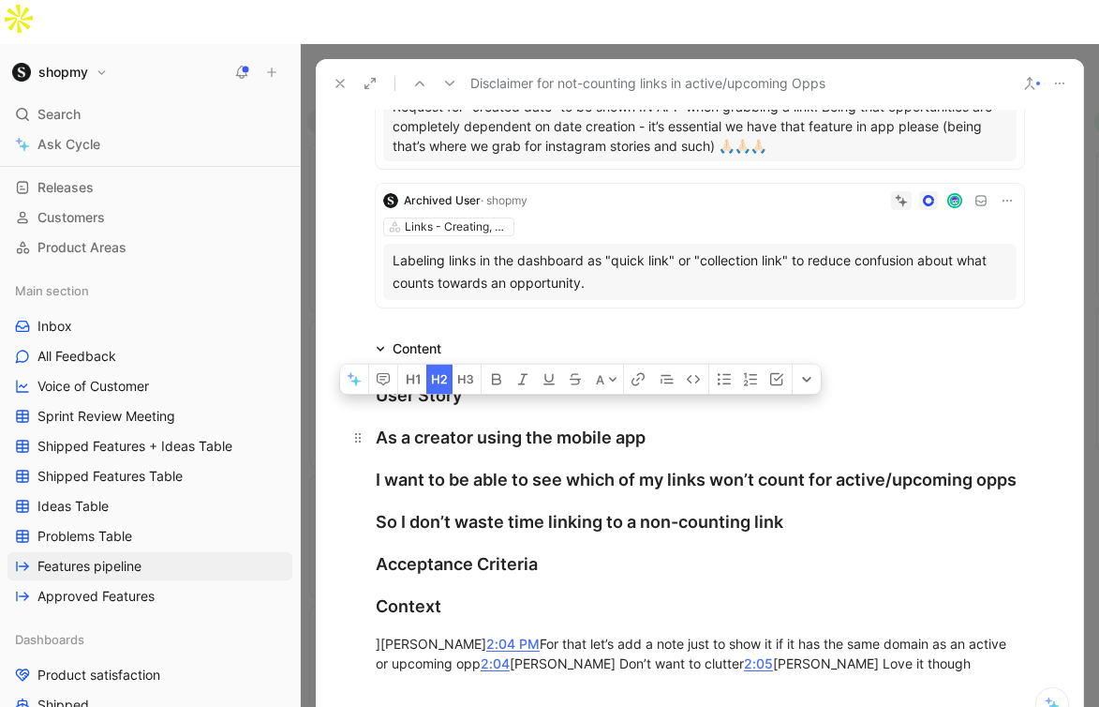
scroll to position [326, 0]
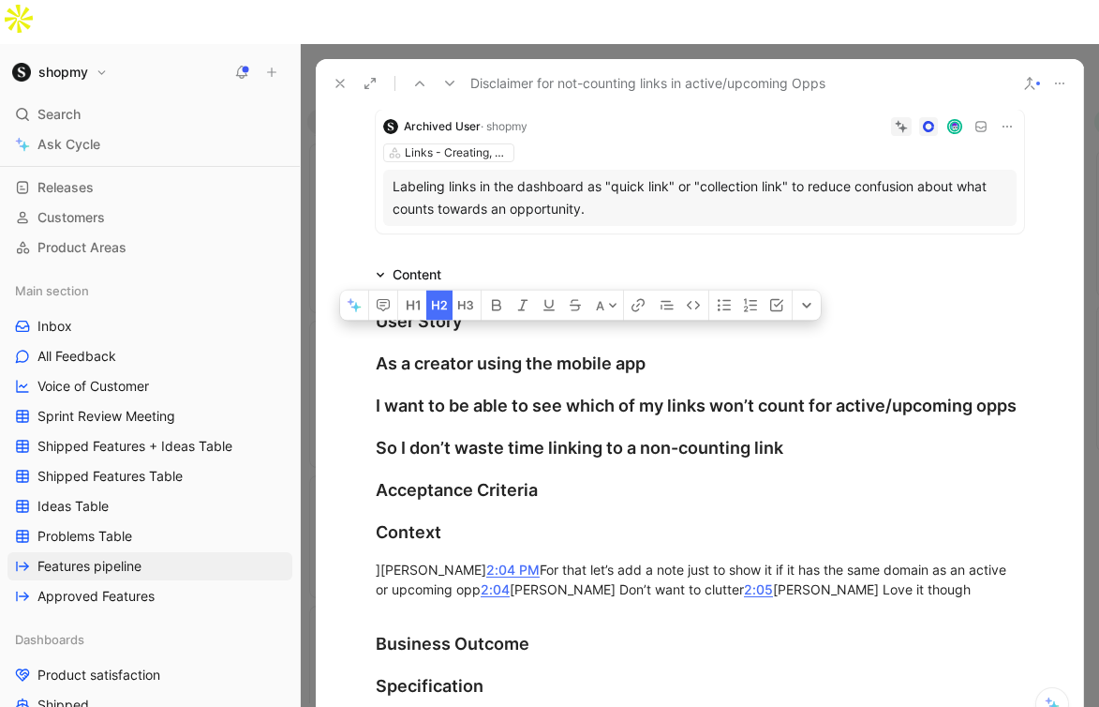
click at [441, 301] on icon "button" at bounding box center [443, 305] width 7 height 9
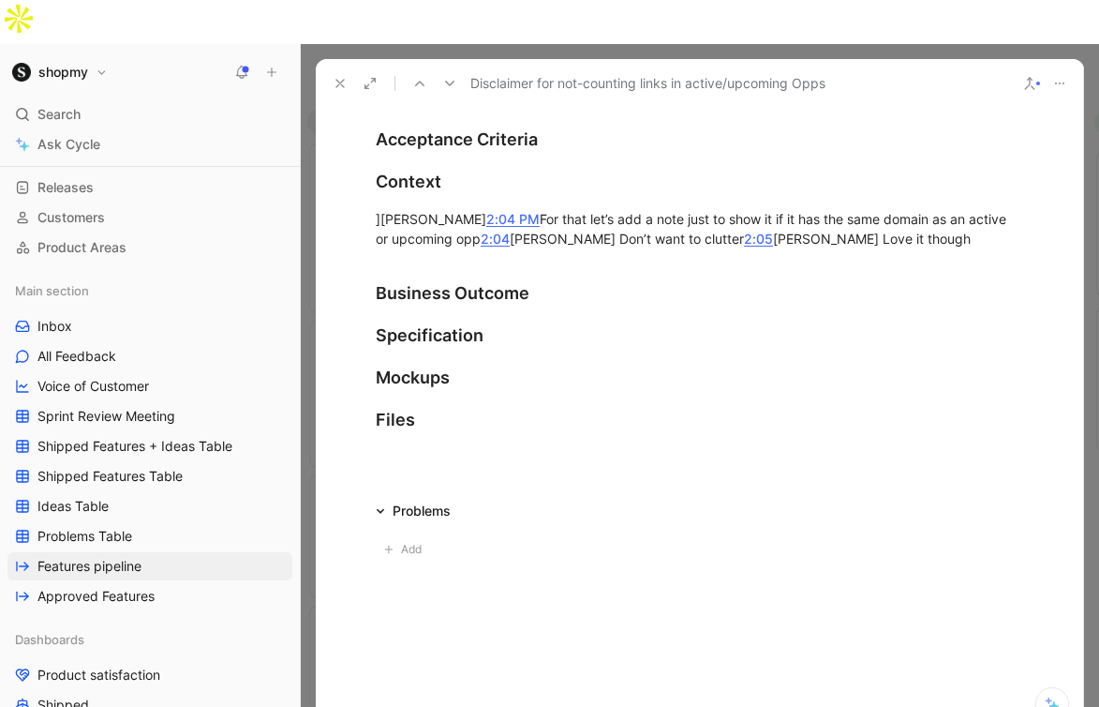
scroll to position [0, 0]
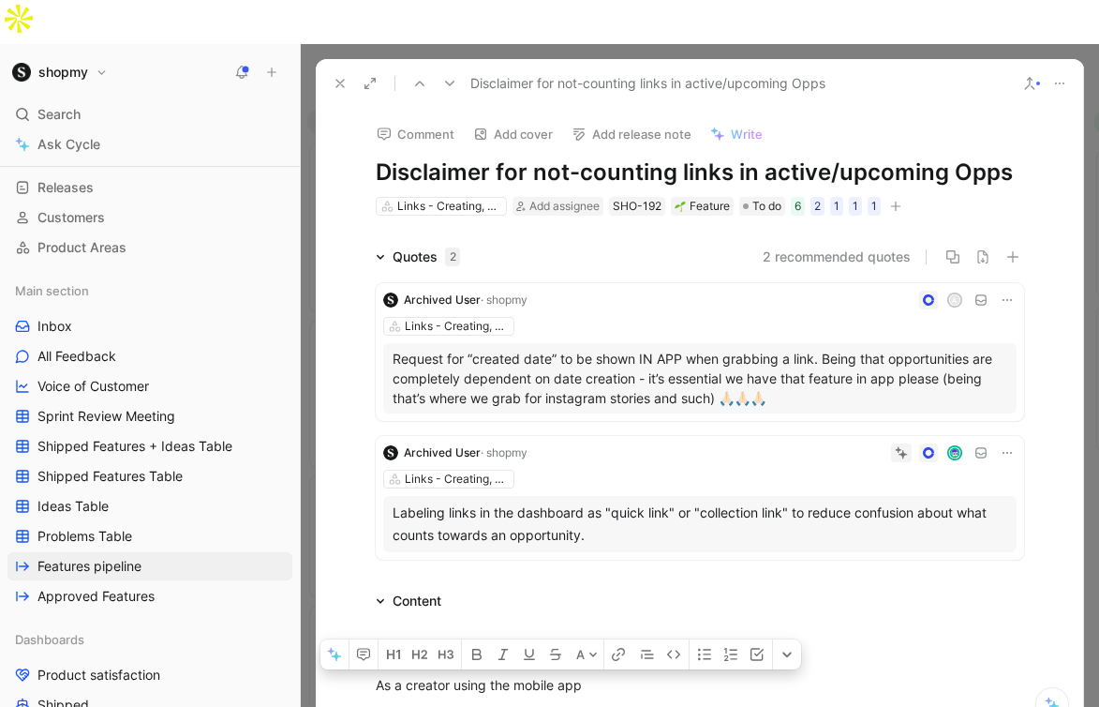
click at [672, 157] on h1 "Disclaimer for not-counting links in active/upcoming Opps" at bounding box center [700, 172] width 648 height 30
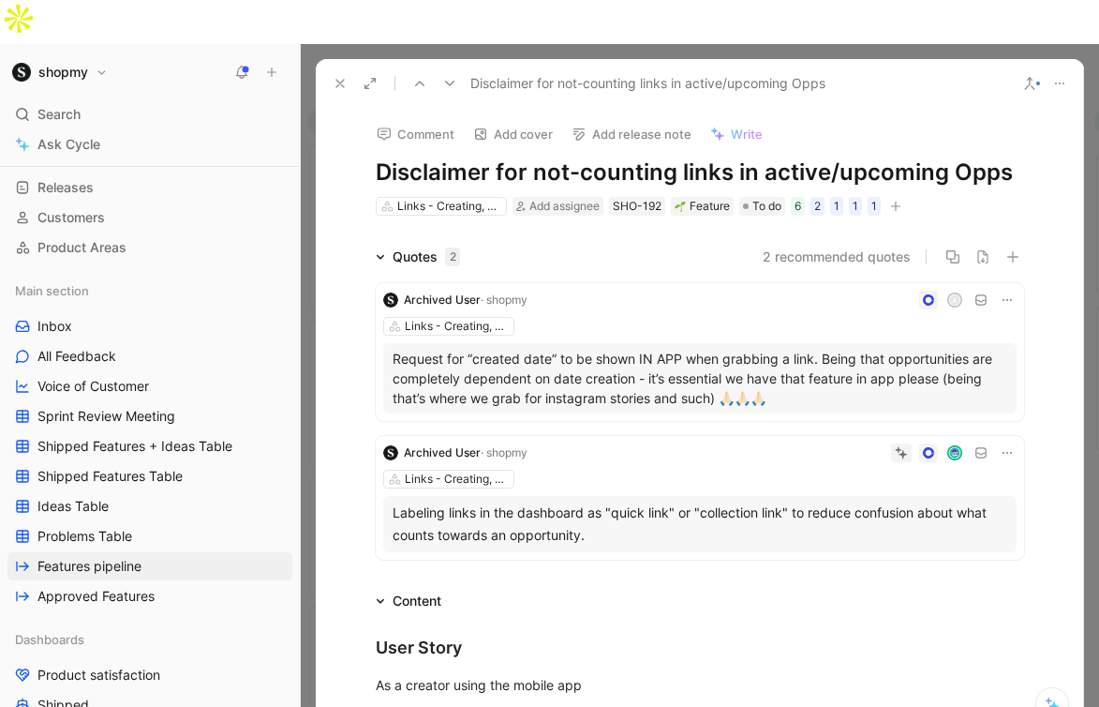
click at [672, 157] on h1 "Disclaimer for not-counting links in active/upcoming Opps" at bounding box center [700, 172] width 648 height 30
copy h1 "Disclaimer for not-counting links in active/upcoming Opps"
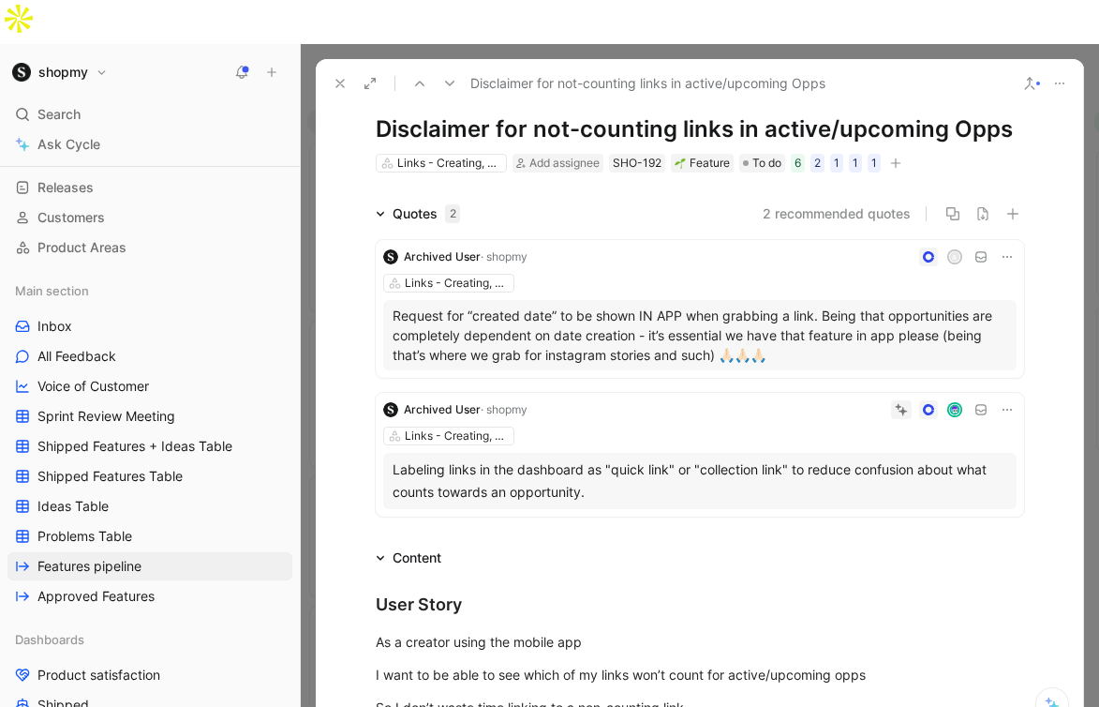
scroll to position [47, 0]
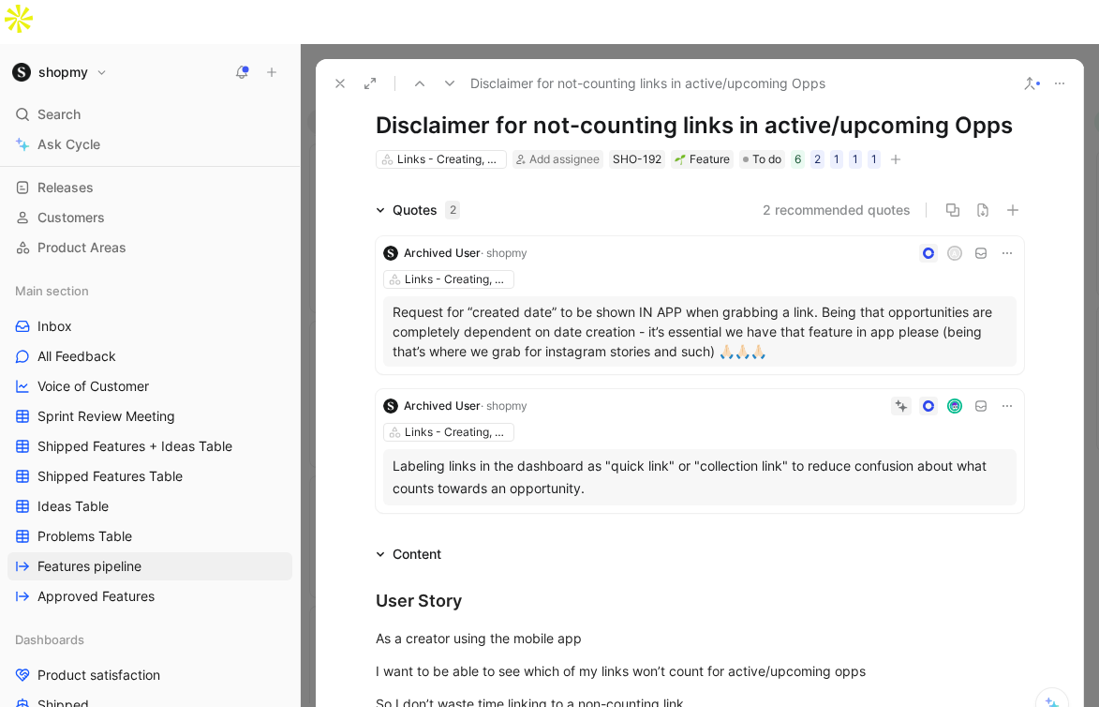
click at [335, 76] on icon at bounding box center [340, 83] width 15 height 15
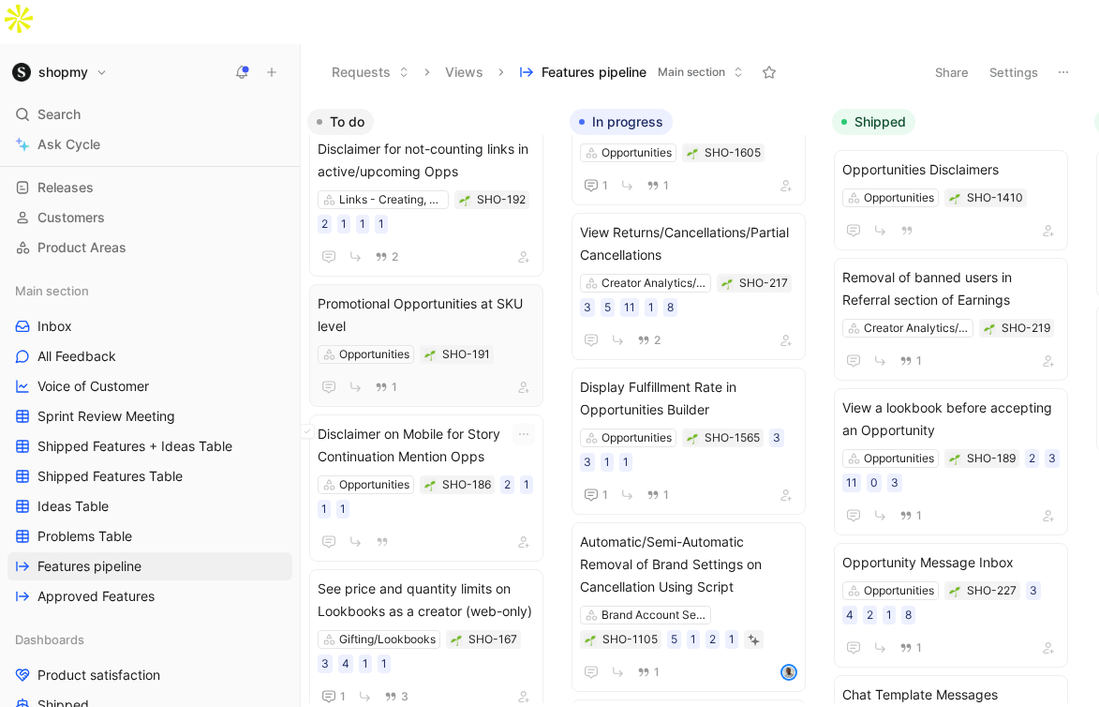
scroll to position [880, 0]
click at [452, 291] on span "Promotional Opportunities at SKU level" at bounding box center [426, 313] width 217 height 45
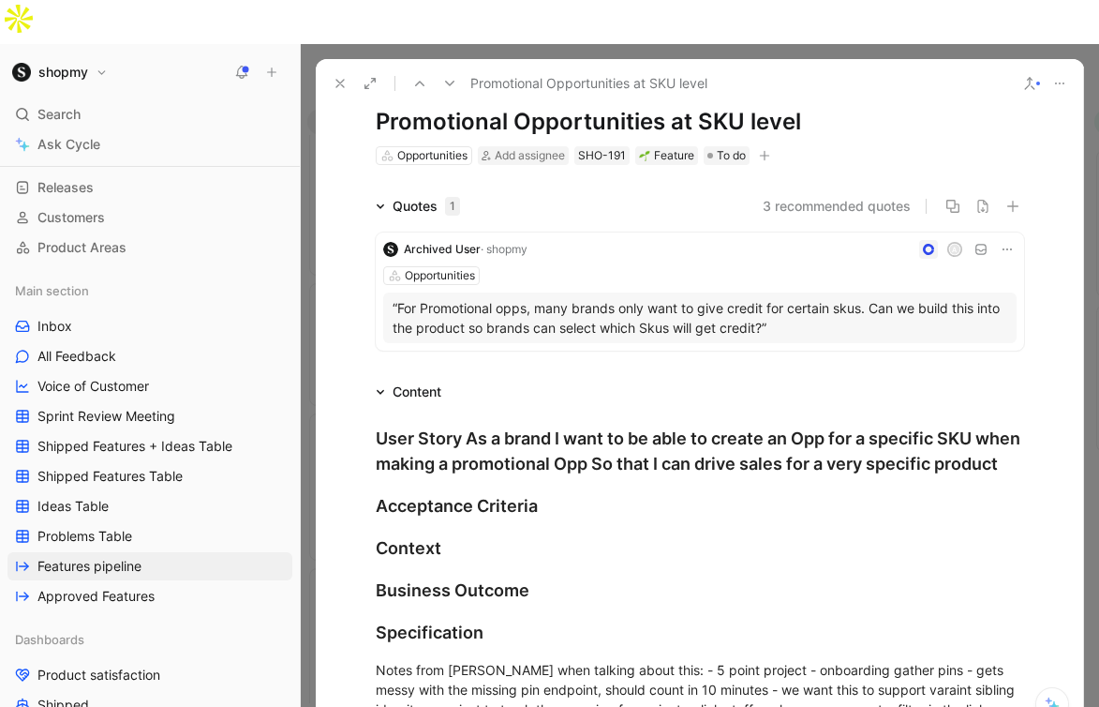
scroll to position [58, 0]
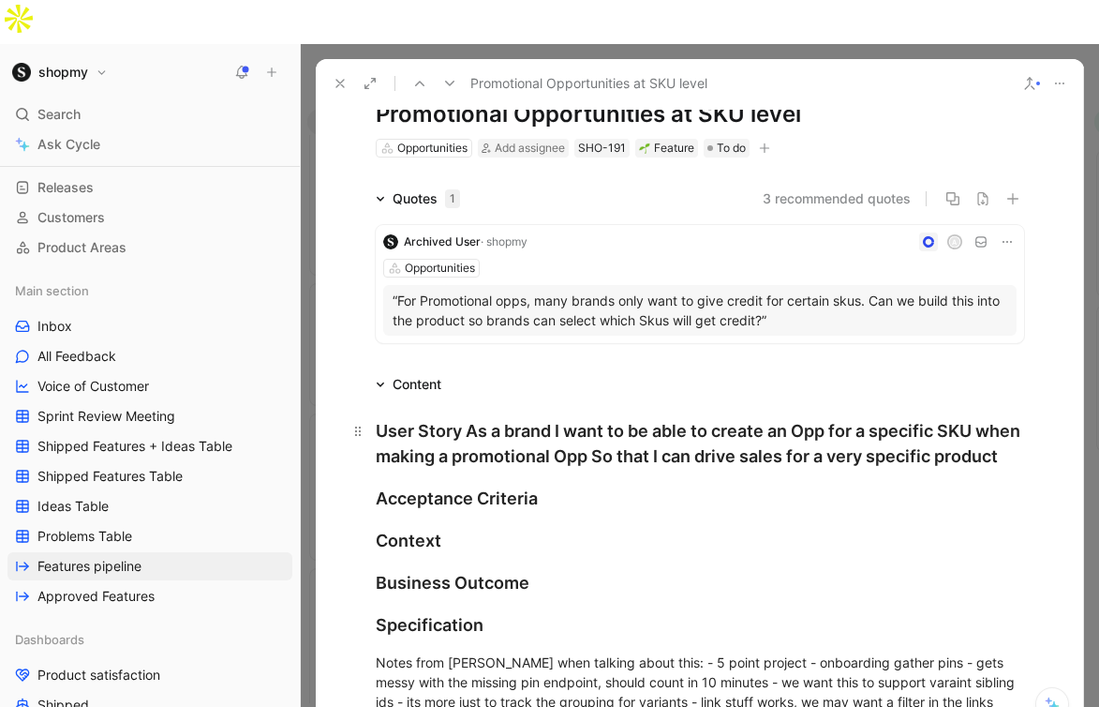
click at [464, 418] on div "User Story As a brand I want to be able to create an Opp for a specific SKU whe…" at bounding box center [700, 443] width 648 height 51
click at [471, 418] on div "User Story As a brand I want to be able to create an Opp for a specific SKU whe…" at bounding box center [700, 443] width 648 height 51
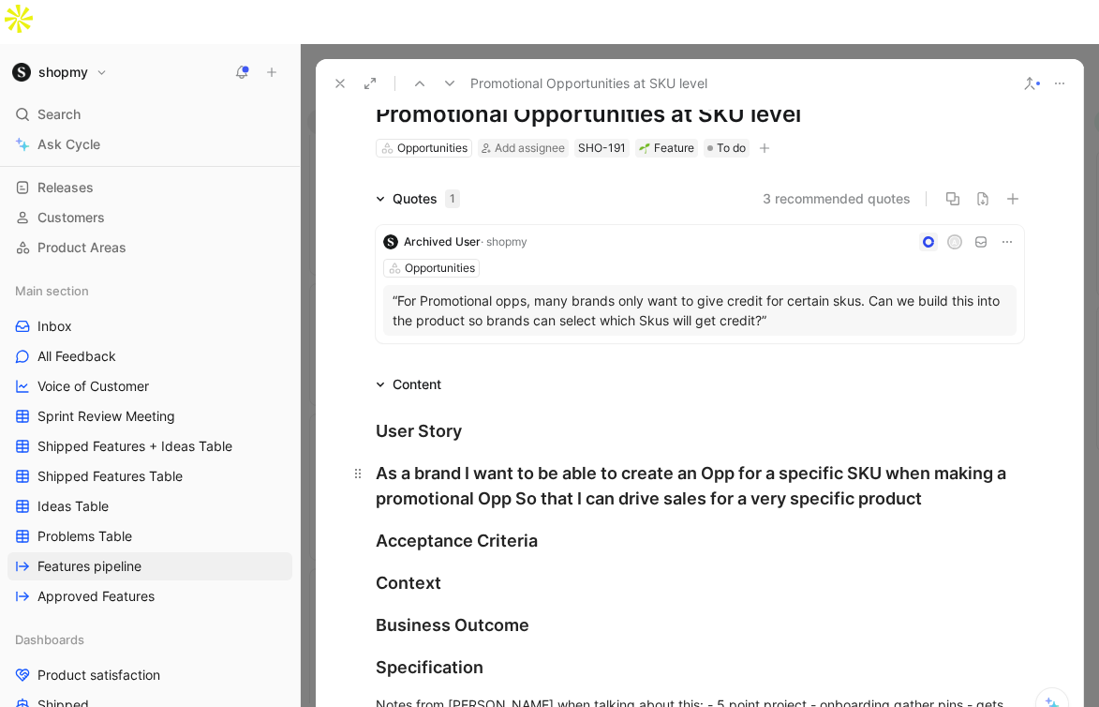
click at [515, 460] on div "As a brand I want to be able to create an Opp for a specific SKU when making a …" at bounding box center [700, 485] width 648 height 51
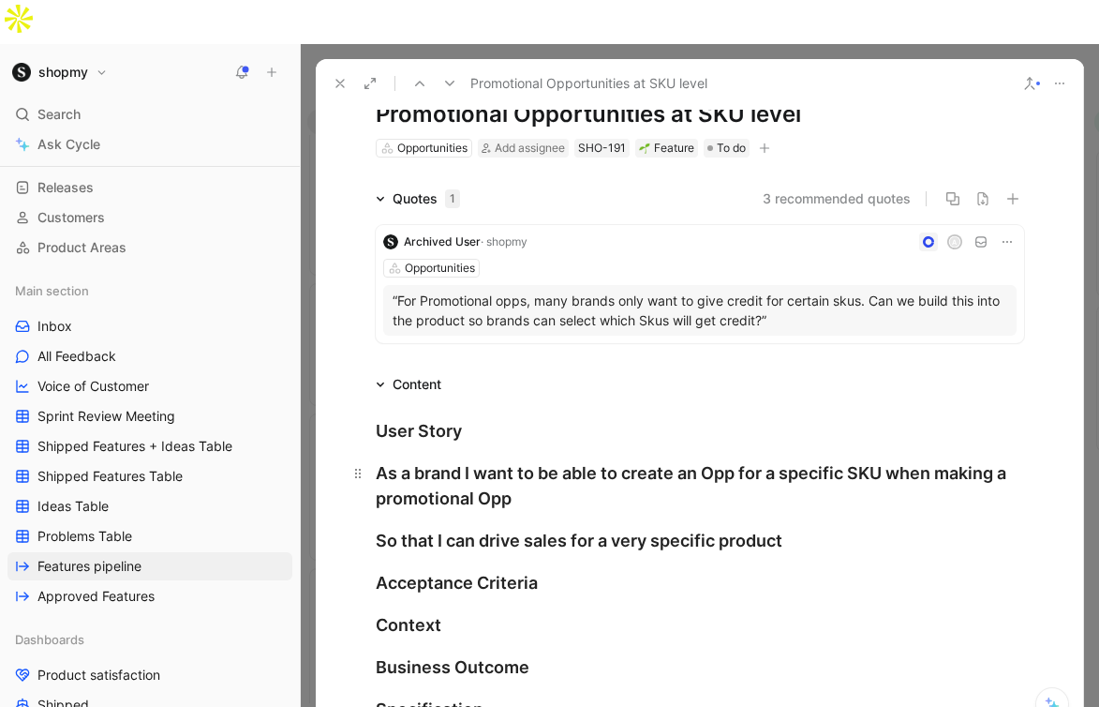
click at [468, 460] on div "As a brand I want to be able to create an Opp for a specific SKU when making a …" at bounding box center [700, 485] width 648 height 51
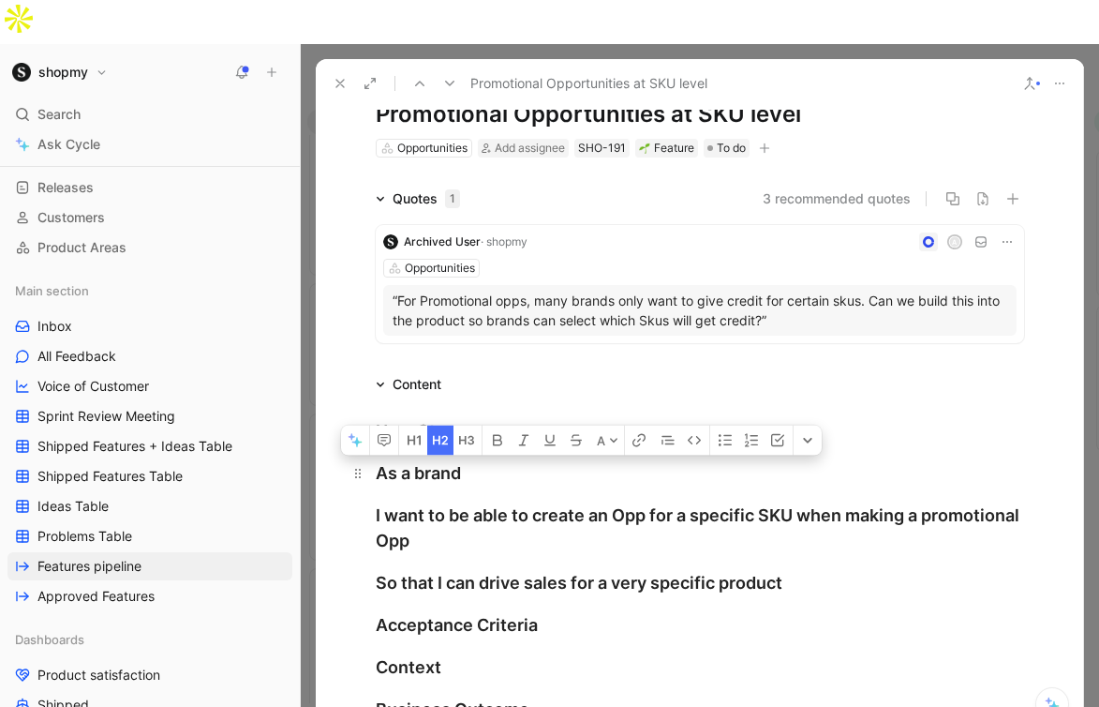
drag, startPoint x: 805, startPoint y: 541, endPoint x: 374, endPoint y: 430, distance: 445.0
click at [439, 436] on icon "button" at bounding box center [436, 440] width 7 height 8
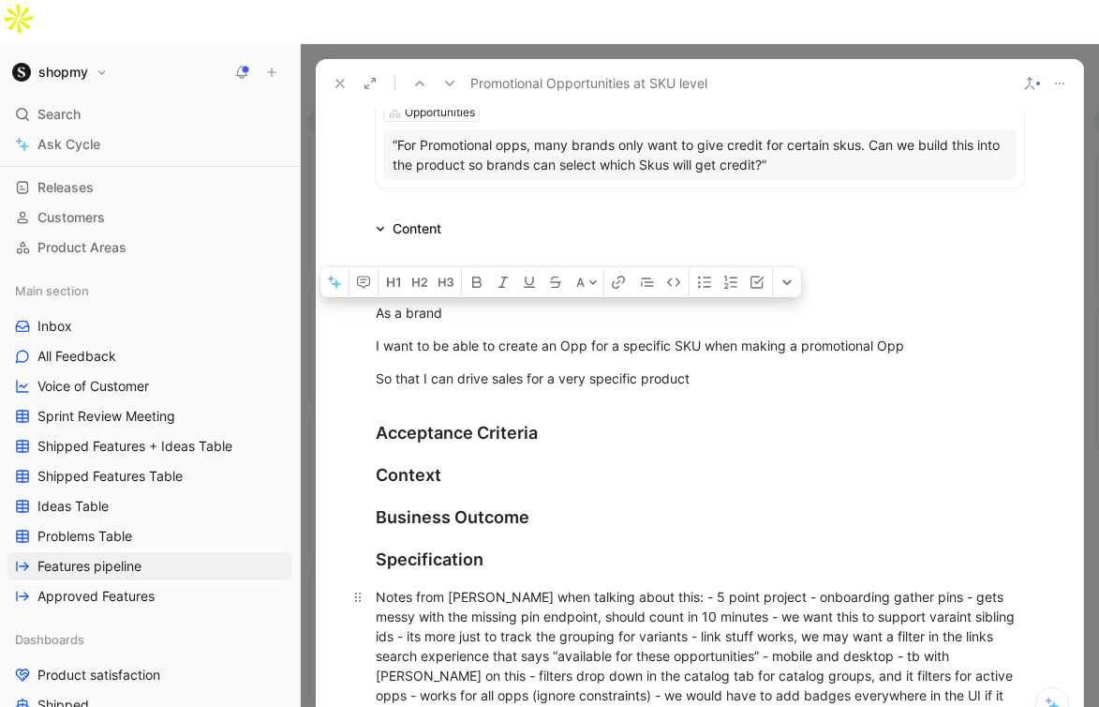
scroll to position [0, 0]
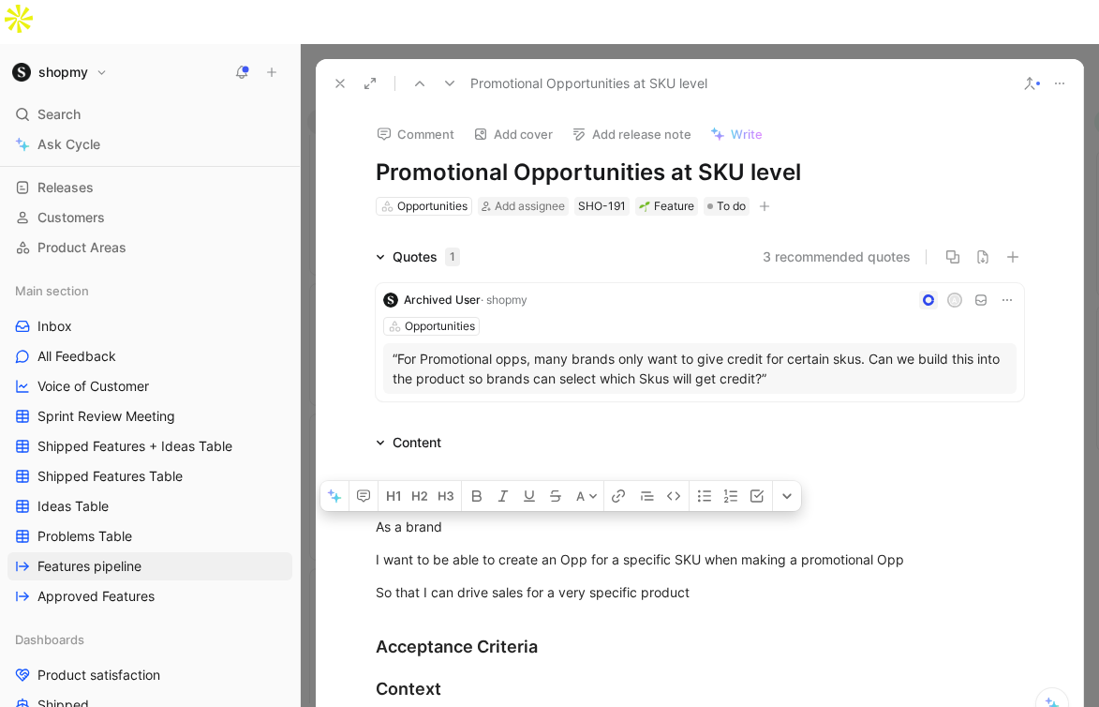
click at [595, 157] on h1 "Promotional Opportunities at SKU level" at bounding box center [700, 172] width 648 height 30
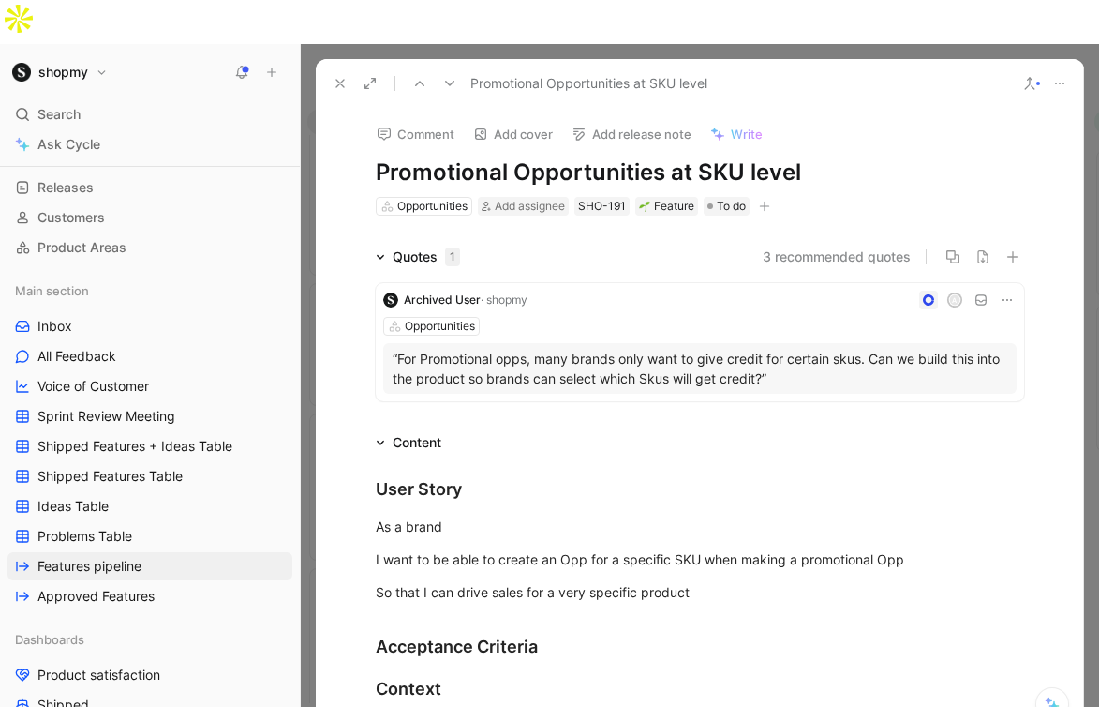
click at [595, 157] on h1 "Promotional Opportunities at SKU level" at bounding box center [700, 172] width 648 height 30
copy h1 "Promotional Opportunities at SKU level"
click at [685, 246] on div "3 recommended quotes" at bounding box center [749, 257] width 549 height 22
click at [341, 80] on use at bounding box center [339, 83] width 7 height 7
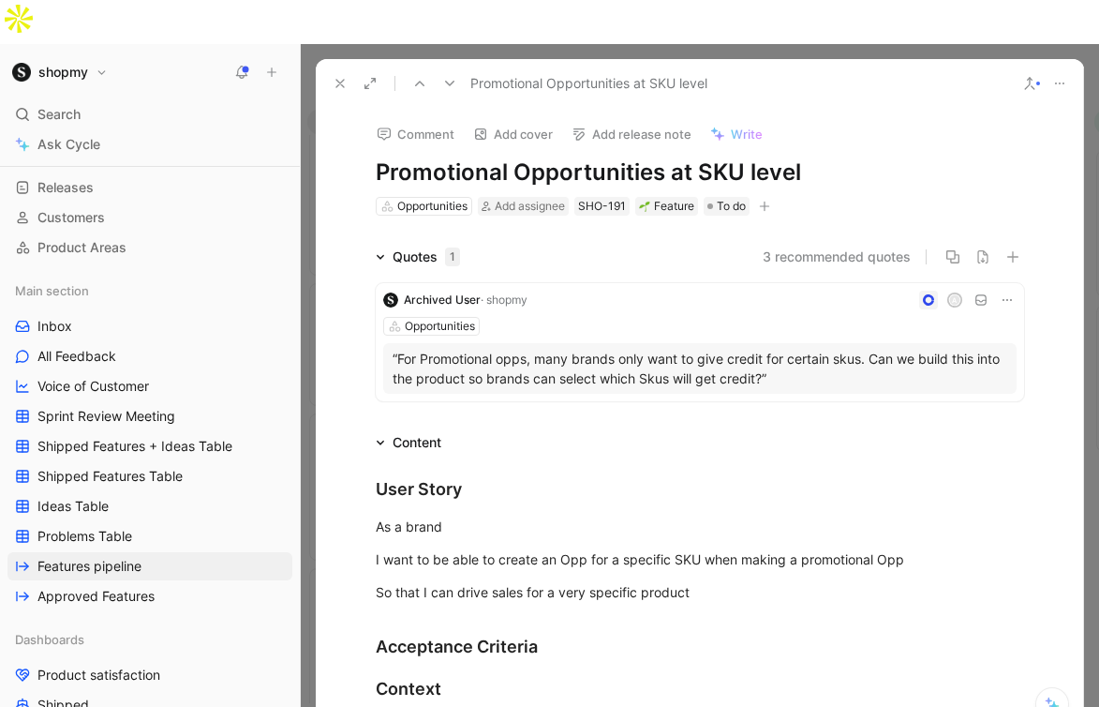
click at [335, 58] on button "Requests" at bounding box center [370, 72] width 95 height 28
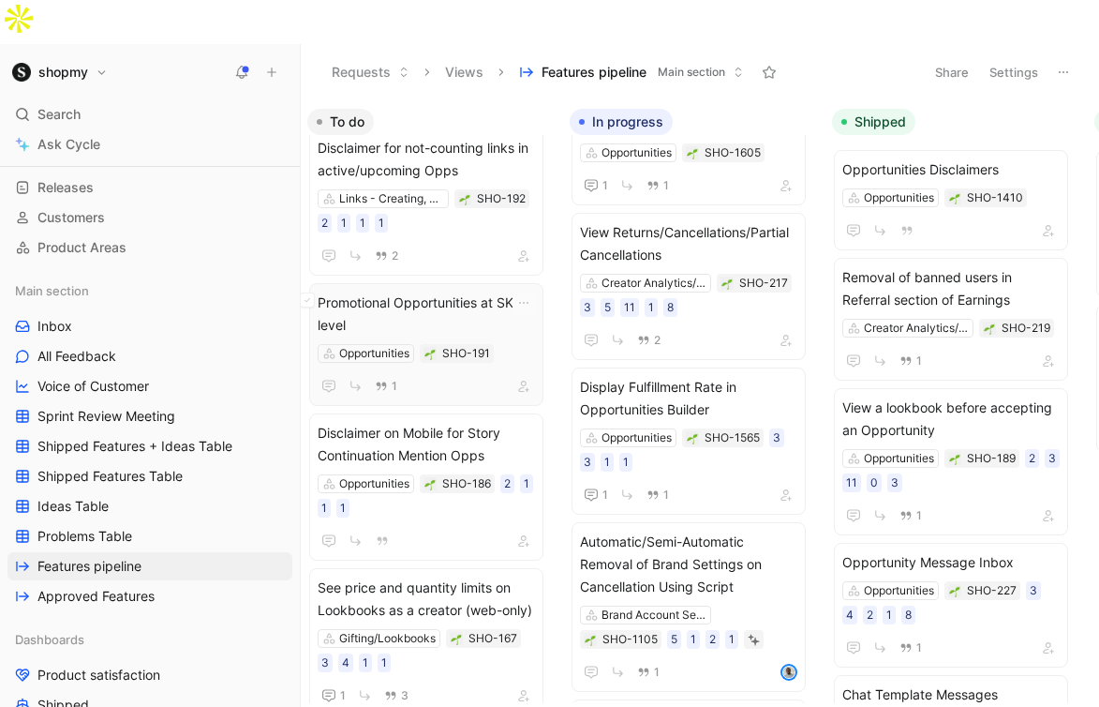
click at [435, 291] on span "Promotional Opportunities at SKU level" at bounding box center [426, 313] width 217 height 45
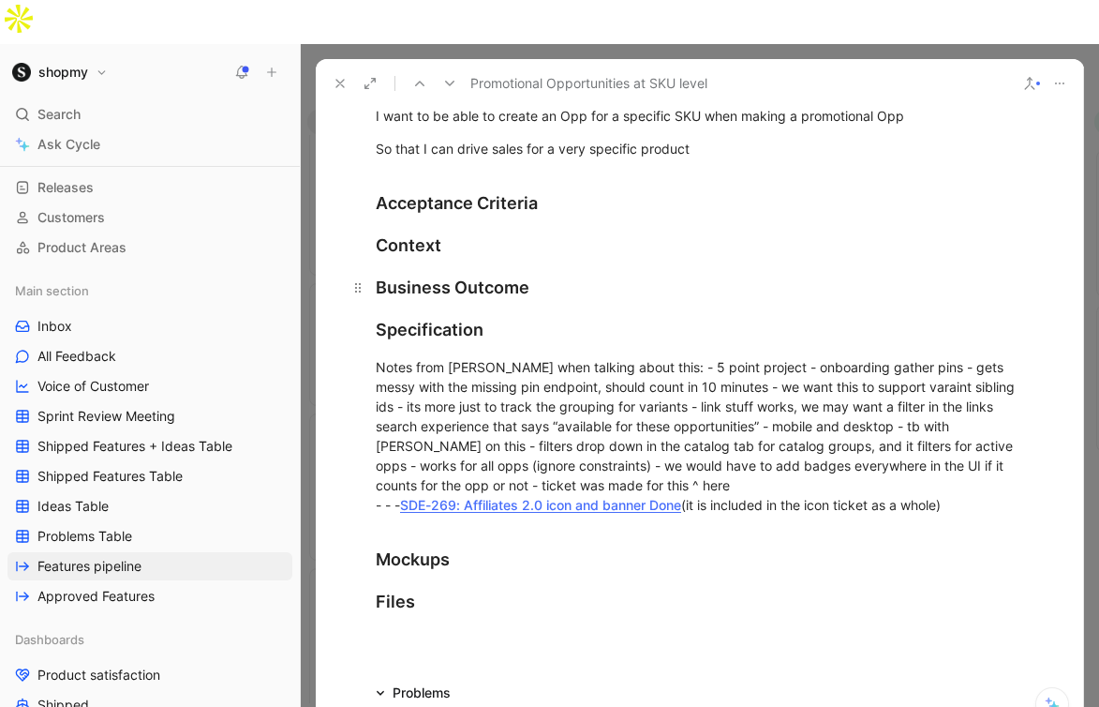
scroll to position [501, 0]
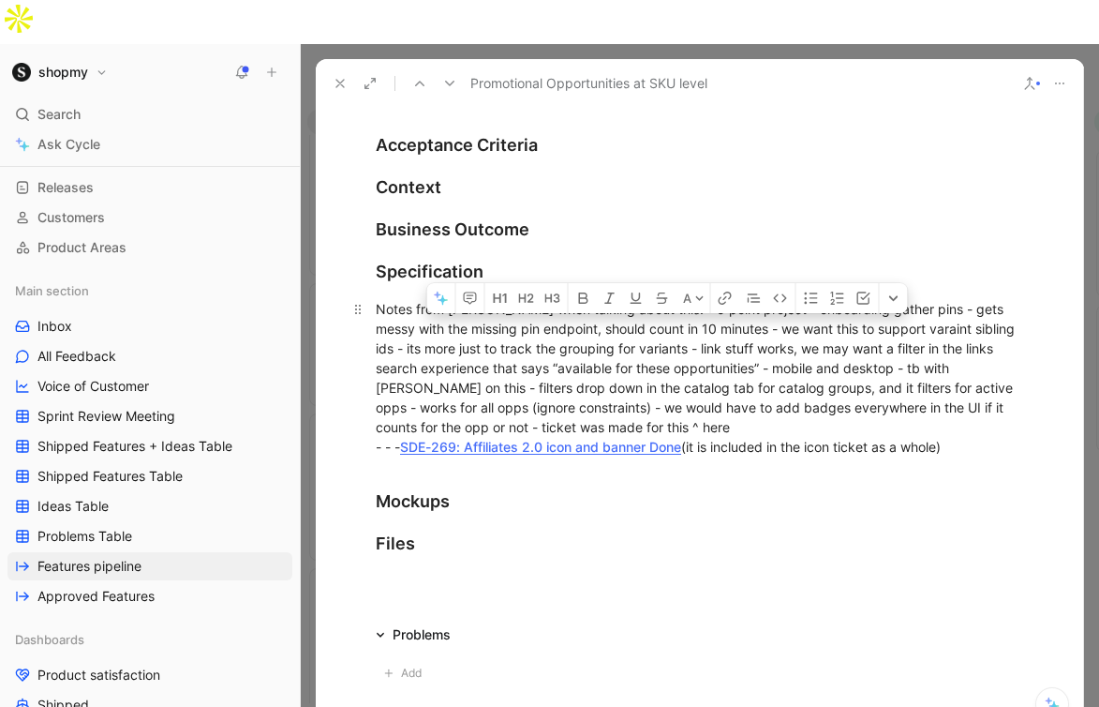
drag, startPoint x: 991, startPoint y: 406, endPoint x: 364, endPoint y: 280, distance: 640.3
click at [364, 293] on p "Notes from harry when talking about this: - 5 point project - onboarding gather…" at bounding box center [700, 377] width 720 height 169
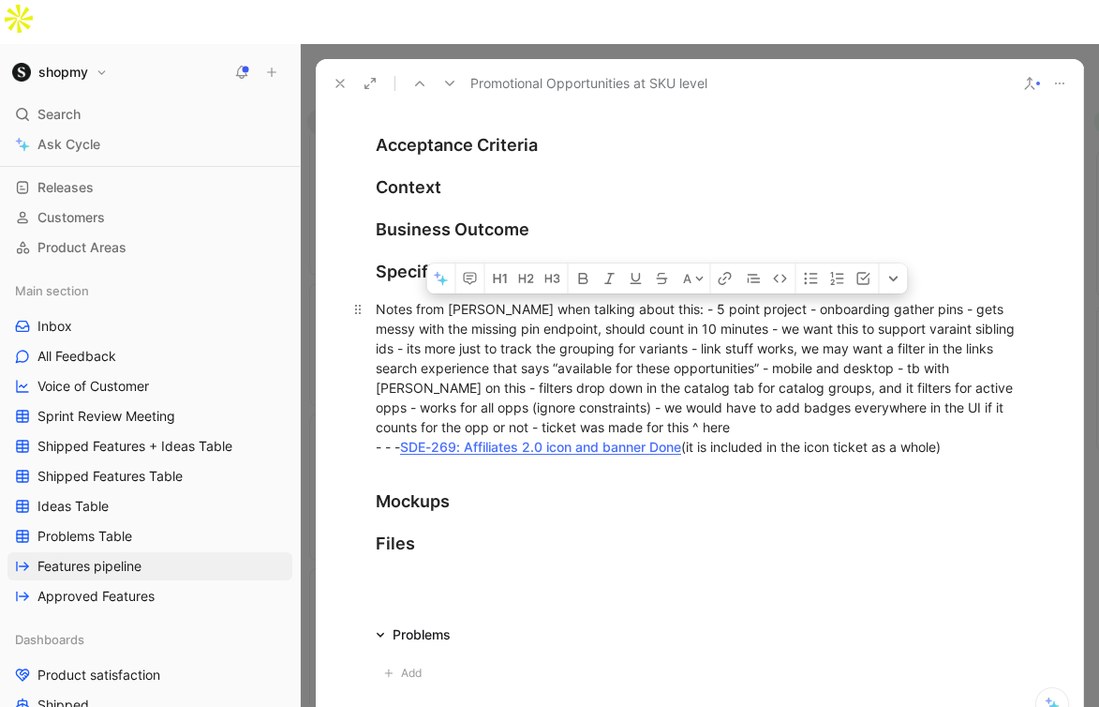
click at [378, 299] on div "Notes from harry when talking about this: - 5 point project - onboarding gather…" at bounding box center [700, 377] width 648 height 157
copy div "Notes from harry when talking about this: - 5 point project - onboarding gather…"
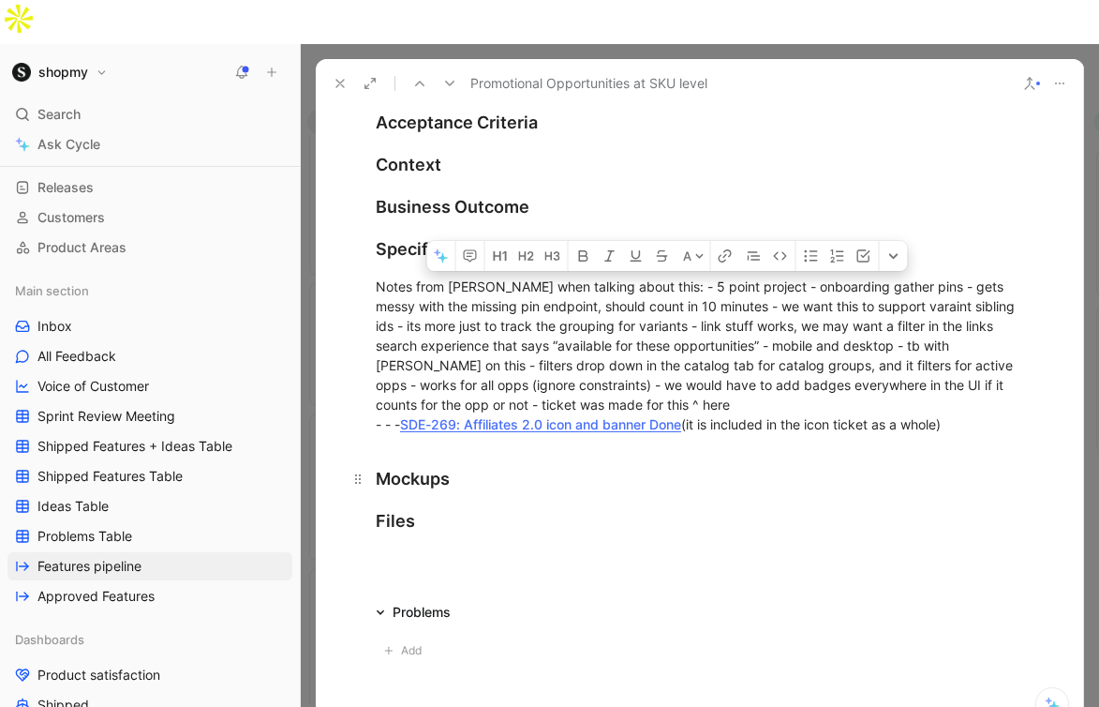
scroll to position [345, 0]
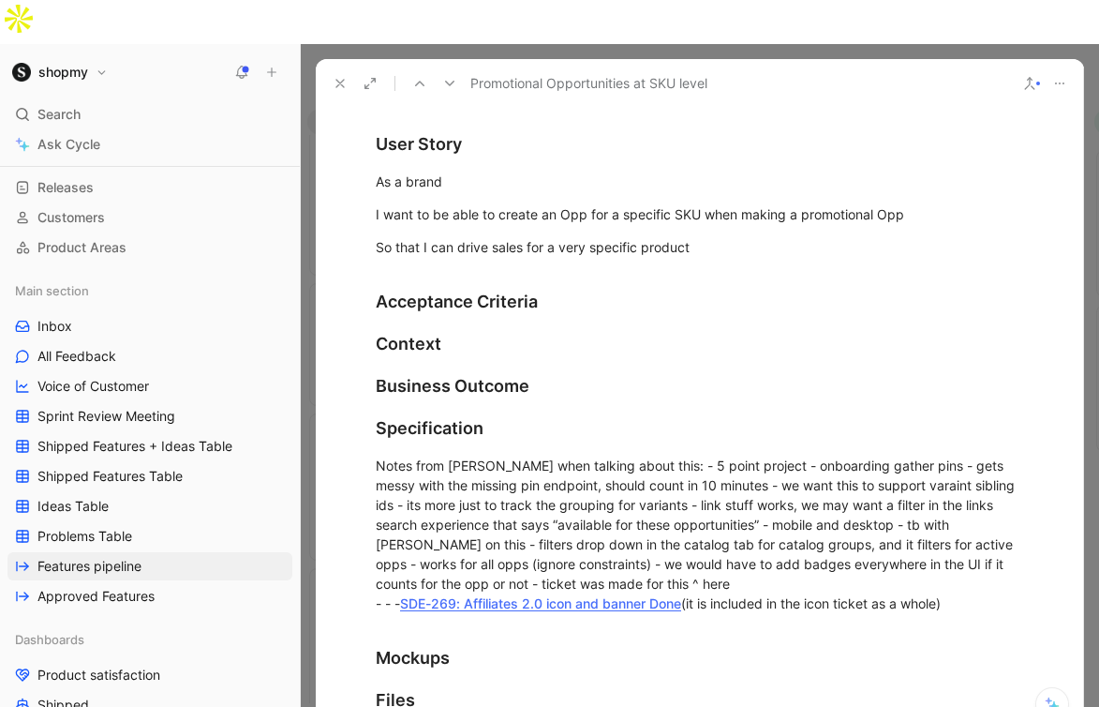
click at [341, 76] on icon at bounding box center [340, 83] width 15 height 15
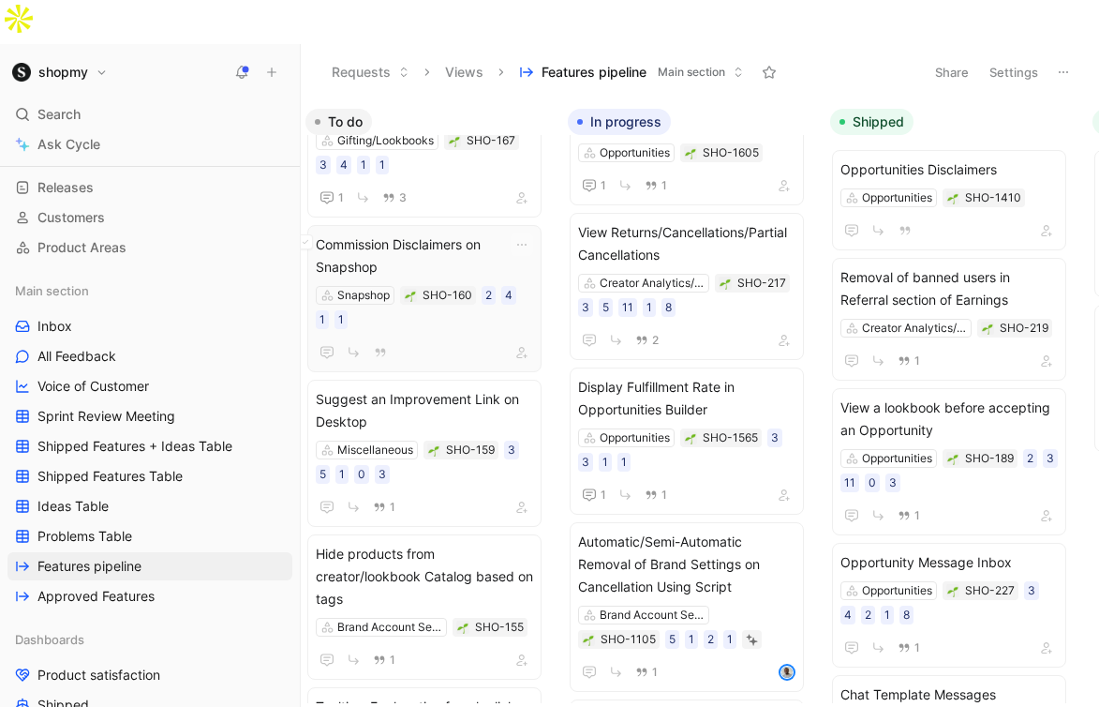
scroll to position [1303, 0]
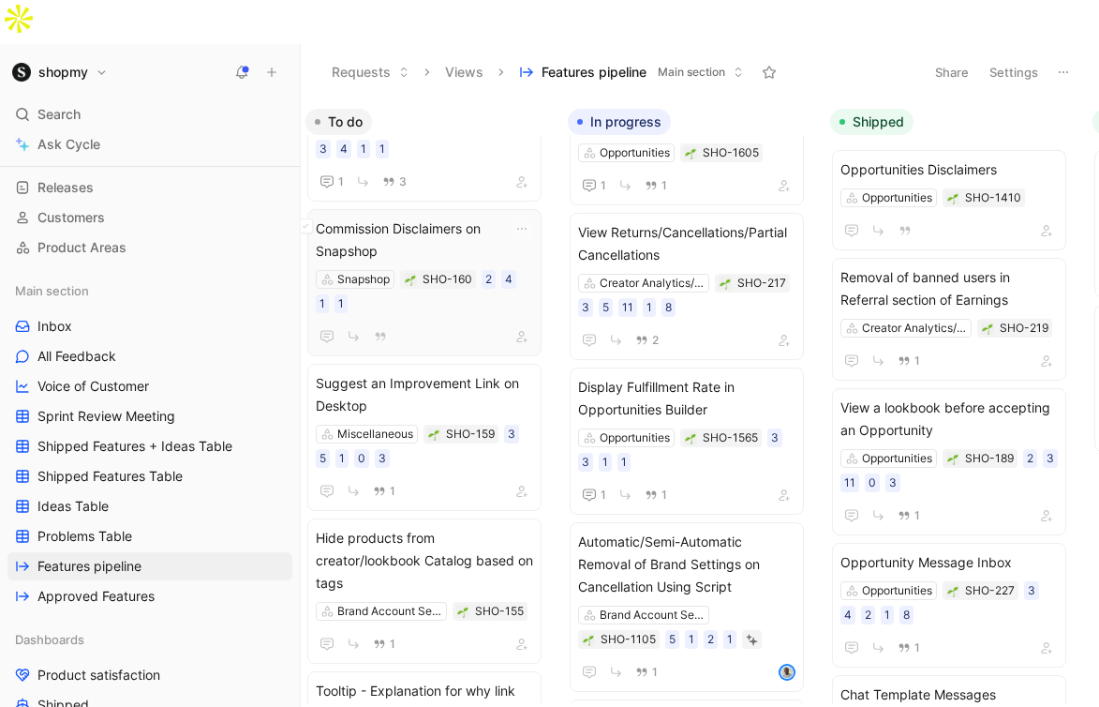
click at [436, 217] on span "Commission Disclaimers on Snapshop" at bounding box center [424, 239] width 217 height 45
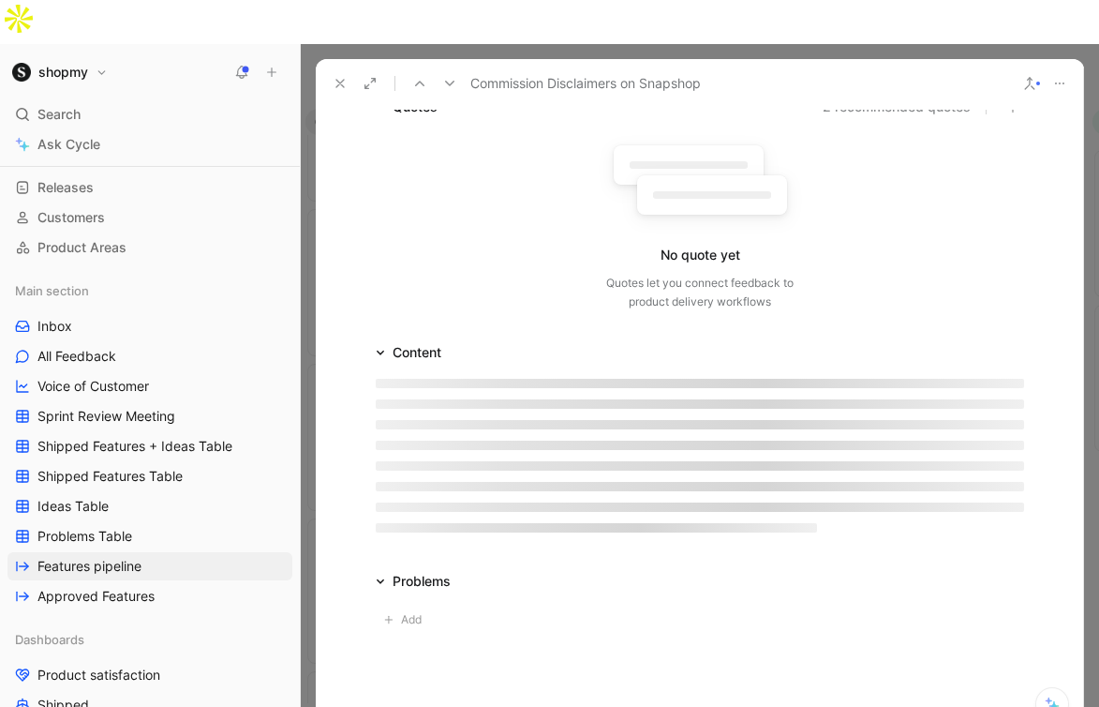
scroll to position [151, 0]
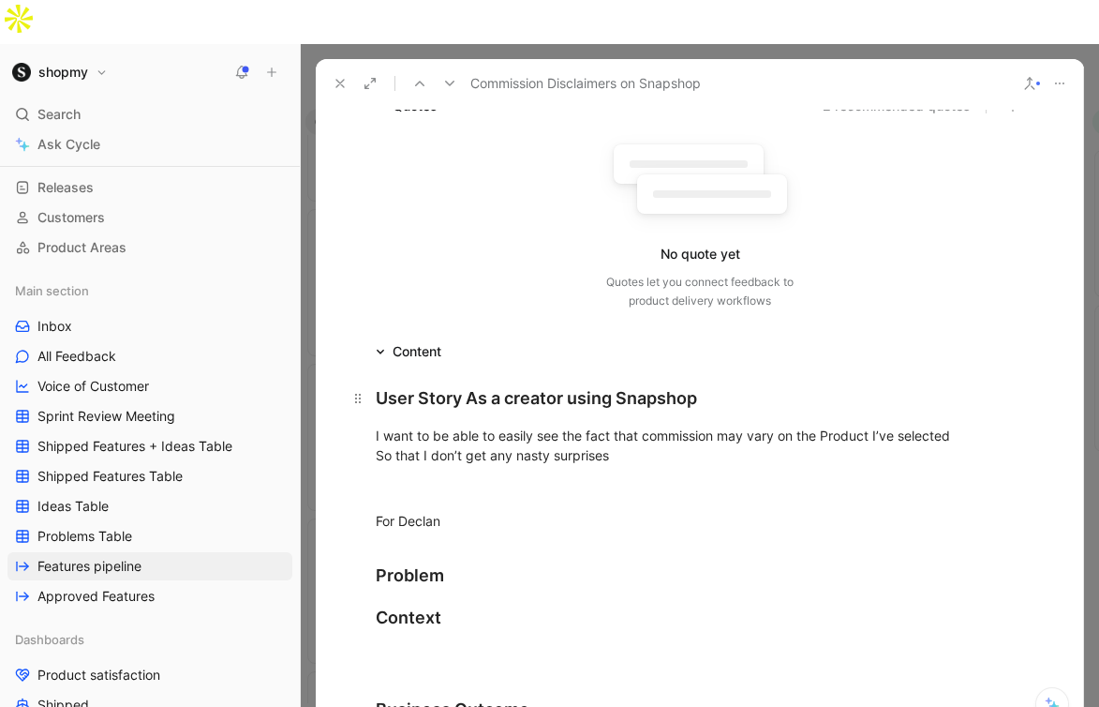
click at [465, 385] on div "User Story As a creator using Snapshop" at bounding box center [700, 397] width 648 height 25
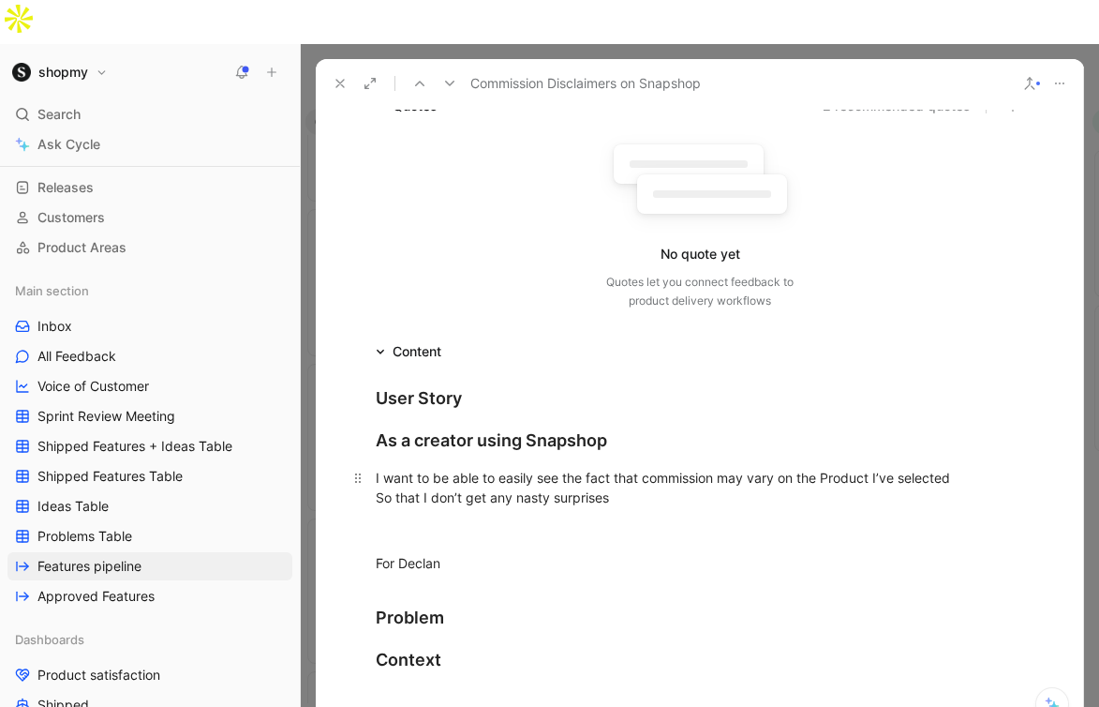
click at [376, 468] on div "I want to be able to easily see the fact that commission may vary on the Produc…" at bounding box center [700, 487] width 648 height 39
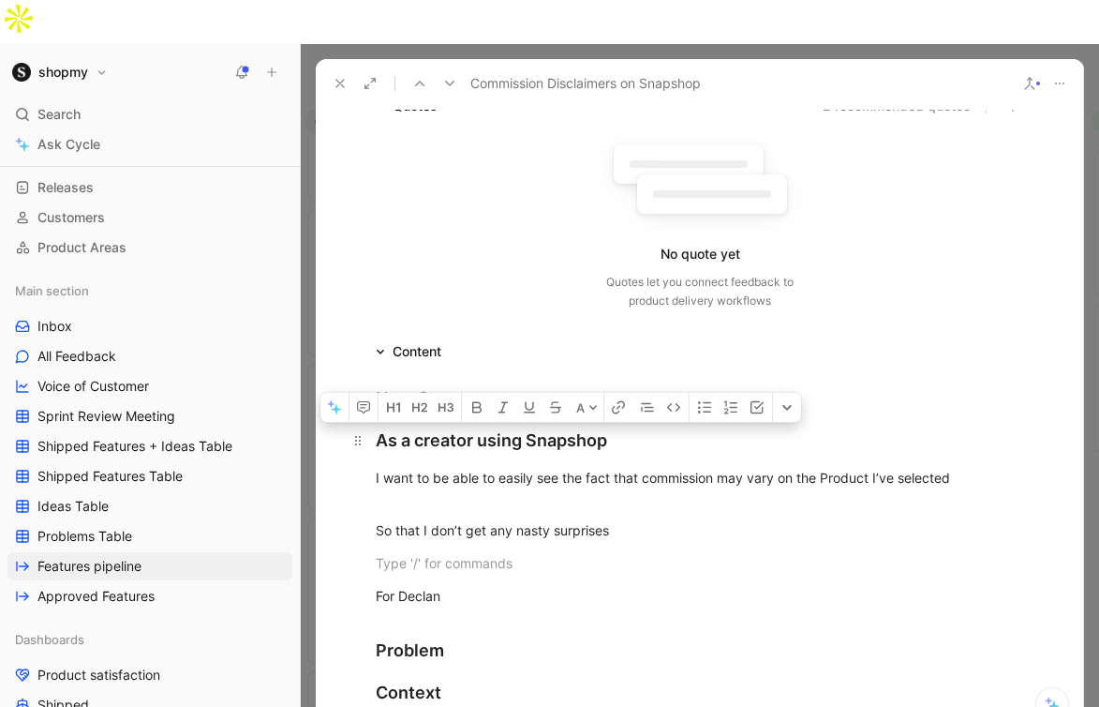
drag, startPoint x: 663, startPoint y: 521, endPoint x: 373, endPoint y: 387, distance: 319.1
click at [373, 387] on div "User Story As a creator using Snapshop I want to be able to easily see the fact…" at bounding box center [700, 654] width 768 height 583
click at [399, 399] on icon "button" at bounding box center [393, 406] width 15 height 15
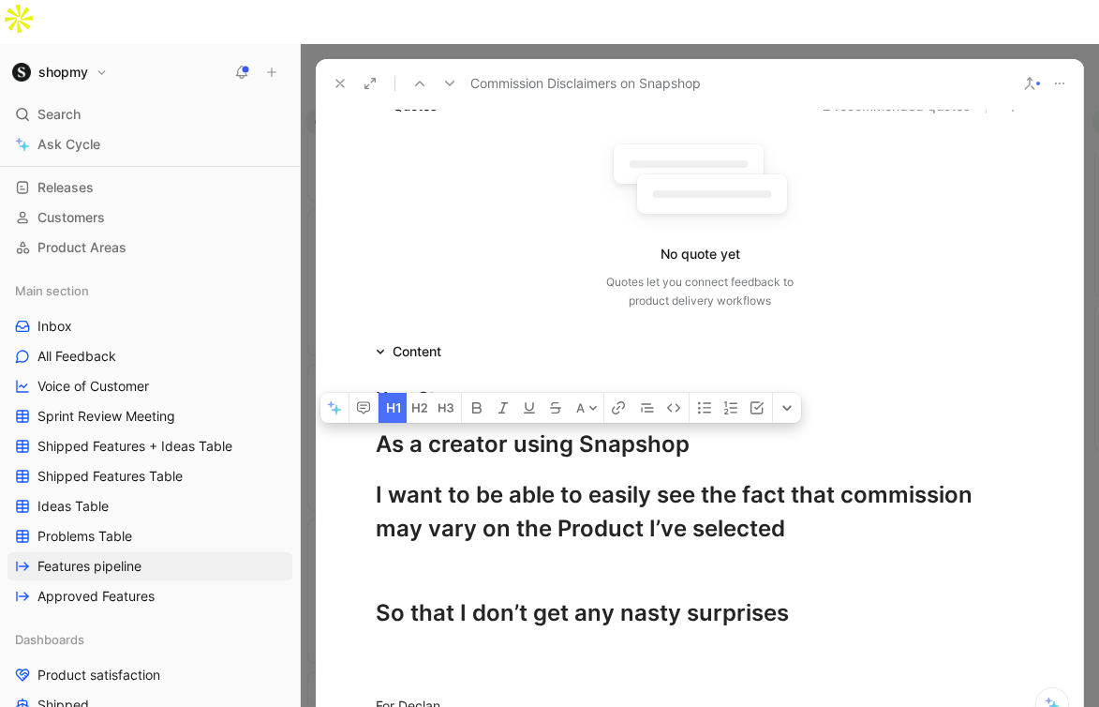
click at [399, 400] on icon "button" at bounding box center [393, 407] width 15 height 15
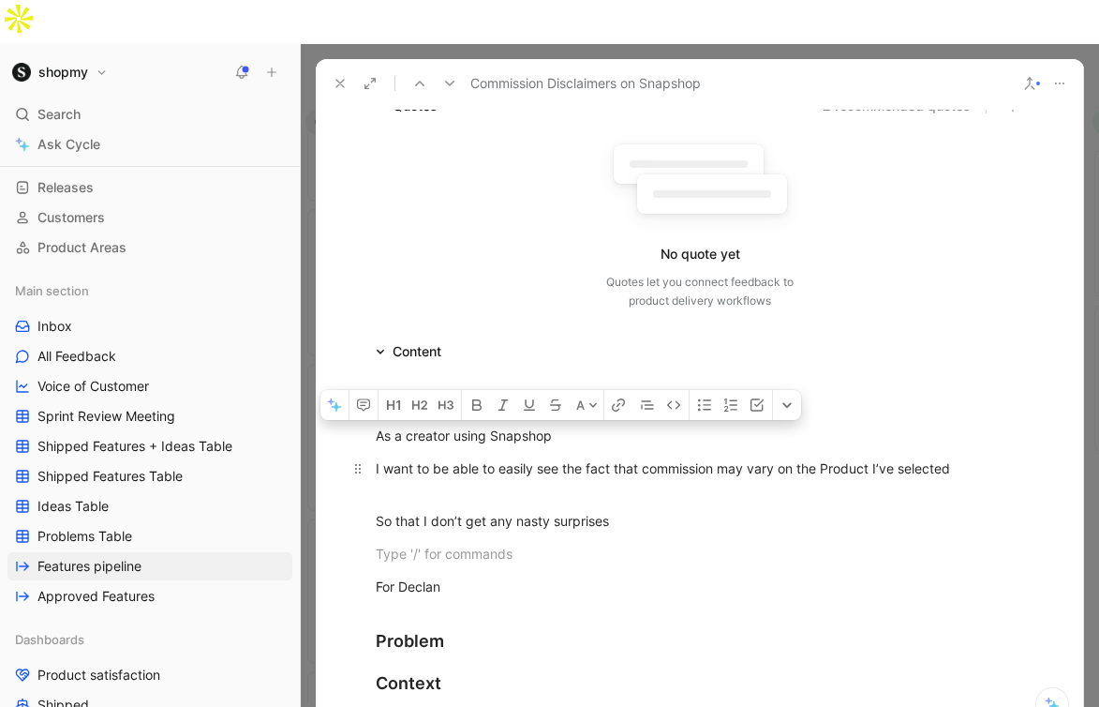
click at [443, 458] on div "I want to be able to easily see the fact that commission may vary on the Produc…" at bounding box center [700, 477] width 648 height 39
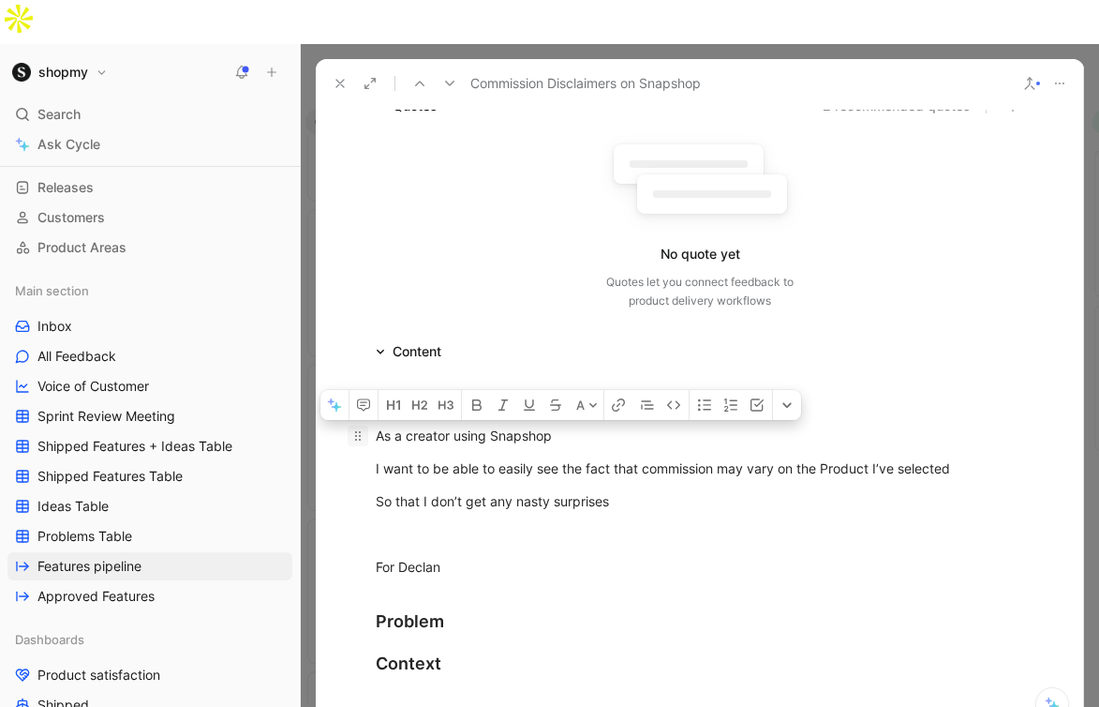
drag, startPoint x: 640, startPoint y: 467, endPoint x: 366, endPoint y: 395, distance: 282.7
click at [366, 395] on div "User Story As a creator using Snapshop I want to be able to easily see the fact…" at bounding box center [700, 640] width 768 height 554
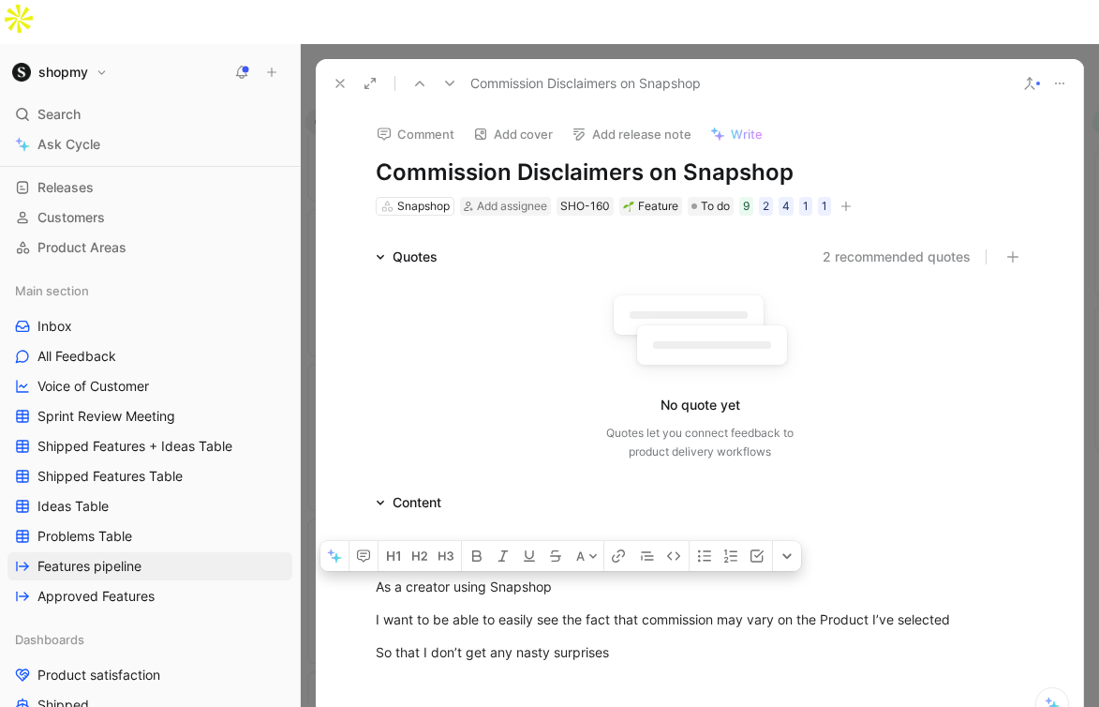
click at [542, 157] on h1 "Commission Disclaimers on Snapshop" at bounding box center [700, 172] width 648 height 30
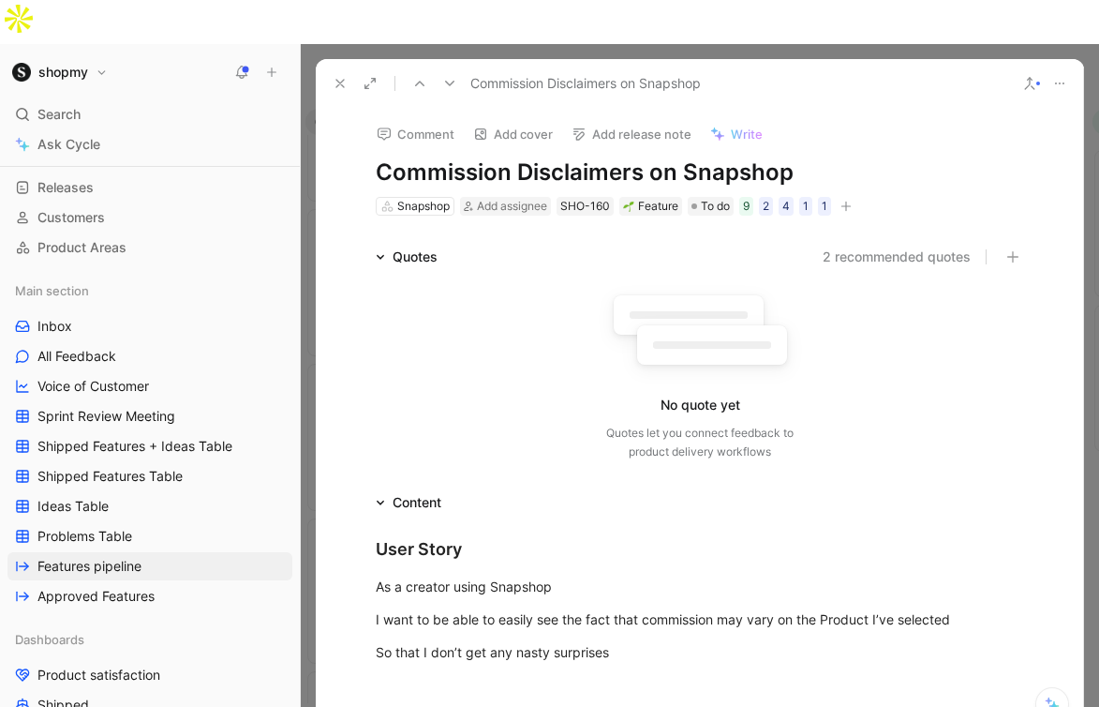
click at [542, 157] on h1 "Commission Disclaimers on Snapshop" at bounding box center [700, 172] width 648 height 30
copy h1 "Commission Disclaimers on Snapshop"
click at [339, 76] on icon at bounding box center [340, 83] width 15 height 15
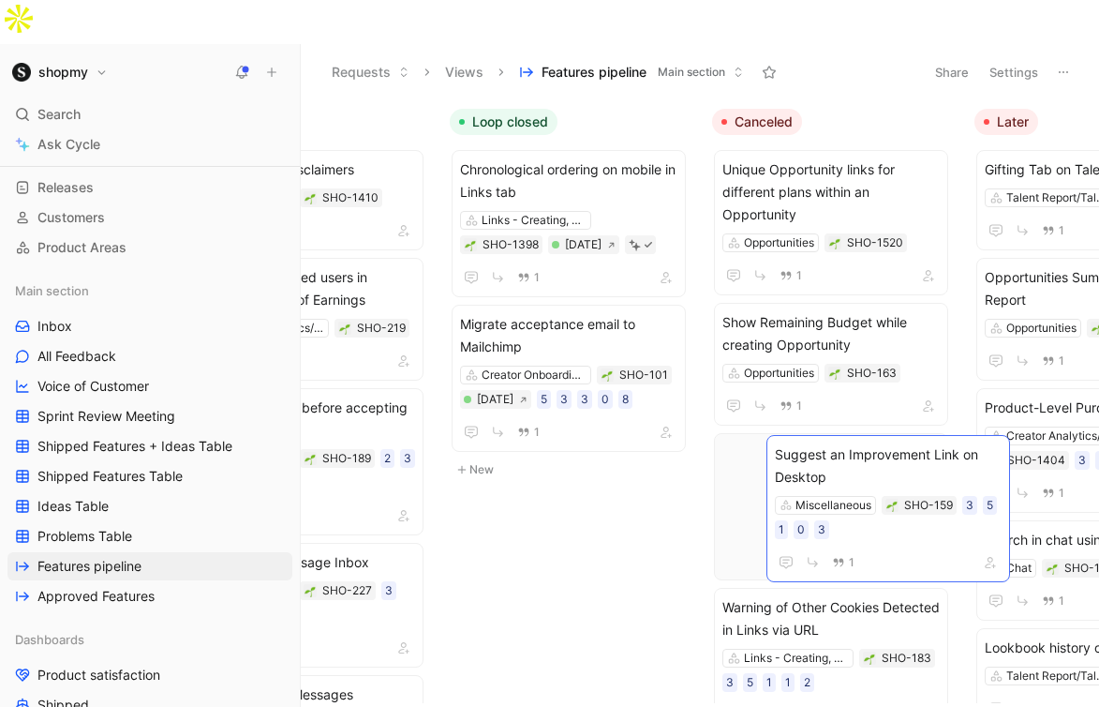
scroll to position [0, 1186]
drag, startPoint x: 467, startPoint y: 258, endPoint x: 914, endPoint y: 447, distance: 485.4
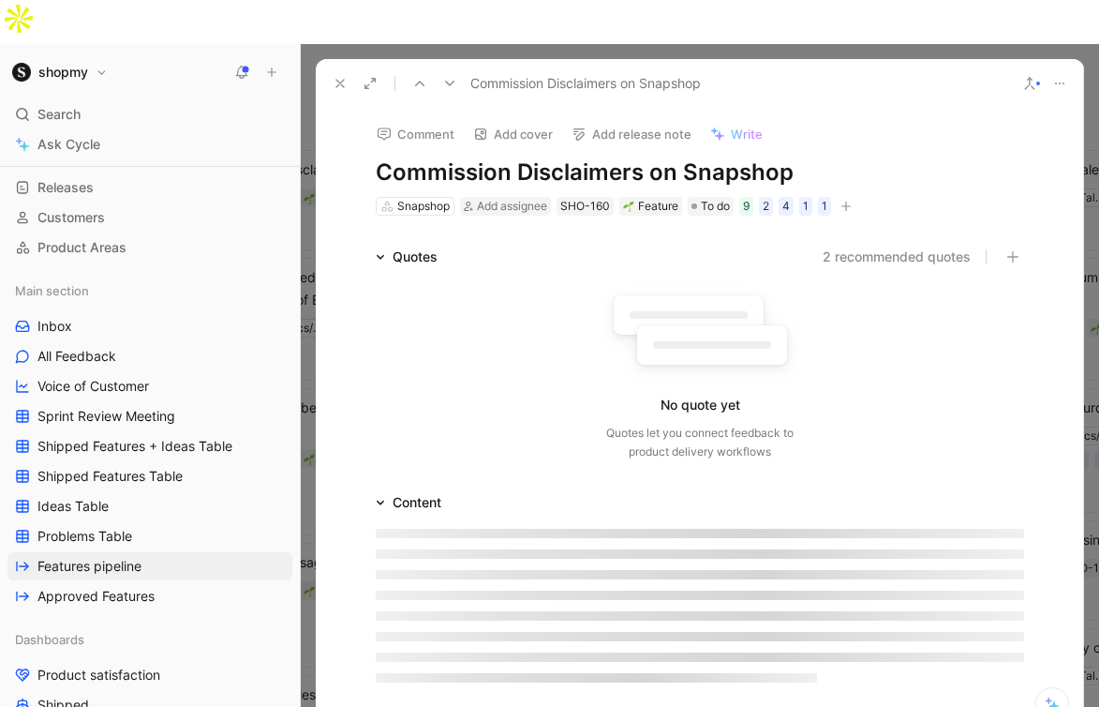
click at [331, 70] on button at bounding box center [340, 83] width 26 height 26
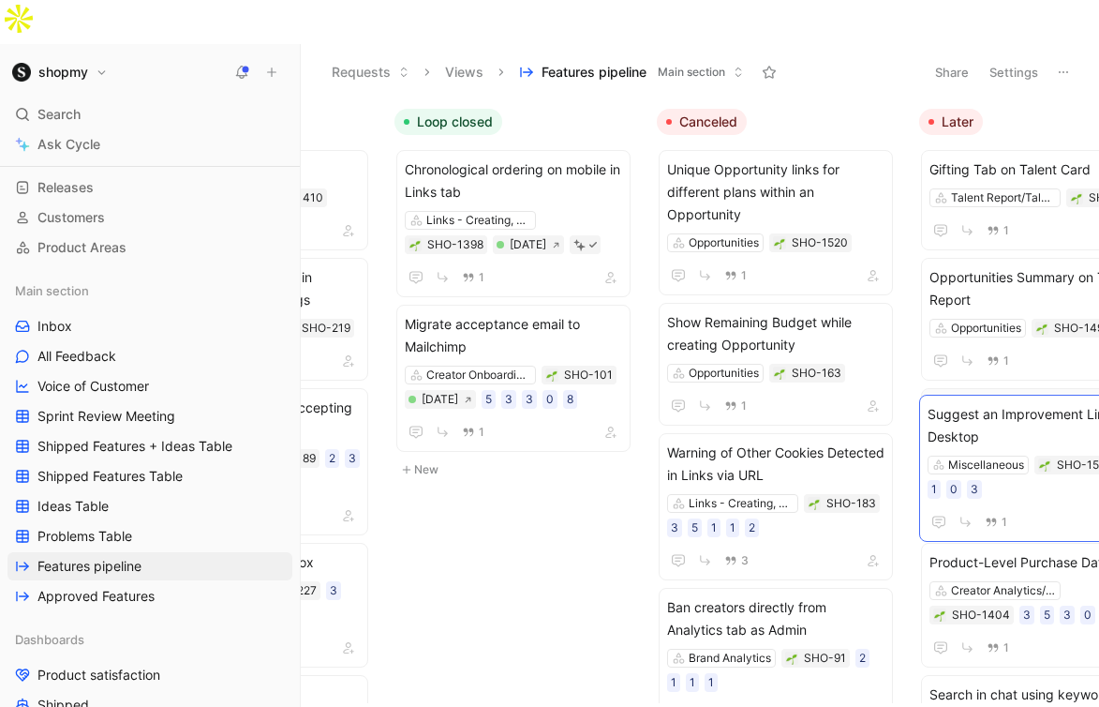
drag, startPoint x: 831, startPoint y: 418, endPoint x: 1037, endPoint y: 424, distance: 206.3
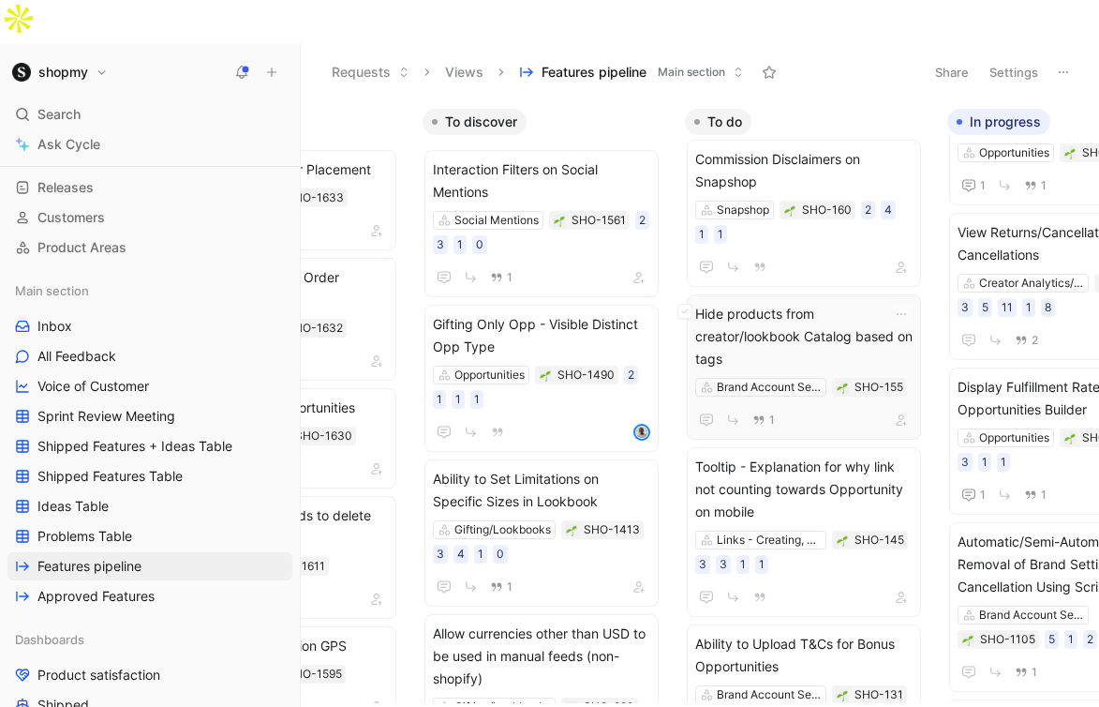
scroll to position [0, 162]
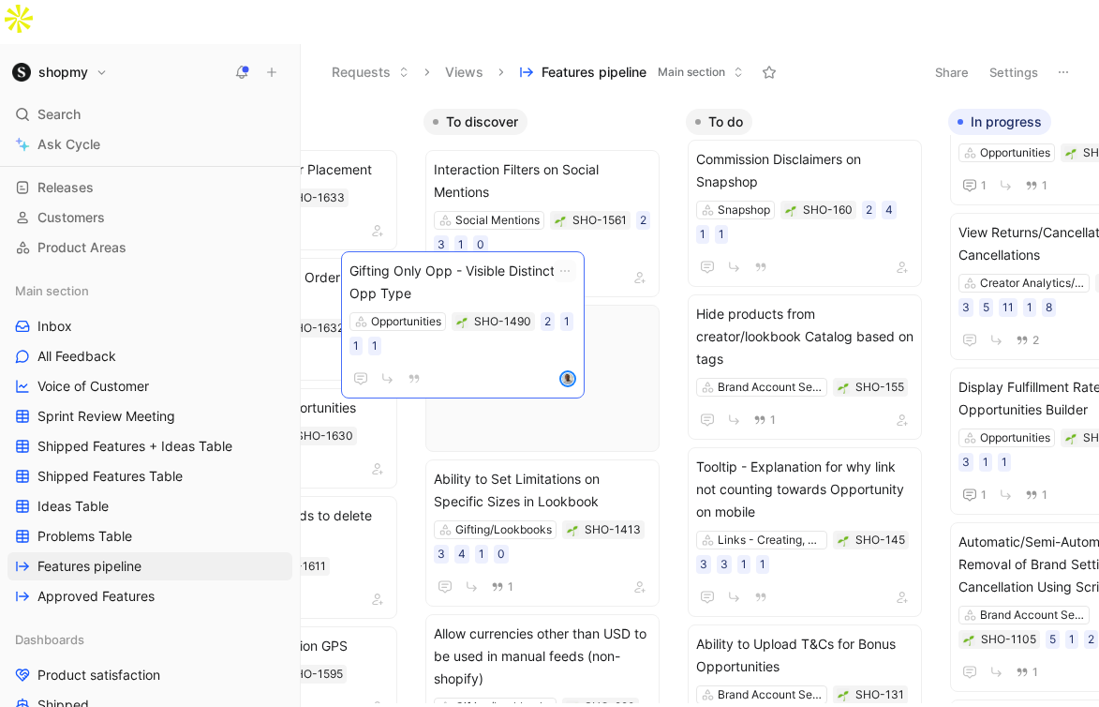
drag, startPoint x: 570, startPoint y: 297, endPoint x: 573, endPoint y: 312, distance: 15.5
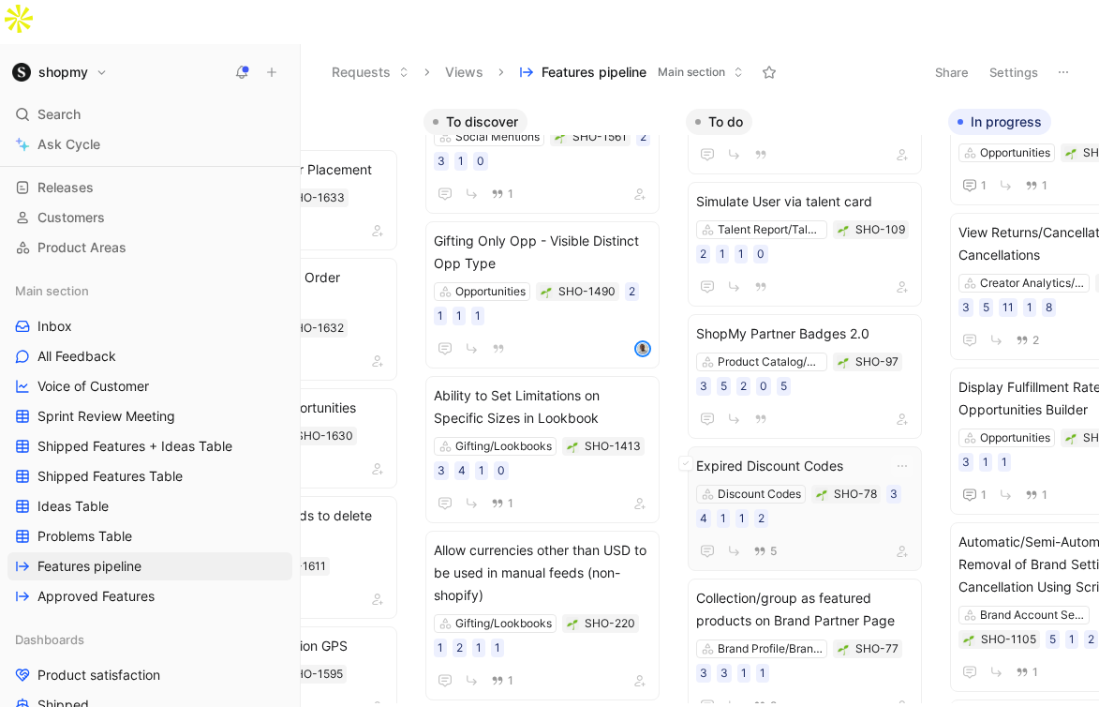
scroll to position [1655, 0]
click at [810, 456] on span "Expired Discount Codes" at bounding box center [804, 467] width 217 height 22
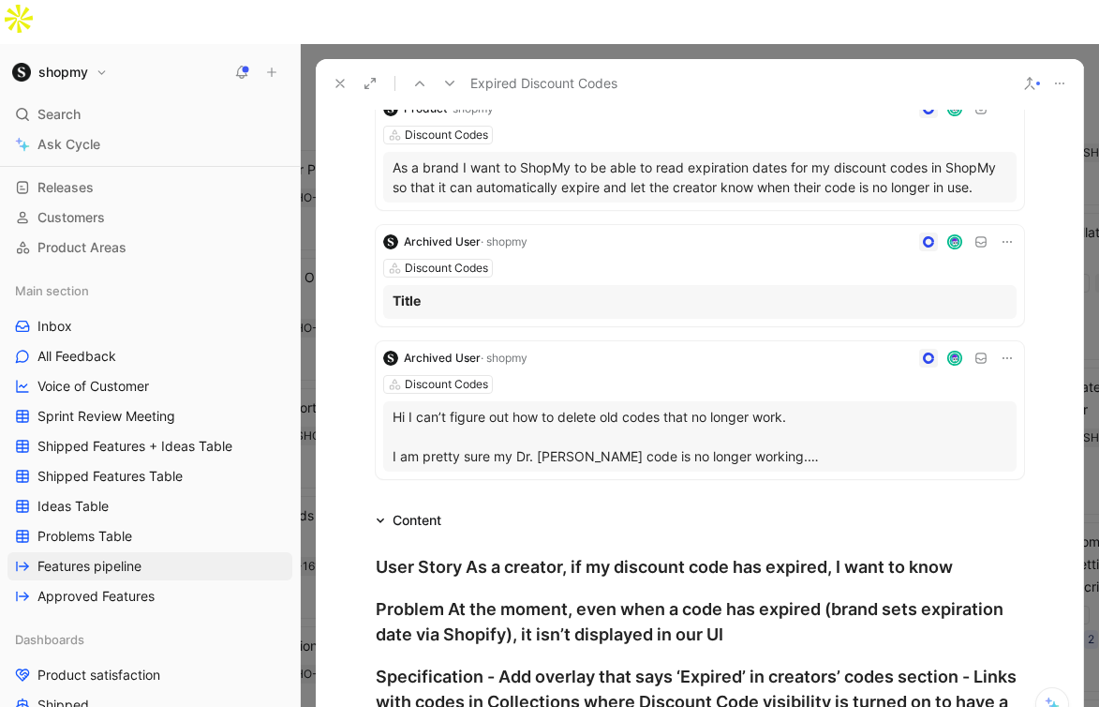
scroll to position [655, 0]
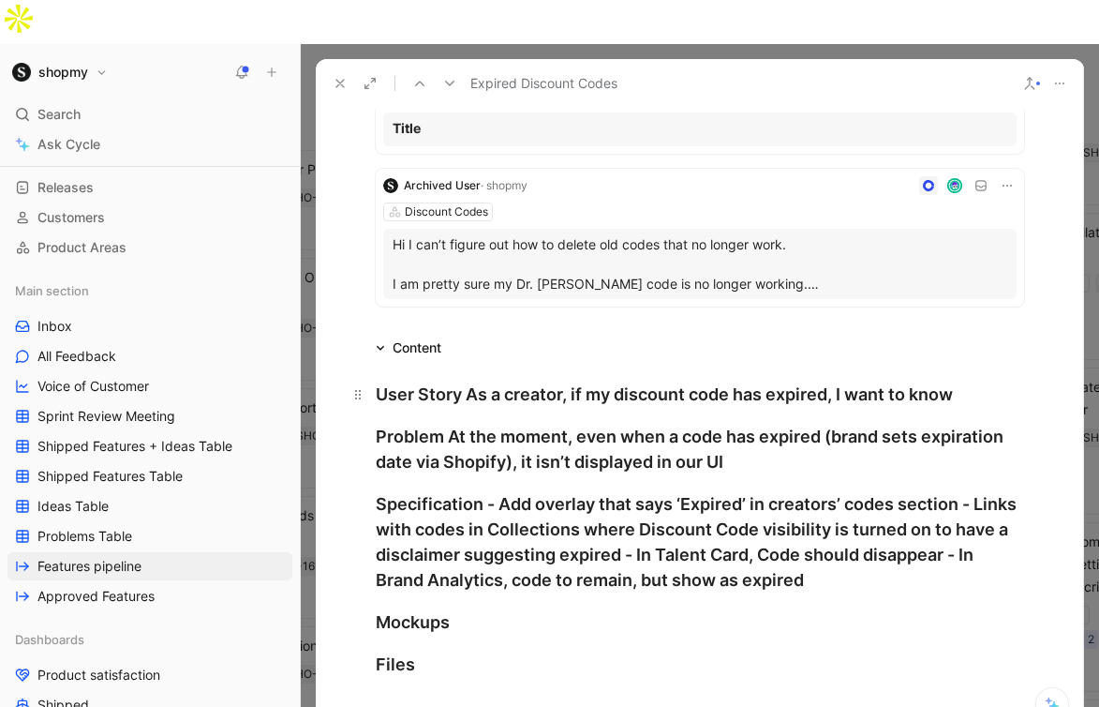
click at [473, 381] on div "User Story As a creator, if my discount code has expired, I want to know" at bounding box center [700, 393] width 648 height 25
click at [468, 381] on div "User Story As a creator, if my discount code has expired, I want to know" at bounding box center [700, 393] width 648 height 25
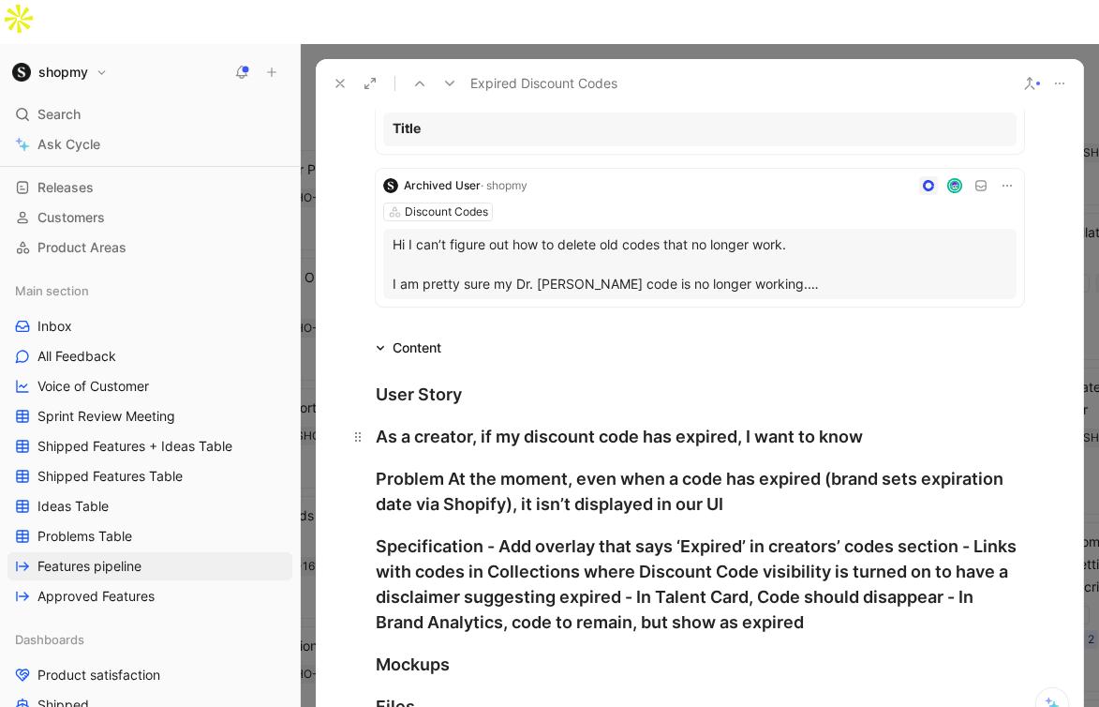
scroll to position [705, 0]
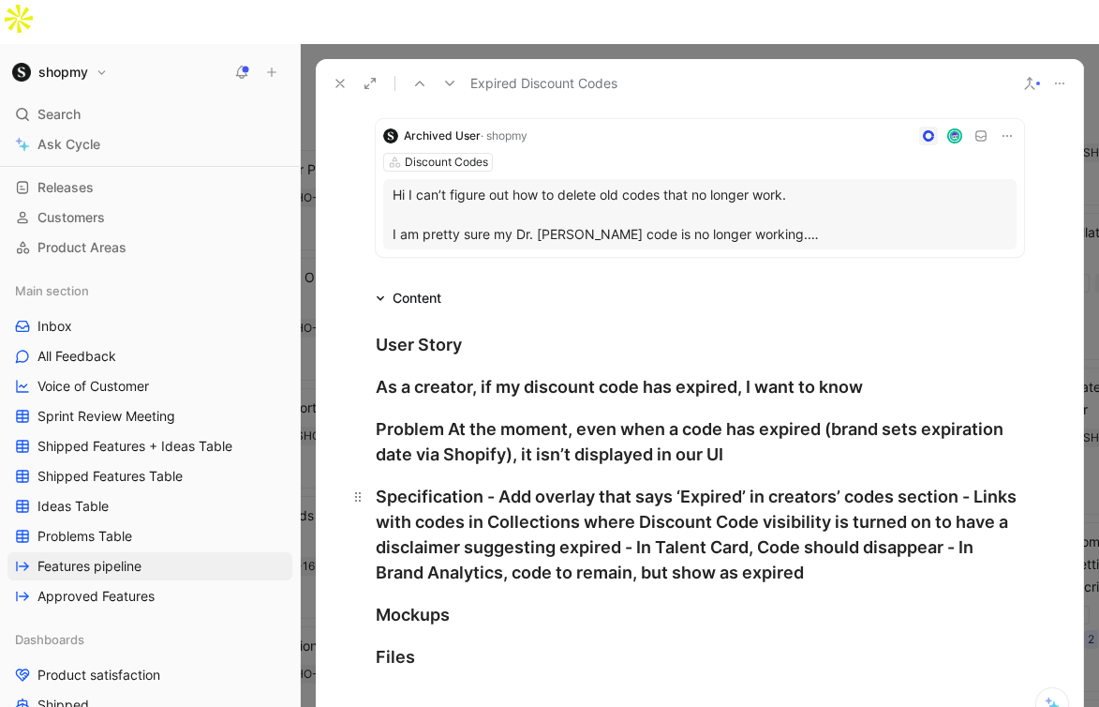
click at [500, 484] on div "Specification - Add overlay that says ‘Expired’ in creators’ codes section - Li…" at bounding box center [700, 534] width 648 height 101
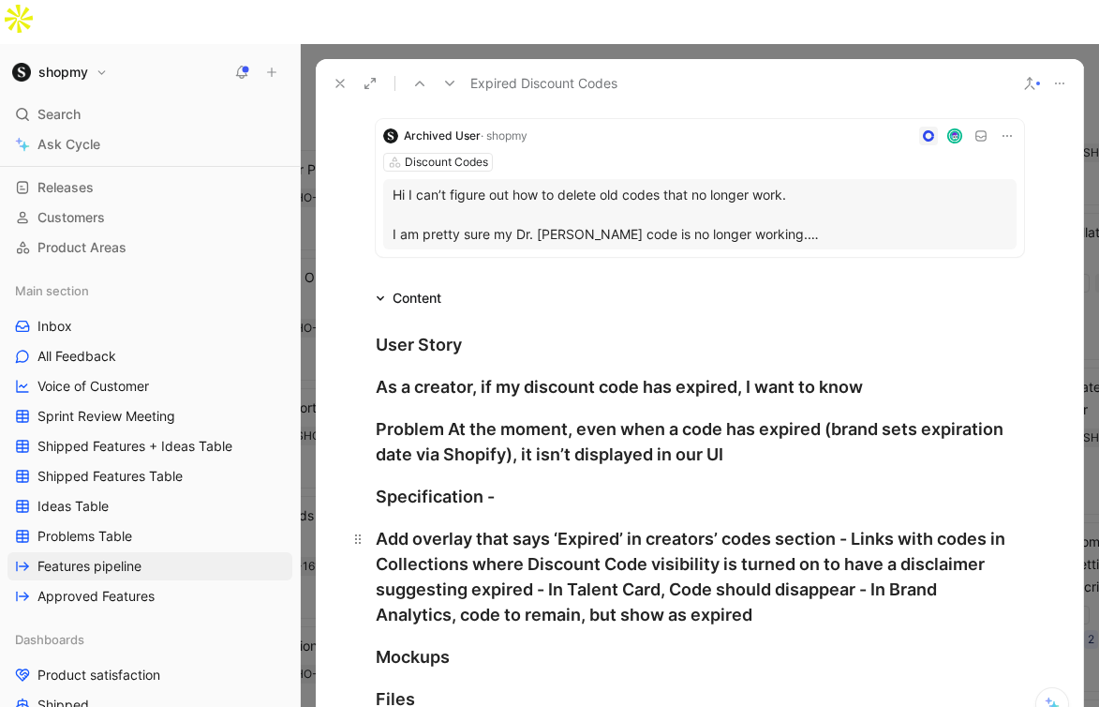
click at [856, 526] on div "Add overlay that says ‘Expired’ in creators’ codes section - Links with codes i…" at bounding box center [700, 576] width 648 height 101
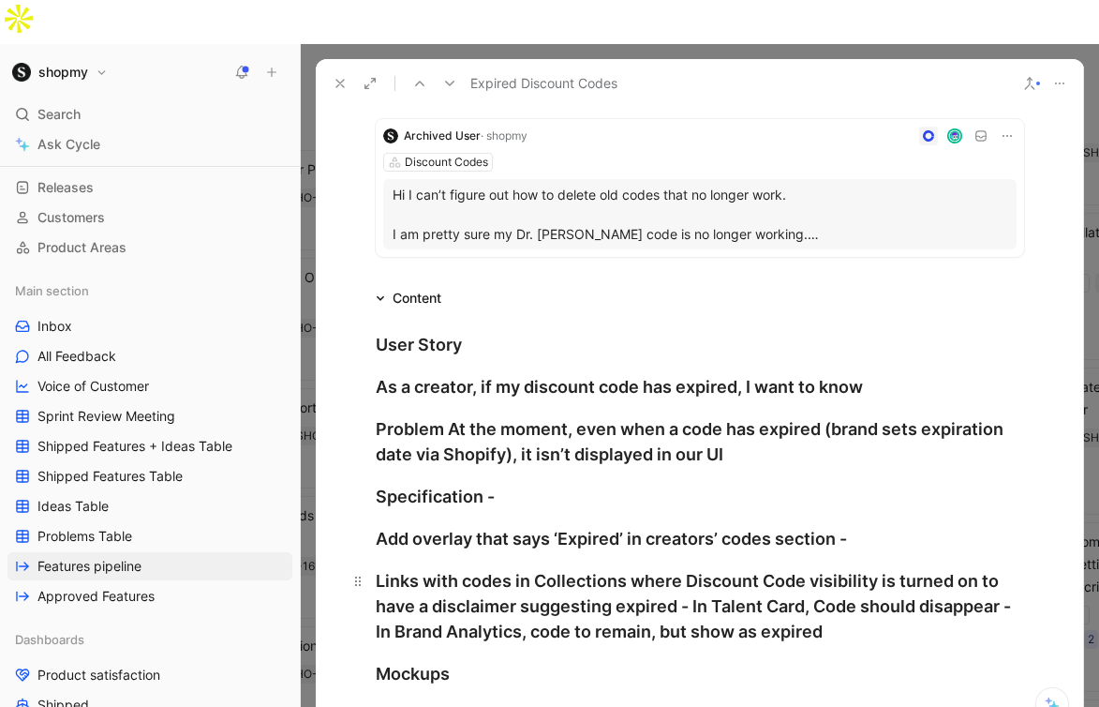
click at [695, 568] on div "Links with codes in Collections where Discount Code visibility is turned on to …" at bounding box center [700, 606] width 648 height 76
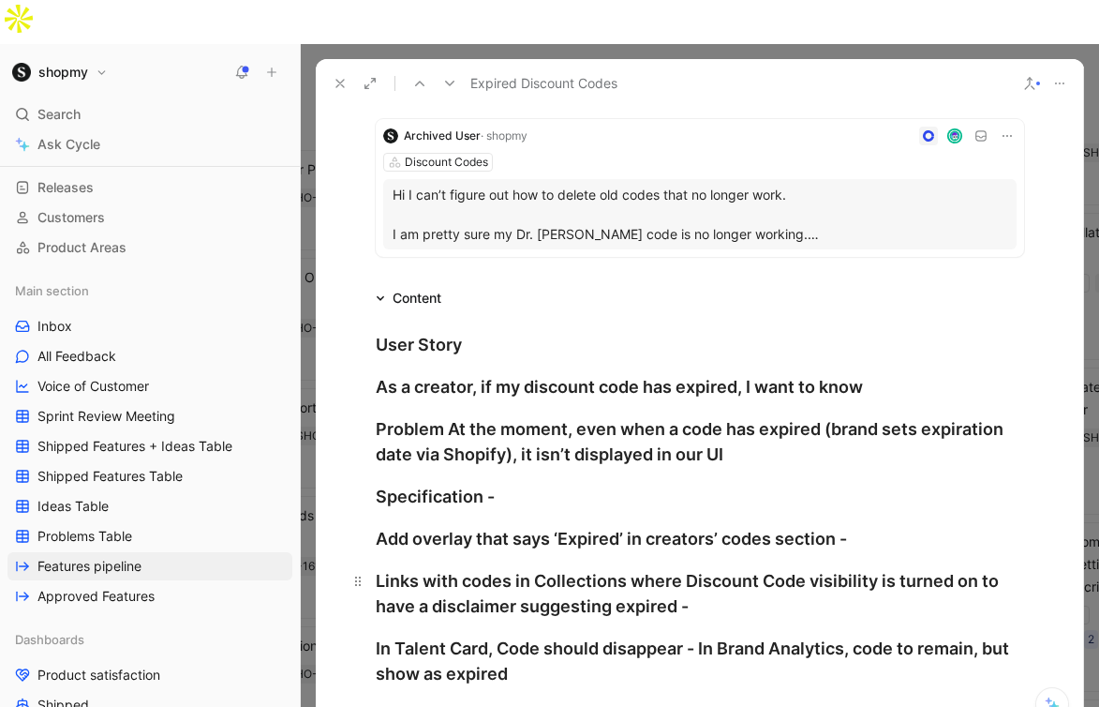
scroll to position [796, 0]
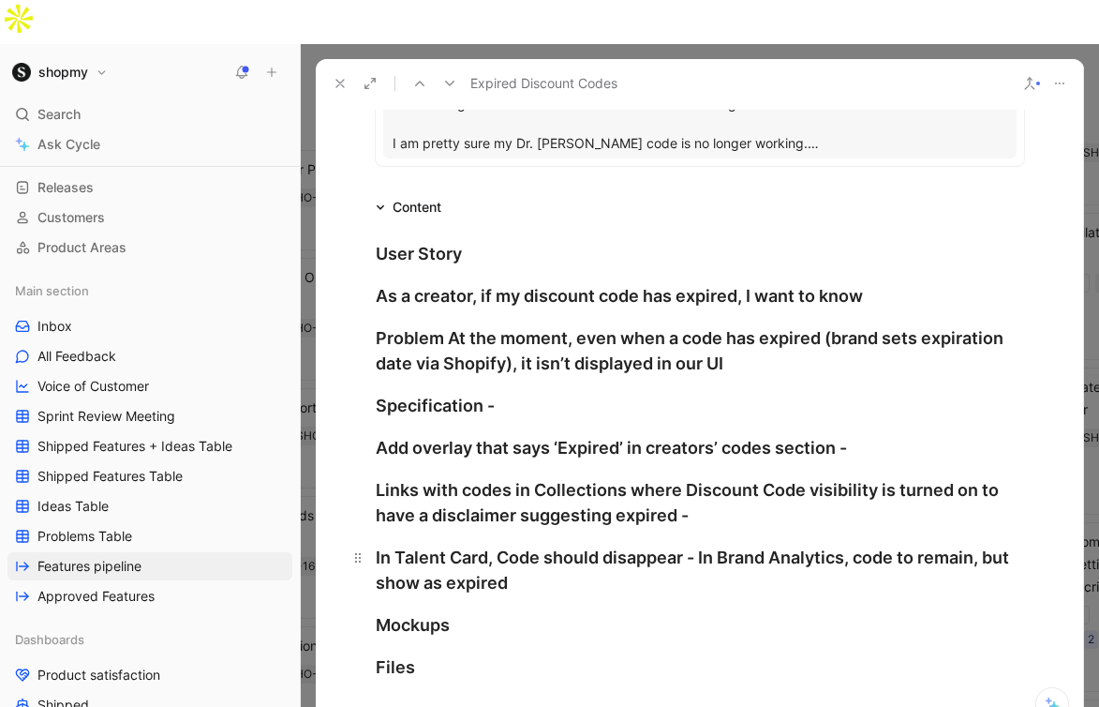
click at [701, 544] on div "In Talent Card, Code should disappear - In Brand Analytics, code to remain, but…" at bounding box center [700, 569] width 648 height 51
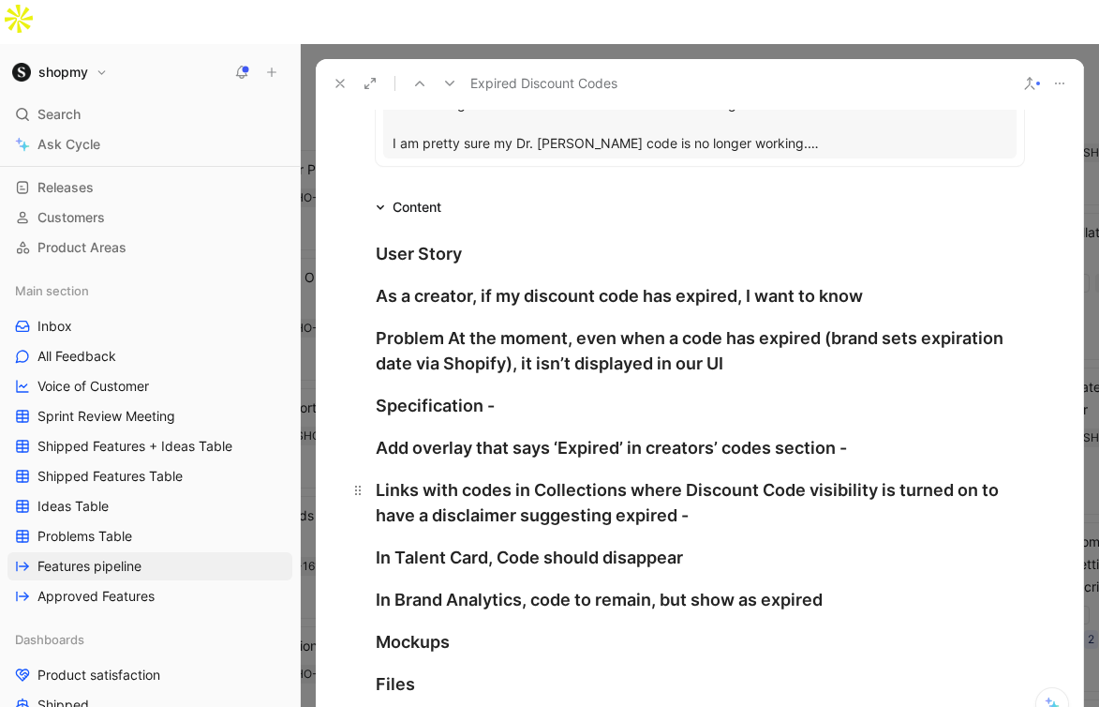
click at [713, 477] on div "Links with codes in Collections where Discount Code visibility is turned on to …" at bounding box center [700, 502] width 648 height 51
click at [863, 435] on div "Add overlay that says ‘Expired’ in creators’ codes section -" at bounding box center [700, 447] width 648 height 25
click at [480, 385] on h2 "Specification -" at bounding box center [700, 405] width 720 height 40
click at [512, 393] on div "Specification -" at bounding box center [700, 405] width 648 height 25
click at [450, 325] on div "Problem At the moment, even when a code has expired (brand sets expiration date…" at bounding box center [700, 350] width 648 height 51
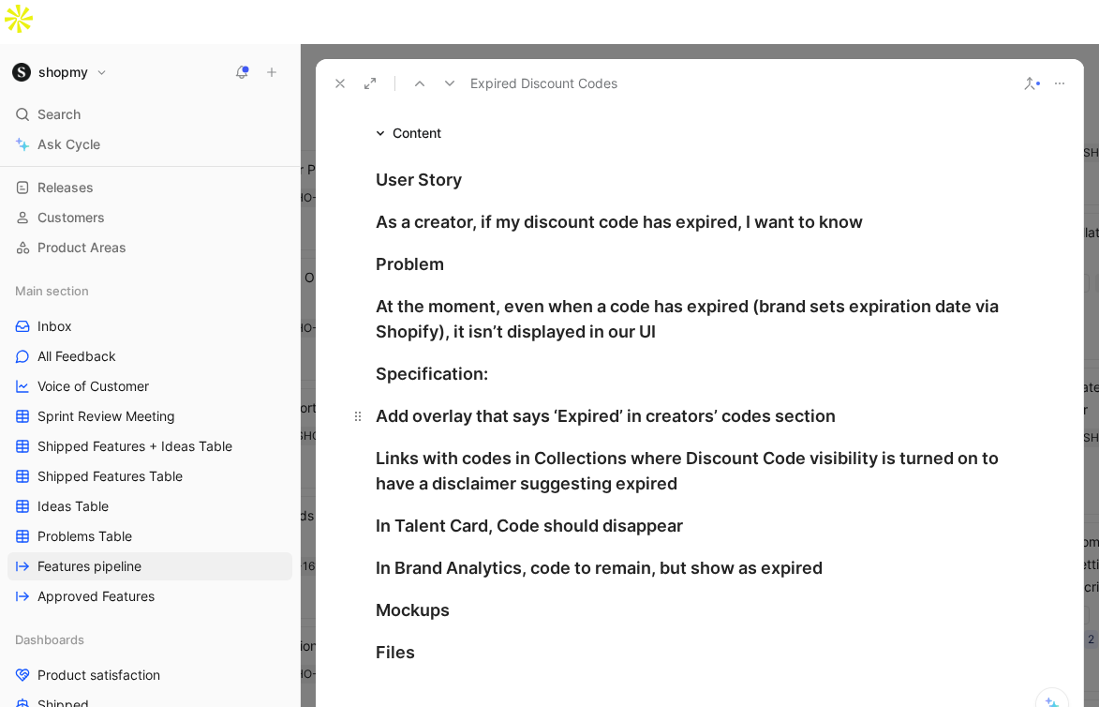
scroll to position [872, 0]
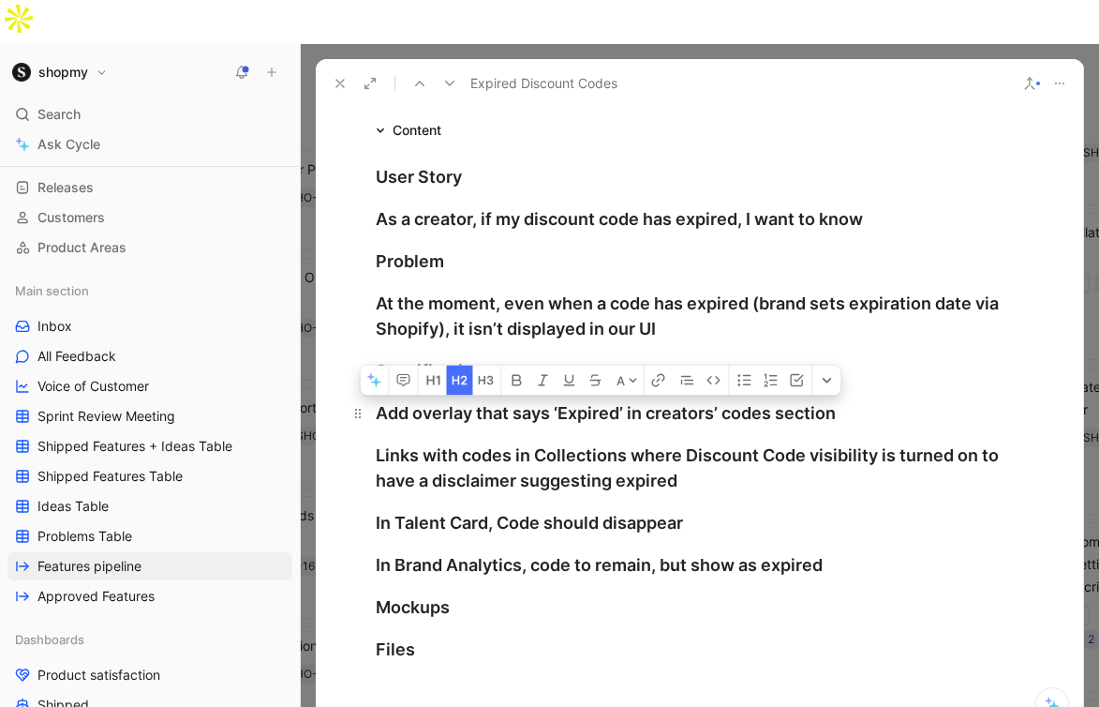
drag, startPoint x: 847, startPoint y: 529, endPoint x: 363, endPoint y: 358, distance: 513.6
click at [363, 358] on div "User Story As a creator, if my discount code has expired, I want to know Proble…" at bounding box center [700, 412] width 768 height 543
click at [456, 365] on button "button" at bounding box center [460, 380] width 26 height 30
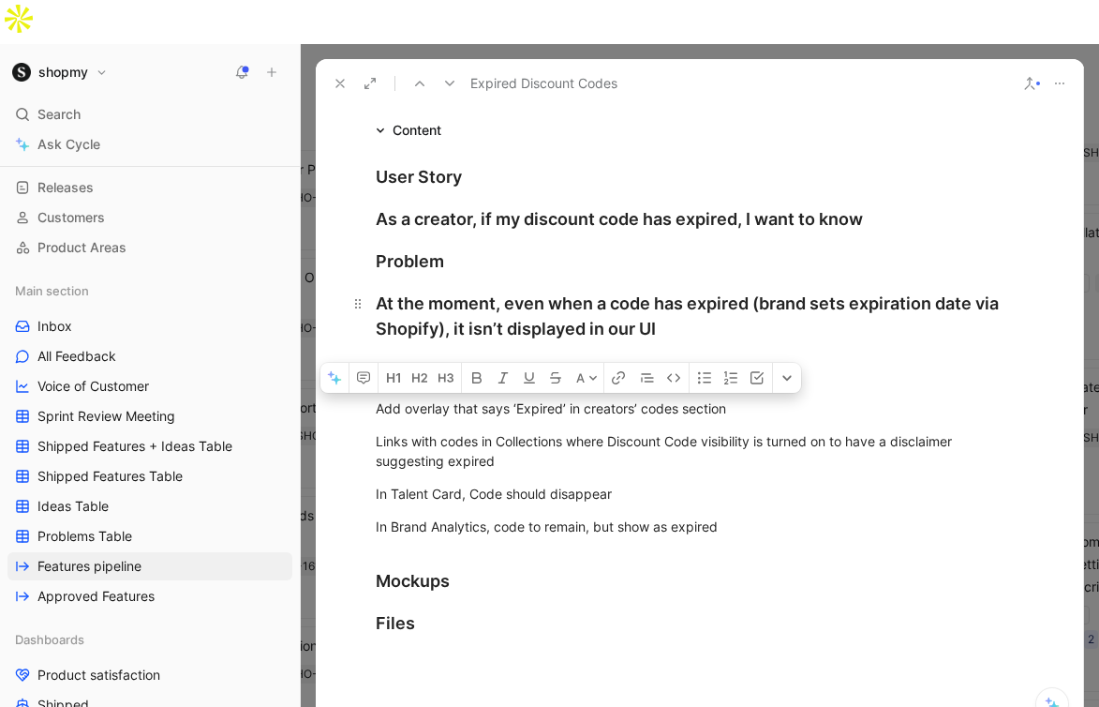
click at [691, 290] on div "At the moment, even when a code has expired (brand sets expiration date via Sho…" at bounding box center [700, 315] width 648 height 51
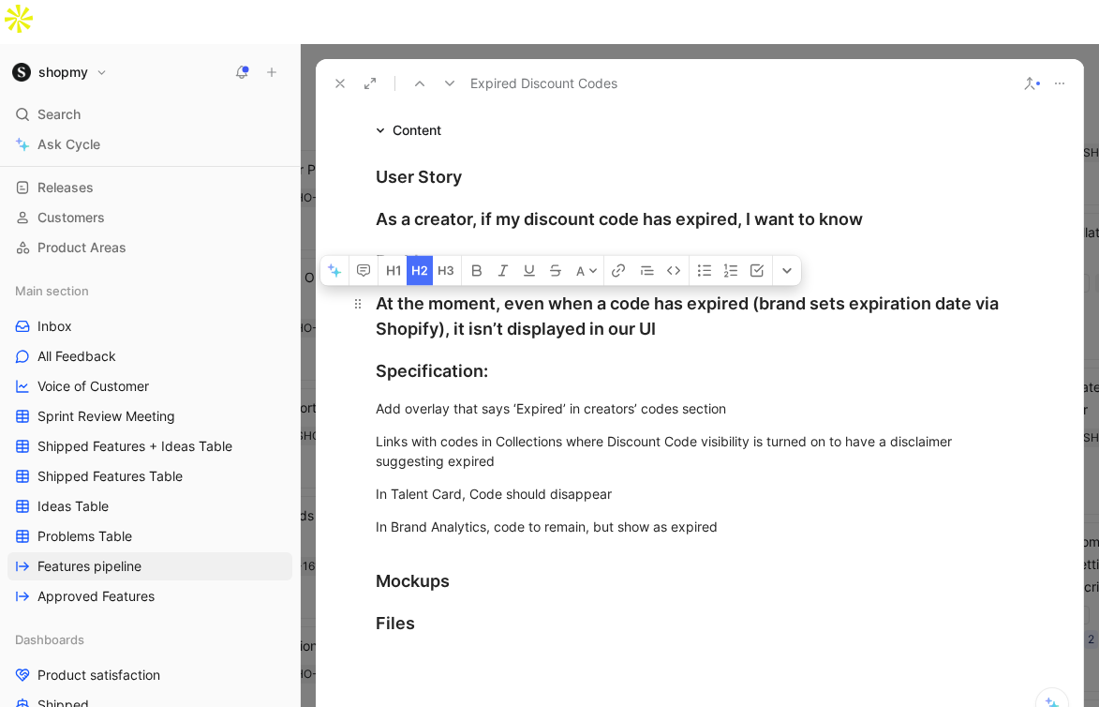
drag, startPoint x: 669, startPoint y: 284, endPoint x: 372, endPoint y: 254, distance: 298.6
click at [372, 283] on h2 "At the moment, even when a code has expired (brand sets expiration date via Sho…" at bounding box center [700, 316] width 720 height 66
click at [425, 262] on icon "button" at bounding box center [419, 269] width 15 height 15
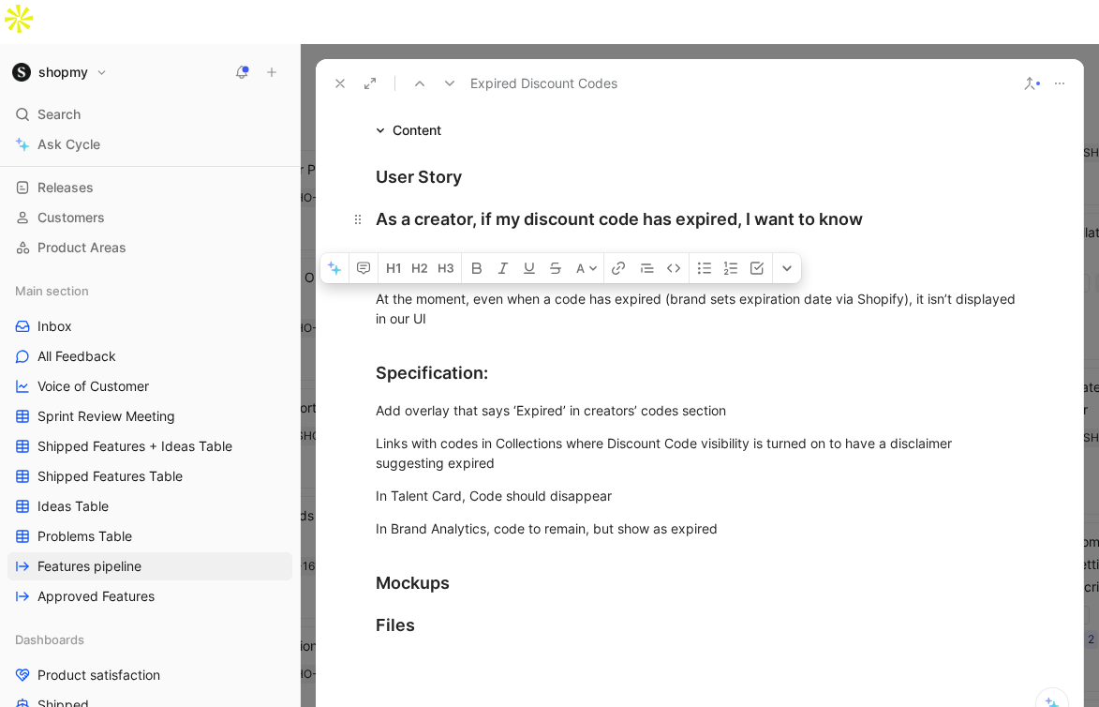
click at [472, 206] on div "As a creator, if my discount code has expired, I want to know" at bounding box center [700, 218] width 648 height 25
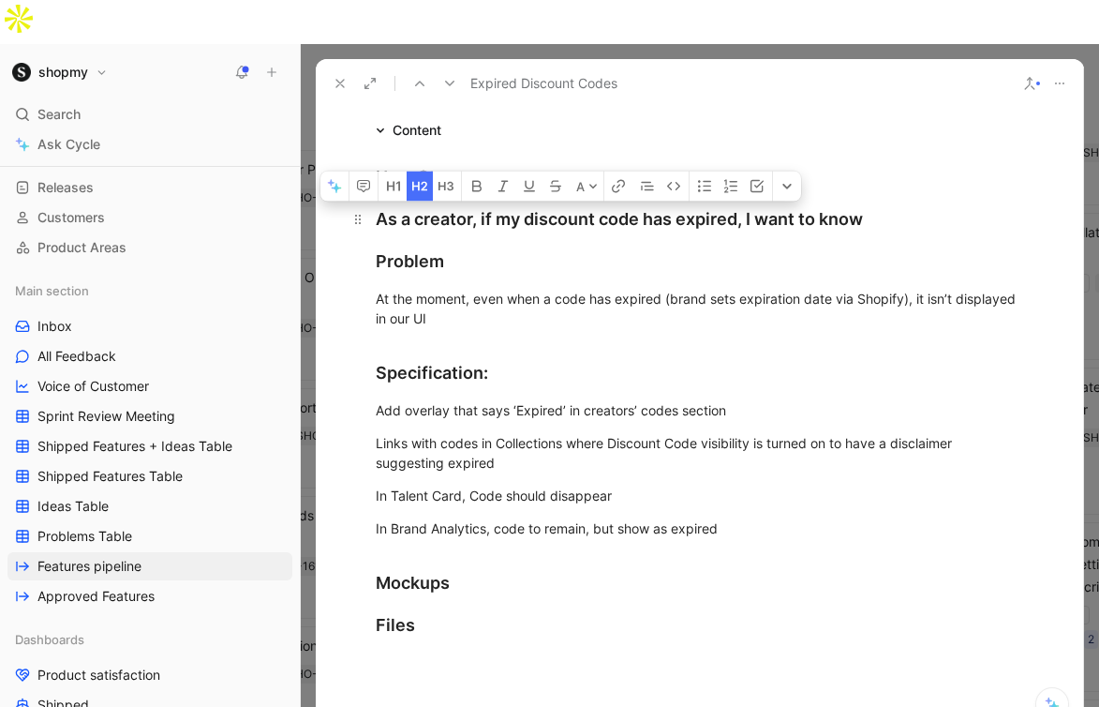
click at [472, 206] on div "As a creator, if my discount code has expired, I want to know" at bounding box center [700, 218] width 648 height 25
click at [478, 182] on icon "button" at bounding box center [476, 186] width 7 height 8
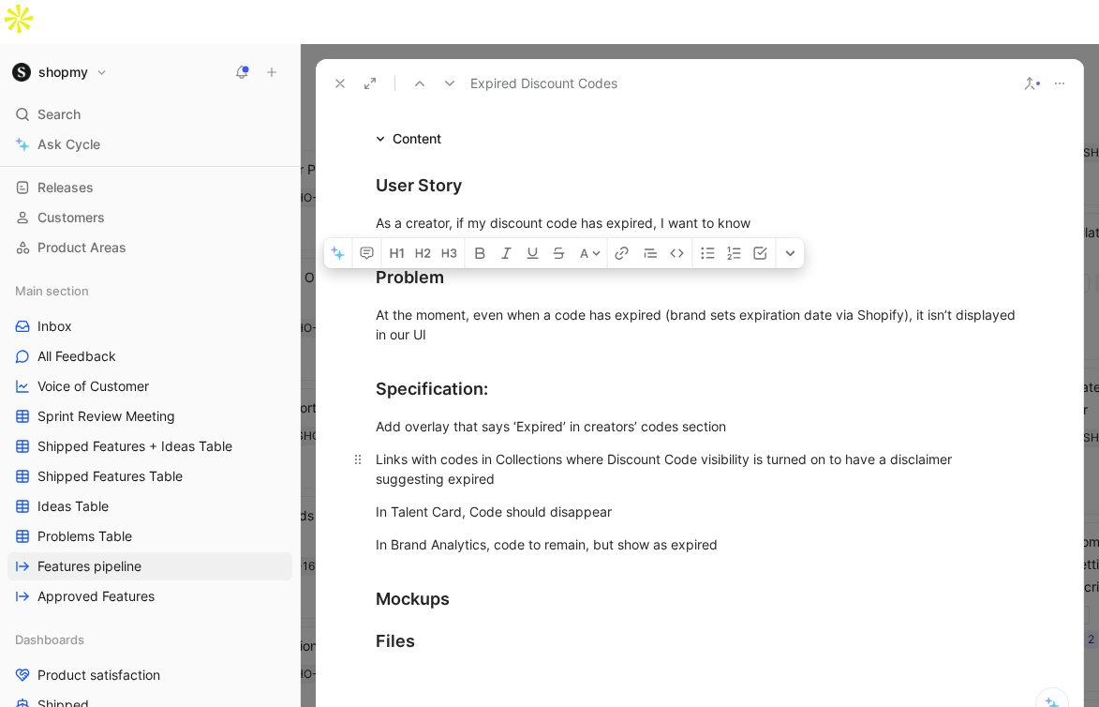
scroll to position [1020, 0]
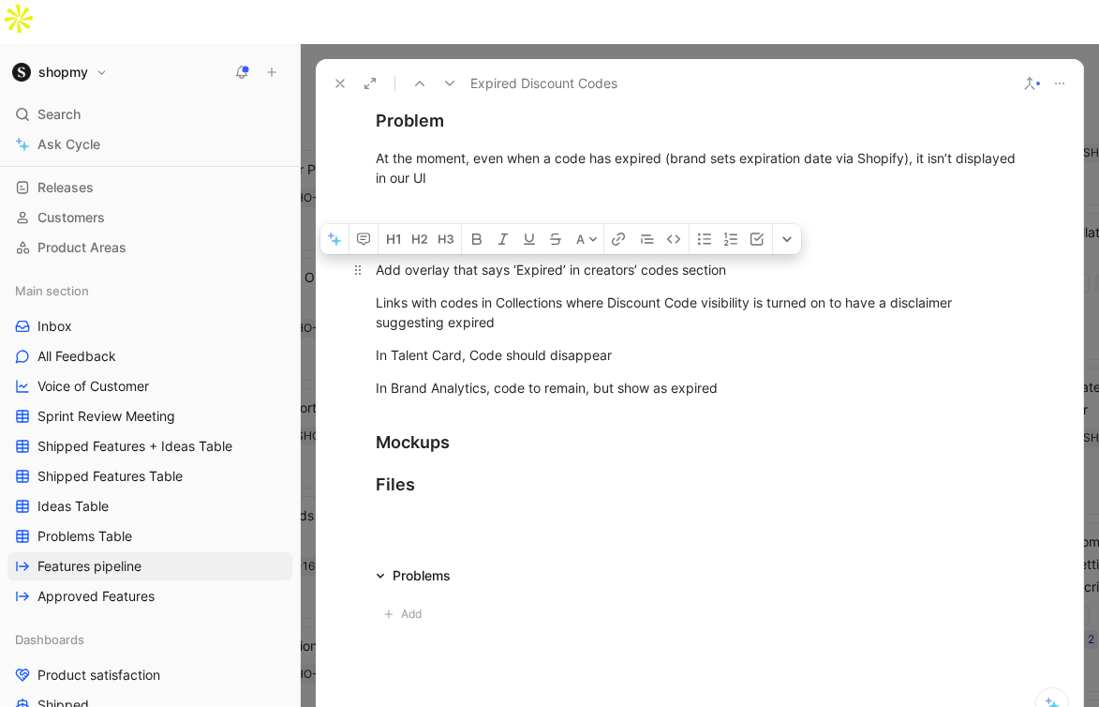
drag, startPoint x: 741, startPoint y: 361, endPoint x: 371, endPoint y: 229, distance: 393.0
click at [371, 229] on div "User Story As a creator, if my discount code has expired, I want to know Proble…" at bounding box center [700, 256] width 768 height 526
copy div "Add overlay that says ‘Expired’ in creators’ codes section Links with codes in …"
click at [342, 76] on icon at bounding box center [340, 83] width 15 height 15
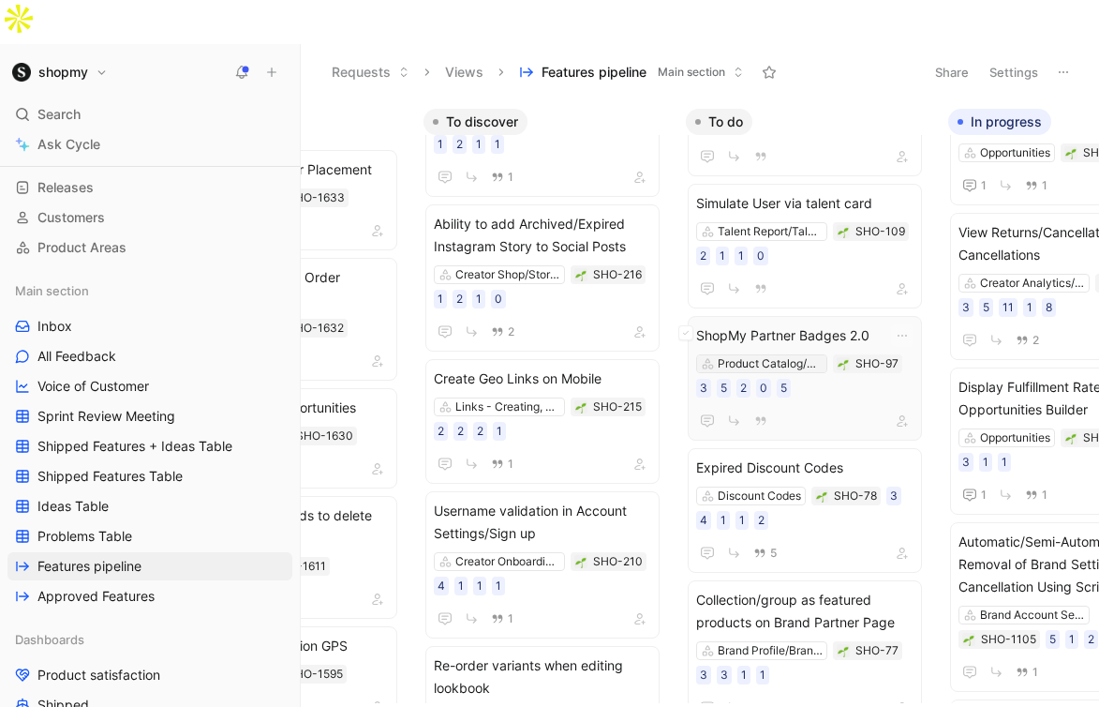
scroll to position [1686, 0]
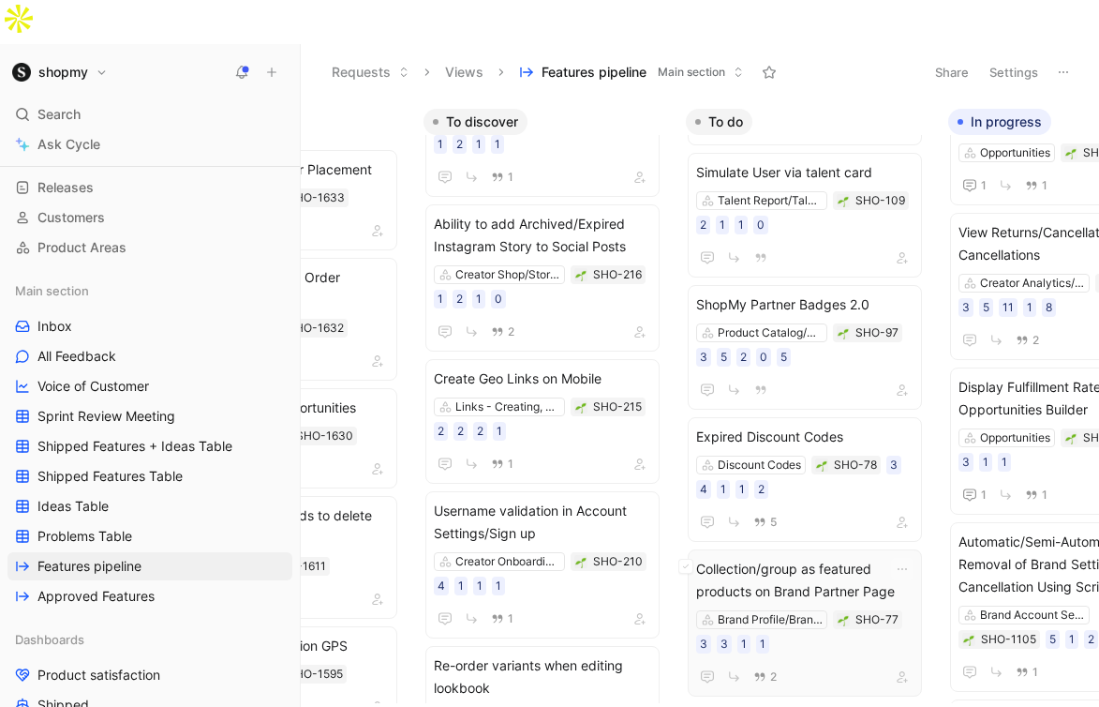
click at [821, 558] on span "Collection/group as featured products on Brand Partner Page" at bounding box center [804, 580] width 217 height 45
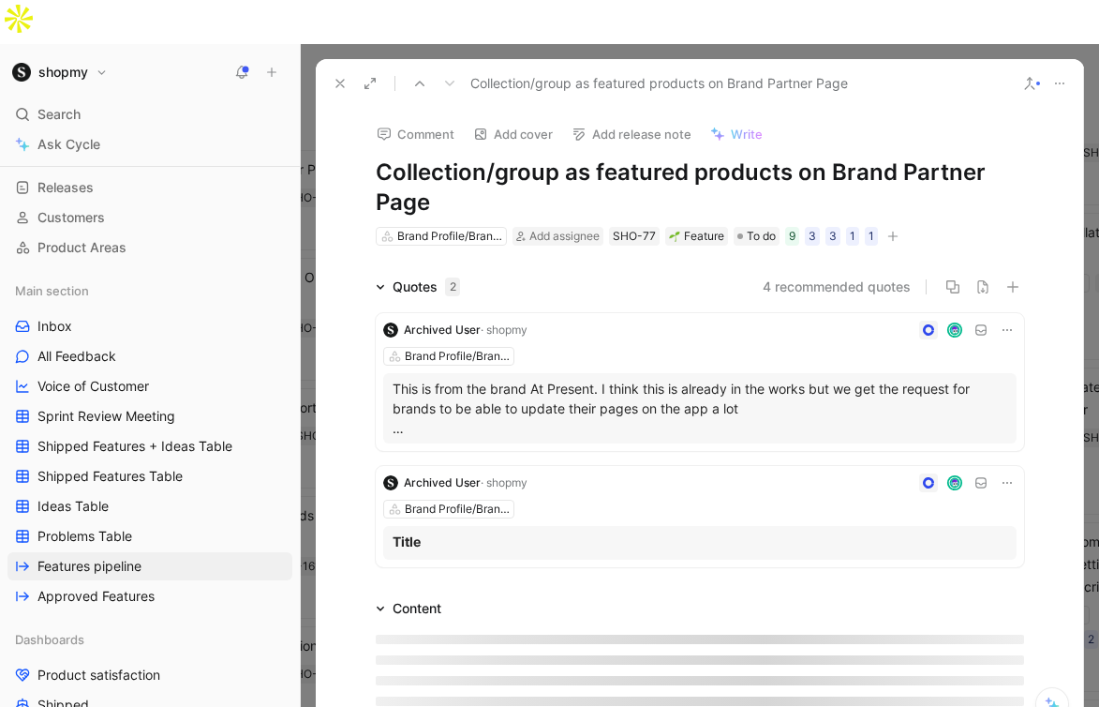
drag, startPoint x: 485, startPoint y: 153, endPoint x: 373, endPoint y: 126, distance: 115.7
click at [373, 126] on div "Comment Add cover Add release note Write Collection/group as featured products …" at bounding box center [700, 178] width 720 height 140
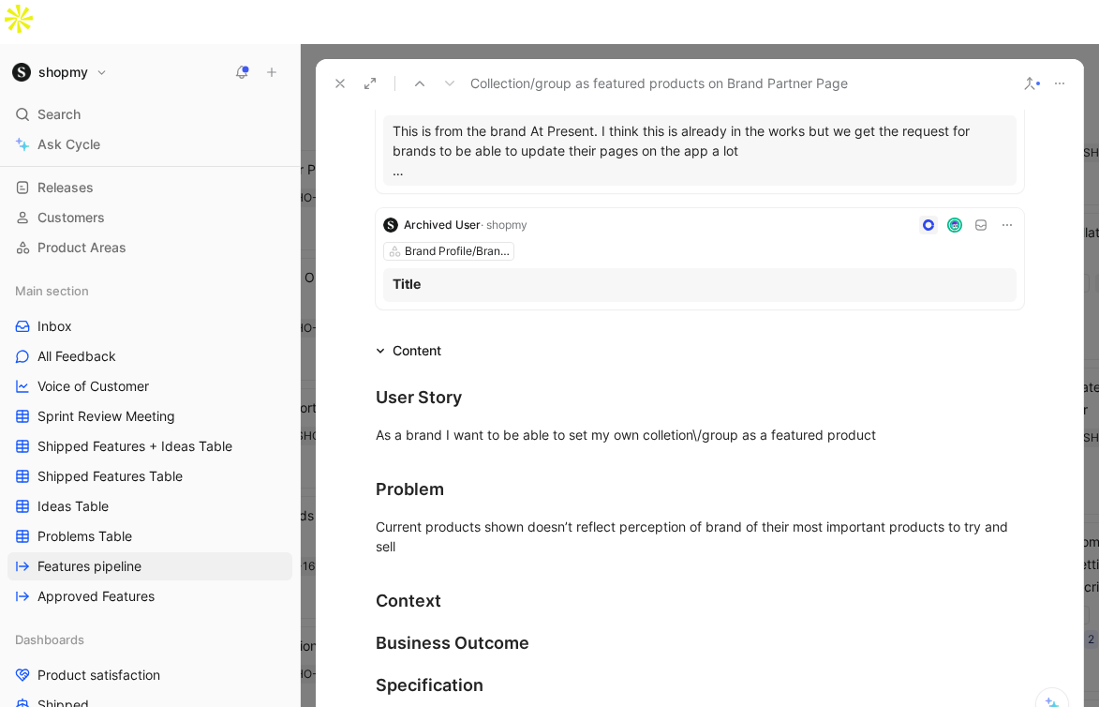
scroll to position [257, 0]
click at [673, 425] on div "As a brand I want to be able to set my own colletion\/group as a featured produ…" at bounding box center [700, 435] width 648 height 20
click at [712, 425] on div "As a brand I want to be able to set my own collection\/group as a featured prod…" at bounding box center [700, 435] width 648 height 20
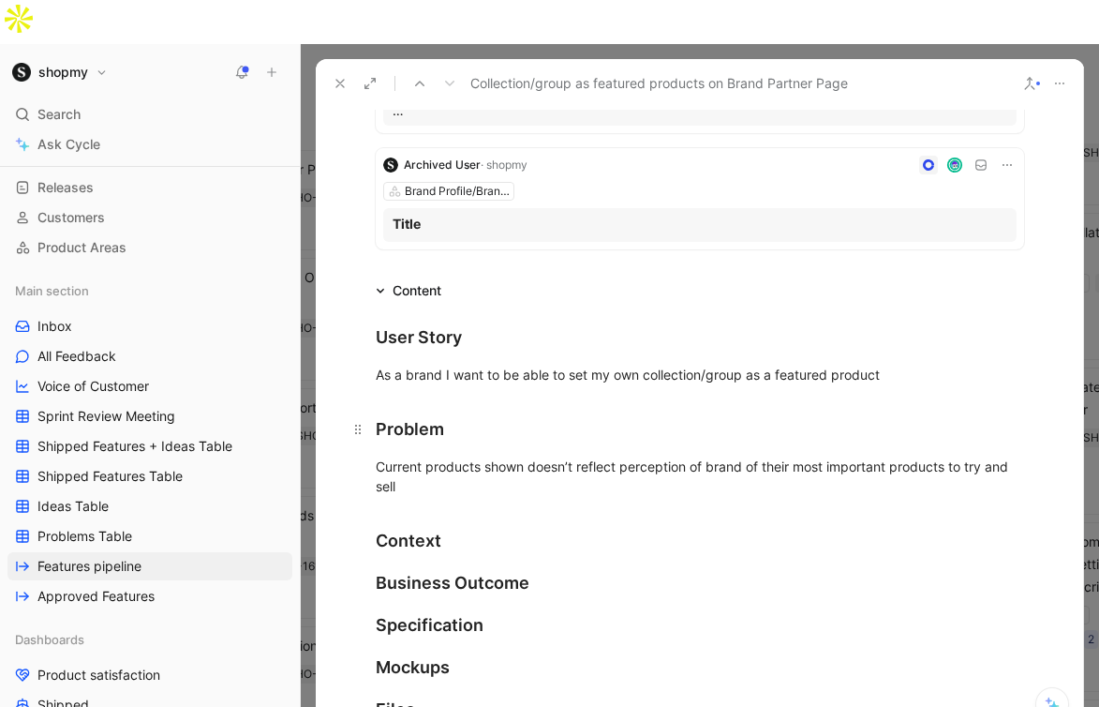
scroll to position [385, 0]
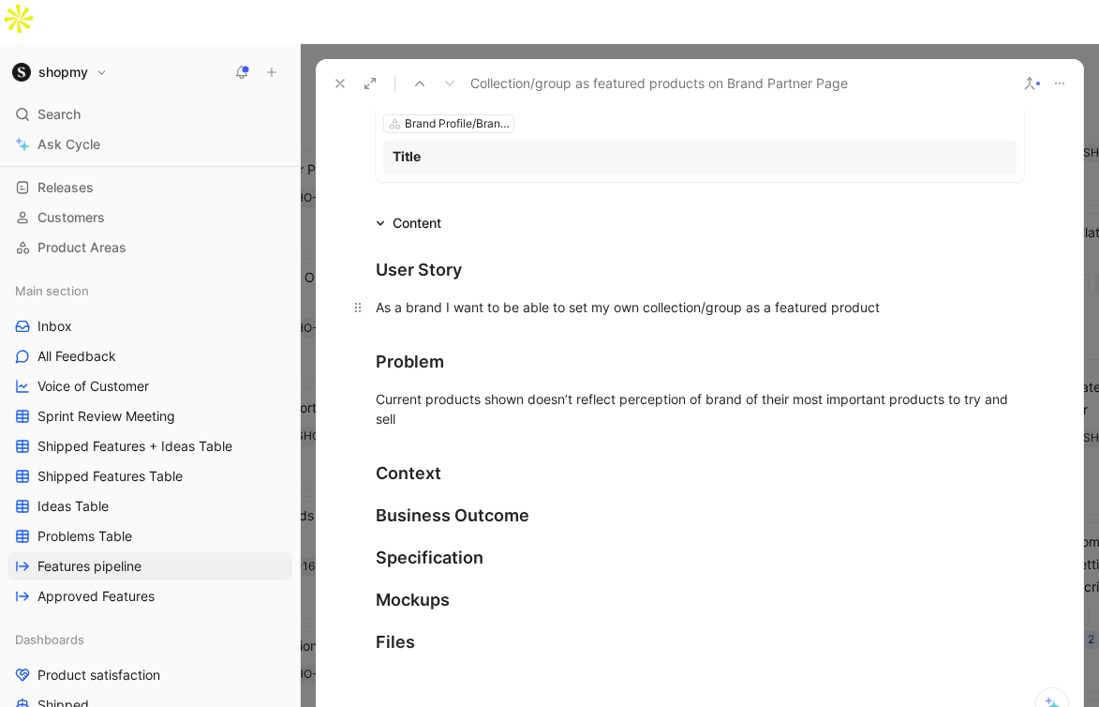
click at [900, 291] on p "As a brand I want to be able to set my own collection/group as a featured produ…" at bounding box center [700, 306] width 720 height 31
click at [895, 297] on div "As a brand I want to be able to set my own collection/group as a featured produ…" at bounding box center [700, 307] width 648 height 20
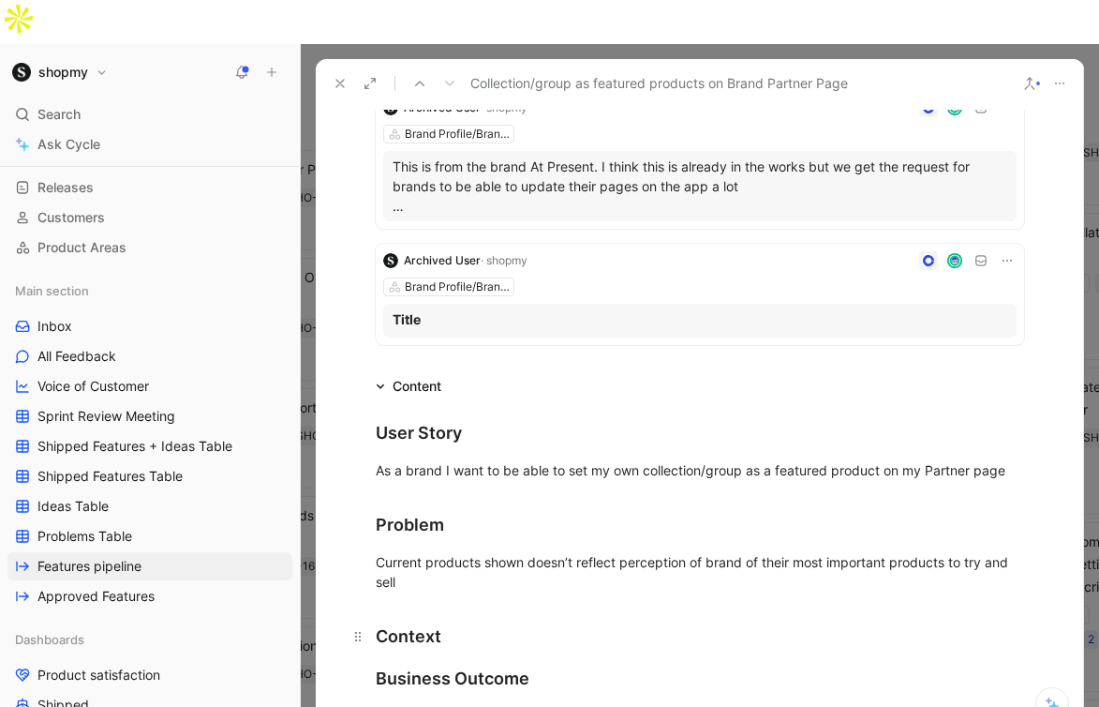
scroll to position [0, 0]
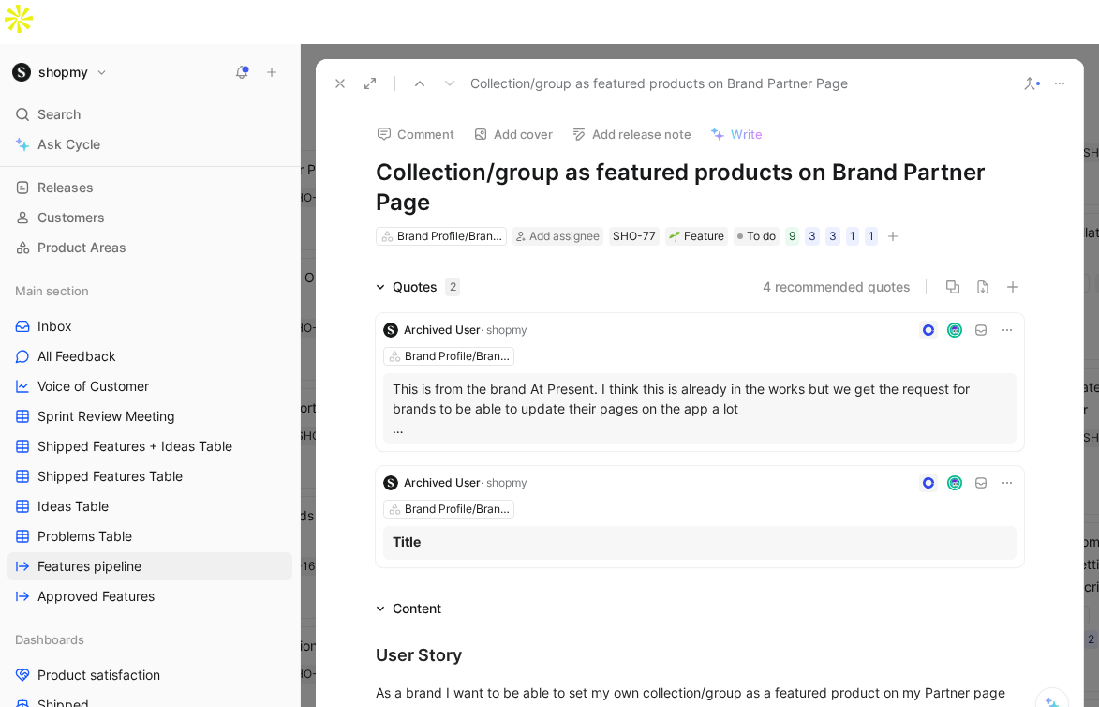
drag, startPoint x: 528, startPoint y: 159, endPoint x: 380, endPoint y: 126, distance: 151.8
click at [380, 157] on h1 "Collection/group as featured products on Brand Partner Page" at bounding box center [700, 187] width 648 height 60
copy h1 "Collection/group as featured products on Brand Partner Page"
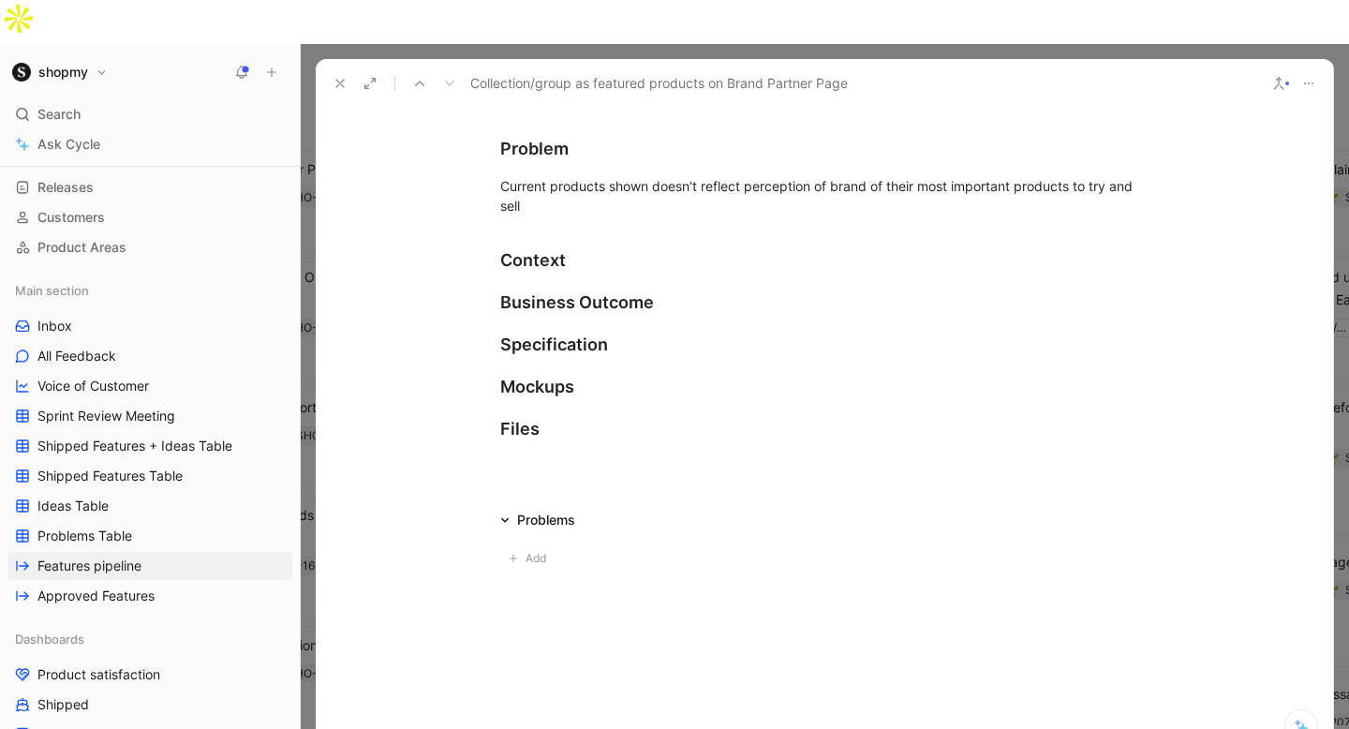
scroll to position [598, 0]
click at [339, 76] on icon at bounding box center [340, 83] width 15 height 15
click at [339, 56] on div "Requests Views Features pipeline Main section" at bounding box center [742, 72] width 842 height 32
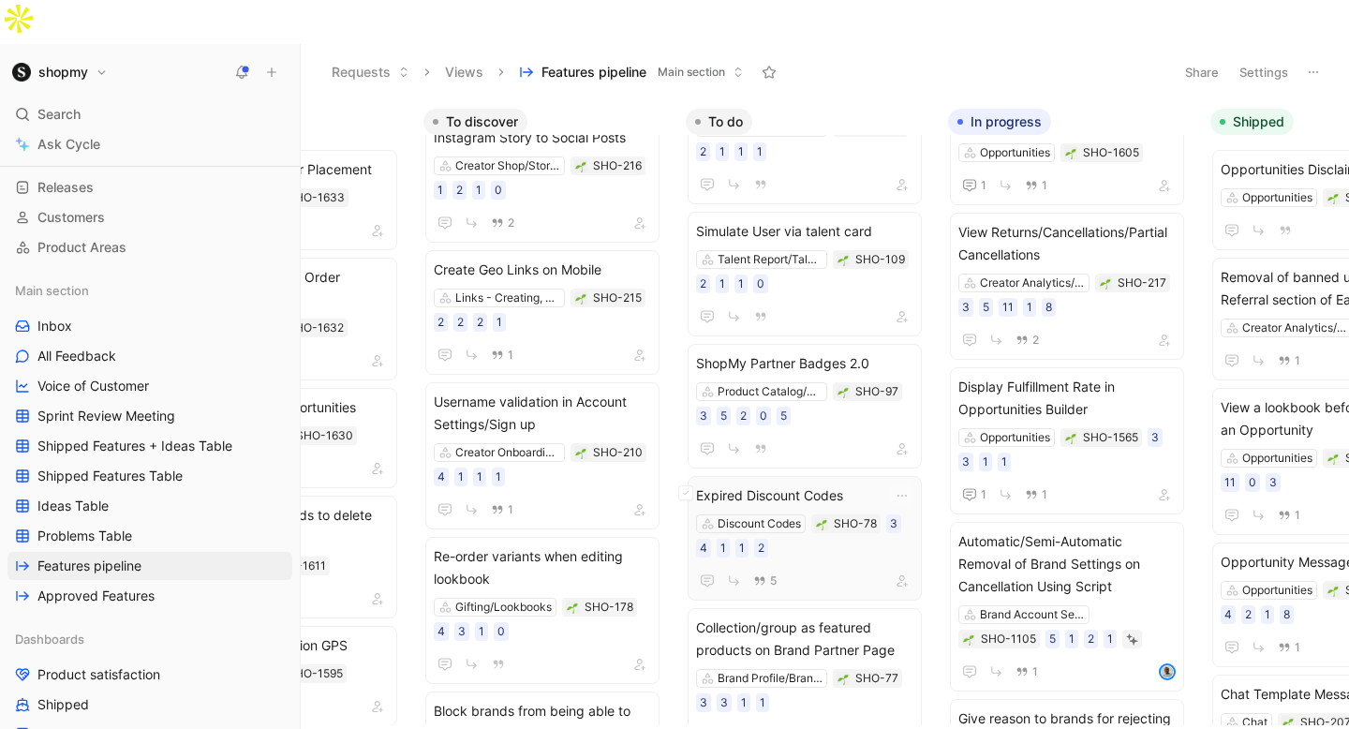
scroll to position [732, 0]
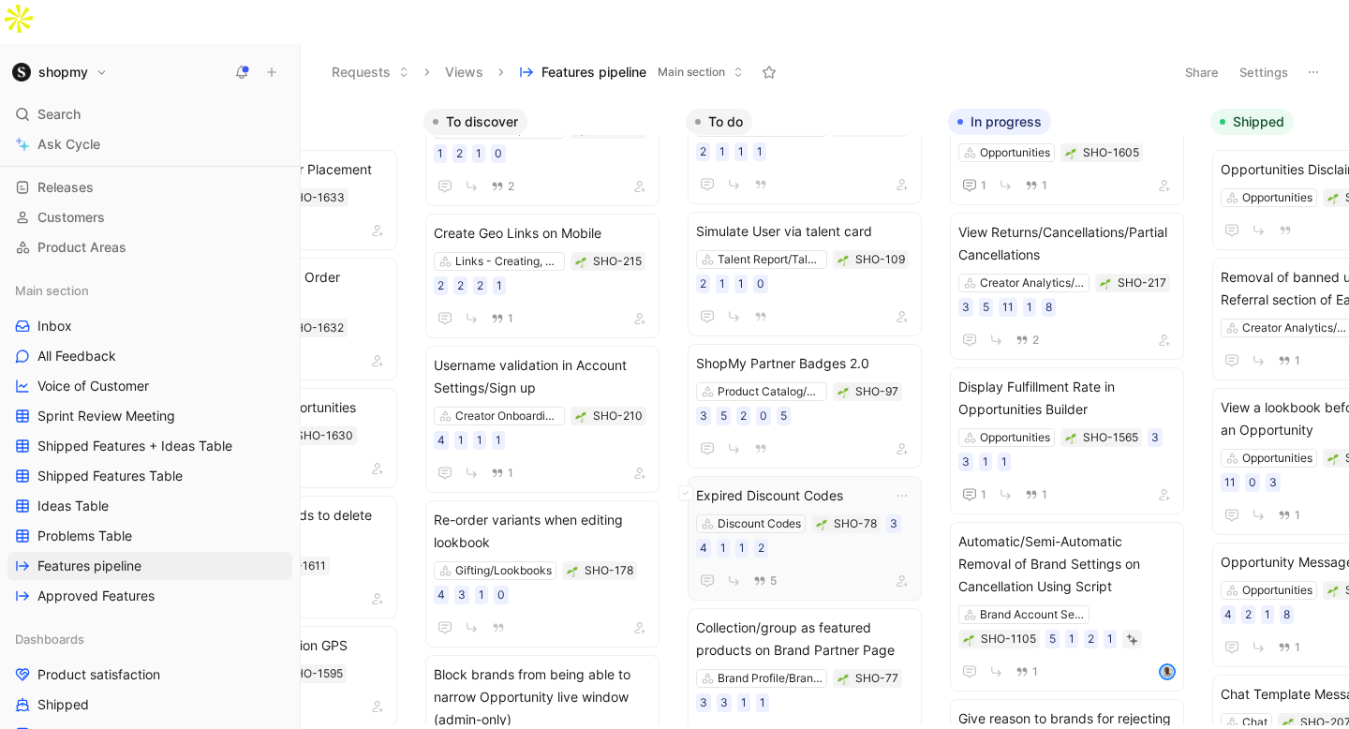
click at [802, 484] on span "Expired Discount Codes" at bounding box center [804, 495] width 217 height 22
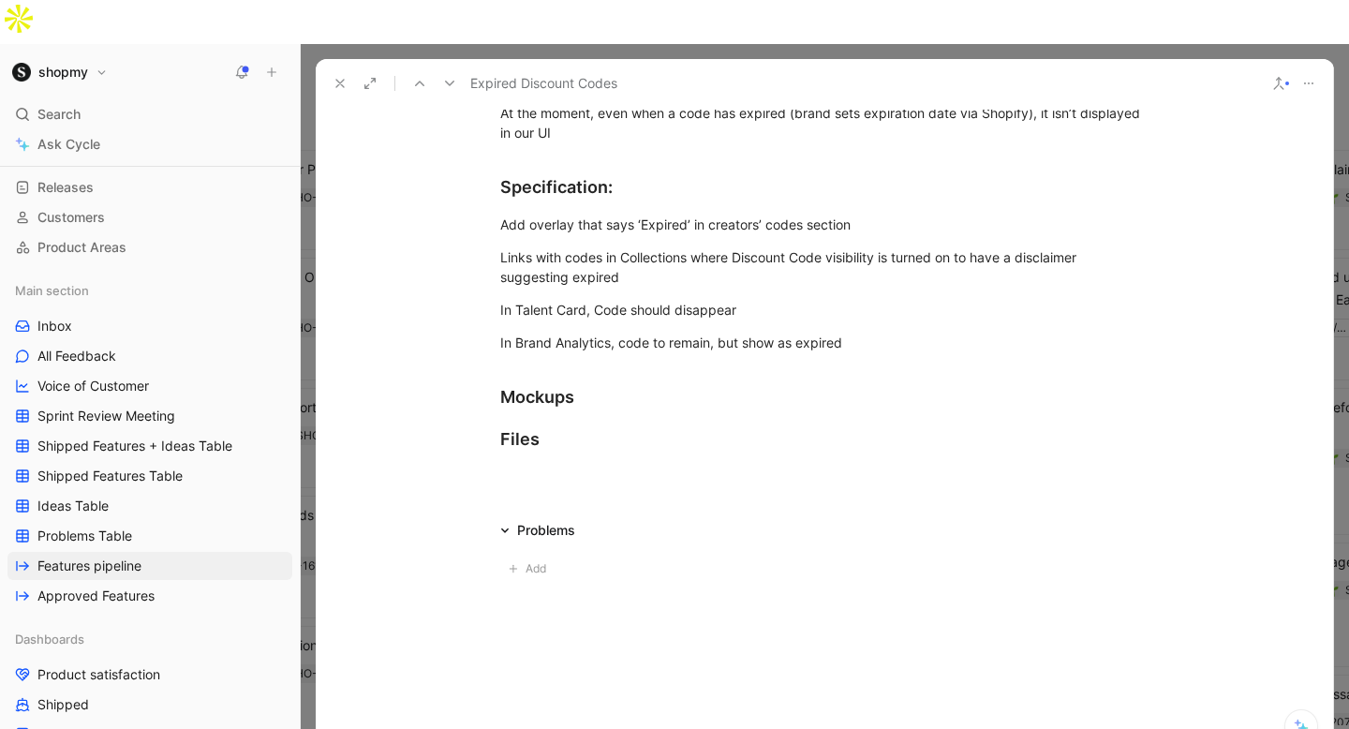
scroll to position [1069, 0]
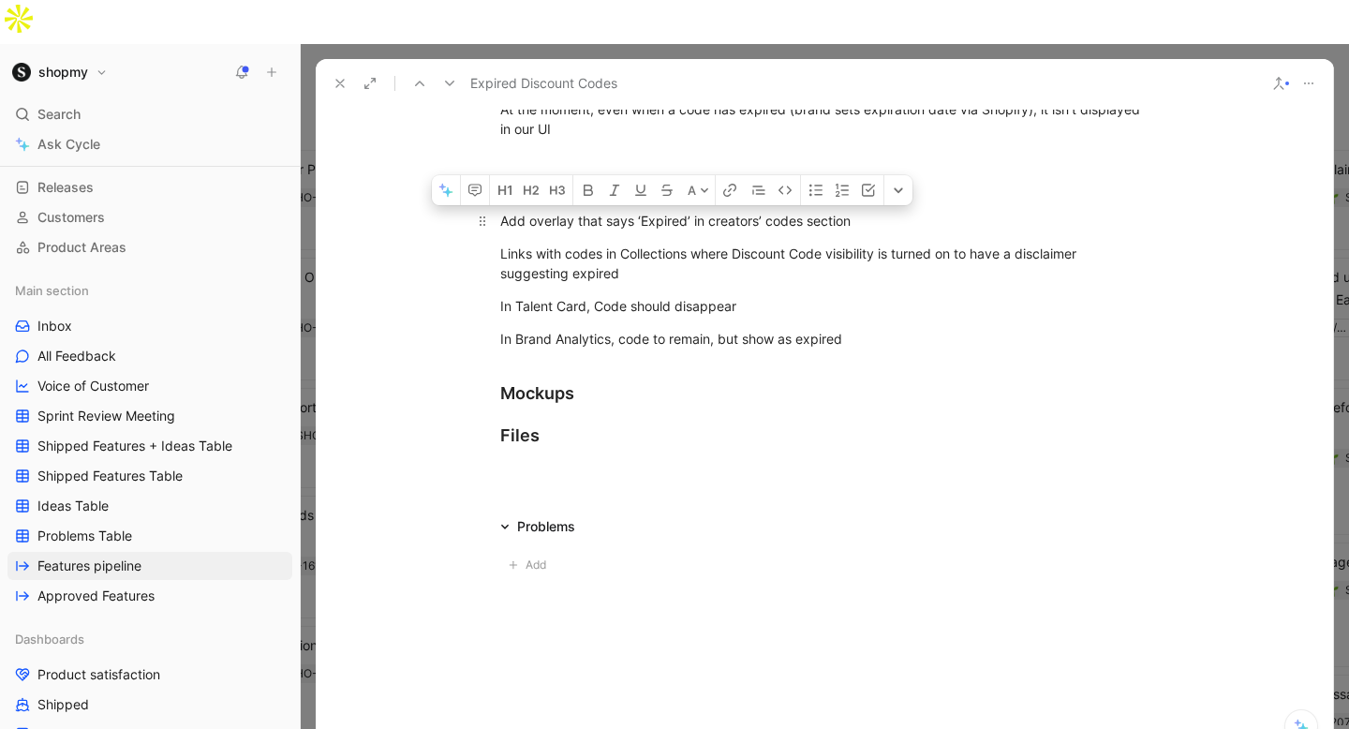
drag, startPoint x: 871, startPoint y: 298, endPoint x: 470, endPoint y: 174, distance: 419.7
click at [470, 174] on div "User Story As a creator, if my discount code has expired, I want to know Proble…" at bounding box center [825, 208] width 1018 height 526
copy div "Add overlay that says ‘Expired’ in creators’ codes section Links with codes in …"
